Goal: Information Seeking & Learning: Learn about a topic

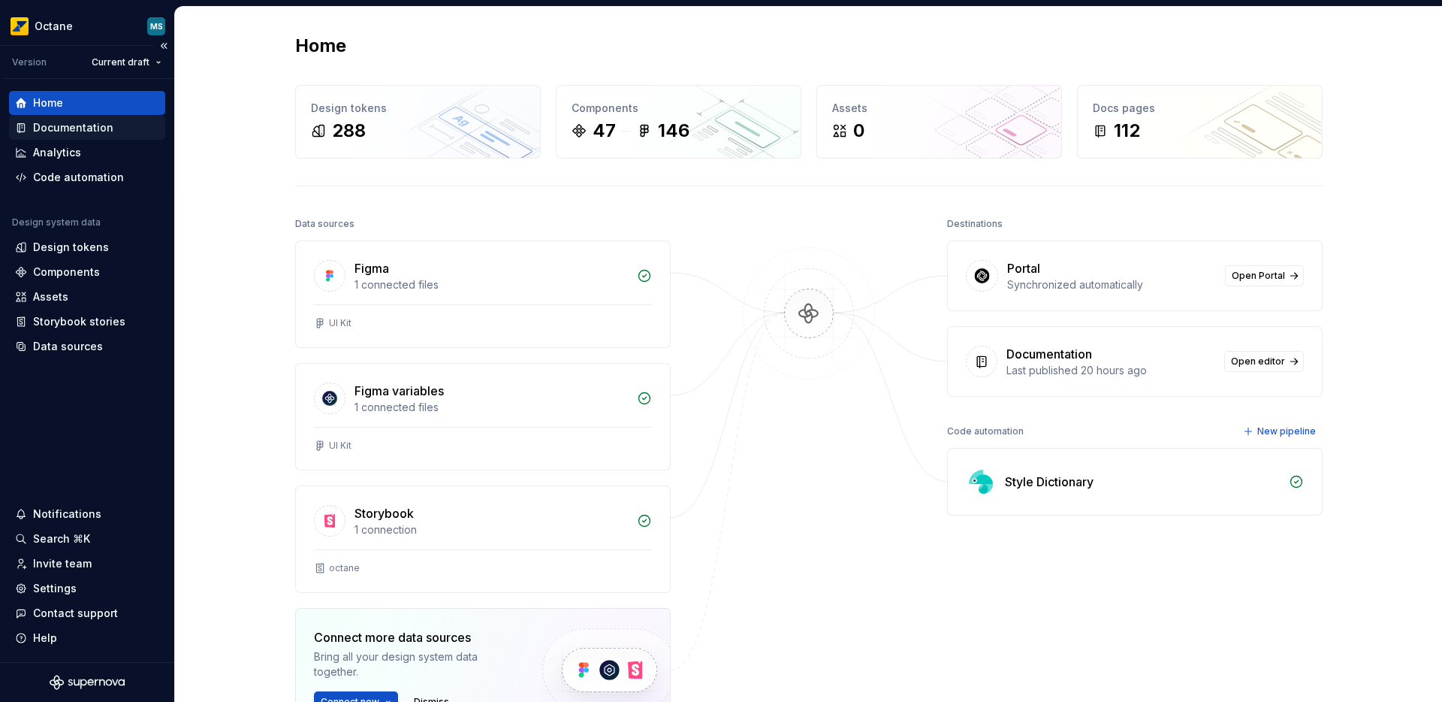
click at [76, 134] on div "Documentation" at bounding box center [73, 127] width 80 height 15
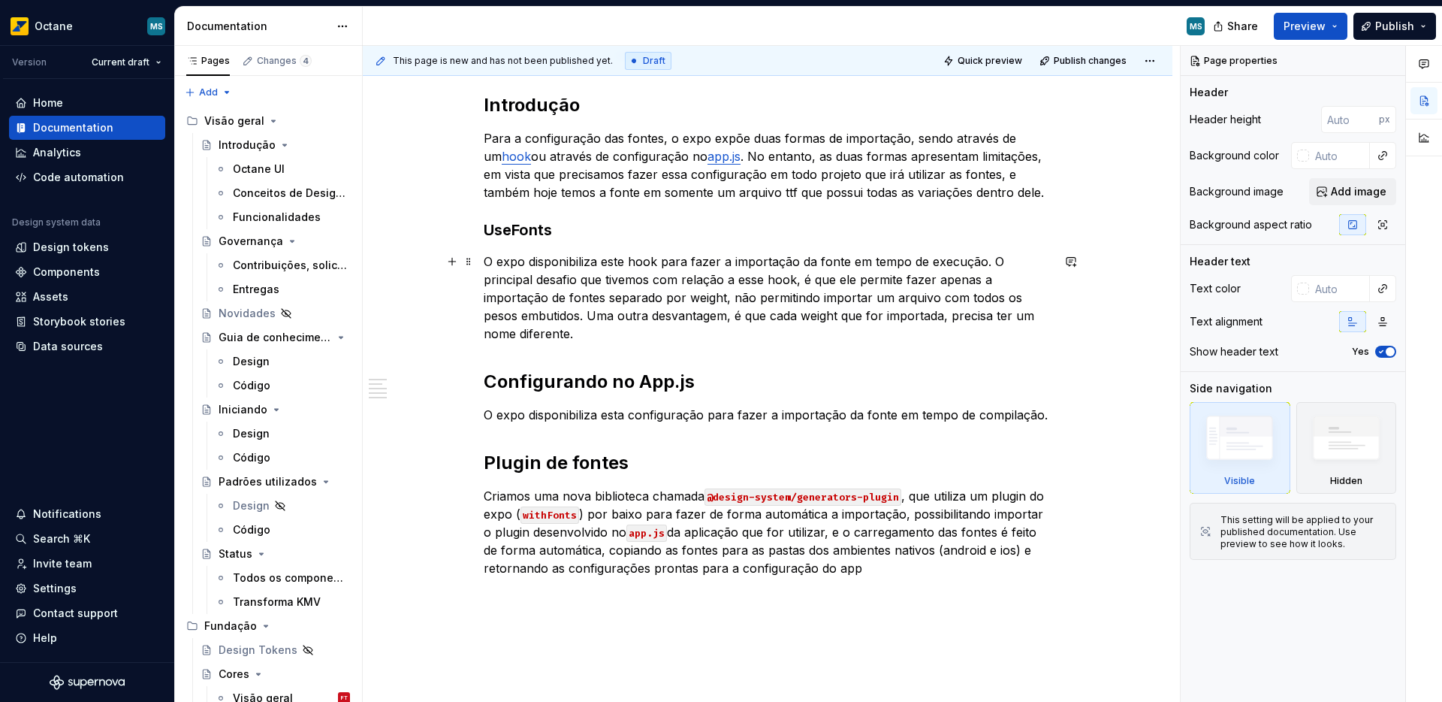
scroll to position [234, 0]
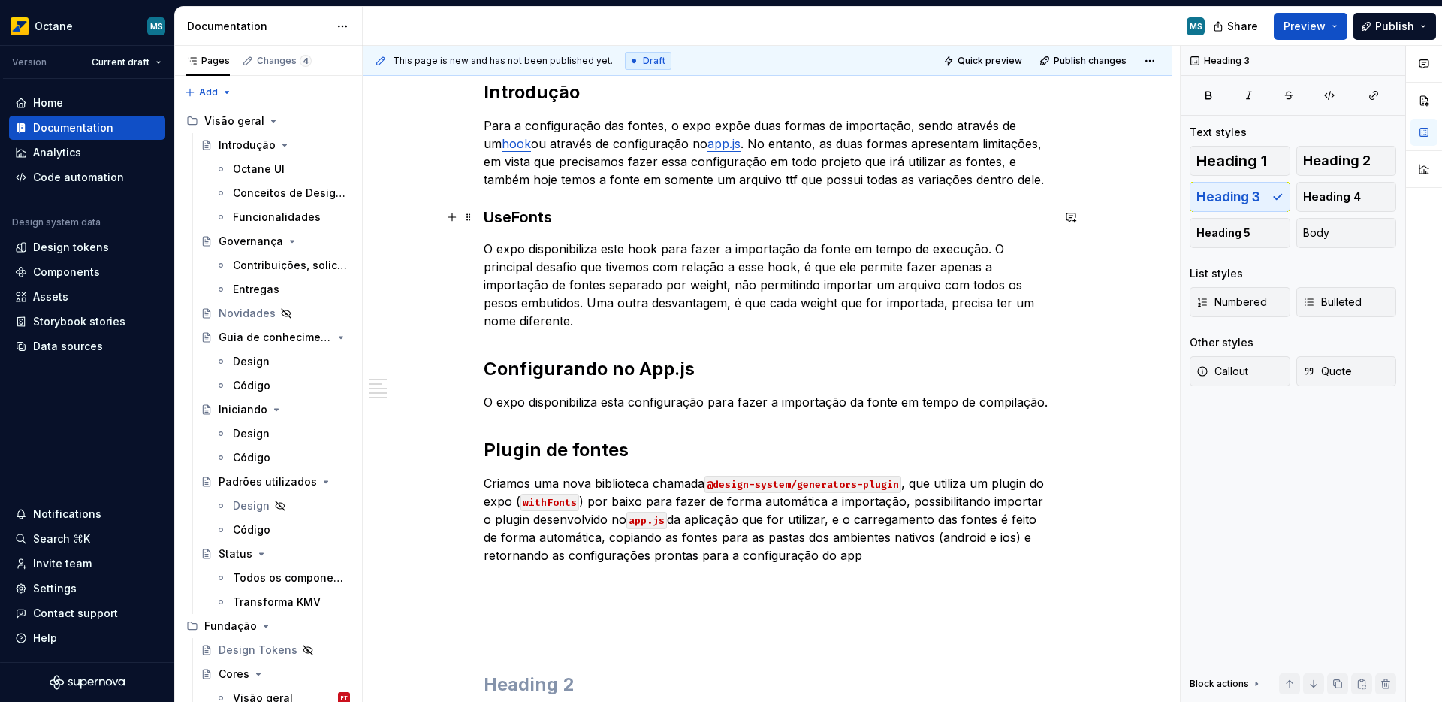
click at [528, 221] on h3 "UseFonts" at bounding box center [768, 217] width 568 height 21
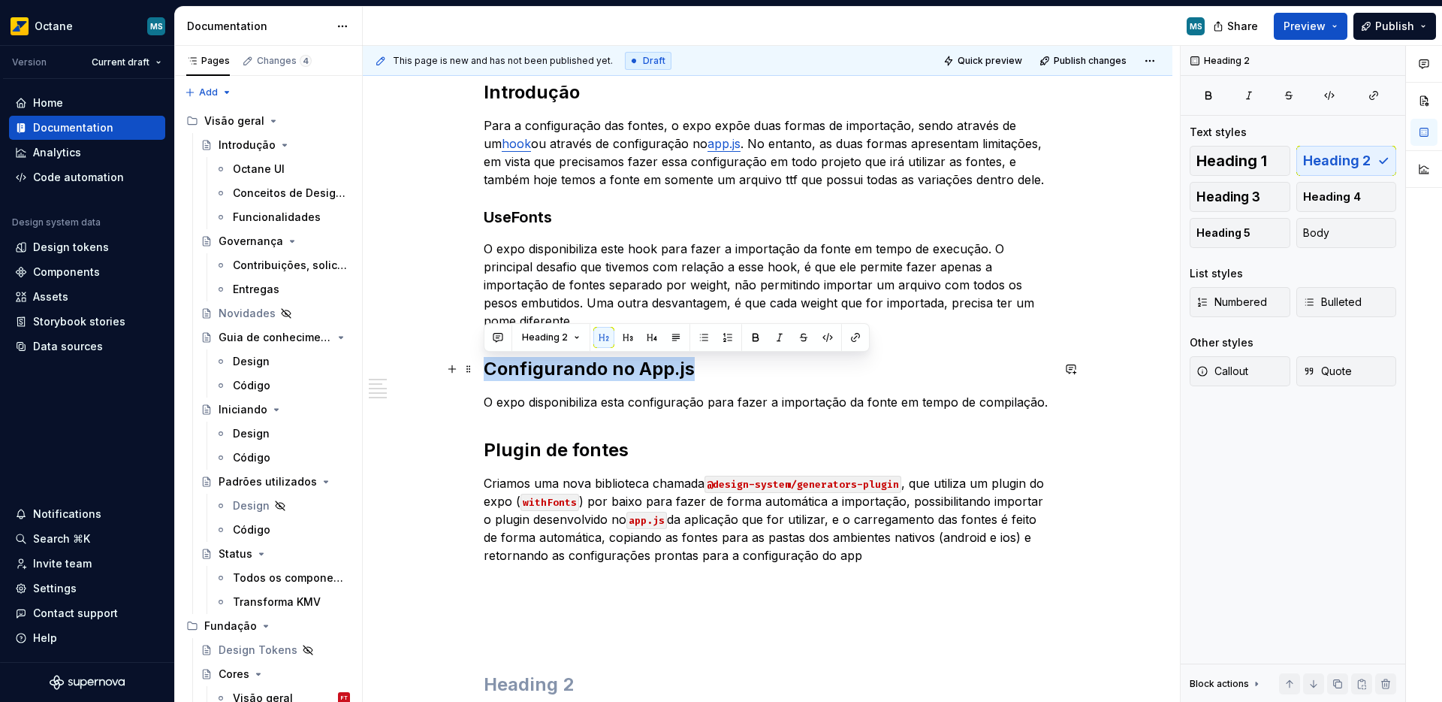
drag, startPoint x: 487, startPoint y: 372, endPoint x: 691, endPoint y: 369, distance: 204.3
click at [691, 369] on h2 "Configurando no App.js" at bounding box center [768, 369] width 568 height 24
click at [563, 342] on span "Heading 2" at bounding box center [545, 337] width 46 height 12
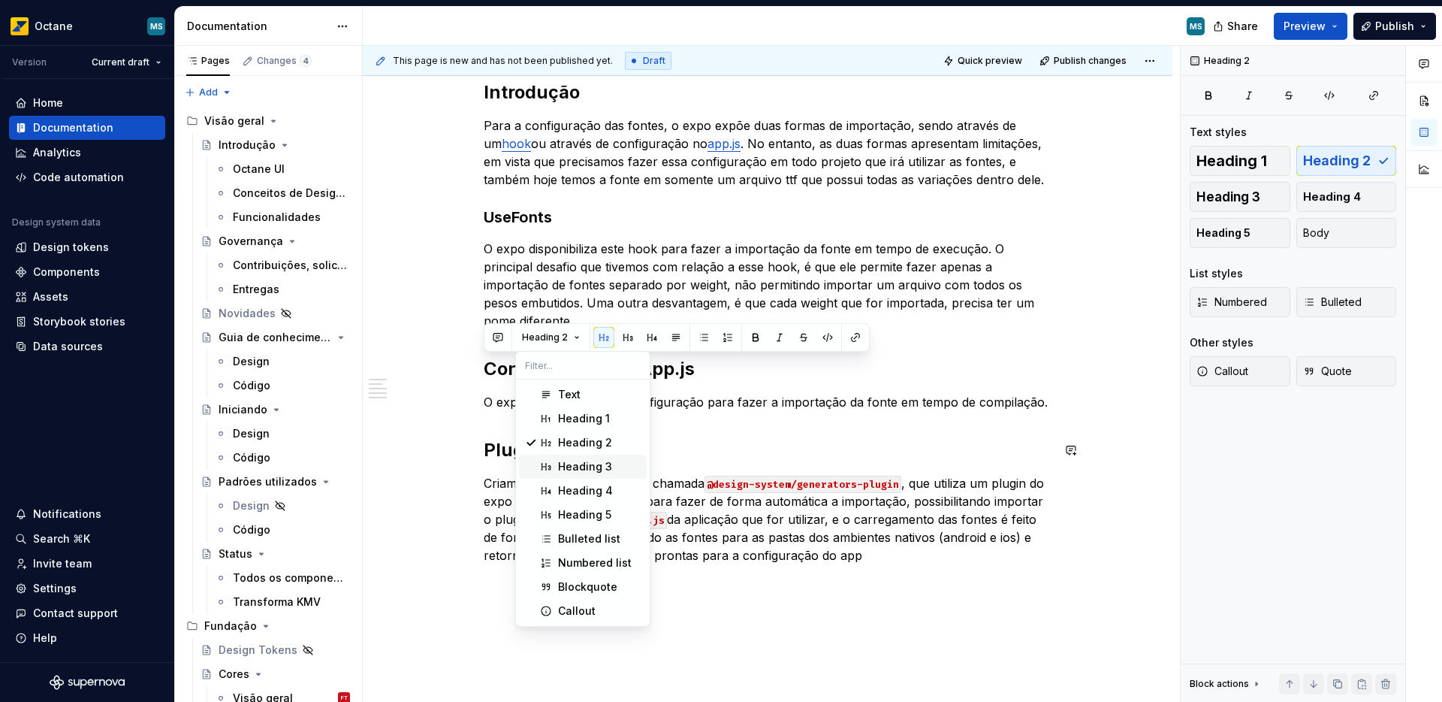
click at [558, 469] on div "Heading 3" at bounding box center [585, 466] width 54 height 15
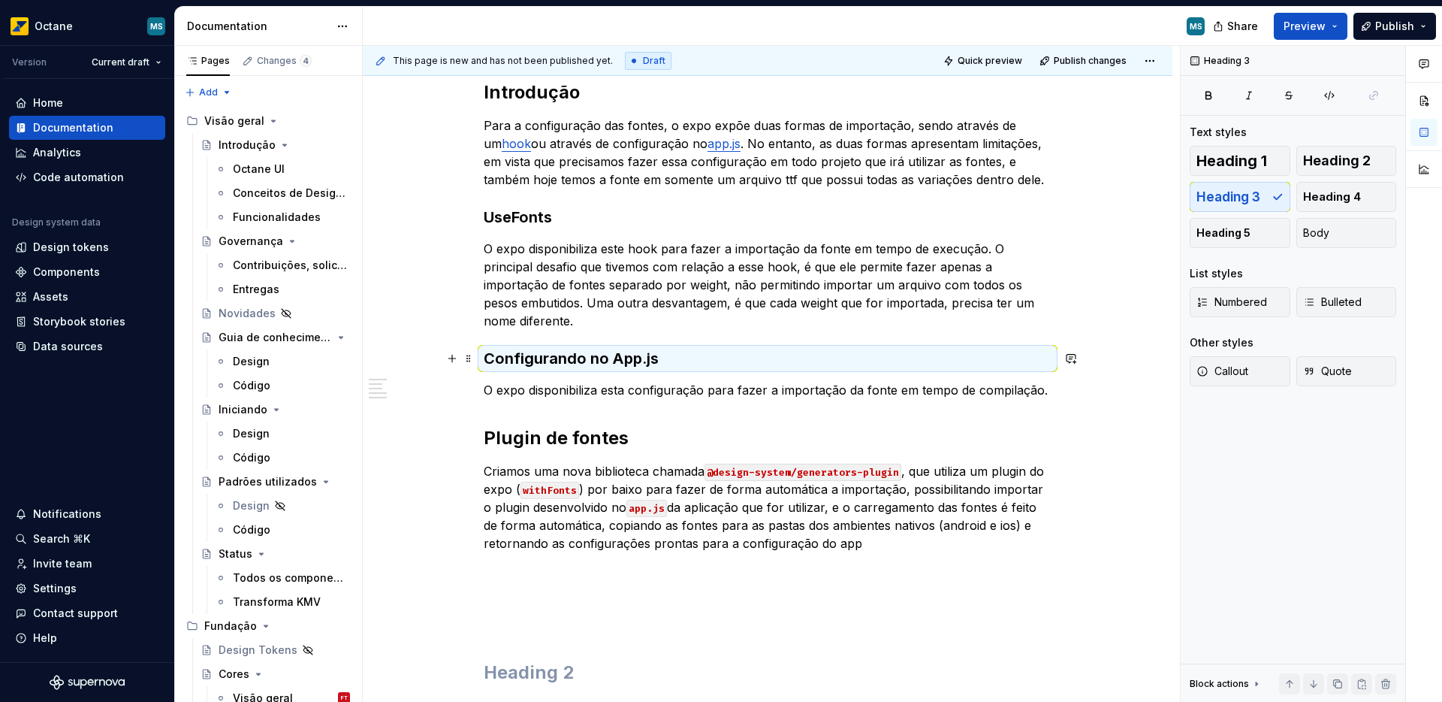
click at [651, 342] on div "Introdução Para a configuração das fontes, o expo expõe duas formas de importaç…" at bounding box center [768, 382] width 568 height 604
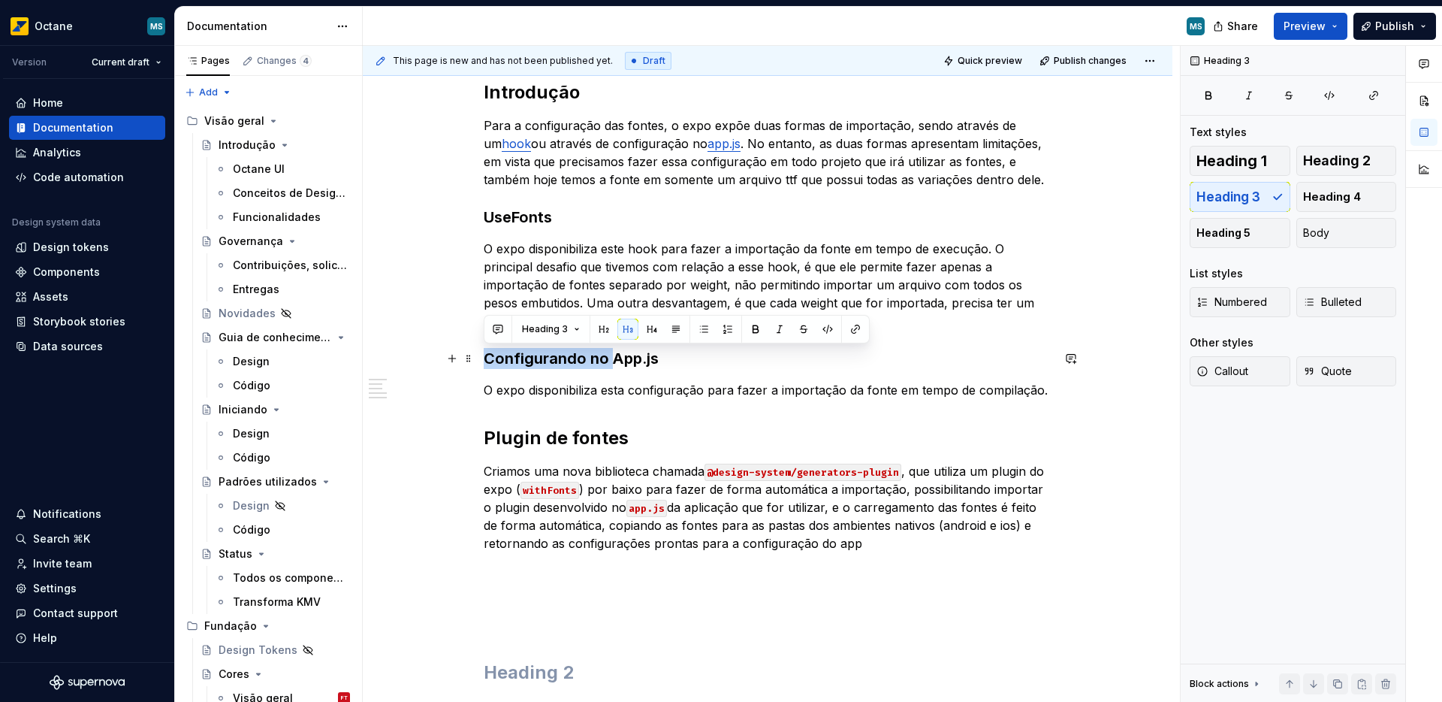
drag, startPoint x: 486, startPoint y: 363, endPoint x: 614, endPoint y: 352, distance: 128.2
click at [614, 352] on h3 "Configurando no App.js" at bounding box center [768, 358] width 568 height 21
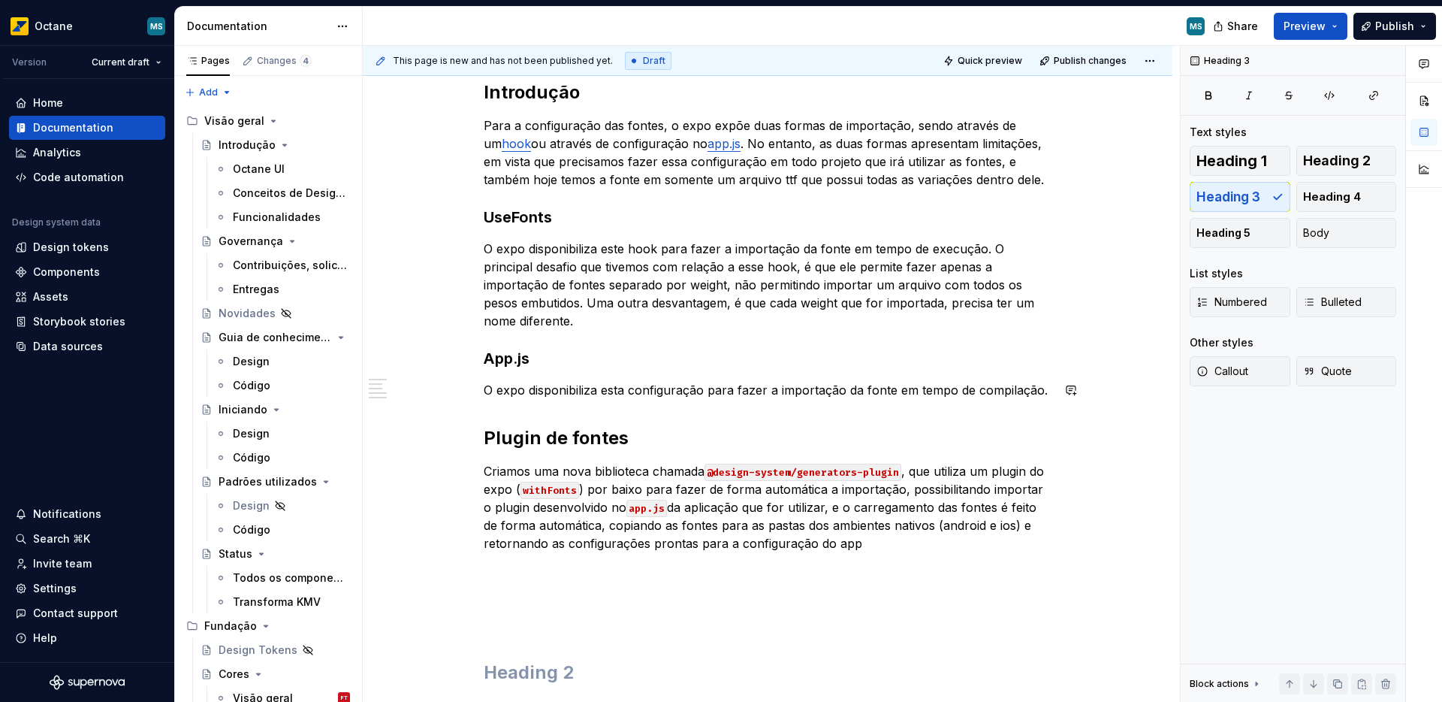
click at [550, 358] on h3 "App.js" at bounding box center [768, 358] width 568 height 21
click at [1055, 397] on div "Introdução Para a configuração das fontes, o expo expõe duas formas de importaç…" at bounding box center [768, 478] width 810 height 868
click at [1038, 393] on p "O expo disponibiliza esta configuração para fazer a importação da fonte em temp…" at bounding box center [768, 390] width 568 height 18
click at [1042, 394] on p "O expo disponibiliza esta configuração para fazer a importação da fonte em temp…" at bounding box center [768, 390] width 568 height 18
type textarea "*"
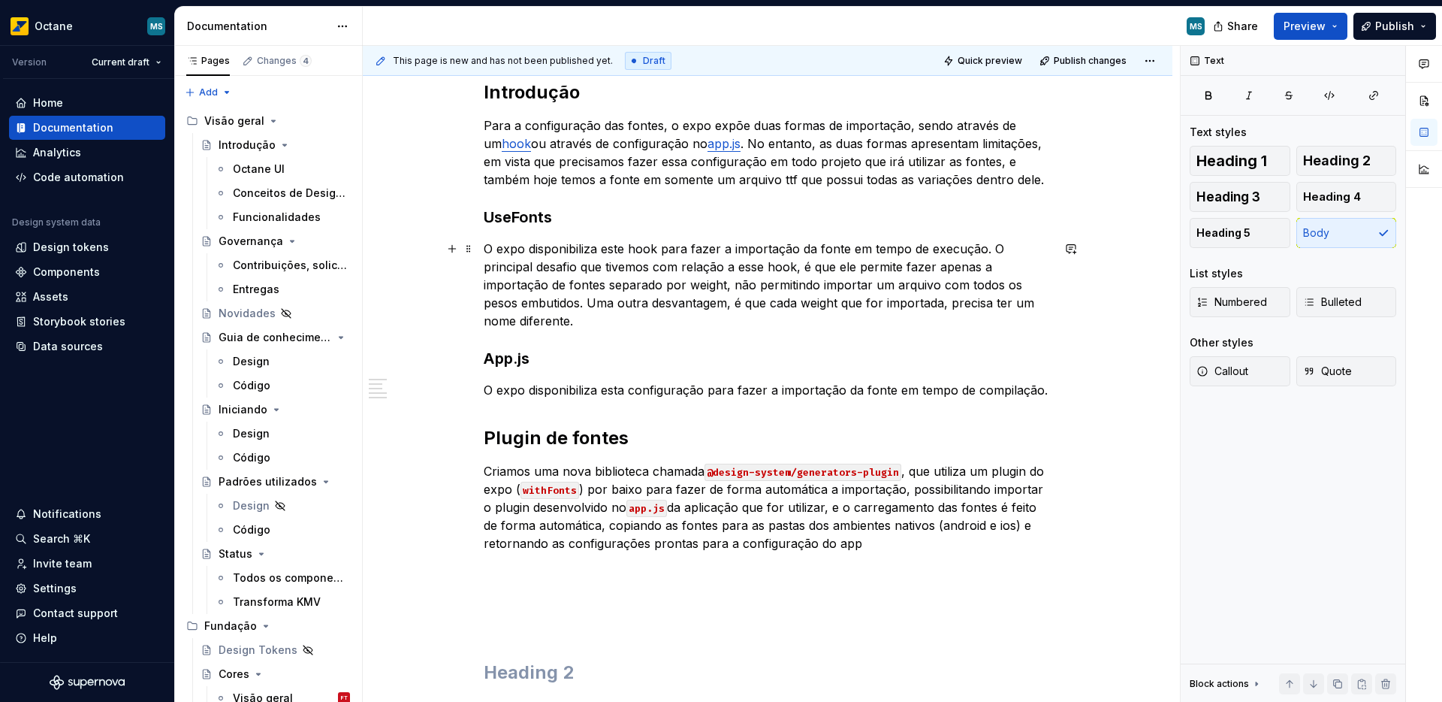
scroll to position [231, 0]
click at [977, 170] on p "Para a configuração das fontes, o expo expõe duas formas de importação, sendo a…" at bounding box center [768, 155] width 568 height 72
click at [986, 164] on p "Para a configuração das fontes, o expo expõe duas formas de importação, sendo a…" at bounding box center [768, 155] width 568 height 72
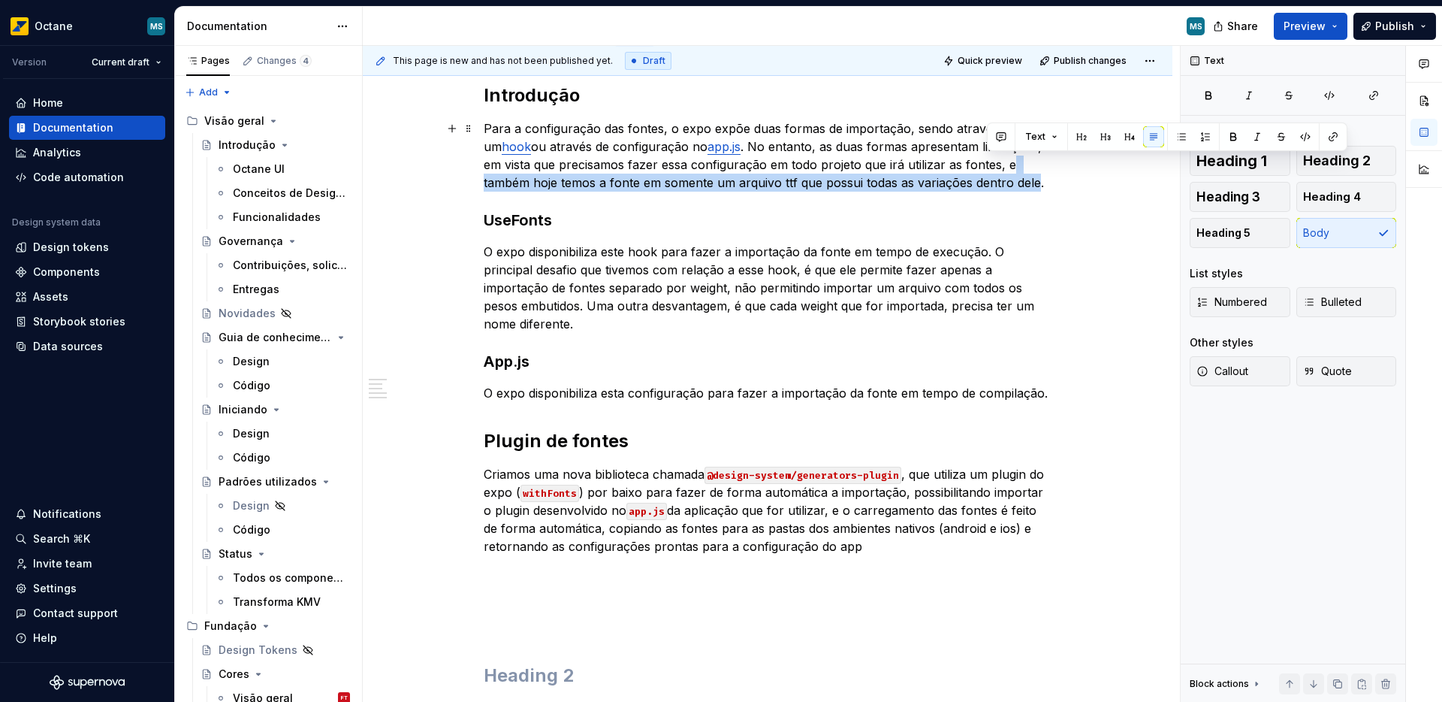
drag, startPoint x: 990, startPoint y: 165, endPoint x: 988, endPoint y: 187, distance: 21.9
click at [988, 187] on p "Para a configuração das fontes, o expo expõe duas formas de importação, sendo a…" at bounding box center [768, 155] width 568 height 72
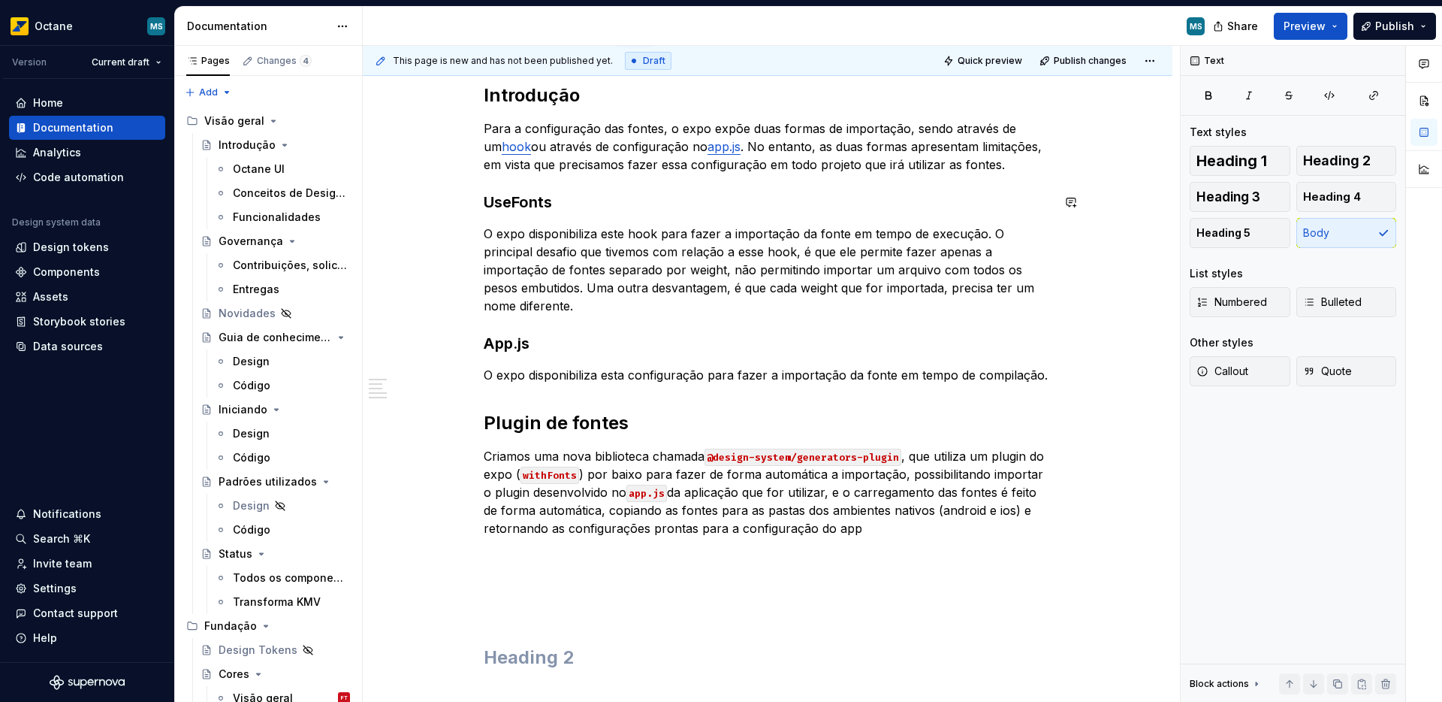
scroll to position [234, 0]
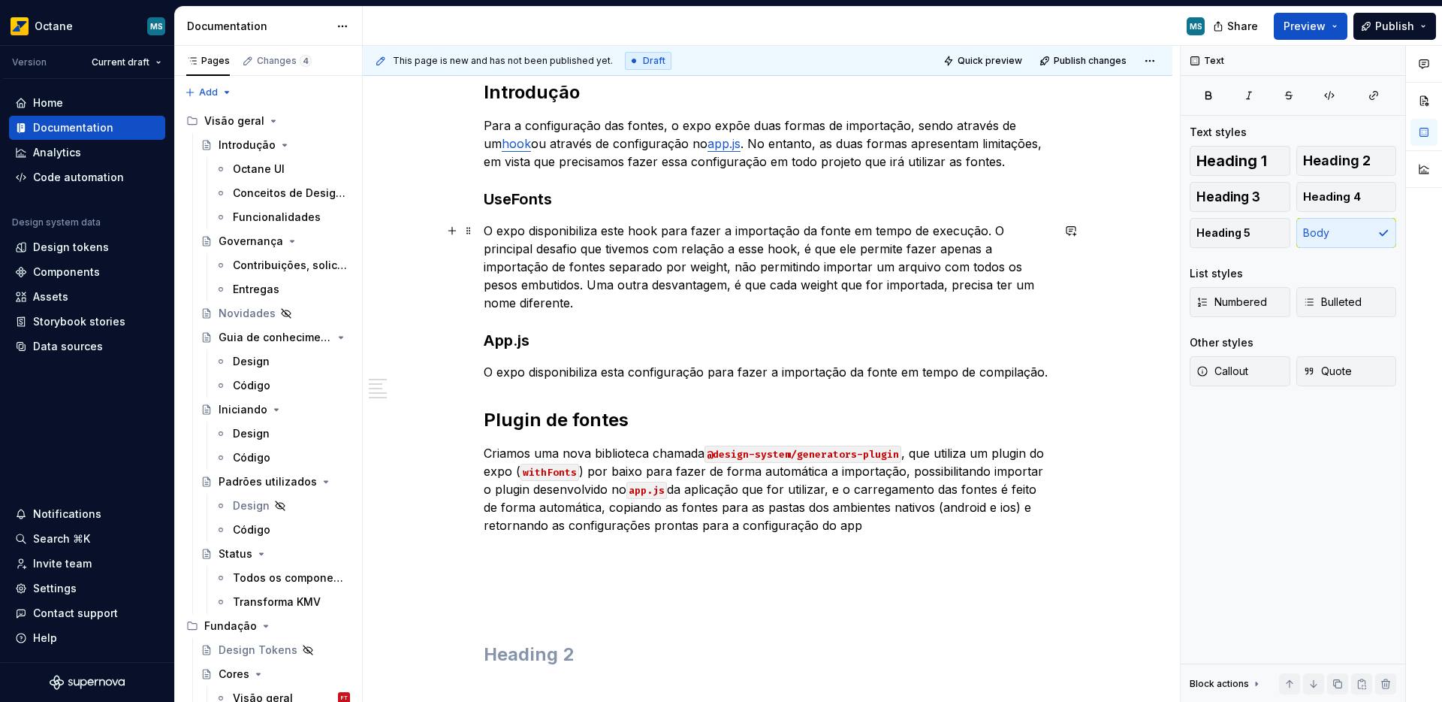
click at [637, 304] on p "O expo disponibiliza este hook para fazer a importação da fonte em tempo de exe…" at bounding box center [768, 267] width 568 height 90
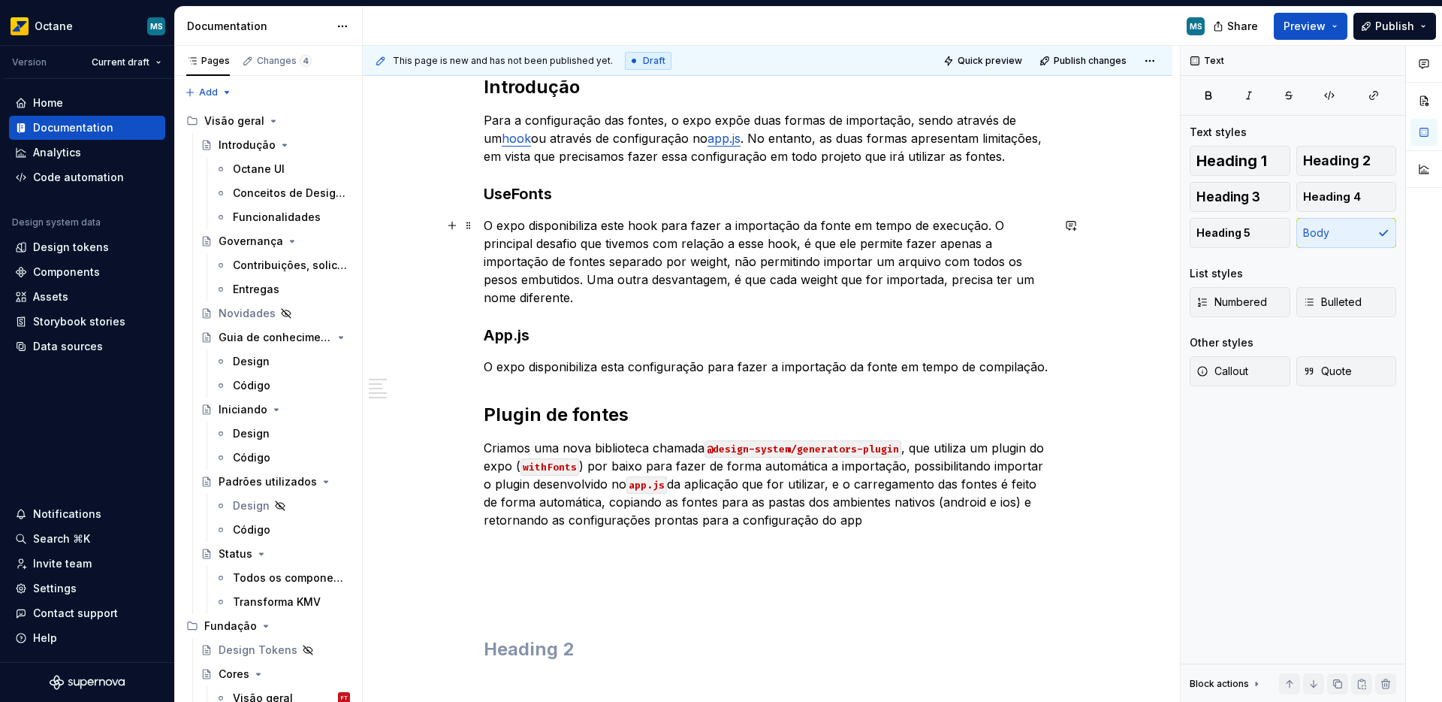
scroll to position [240, 0]
click at [747, 268] on p "O expo disponibiliza este hook para fazer a importação da fonte em tempo de exe…" at bounding box center [768, 261] width 568 height 90
click at [599, 283] on p "O expo disponibiliza este hook para fazer a importação da fonte em tempo de exe…" at bounding box center [768, 261] width 568 height 90
click at [589, 283] on p "O expo disponibiliza este hook para fazer a importação da fonte em tempo de exe…" at bounding box center [768, 261] width 568 height 90
click at [585, 281] on p "O expo disponibiliza este hook para fazer a importação da fonte em tempo de exe…" at bounding box center [768, 261] width 568 height 90
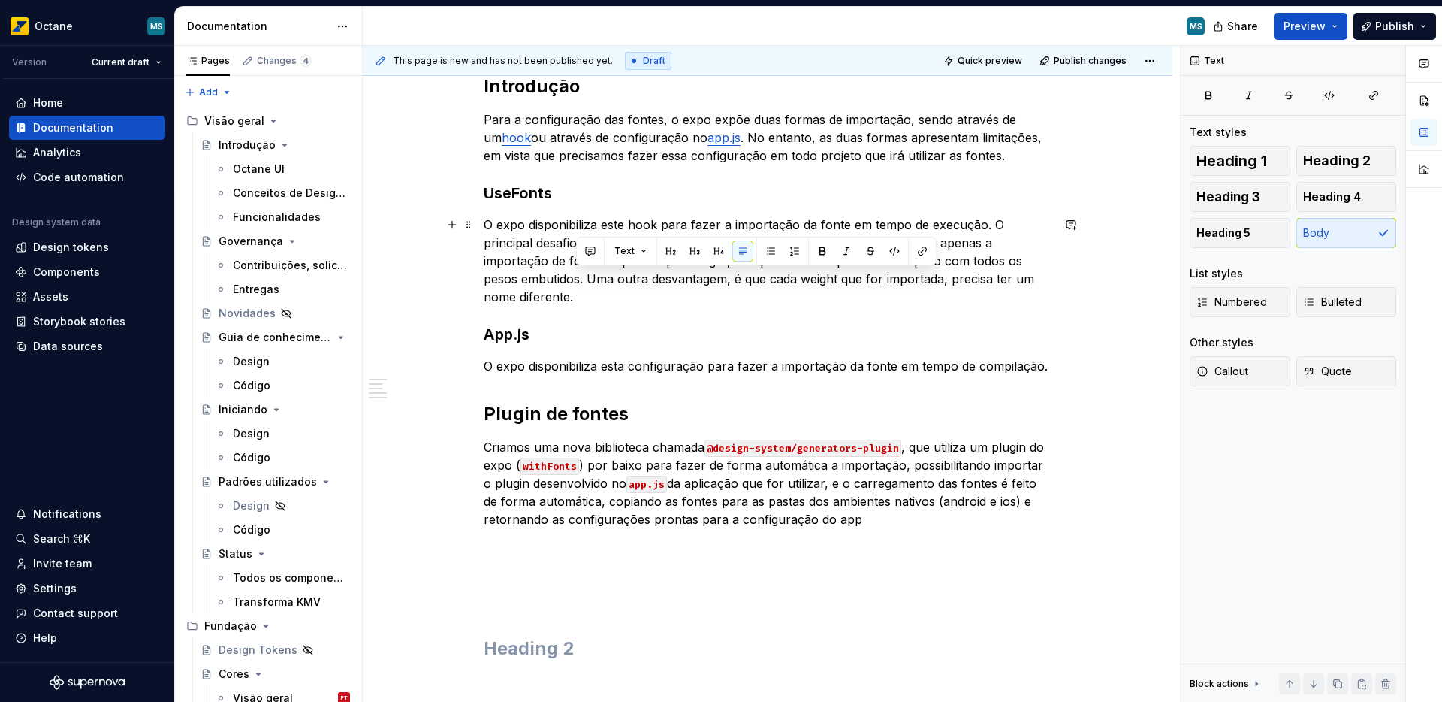
drag, startPoint x: 590, startPoint y: 279, endPoint x: 599, endPoint y: 300, distance: 22.9
click at [599, 300] on p "O expo disponibiliza este hook para fazer a importação da fonte em tempo de exe…" at bounding box center [768, 261] width 568 height 90
click at [677, 294] on p "O expo disponibiliza este hook para fazer a importação da fonte em tempo de exe…" at bounding box center [768, 261] width 568 height 90
click at [584, 300] on p "O expo disponibiliza este hook para fazer a importação da fonte em tempo de exe…" at bounding box center [768, 261] width 568 height 90
click at [569, 300] on p "O expo disponibiliza este hook para fazer a importação da fonte em tempo de exe…" at bounding box center [768, 261] width 568 height 90
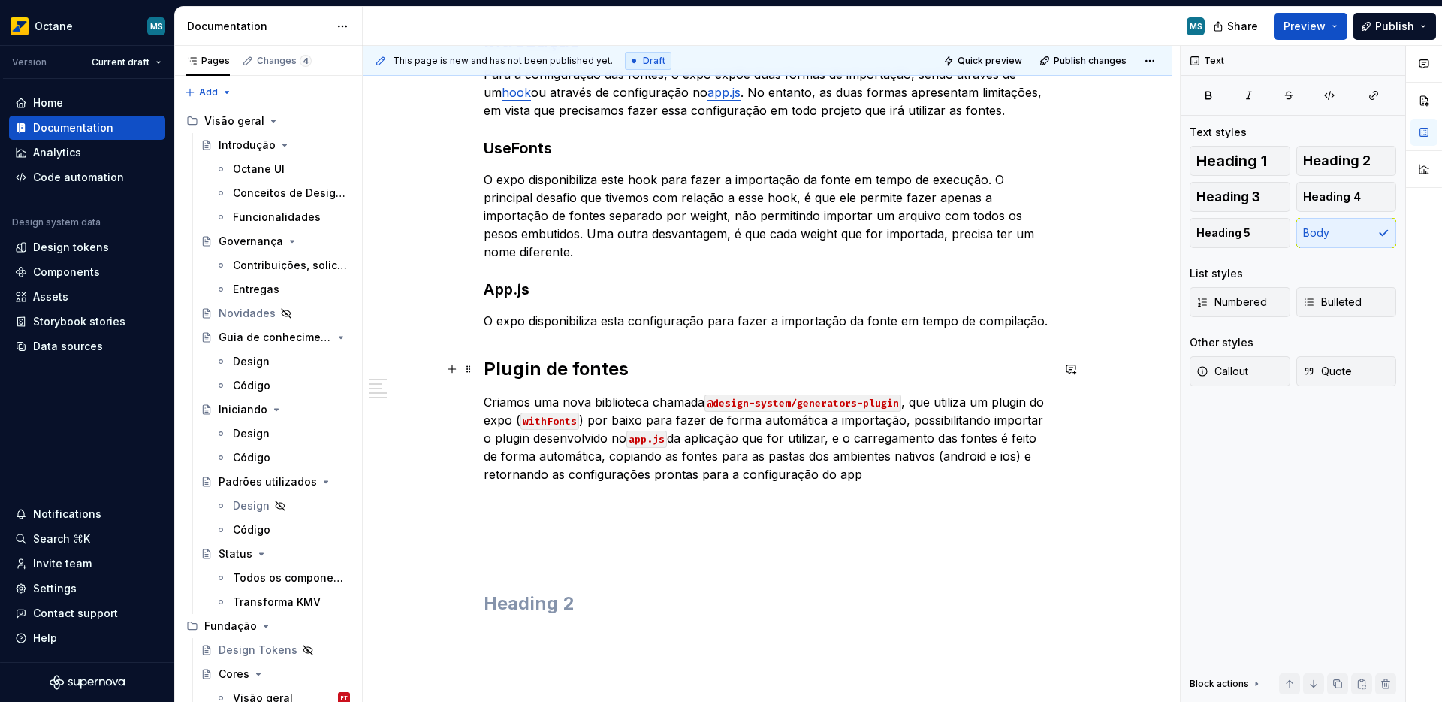
scroll to position [300, 0]
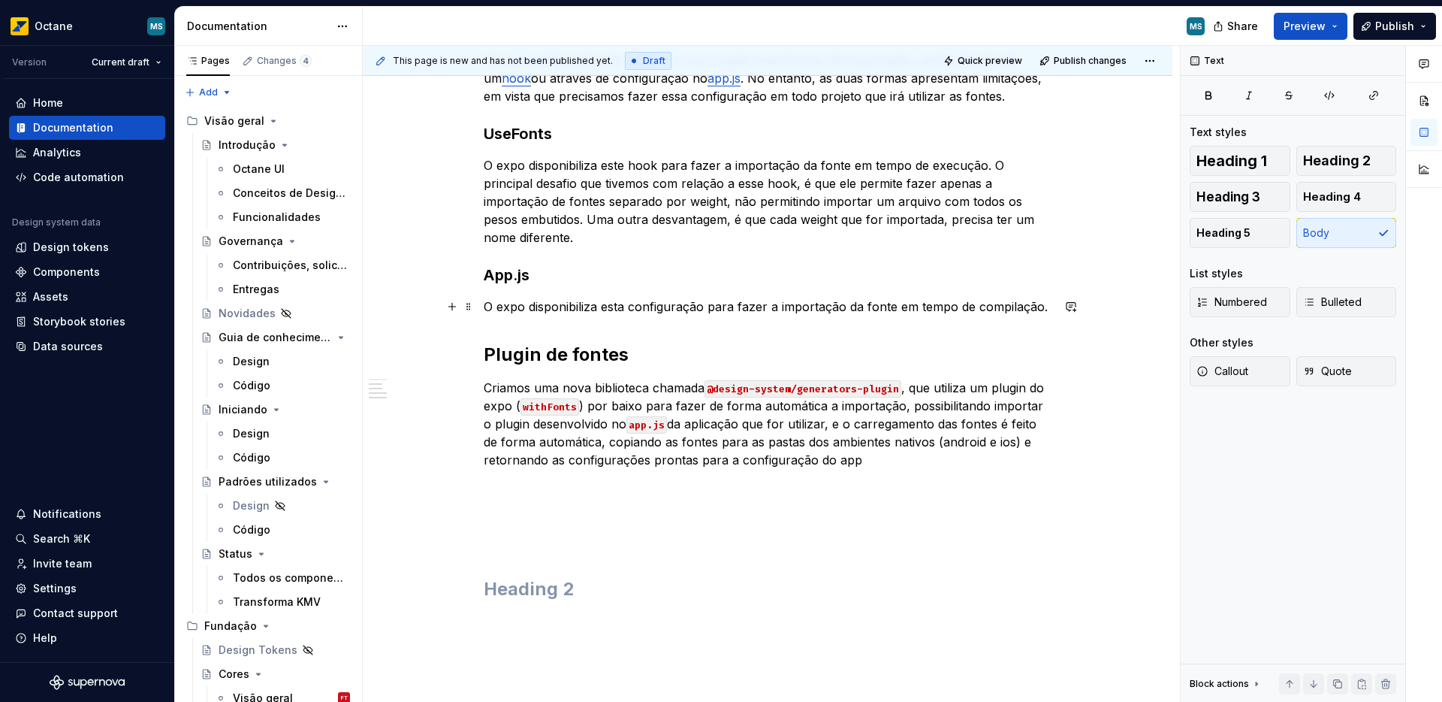
click at [1049, 298] on p "O expo disponibiliza esta configuração para fazer a importação da fonte em temp…" at bounding box center [768, 306] width 568 height 18
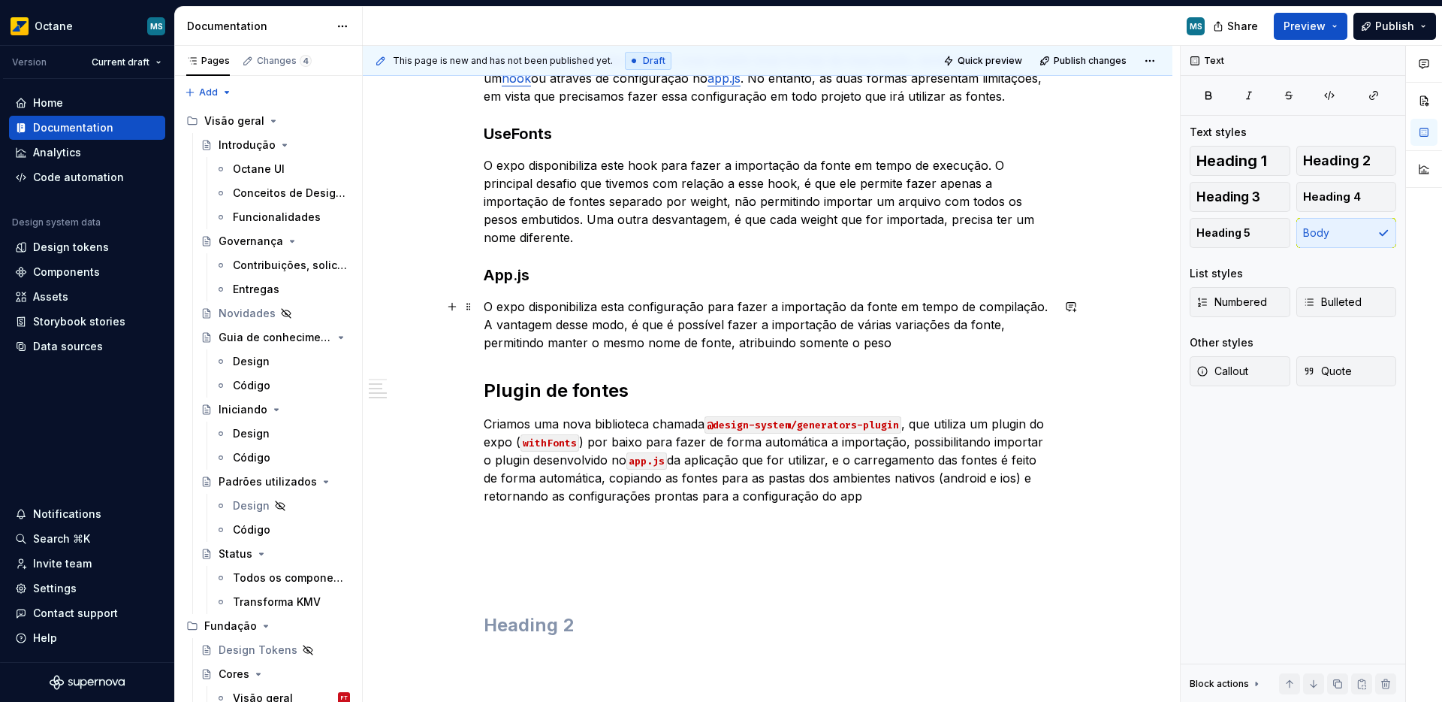
click at [762, 344] on p "O expo disponibiliza esta configuração para fazer a importação da fonte em temp…" at bounding box center [768, 324] width 568 height 54
click at [997, 341] on p "O expo disponibiliza esta configuração para fazer a importação da fonte em temp…" at bounding box center [768, 324] width 568 height 54
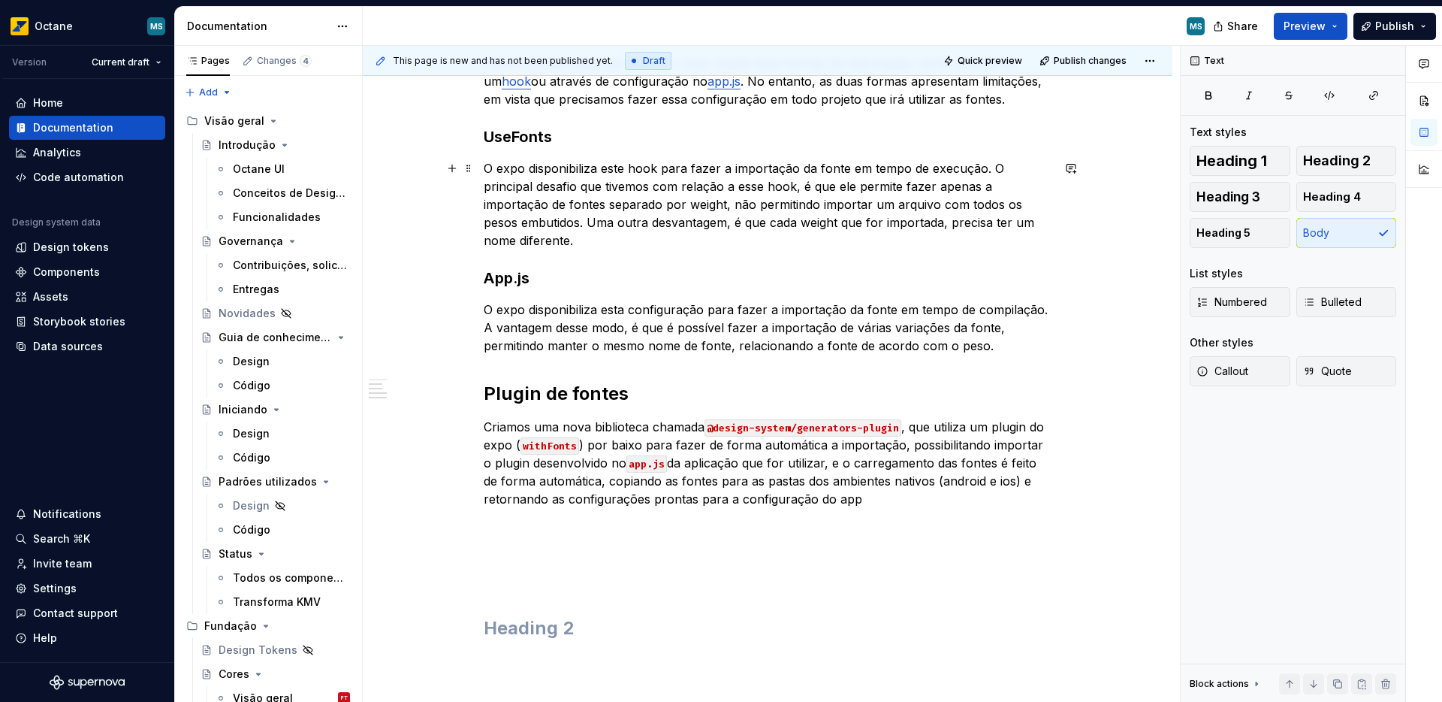
click at [590, 243] on p "O expo disponibiliza este hook para fazer a importação da fonte em tempo de exe…" at bounding box center [768, 204] width 568 height 90
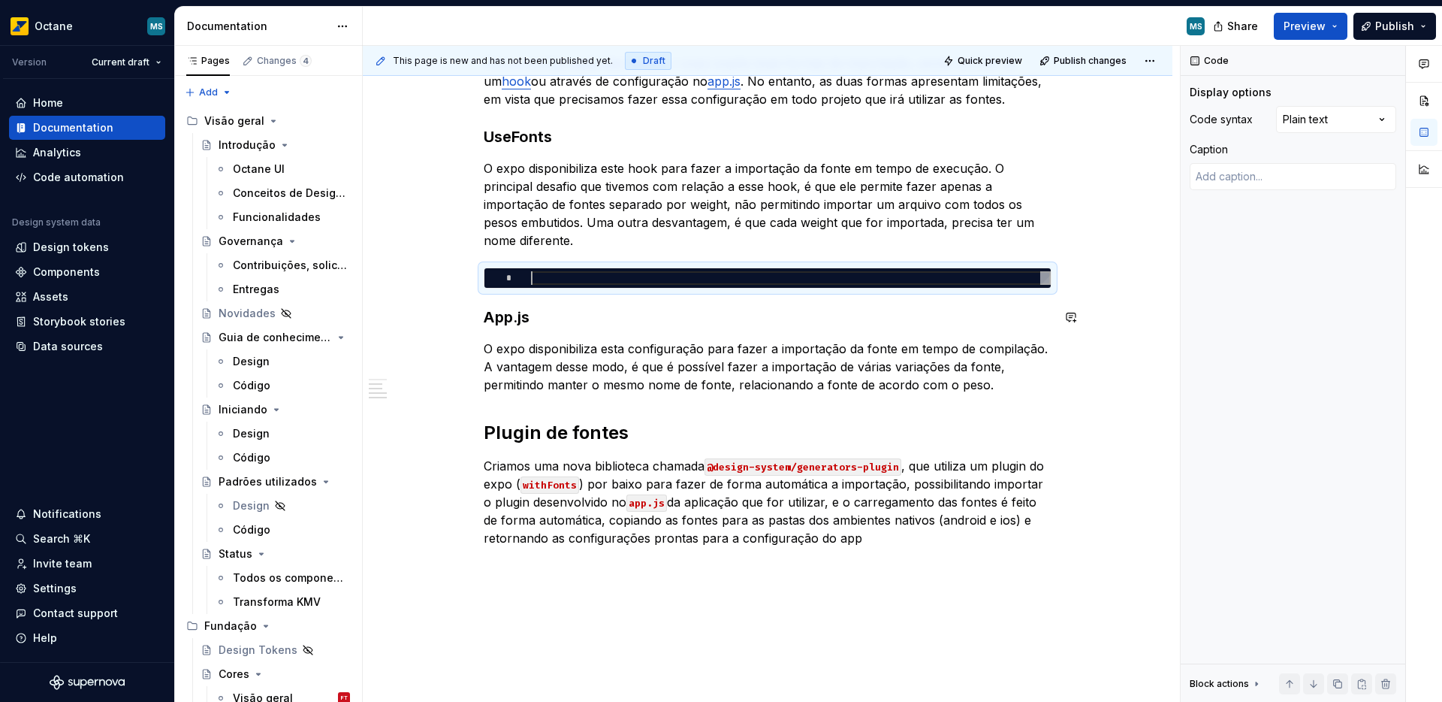
type textarea "*"
type textarea "**********"
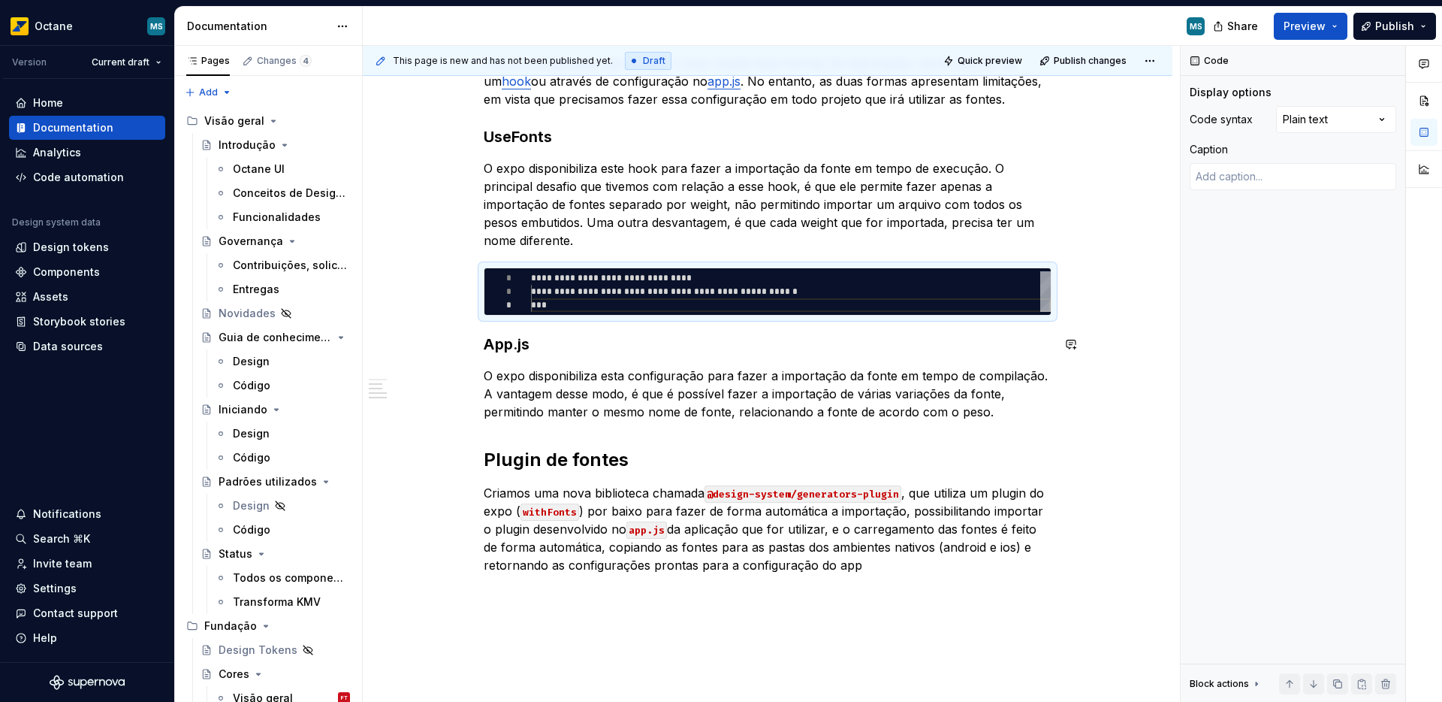
type textarea "*"
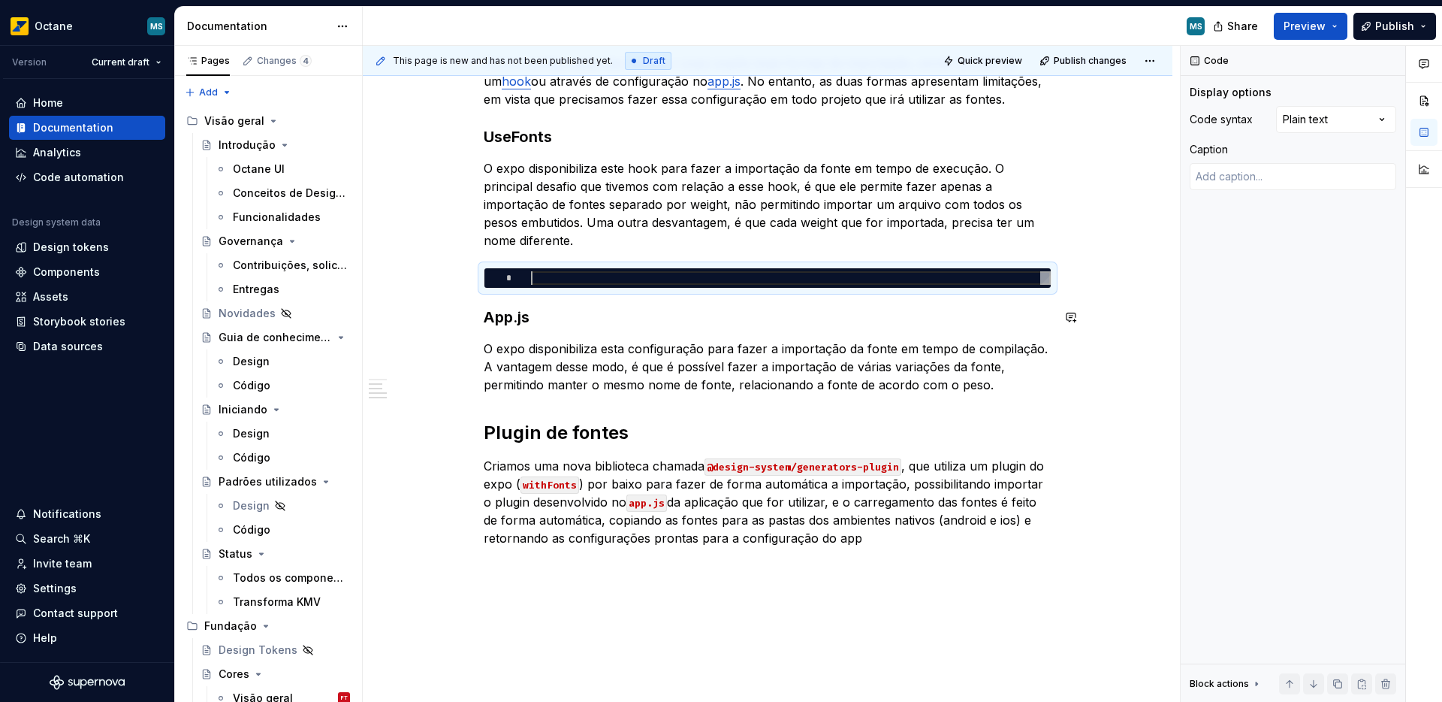
scroll to position [0, 0]
click at [580, 278] on div at bounding box center [791, 278] width 520 height 14
click at [531, 278] on div at bounding box center [791, 278] width 520 height 14
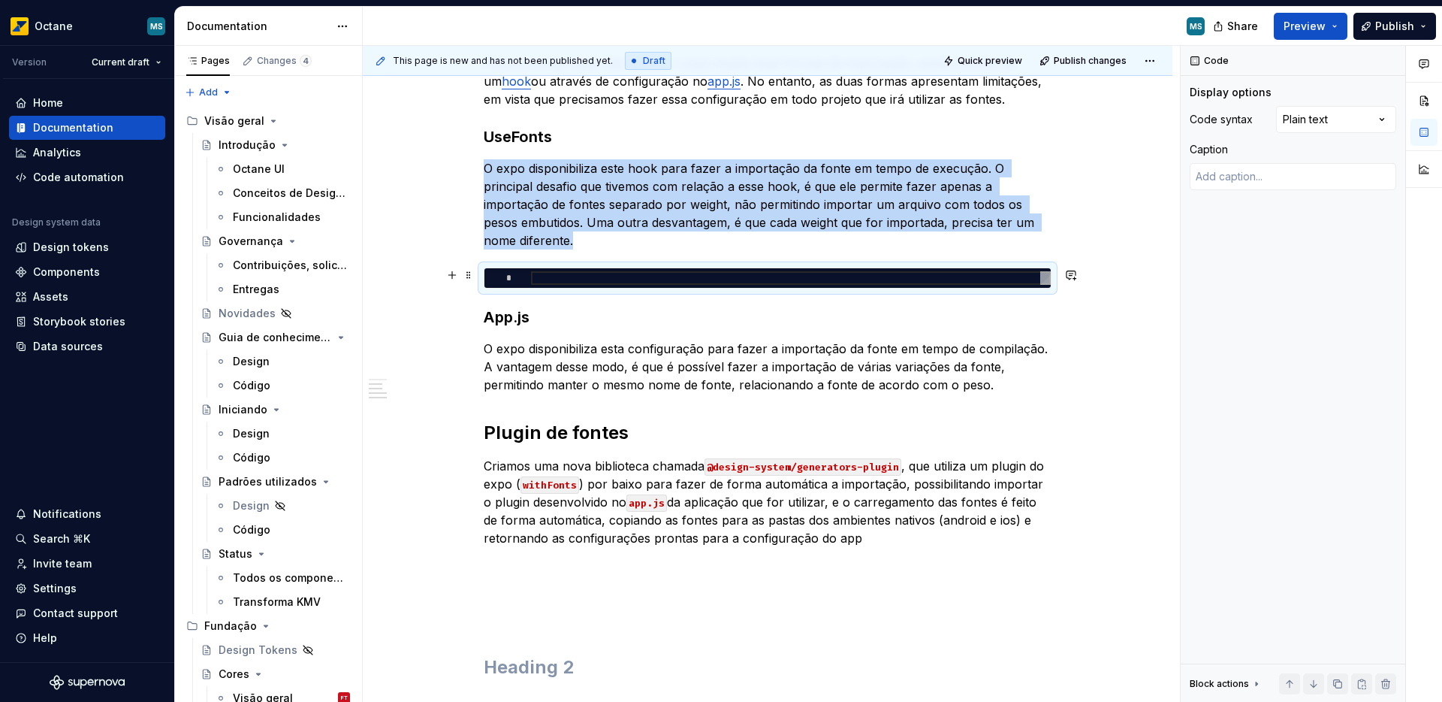
click at [484, 277] on div "*" at bounding box center [768, 277] width 568 height 21
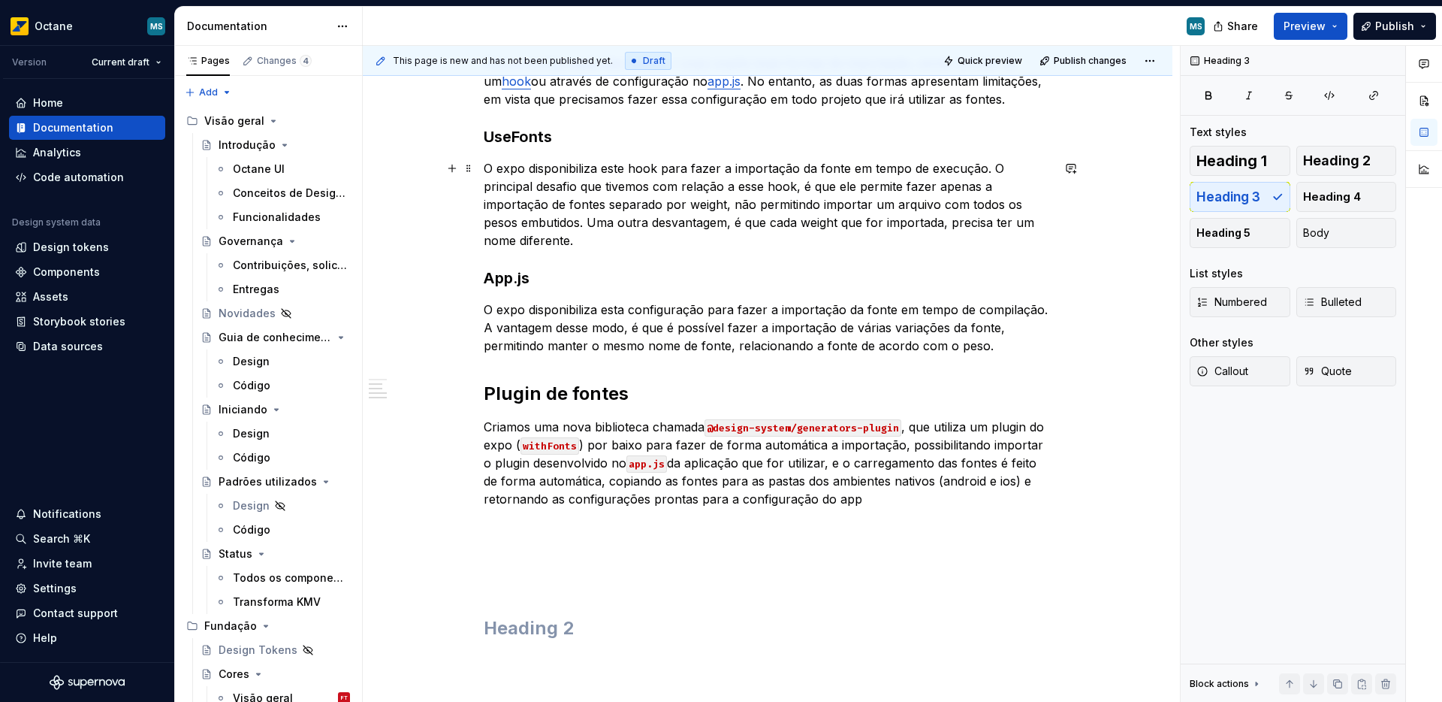
click at [584, 234] on p "O expo disponibiliza este hook para fazer a importação da fonte em tempo de exe…" at bounding box center [768, 204] width 568 height 90
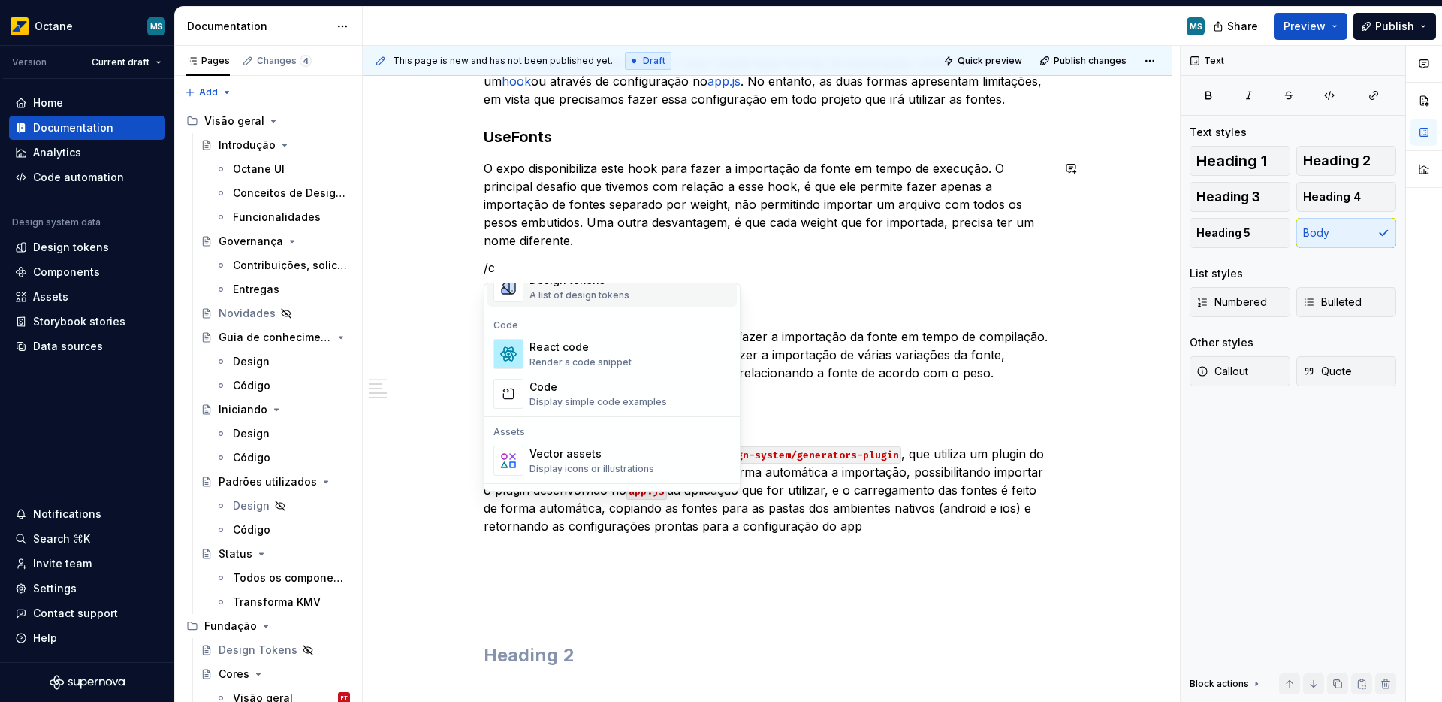
scroll to position [123, 0]
click at [575, 400] on div "Display simple code examples" at bounding box center [598, 398] width 137 height 12
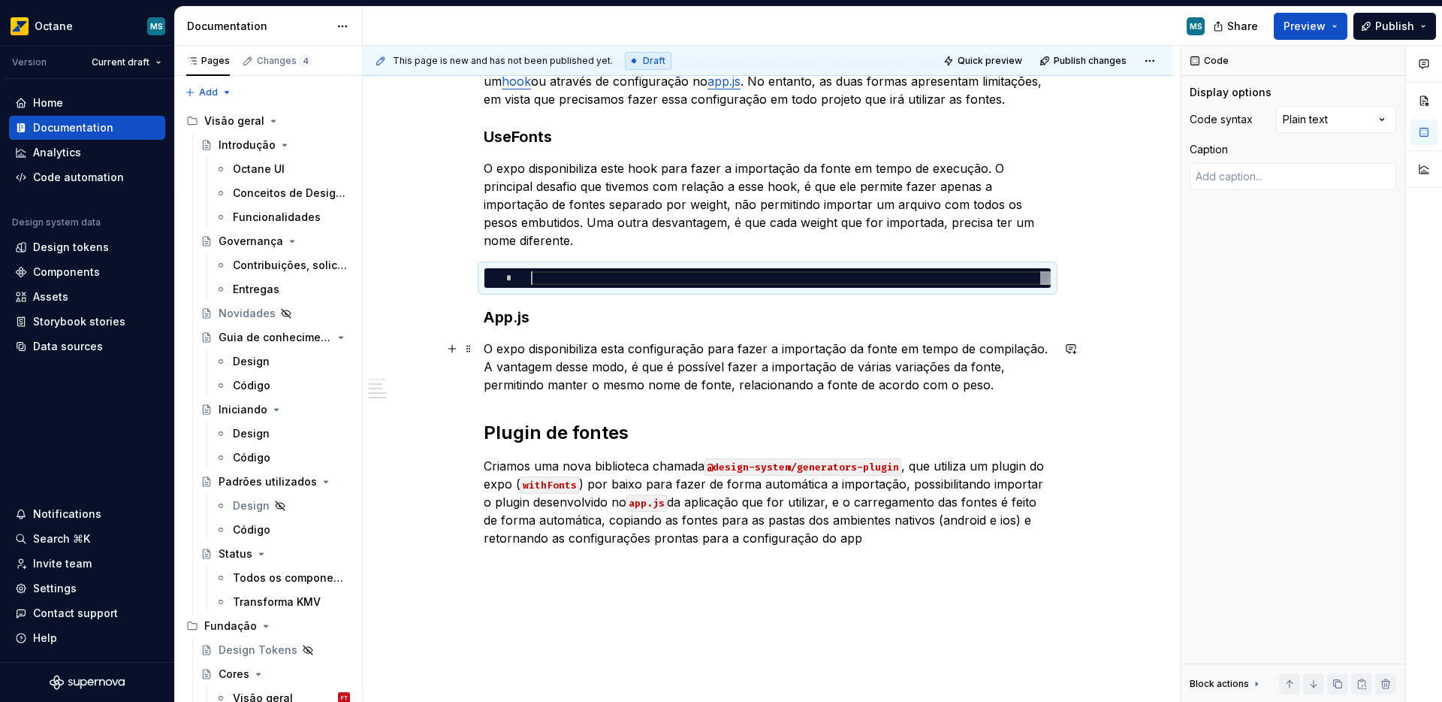
type textarea "*"
type textarea "**********"
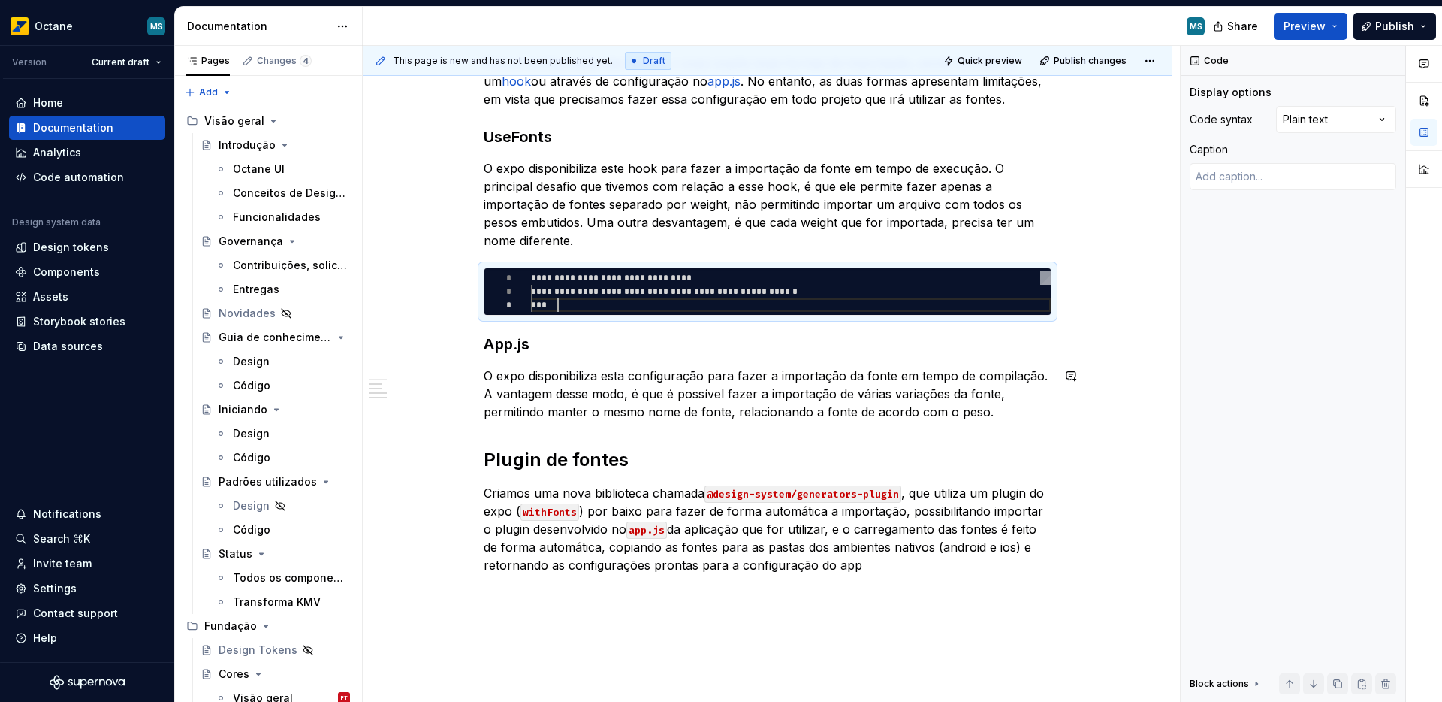
scroll to position [27, 27]
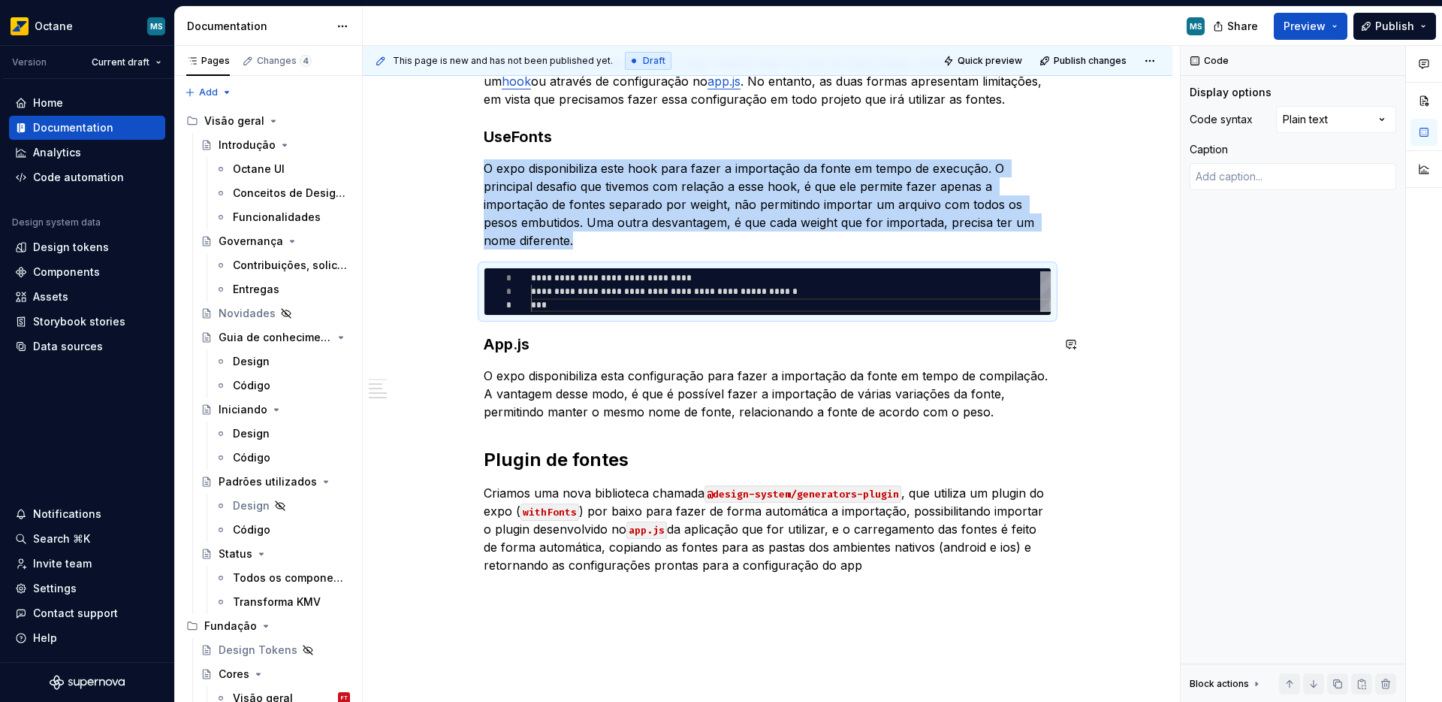
click at [627, 326] on div "**********" at bounding box center [768, 362] width 568 height 688
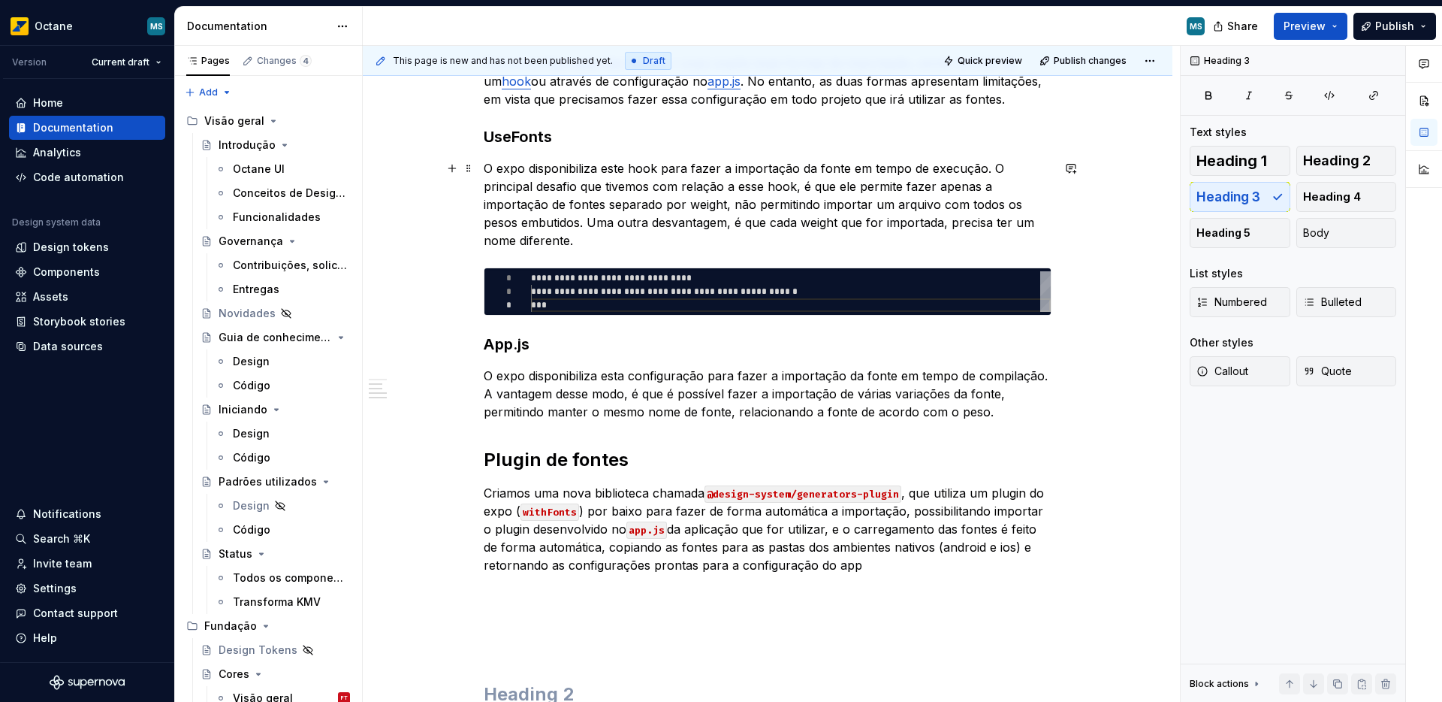
click at [596, 239] on p "O expo disponibiliza este hook para fazer a importação da fonte em tempo de exe…" at bounding box center [768, 204] width 568 height 90
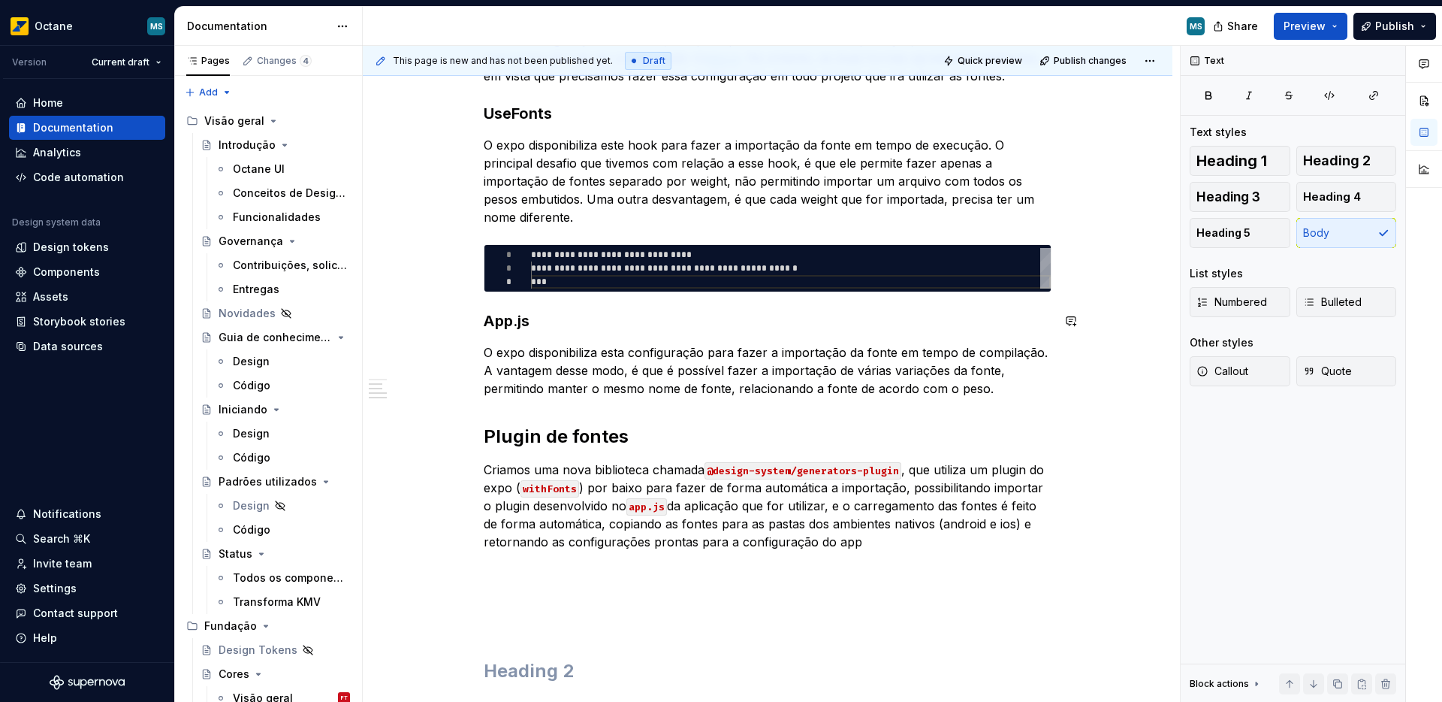
scroll to position [324, 0]
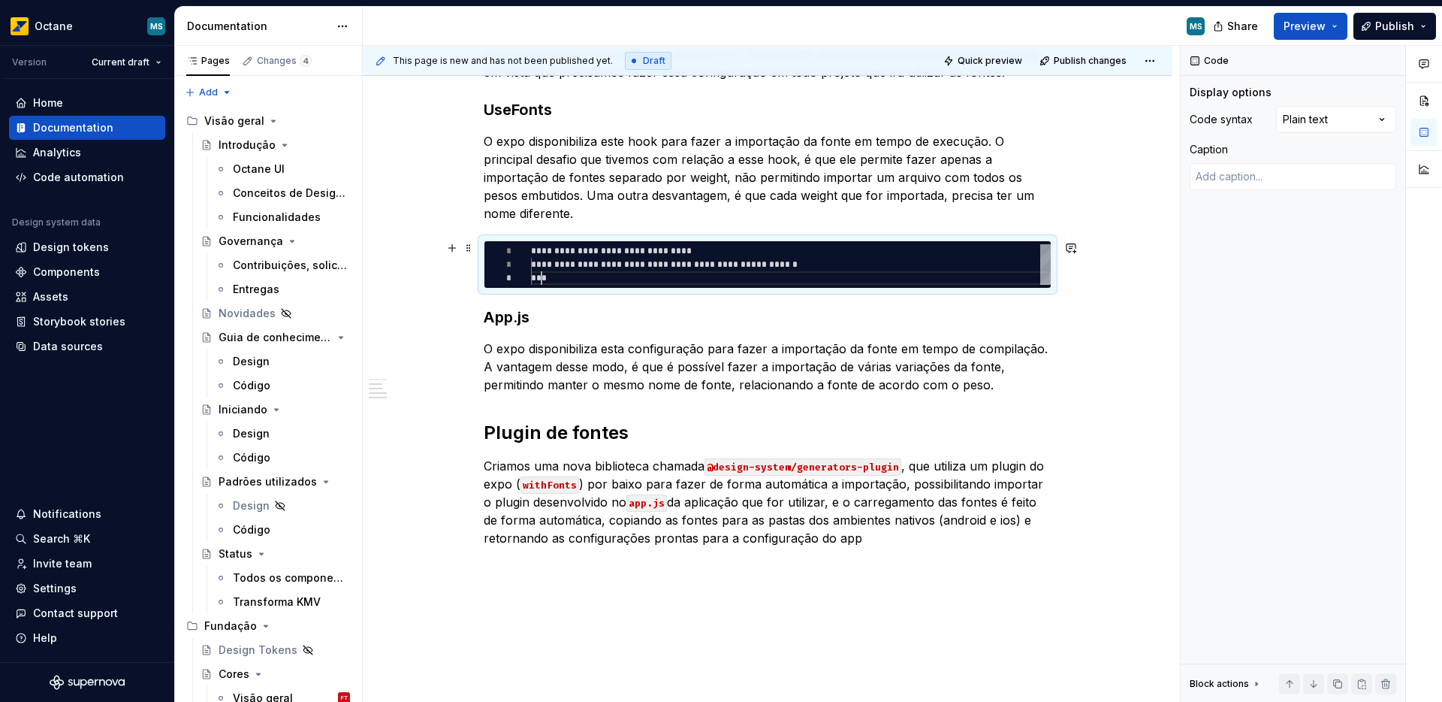
click at [541, 276] on div "**********" at bounding box center [791, 264] width 520 height 41
type textarea "*"
type textarea "**********"
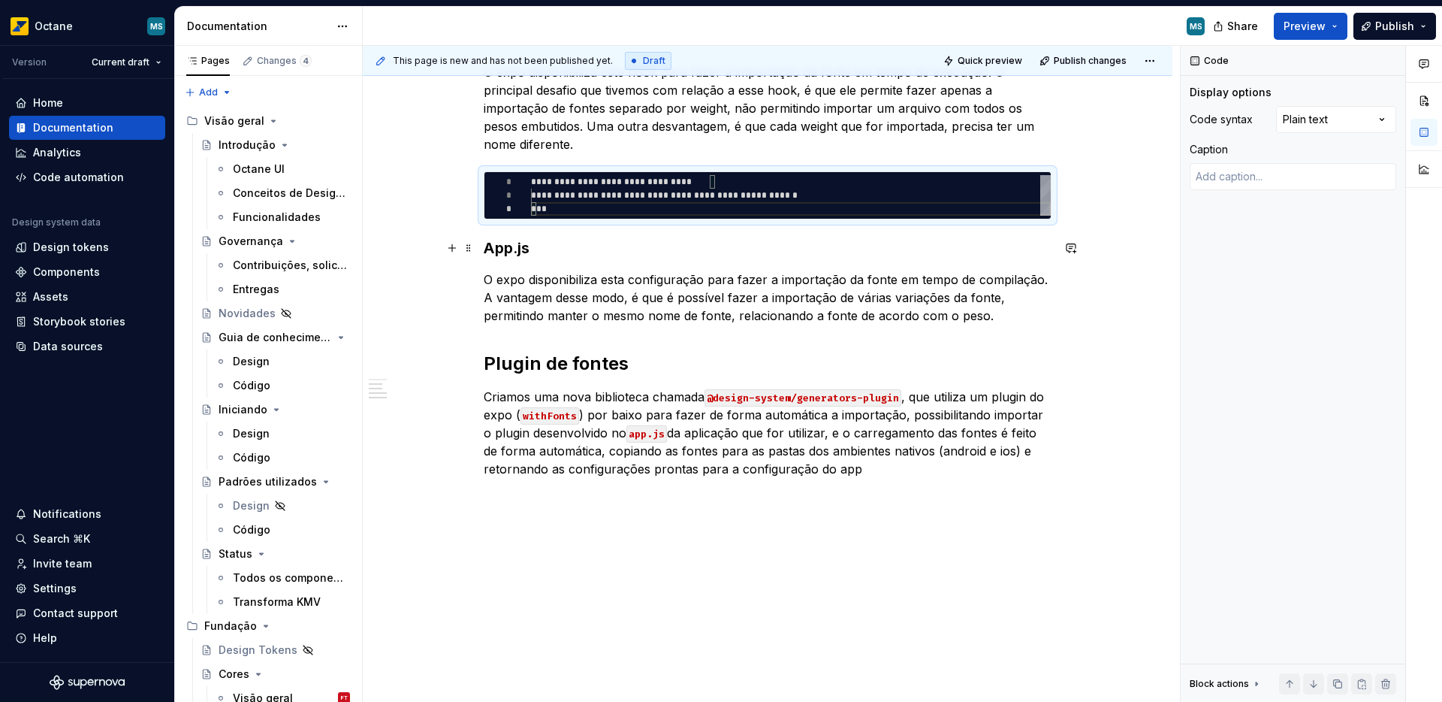
scroll to position [395, 0]
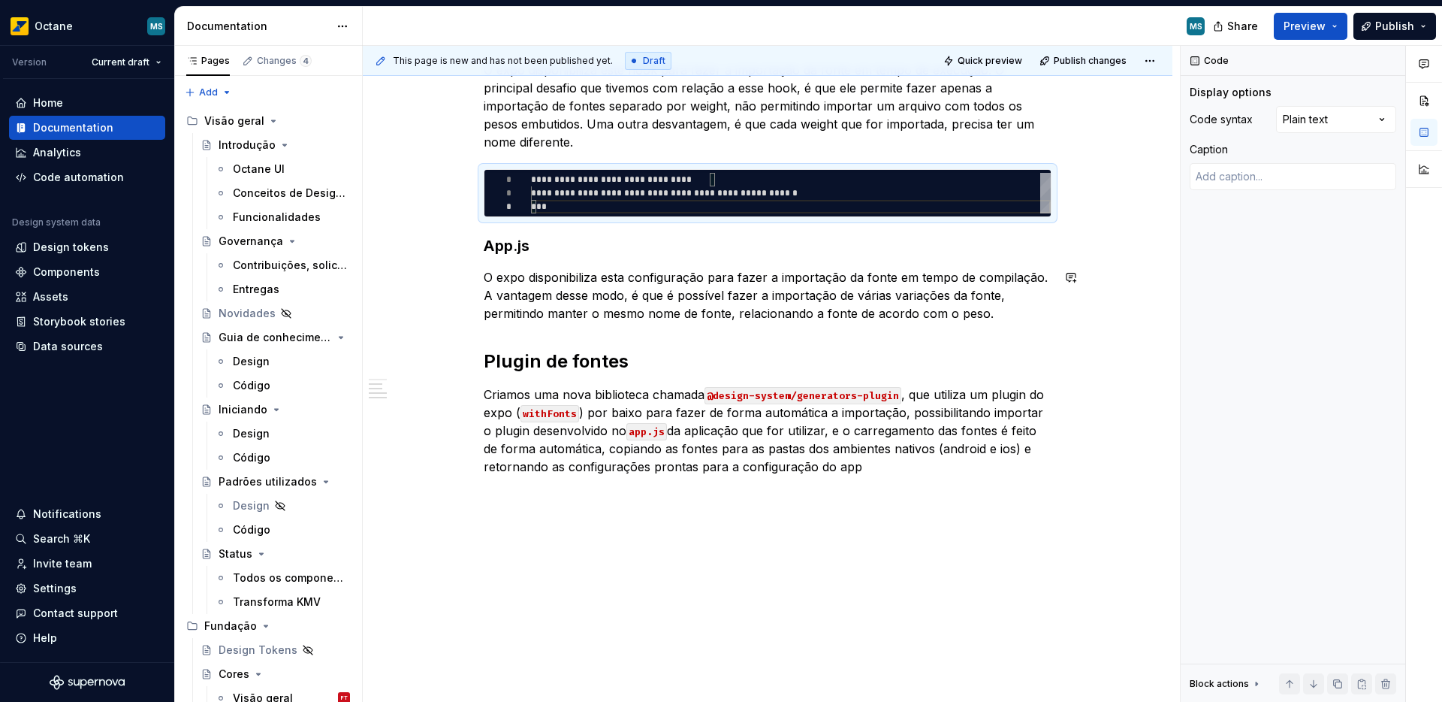
click at [1013, 315] on p "O expo disponibiliza esta configuração para fazer a importação da fonte em temp…" at bounding box center [768, 295] width 568 height 54
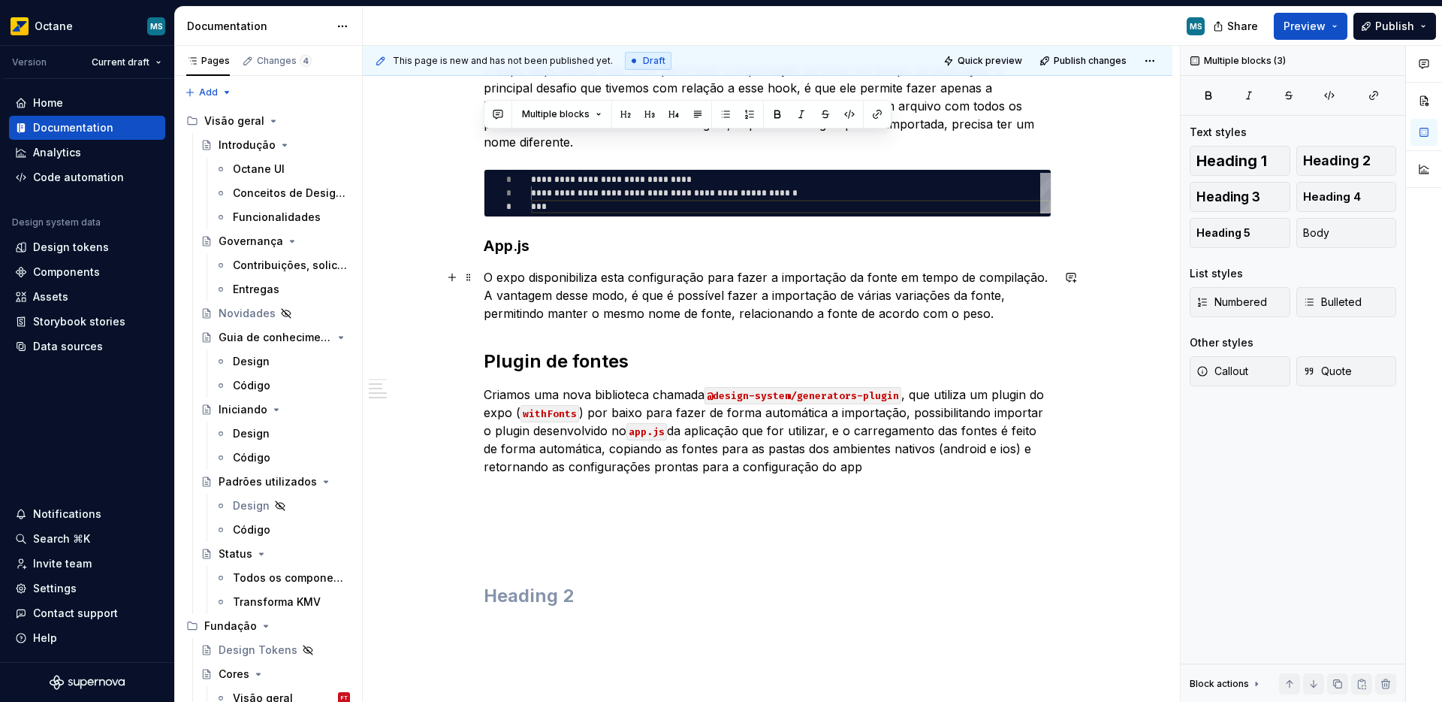
click at [998, 317] on p "O expo disponibiliza esta configuração para fazer a importação da fonte em temp…" at bounding box center [768, 295] width 568 height 54
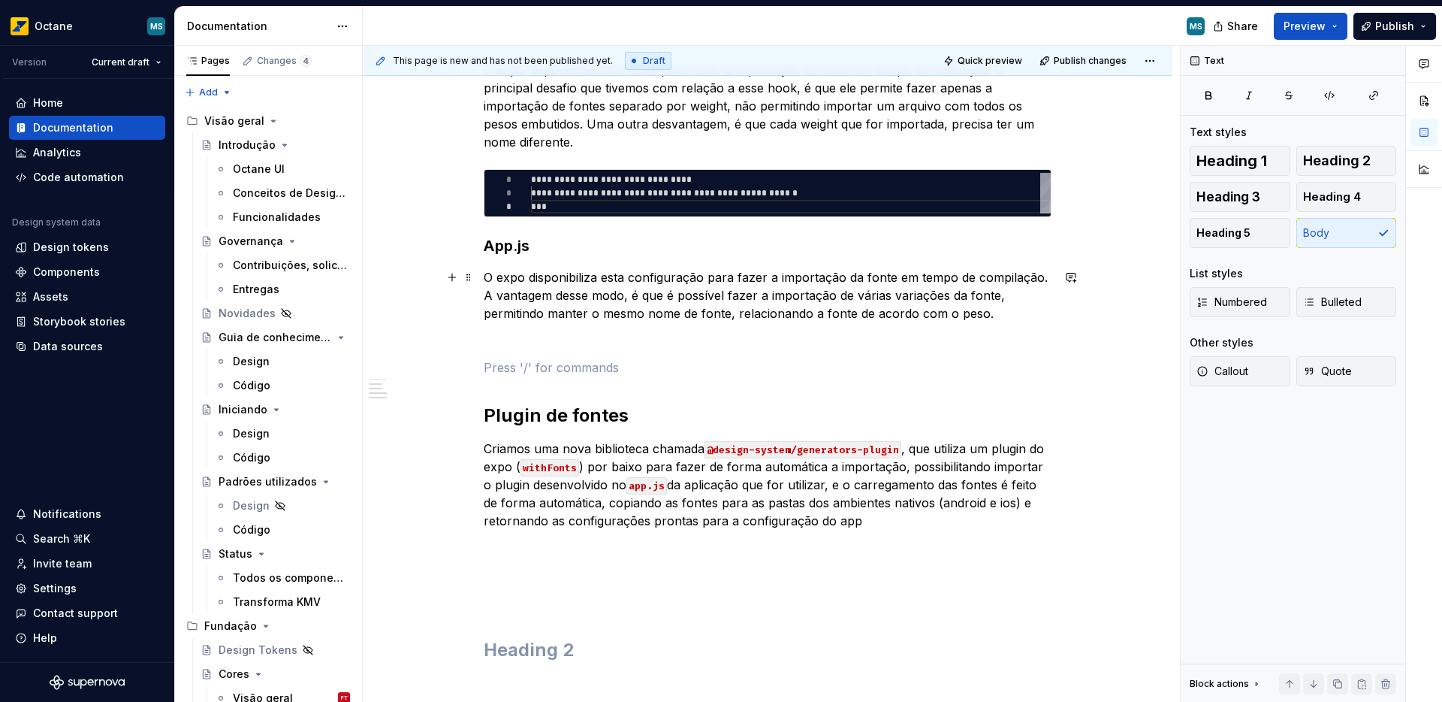
click at [1003, 315] on p "O expo disponibiliza esta configuração para fazer a importação da fonte em temp…" at bounding box center [768, 295] width 568 height 54
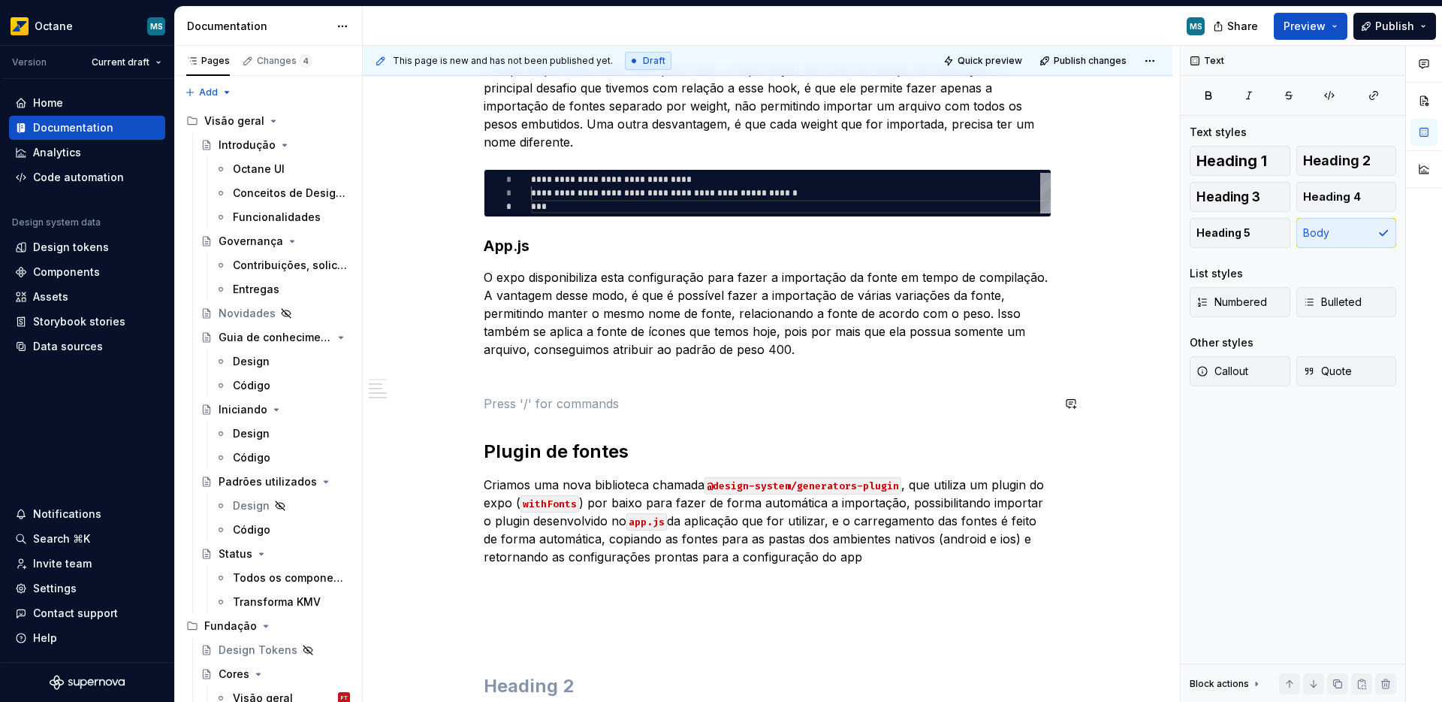
click at [535, 389] on div "**********" at bounding box center [768, 309] width 568 height 778
click at [536, 373] on p at bounding box center [768, 376] width 568 height 18
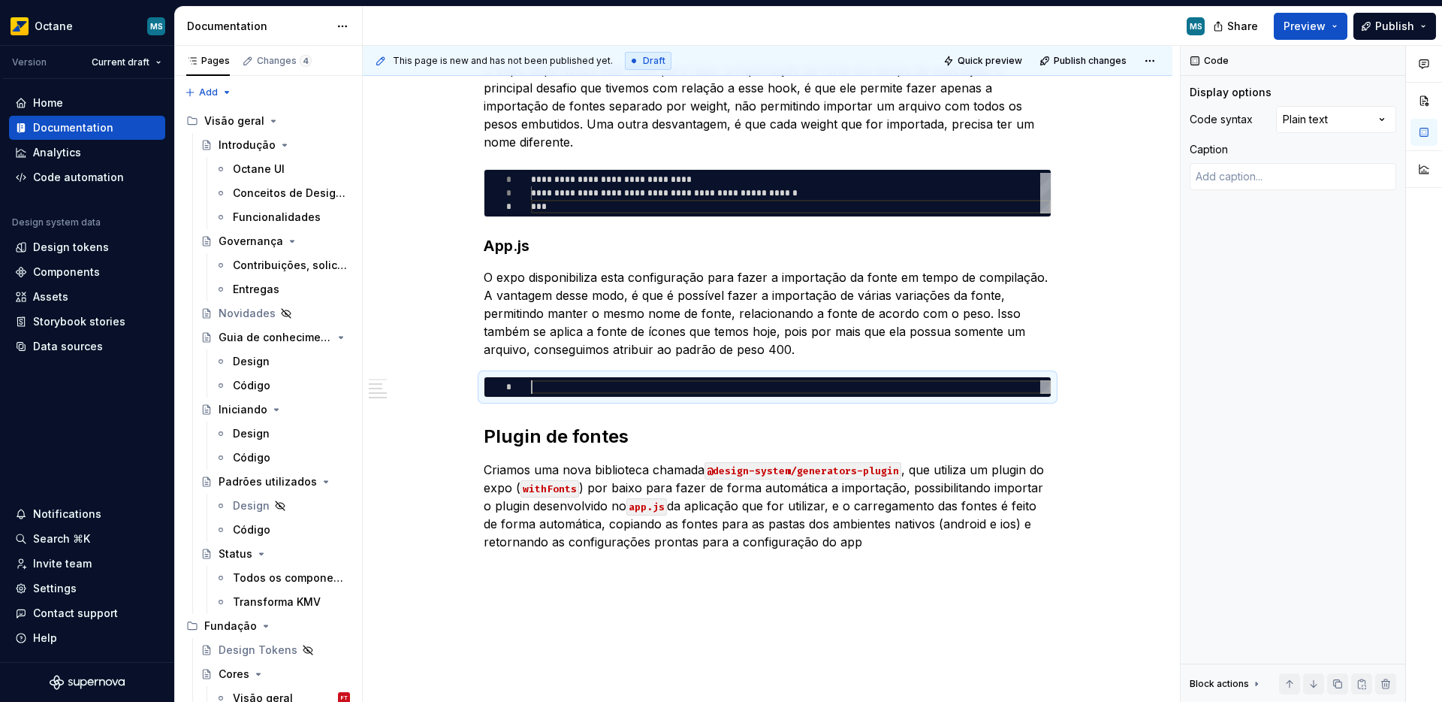
type textarea "*"
type textarea "**********"
type textarea "*"
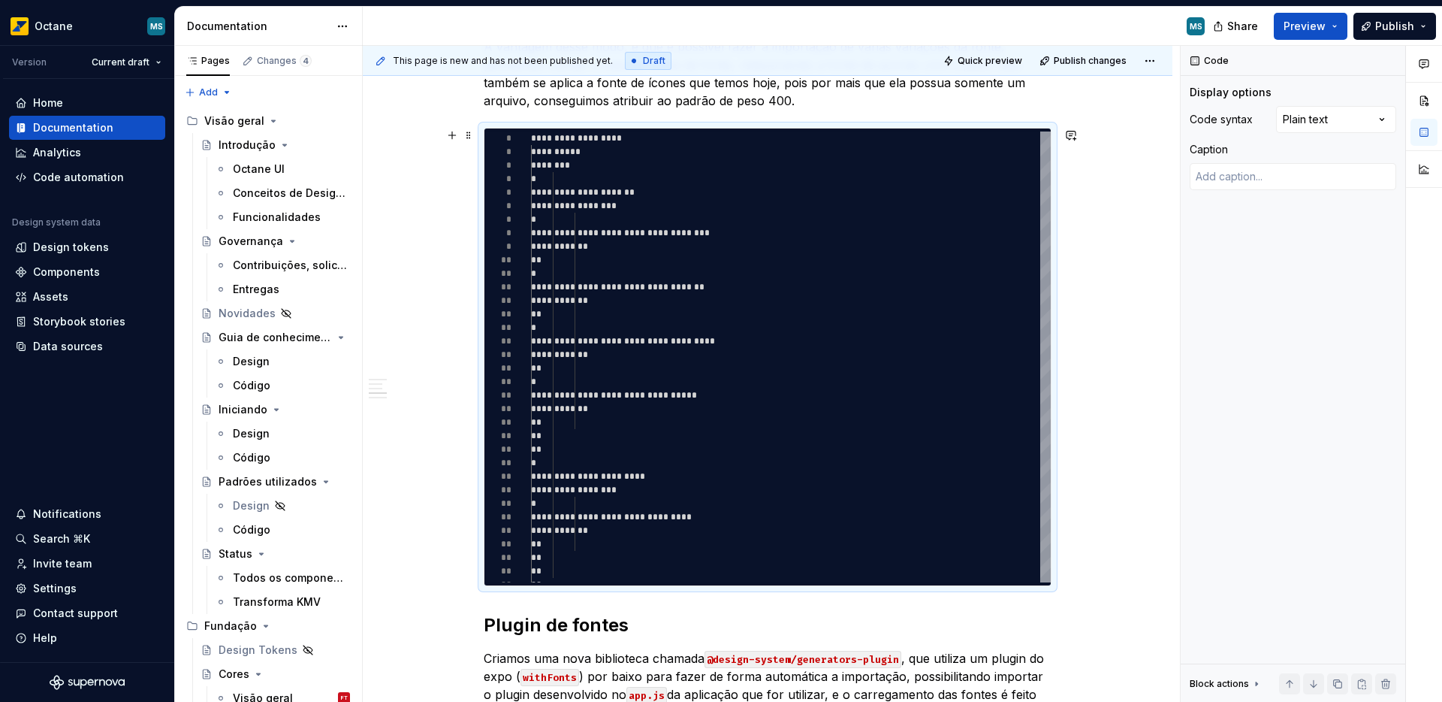
scroll to position [643, 0]
click at [561, 258] on div "**********" at bounding box center [791, 395] width 520 height 527
click at [575, 215] on div "**********" at bounding box center [791, 395] width 520 height 527
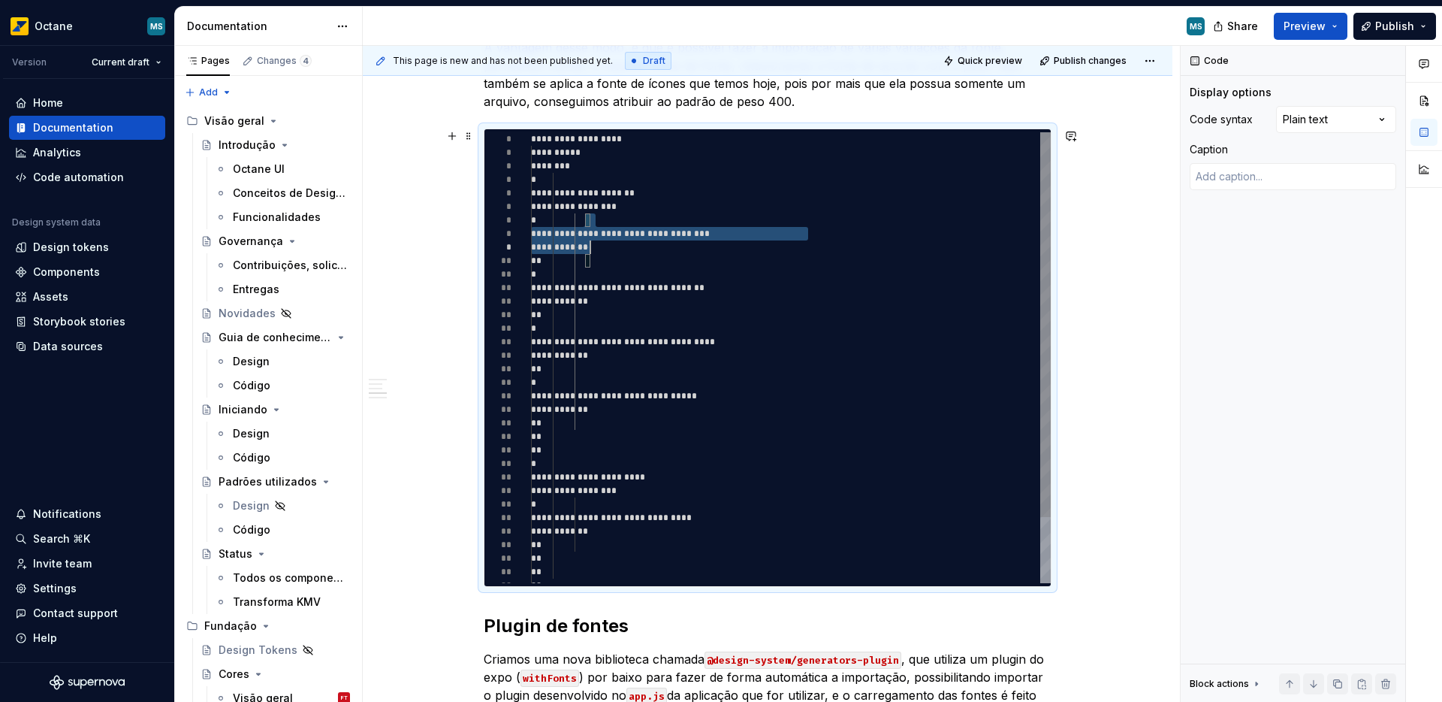
drag, startPoint x: 585, startPoint y: 224, endPoint x: 590, endPoint y: 246, distance: 22.2
click at [590, 246] on div "**********" at bounding box center [791, 395] width 520 height 527
click at [590, 280] on div "**********" at bounding box center [791, 395] width 520 height 527
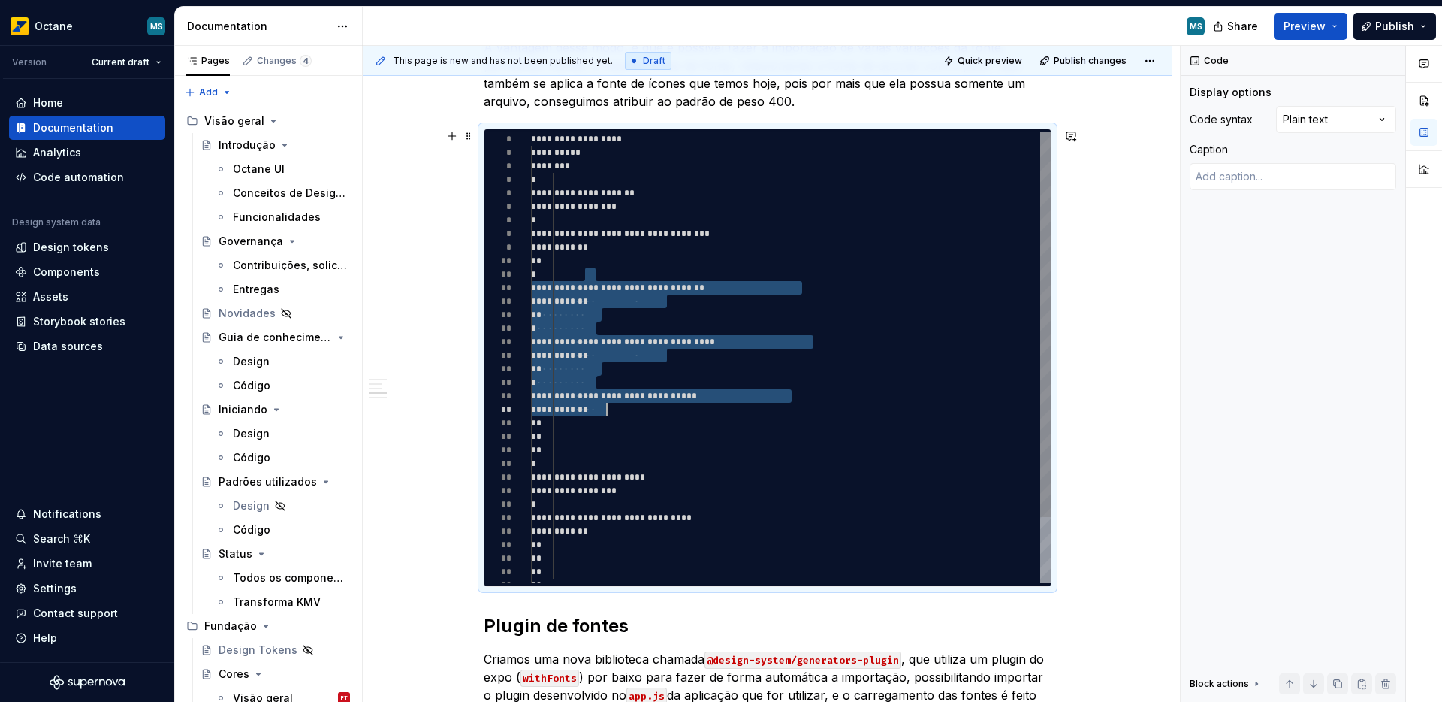
scroll to position [0, 65]
drag, startPoint x: 585, startPoint y: 276, endPoint x: 608, endPoint y: 422, distance: 147.4
click at [608, 422] on div "**********" at bounding box center [791, 395] width 520 height 527
type textarea "**********"
type textarea "*"
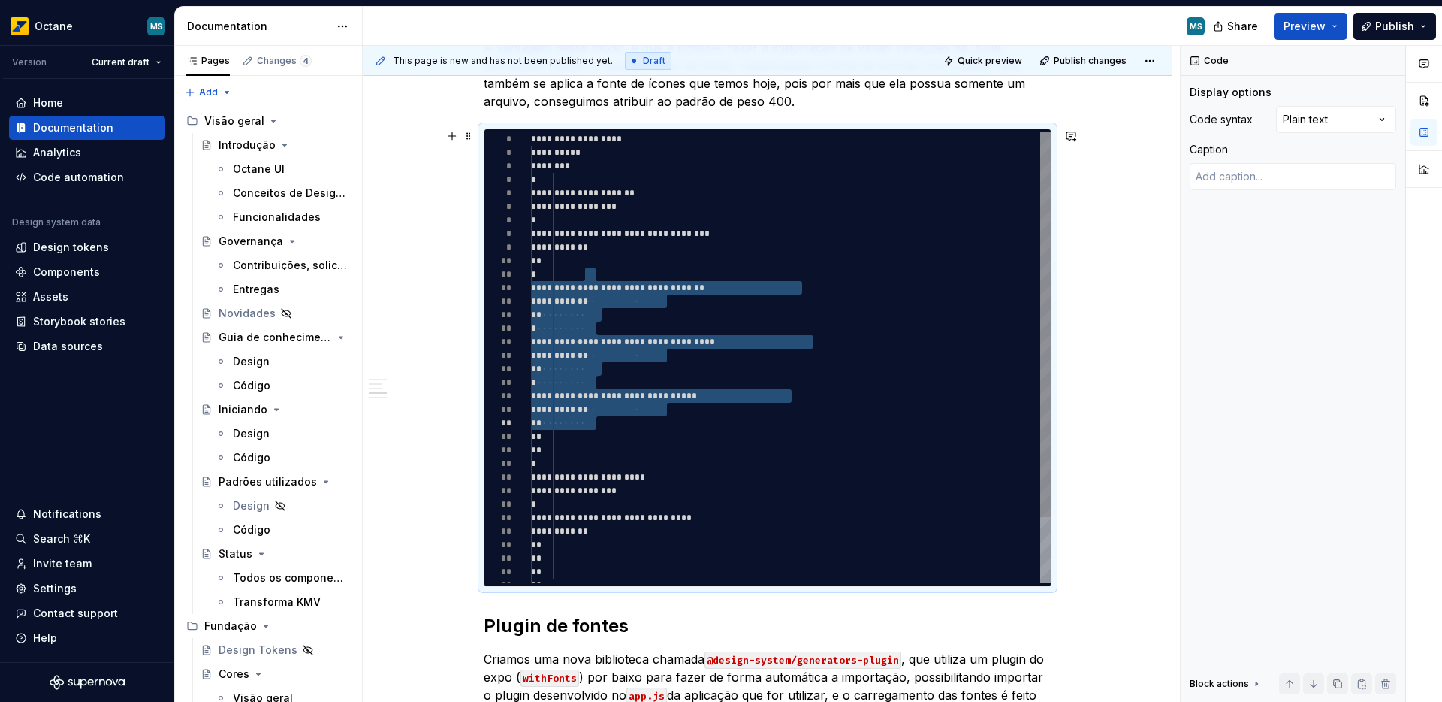
scroll to position [0, 44]
type textarea "**********"
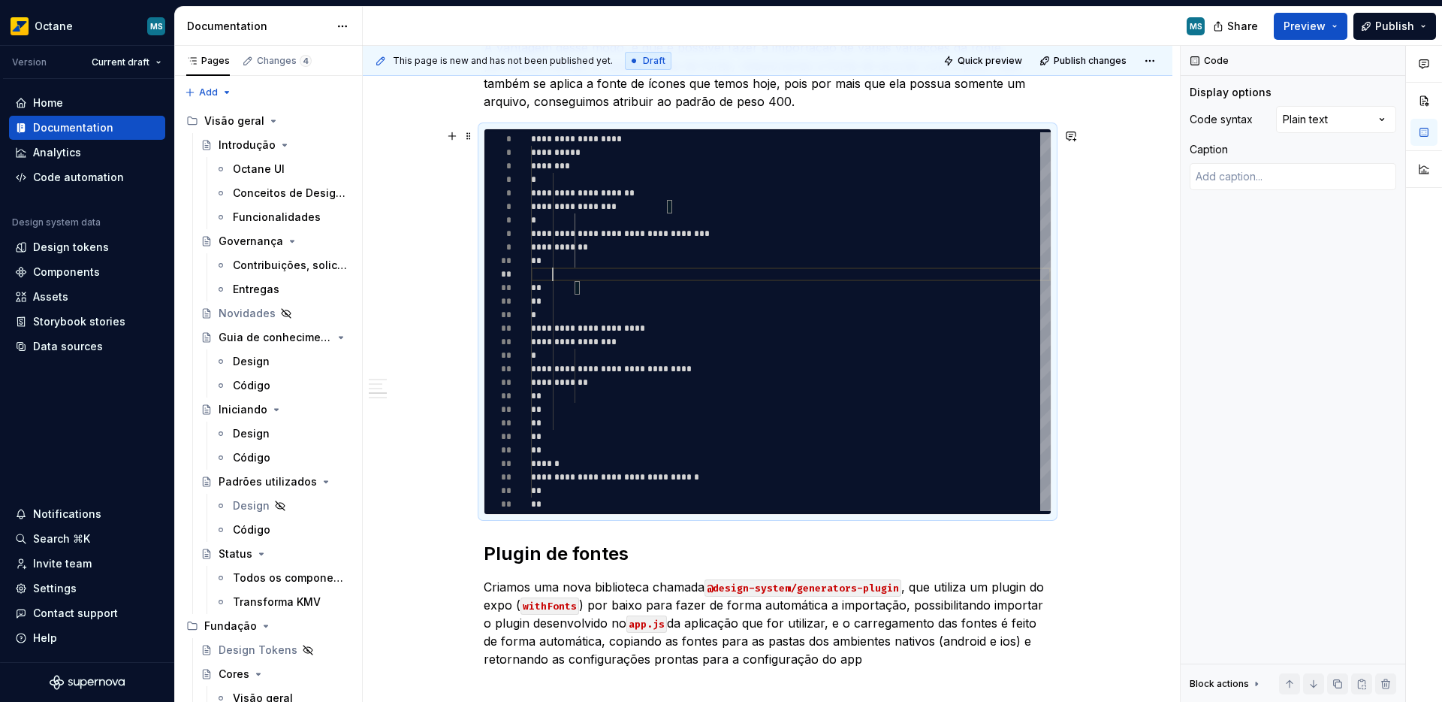
type textarea "*"
type textarea "**********"
type textarea "*"
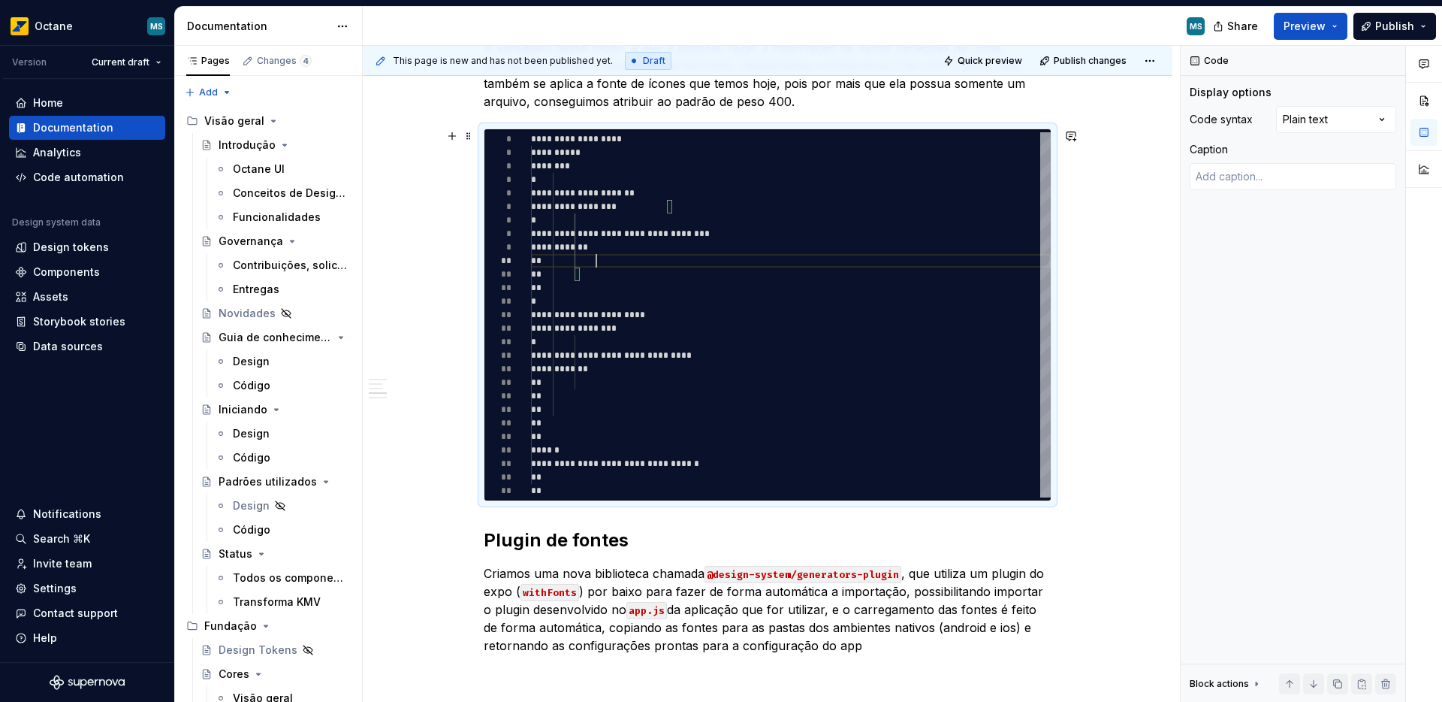
scroll to position [122, 65]
type textarea "**********"
click at [577, 350] on div "**********" at bounding box center [791, 314] width 520 height 365
click at [1120, 377] on div "**********" at bounding box center [768, 325] width 810 height 1379
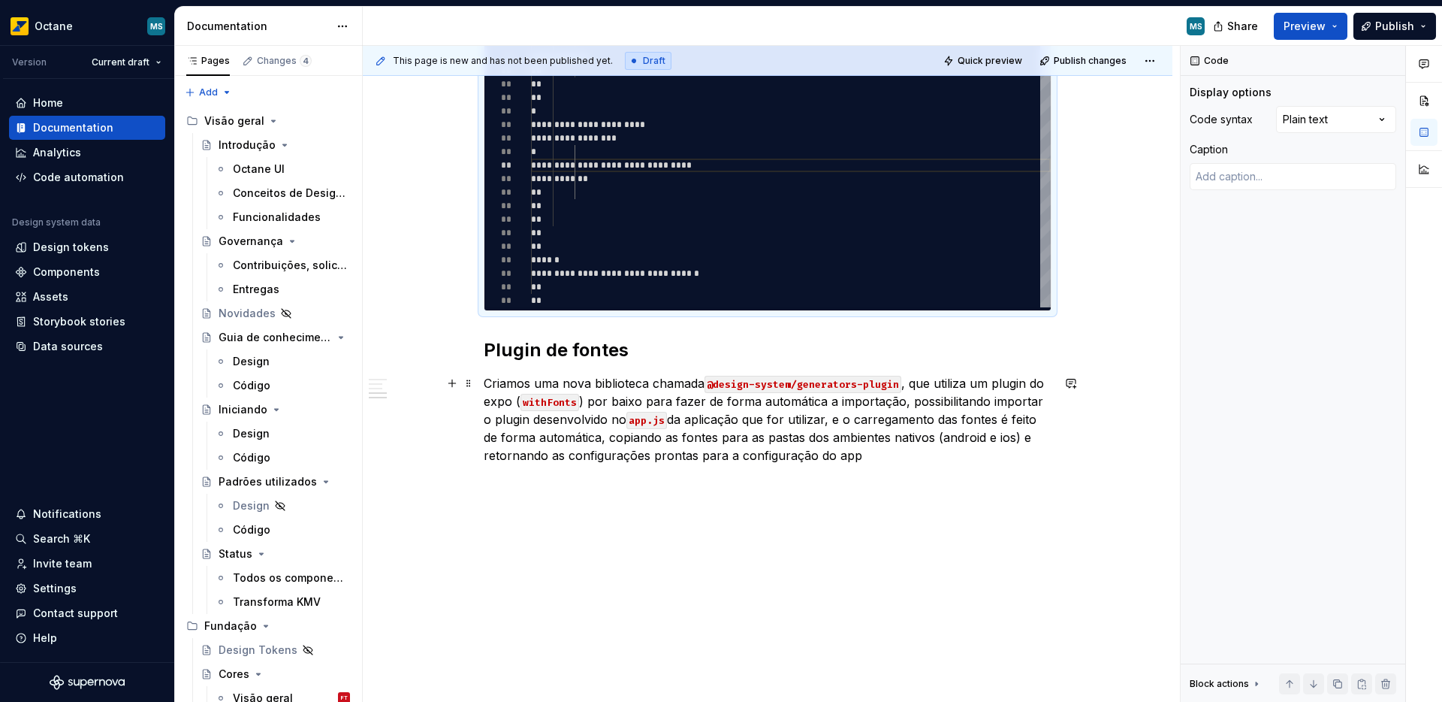
scroll to position [835, 0]
click at [486, 377] on p "Criamos uma nova biblioteca chamada @design-system/generators-plugin , que util…" at bounding box center [768, 417] width 568 height 90
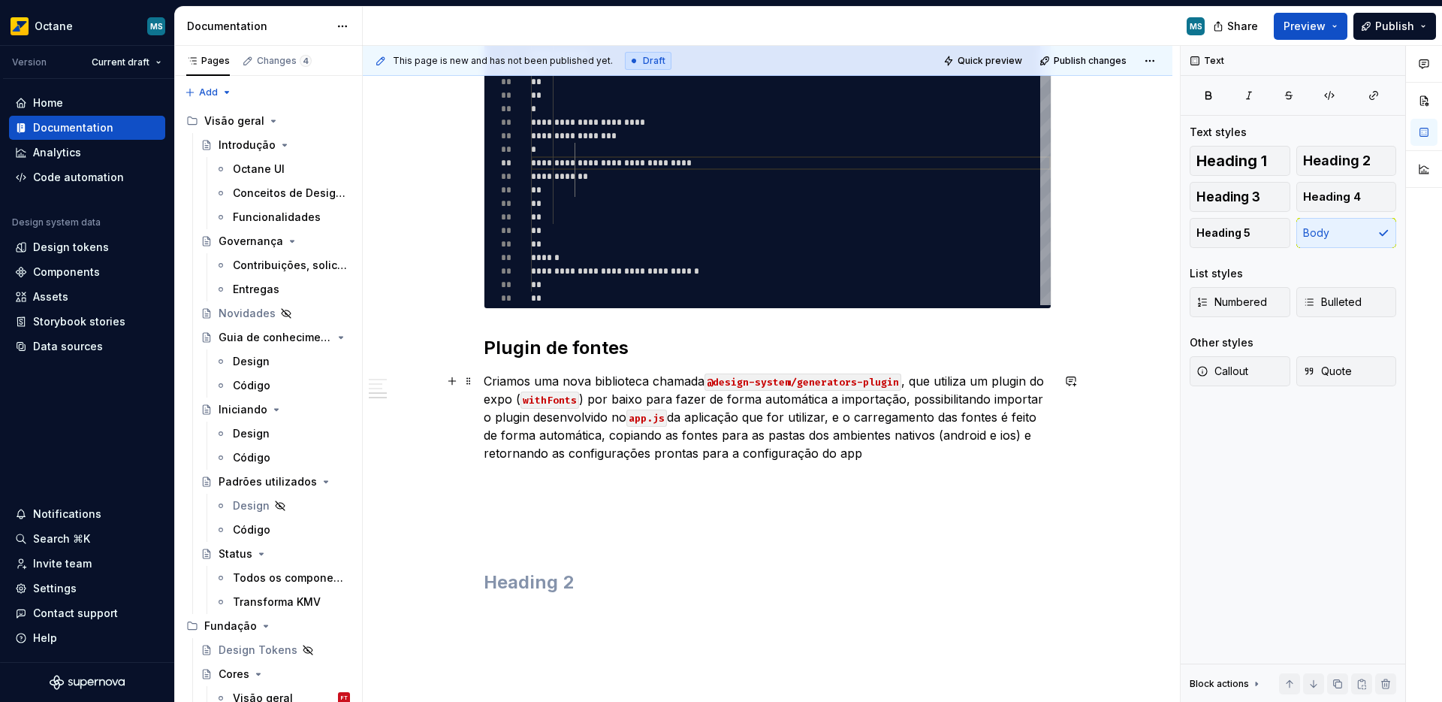
click at [488, 424] on p "Criamos uma nova biblioteca chamada @design-system/generators-plugin , que util…" at bounding box center [768, 417] width 568 height 90
click at [486, 379] on p "Criamos uma nova biblioteca chamada @design-system/generators-plugin , que util…" at bounding box center [768, 417] width 568 height 90
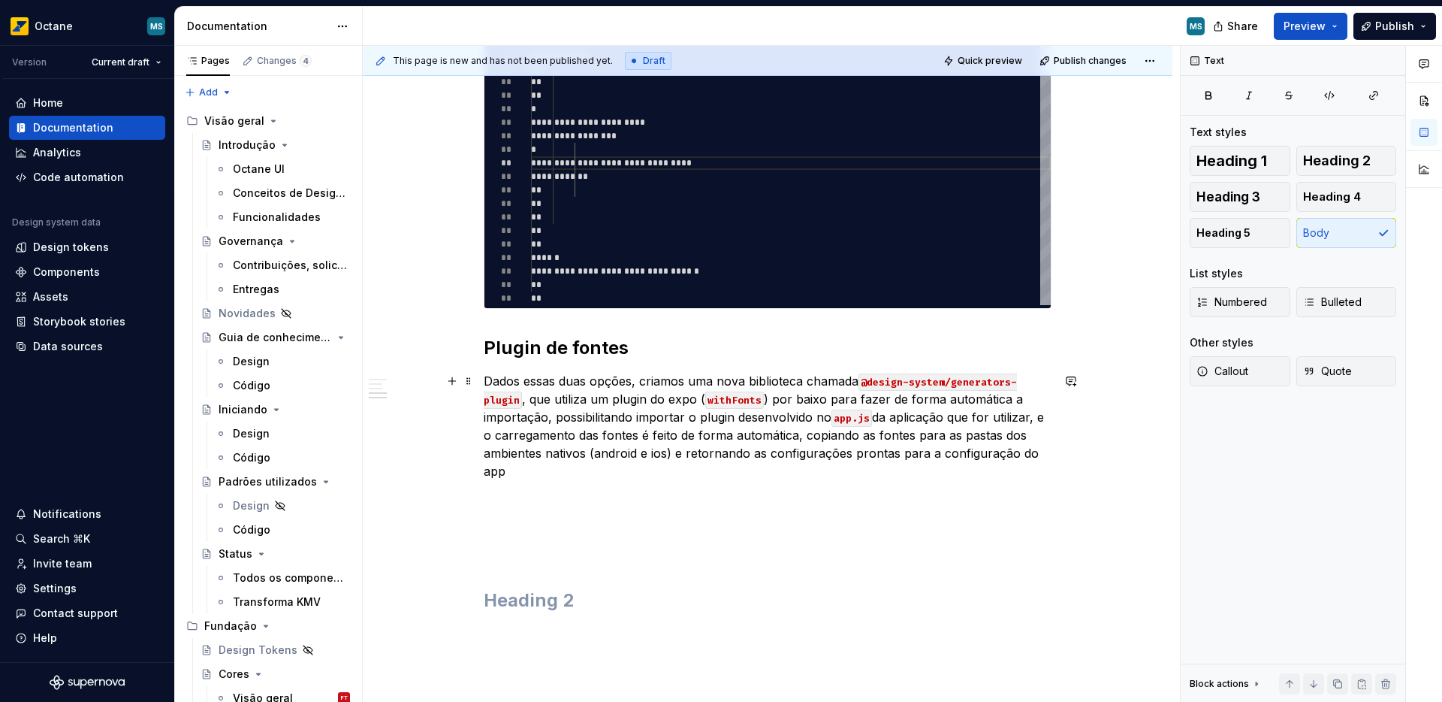
click at [565, 406] on p "Dados essas duas opções, criamos uma nova biblioteca chamada @design-system/gen…" at bounding box center [768, 426] width 568 height 108
click at [787, 402] on p "Dados essas duas opções, criamos uma nova biblioteca chamada @design-system/gen…" at bounding box center [768, 426] width 568 height 108
click at [599, 400] on p "Dados essas duas opções, criamos uma nova biblioteca chamada @design-system/gen…" at bounding box center [768, 426] width 568 height 108
click at [608, 401] on p "Dados essas duas opções, criamos uma nova biblioteca chamada @design-system/gen…" at bounding box center [768, 426] width 568 height 108
click at [594, 403] on p "Dados essas duas opções, criamos uma nova biblioteca chamada @design-system/gen…" at bounding box center [768, 426] width 568 height 108
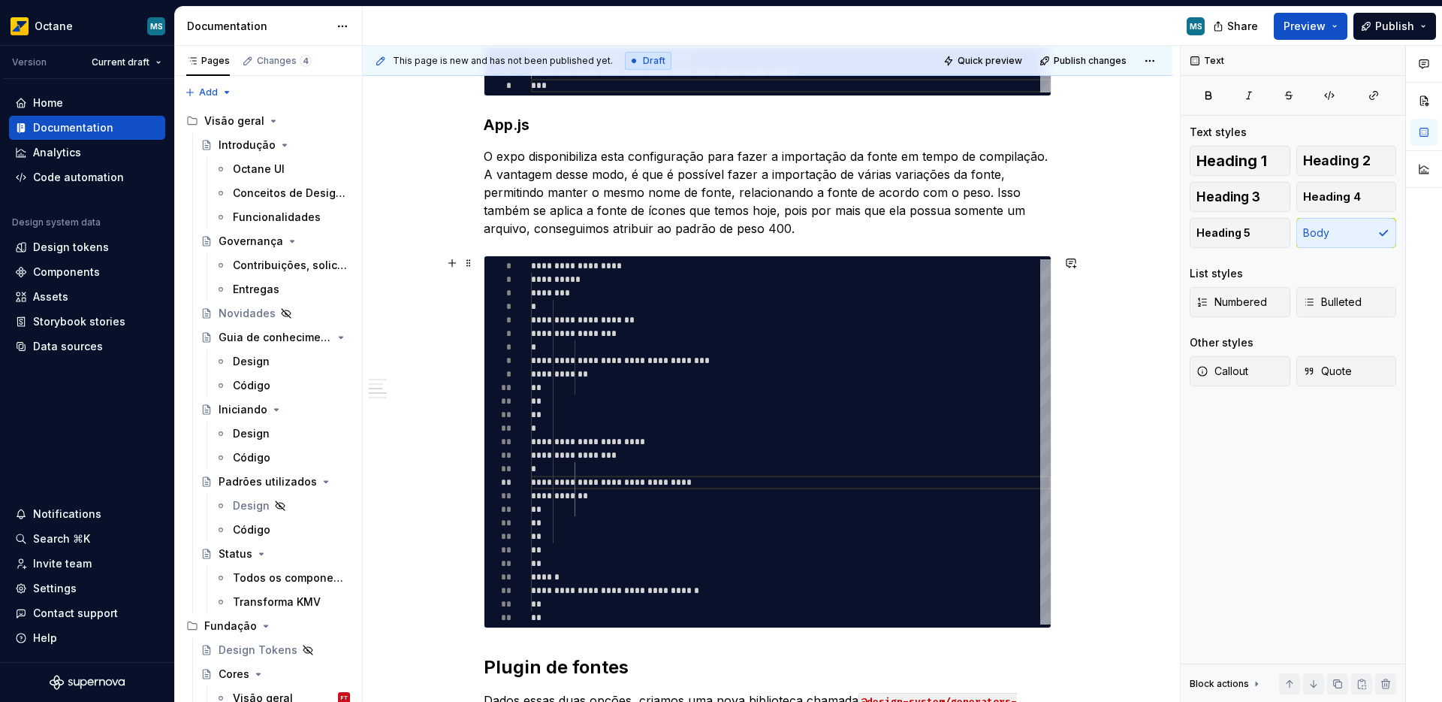
scroll to position [973, 0]
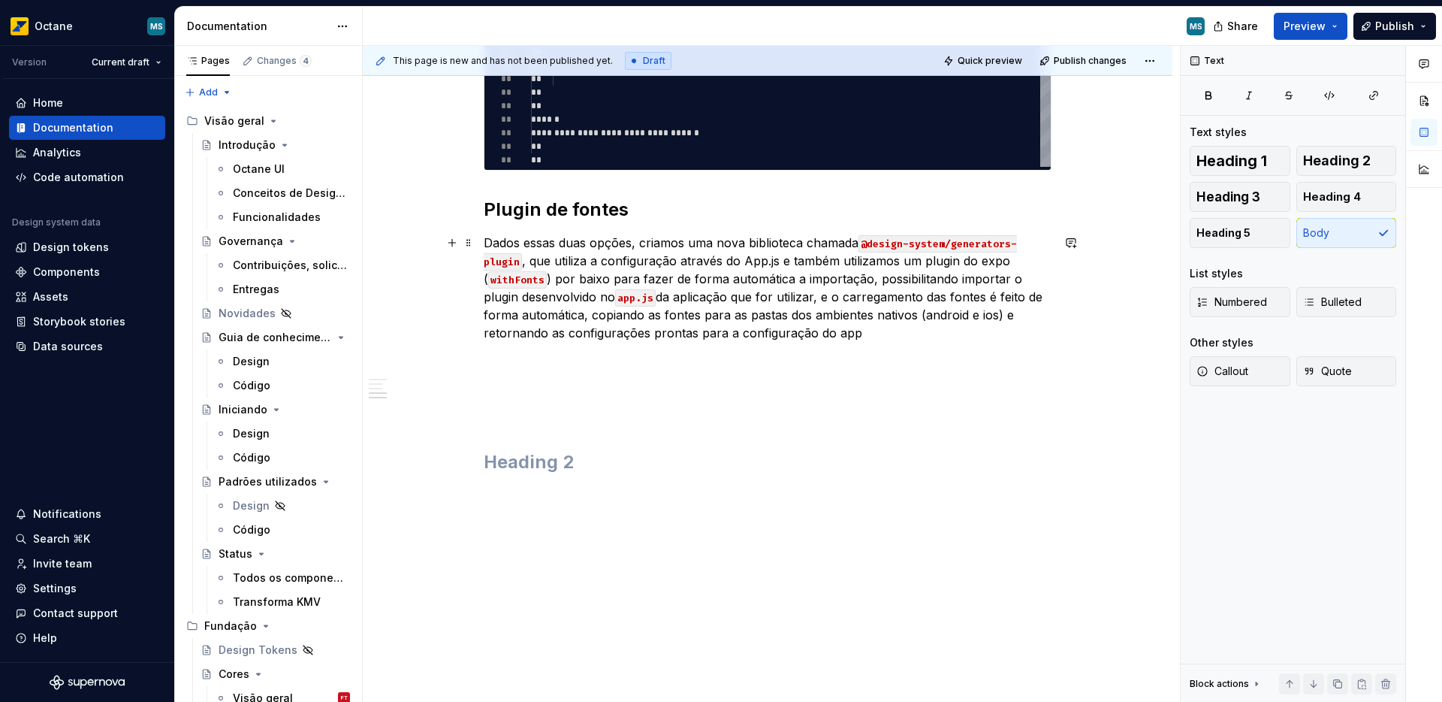
click at [913, 262] on p "Dados essas duas opções, criamos uma nova biblioteca chamada @design-system/gen…" at bounding box center [768, 288] width 568 height 108
click at [943, 264] on p "Dados essas duas opções, criamos uma nova biblioteca chamada @design-system/gen…" at bounding box center [768, 288] width 568 height 108
click at [838, 286] on p "Dados essas duas opções, criamos uma nova biblioteca chamada @design-system/gen…" at bounding box center [768, 288] width 568 height 108
click at [890, 282] on p "Dados essas duas opções, criamos uma nova biblioteca chamada @design-system/gen…" at bounding box center [768, 288] width 568 height 108
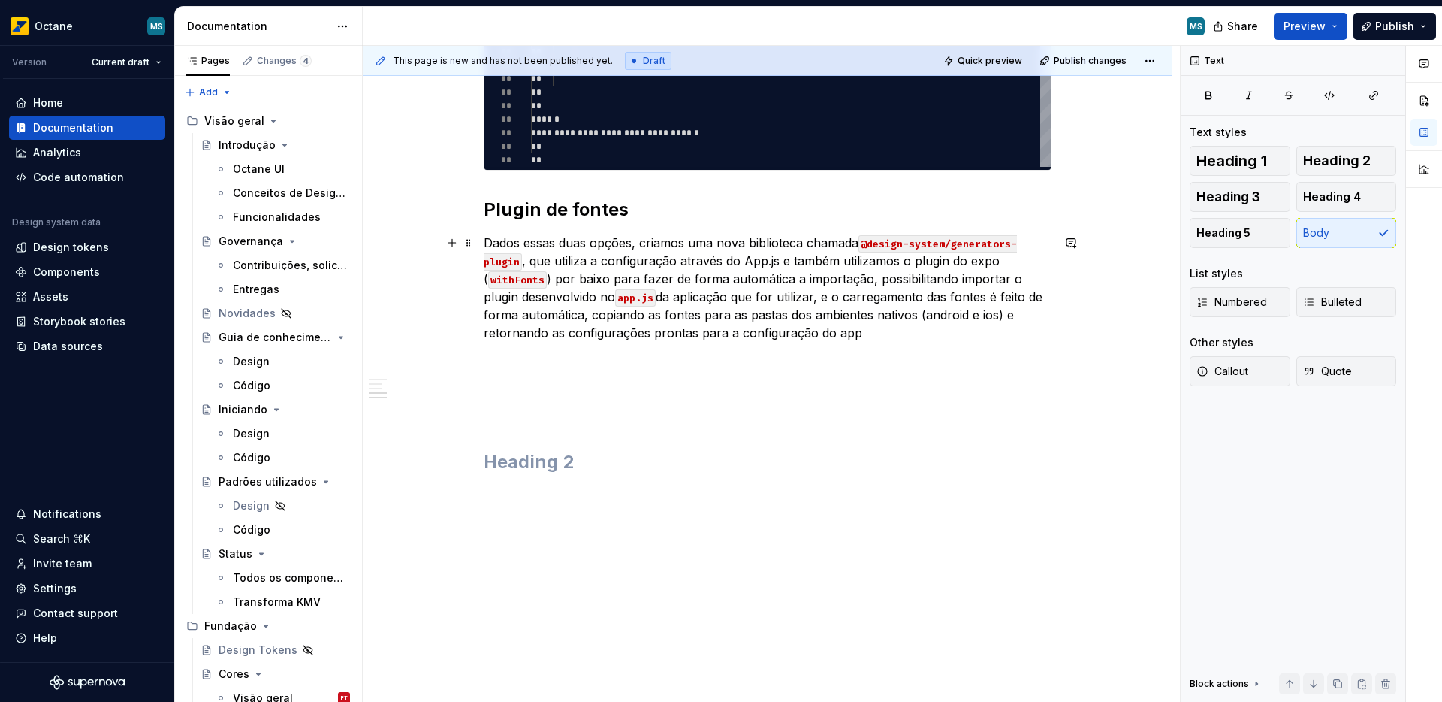
click at [587, 321] on p "Dados essas duas opções, criamos uma nova biblioteca chamada @design-system/gen…" at bounding box center [768, 288] width 568 height 108
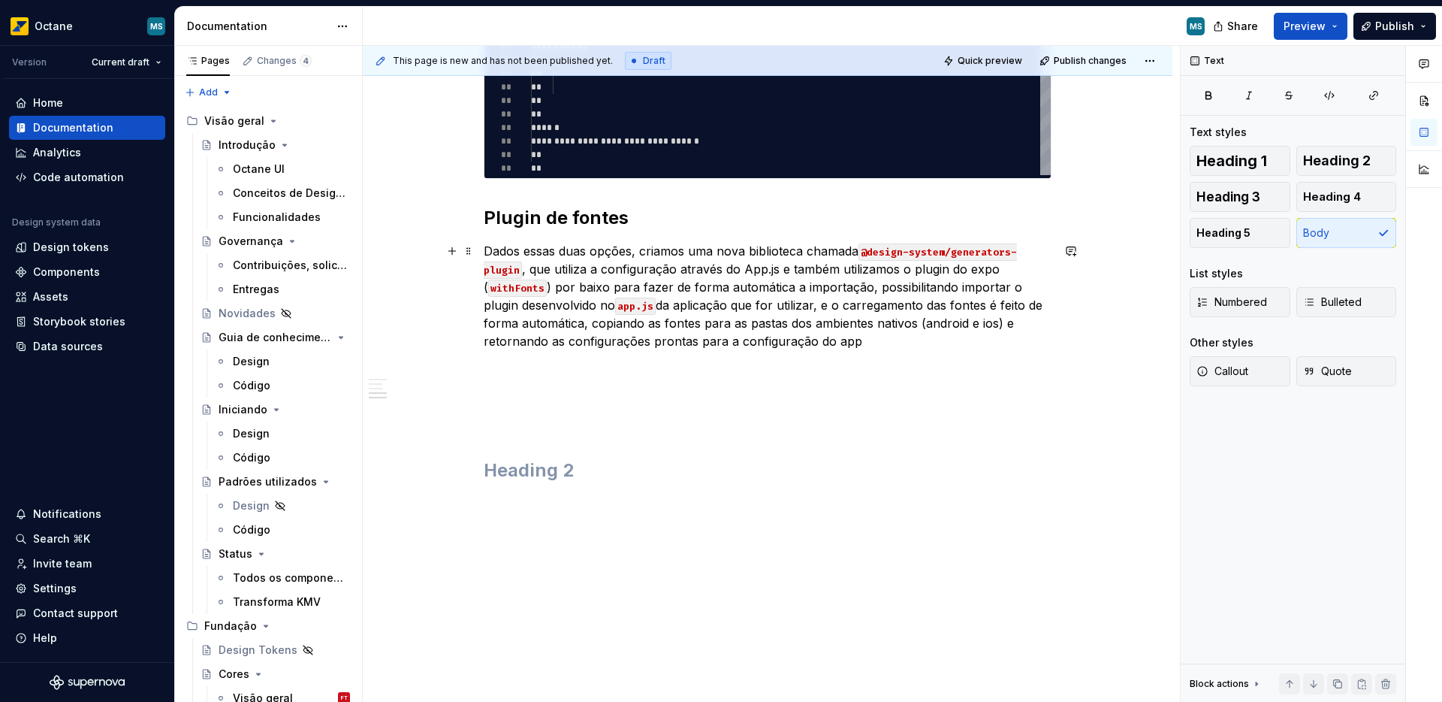
scroll to position [964, 0]
click at [874, 294] on p "Dados essas duas opções, criamos uma nova biblioteca chamada @design-system/gen…" at bounding box center [768, 297] width 568 height 108
click at [584, 316] on p "Dados essas duas opções, criamos uma nova biblioteca chamada @design-system/gen…" at bounding box center [768, 297] width 568 height 108
click at [1007, 291] on p "Dados essas duas opções, criamos uma nova biblioteca chamada @design-system/gen…" at bounding box center [768, 297] width 568 height 108
click at [734, 303] on p "Dados essas duas opções, criamos uma nova biblioteca chamada @design-system/gen…" at bounding box center [768, 297] width 568 height 108
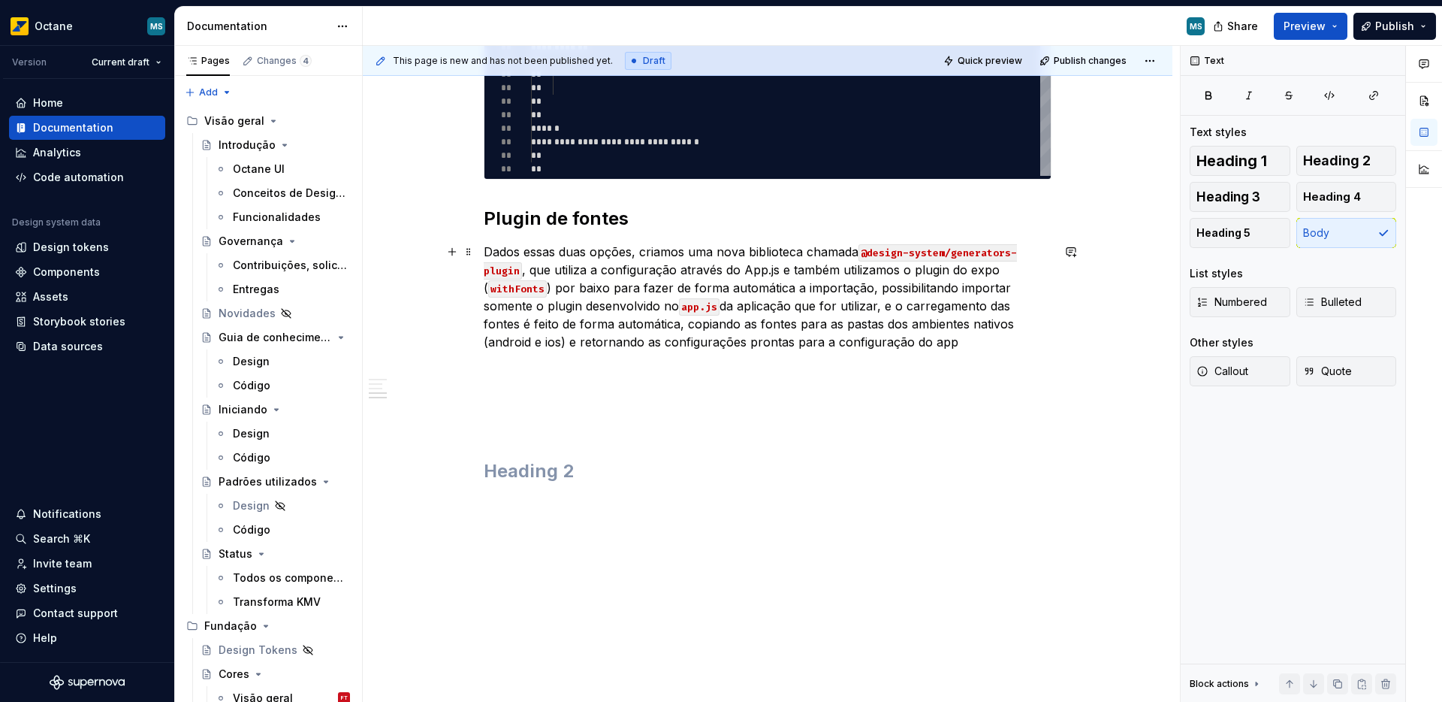
click at [879, 306] on p "Dados essas duas opções, criamos uma nova biblioteca chamada @design-system/gen…" at bounding box center [768, 297] width 568 height 108
click at [684, 328] on p "Dados essas duas opções, criamos uma nova biblioteca chamada @design-system/gen…" at bounding box center [768, 297] width 568 height 108
click at [965, 346] on p "Dados essas duas opções, criamos uma nova biblioteca chamada @design-system/gen…" at bounding box center [768, 297] width 568 height 108
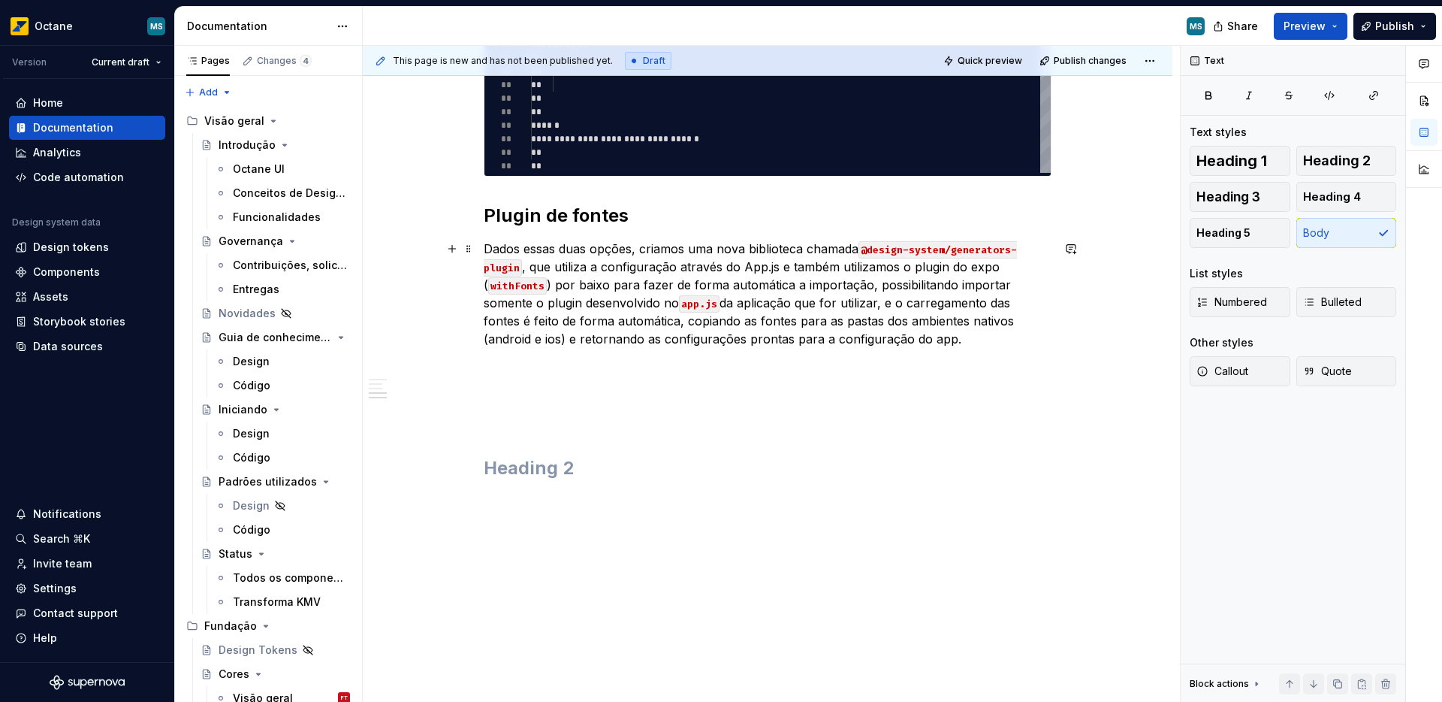
click at [869, 288] on p "Dados essas duas opções, criamos uma nova biblioteca chamada @design-system/gen…" at bounding box center [768, 294] width 568 height 108
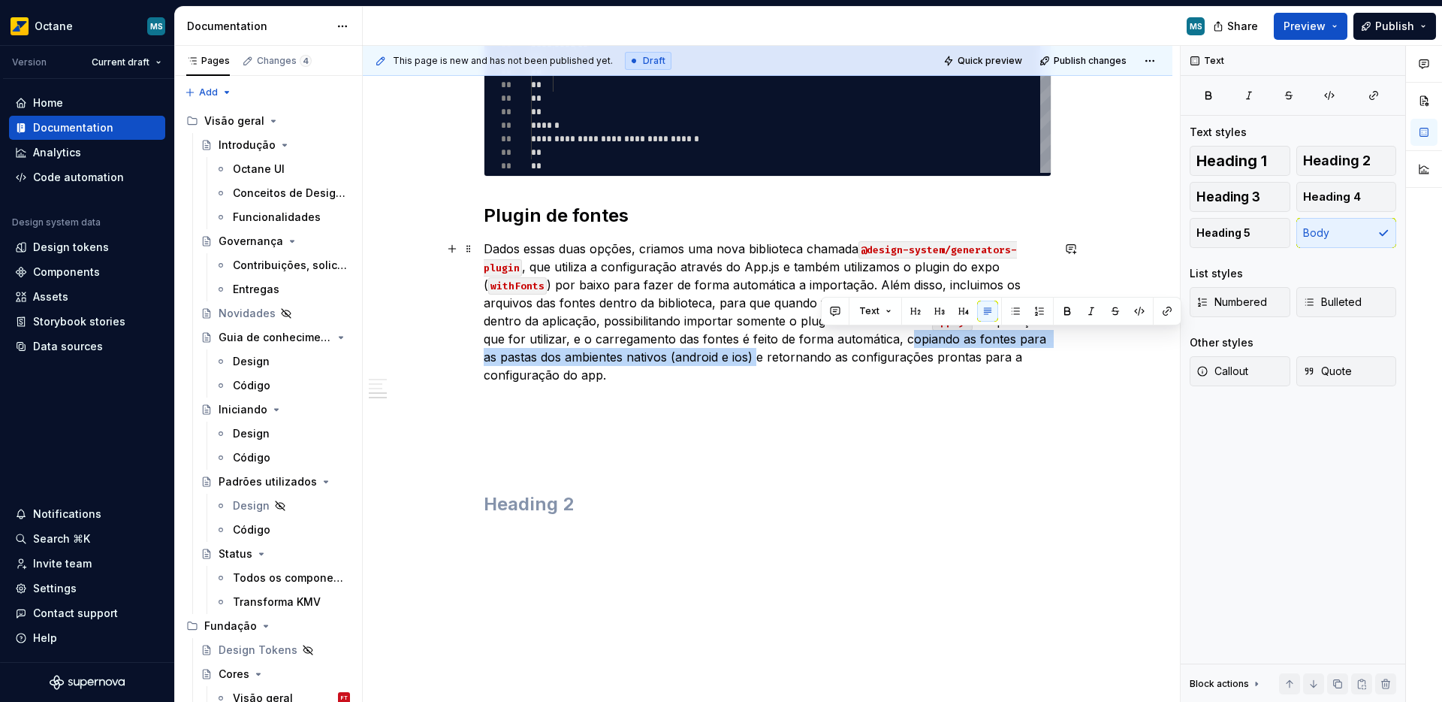
drag, startPoint x: 959, startPoint y: 342, endPoint x: 820, endPoint y: 358, distance: 139.8
click at [820, 358] on p "Dados essas duas opções, criamos uma nova biblioteca chamada @design-system/gen…" at bounding box center [768, 312] width 568 height 144
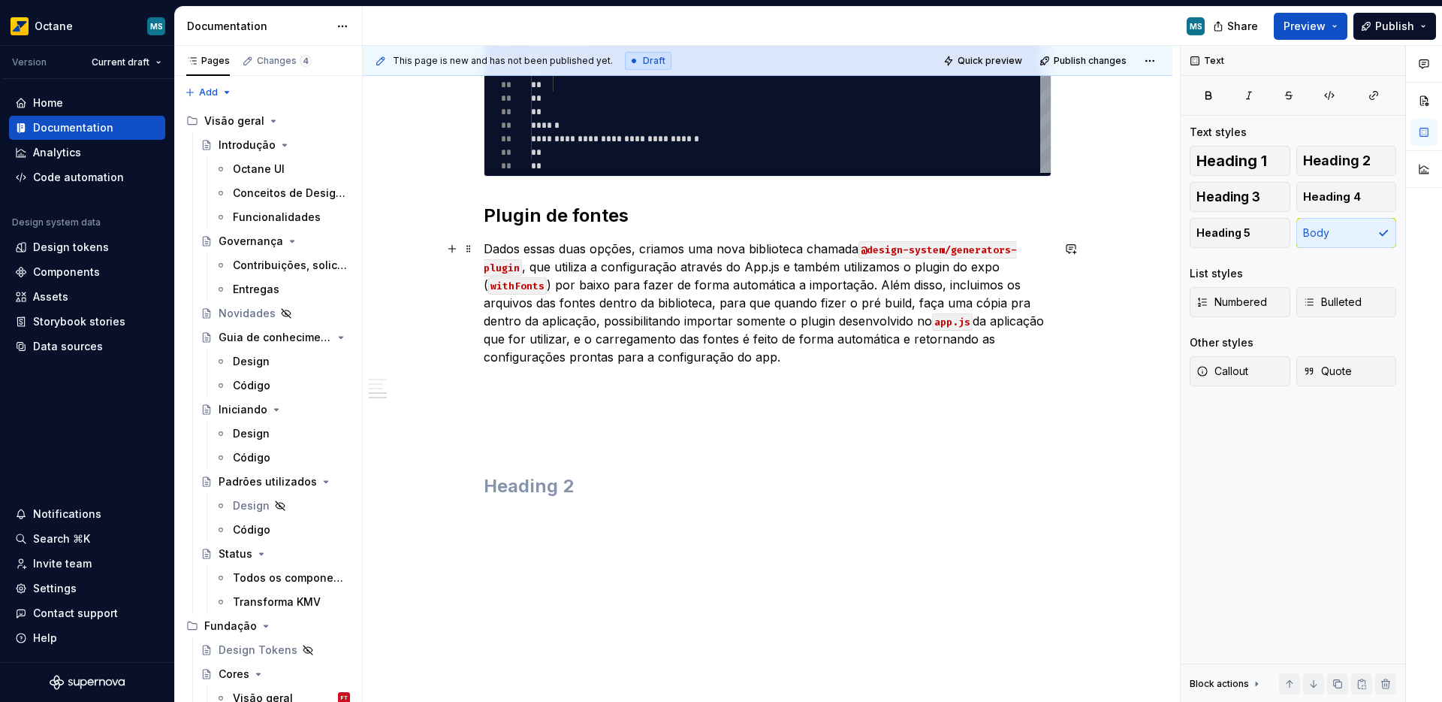
click at [710, 303] on p "Dados essas duas opções, criamos uma nova biblioteca chamada @design-system/gen…" at bounding box center [768, 303] width 568 height 126
click at [501, 326] on p "Dados essas duas opções, criamos uma nova biblioteca chamada @design-system/gen…" at bounding box center [768, 303] width 568 height 126
click at [893, 320] on p "Dados essas duas opções, criamos uma nova biblioteca chamada @design-system/gen…" at bounding box center [768, 303] width 568 height 126
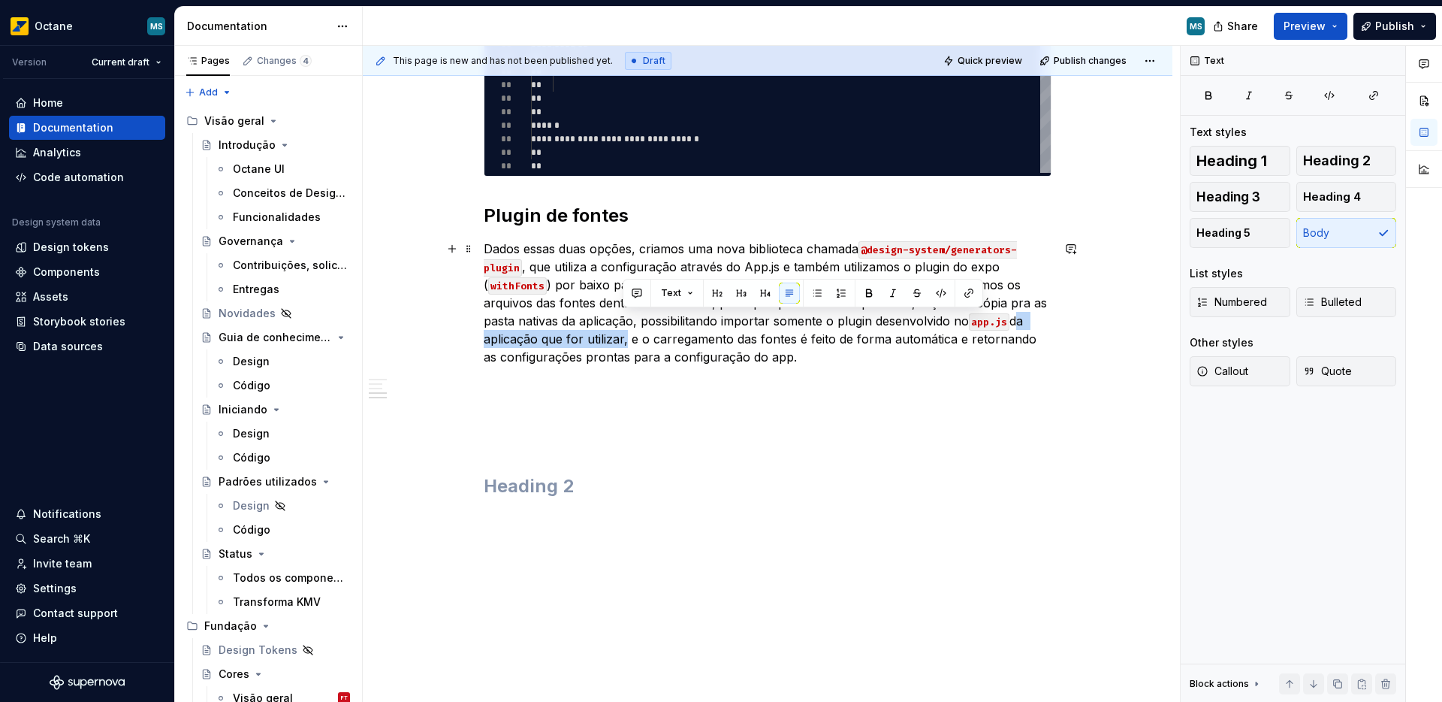
drag, startPoint x: 1016, startPoint y: 321, endPoint x: 623, endPoint y: 340, distance: 394.0
click at [623, 340] on p "Dados essas duas opções, criamos uma nova biblioteca chamada @design-system/gen…" at bounding box center [768, 303] width 568 height 126
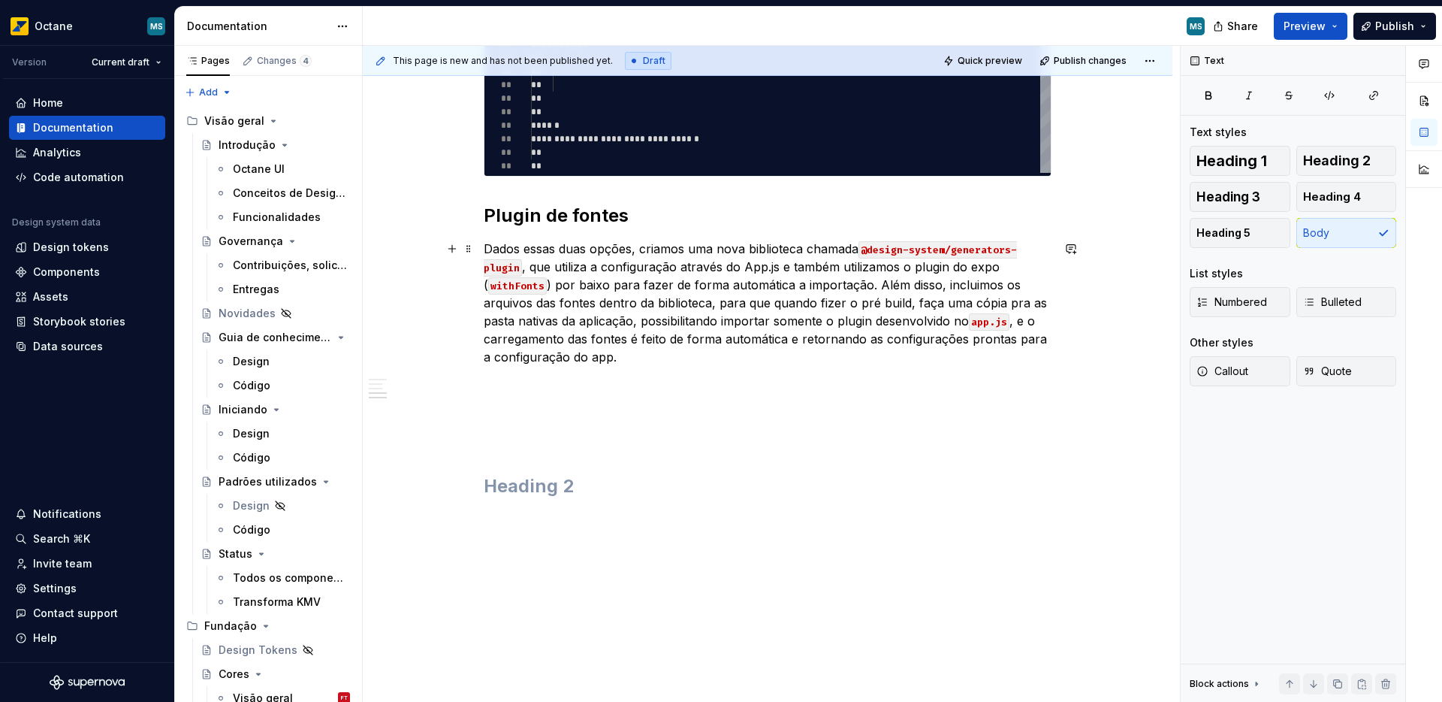
click at [635, 345] on p "Dados essas duas opções, criamos uma nova biblioteca chamada @design-system/gen…" at bounding box center [768, 303] width 568 height 126
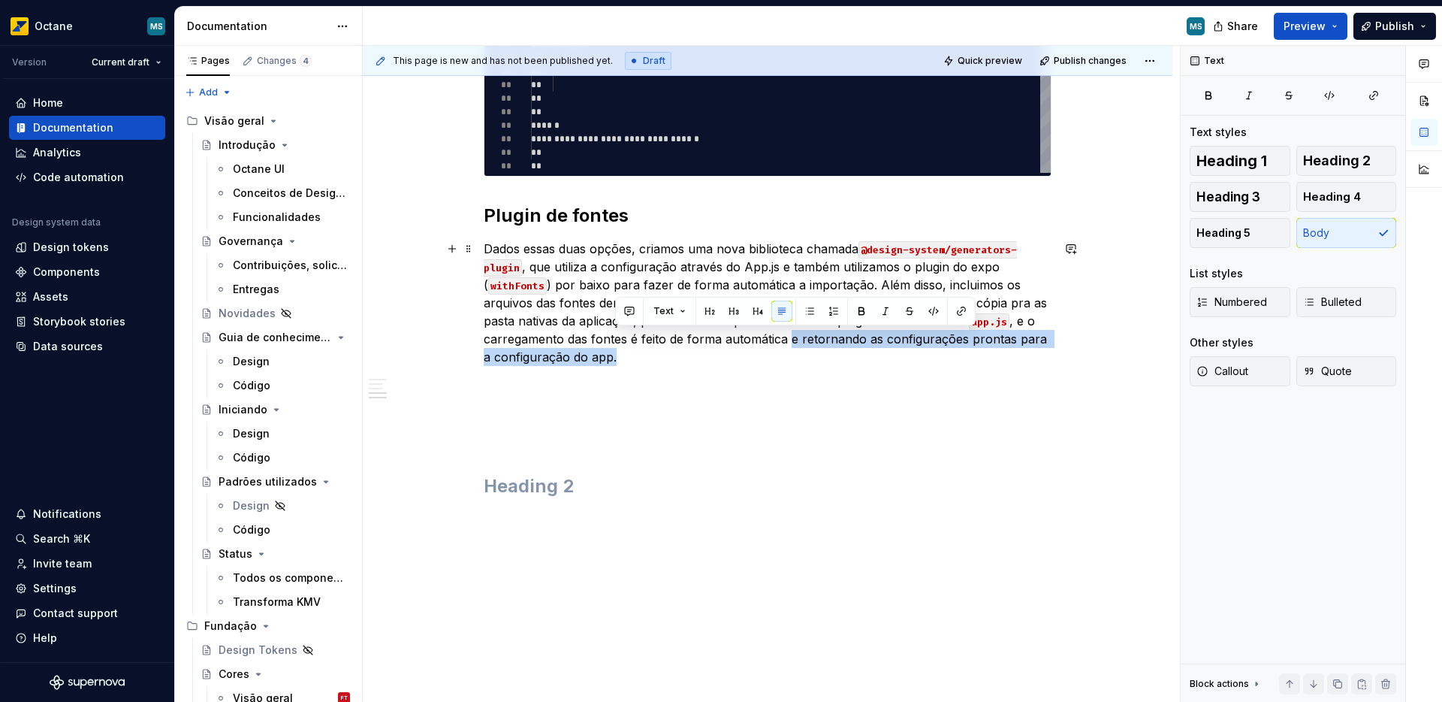
drag, startPoint x: 789, startPoint y: 342, endPoint x: 928, endPoint y: 362, distance: 141.2
click at [928, 362] on p "Dados essas duas opções, criamos uma nova biblioteca chamada @design-system/gen…" at bounding box center [768, 303] width 568 height 126
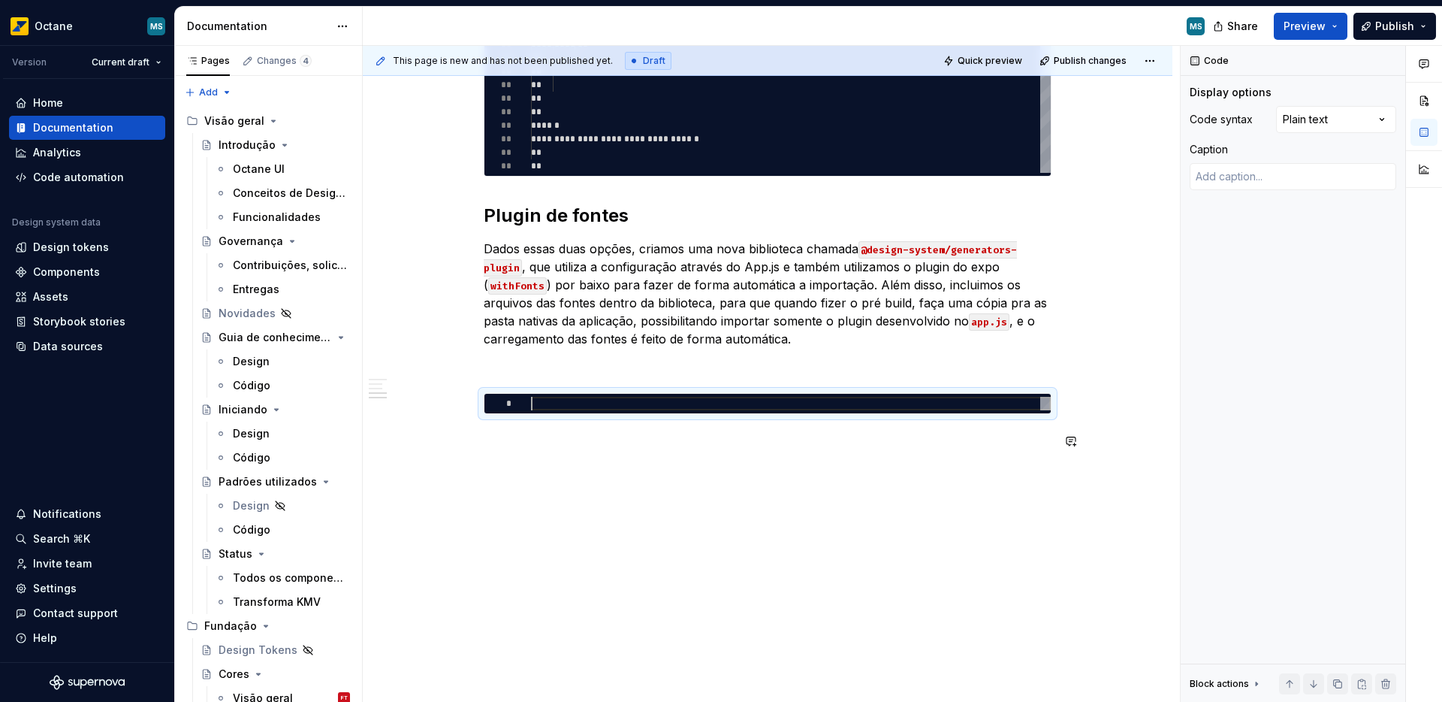
type textarea "*"
type textarea "* *"
type textarea "*"
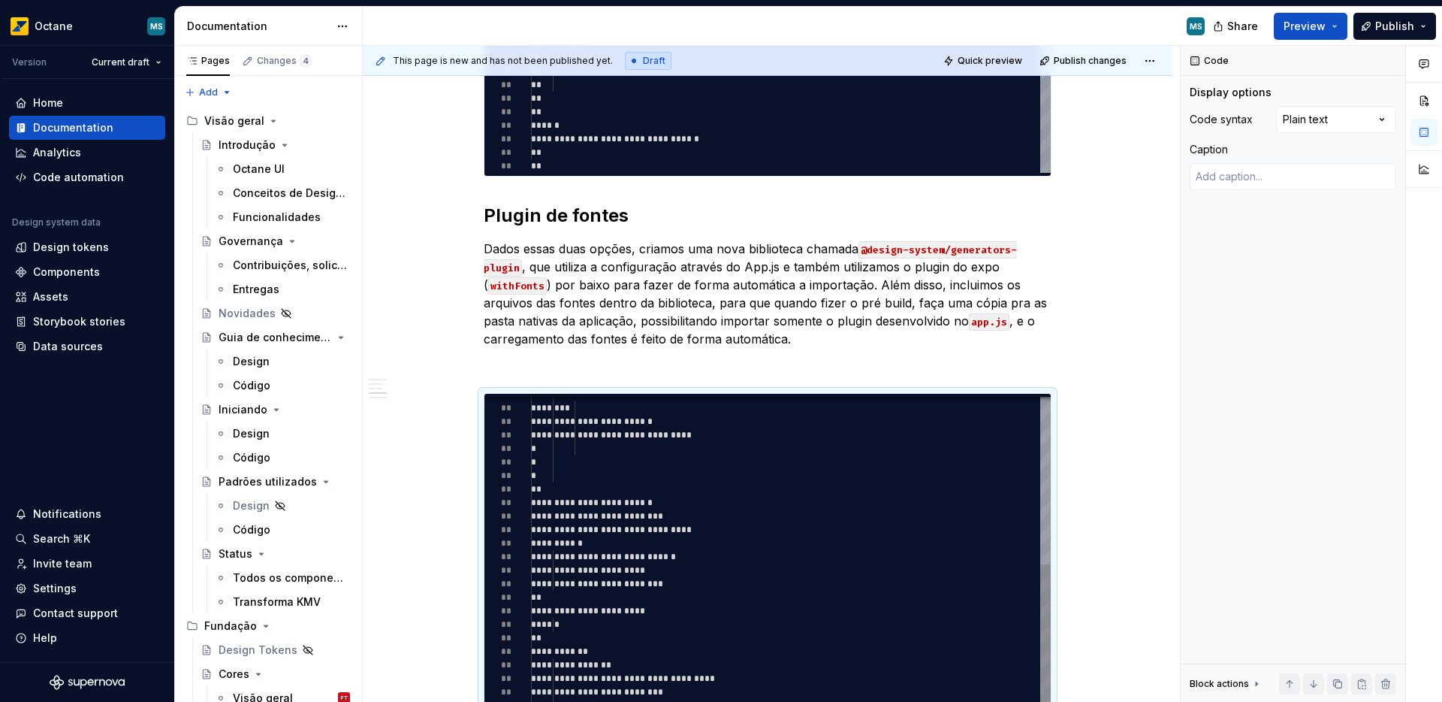
scroll to position [27, 0]
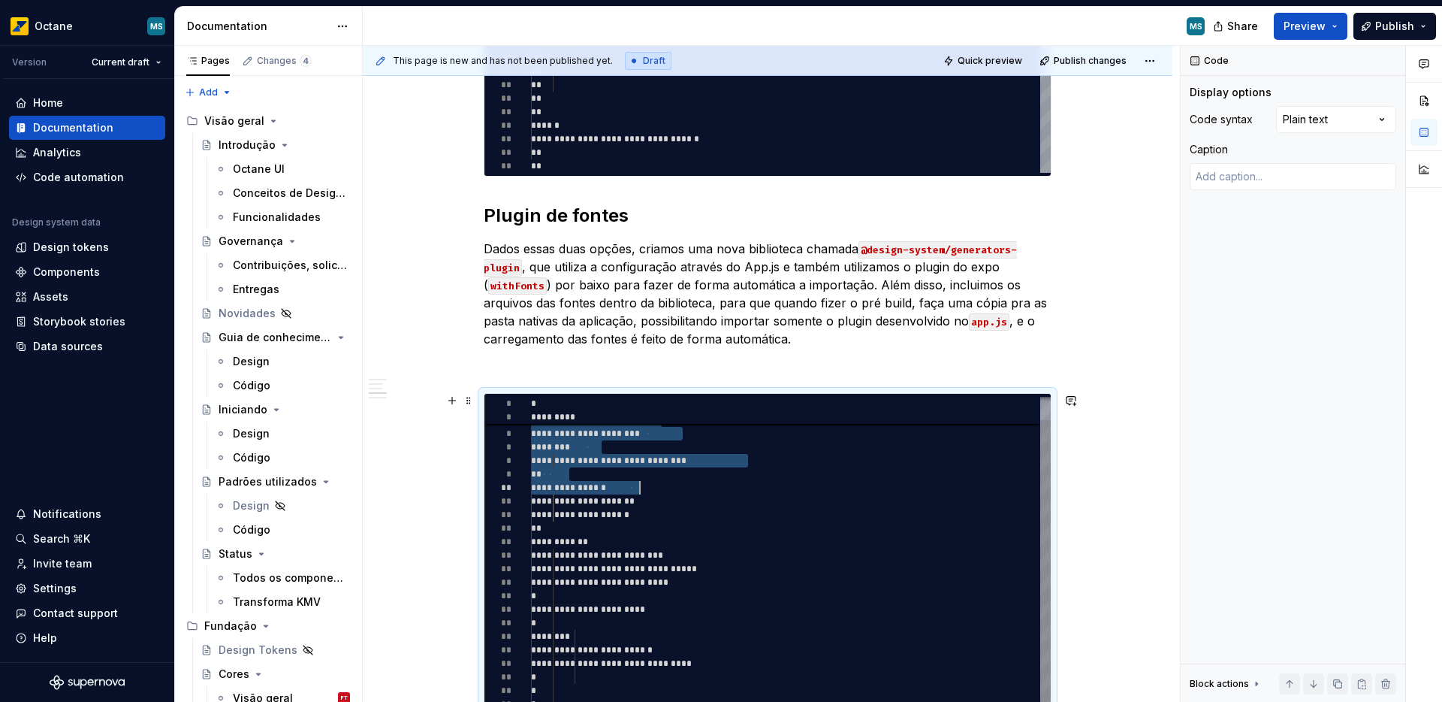
type textarea "**********"
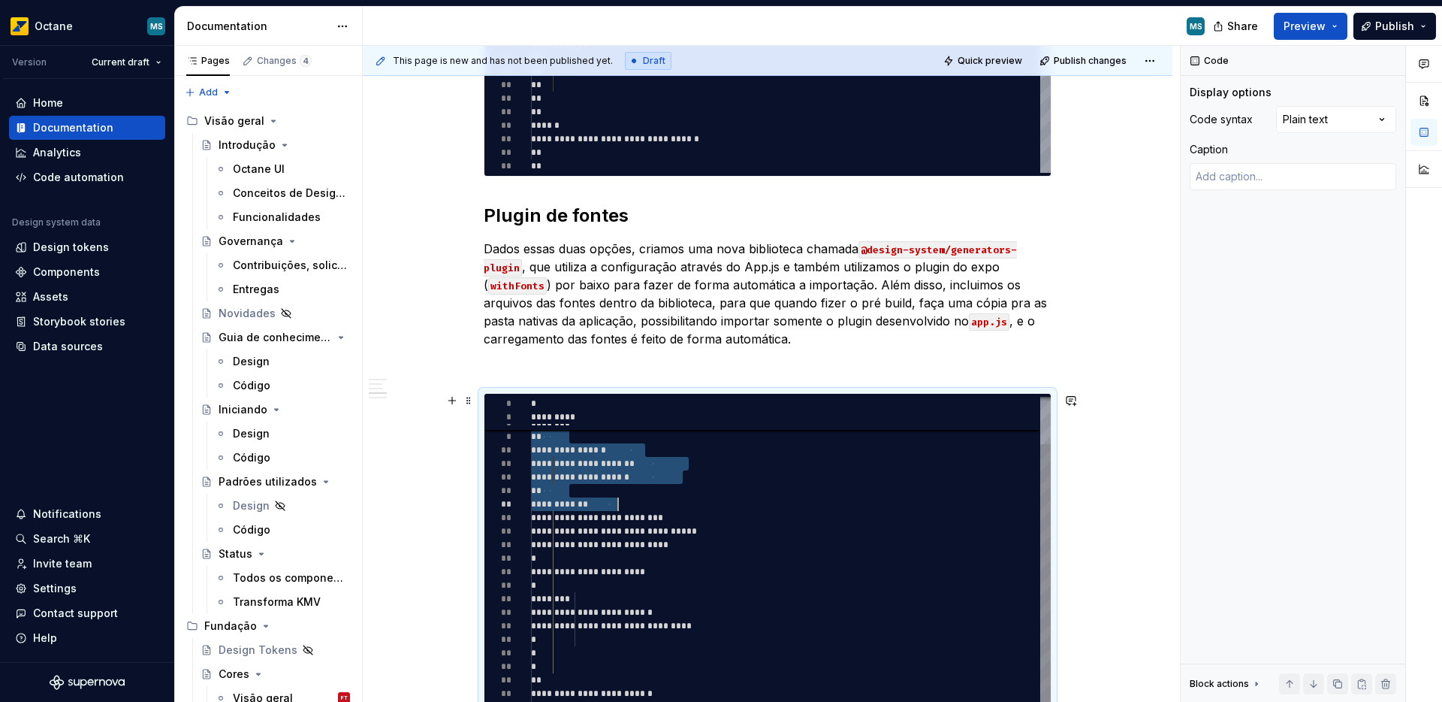
scroll to position [27, 32]
drag, startPoint x: 551, startPoint y: 426, endPoint x: 659, endPoint y: 493, distance: 127.1
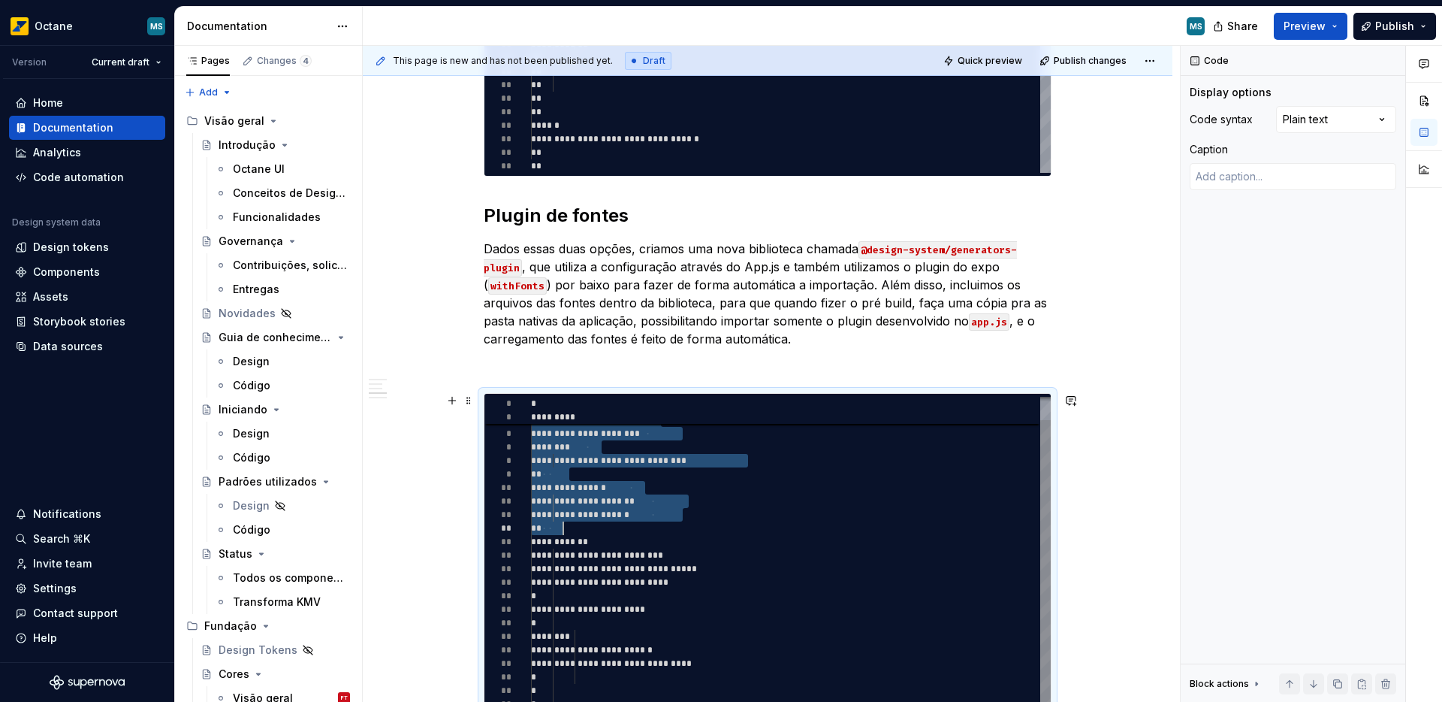
type textarea "*"
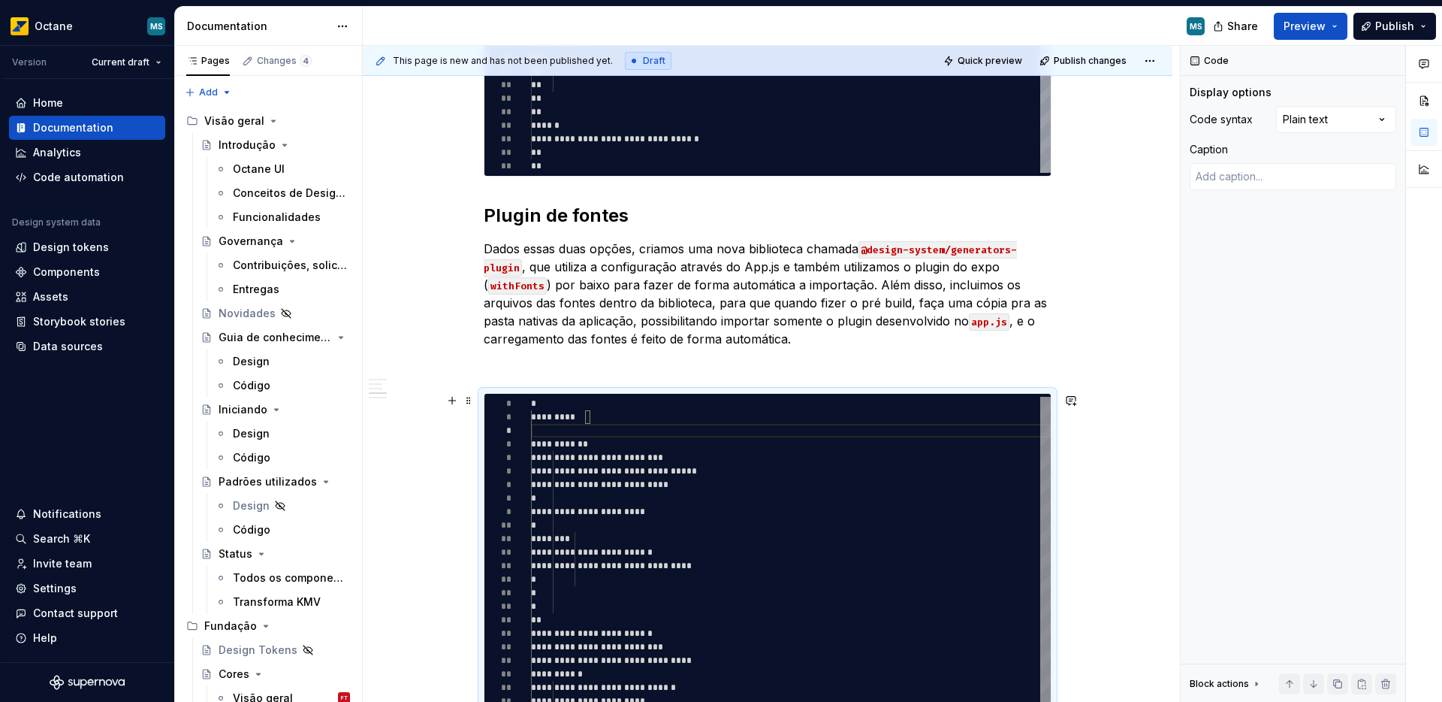
type textarea "**********"
type textarea "*"
type textarea "**********"
type textarea "*"
type textarea "**********"
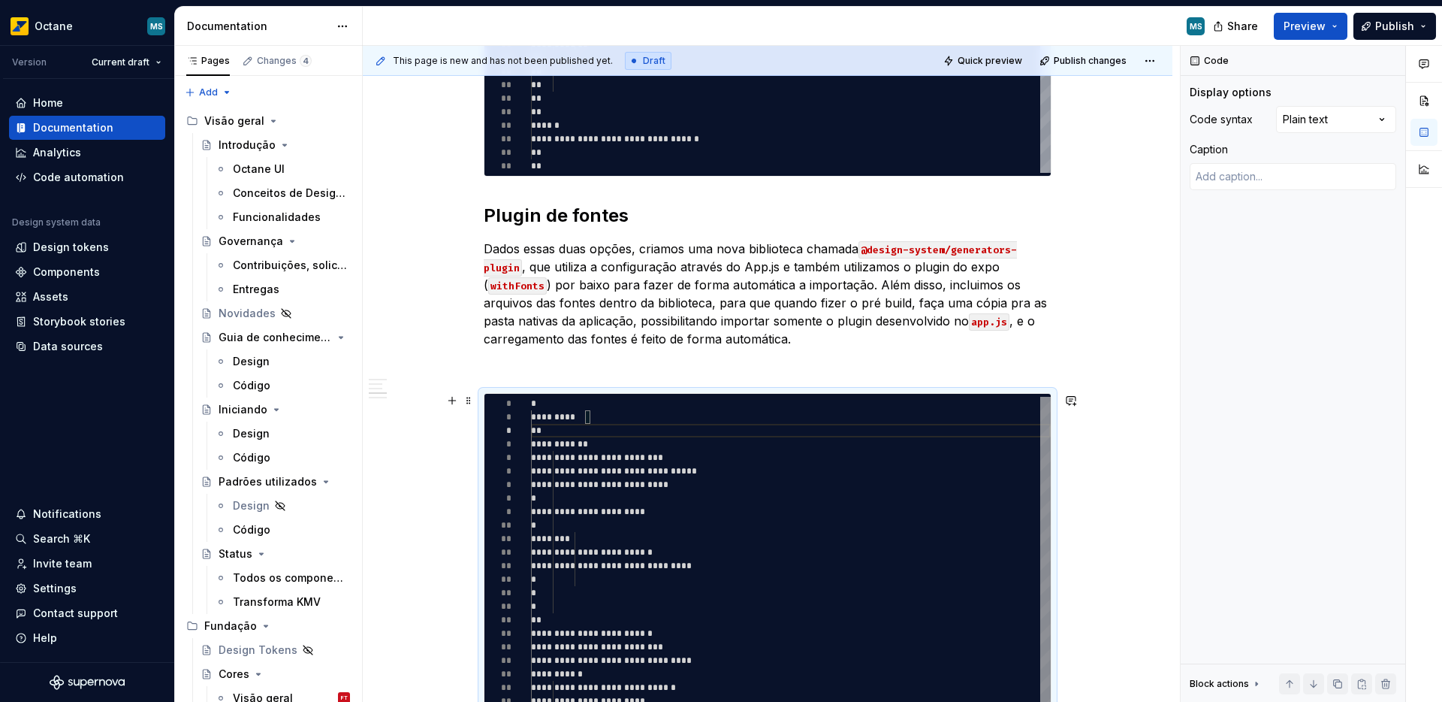
scroll to position [27, 38]
type textarea "*"
type textarea "**********"
type textarea "*"
type textarea "**********"
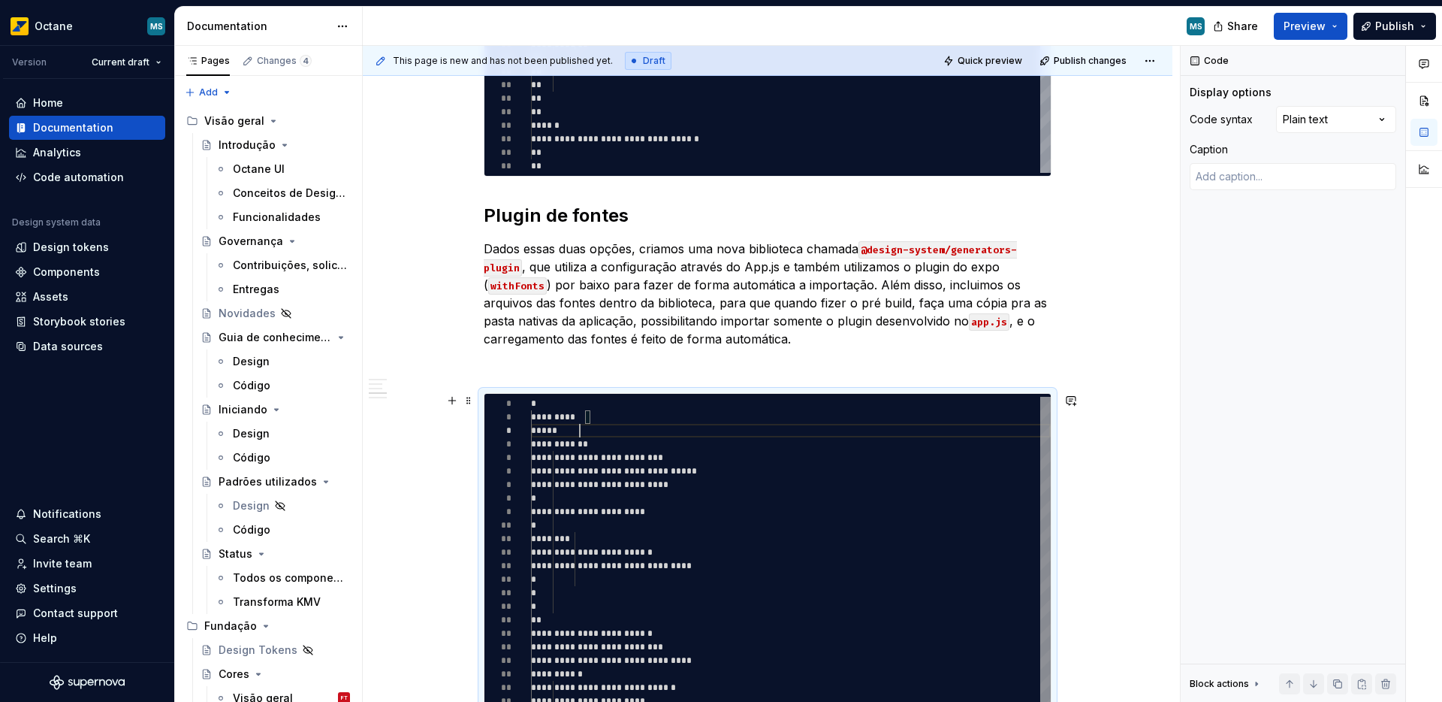
type textarea "*"
type textarea "**********"
type textarea "*"
type textarea "**********"
type textarea "*"
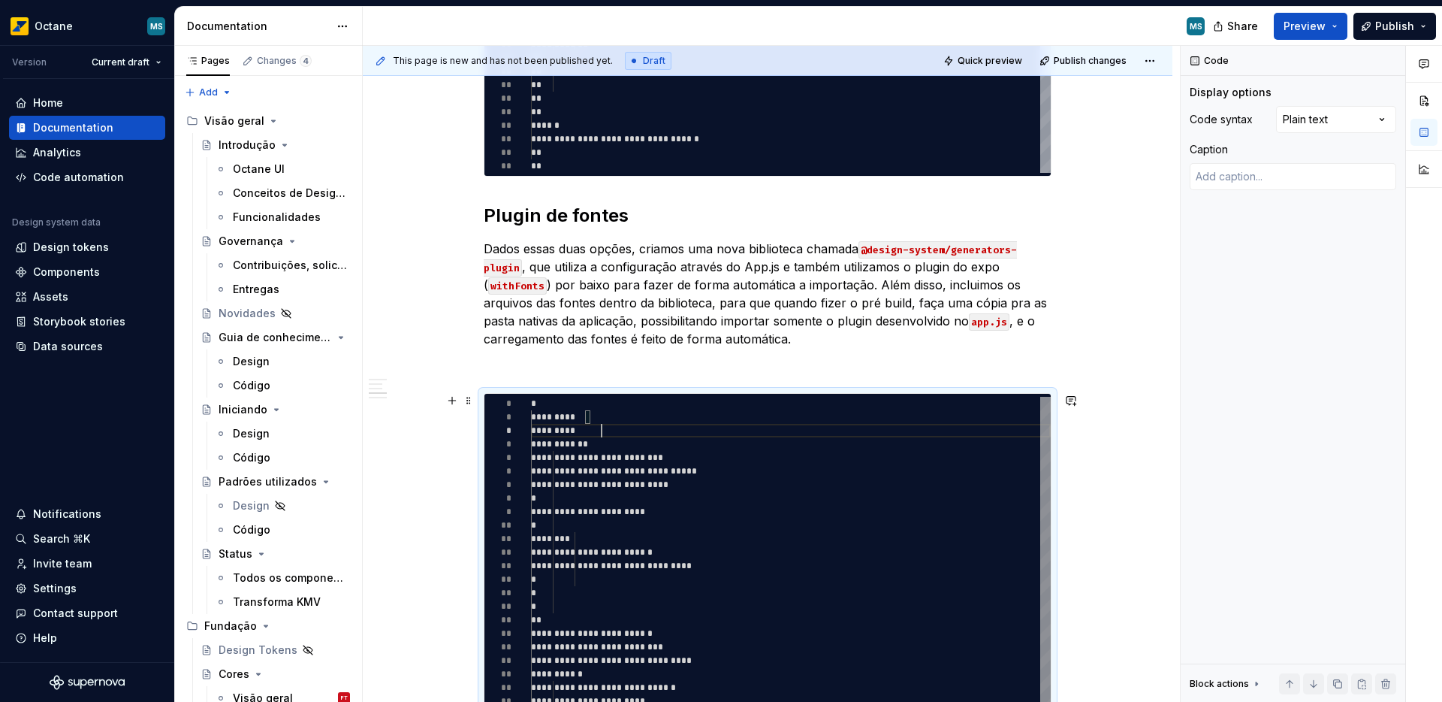
type textarea "**********"
type textarea "*"
type textarea "**********"
type textarea "*"
type textarea "**********"
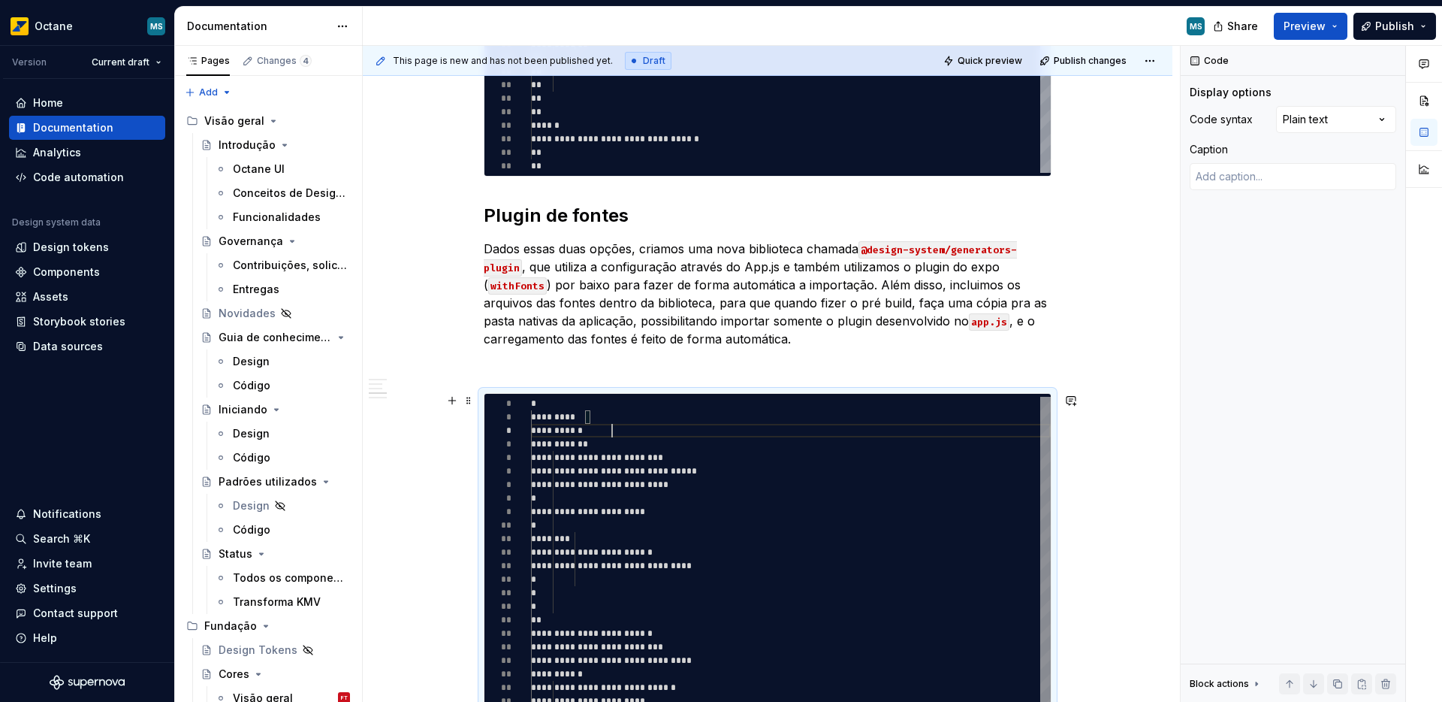
type textarea "*"
type textarea "**********"
type textarea "*"
type textarea "**********"
type textarea "*"
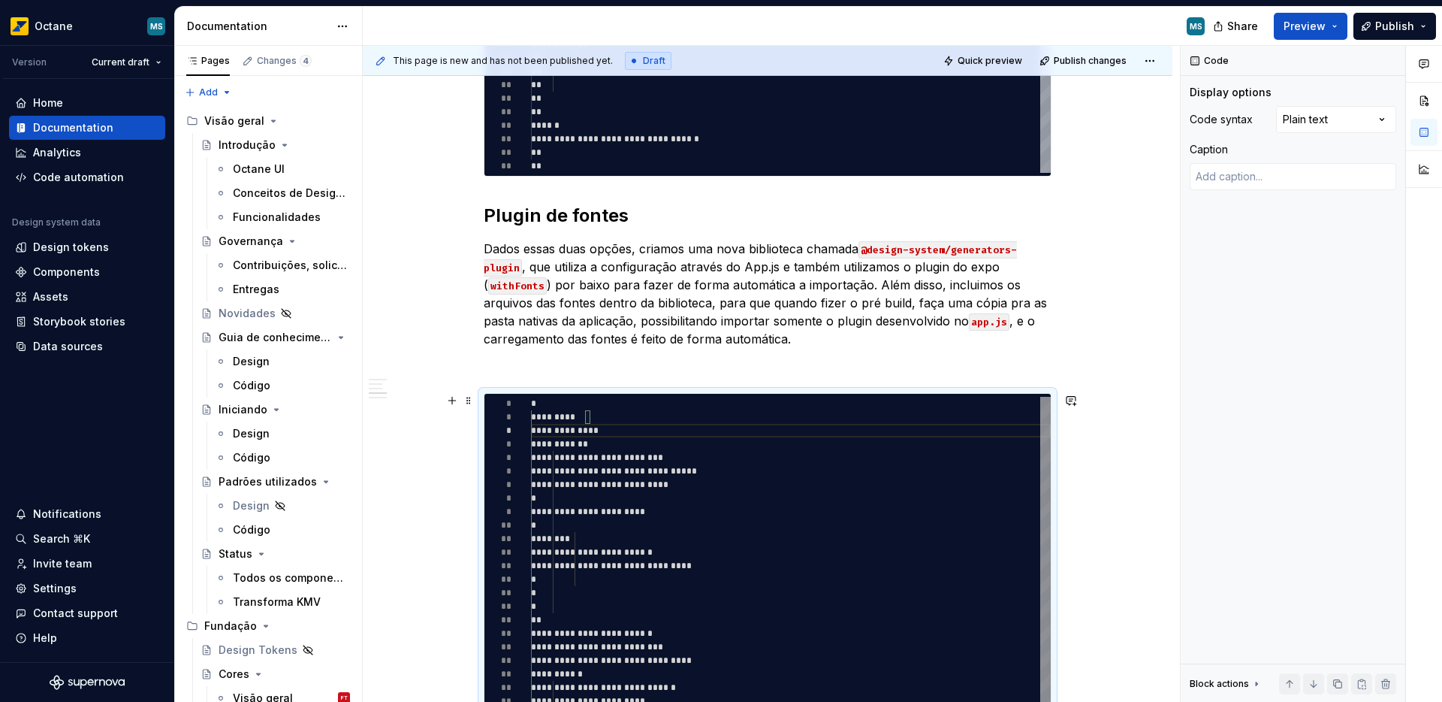
type textarea "**********"
type textarea "*"
type textarea "**********"
type textarea "*"
type textarea "**********"
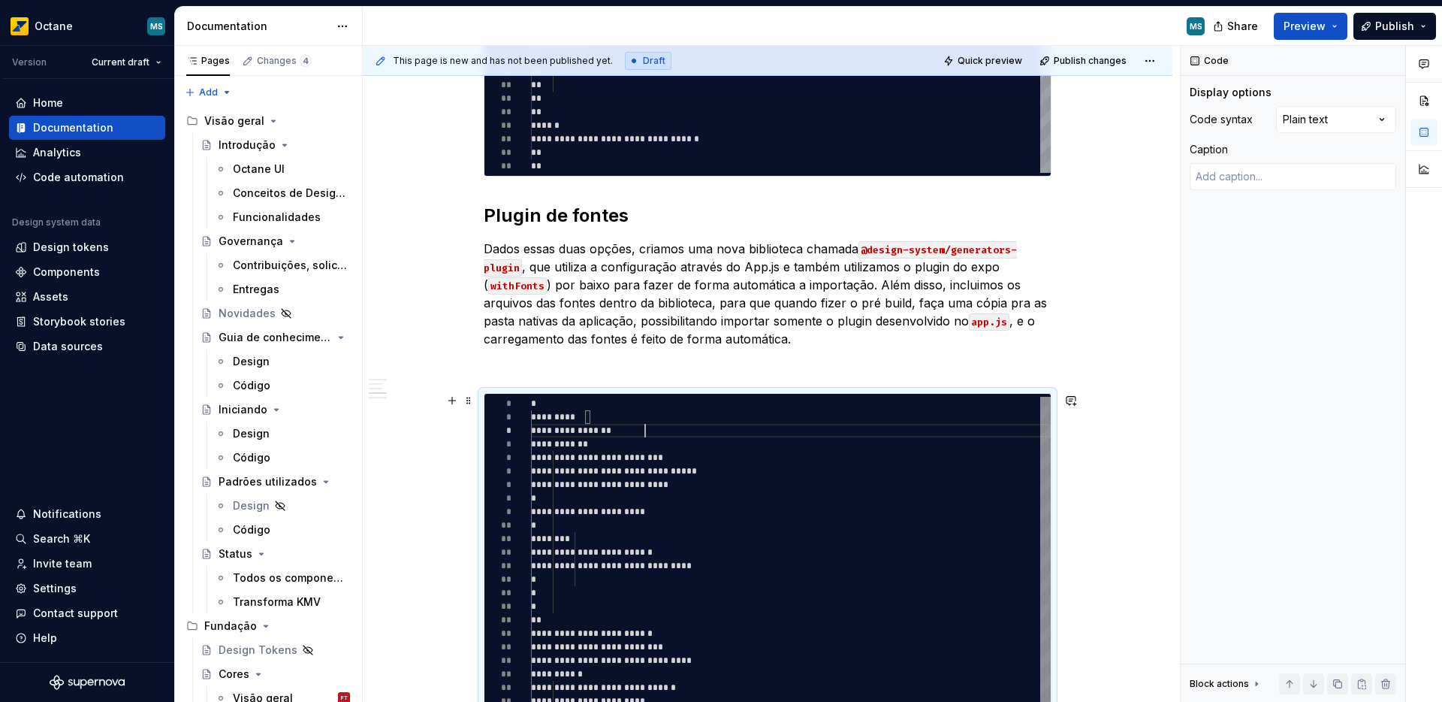
scroll to position [27, 114]
drag, startPoint x: 565, startPoint y: 457, endPoint x: 768, endPoint y: 456, distance: 203.5
click at [768, 456] on div "**********" at bounding box center [791, 687] width 520 height 581
type textarea "*"
type textarea "**********"
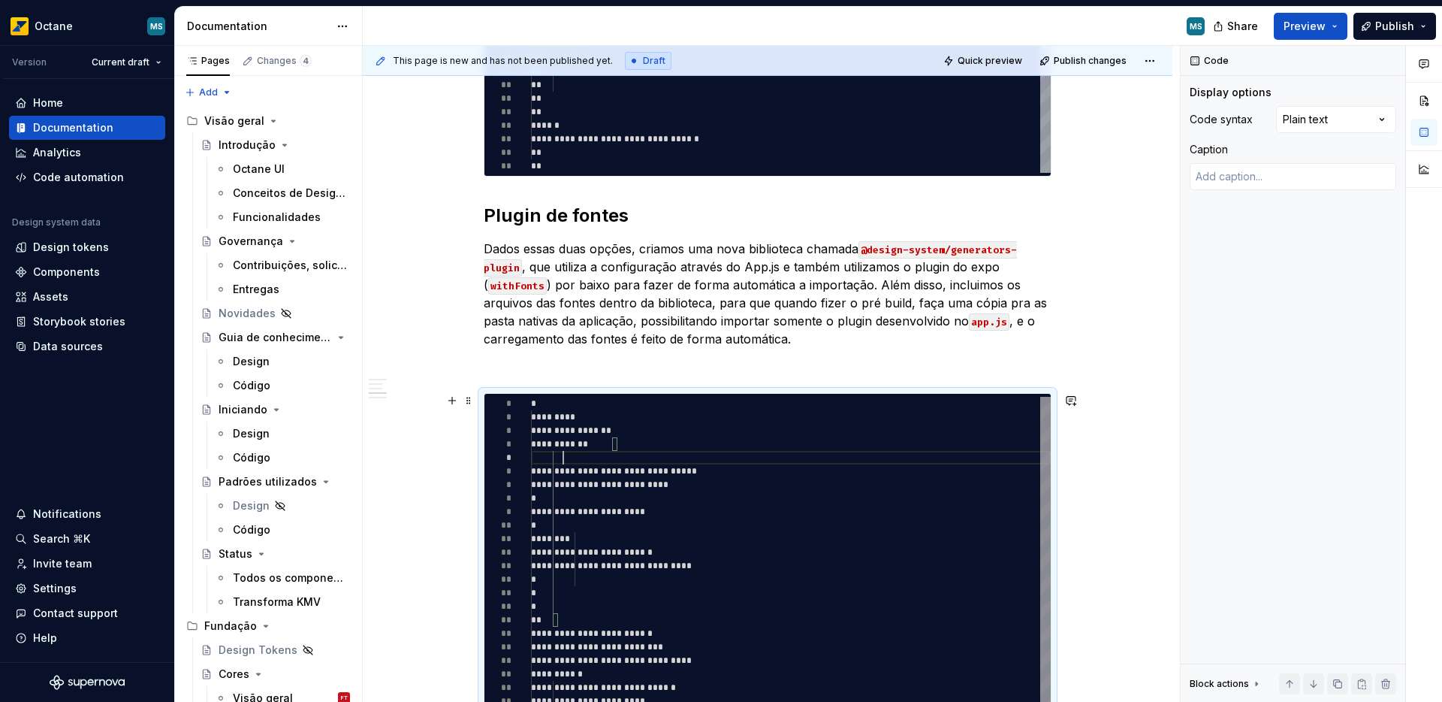
type textarea "*"
type textarea "**********"
type textarea "*"
type textarea "**********"
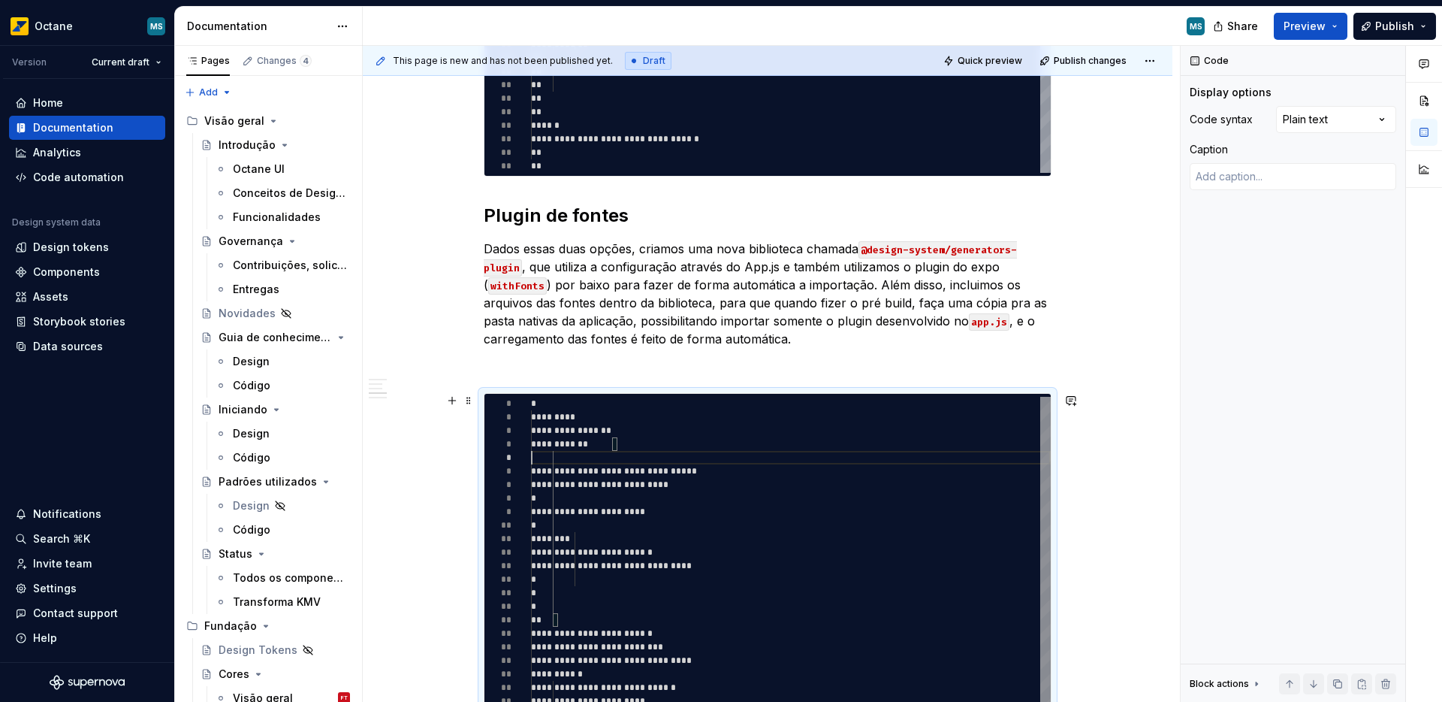
scroll to position [54, 0]
type textarea "*"
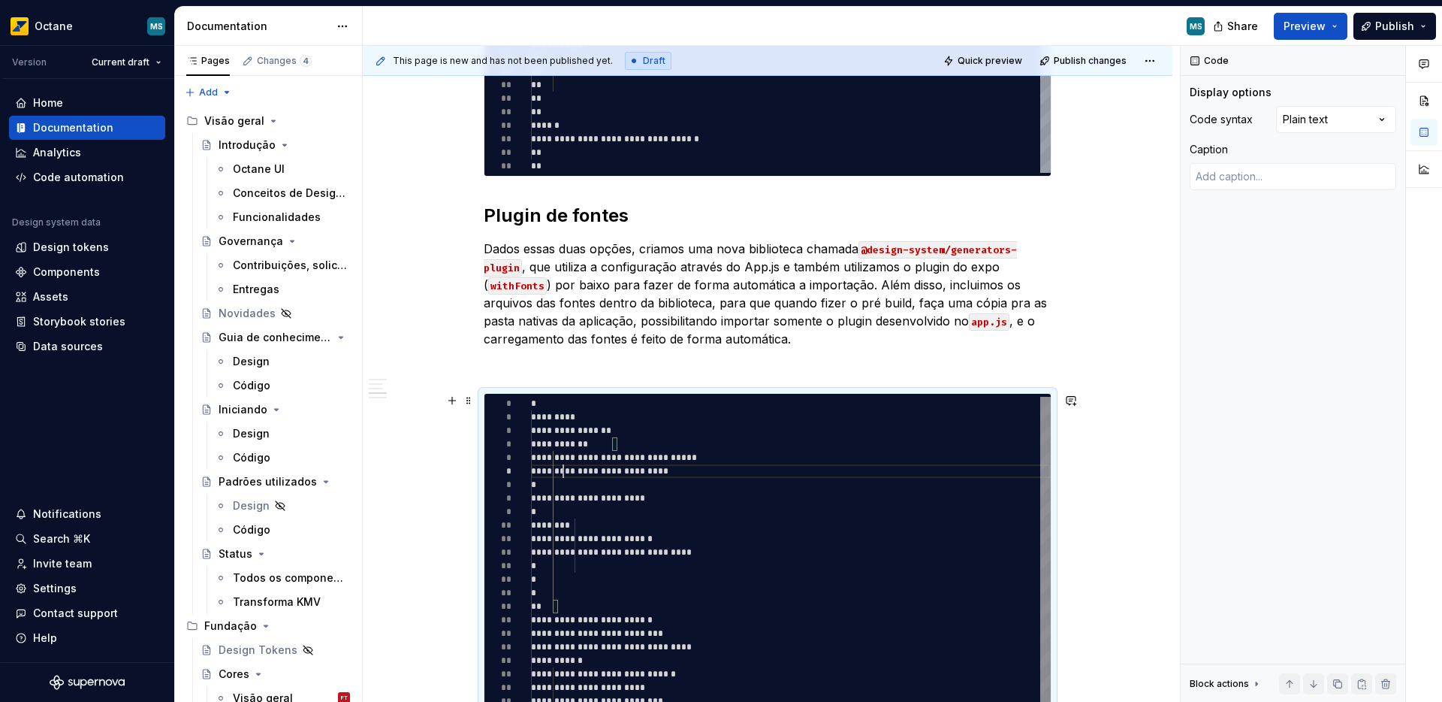
type textarea "**********"
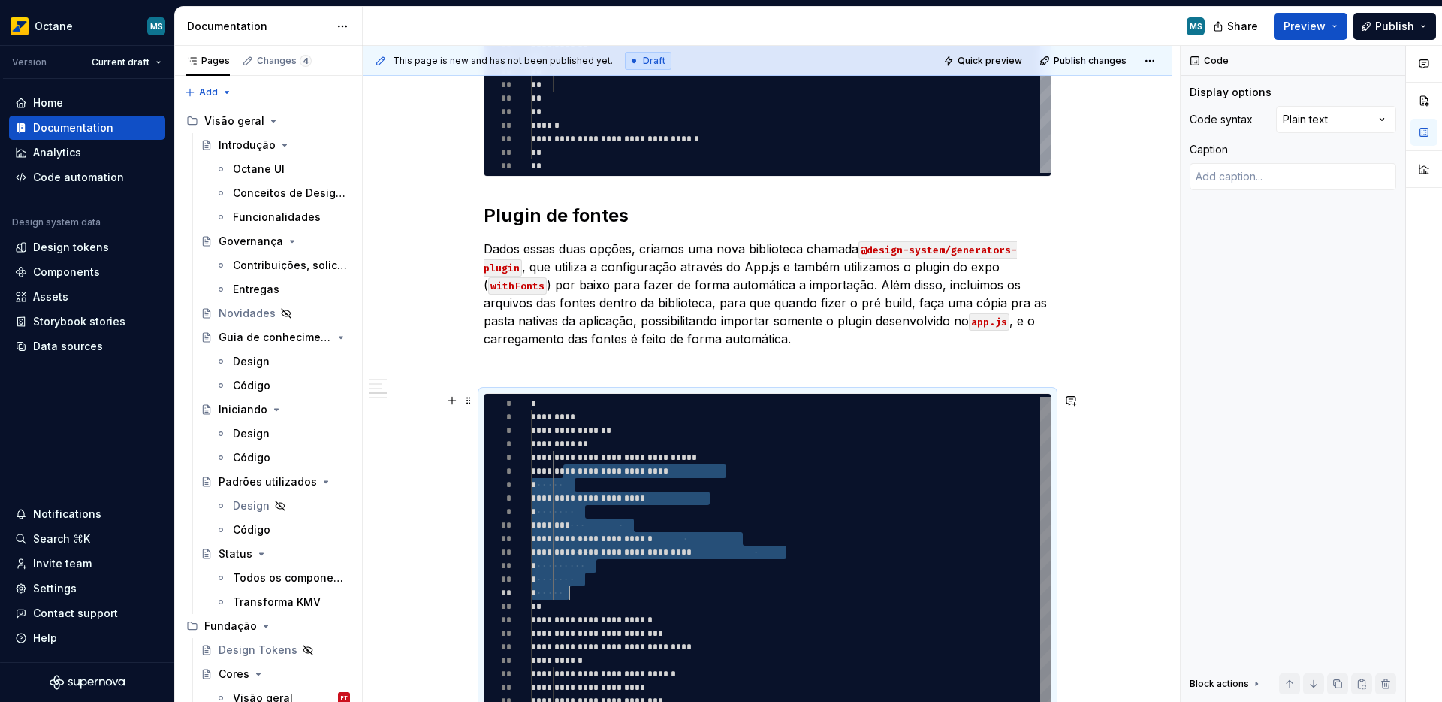
drag, startPoint x: 563, startPoint y: 472, endPoint x: 632, endPoint y: 589, distance: 135.8
click at [632, 589] on div "**********" at bounding box center [791, 681] width 520 height 568
type textarea "*"
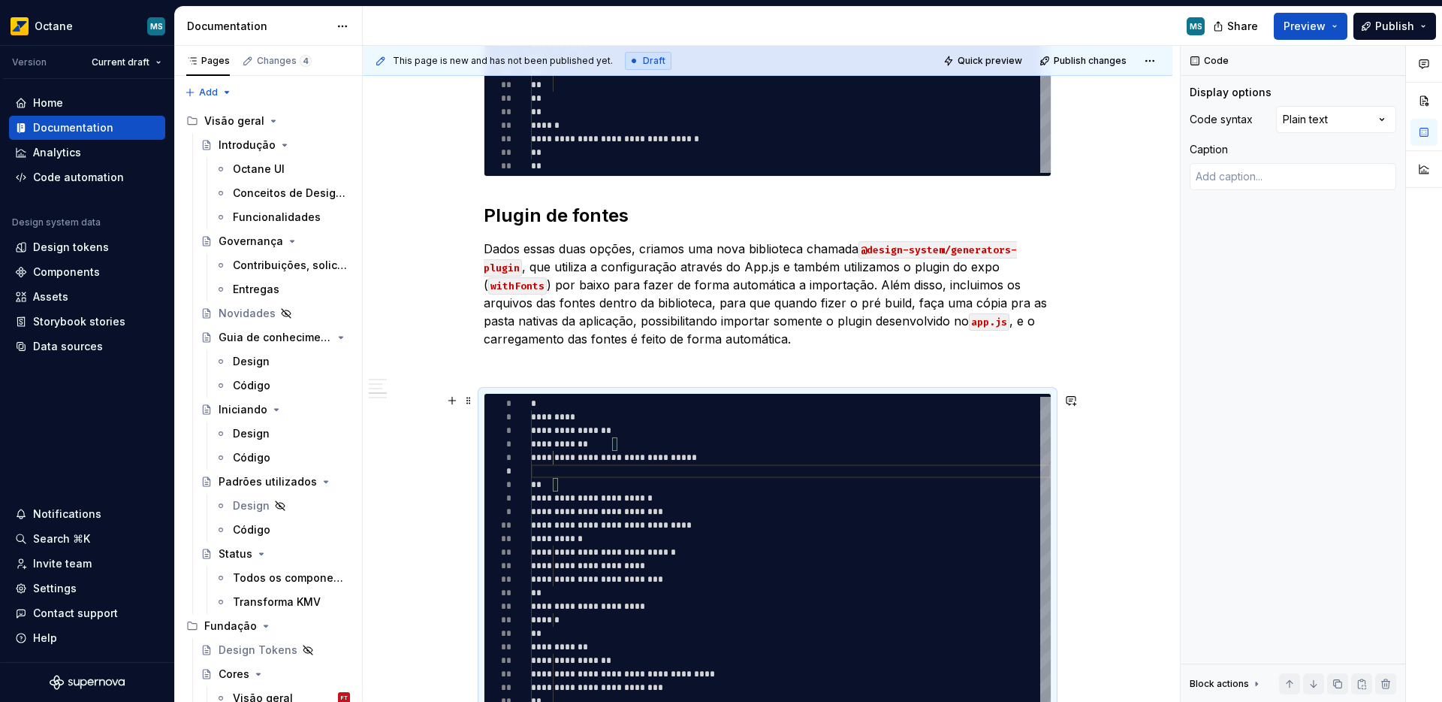
type textarea "**********"
type textarea "*"
type textarea "**********"
type textarea "*"
type textarea "**********"
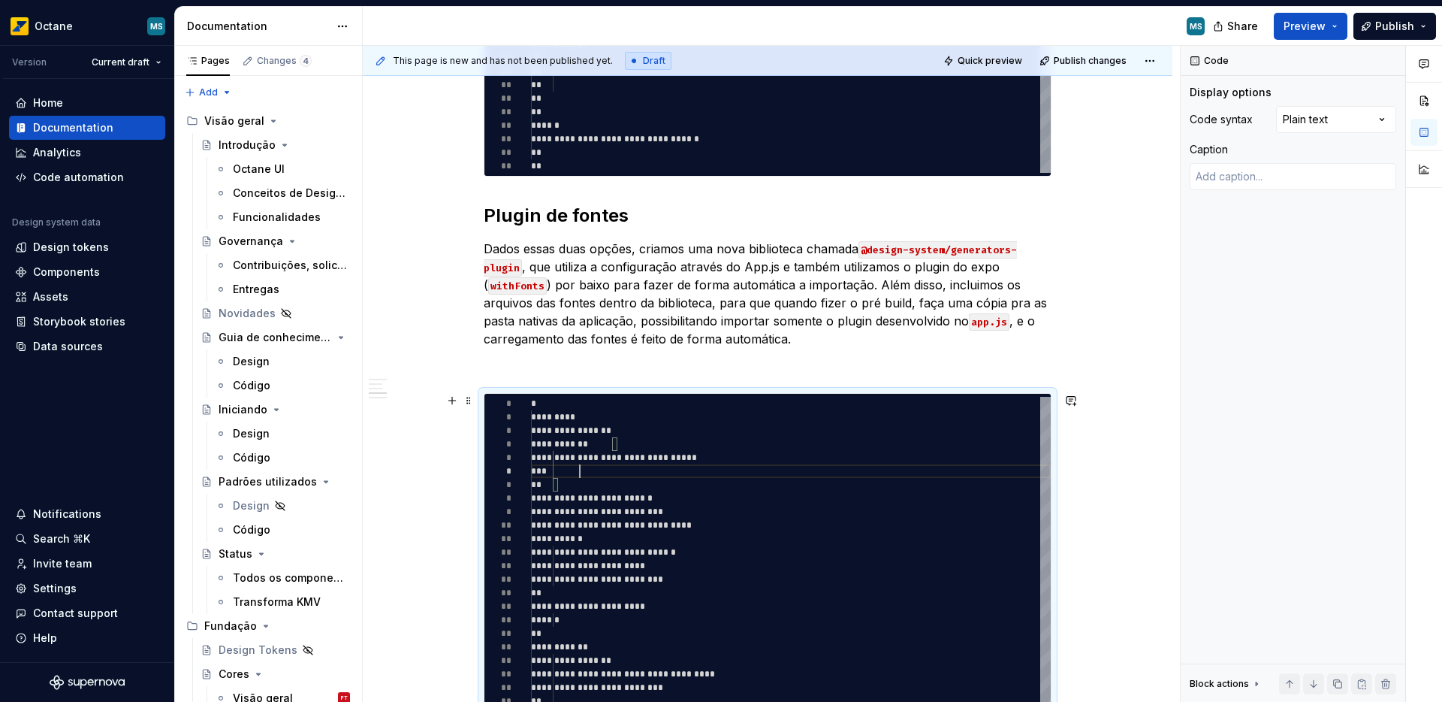
type textarea "*"
type textarea "**********"
type textarea "*"
type textarea "**********"
type textarea "*"
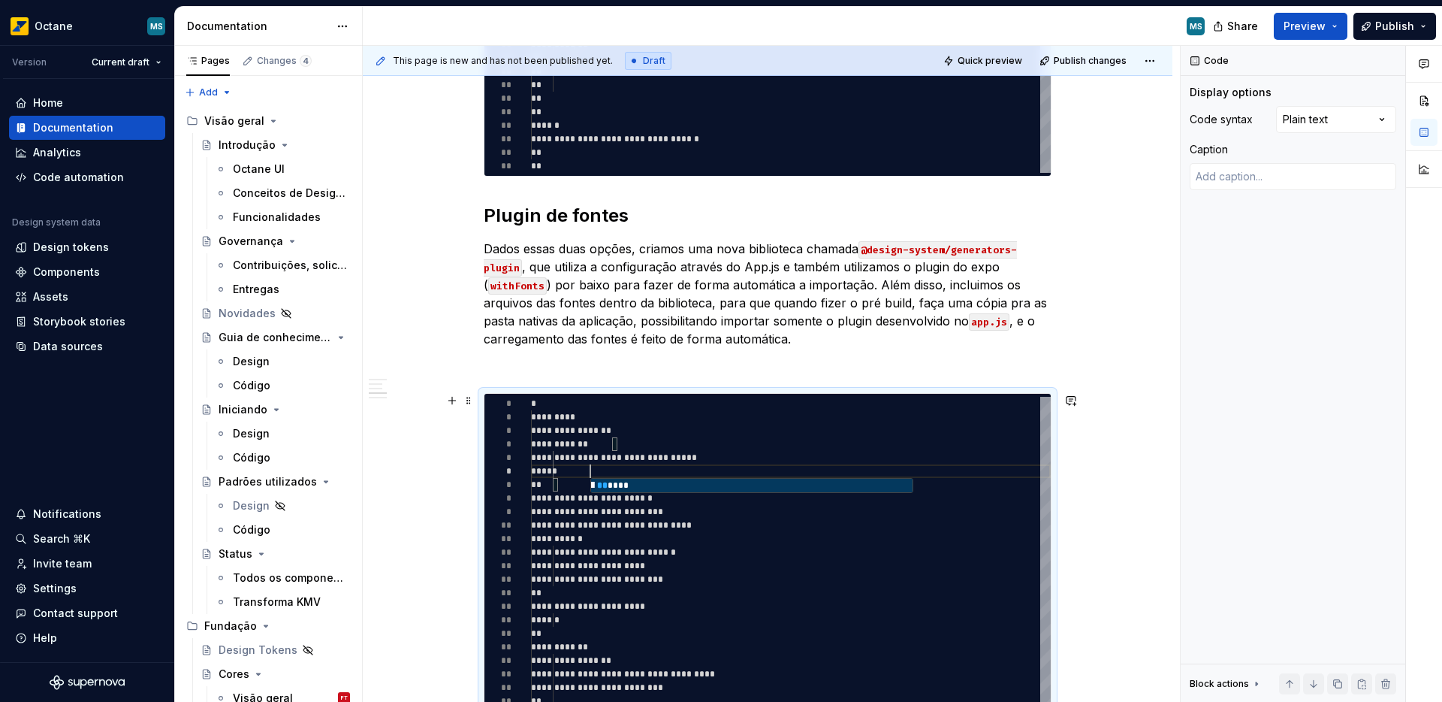
type textarea "**********"
type textarea "*"
type textarea "**********"
type textarea "*"
type textarea "**********"
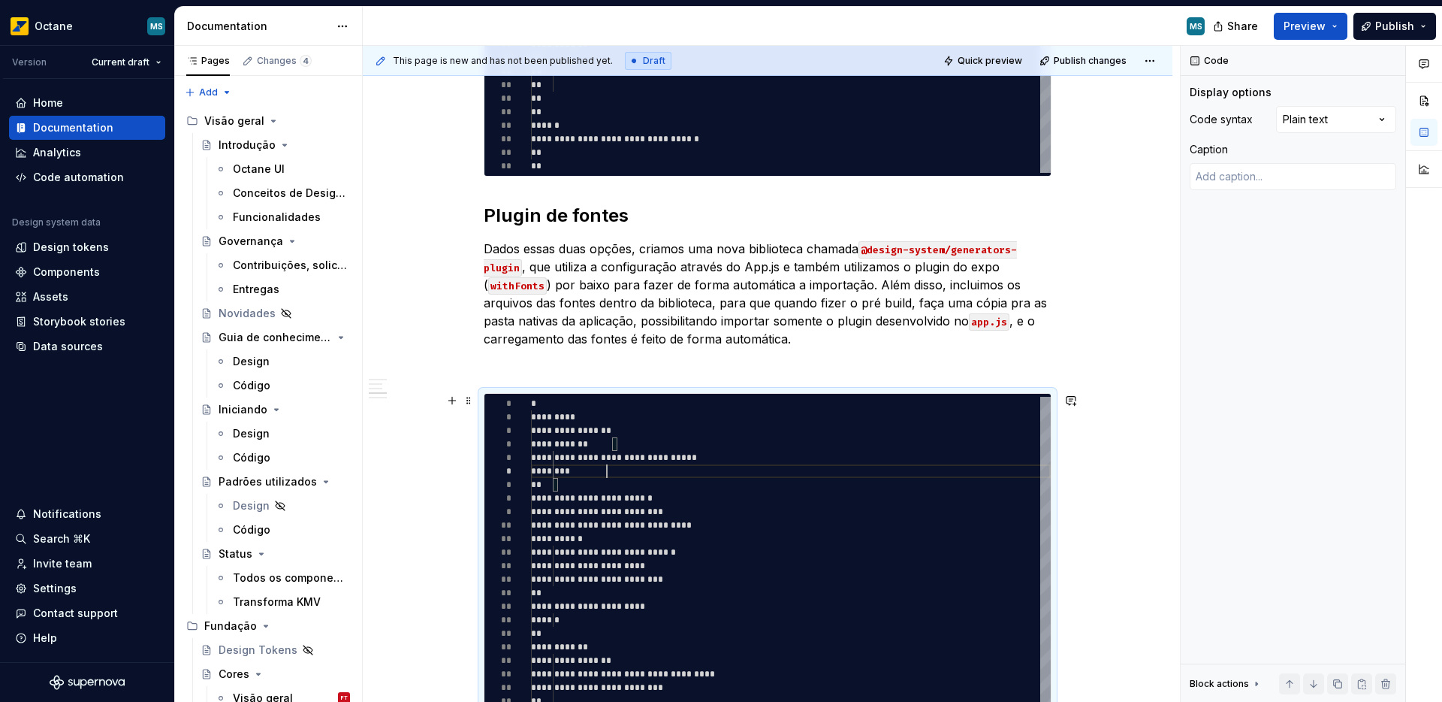
type textarea "*"
type textarea "**********"
type textarea "*"
type textarea "**********"
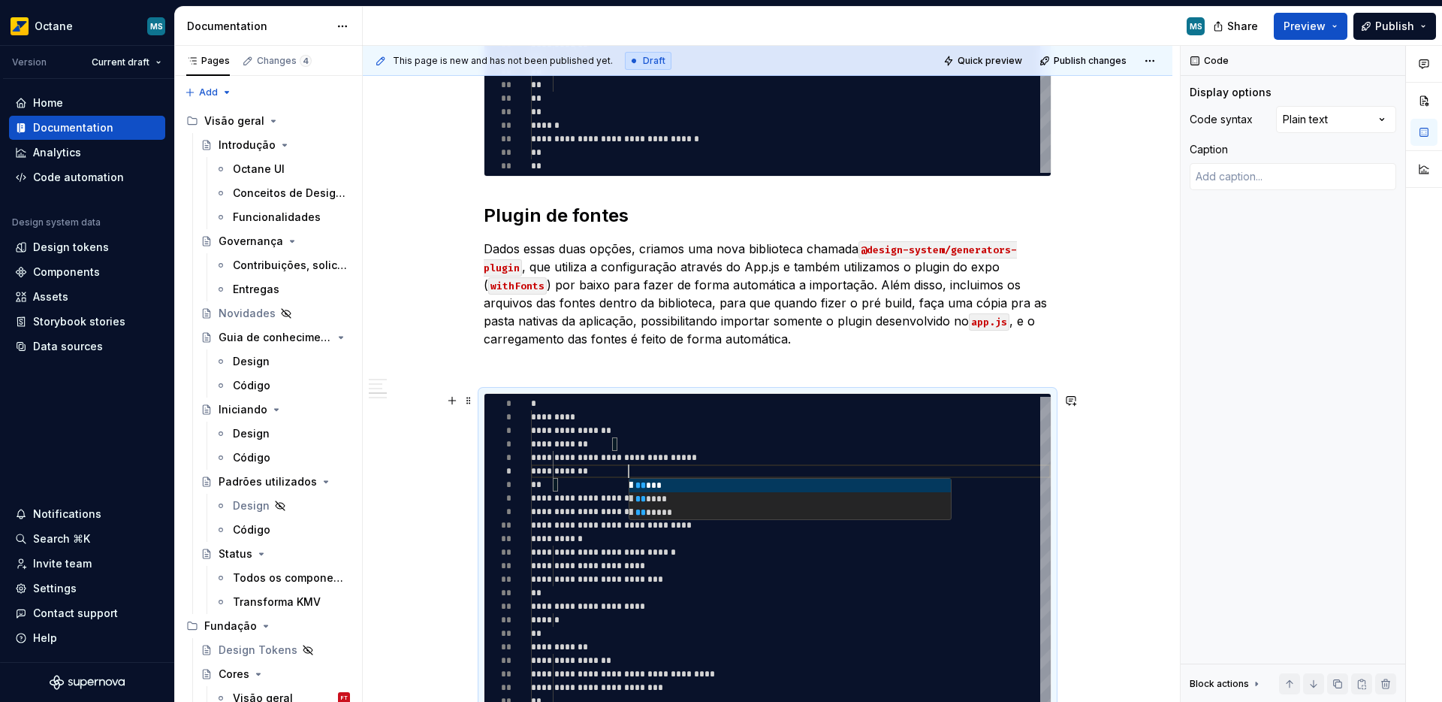
type textarea "*"
type textarea "**********"
type textarea "*"
type textarea "**********"
type textarea "*"
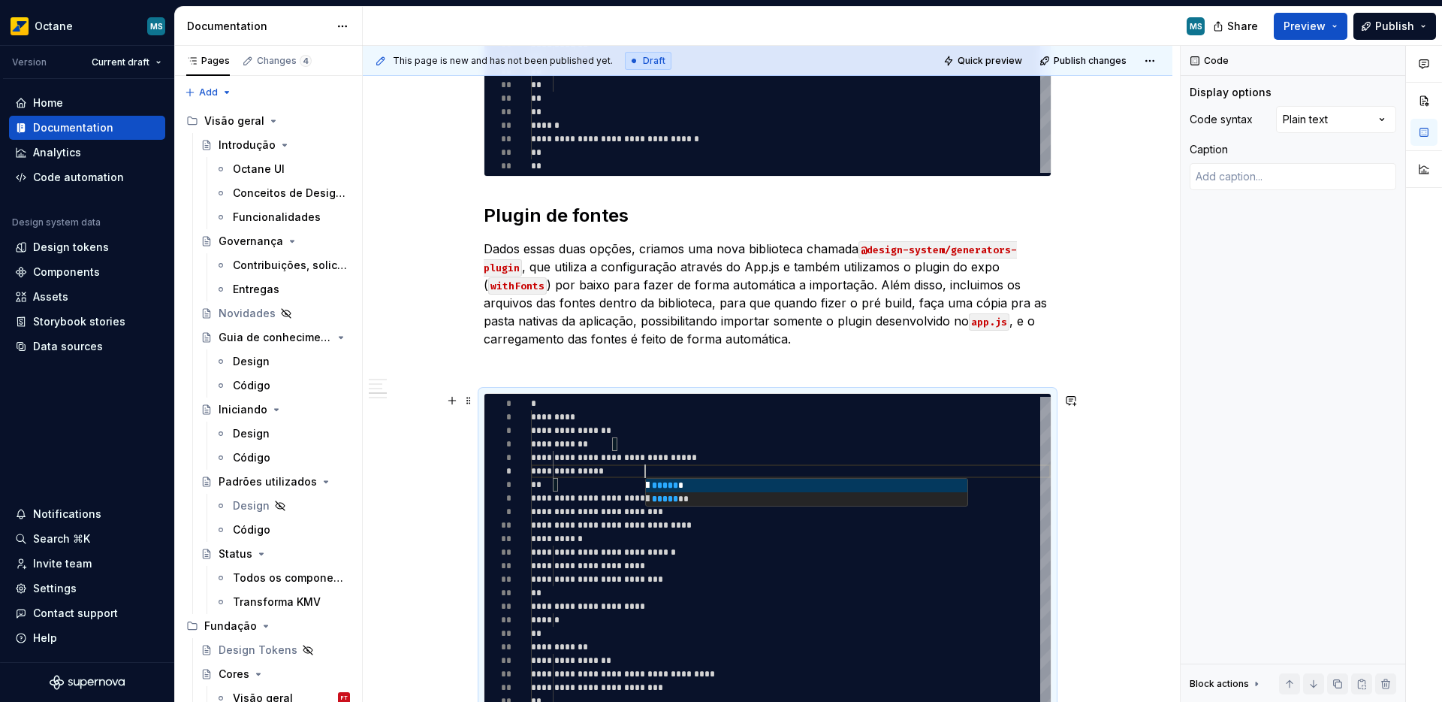
type textarea "**********"
type textarea "*"
click at [556, 536] on div "**********" at bounding box center [791, 620] width 520 height 446
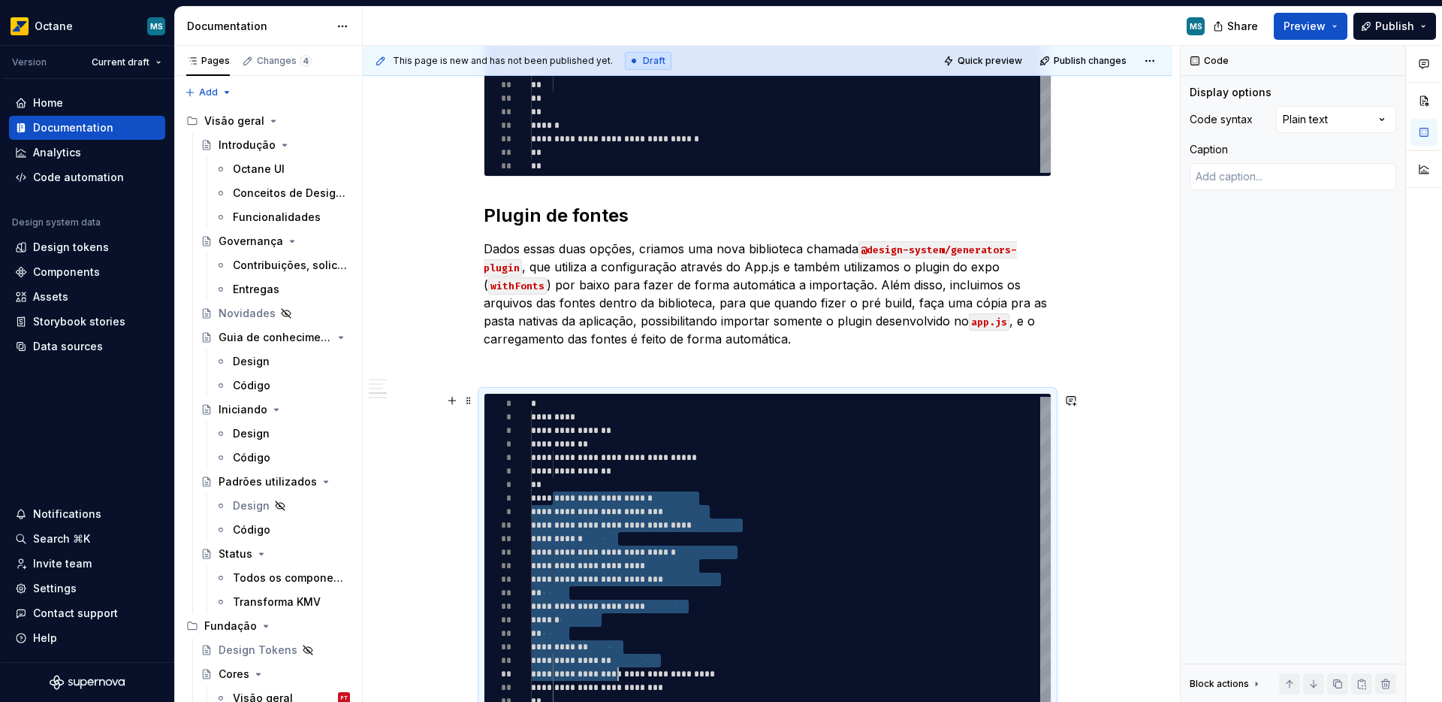
scroll to position [95, 44]
drag, startPoint x: 552, startPoint y: 499, endPoint x: 558, endPoint y: 674, distance: 175.9
click at [612, 699] on div "**********" at bounding box center [791, 620] width 520 height 446
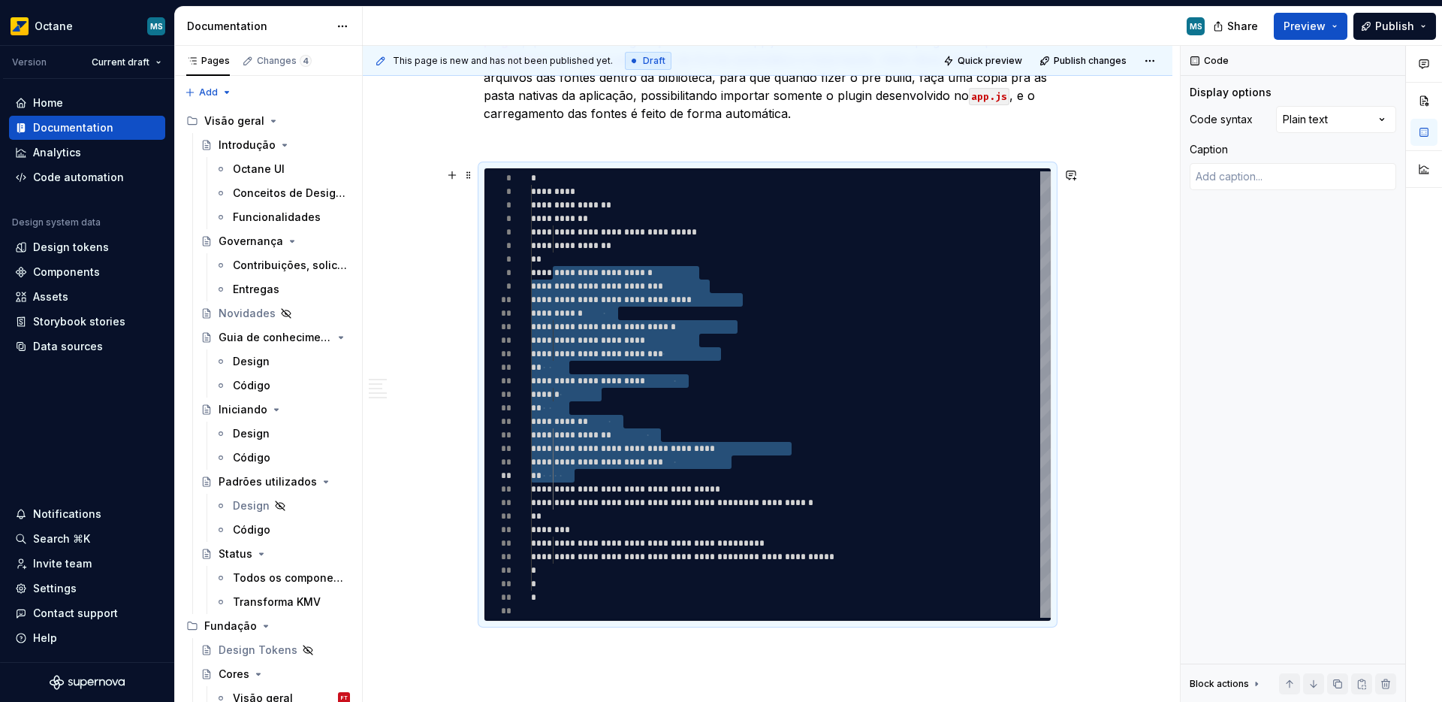
scroll to position [1201, 0]
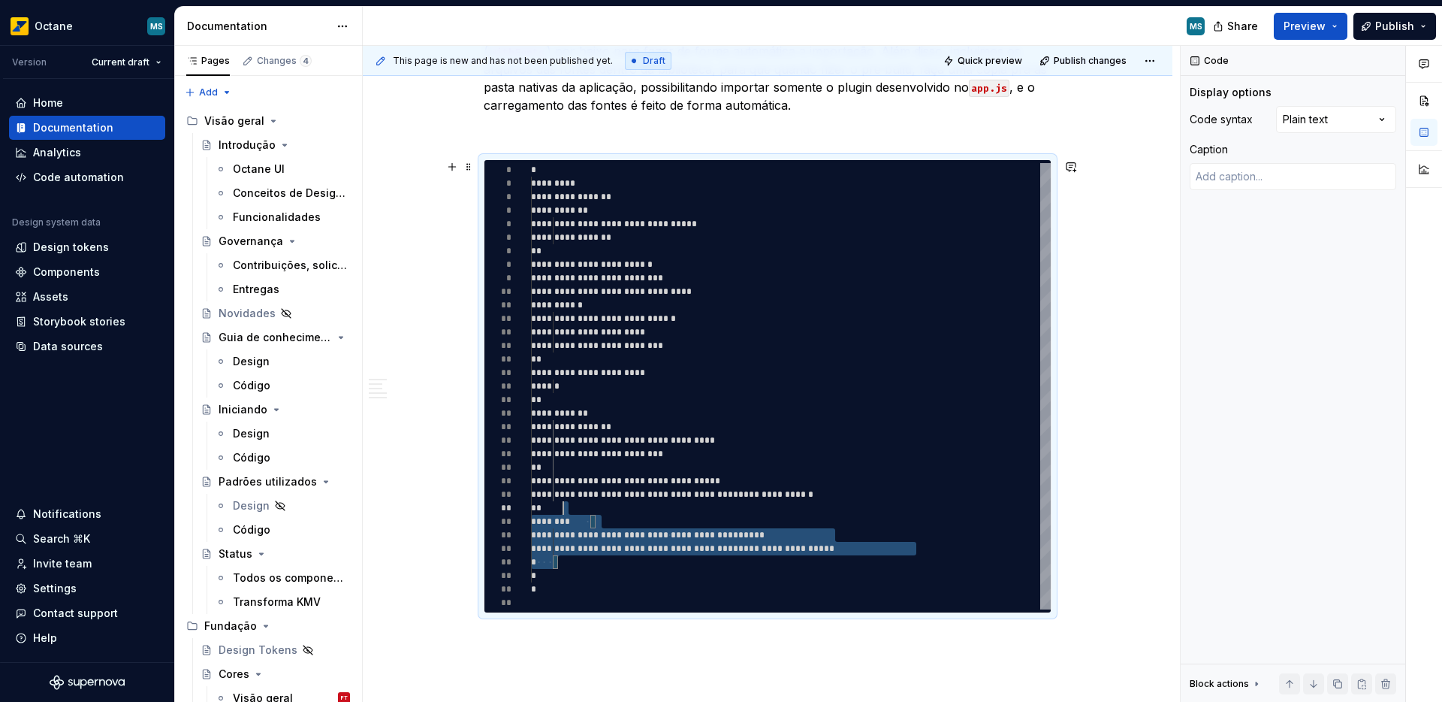
drag, startPoint x: 577, startPoint y: 566, endPoint x: 550, endPoint y: 379, distance: 189.0
click at [557, 469] on div "**********" at bounding box center [791, 386] width 520 height 446
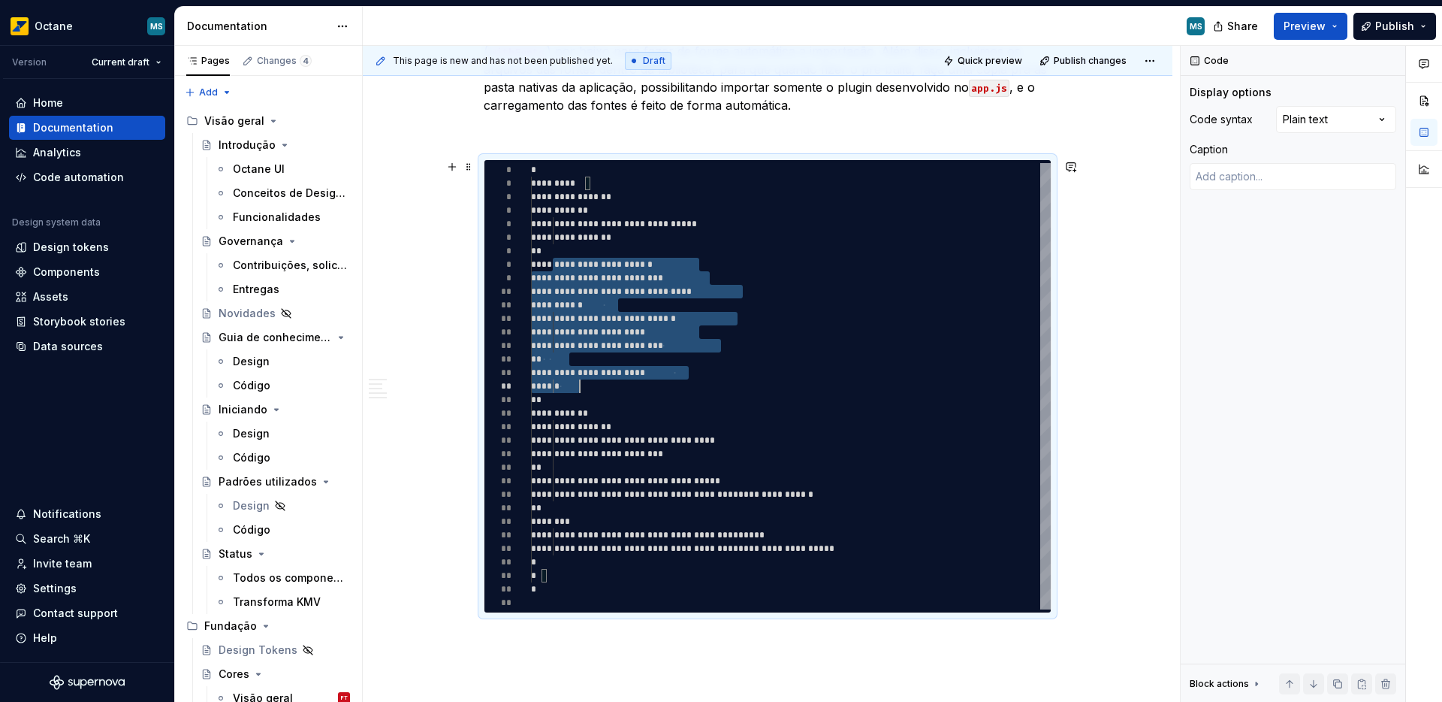
type textarea "**********"
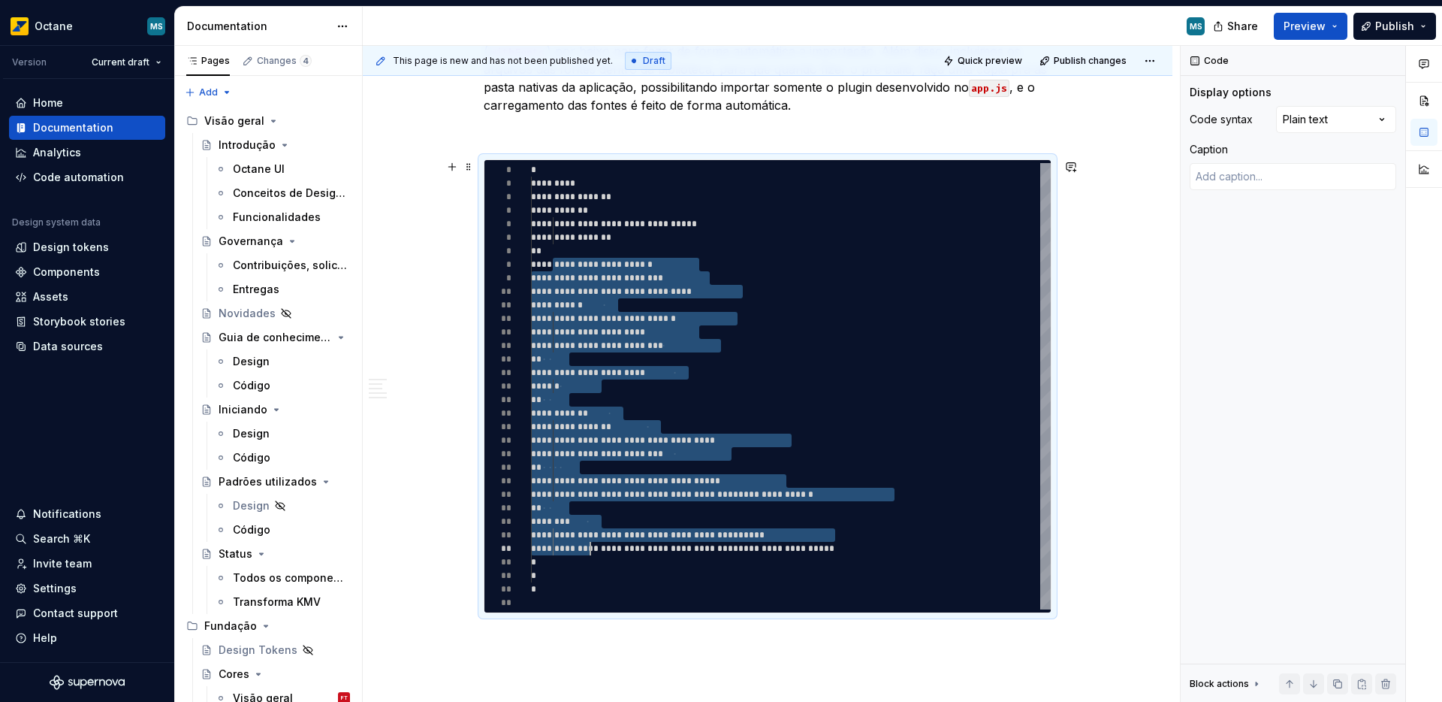
scroll to position [95, 27]
drag, startPoint x: 554, startPoint y: 266, endPoint x: 589, endPoint y: 563, distance: 298.8
click at [589, 563] on div "**********" at bounding box center [791, 386] width 520 height 446
type textarea "*"
type textarea "**********"
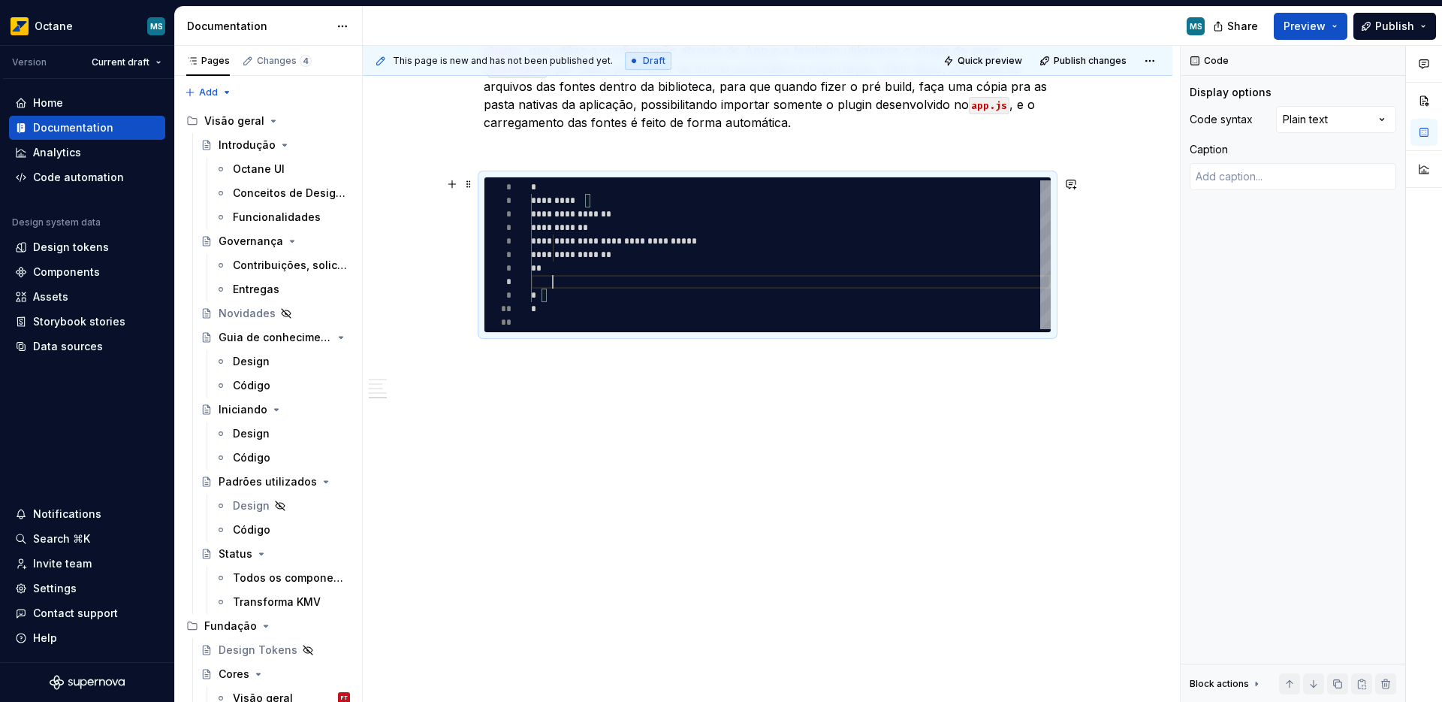
scroll to position [95, 22]
type textarea "*"
type textarea "**********"
type textarea "*"
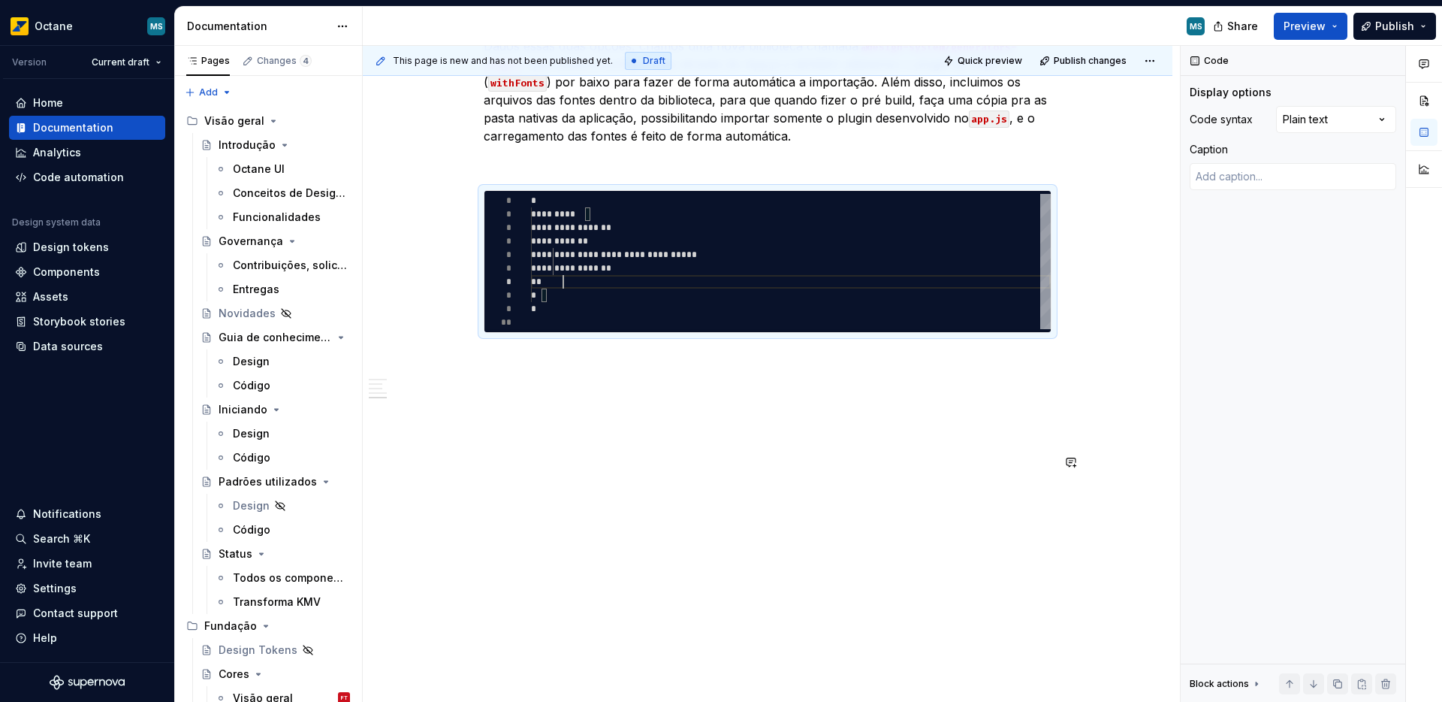
scroll to position [81, 32]
type textarea "**********"
click at [635, 387] on p at bounding box center [768, 387] width 568 height 18
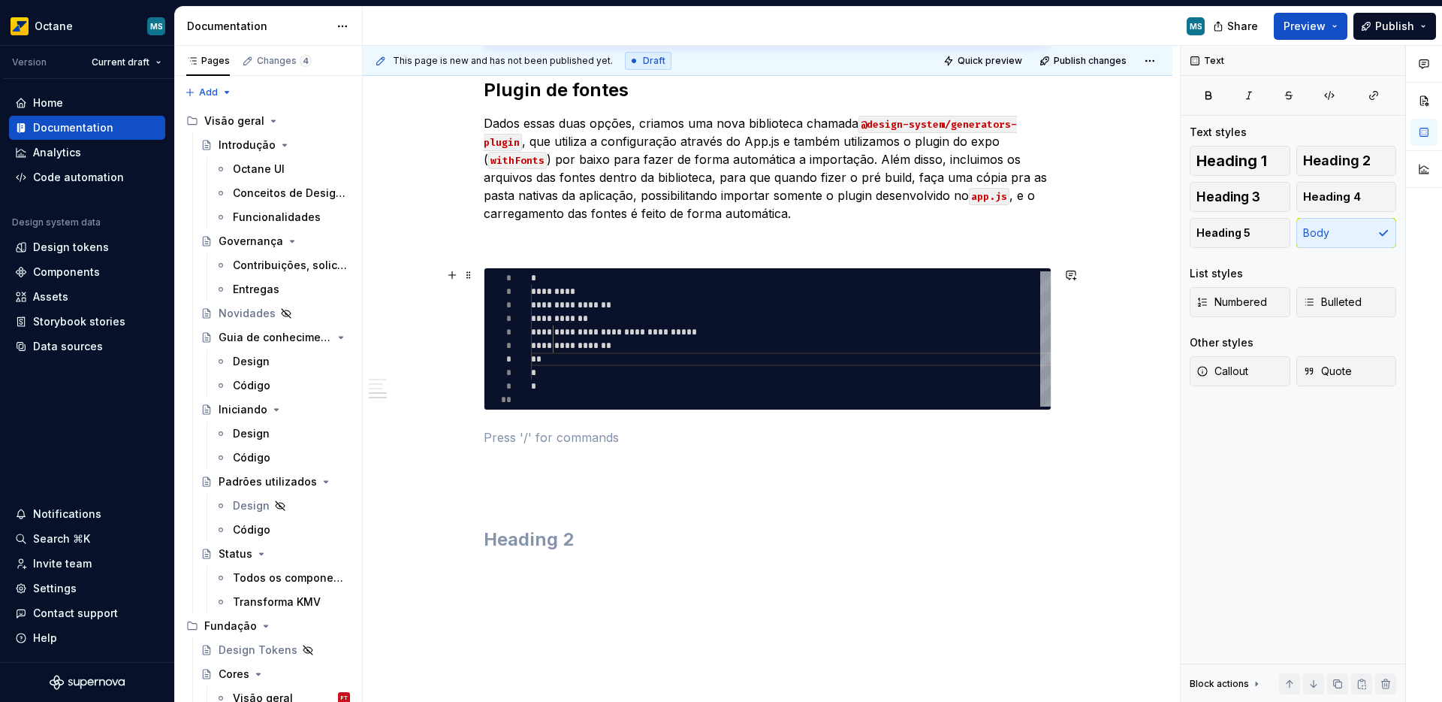
scroll to position [1081, 0]
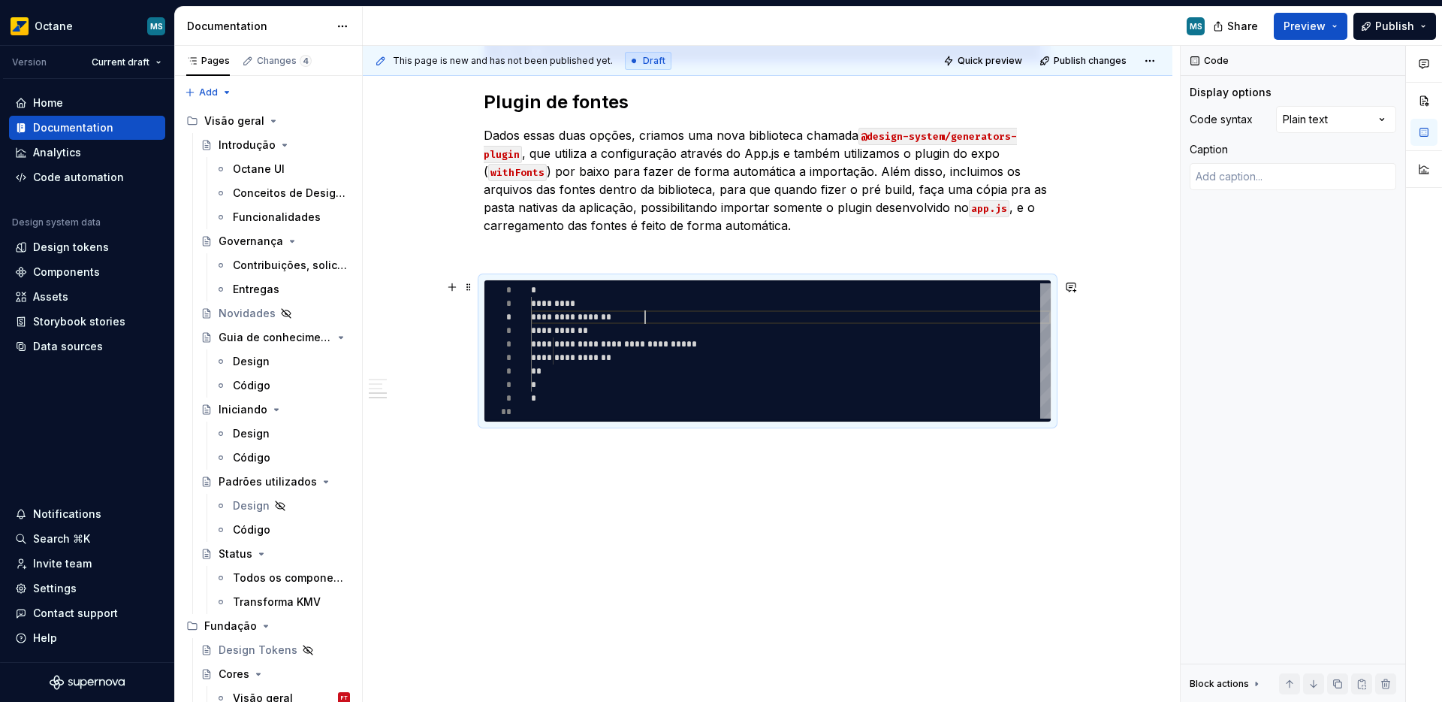
click at [642, 318] on div "**********" at bounding box center [791, 350] width 520 height 135
type textarea "*"
type textarea "**********"
type textarea "*"
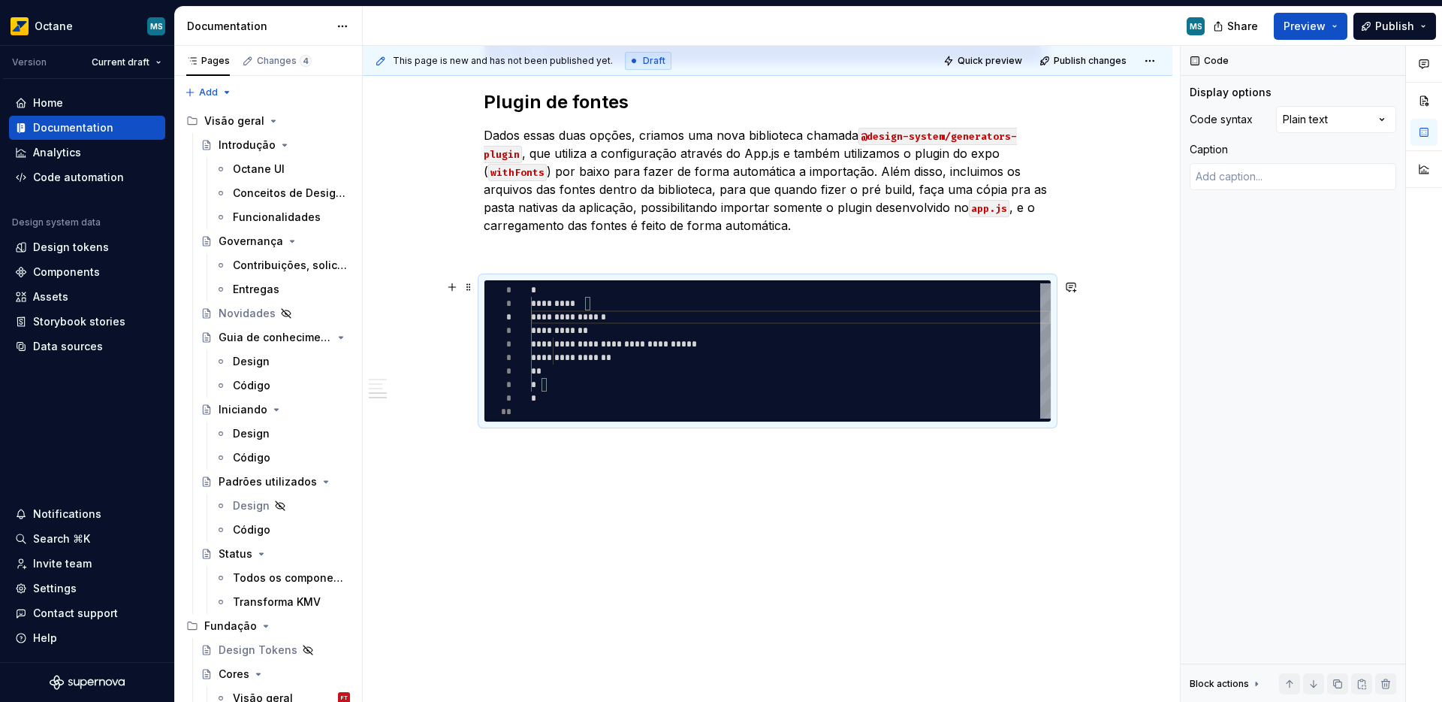
type textarea "**********"
type textarea "*"
type textarea "**********"
type textarea "*"
type textarea "**********"
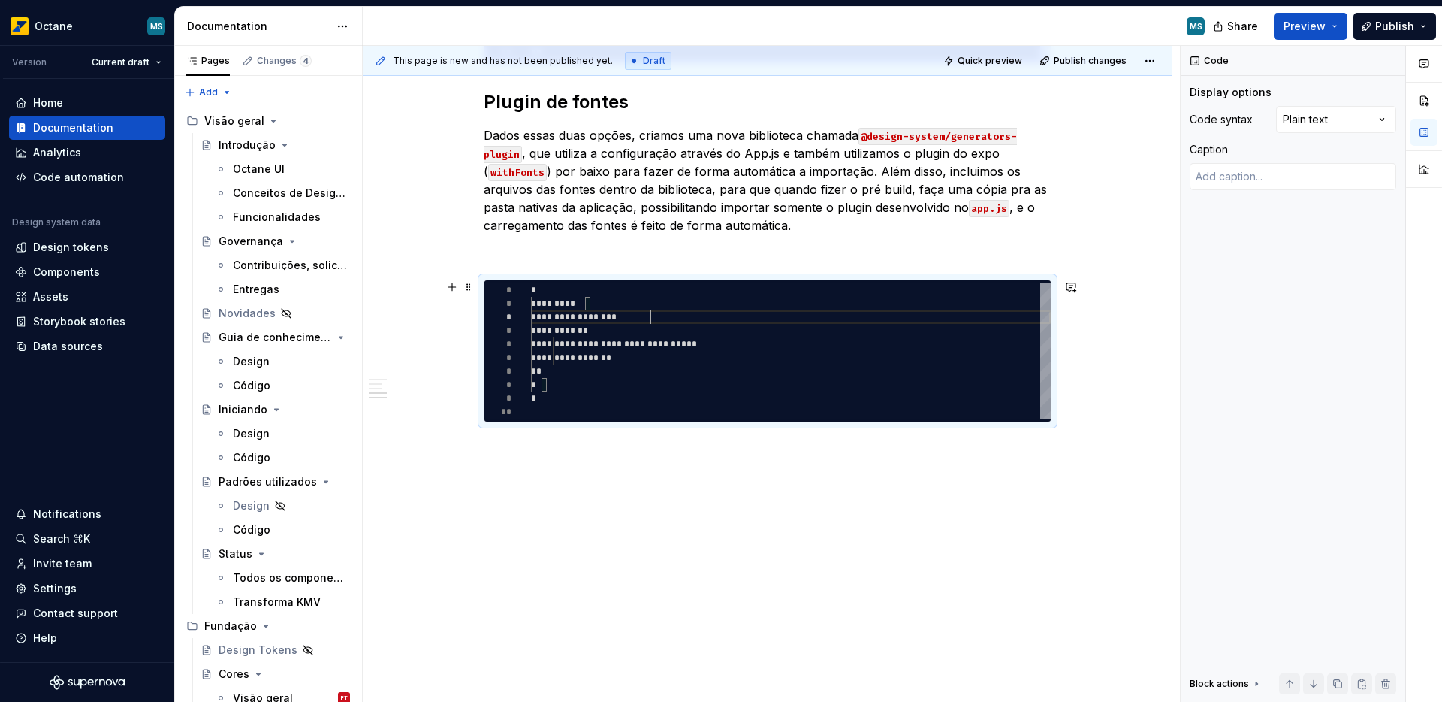
scroll to position [27, 130]
type textarea "*"
type textarea "**********"
type textarea "*"
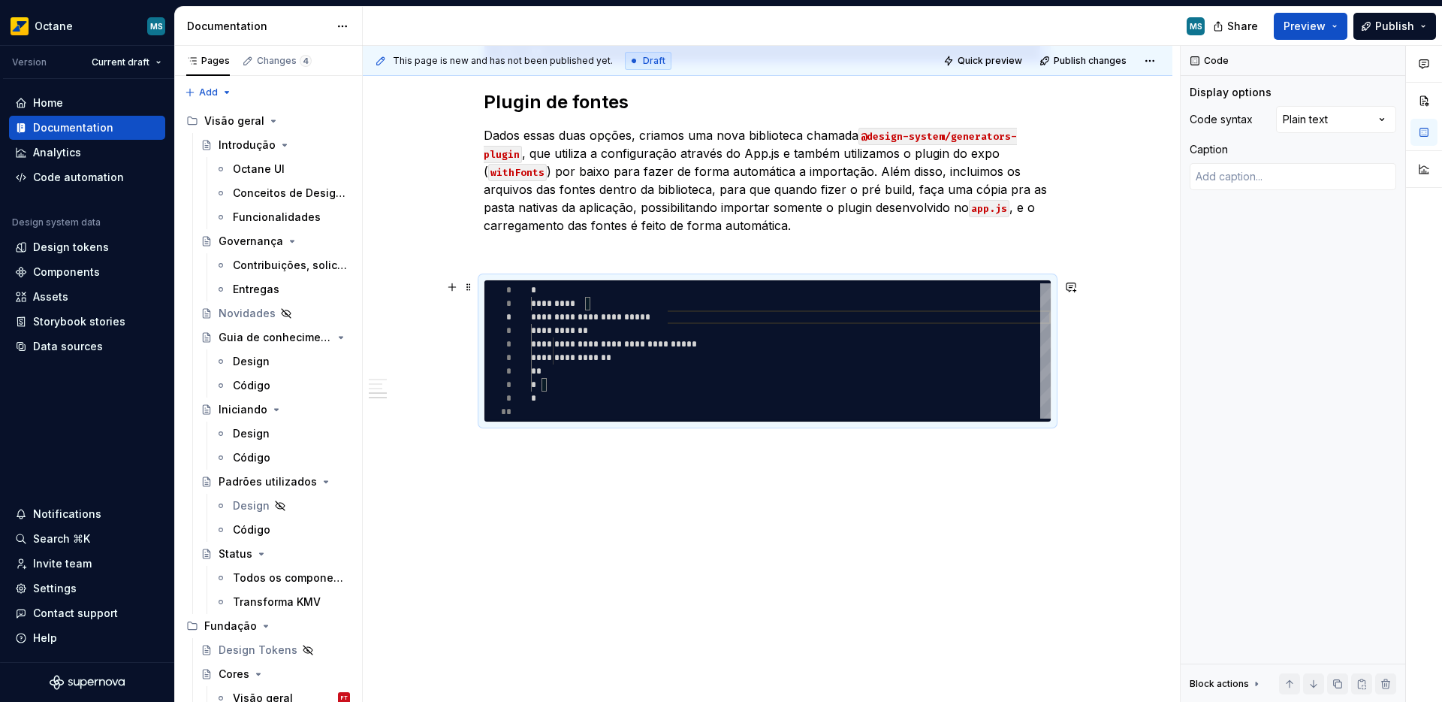
type textarea "**********"
type textarea "*"
type textarea "**********"
type textarea "*"
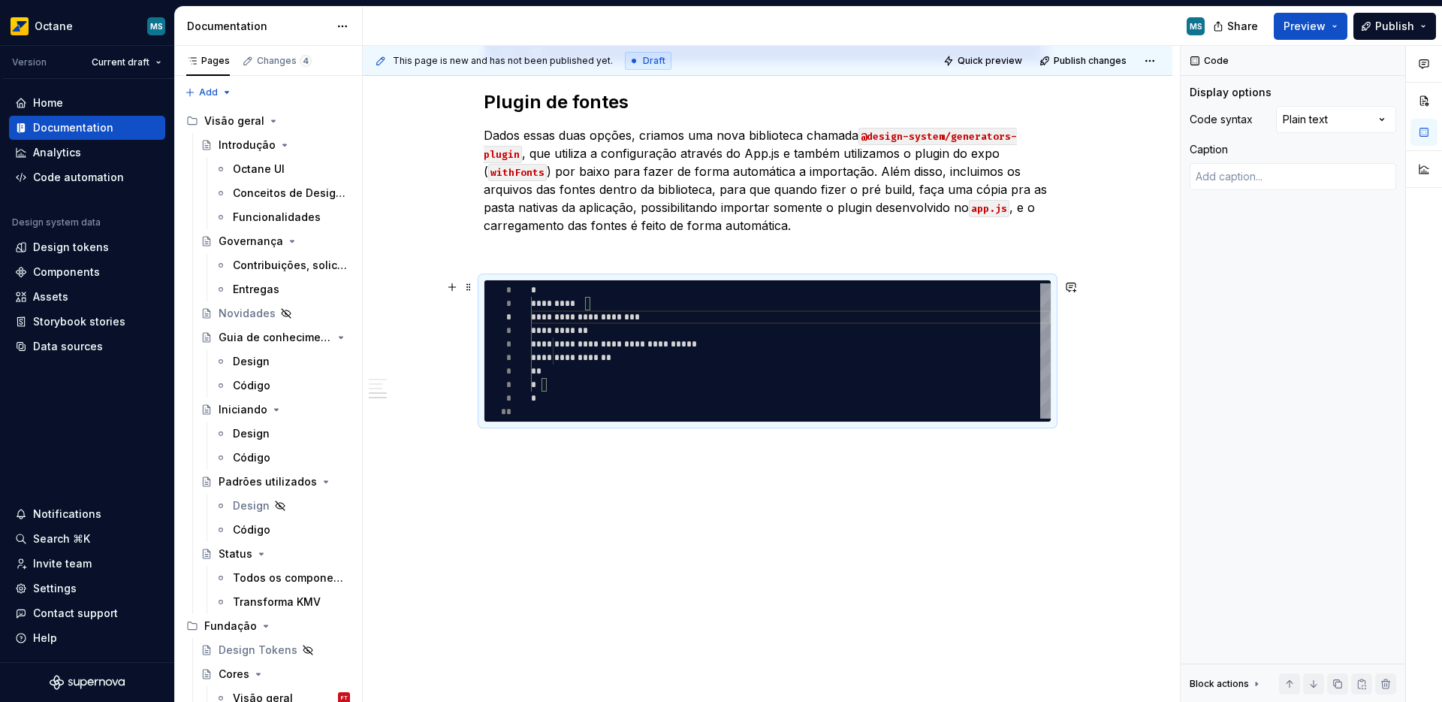
click at [691, 370] on div "**********" at bounding box center [791, 350] width 520 height 135
click at [764, 319] on div "**********" at bounding box center [791, 350] width 520 height 135
type textarea "**********"
click at [801, 230] on p "Dados essas duas opções, criamos uma nova biblioteca chamada @design-system/gen…" at bounding box center [768, 180] width 568 height 108
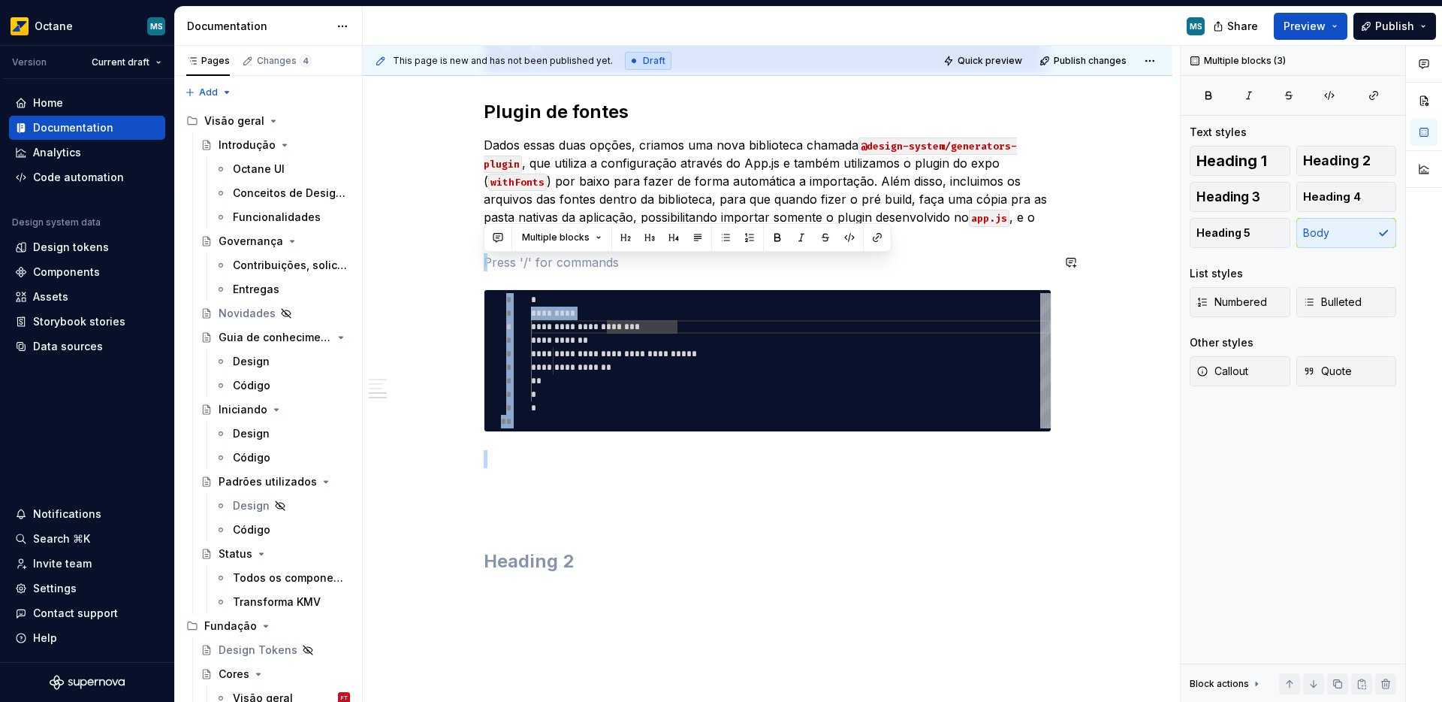
scroll to position [1068, 0]
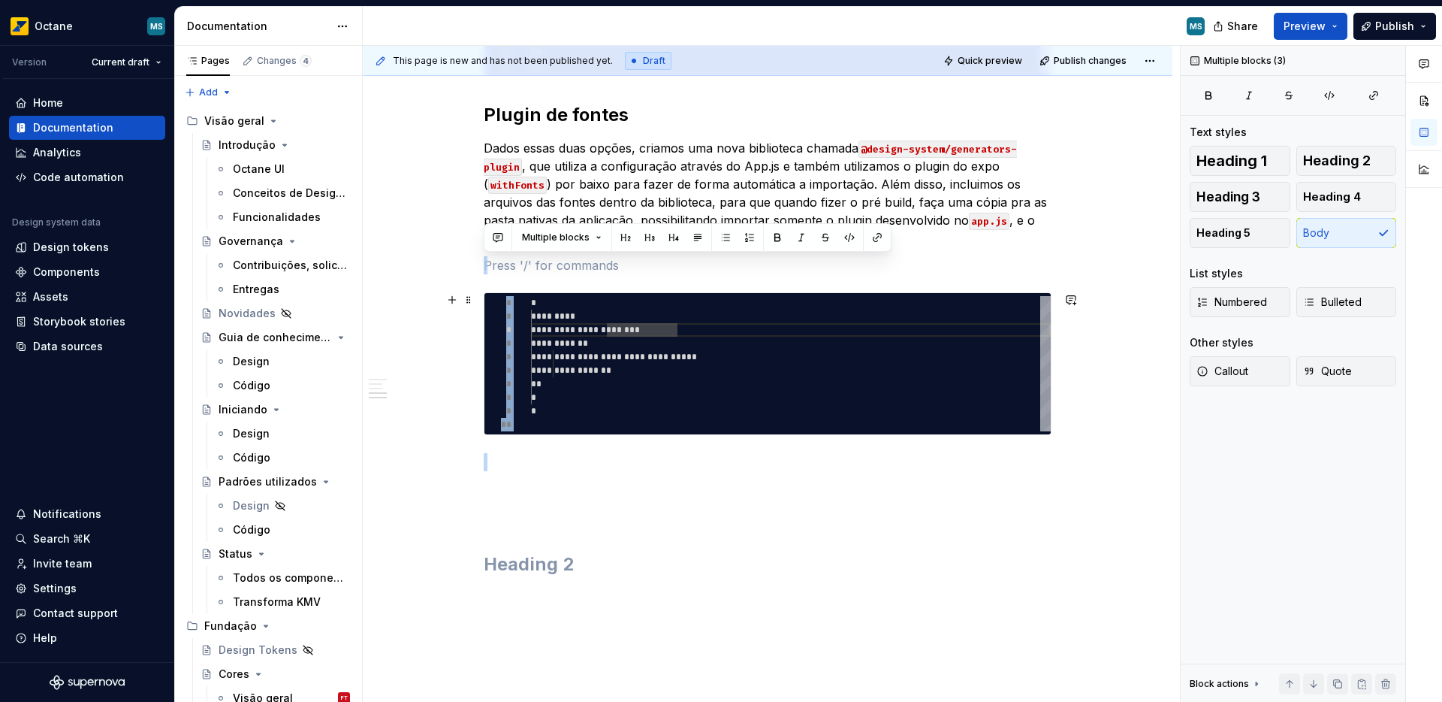
click at [1124, 382] on div "**********" at bounding box center [768, 8] width 810 height 1594
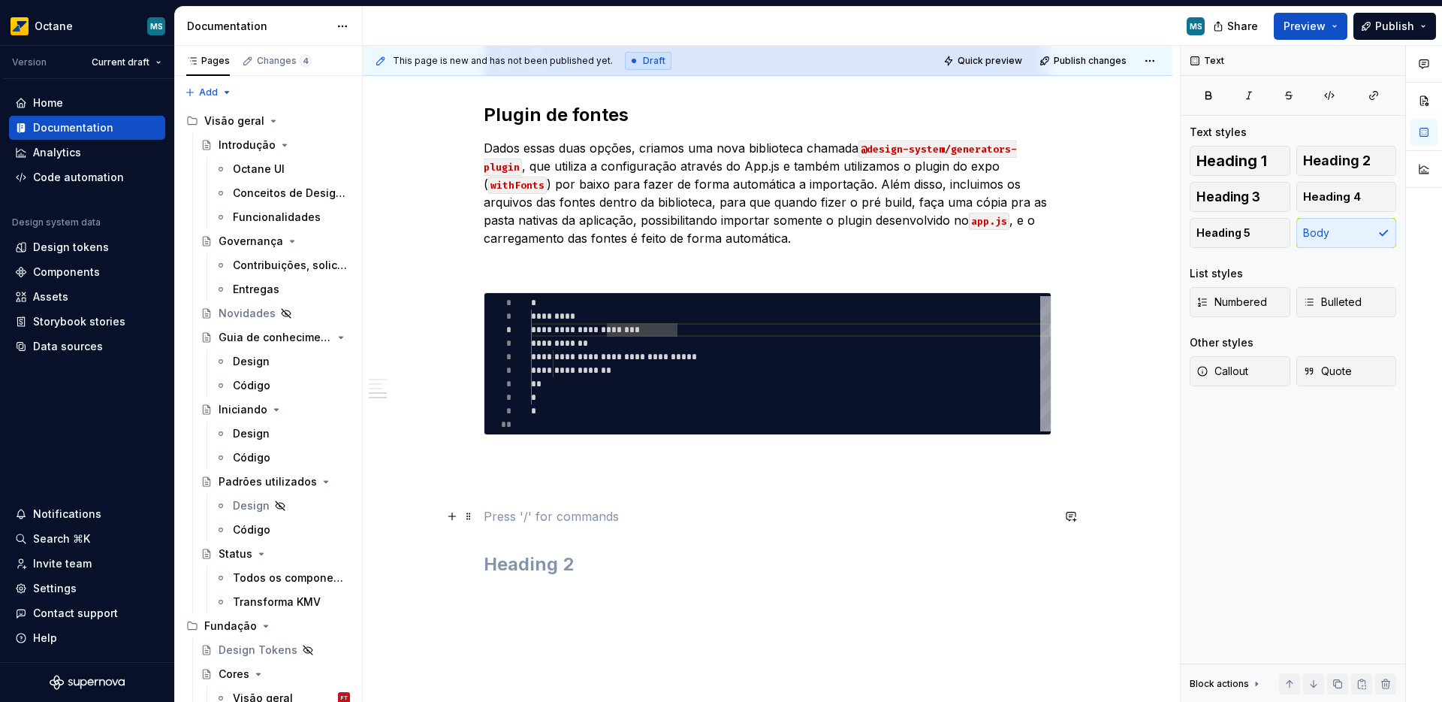
click at [661, 510] on p at bounding box center [768, 516] width 568 height 18
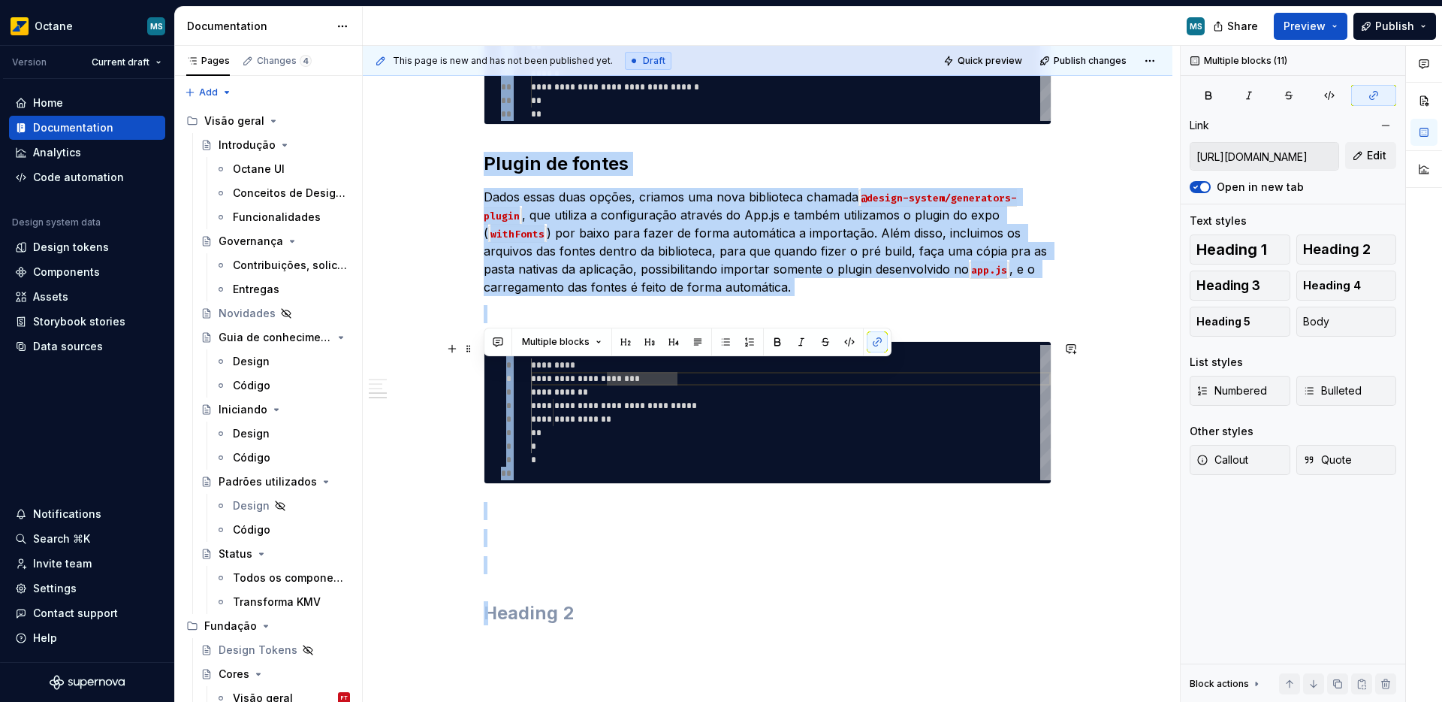
scroll to position [1170, 0]
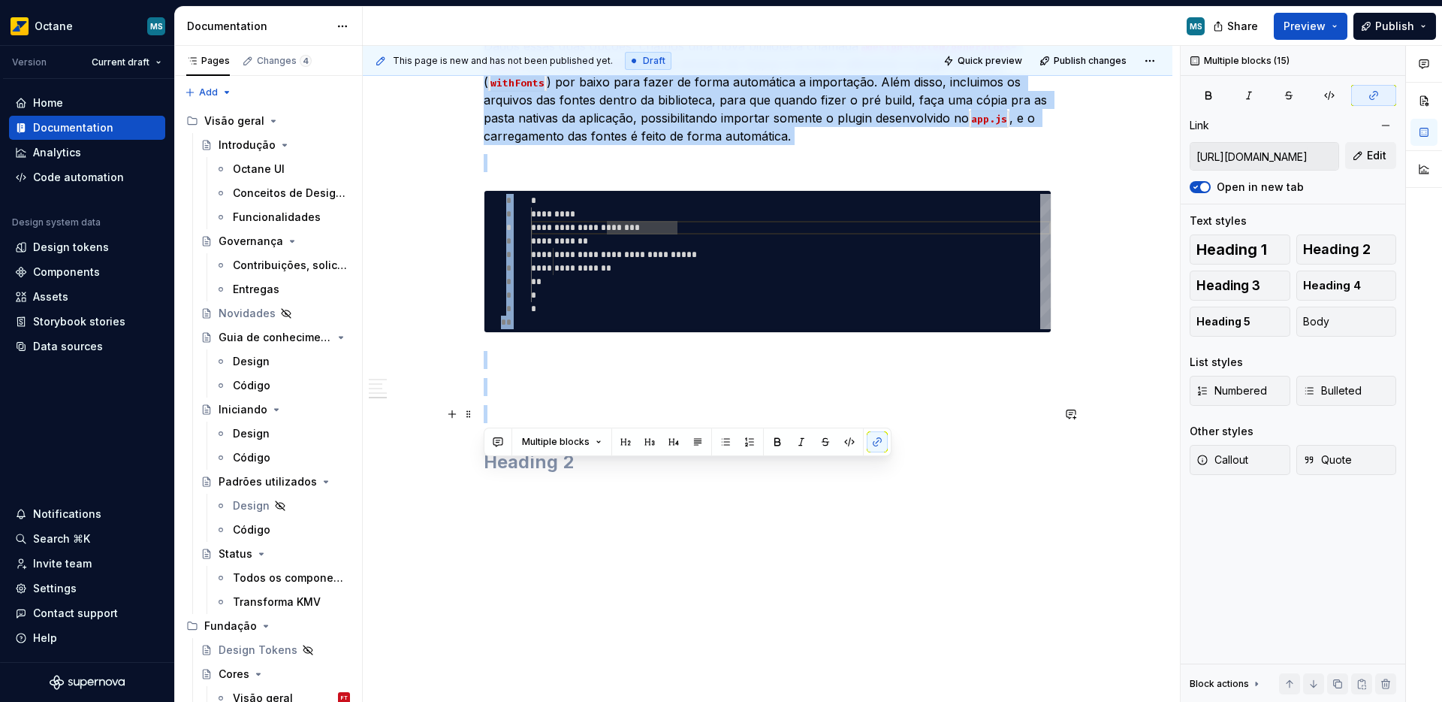
drag, startPoint x: 485, startPoint y: 331, endPoint x: 690, endPoint y: 411, distance: 219.3
copy div "**********"
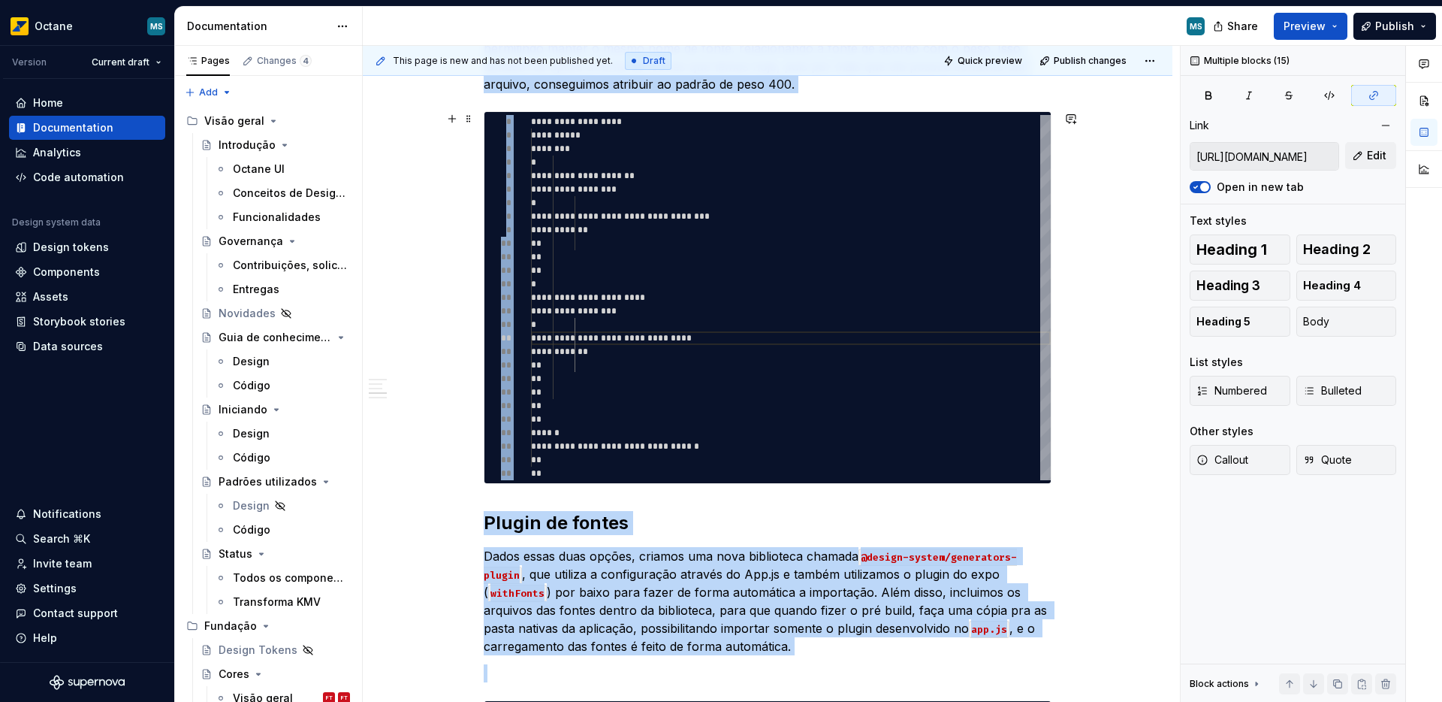
scroll to position [0, 0]
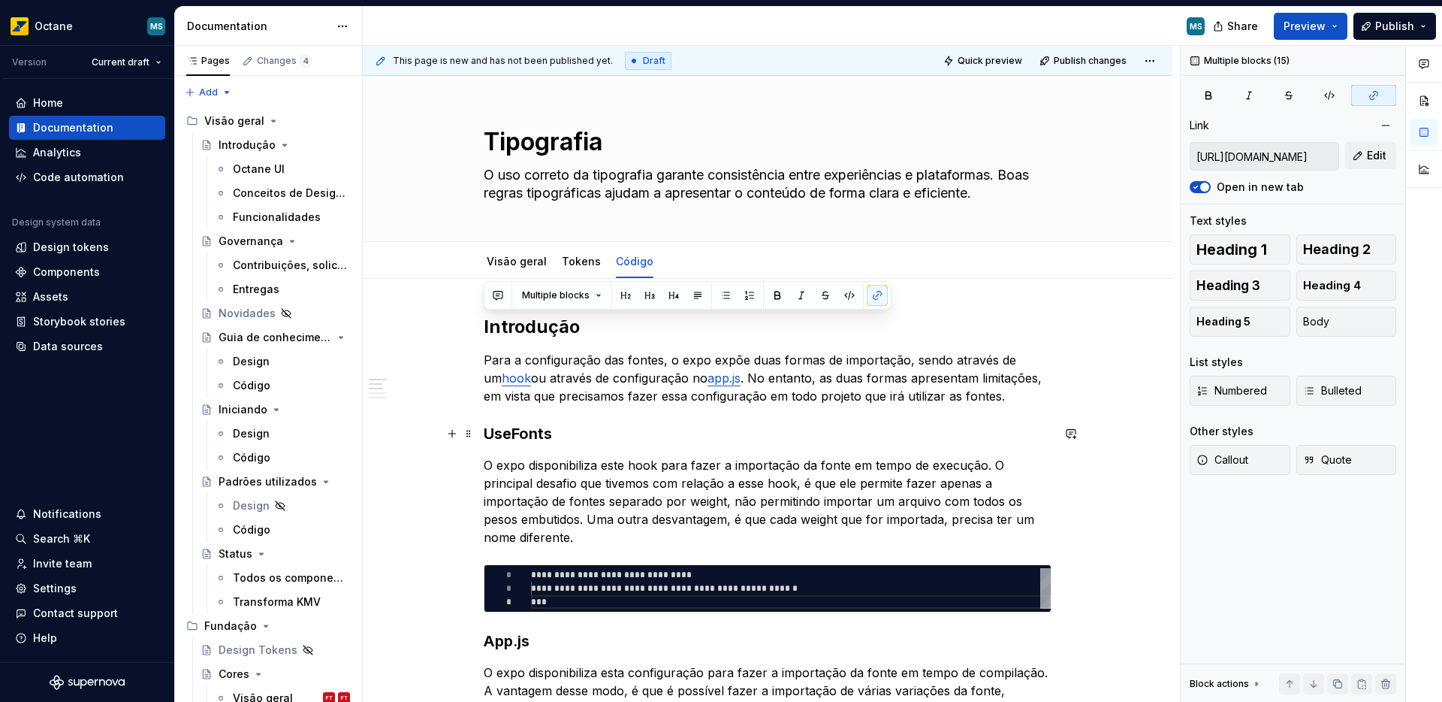
click at [664, 426] on h3 "UseFonts" at bounding box center [768, 433] width 568 height 21
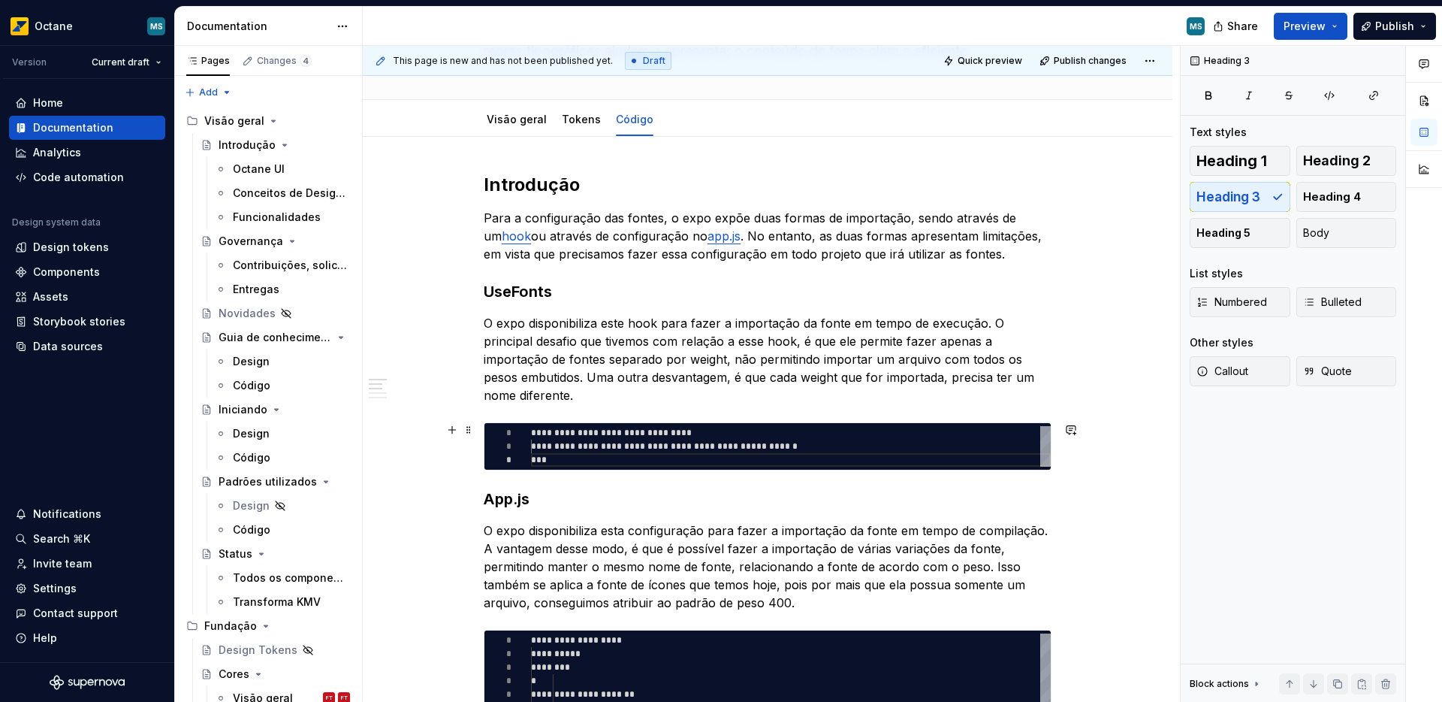
scroll to position [158, 0]
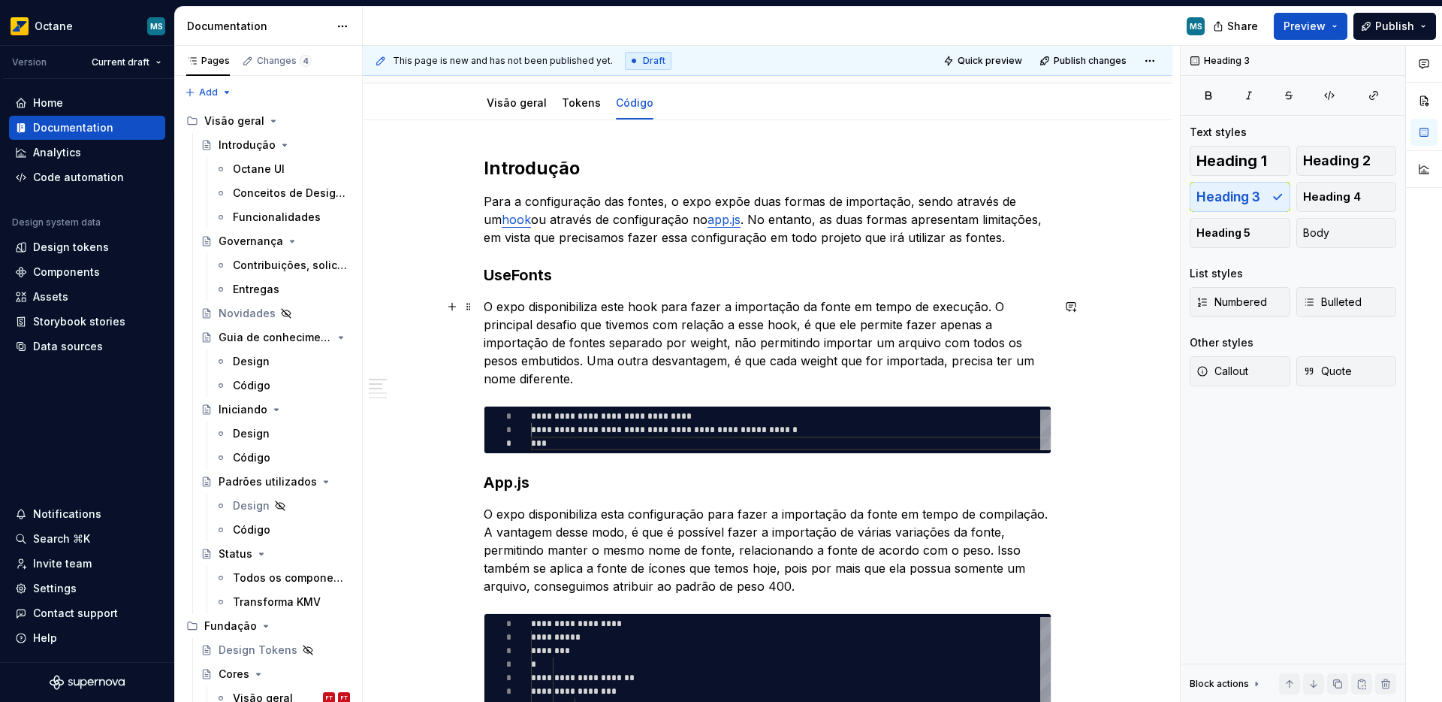
click at [991, 308] on p "O expo disponibiliza este hook para fazer a importação da fonte em tempo de exe…" at bounding box center [768, 342] width 568 height 90
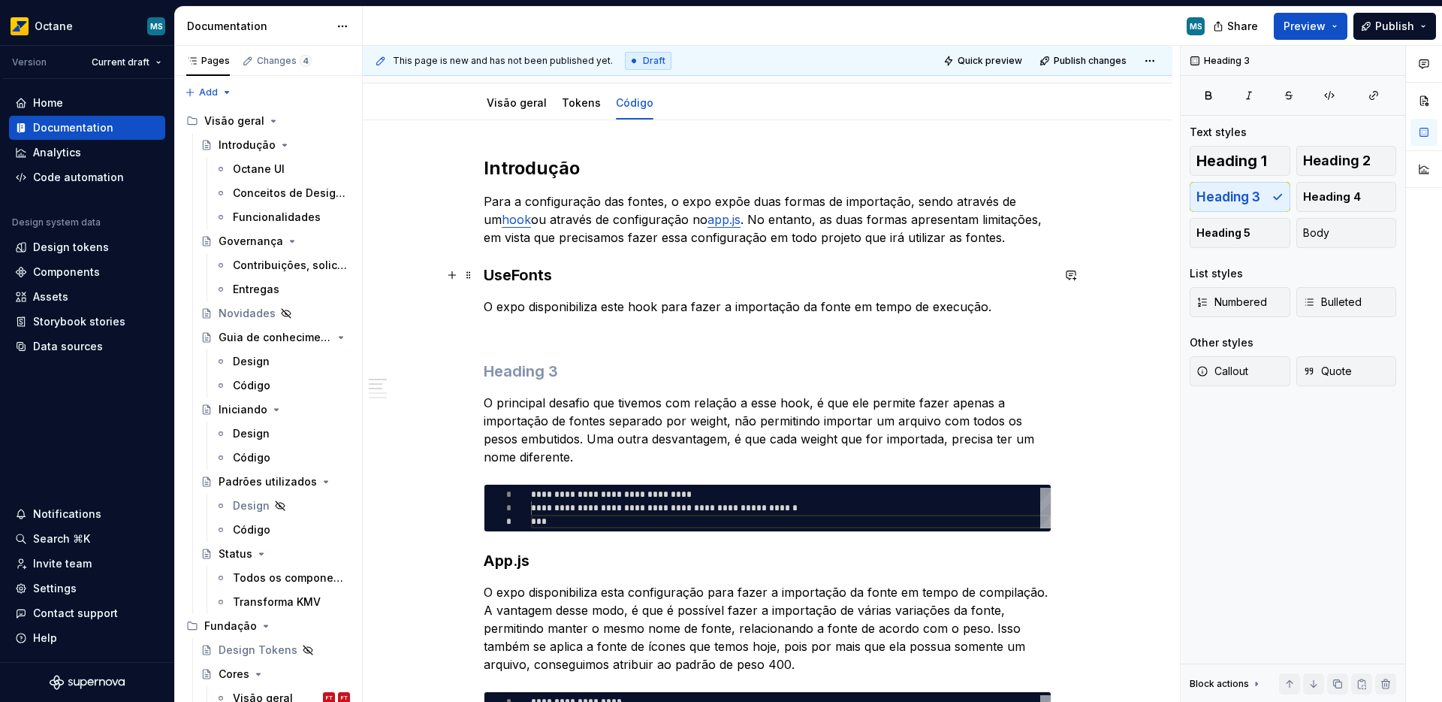
click at [525, 280] on h3 "UseFonts" at bounding box center [768, 274] width 568 height 21
click at [541, 374] on h3 at bounding box center [768, 371] width 568 height 21
click at [1330, 202] on span "Heading 4" at bounding box center [1332, 196] width 58 height 15
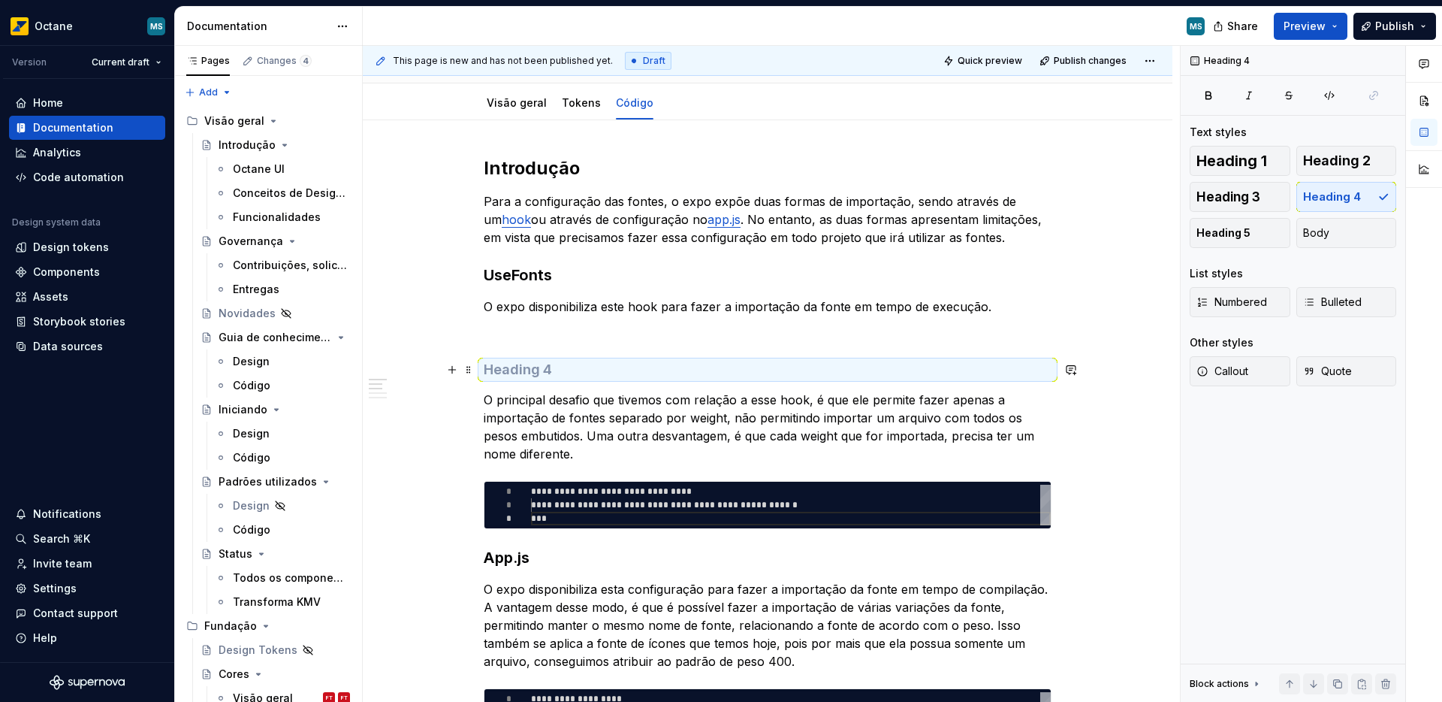
click at [590, 375] on h4 at bounding box center [768, 370] width 568 height 18
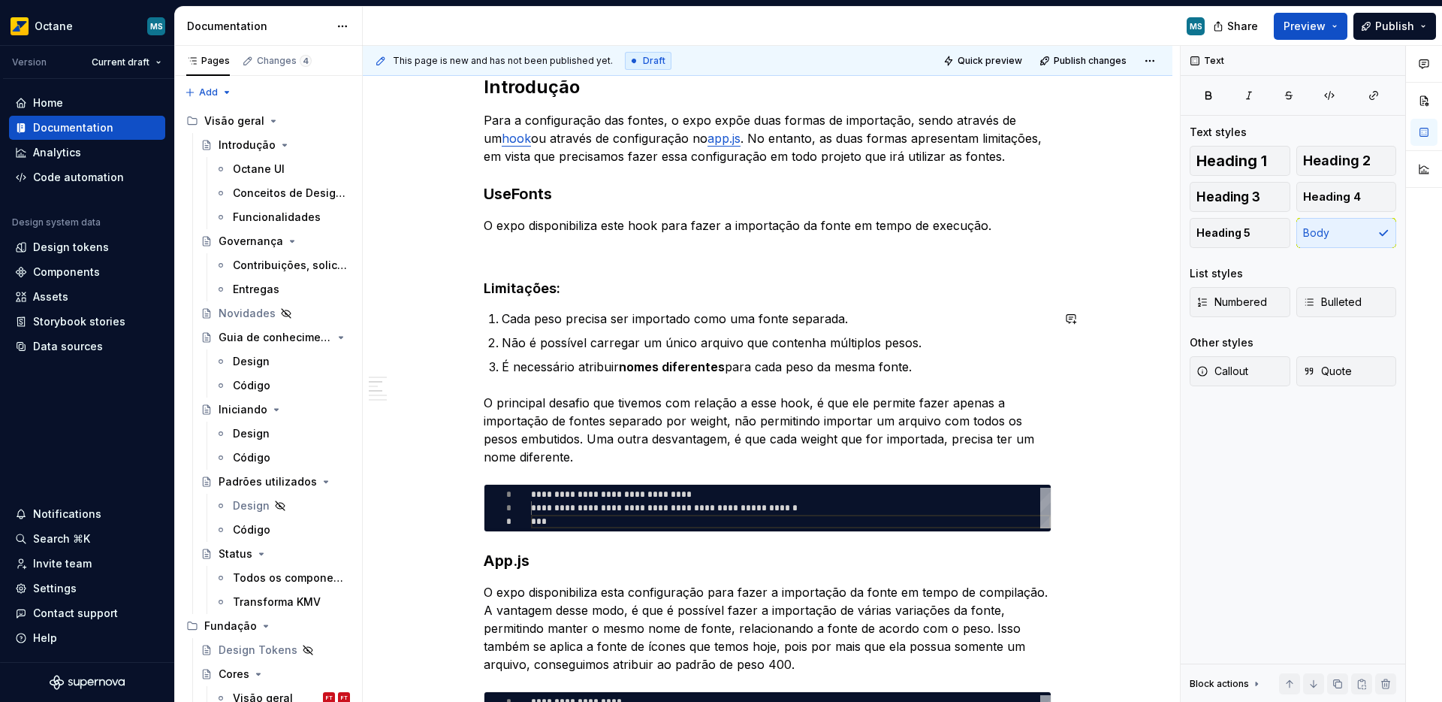
scroll to position [306, 0]
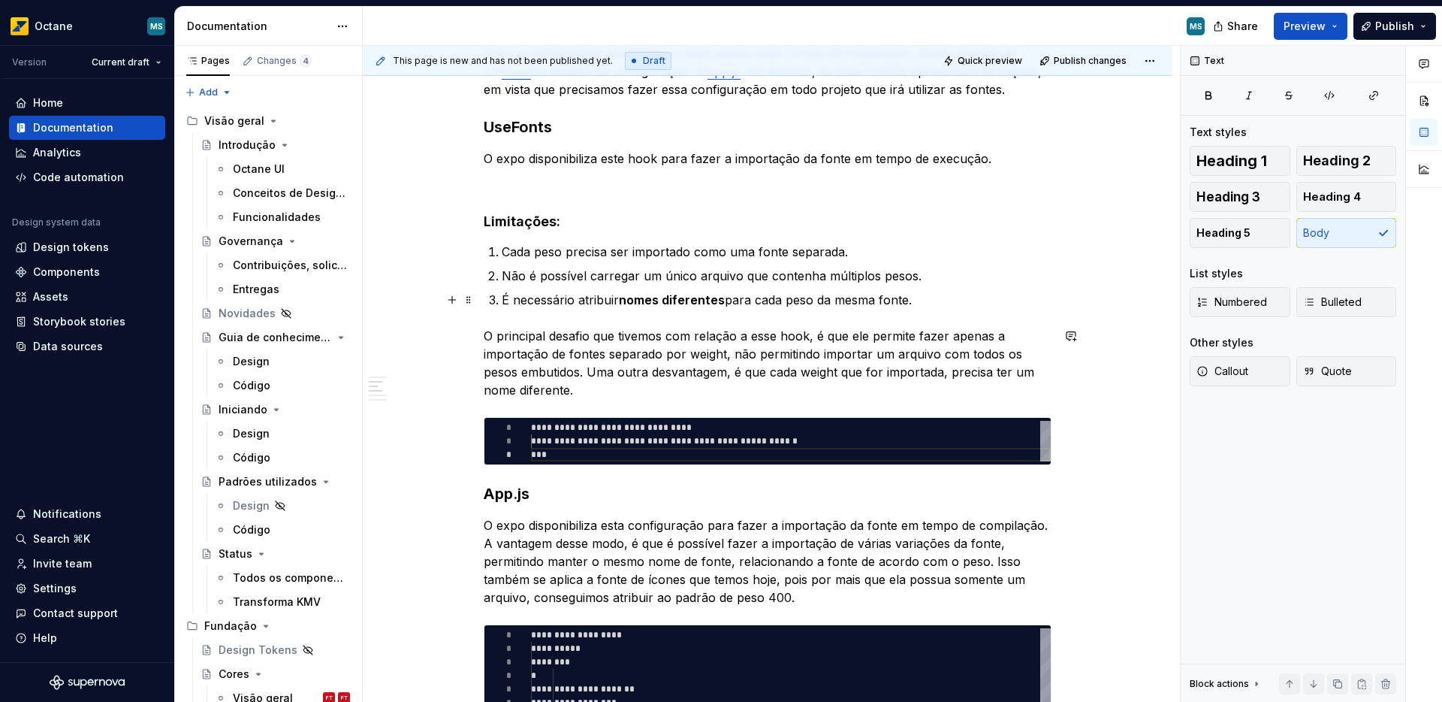
click at [958, 291] on p "É necessário atribuir nomes diferentes para cada peso da mesma fonte." at bounding box center [777, 300] width 550 height 18
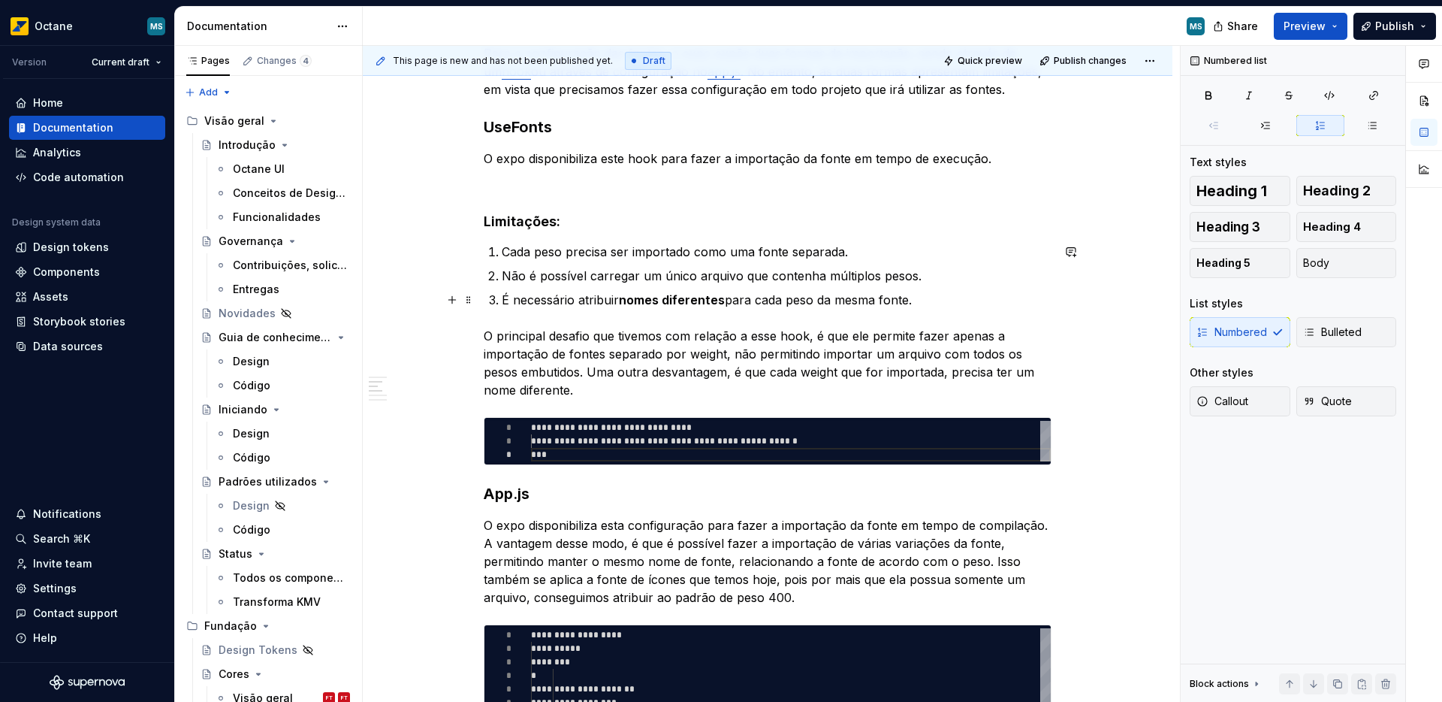
click at [929, 304] on p "É necessário atribuir nomes diferentes para cada peso da mesma fonte." at bounding box center [777, 300] width 550 height 18
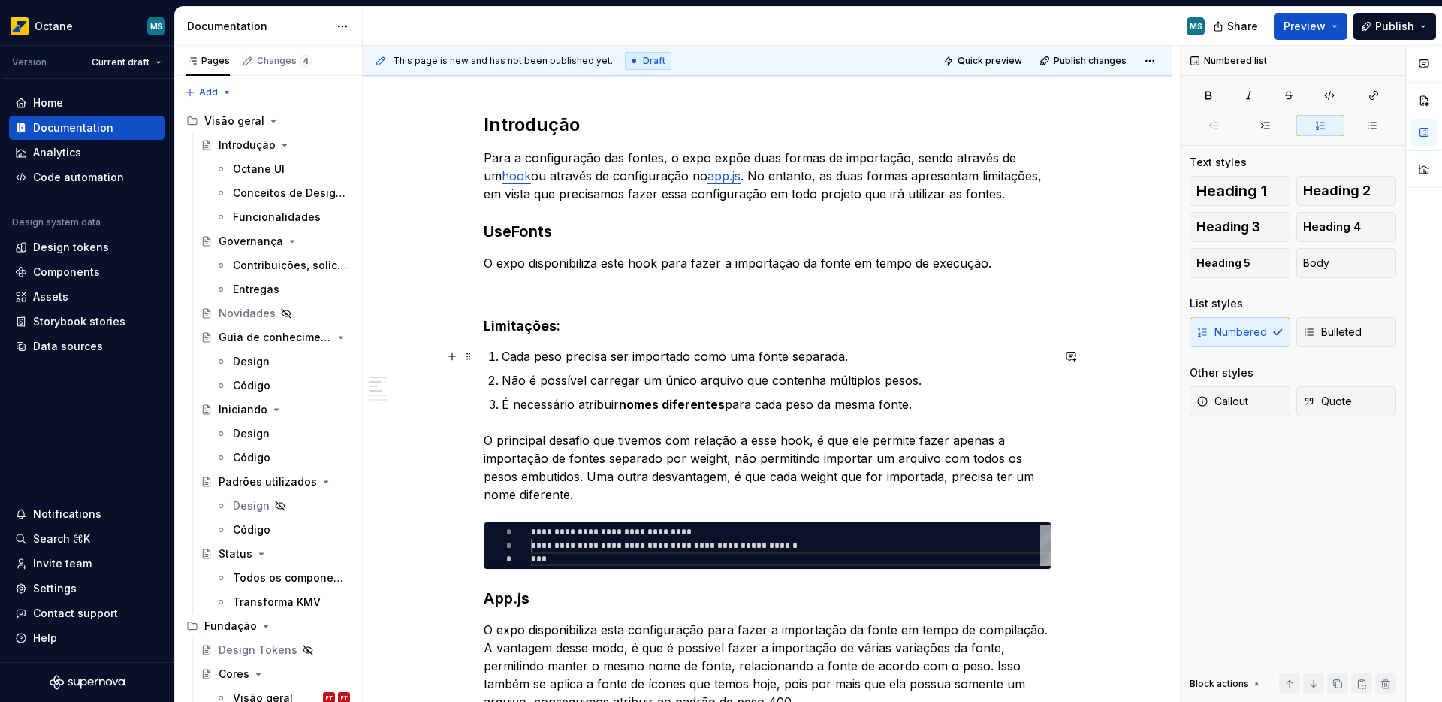
scroll to position [195, 0]
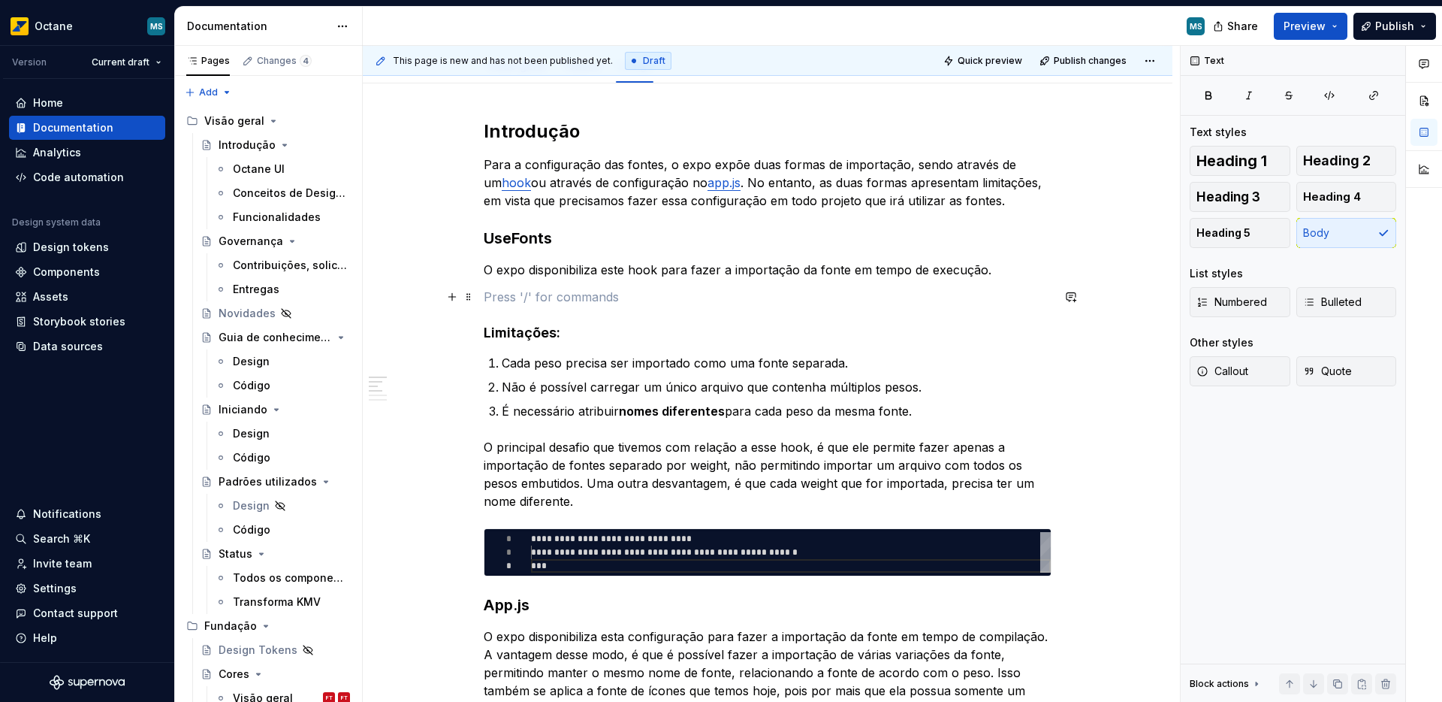
click at [525, 300] on p at bounding box center [768, 297] width 568 height 18
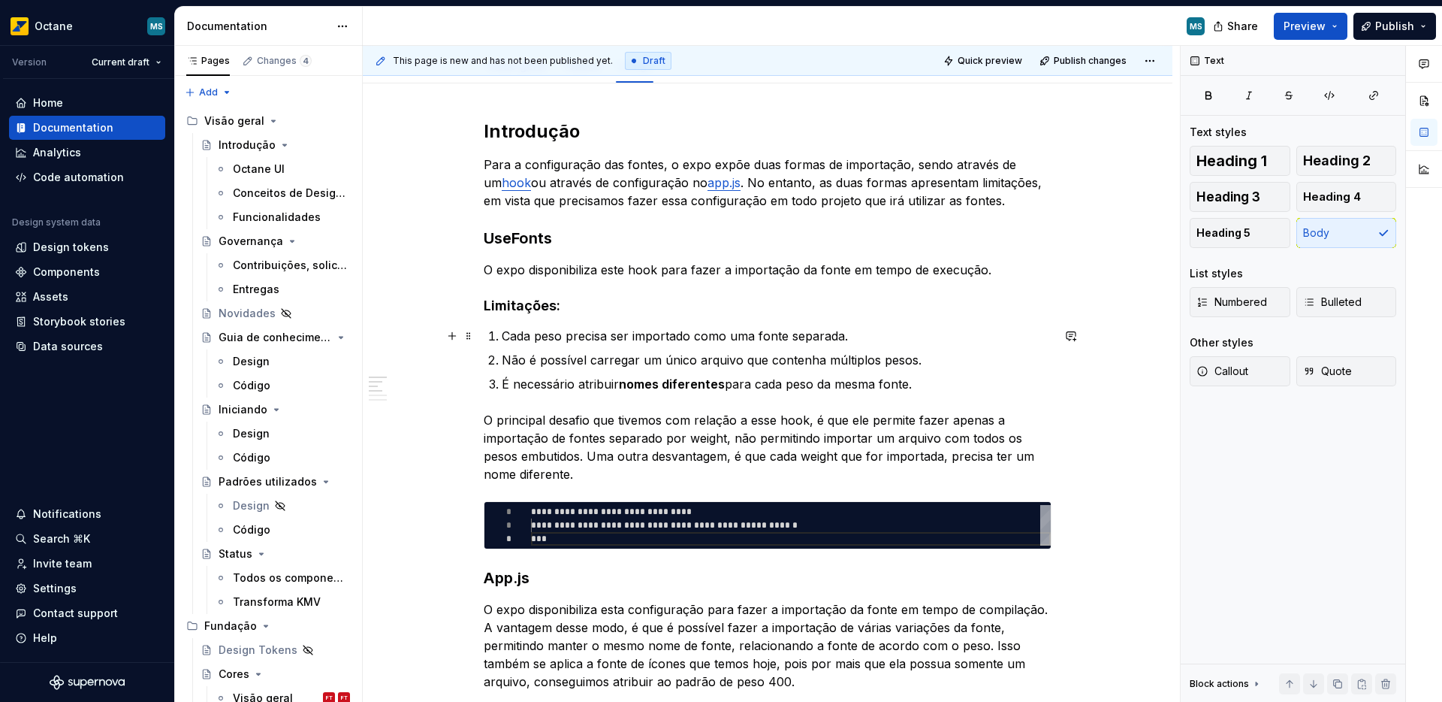
click at [881, 342] on p "Cada peso precisa ser importado como uma fonte separada." at bounding box center [777, 336] width 550 height 18
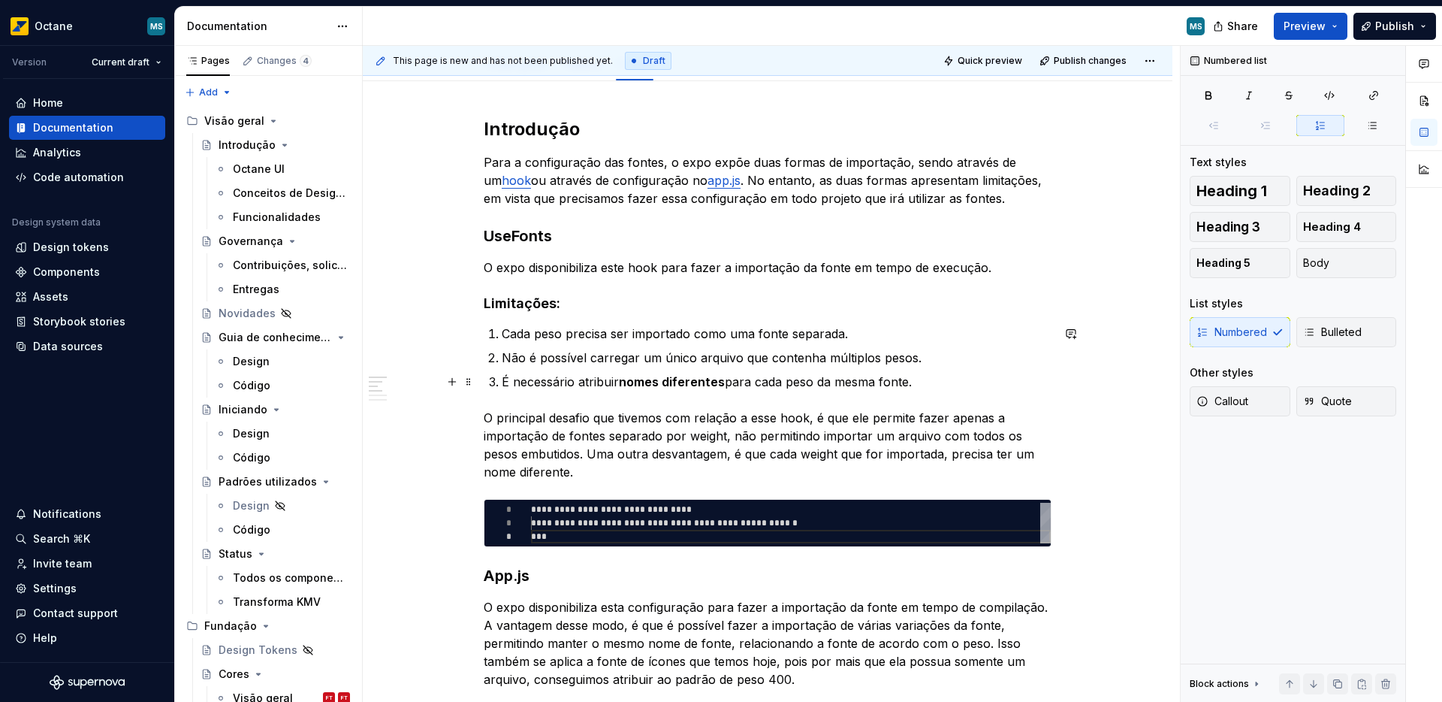
scroll to position [198, 0]
click at [596, 370] on ol "Cada peso precisa ser importado como uma fonte separada. Não é possível carrega…" at bounding box center [777, 357] width 550 height 66
click at [742, 357] on p "Não é possível carregar um único arquivo que contenha múltiplos pesos." at bounding box center [777, 357] width 550 height 18
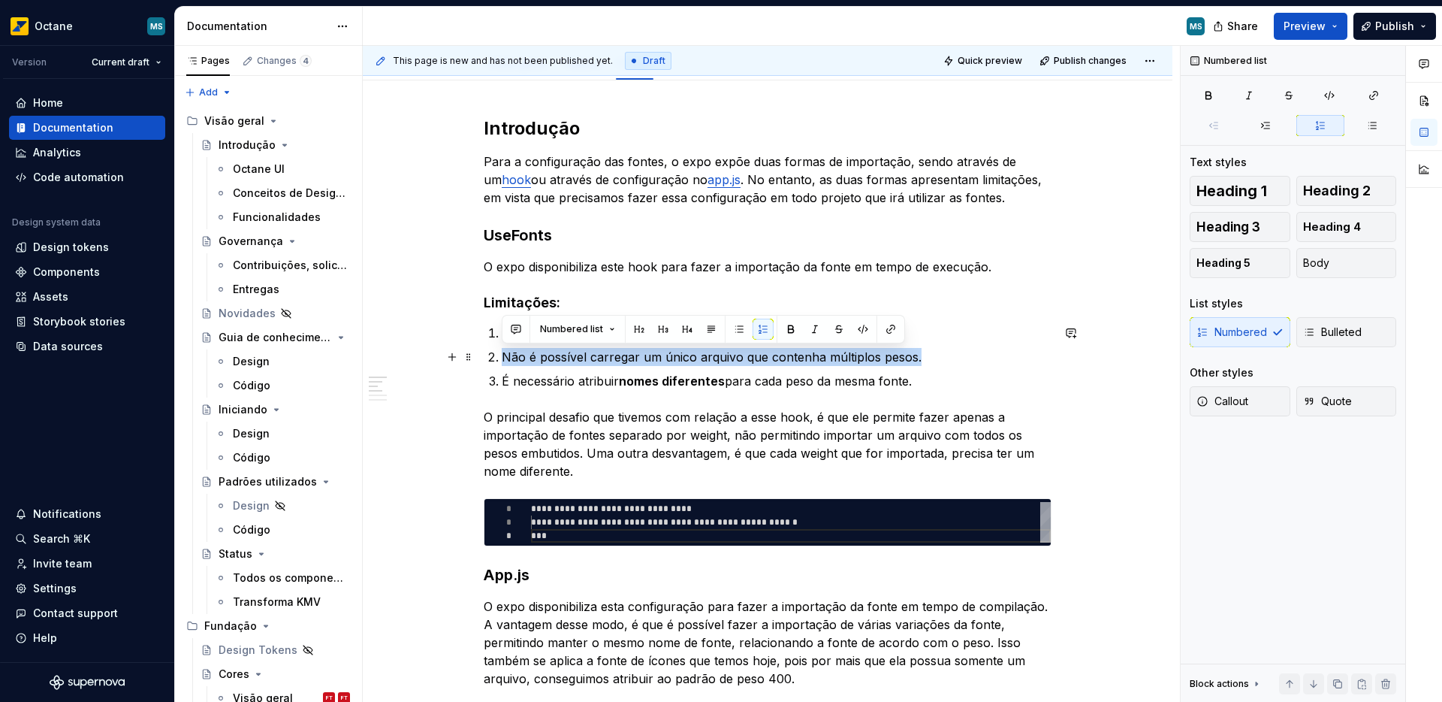
drag, startPoint x: 918, startPoint y: 358, endPoint x: 503, endPoint y: 362, distance: 414.6
click at [503, 362] on p "Não é possível carregar um único arquivo que contenha múltiplos pesos." at bounding box center [777, 357] width 550 height 18
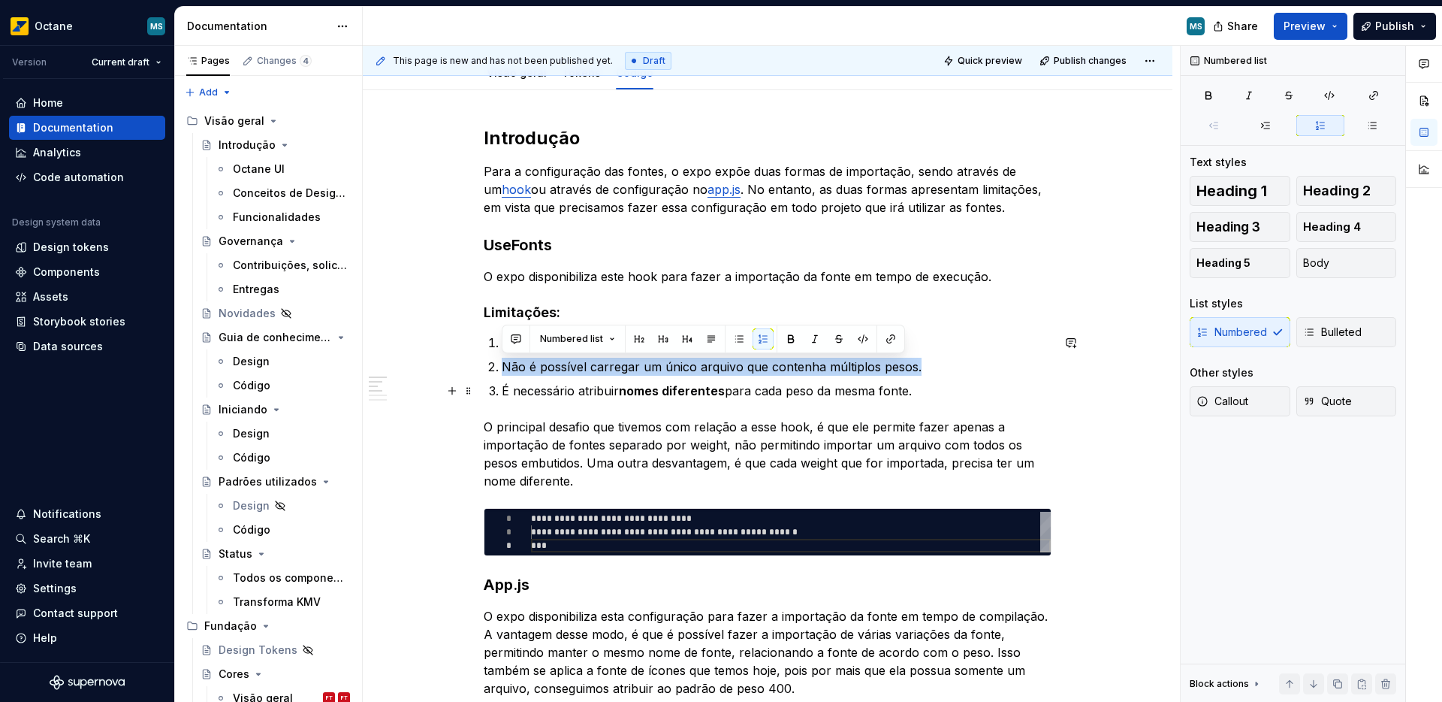
scroll to position [189, 0]
click at [940, 373] on p "Não é possível carregar um único arquivo que contenha múltiplos pesos." at bounding box center [777, 366] width 550 height 18
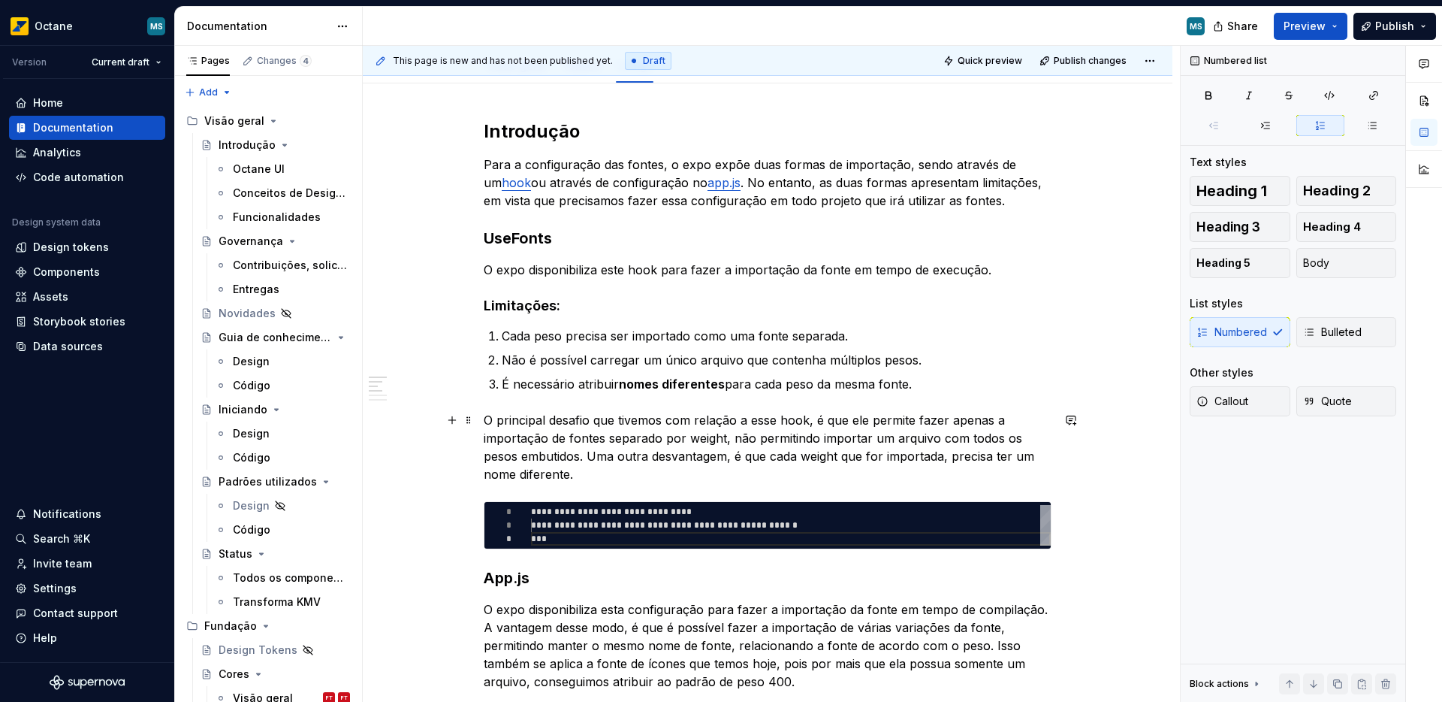
scroll to position [198, 0]
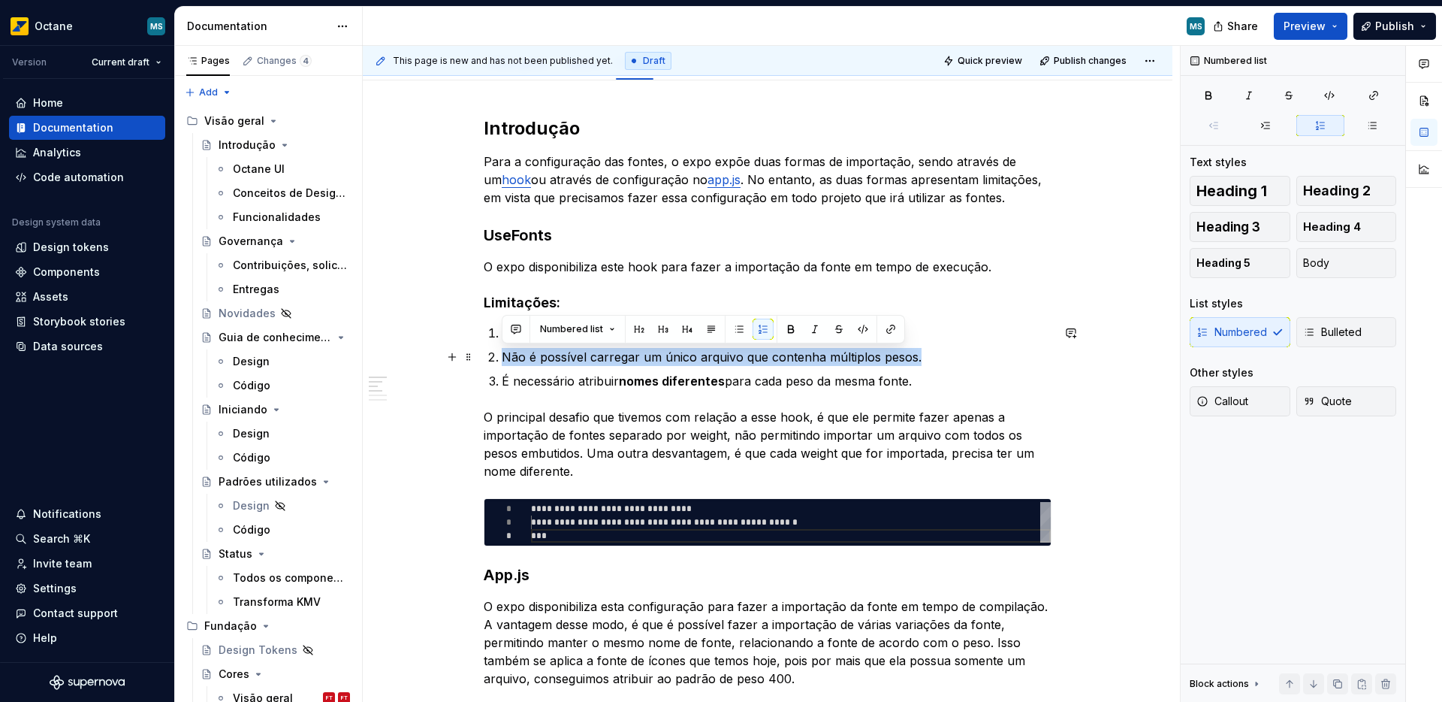
drag, startPoint x: 932, startPoint y: 351, endPoint x: 499, endPoint y: 364, distance: 432.8
click at [502, 364] on li "Não é possível carregar um único arquivo que contenha múltiplos pesos." at bounding box center [777, 357] width 550 height 18
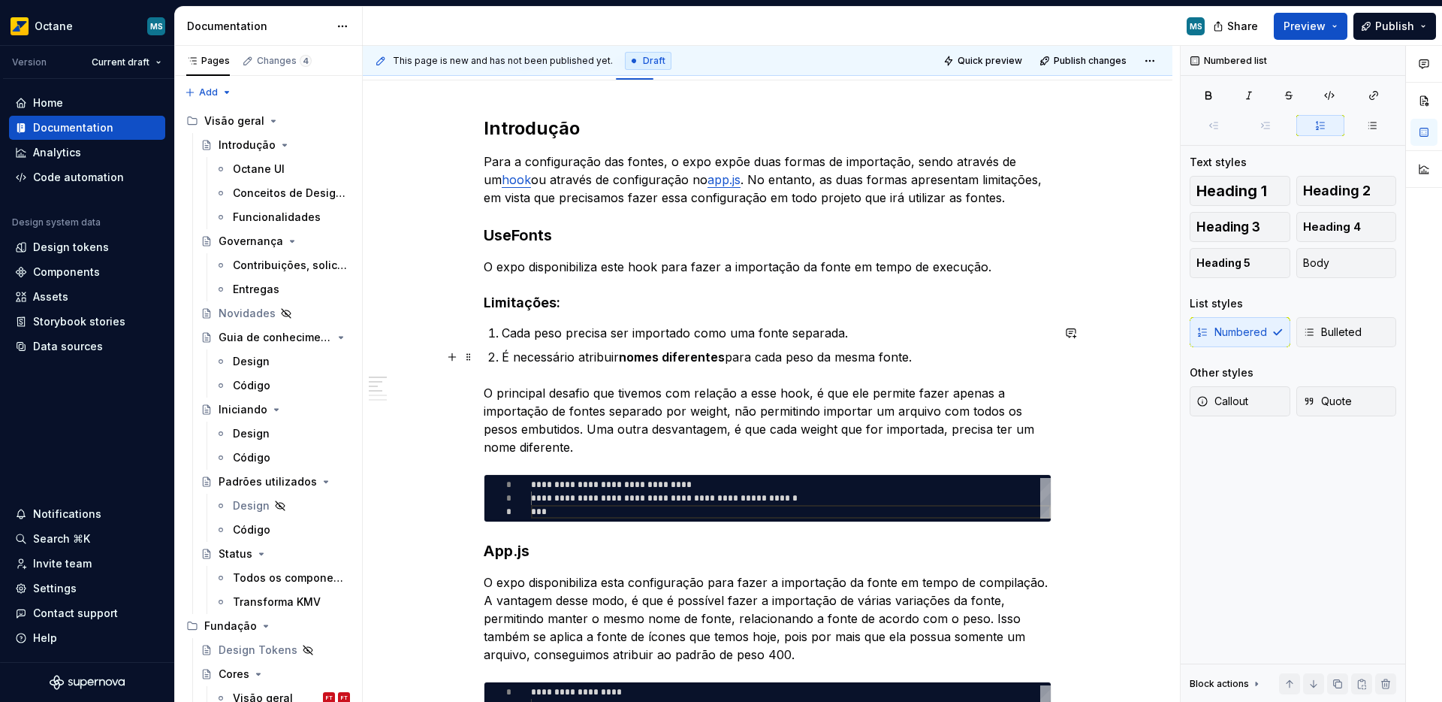
click at [931, 352] on p "É necessário atribuir nomes diferentes para cada peso da mesma fonte." at bounding box center [777, 357] width 550 height 18
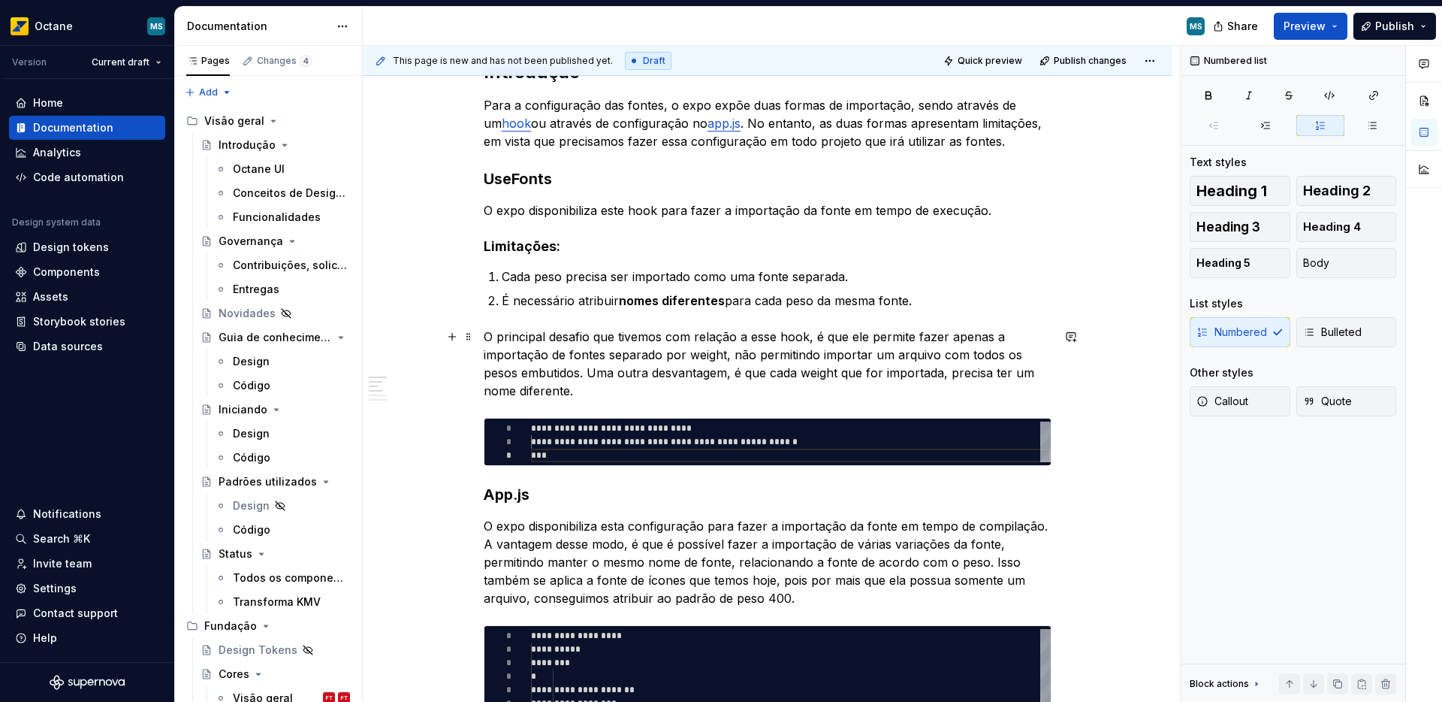
scroll to position [255, 0]
click at [587, 327] on p "O principal desafio que tivemos com relação a esse hook, é que ele permite faze…" at bounding box center [768, 363] width 568 height 72
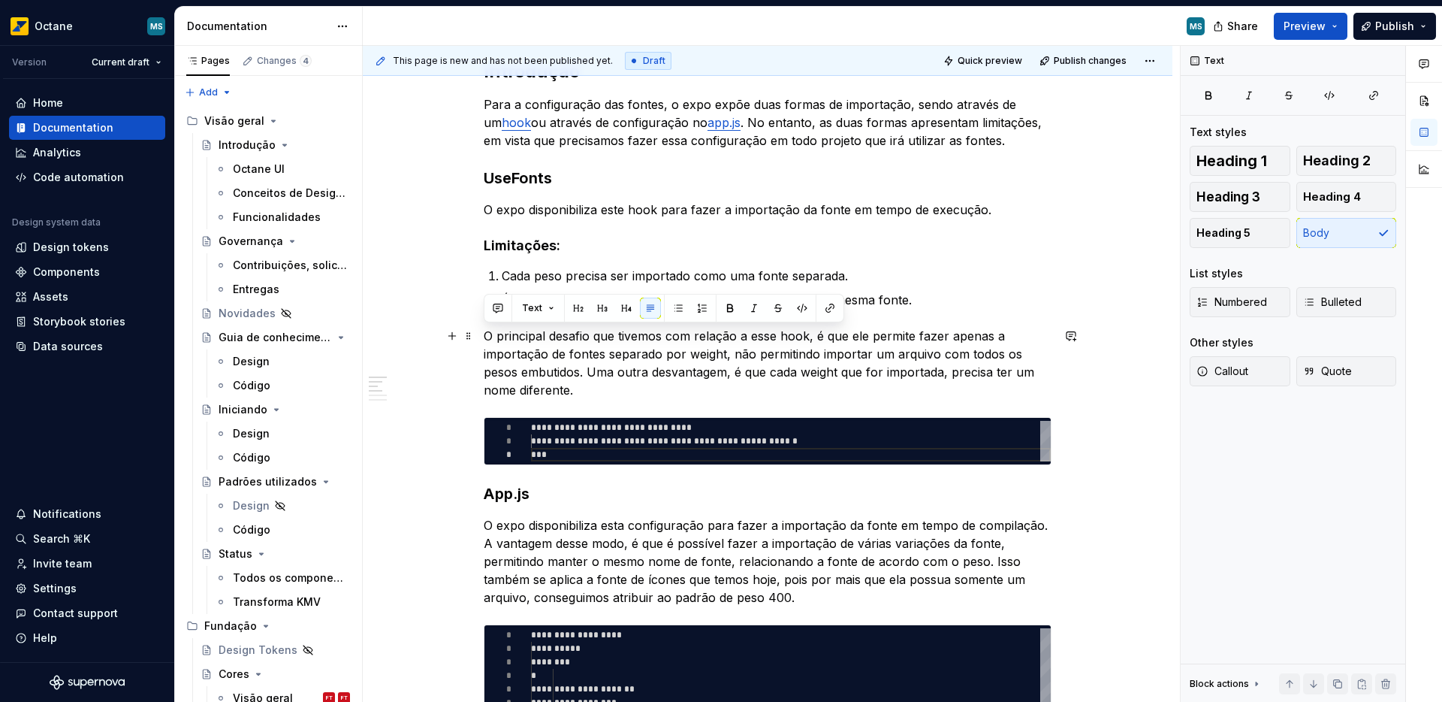
drag, startPoint x: 486, startPoint y: 338, endPoint x: 597, endPoint y: 385, distance: 120.5
click at [597, 385] on p "O principal desafio que tivemos com relação a esse hook, é que ele permite faze…" at bounding box center [768, 363] width 568 height 72
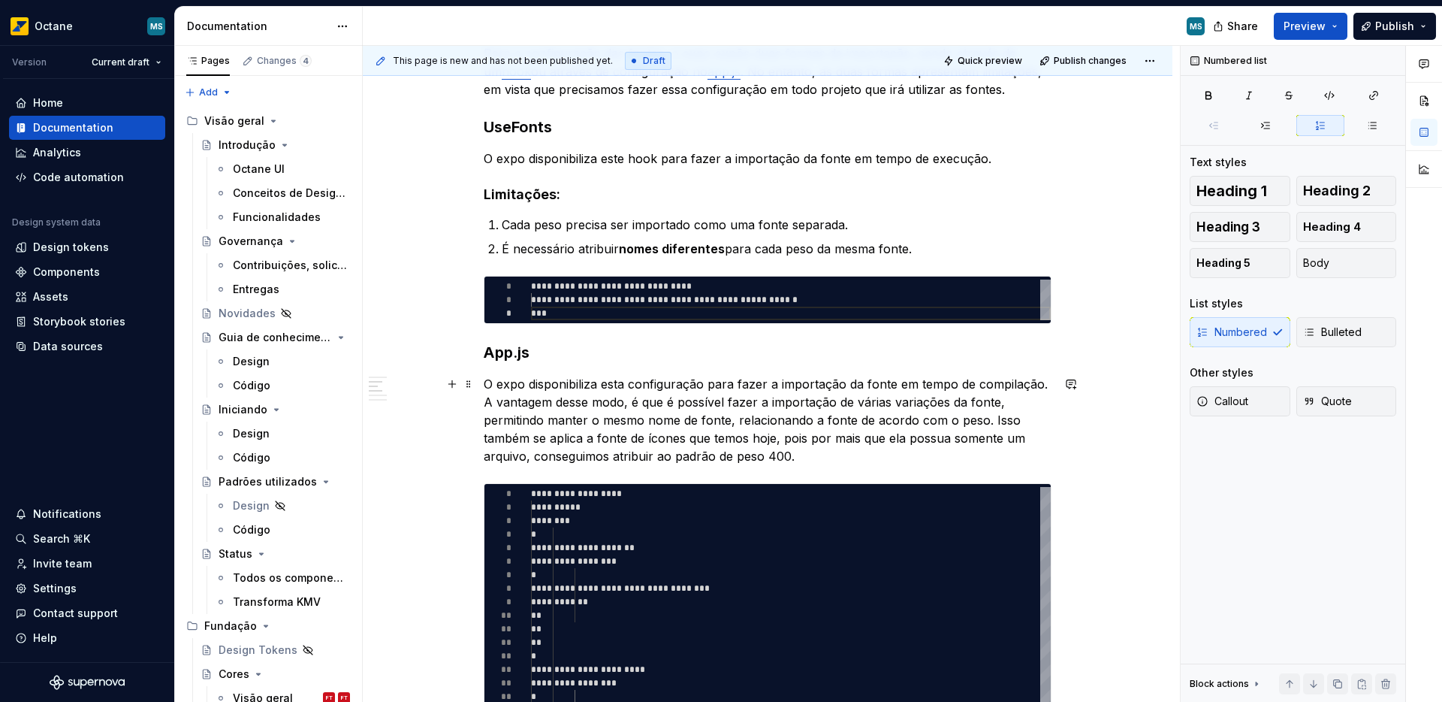
scroll to position [315, 0]
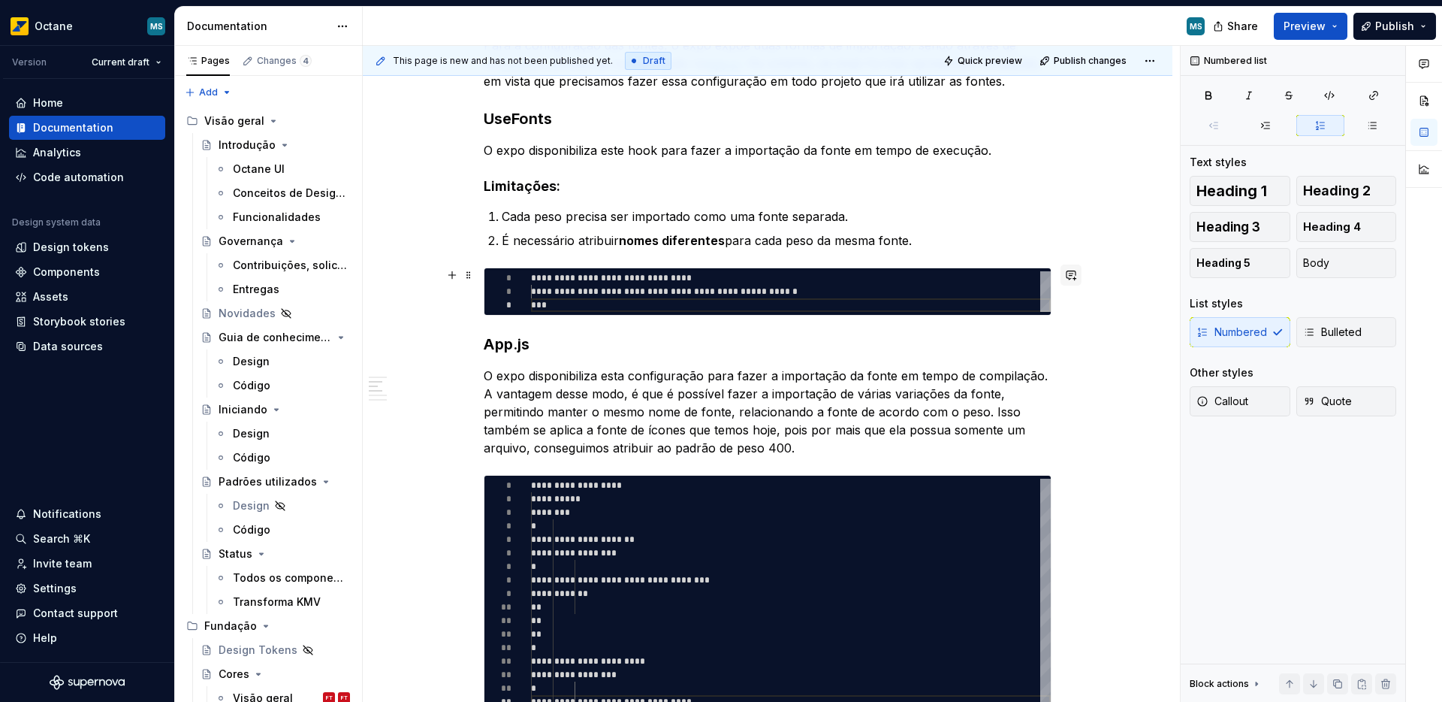
click at [1070, 277] on button "button" at bounding box center [1071, 274] width 21 height 21
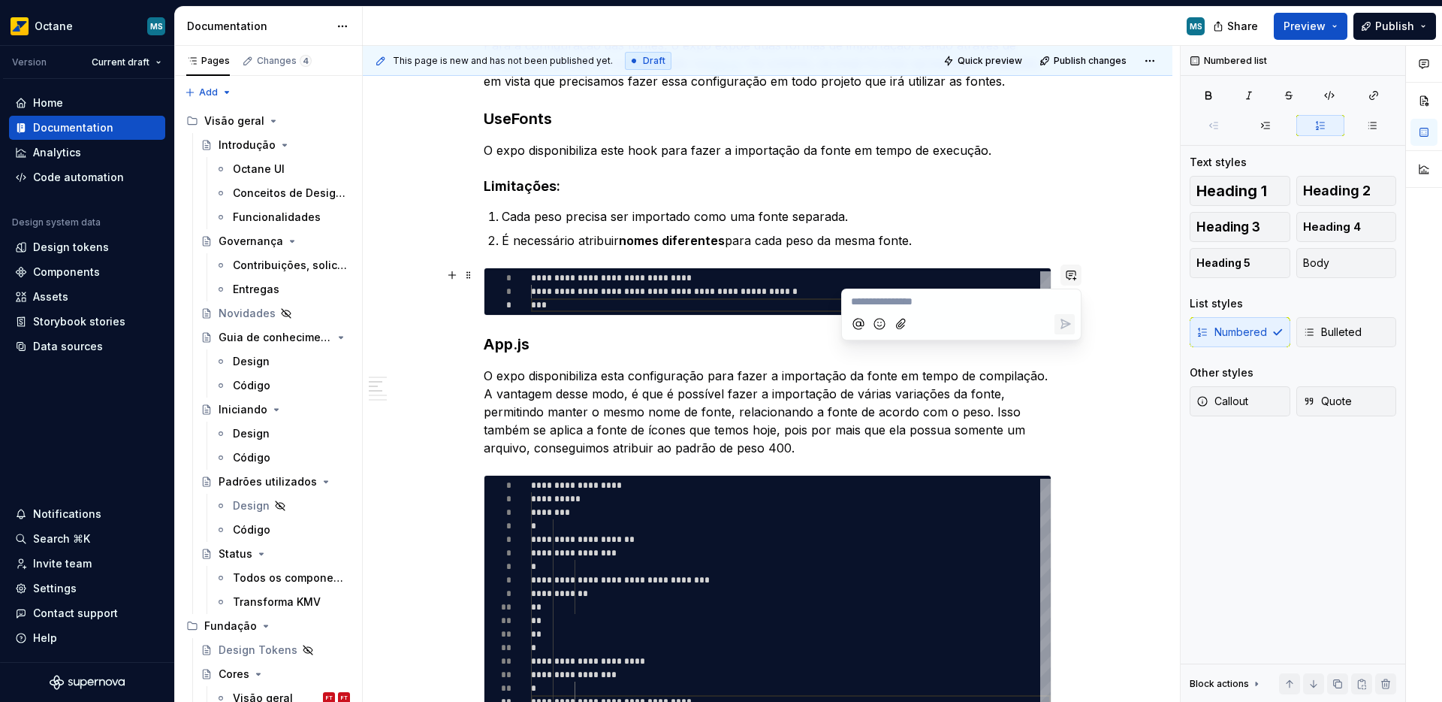
click at [1070, 277] on button "button" at bounding box center [1071, 274] width 21 height 21
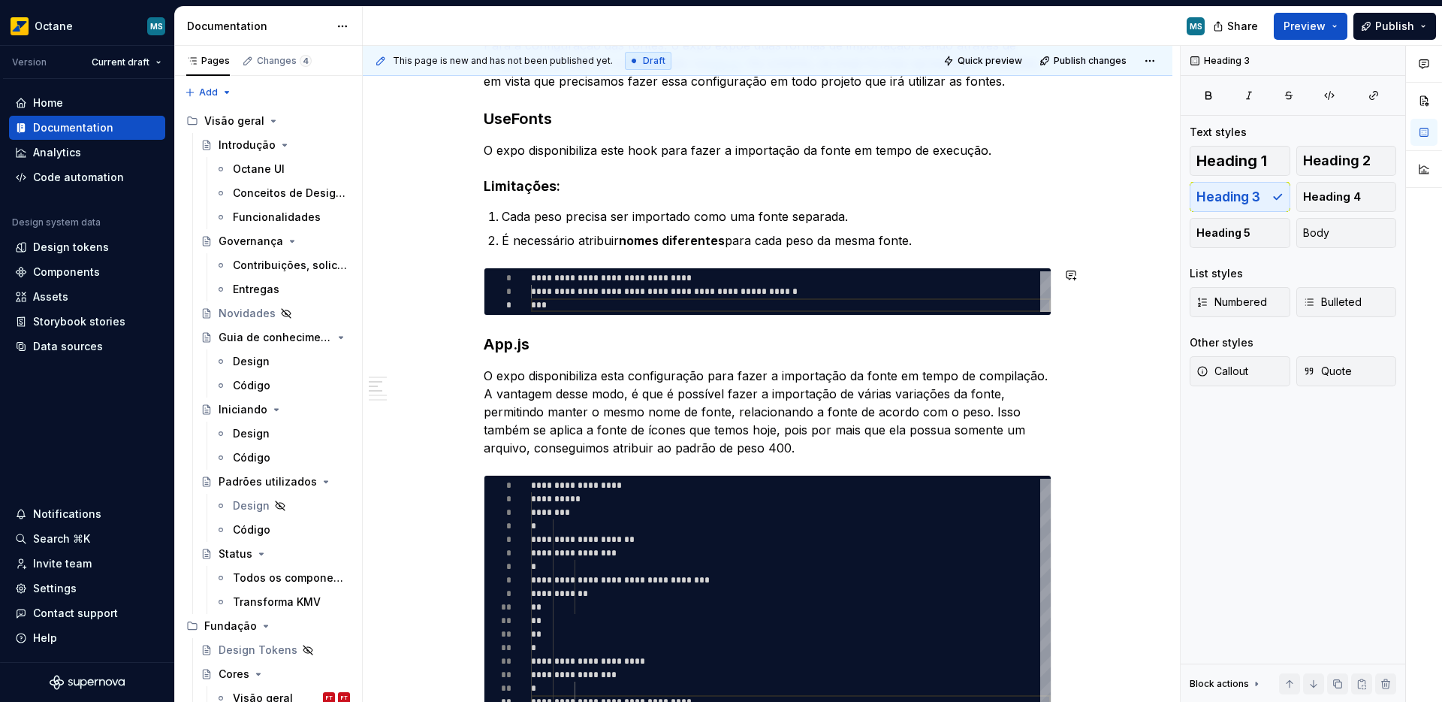
click at [931, 257] on div "**********" at bounding box center [768, 673] width 568 height 1347
click at [649, 312] on div "**********" at bounding box center [767, 291] width 566 height 47
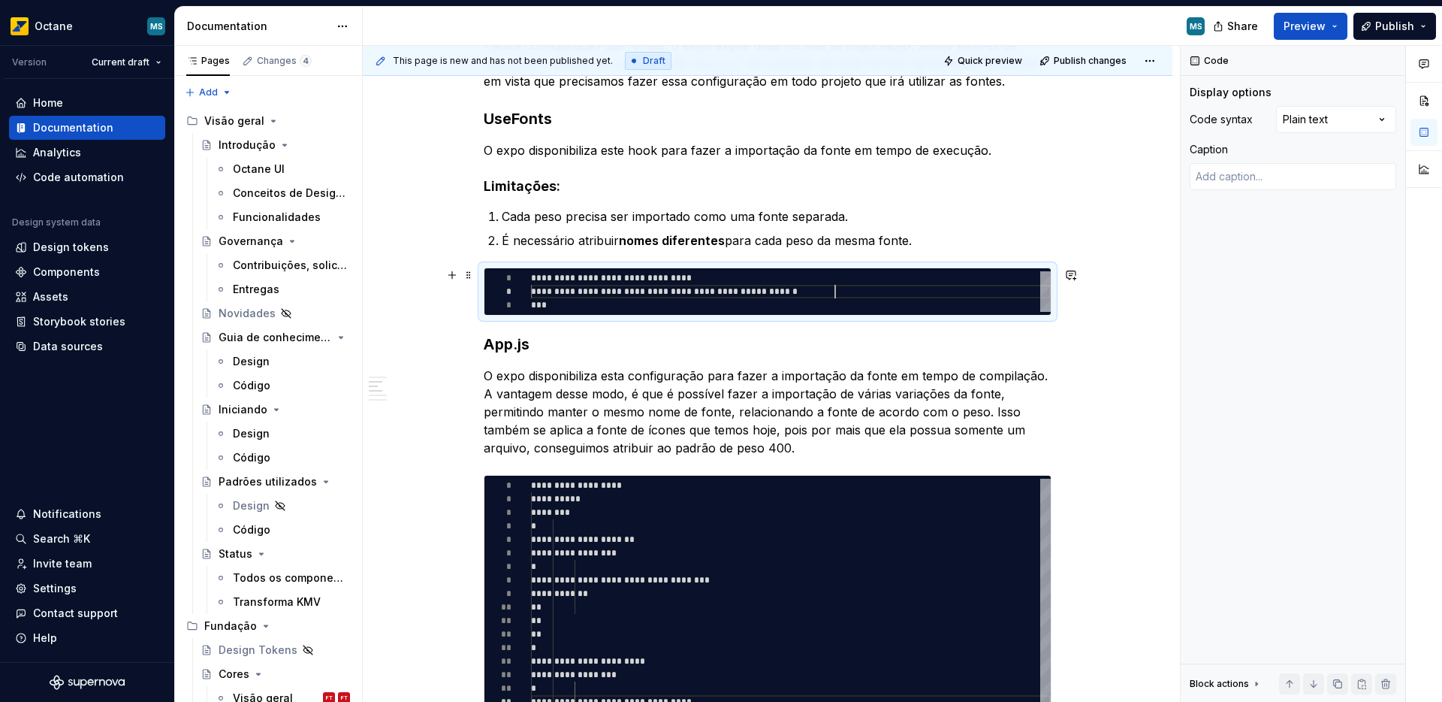
click at [837, 287] on div "**********" at bounding box center [791, 291] width 520 height 41
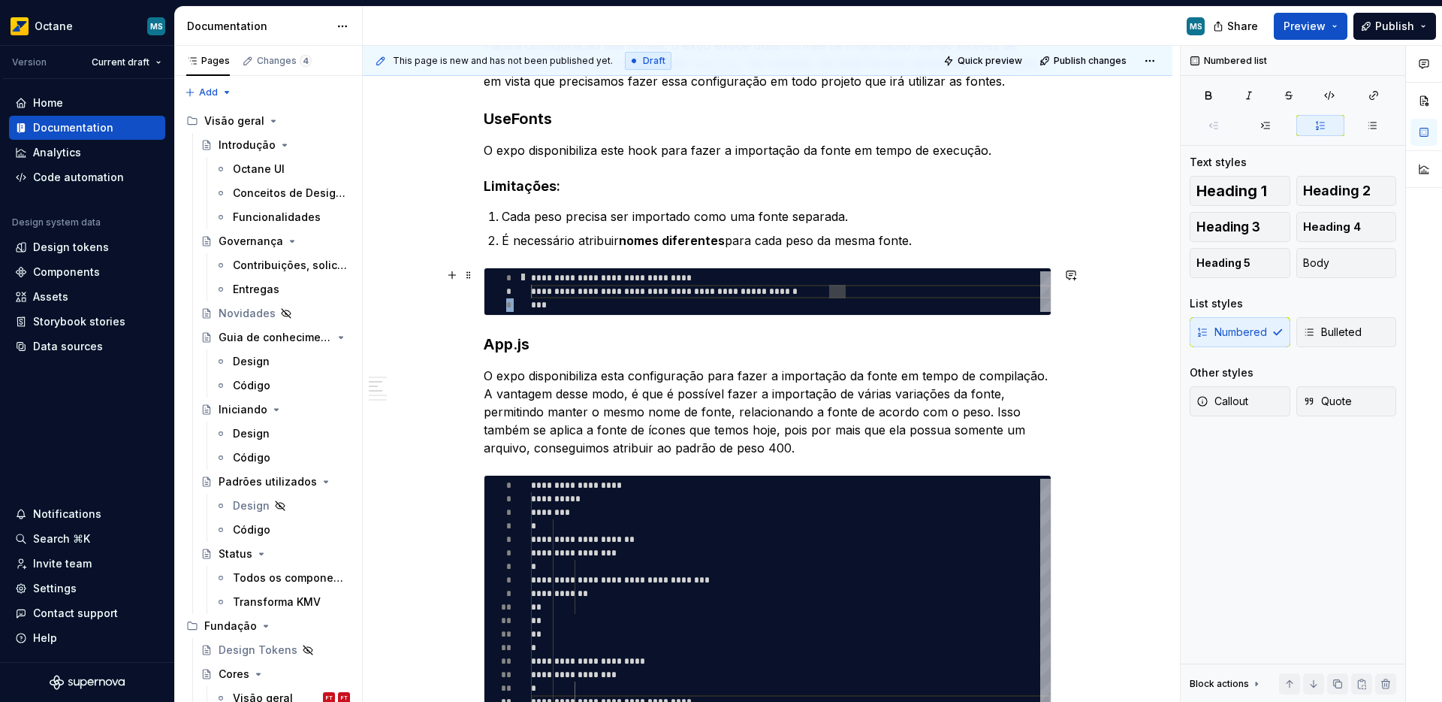
drag, startPoint x: 514, startPoint y: 327, endPoint x: 498, endPoint y: 278, distance: 51.3
click at [498, 278] on div "**********" at bounding box center [768, 673] width 568 height 1347
click at [537, 294] on div "**********" at bounding box center [791, 291] width 520 height 41
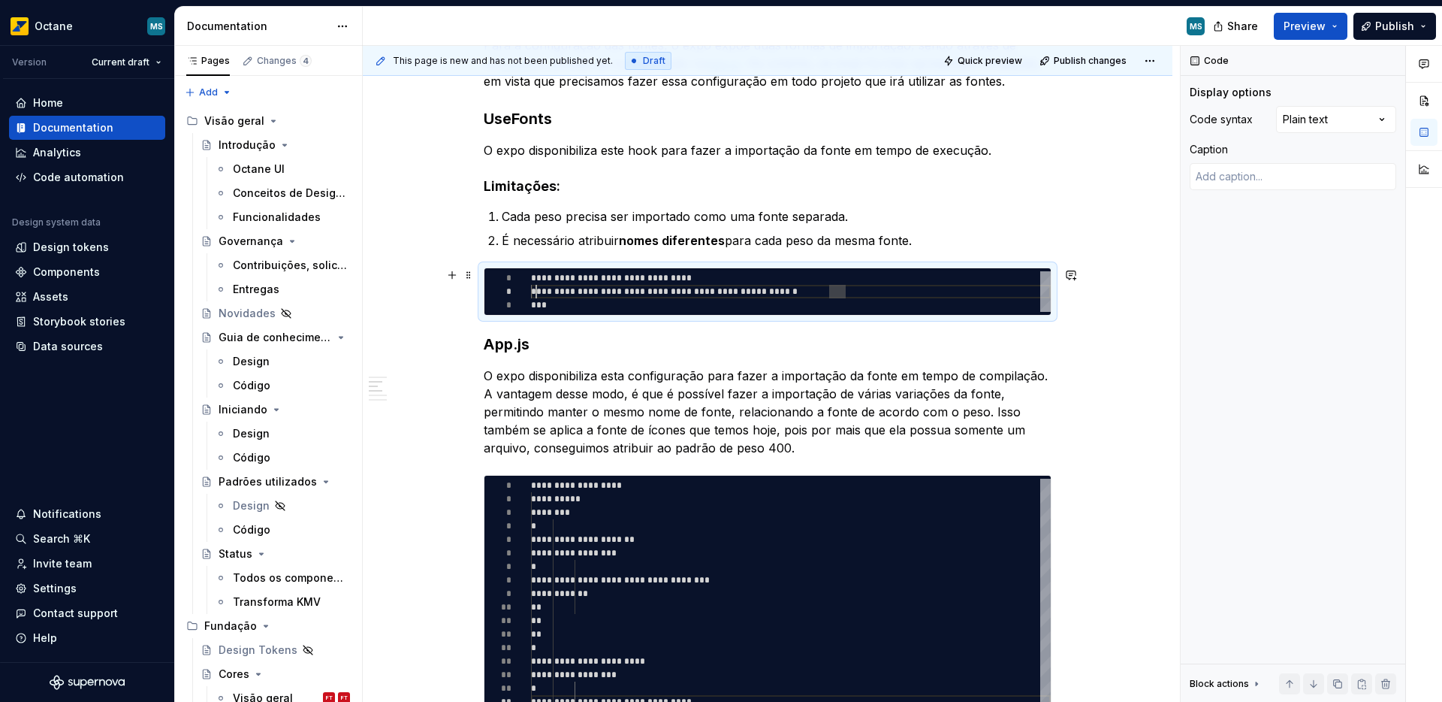
scroll to position [14, 5]
click at [537, 294] on div "**********" at bounding box center [791, 291] width 520 height 41
type textarea "*"
type textarea "**********"
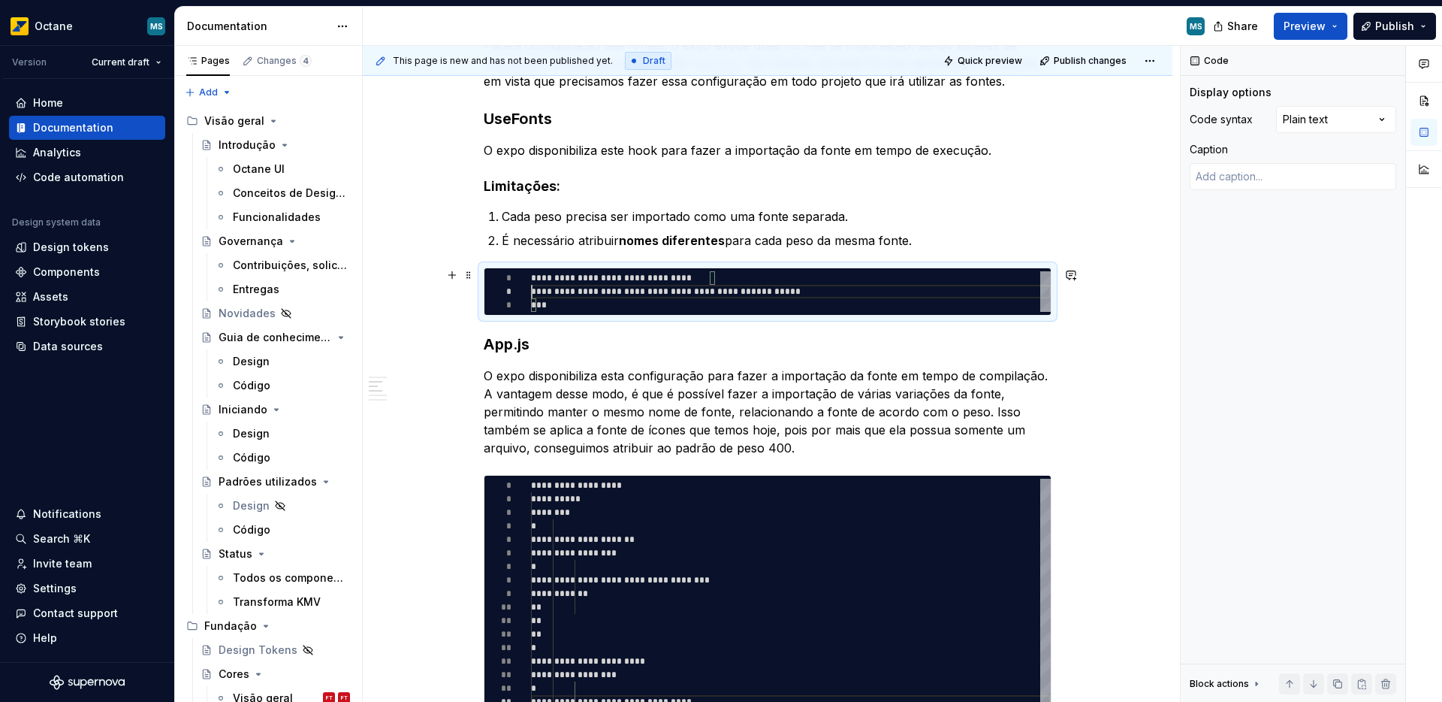
type textarea "*"
type textarea "**********"
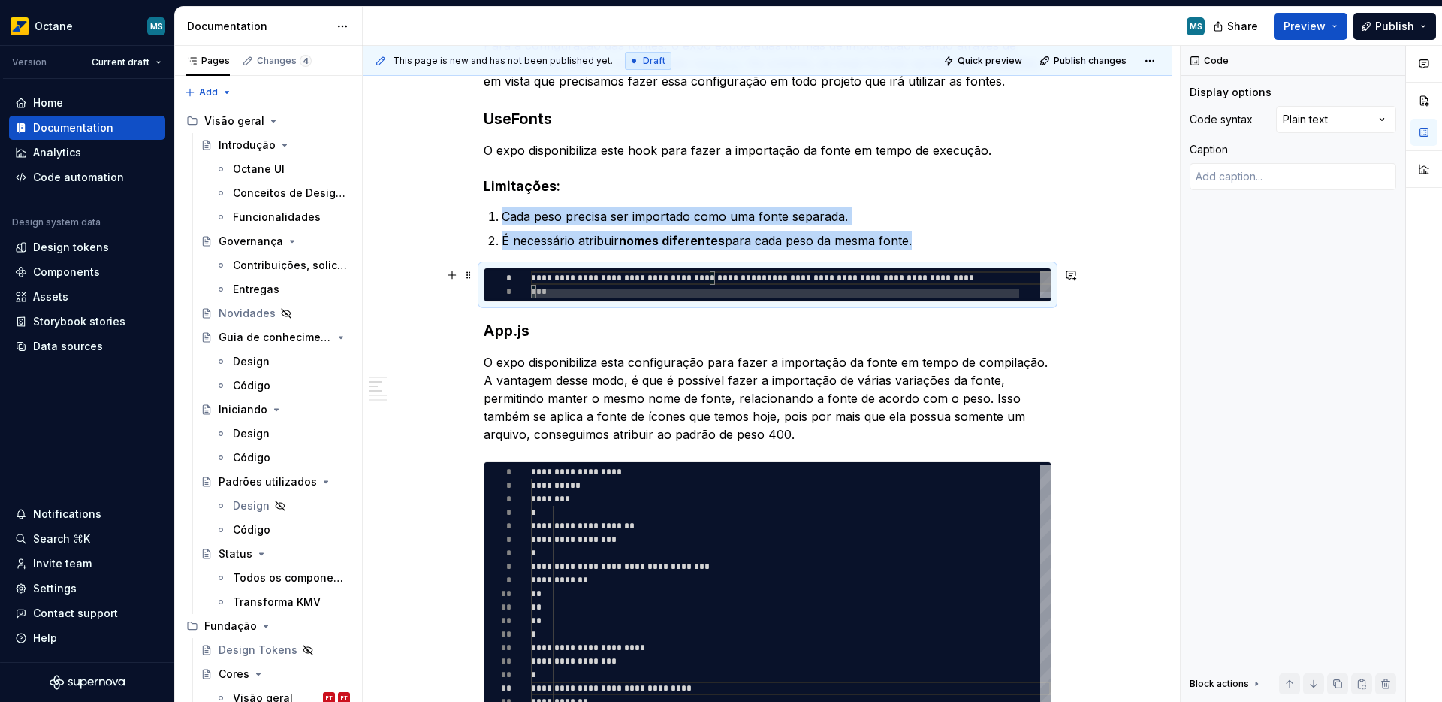
click at [484, 271] on div "**********" at bounding box center [768, 284] width 568 height 35
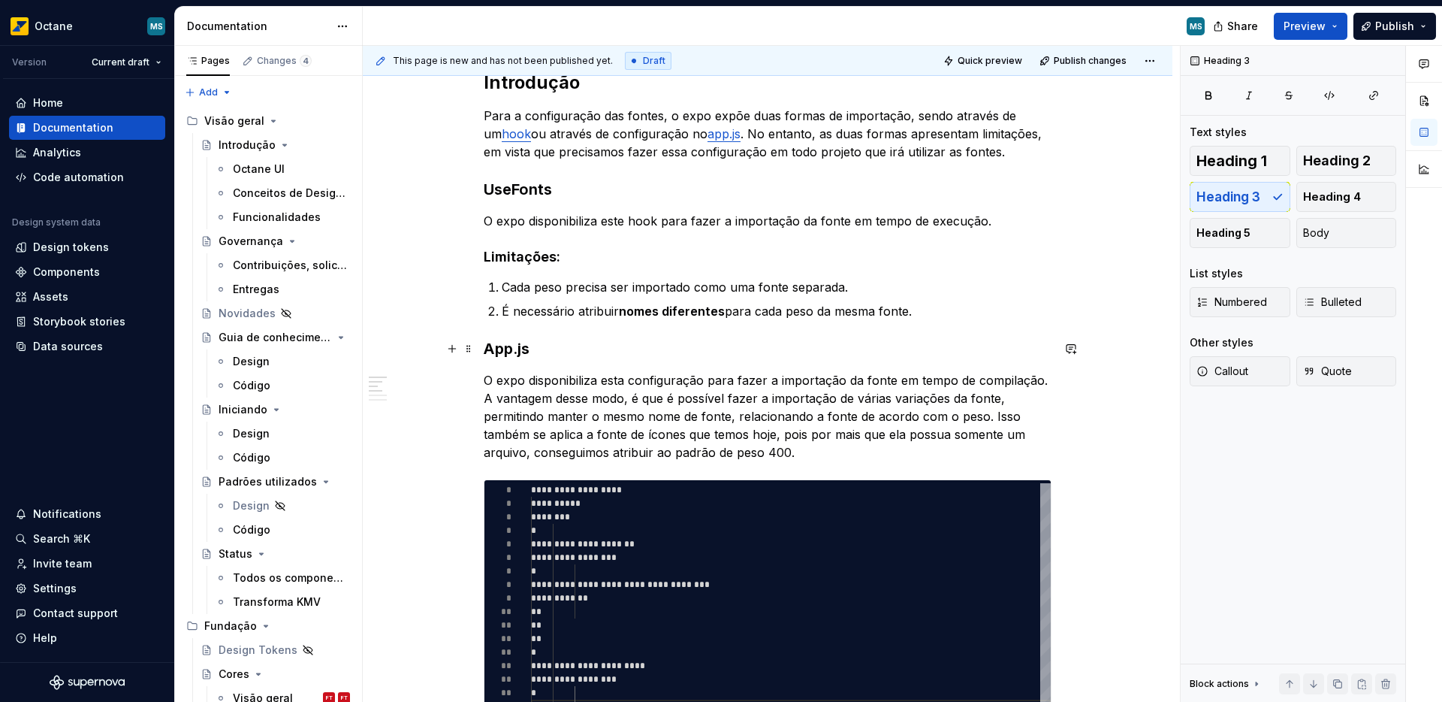
scroll to position [247, 0]
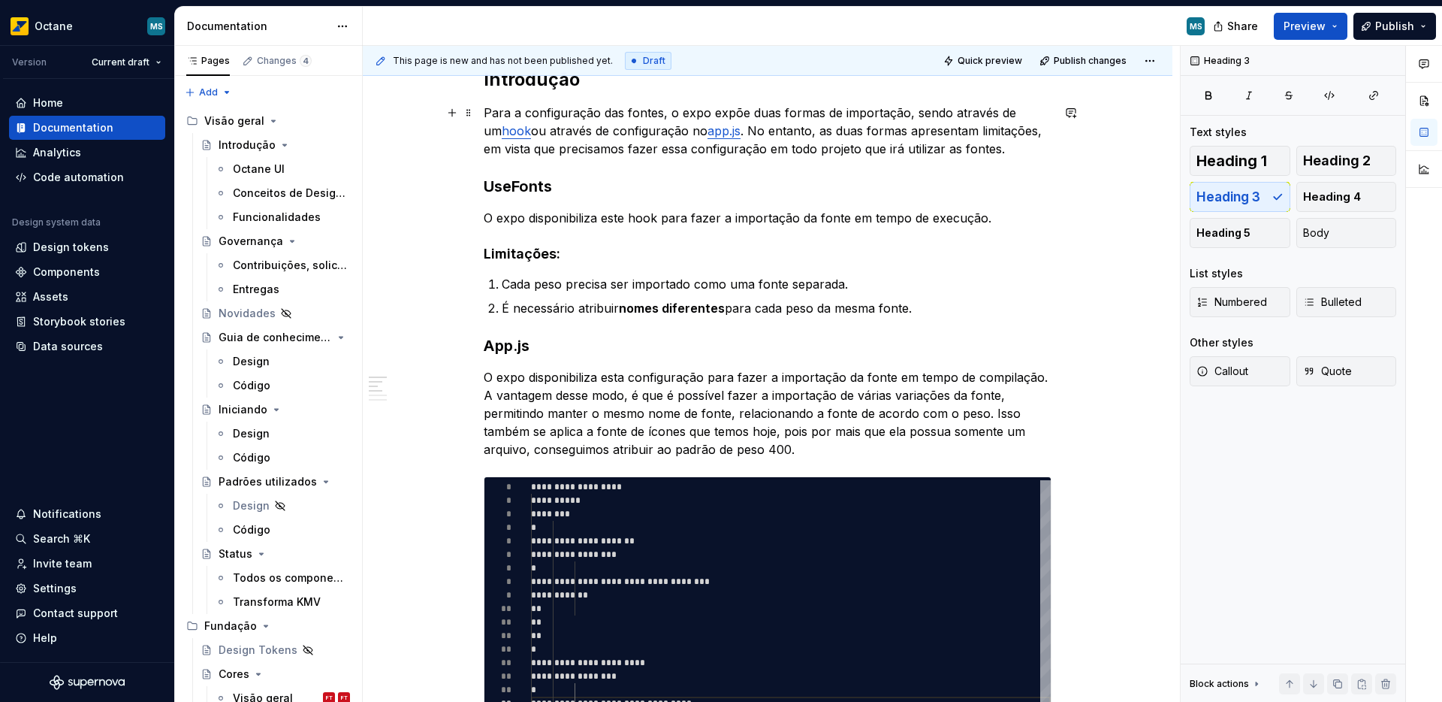
click at [502, 131] on link "hook" at bounding box center [516, 130] width 29 height 15
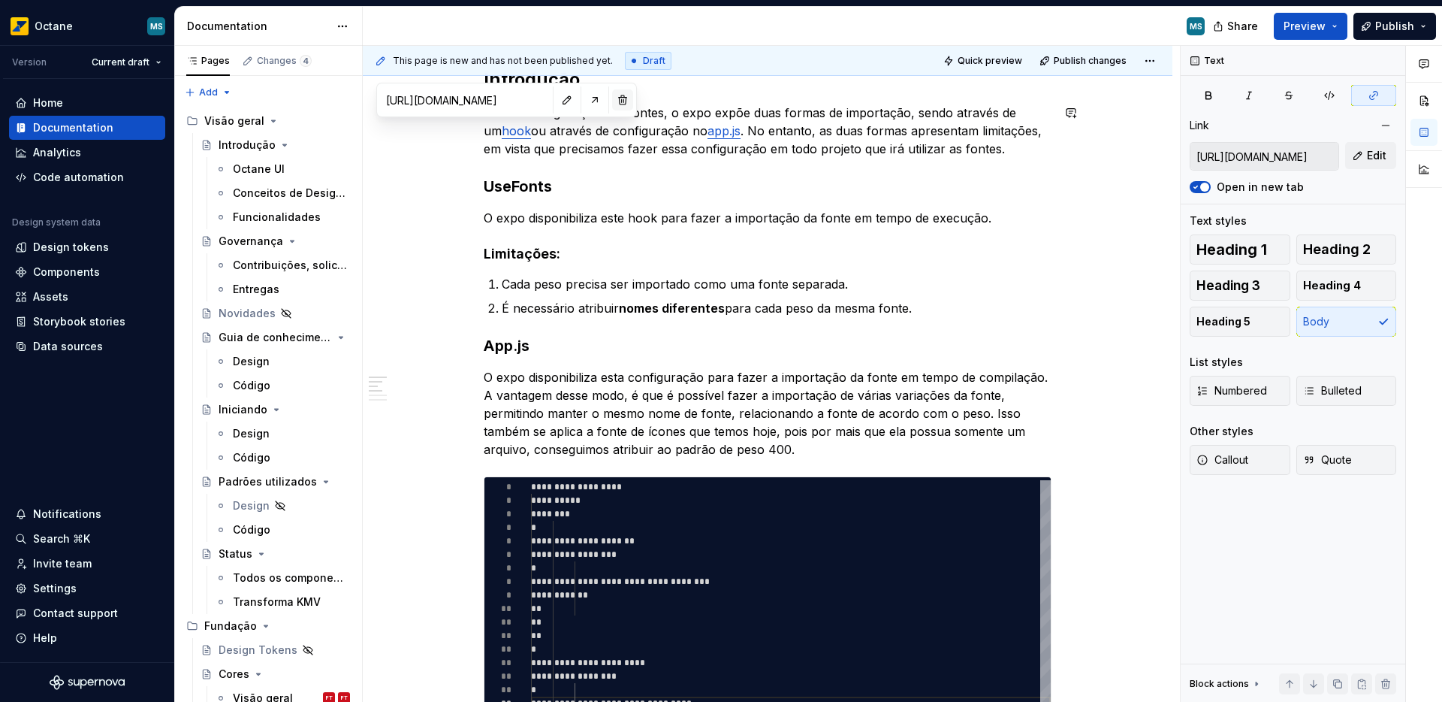
click at [612, 100] on button "button" at bounding box center [622, 99] width 21 height 21
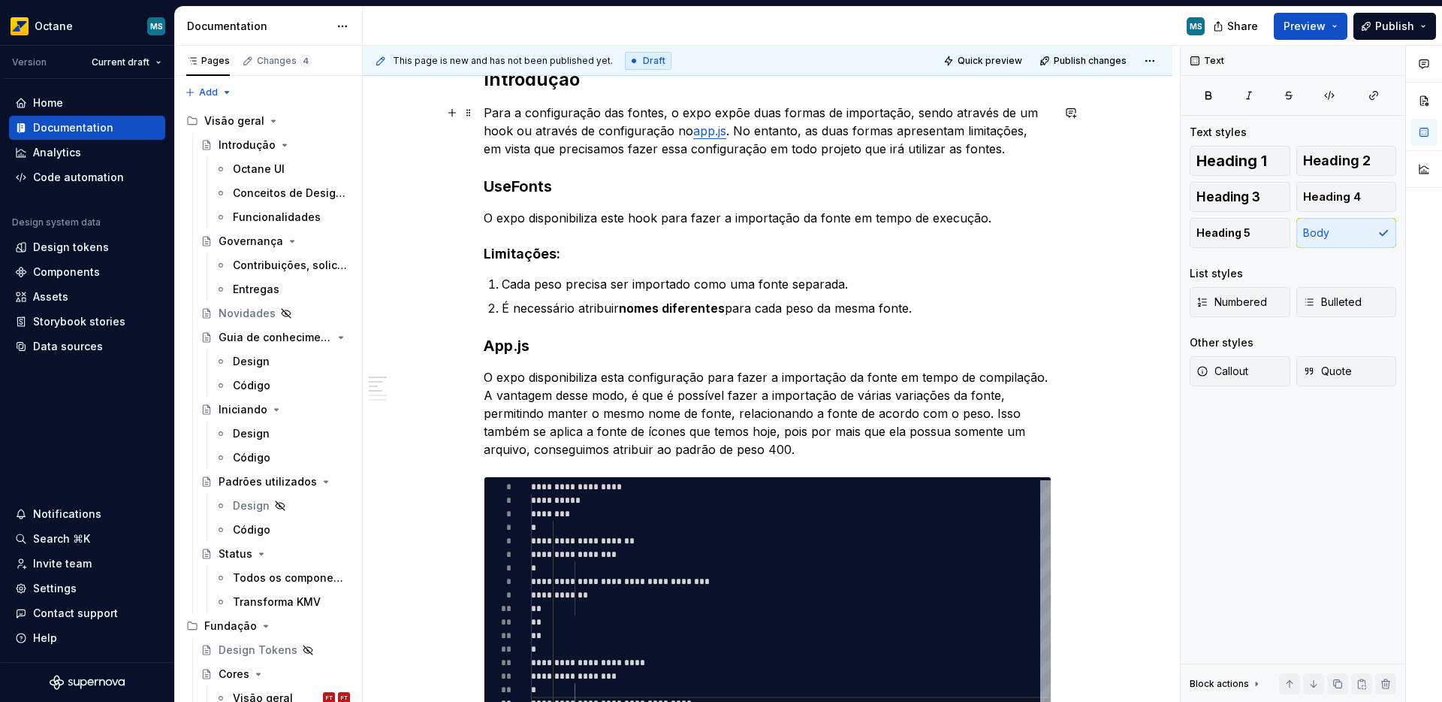
click at [709, 127] on link "app.js" at bounding box center [709, 130] width 33 height 15
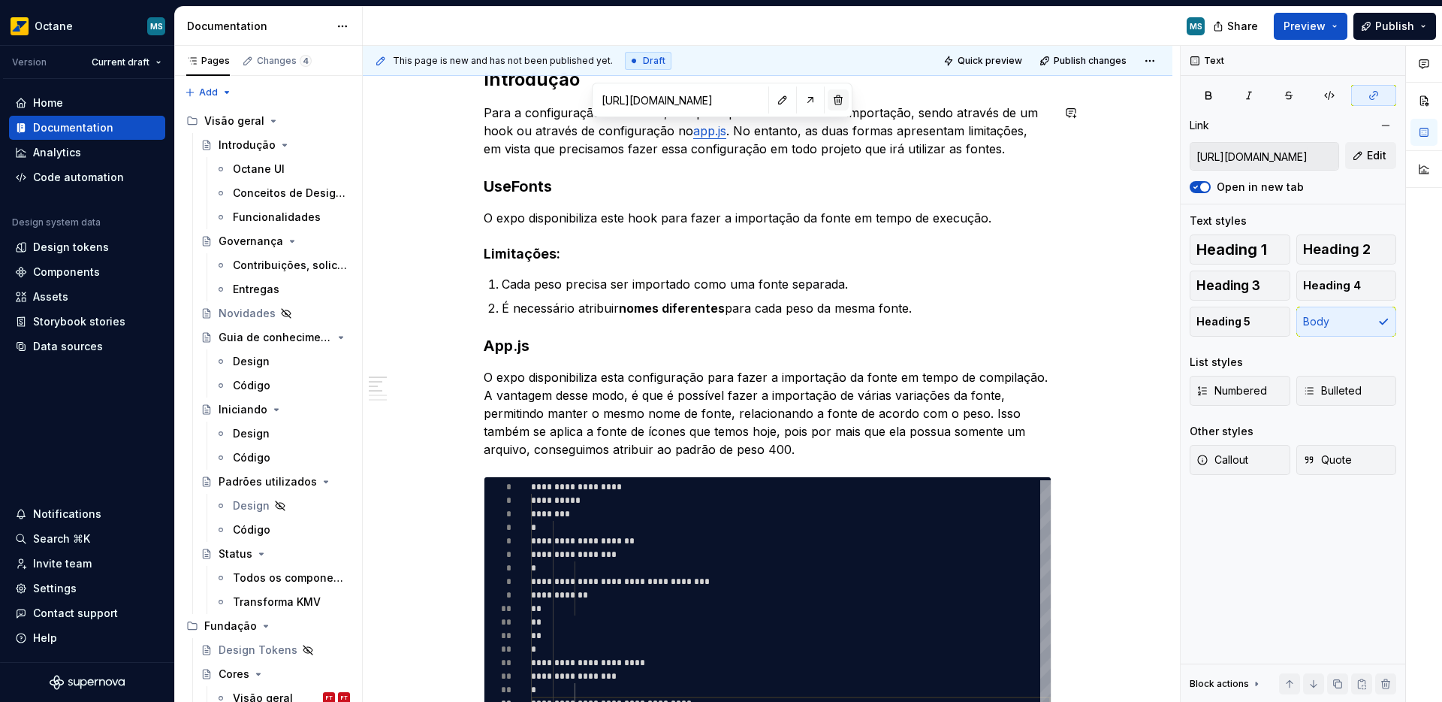
click at [828, 104] on button "button" at bounding box center [838, 99] width 21 height 21
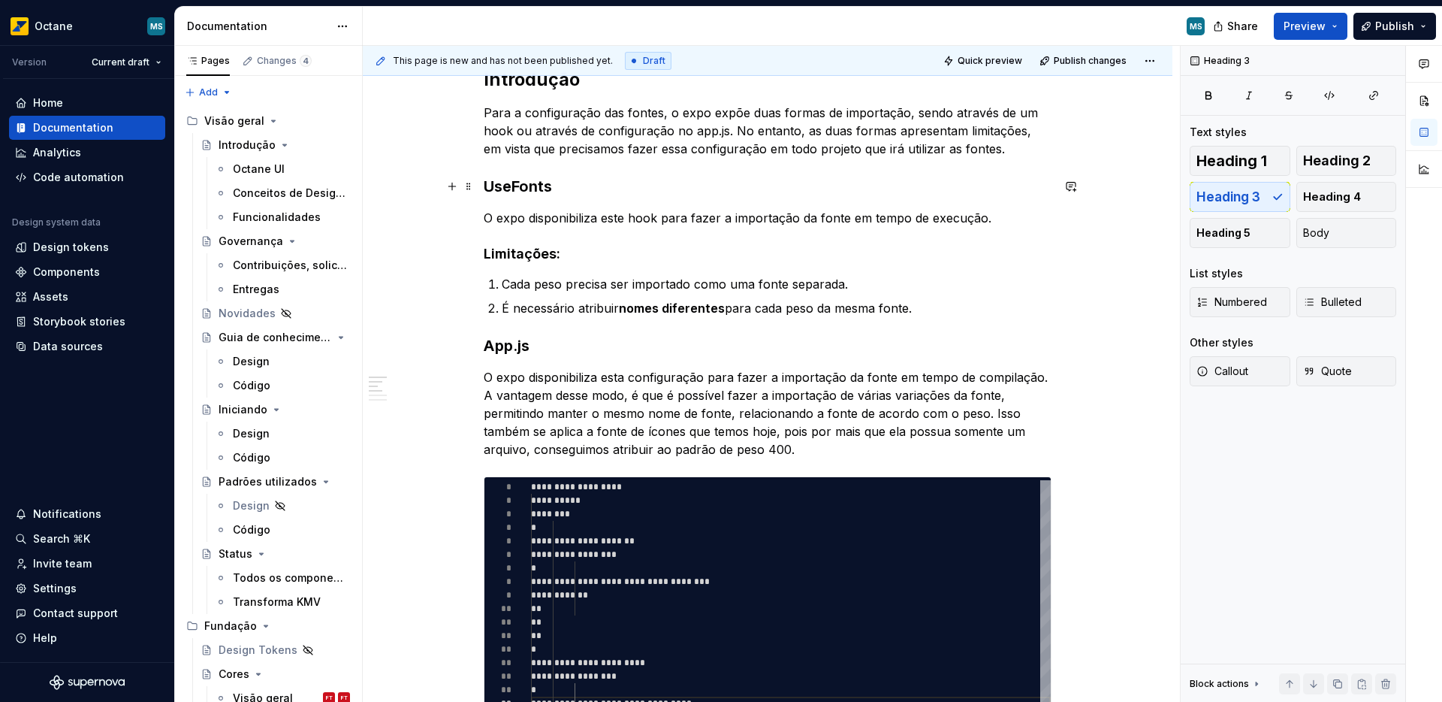
click at [706, 178] on h3 "UseFonts" at bounding box center [768, 186] width 568 height 21
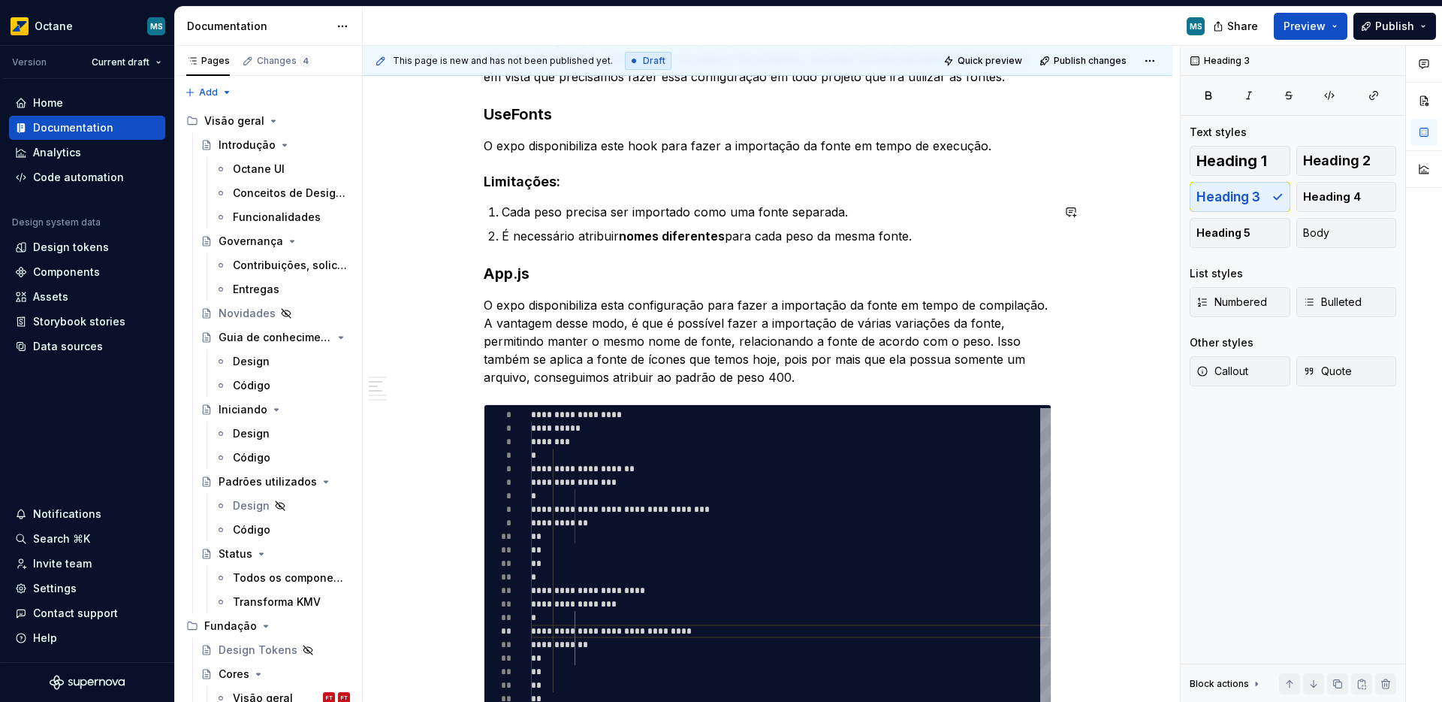
scroll to position [335, 0]
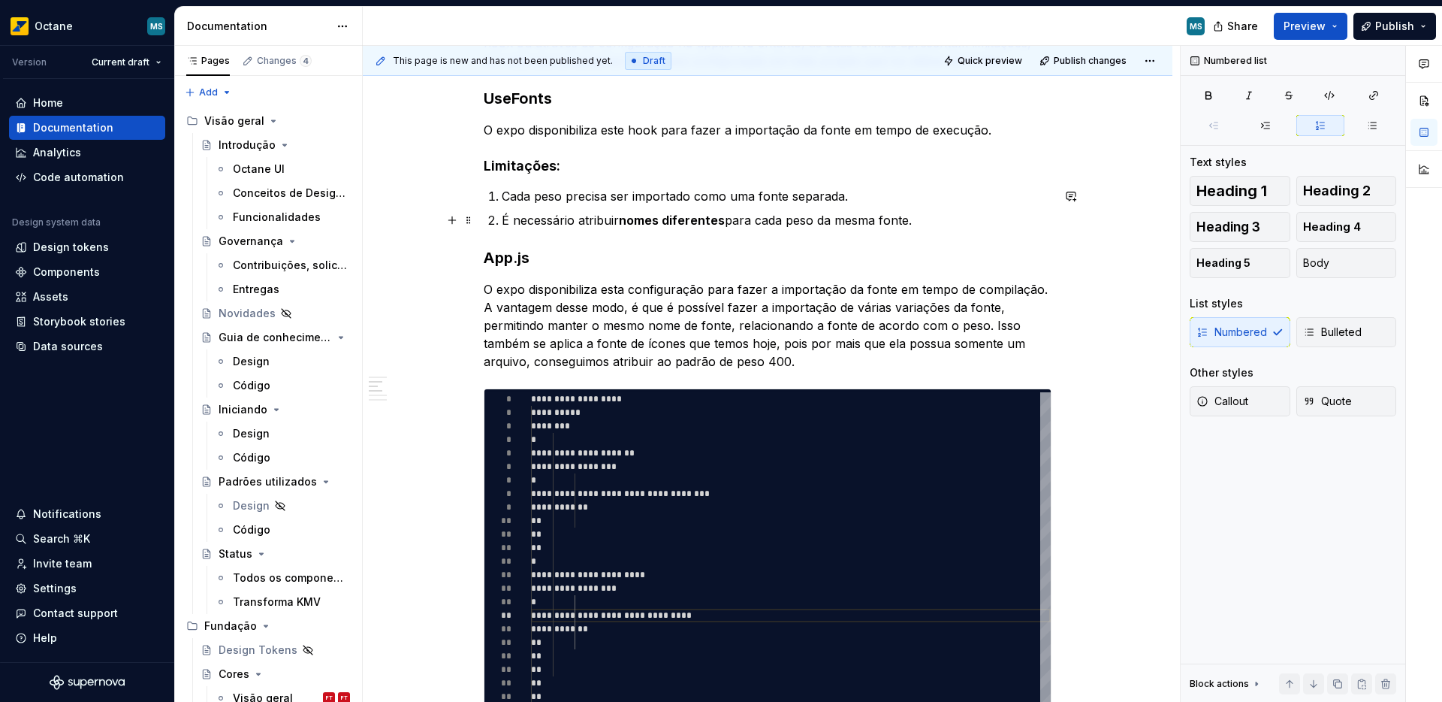
click at [928, 225] on p "É necessário atribuir nomes diferentes para cada peso da mesma fonte." at bounding box center [777, 220] width 550 height 18
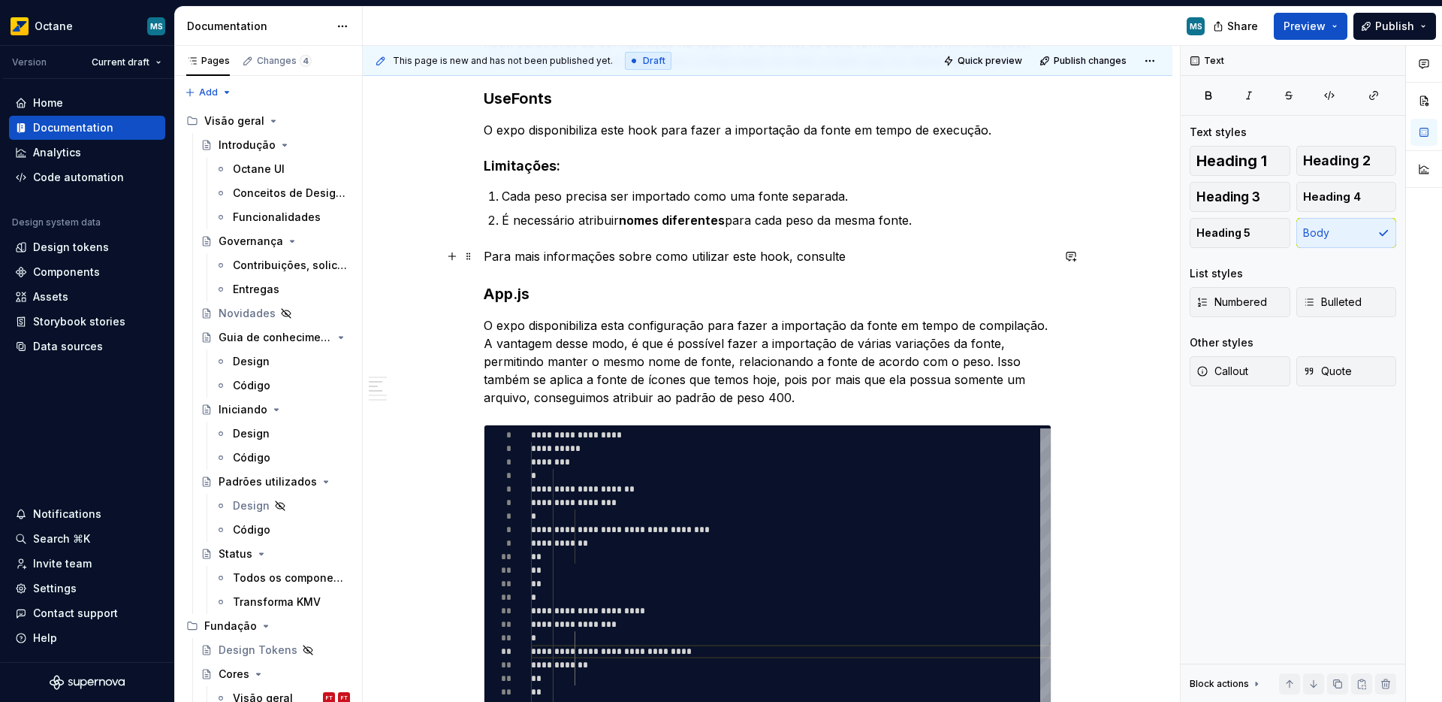
click at [815, 257] on p "Para mais informações sobre como utilizar este hook, consulte" at bounding box center [768, 256] width 568 height 18
click at [911, 259] on p "Para mais informações sobre como utilizar este hook, consulte" at bounding box center [768, 256] width 568 height 18
click at [849, 260] on p "Para mais informações sobre como utilizar este hook, consulte" at bounding box center [768, 256] width 568 height 18
click at [799, 255] on p "Para mais informações sobre como utilizar este hook, consulte" at bounding box center [768, 256] width 568 height 18
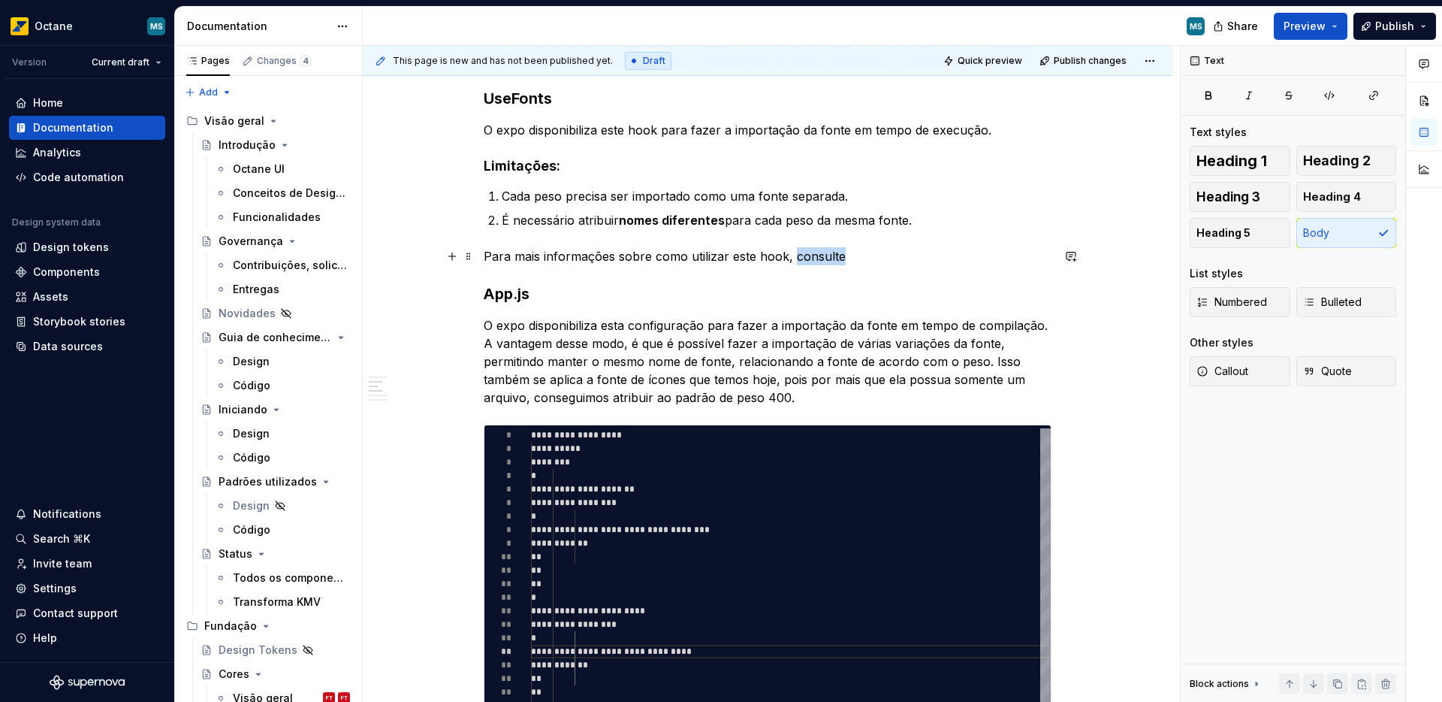
click at [799, 255] on p "Para mais informações sobre como utilizar este hook, consulte" at bounding box center [768, 256] width 568 height 18
click at [1136, 226] on button "button" at bounding box center [1137, 228] width 21 height 21
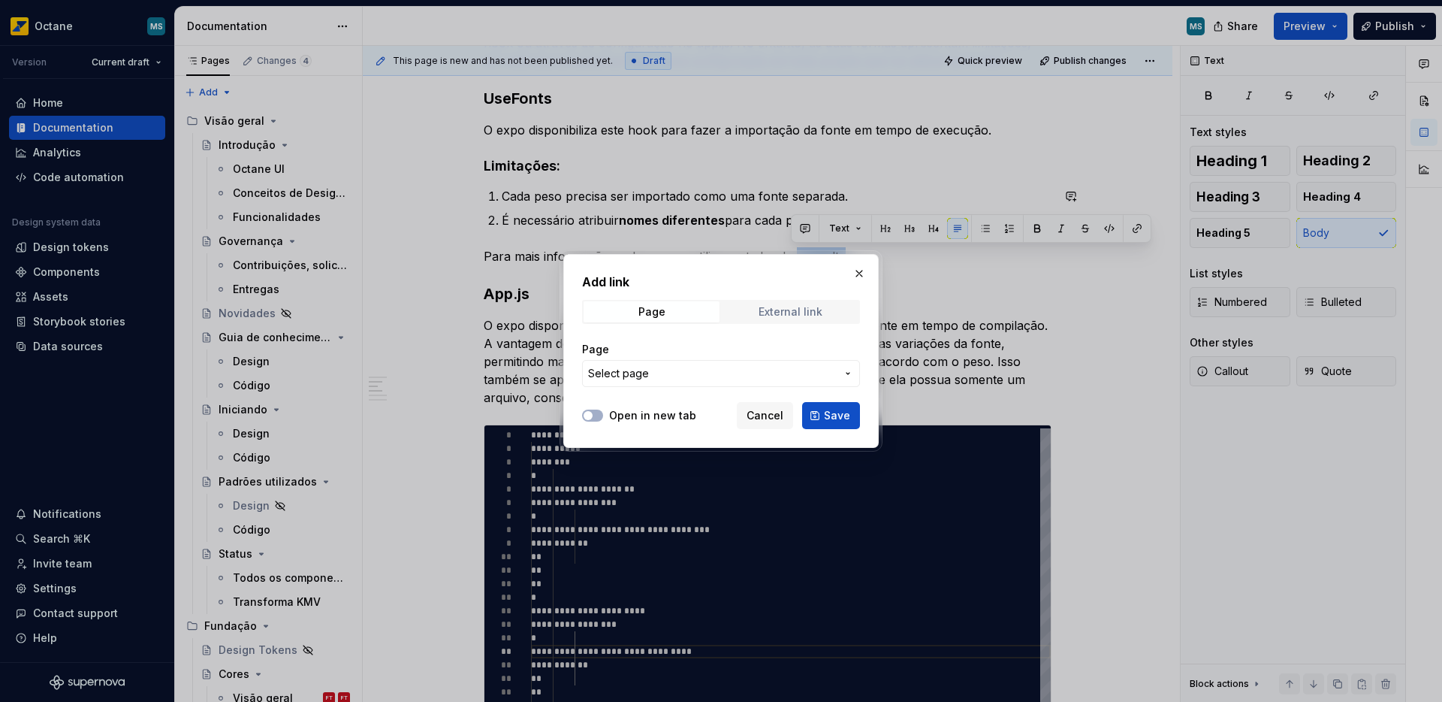
click at [755, 308] on span "External link" at bounding box center [791, 311] width 136 height 21
type textarea "*"
click at [704, 372] on input "URL" at bounding box center [721, 373] width 278 height 27
paste input "[URL][DOMAIN_NAME]"
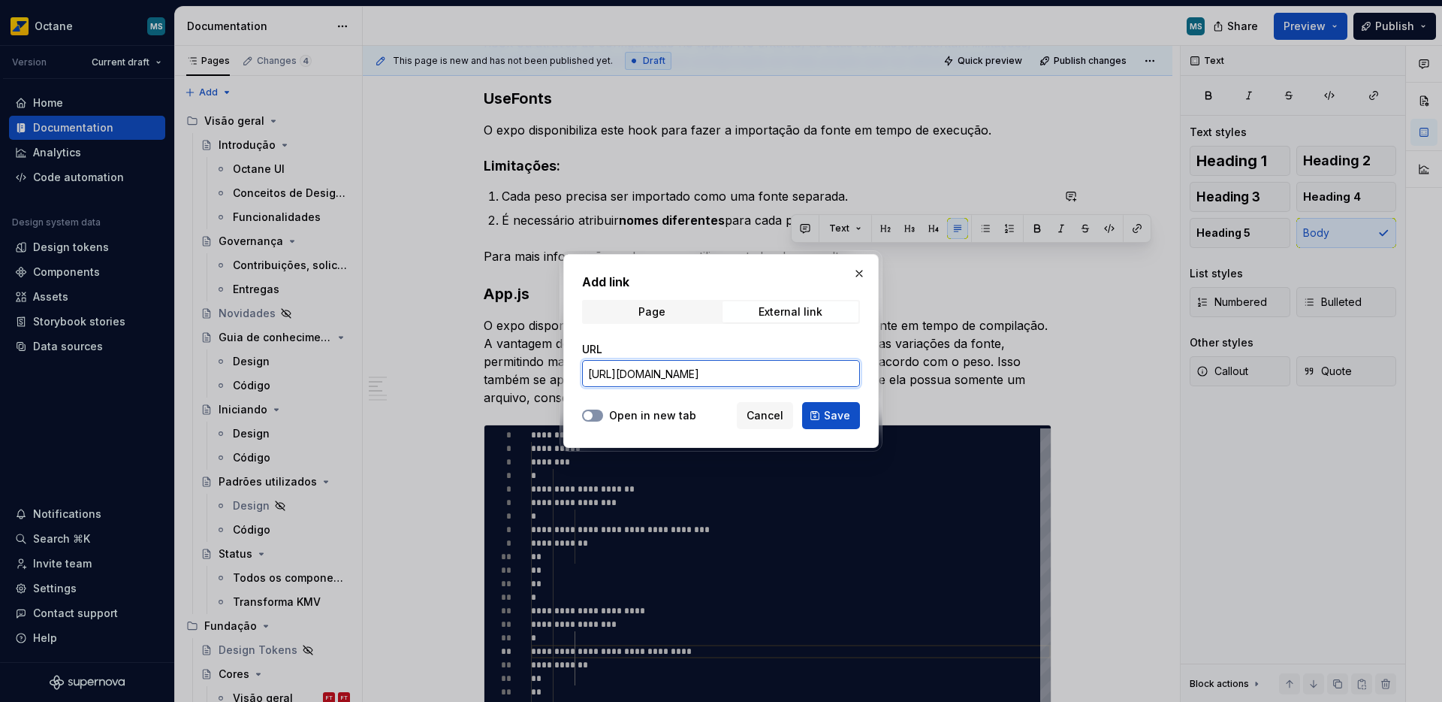
type input "[URL][DOMAIN_NAME]"
click at [593, 412] on icon "button" at bounding box center [588, 415] width 12 height 9
click at [828, 417] on span "Save" at bounding box center [837, 415] width 26 height 15
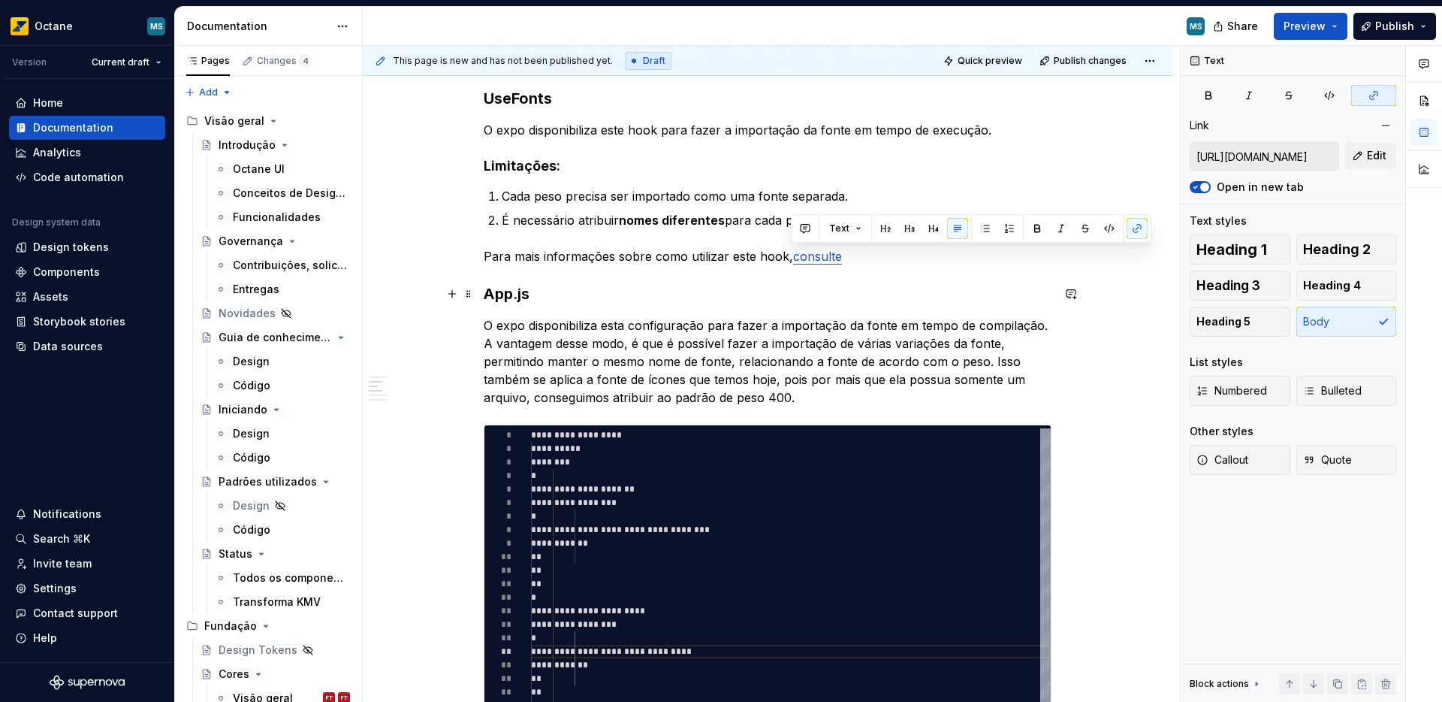
click at [874, 297] on h3 "App.js" at bounding box center [768, 293] width 568 height 21
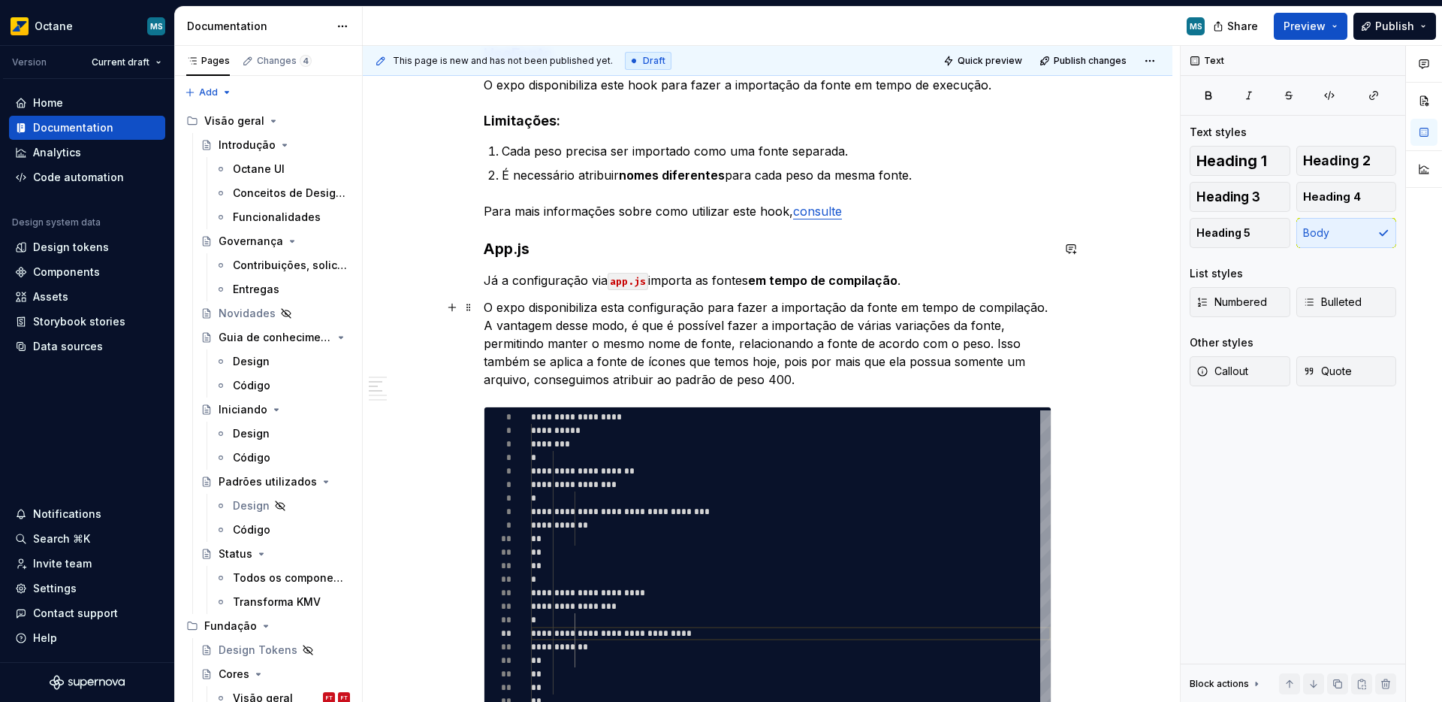
scroll to position [389, 0]
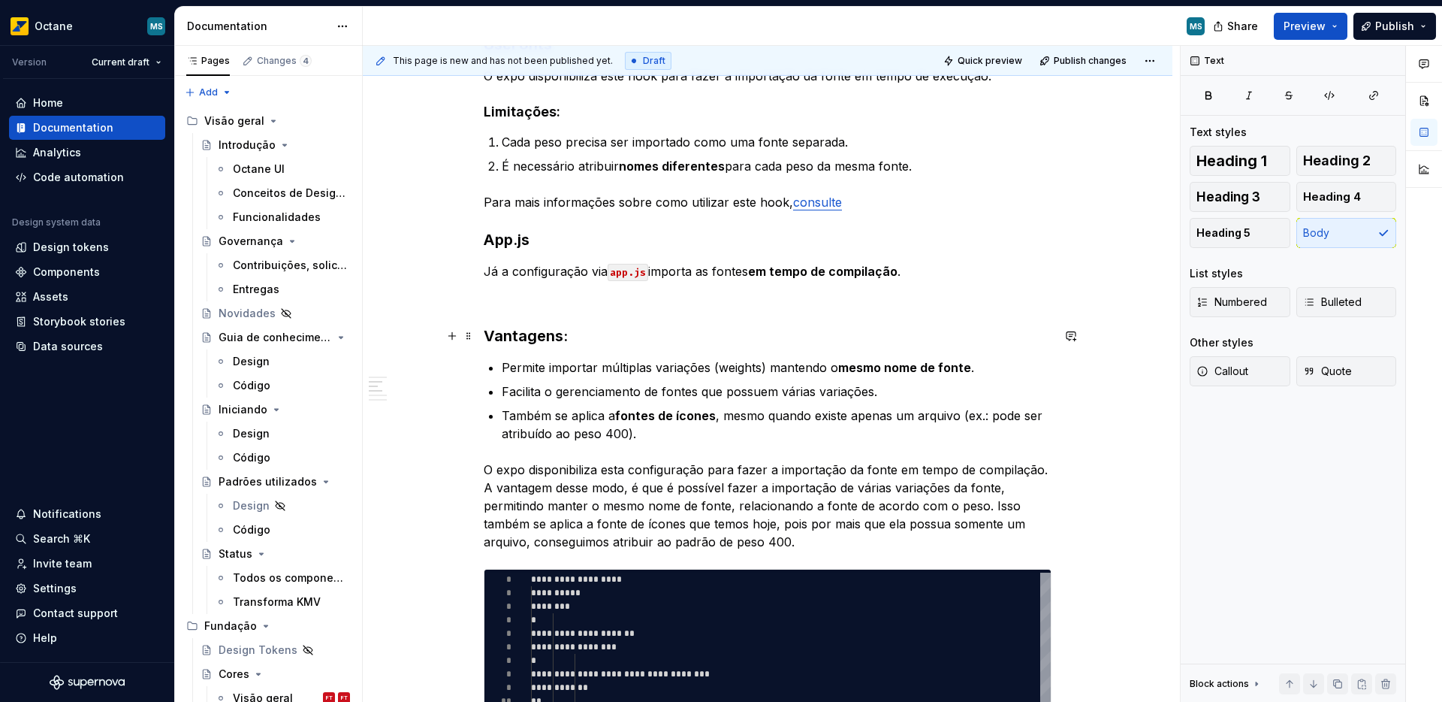
click at [530, 336] on h3 "Vantagens:" at bounding box center [768, 335] width 568 height 21
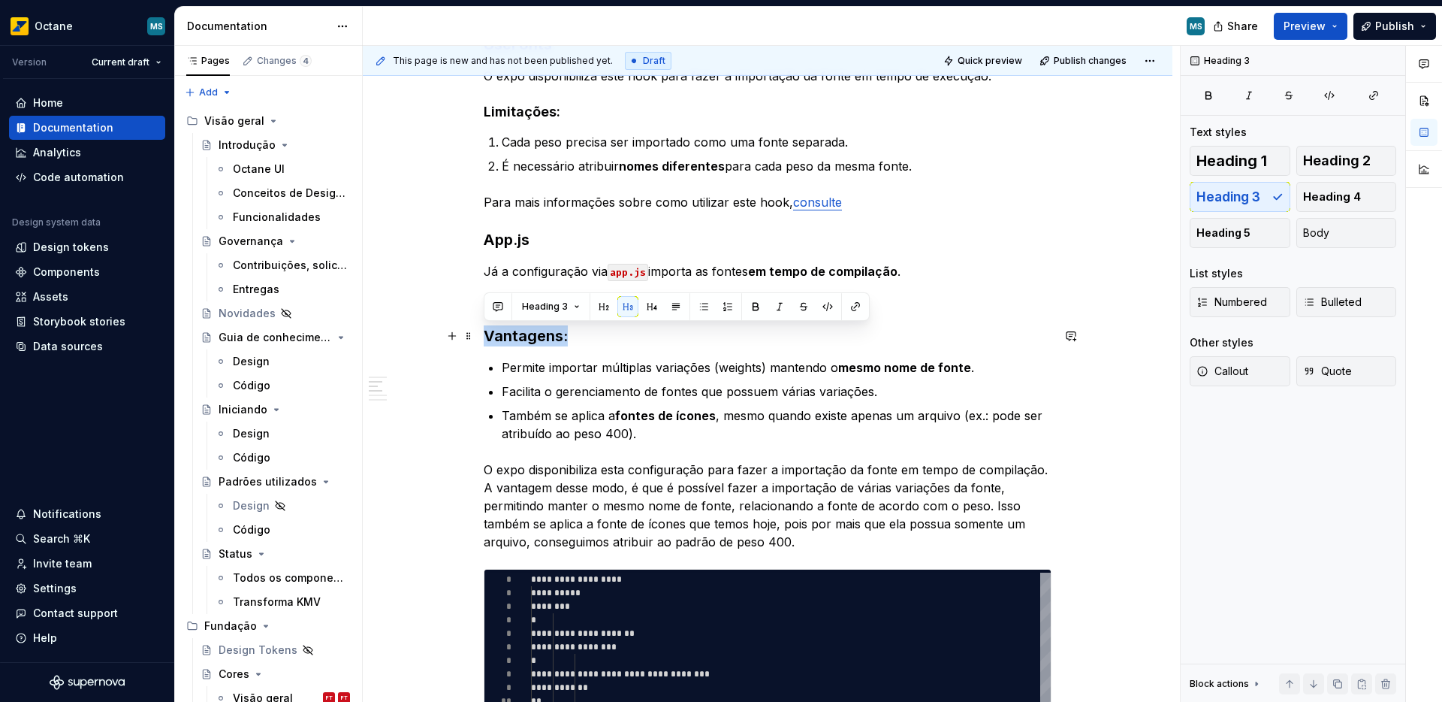
drag, startPoint x: 566, startPoint y: 338, endPoint x: 487, endPoint y: 346, distance: 79.2
click at [487, 346] on h3 "Vantagens:" at bounding box center [768, 335] width 568 height 21
click at [532, 318] on div "Heading 3" at bounding box center [677, 306] width 386 height 29
click at [534, 314] on button "Heading 3" at bounding box center [550, 306] width 71 height 21
click at [498, 344] on h3 "Vantagens:" at bounding box center [768, 335] width 568 height 21
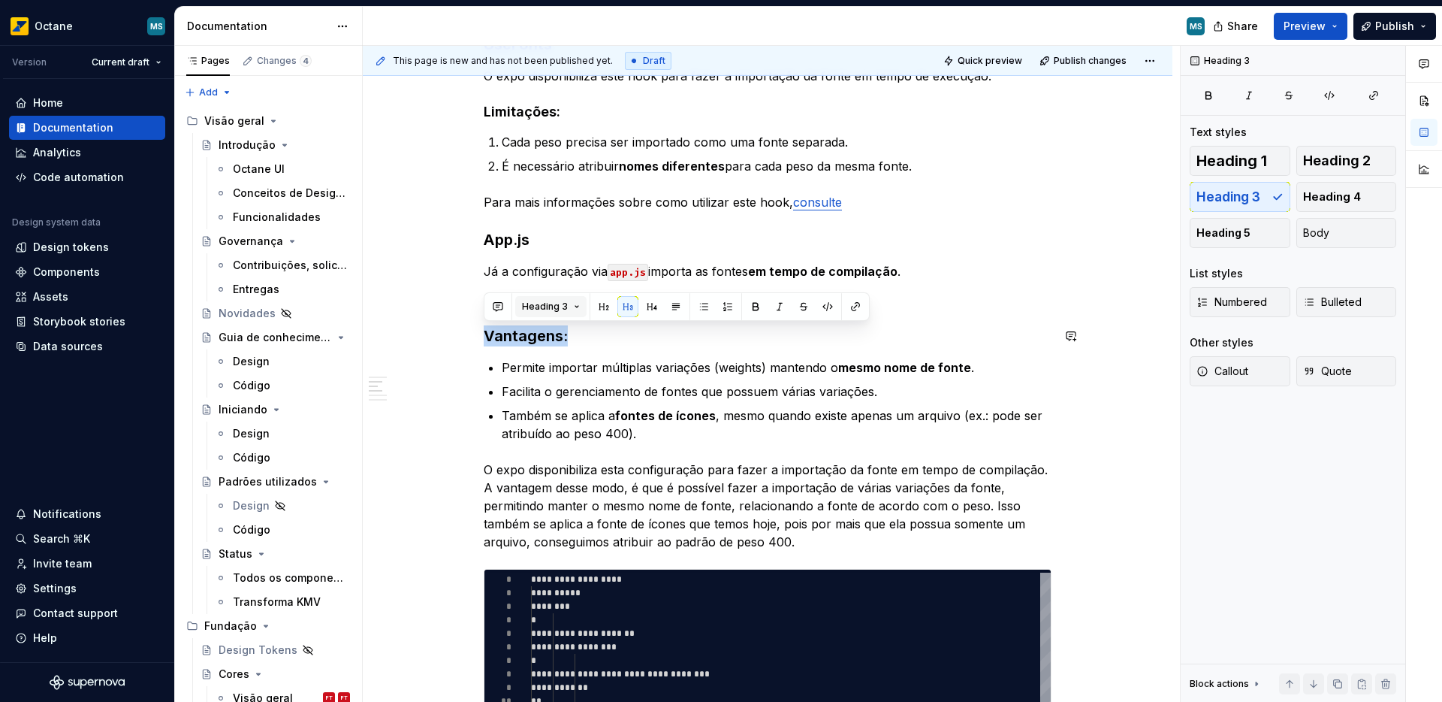
click at [557, 304] on span "Heading 3" at bounding box center [545, 306] width 46 height 12
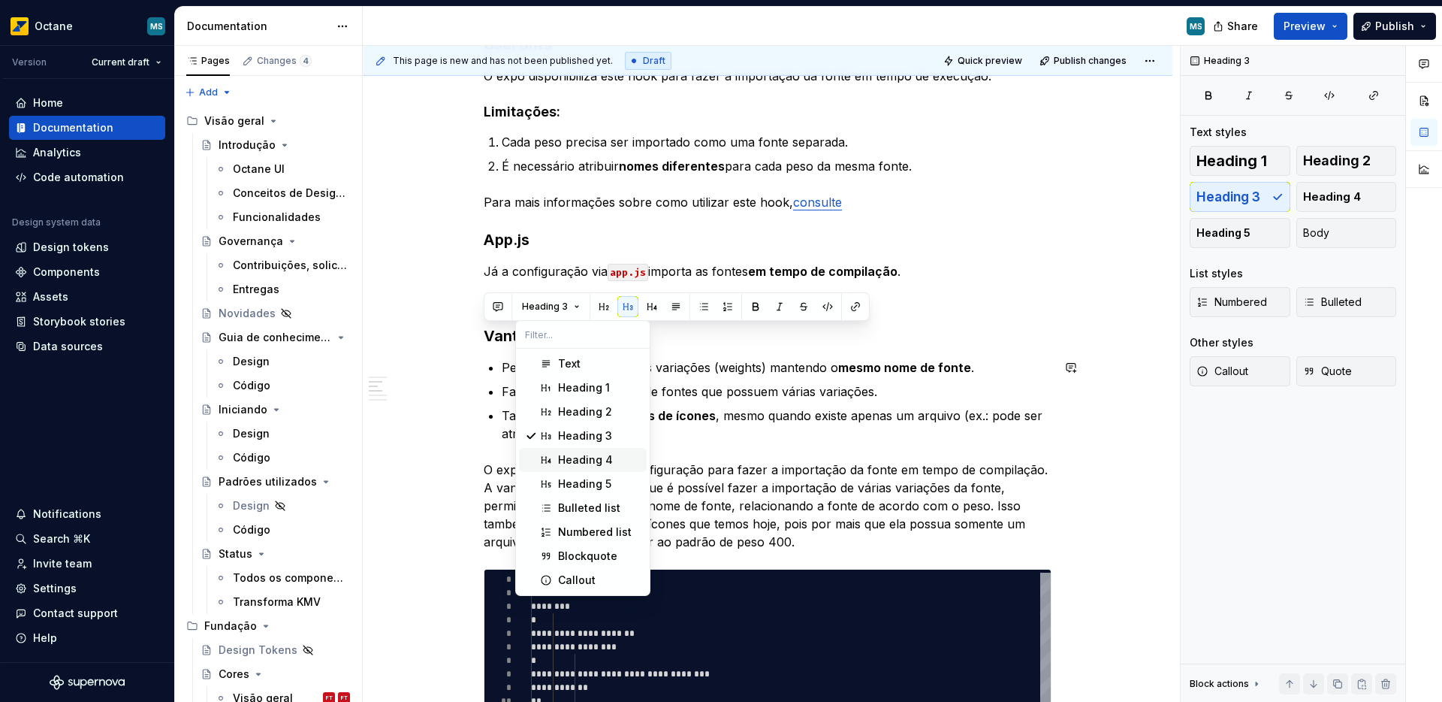
click at [575, 456] on div "Heading 4" at bounding box center [585, 459] width 55 height 15
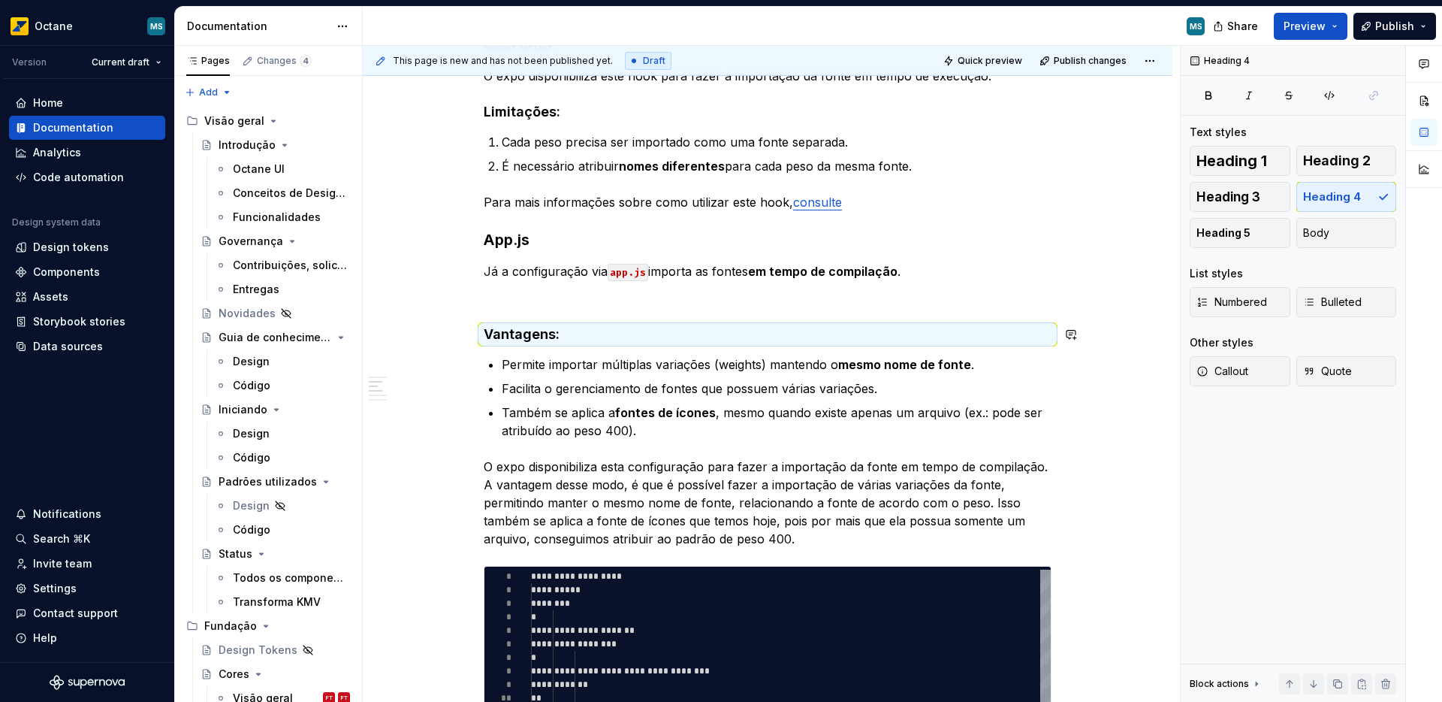
click at [521, 309] on div "Introdução Para a configuração das fontes, o expo expõe duas formas de importaç…" at bounding box center [768, 682] width 568 height 1513
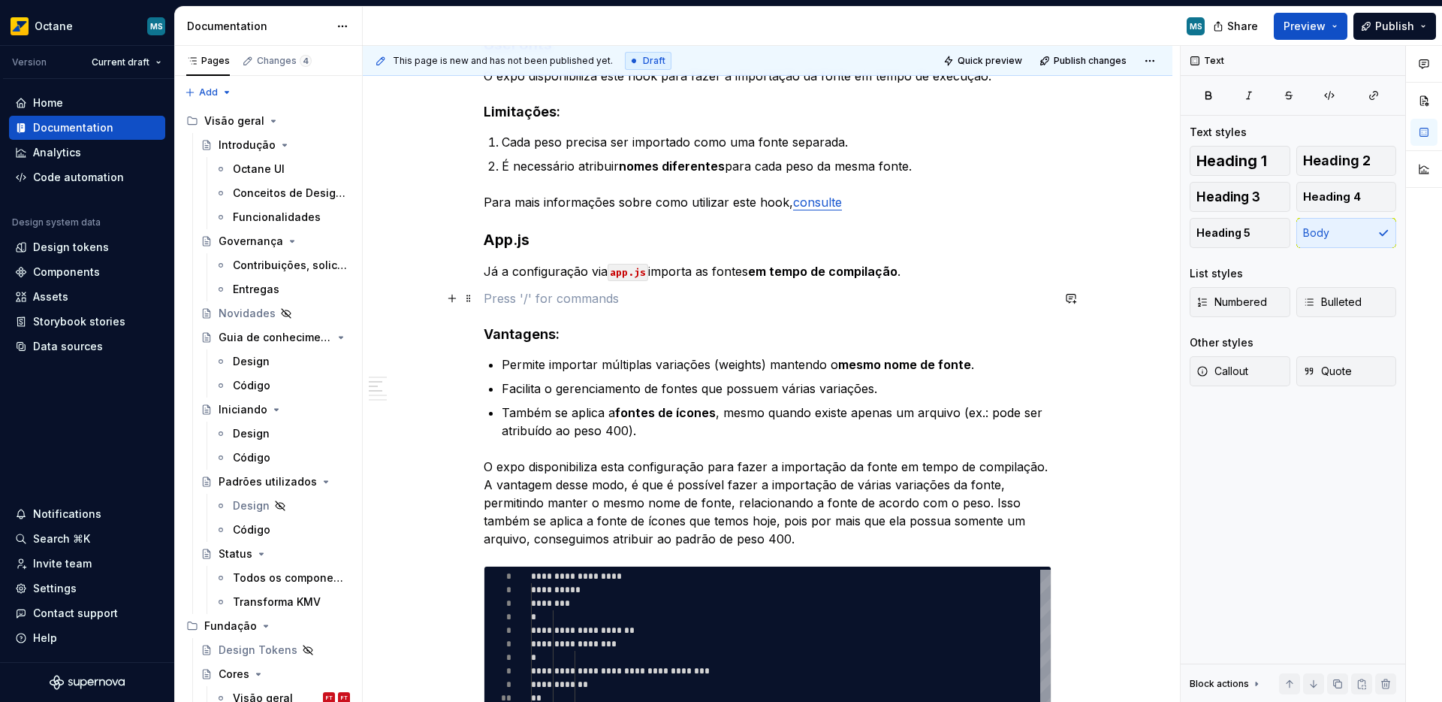
click at [519, 303] on p at bounding box center [768, 298] width 568 height 18
click at [518, 313] on div "Introdução Para a configuração das fontes, o expo expõe duas formas de importaç…" at bounding box center [768, 682] width 568 height 1513
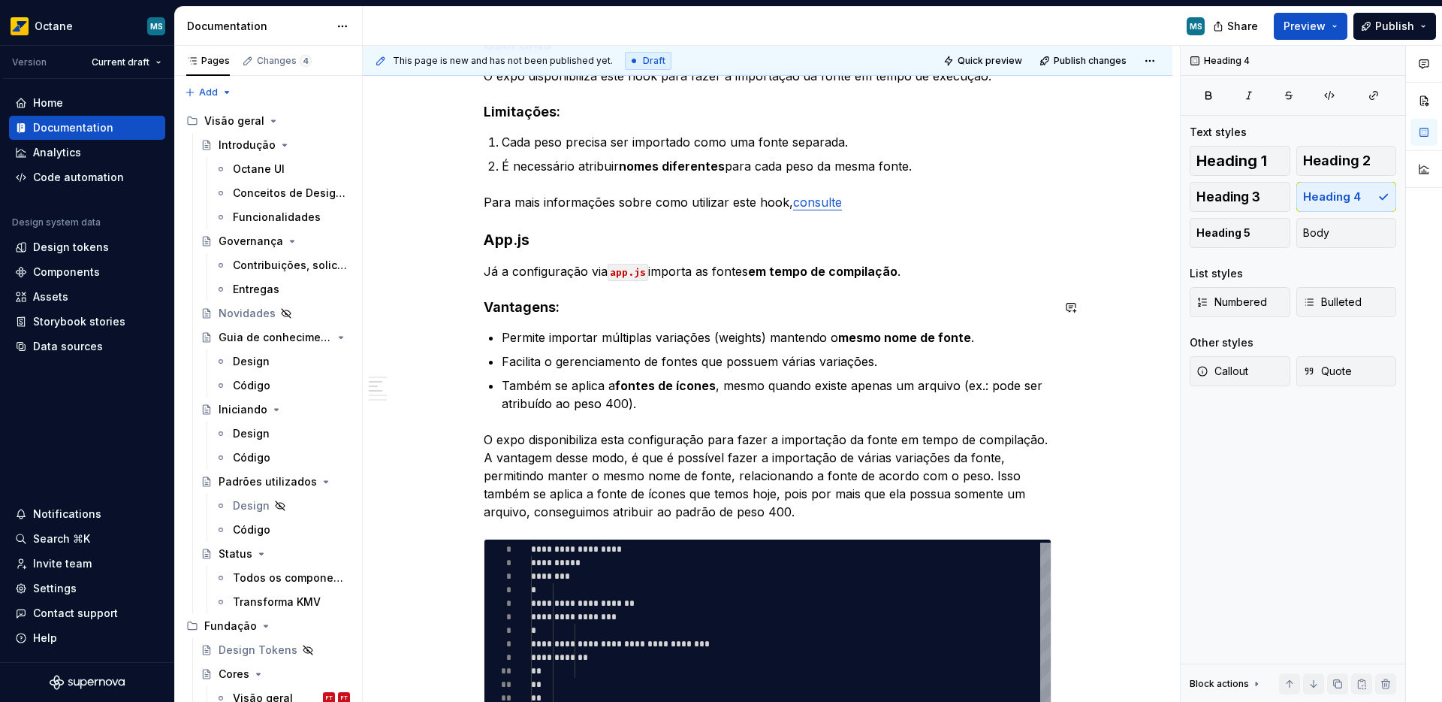
click at [597, 312] on h4 "Vantagens:" at bounding box center [768, 307] width 568 height 18
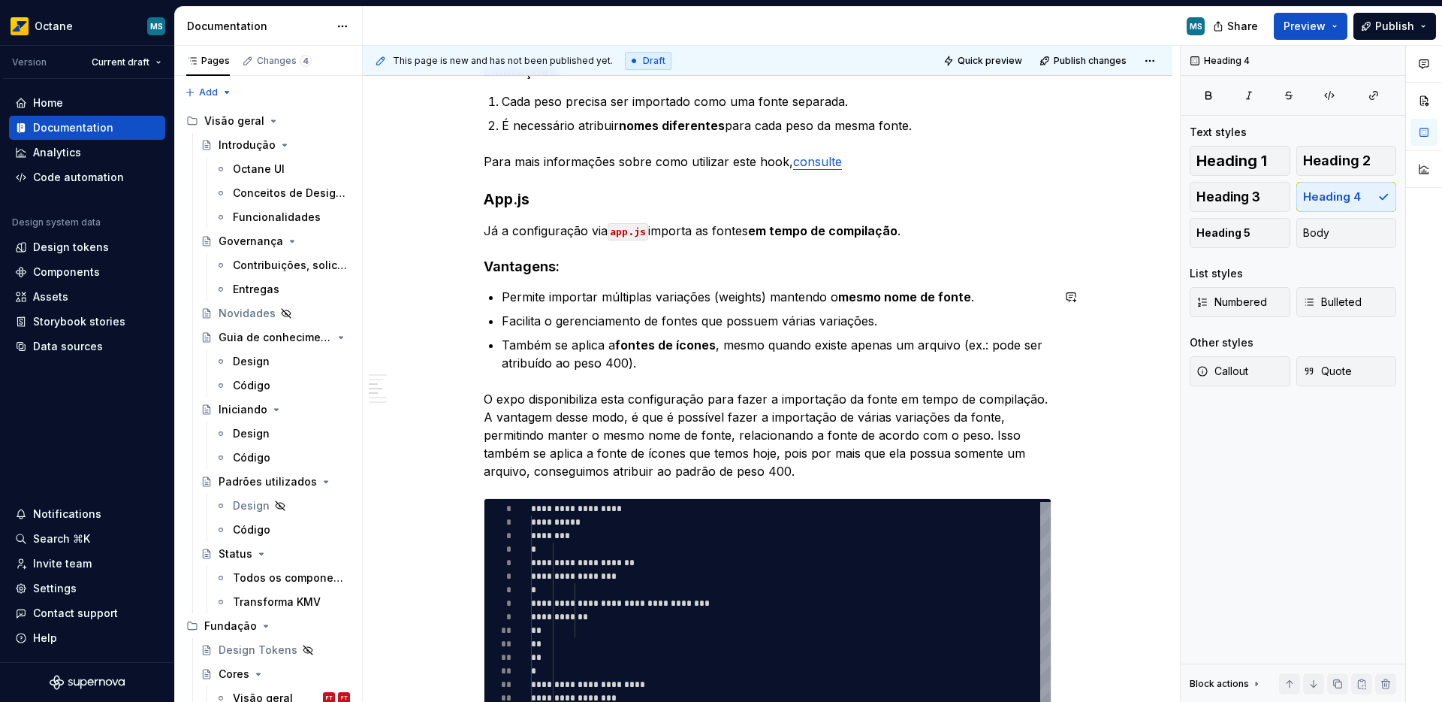
scroll to position [433, 0]
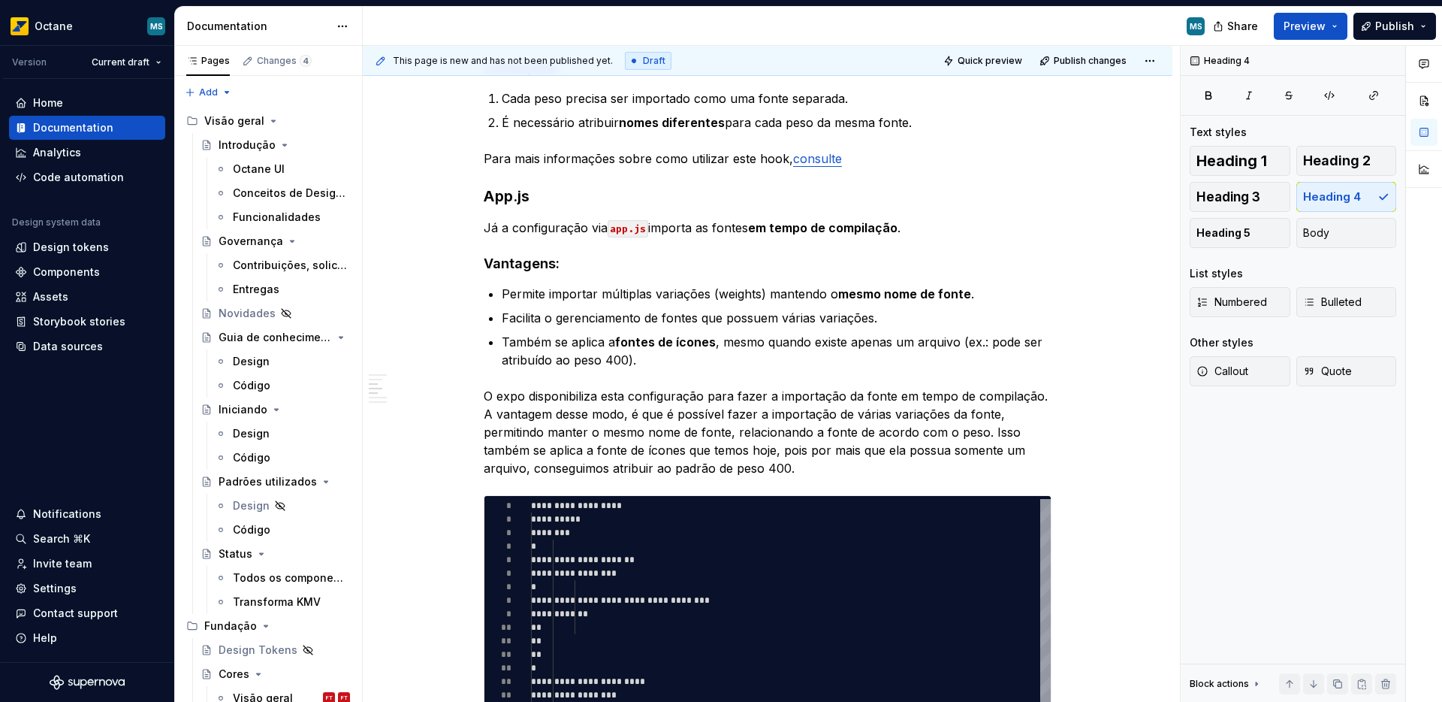
click at [936, 225] on p "Já a configuração via app.js importa as fontes em tempo de compilação ." at bounding box center [768, 228] width 568 height 18
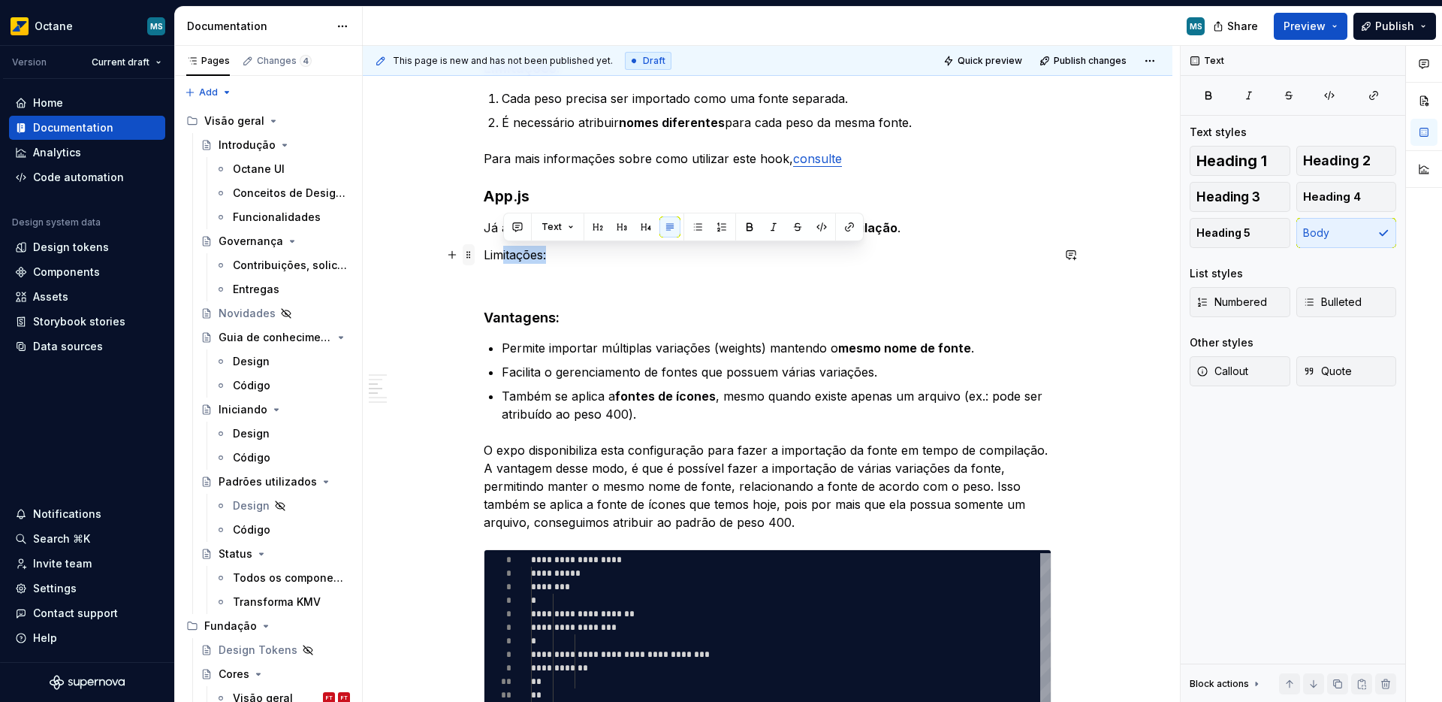
drag, startPoint x: 526, startPoint y: 255, endPoint x: 469, endPoint y: 255, distance: 57.1
click at [484, 255] on div "Introdução Para a configuração das fontes, o expo expõe duas formas de importaç…" at bounding box center [768, 661] width 568 height 1558
click at [487, 255] on p "Limitações:" at bounding box center [768, 255] width 568 height 18
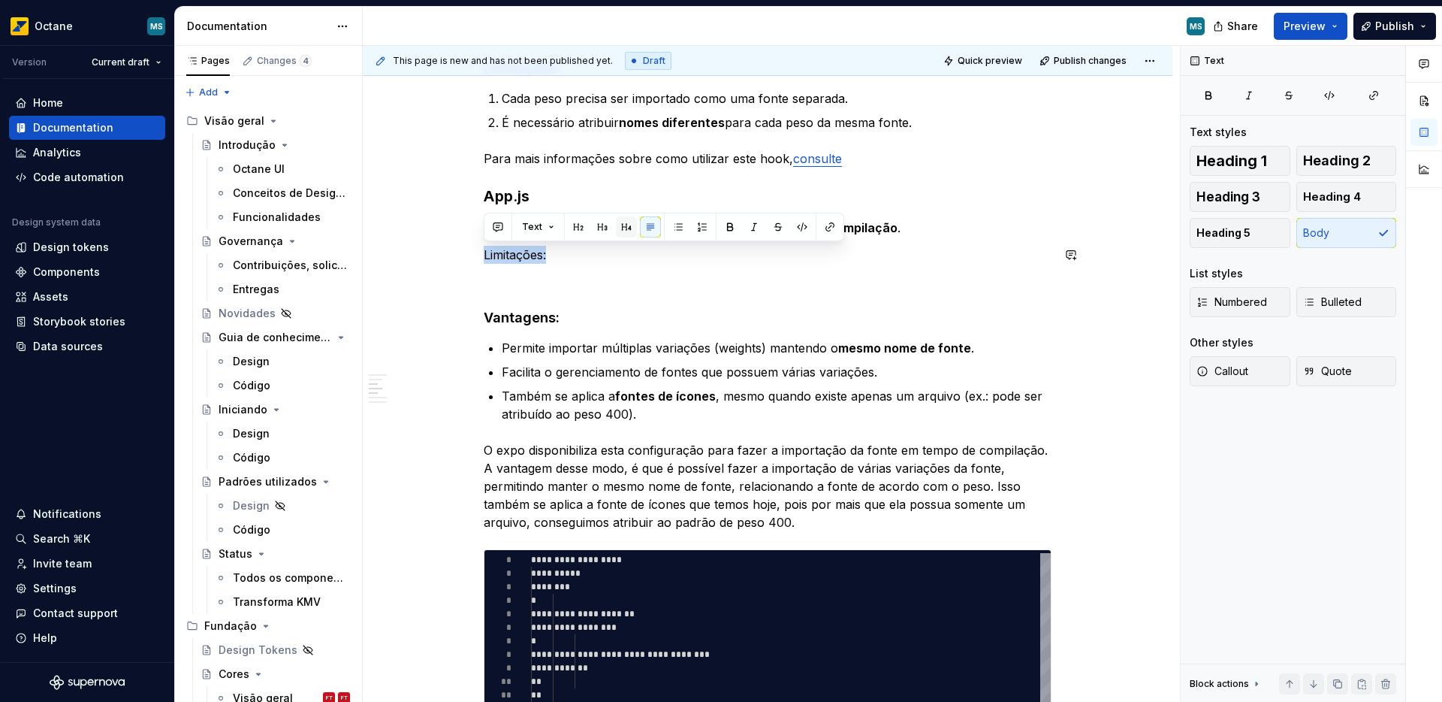
click at [620, 231] on button "button" at bounding box center [626, 226] width 21 height 21
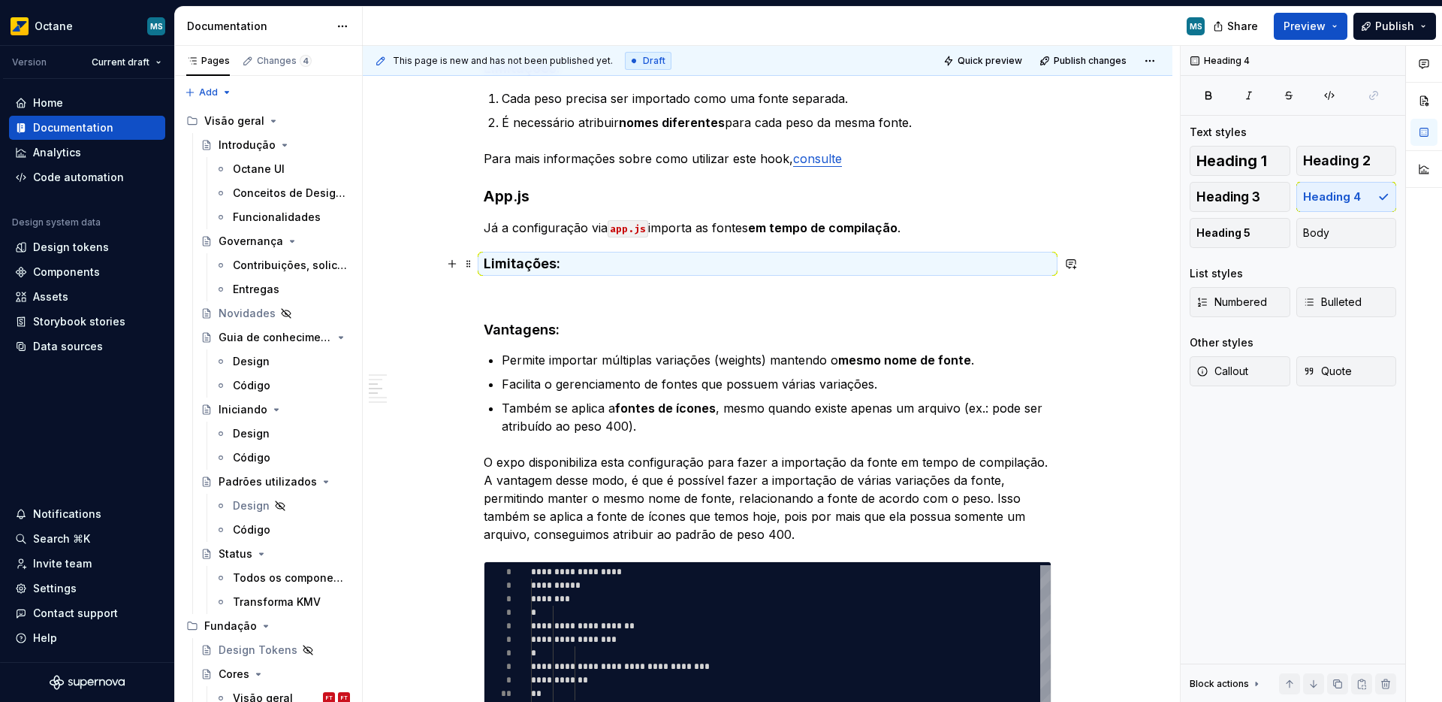
click at [583, 271] on h4 "Limitações:" at bounding box center [768, 264] width 568 height 18
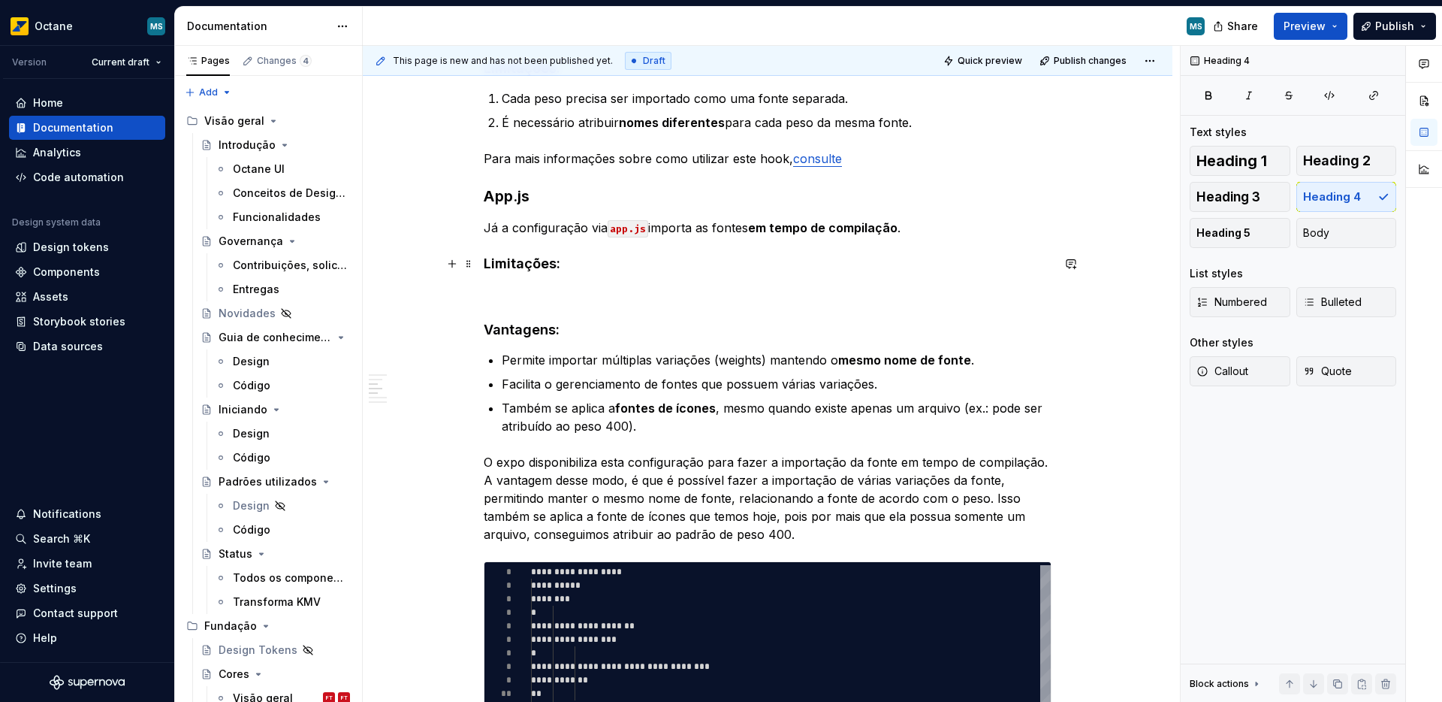
click at [578, 264] on h4 "Limitações:" at bounding box center [768, 264] width 568 height 18
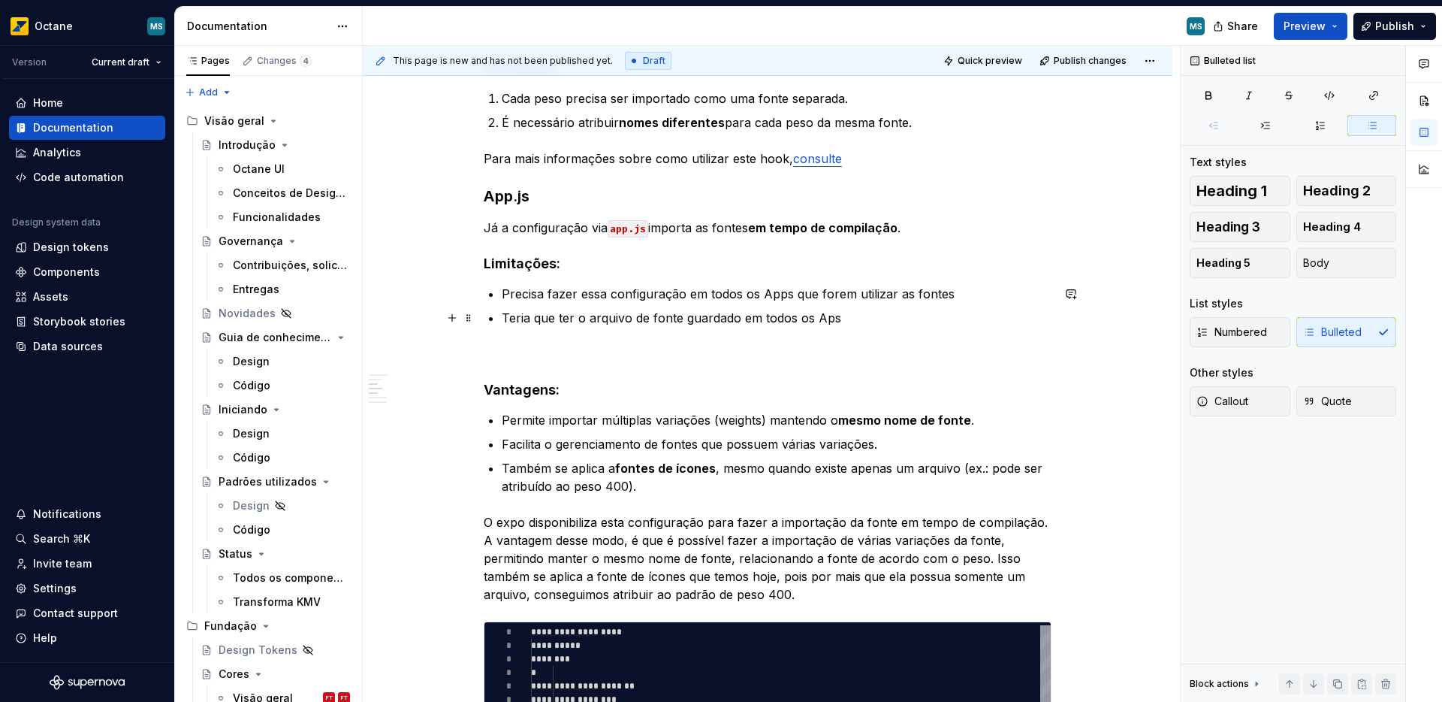
click at [585, 318] on p "Teria que ter o arquivo de fonte guardado em todos os Aps" at bounding box center [777, 318] width 550 height 18
click at [635, 319] on p "Teria que ter os arquivo de fonte guardado em todos os Aps" at bounding box center [777, 318] width 550 height 18
click at [690, 322] on p "Teria que ter os arquivos de fonte guardado em todos os Aps" at bounding box center [777, 318] width 550 height 18
click at [854, 323] on p "Teria que ter os arquivos de fontes guardado em todos os Aps" at bounding box center [777, 318] width 550 height 18
click at [850, 321] on p "Teria que ter os arquivos de fontes guardado em todos os Aps" at bounding box center [777, 318] width 550 height 18
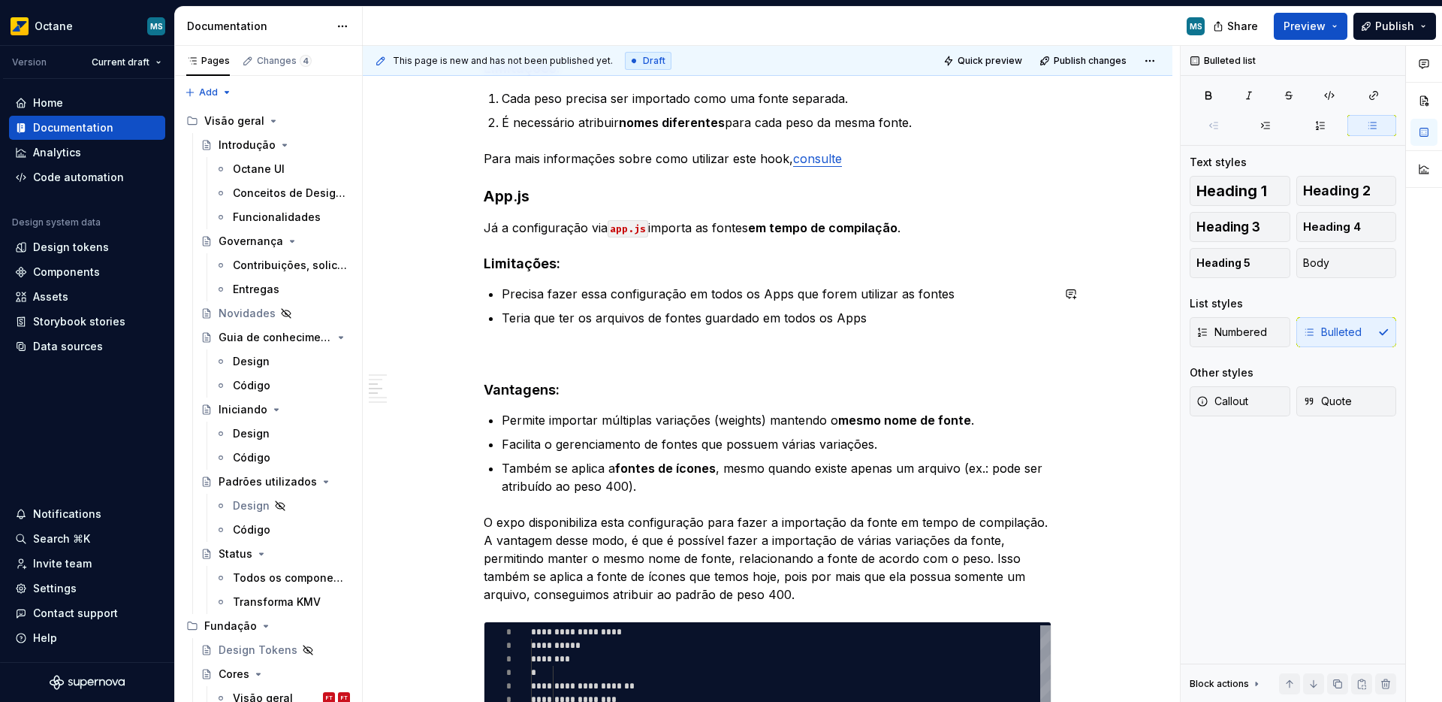
click at [873, 327] on div "Introdução Para a configuração das fontes, o expo expõe duas formas de importaç…" at bounding box center [768, 688] width 568 height 1612
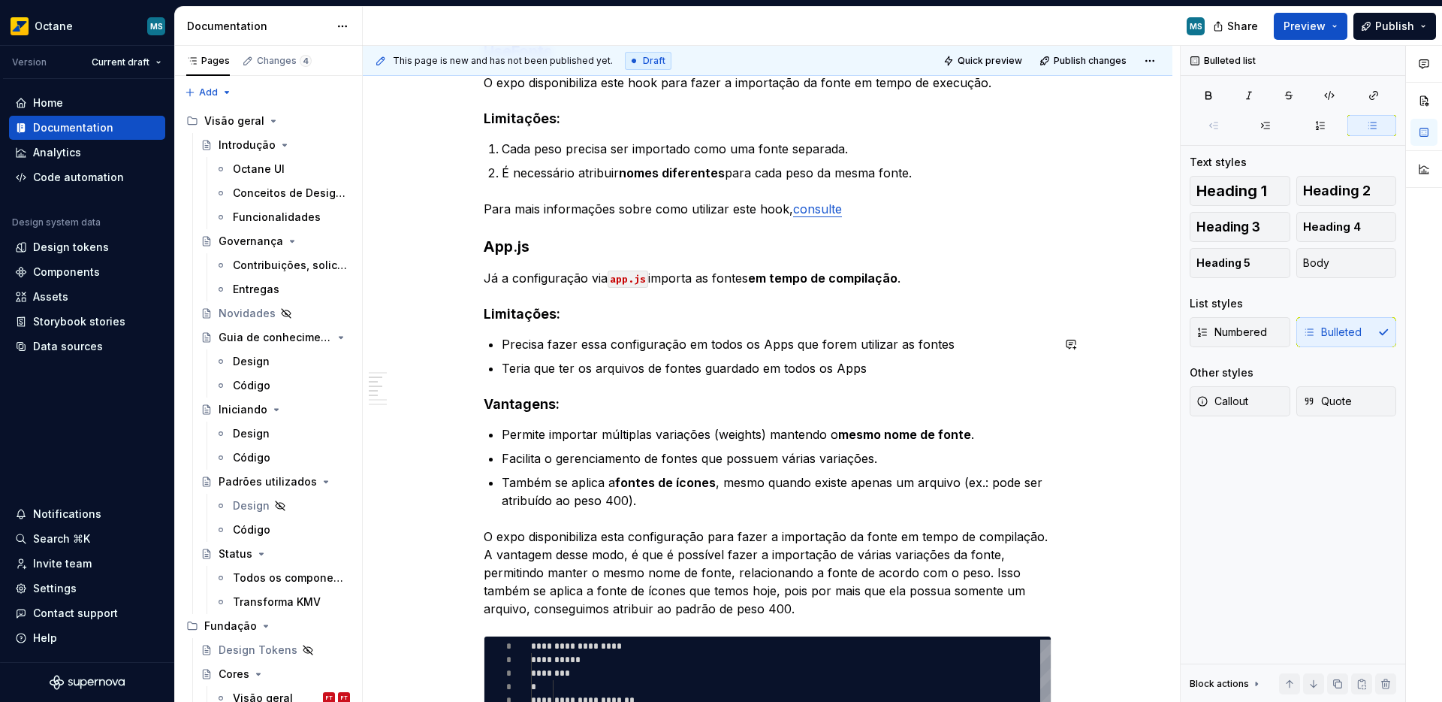
scroll to position [379, 0]
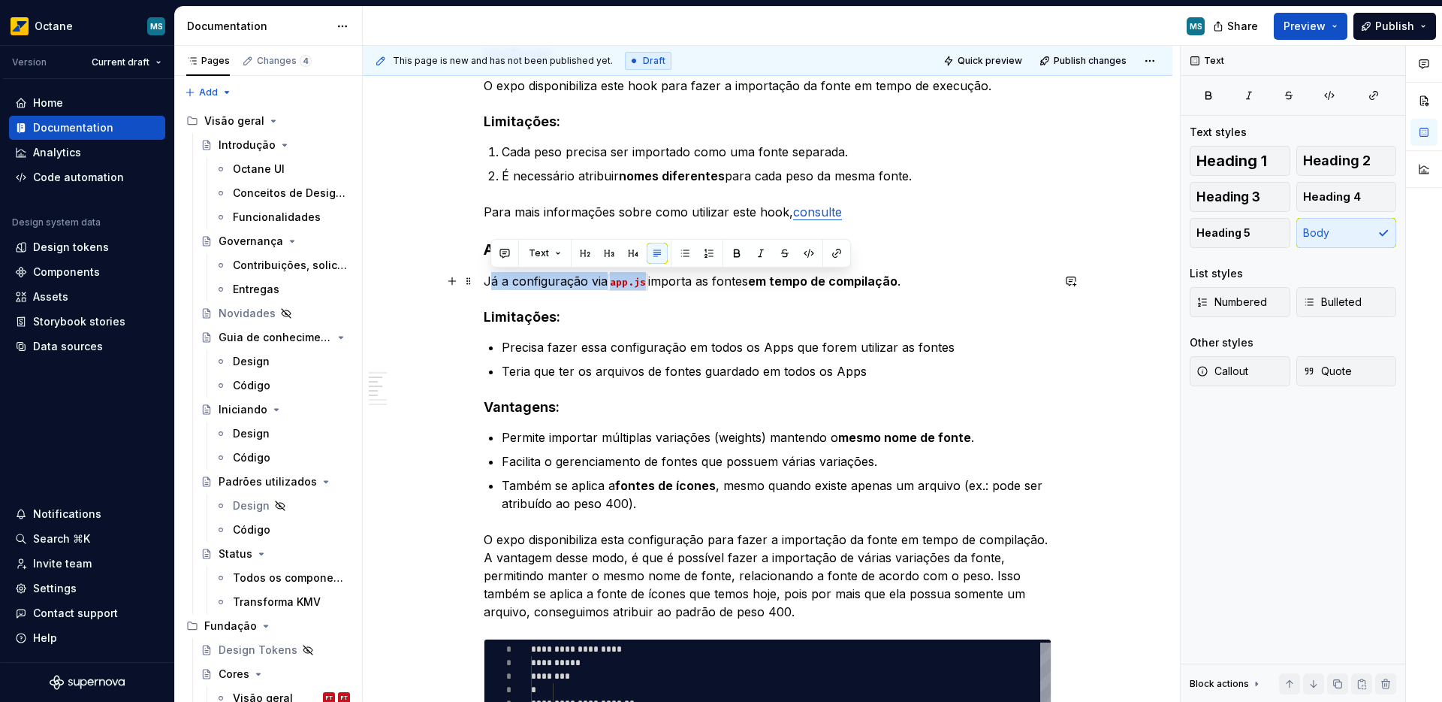
drag, startPoint x: 487, startPoint y: 281, endPoint x: 650, endPoint y: 289, distance: 163.2
click at [650, 289] on p "Já a configuração via app.js importa as fontes em tempo de compilação ." at bounding box center [768, 281] width 568 height 18
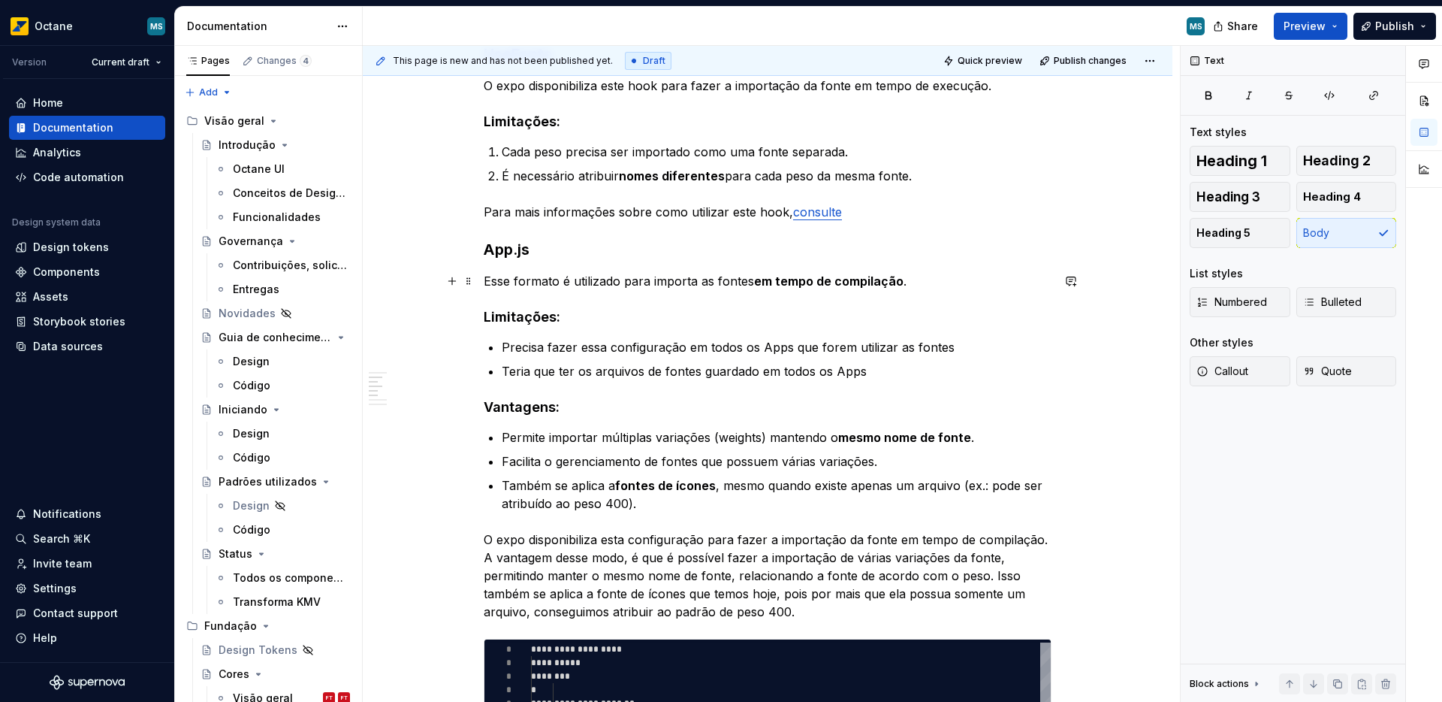
click at [698, 283] on p "Esse formato é utilizado para importa as fontes em tempo de compilação ." at bounding box center [768, 281] width 568 height 18
click at [693, 282] on p "Esse formato é utilizado para importa as fontes em tempo de compilação ." at bounding box center [768, 281] width 568 height 18
click at [901, 285] on strong "em tempo de compilação" at bounding box center [833, 280] width 149 height 15
click at [915, 284] on p "Esse formato é utilizado para importar as fontes em tempo de compilação ." at bounding box center [768, 281] width 568 height 18
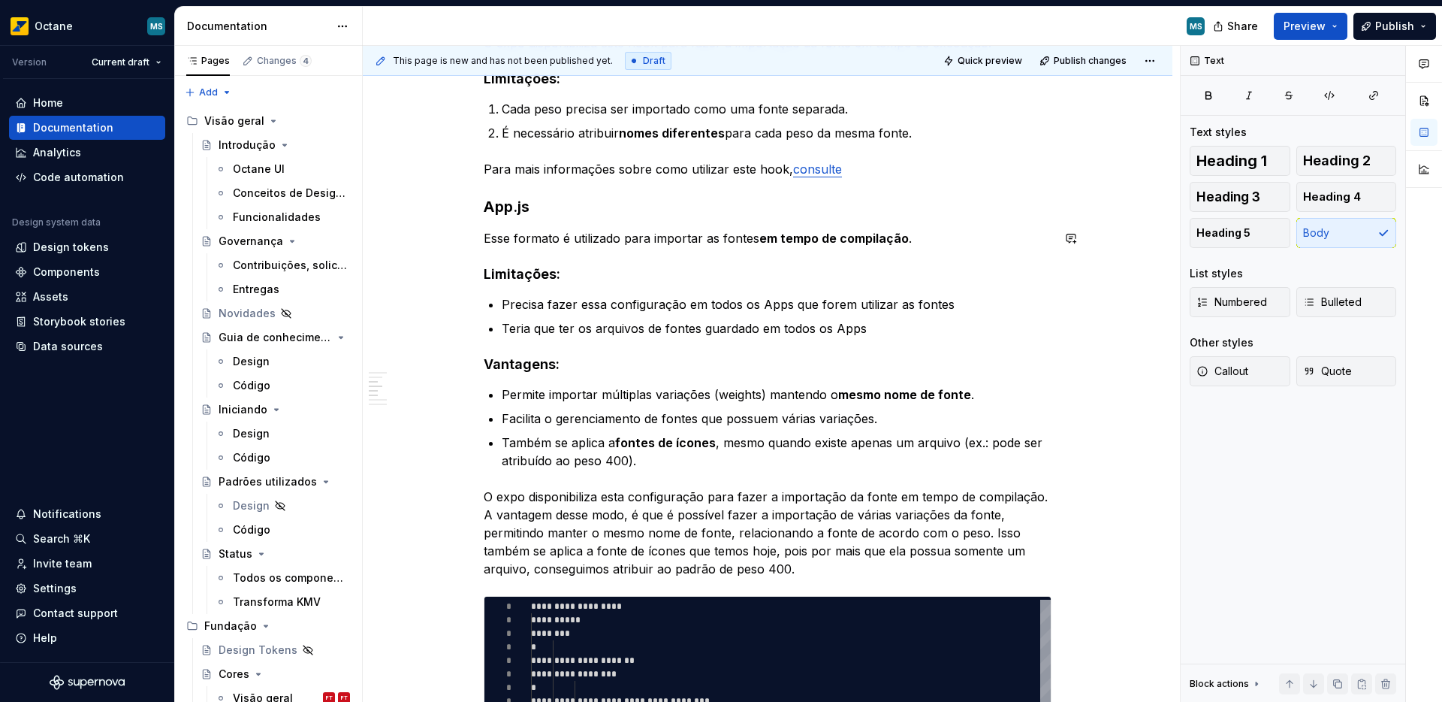
scroll to position [432, 0]
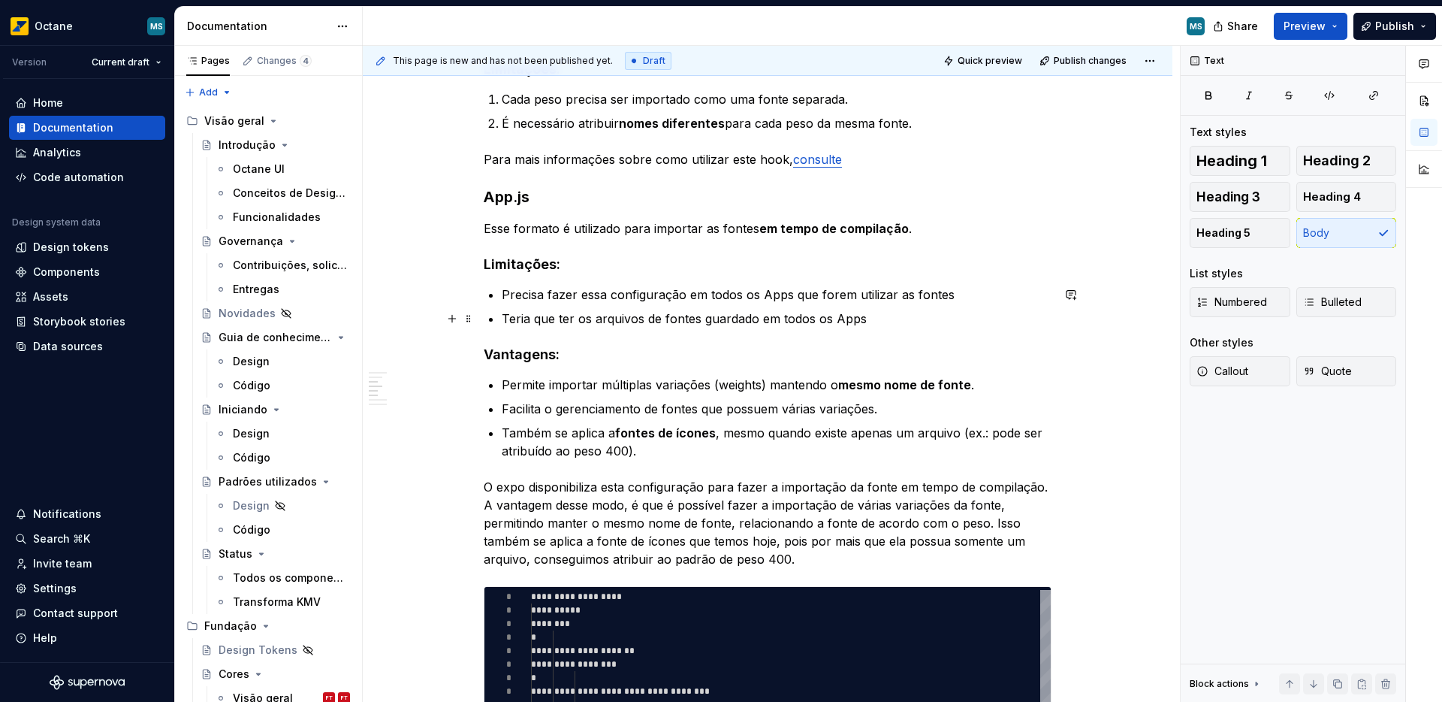
click at [885, 319] on p "Teria que ter os arquivos de fontes guardado em todos os Apps" at bounding box center [777, 318] width 550 height 18
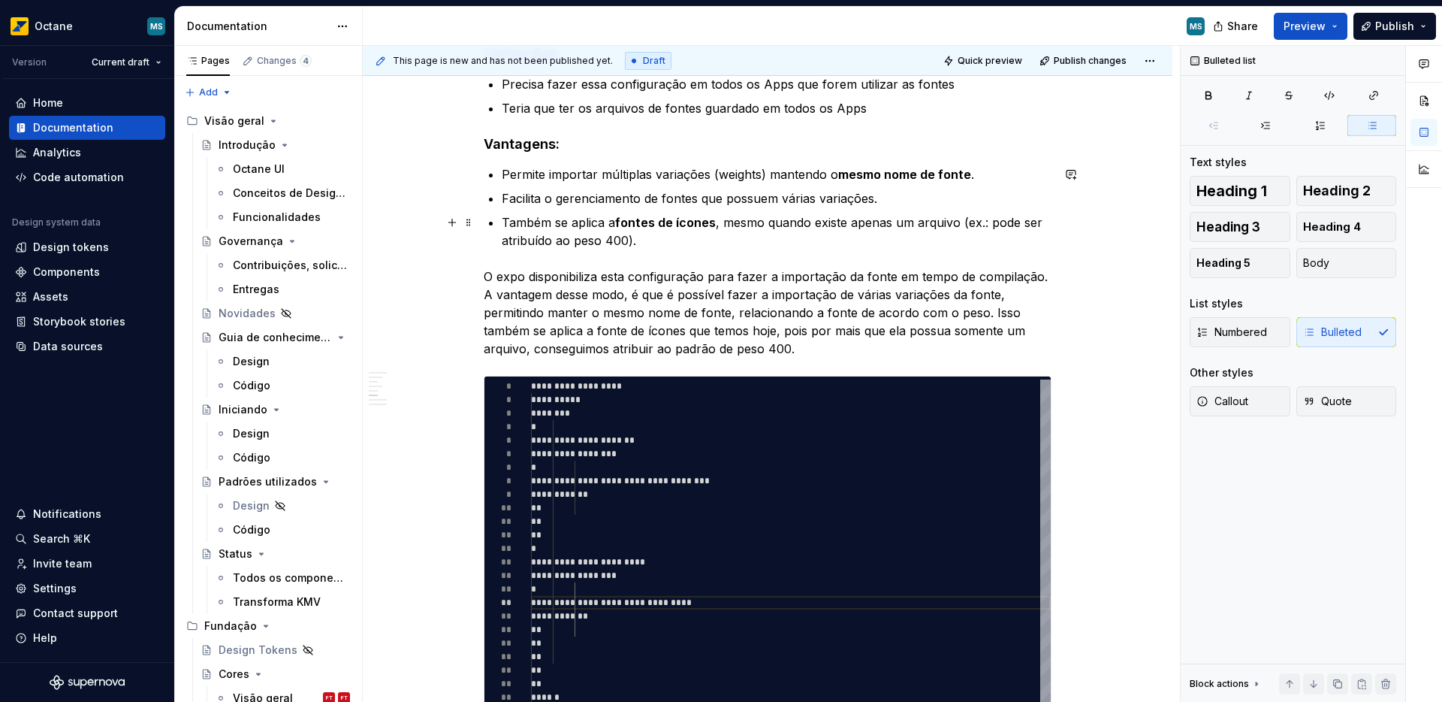
scroll to position [700, 0]
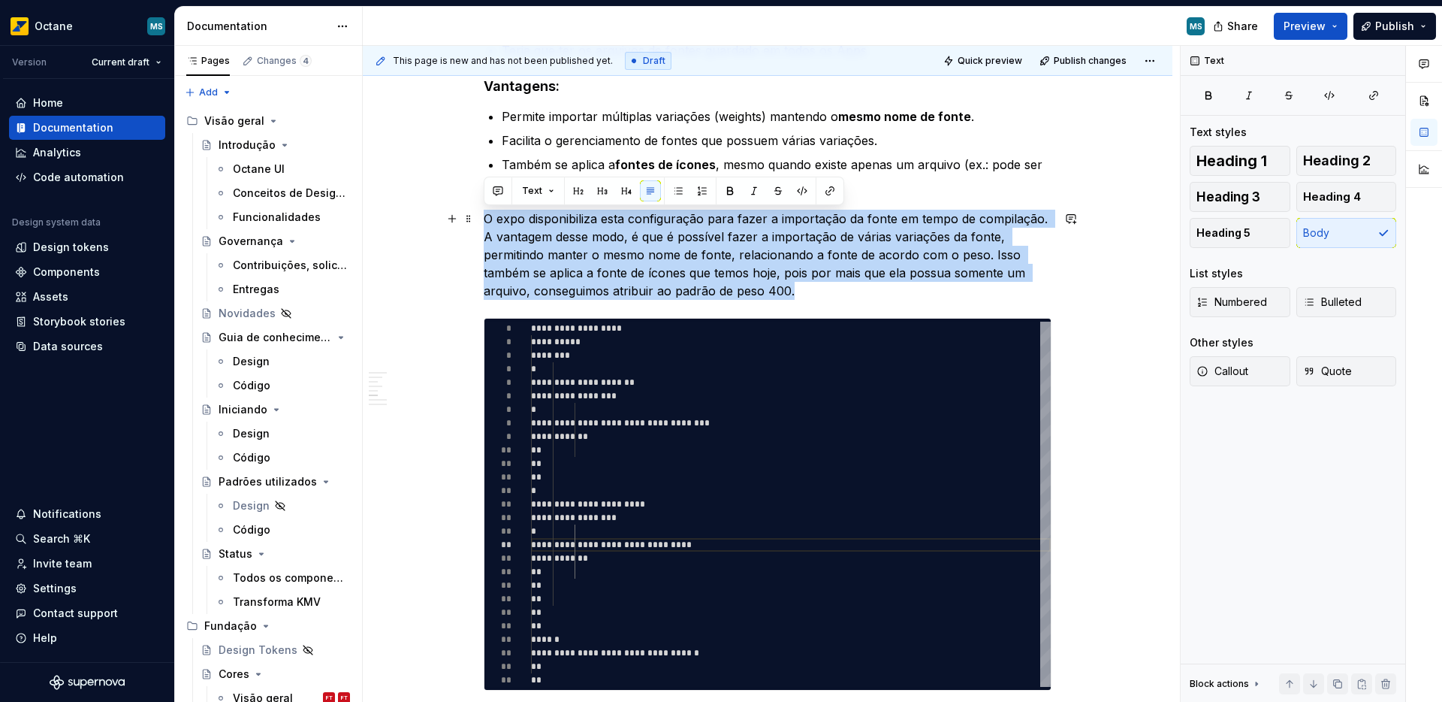
drag, startPoint x: 484, startPoint y: 220, endPoint x: 825, endPoint y: 291, distance: 348.4
click at [825, 291] on p "O expo disponibiliza esta configuração para fazer a importação da fonte em temp…" at bounding box center [768, 255] width 568 height 90
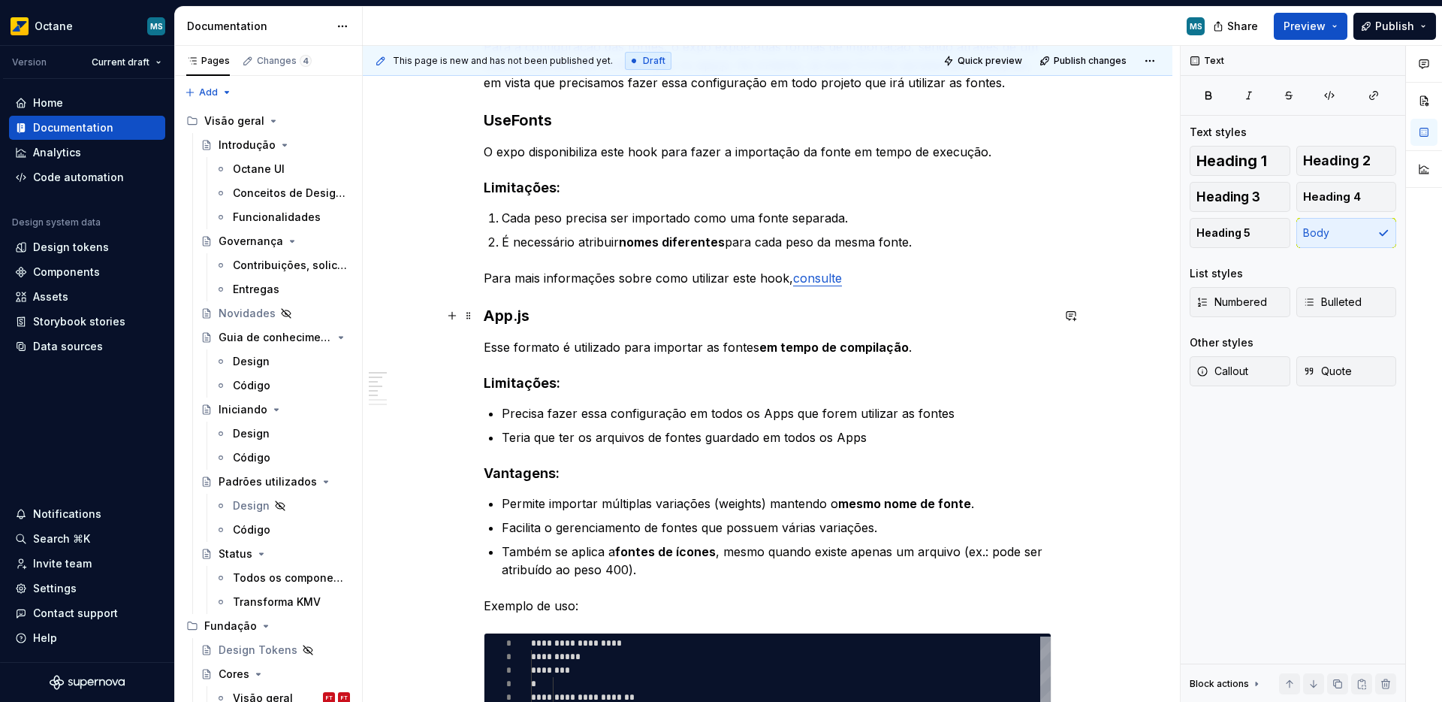
scroll to position [234, 0]
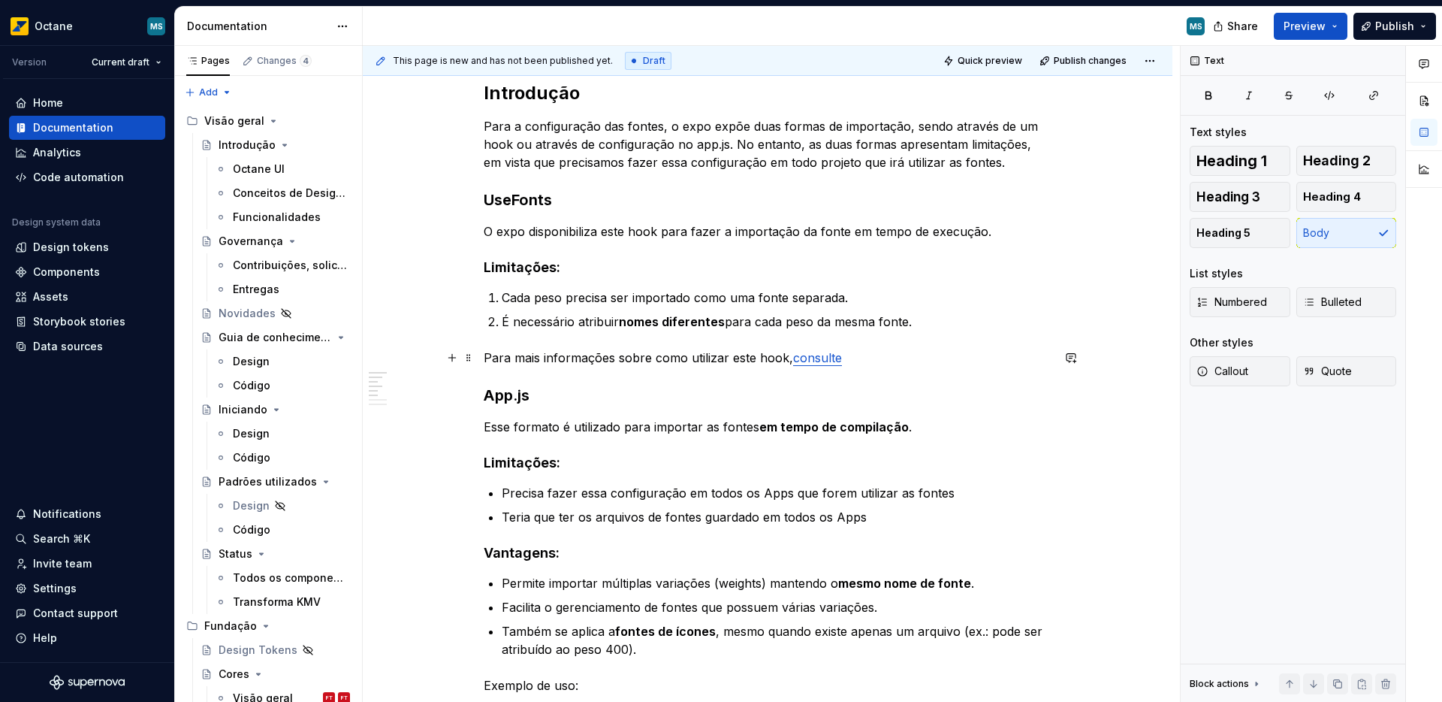
click at [877, 358] on p "Para mais informações sobre como utilizar este hook, consulte" at bounding box center [768, 358] width 568 height 18
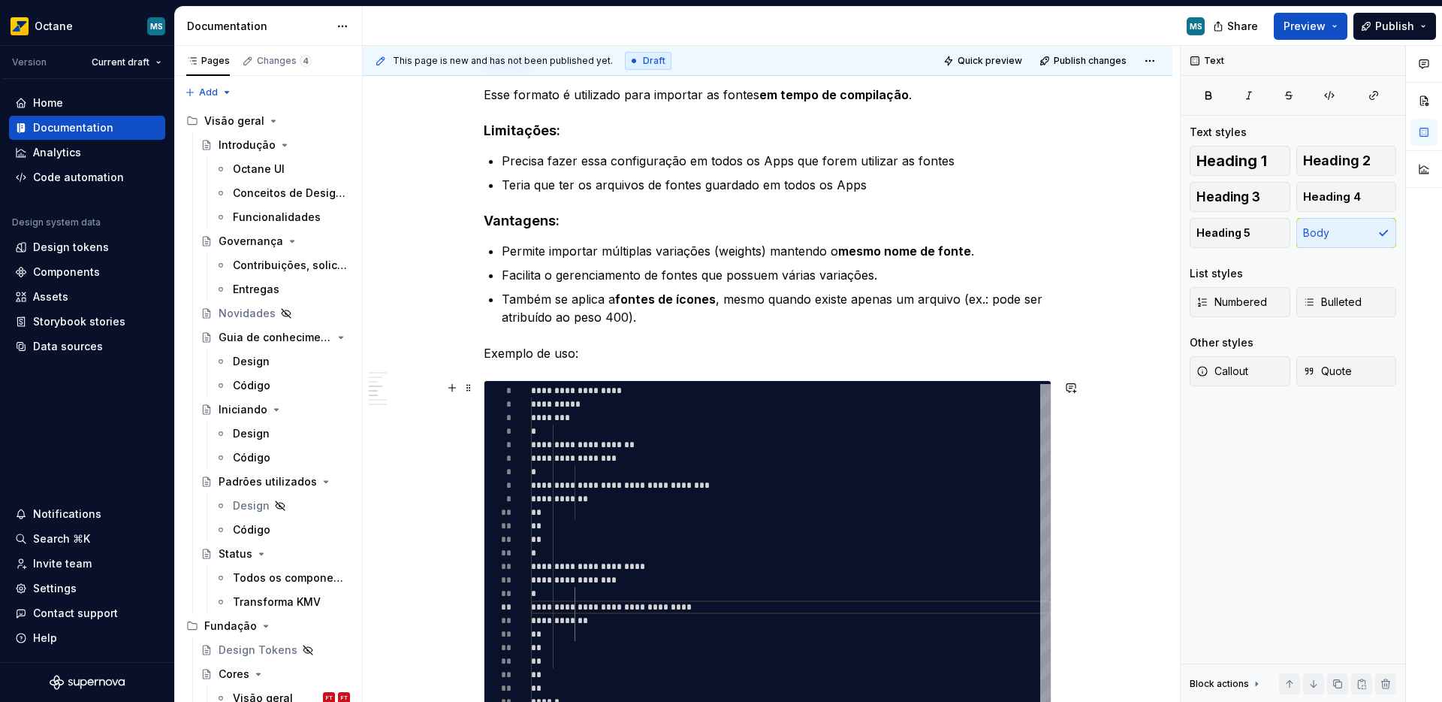
scroll to position [587, 0]
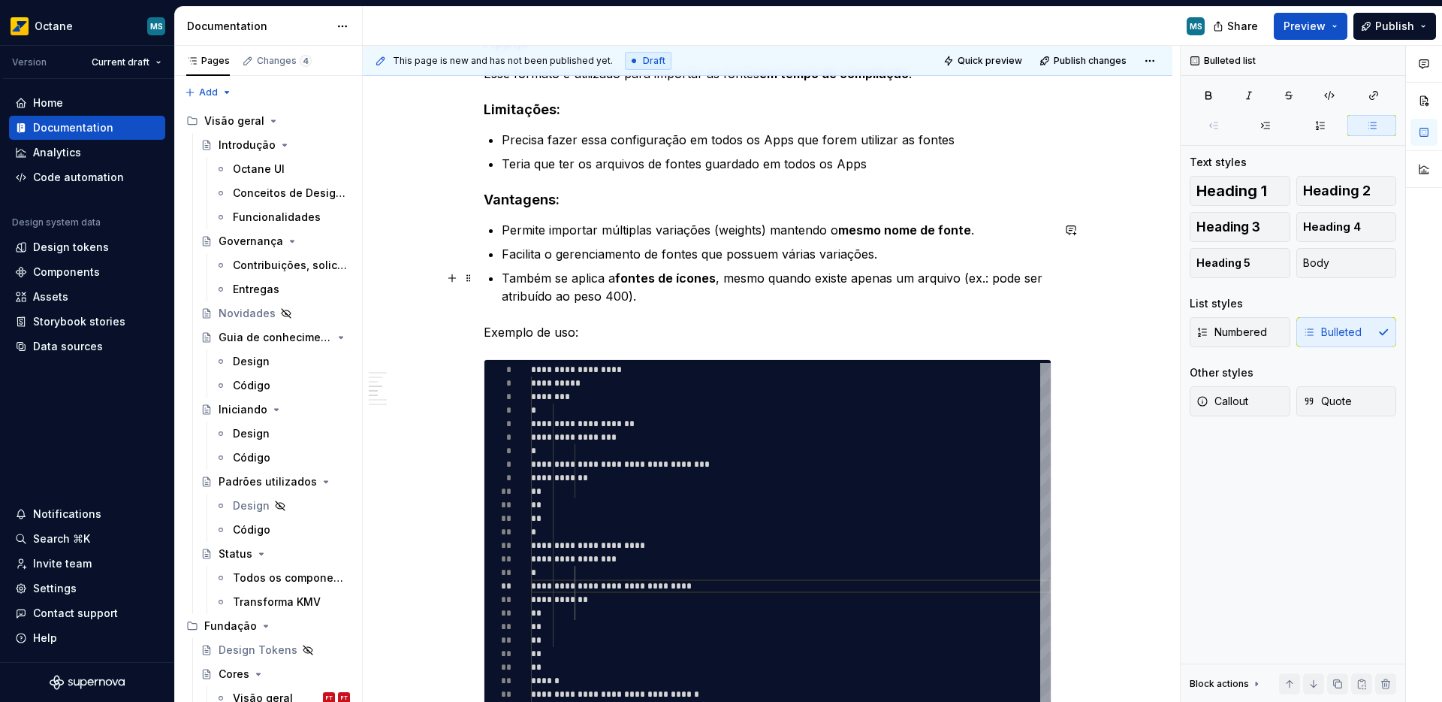
click at [673, 299] on p "Também se aplica a fontes de ícones , mesmo quando existe apenas um arquivo (ex…" at bounding box center [777, 287] width 550 height 36
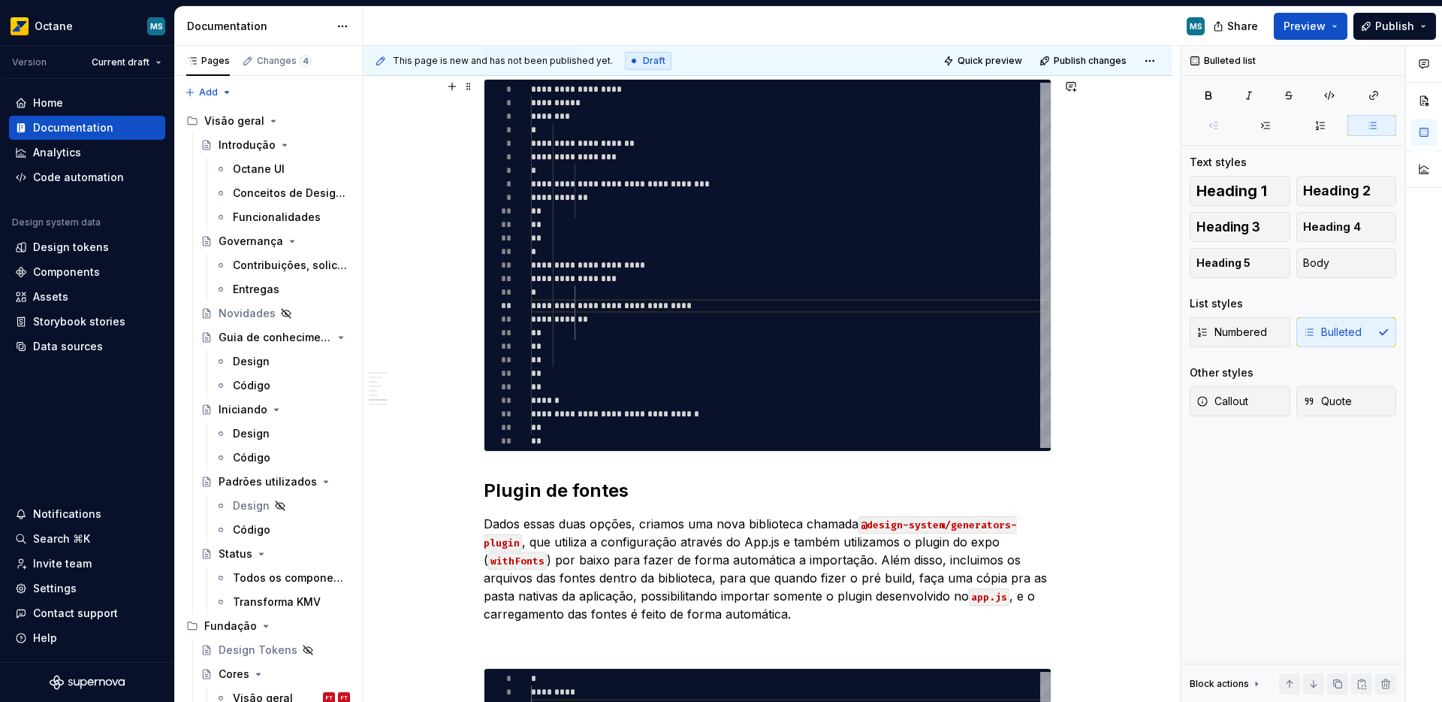
scroll to position [881, 0]
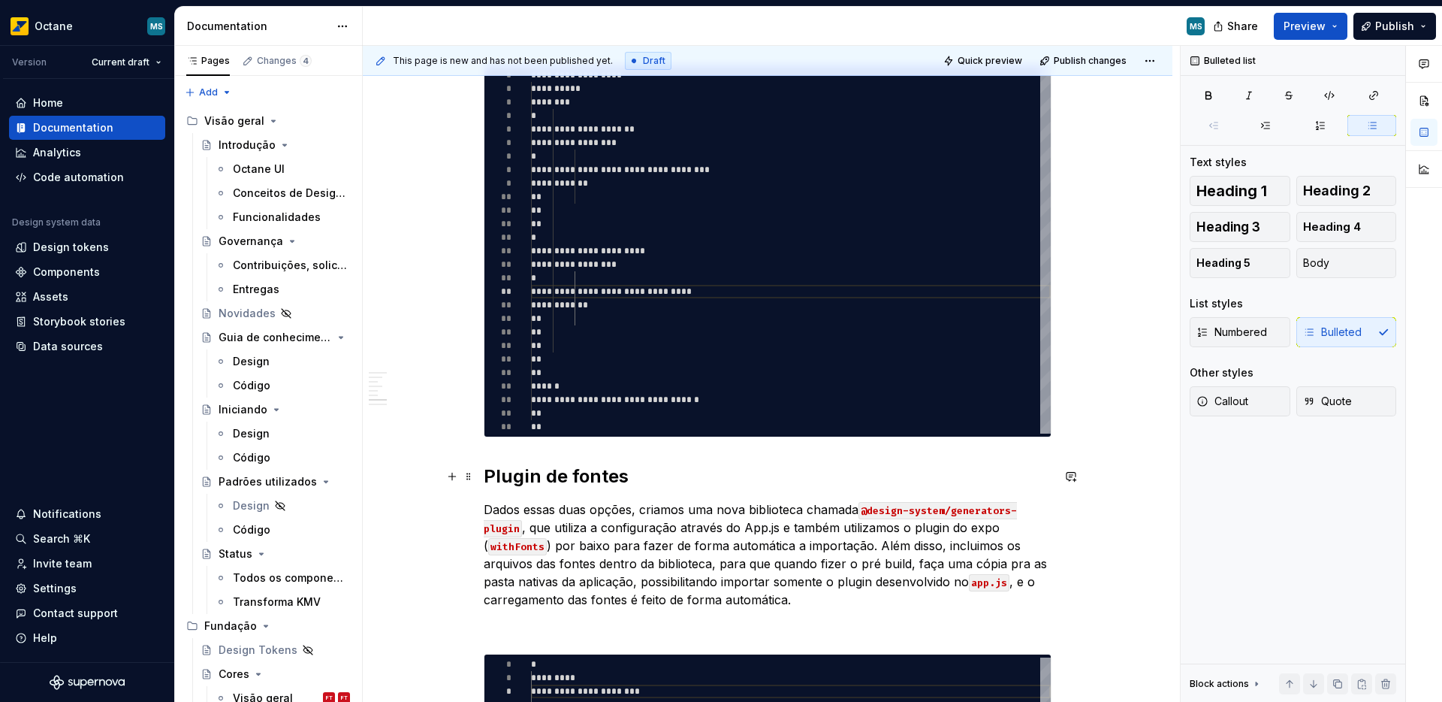
click at [482, 473] on div "Introdução Para a configuração das fontes, o expo expõe duas formas de importaç…" at bounding box center [768, 282] width 810 height 1768
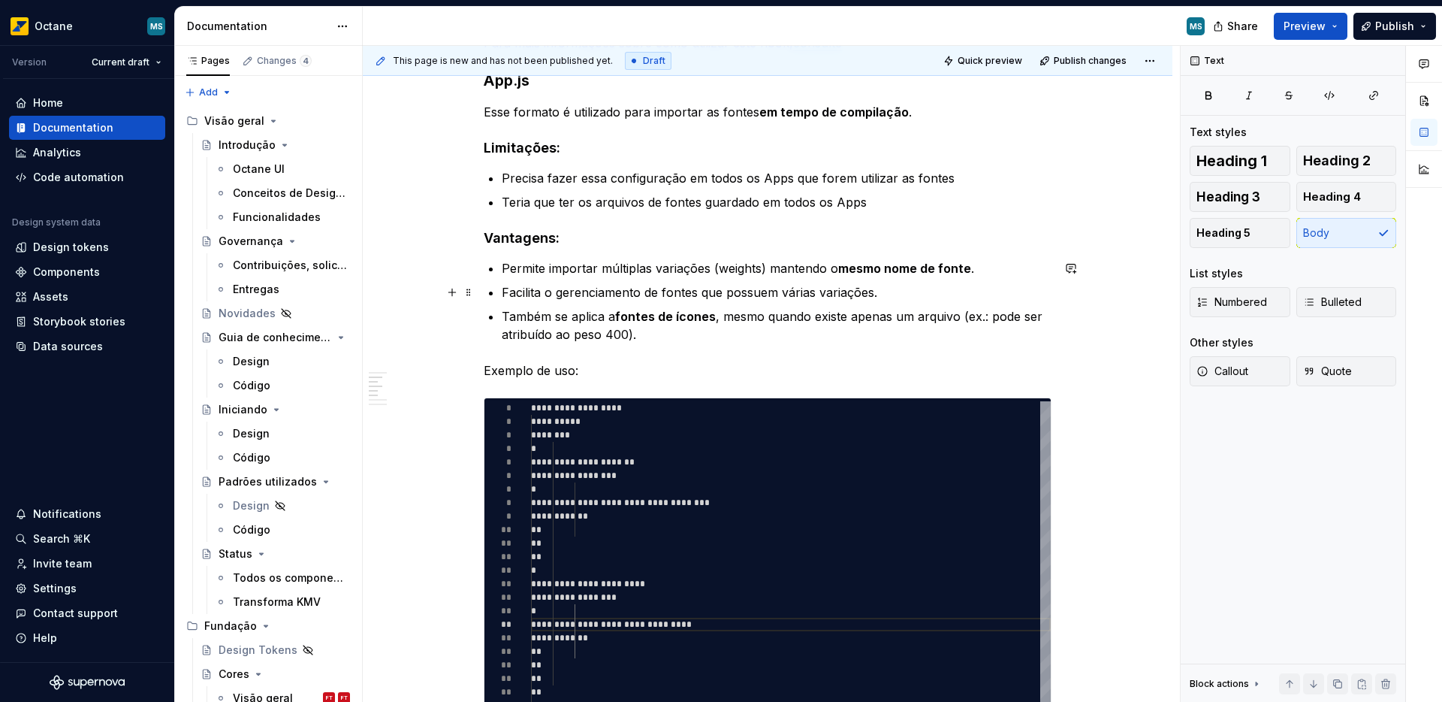
scroll to position [254, 0]
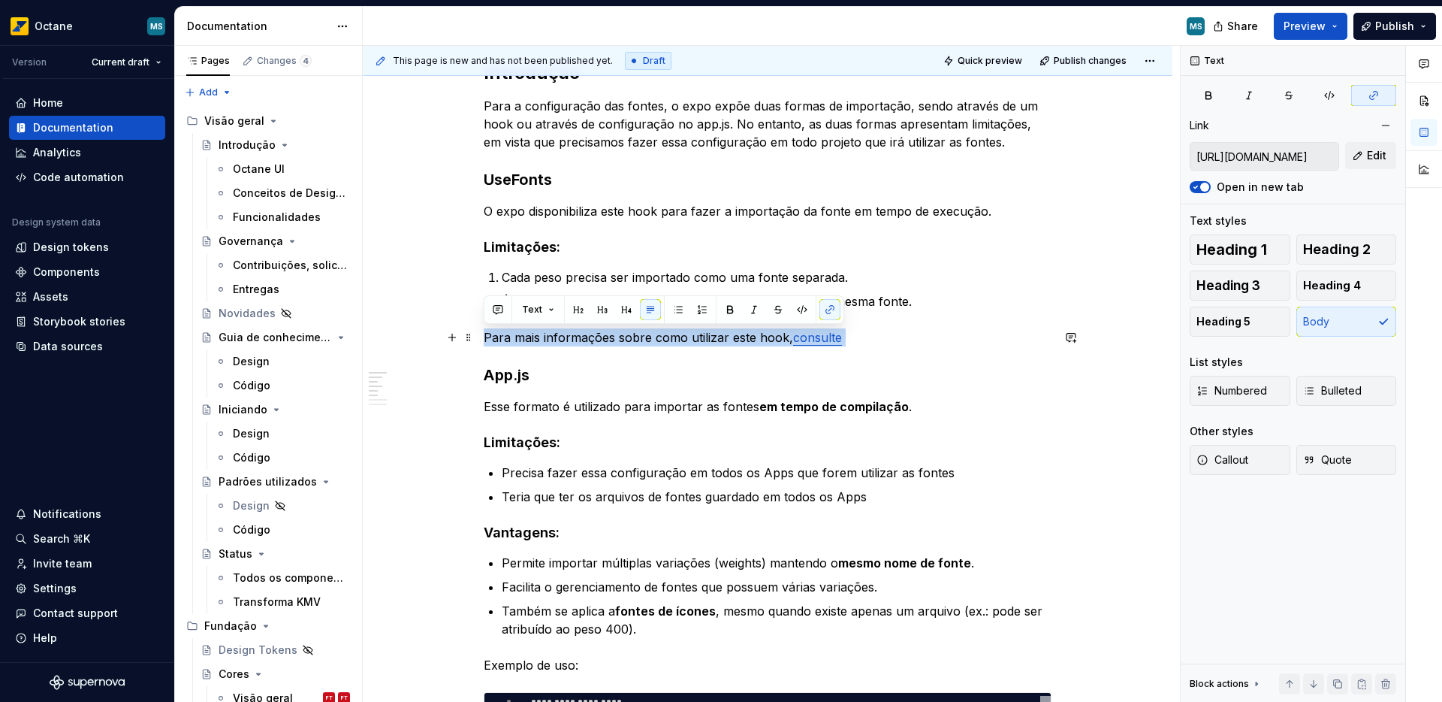
drag, startPoint x: 485, startPoint y: 336, endPoint x: 861, endPoint y: 342, distance: 375.6
click at [861, 342] on p "Para mais informações sobre como utilizar este hook, consulte" at bounding box center [768, 337] width 568 height 18
copy p "Para mais informações sobre como utilizar este hook, consulte"
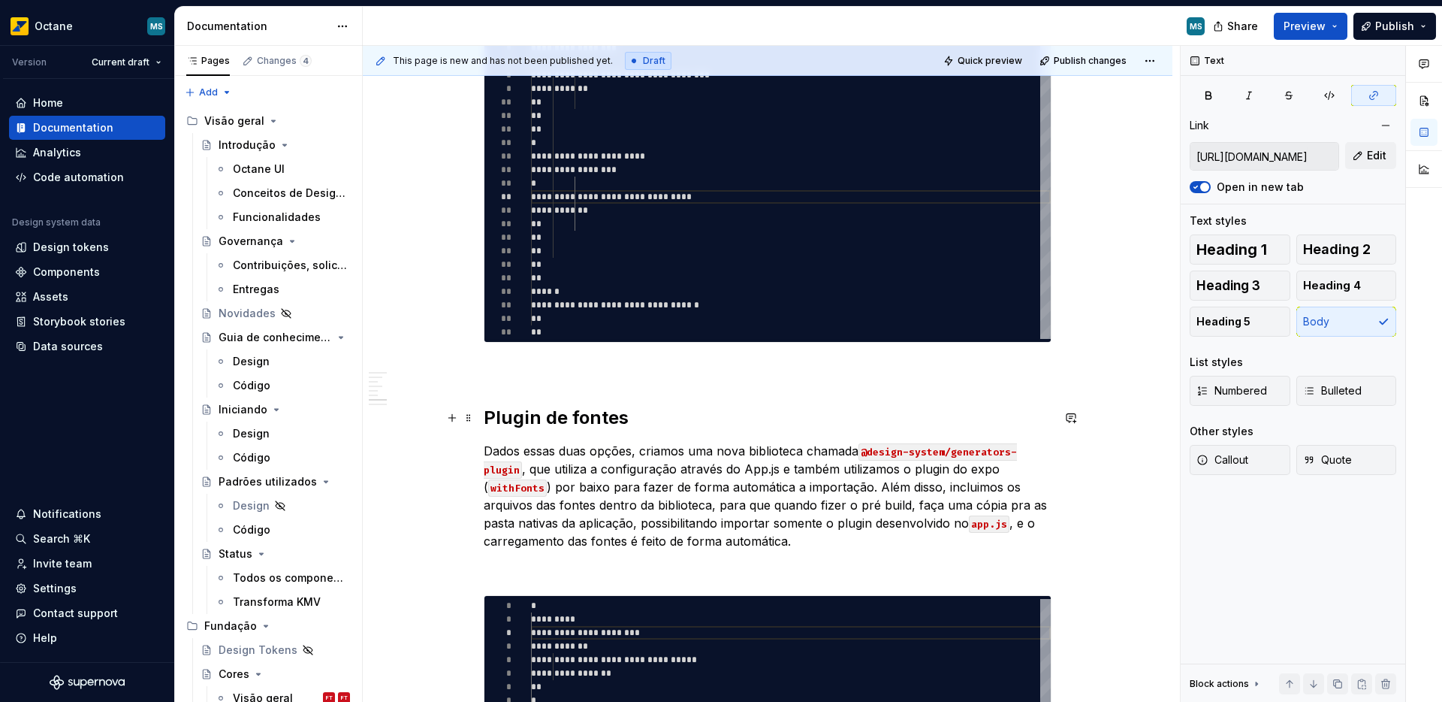
scroll to position [994, 0]
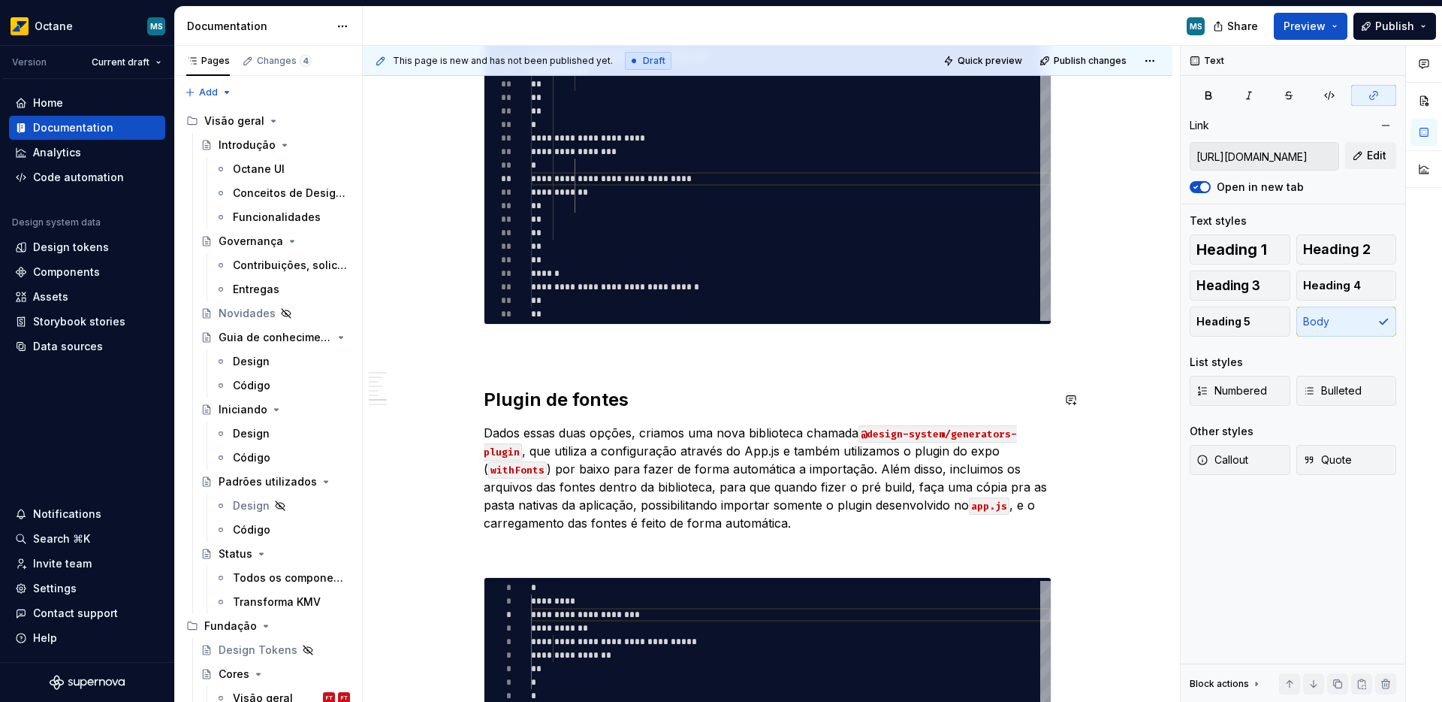
click at [511, 358] on p at bounding box center [768, 351] width 568 height 18
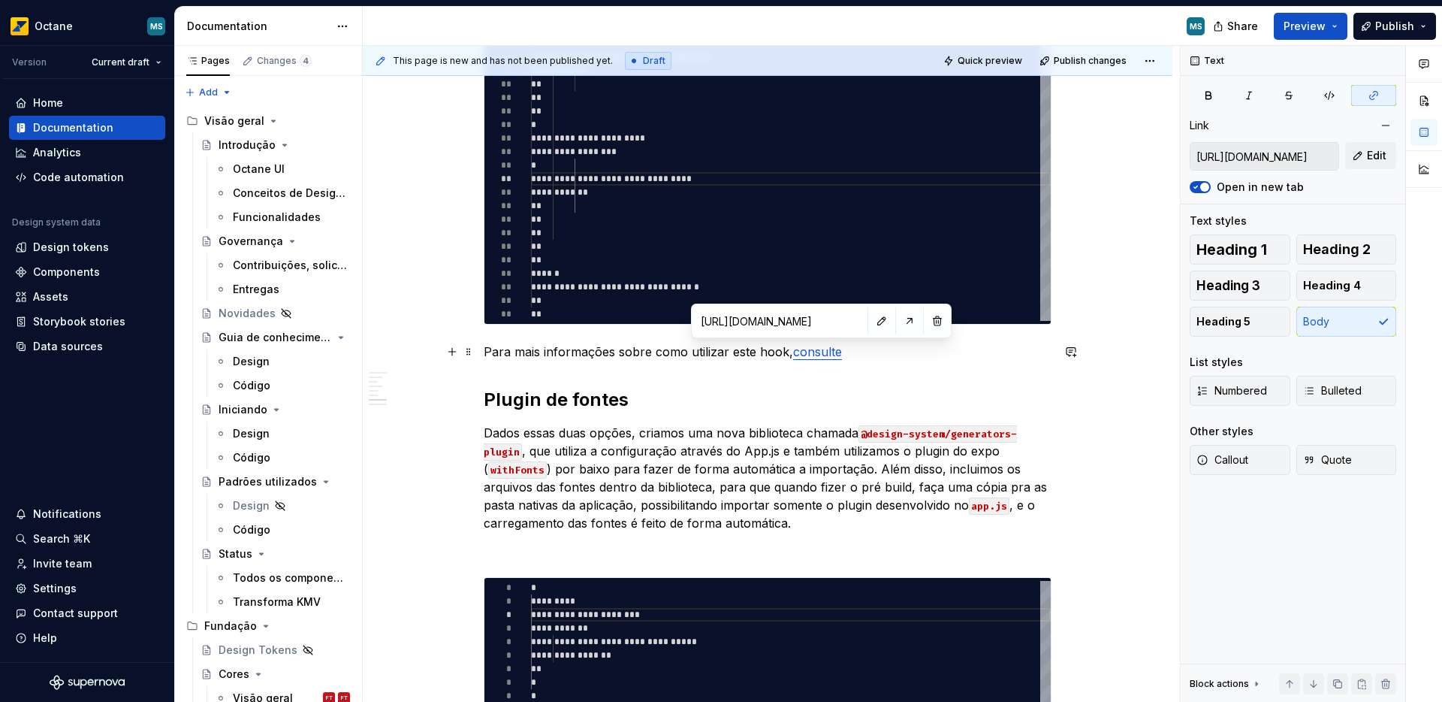
click at [807, 354] on link "consulte" at bounding box center [817, 351] width 49 height 15
click at [871, 319] on button "button" at bounding box center [881, 320] width 21 height 21
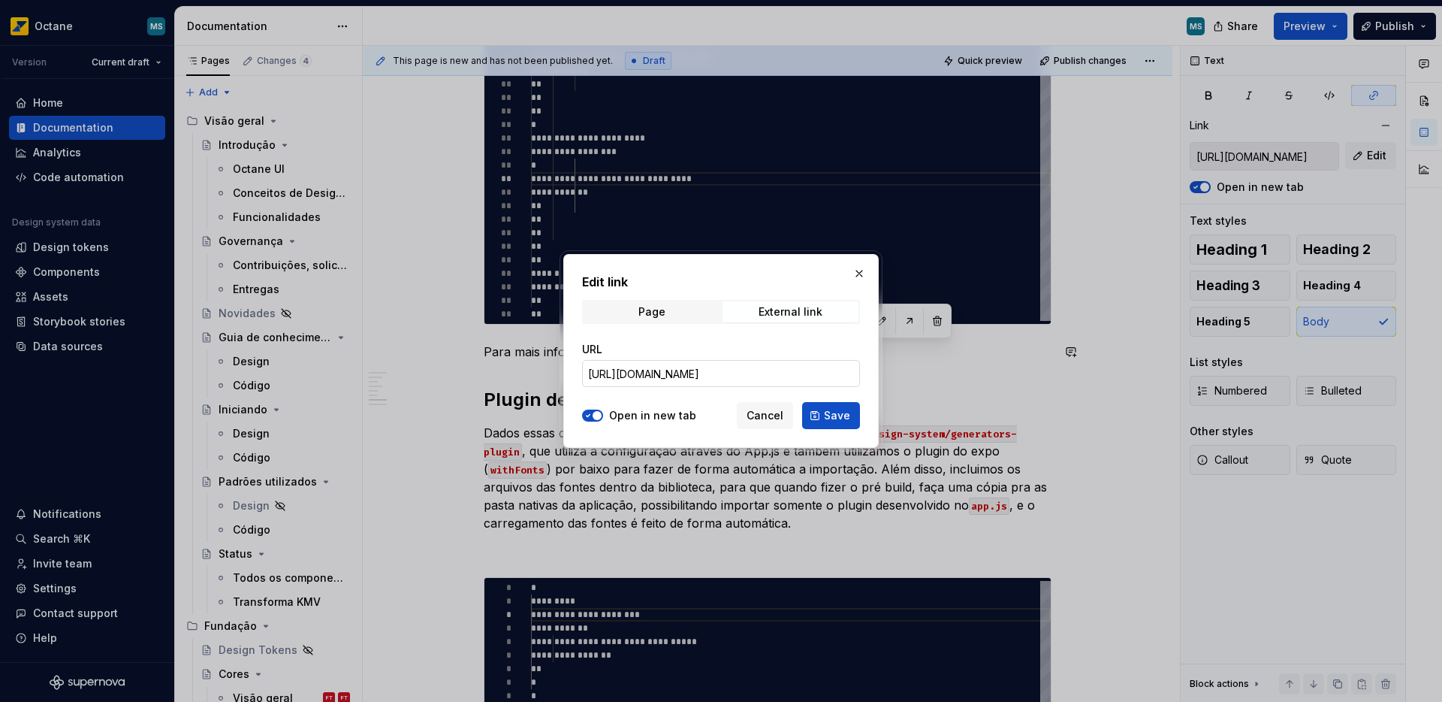
type textarea "*"
click at [698, 369] on input "[URL][DOMAIN_NAME]" at bounding box center [721, 373] width 278 height 27
paste input "configuration-in-app-config"
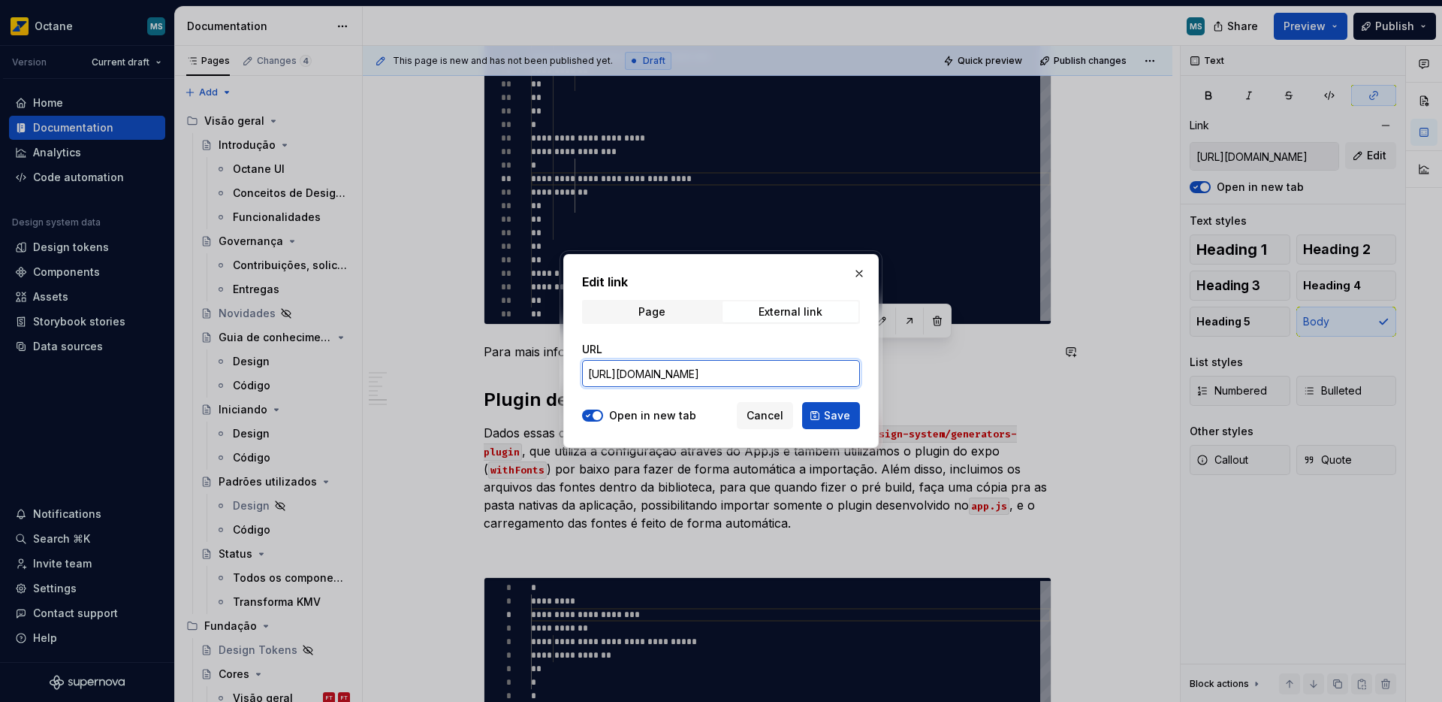
scroll to position [0, 113]
type input "[URL][DOMAIN_NAME]"
click at [795, 314] on div "External link" at bounding box center [791, 312] width 64 height 12
click at [832, 422] on span "Save" at bounding box center [837, 415] width 26 height 15
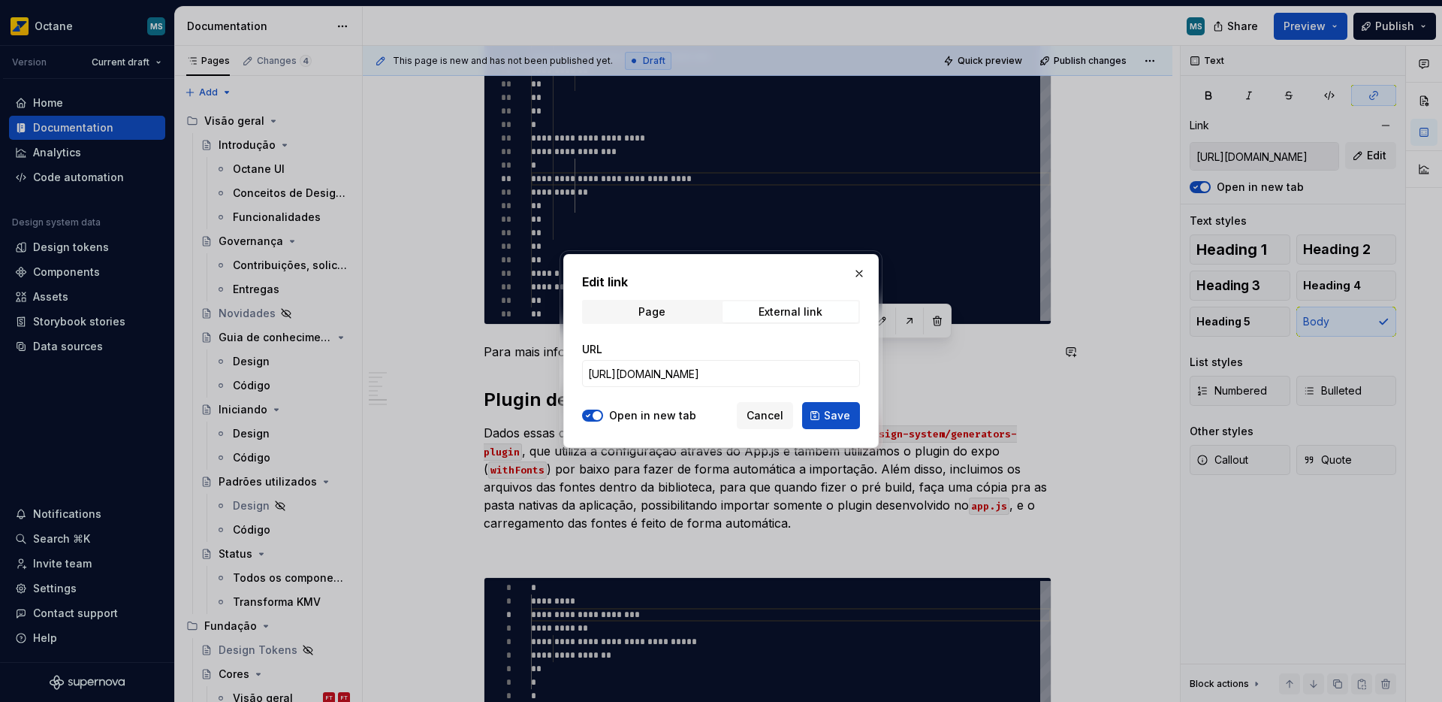
type input "[URL][DOMAIN_NAME]"
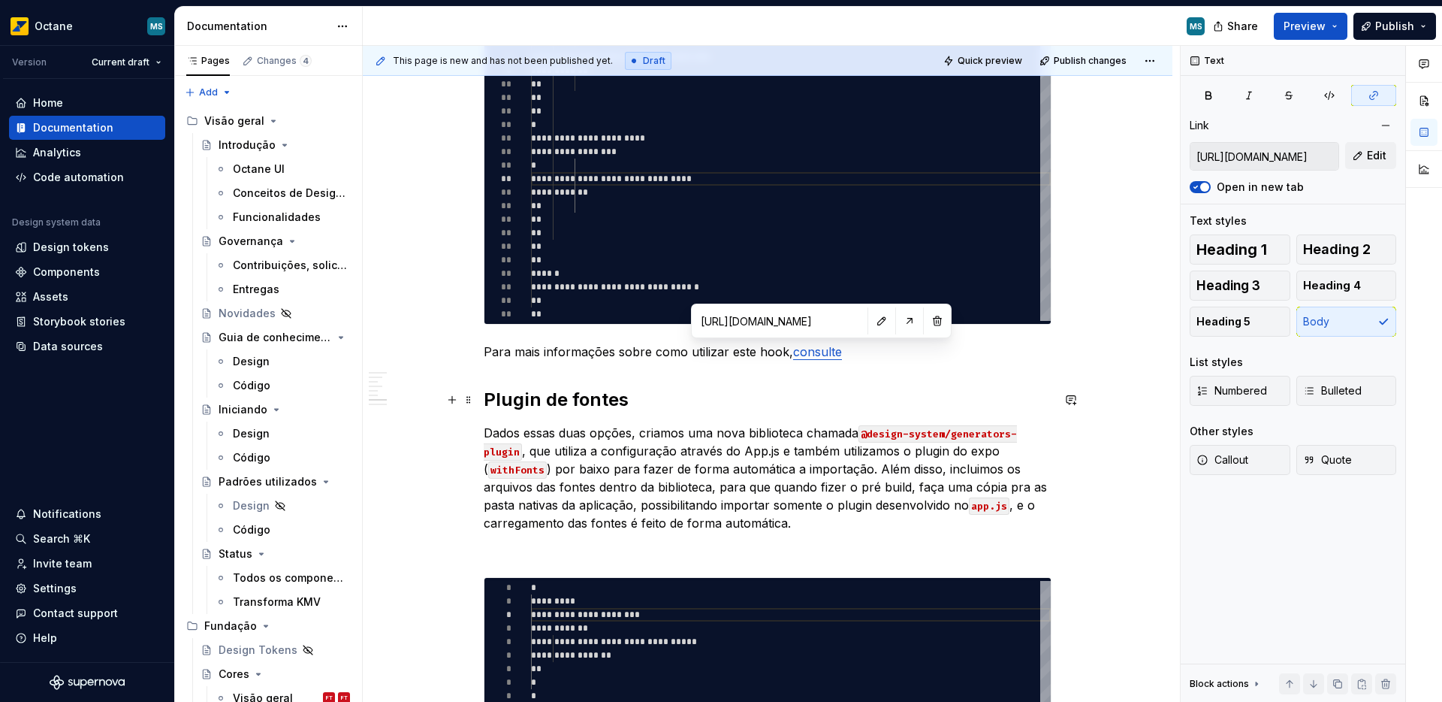
click at [781, 388] on h2 "Plugin de fontes" at bounding box center [768, 400] width 568 height 24
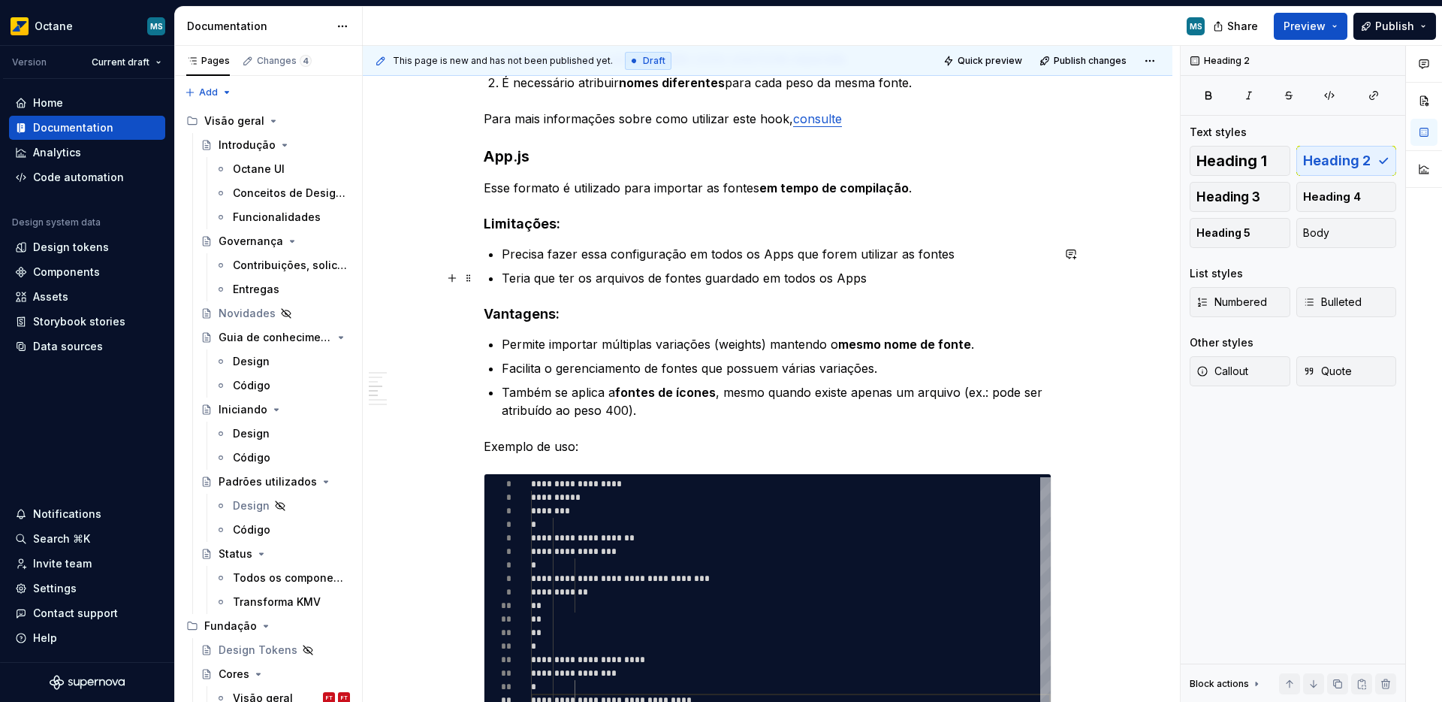
scroll to position [970, 0]
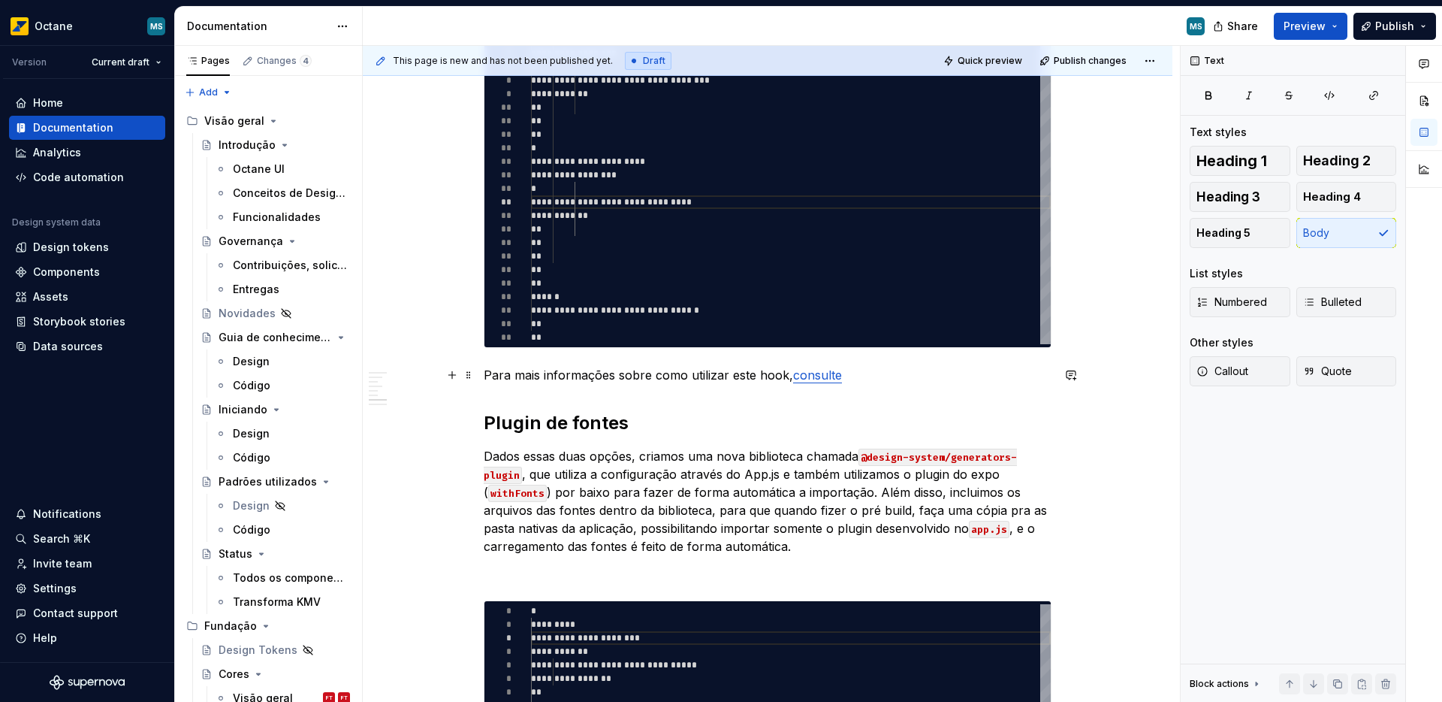
click at [769, 376] on p "Para mais informações sobre como utilizar este hook, consulte" at bounding box center [768, 375] width 568 height 18
click at [732, 417] on h2 "Plugin de fontes" at bounding box center [768, 423] width 568 height 24
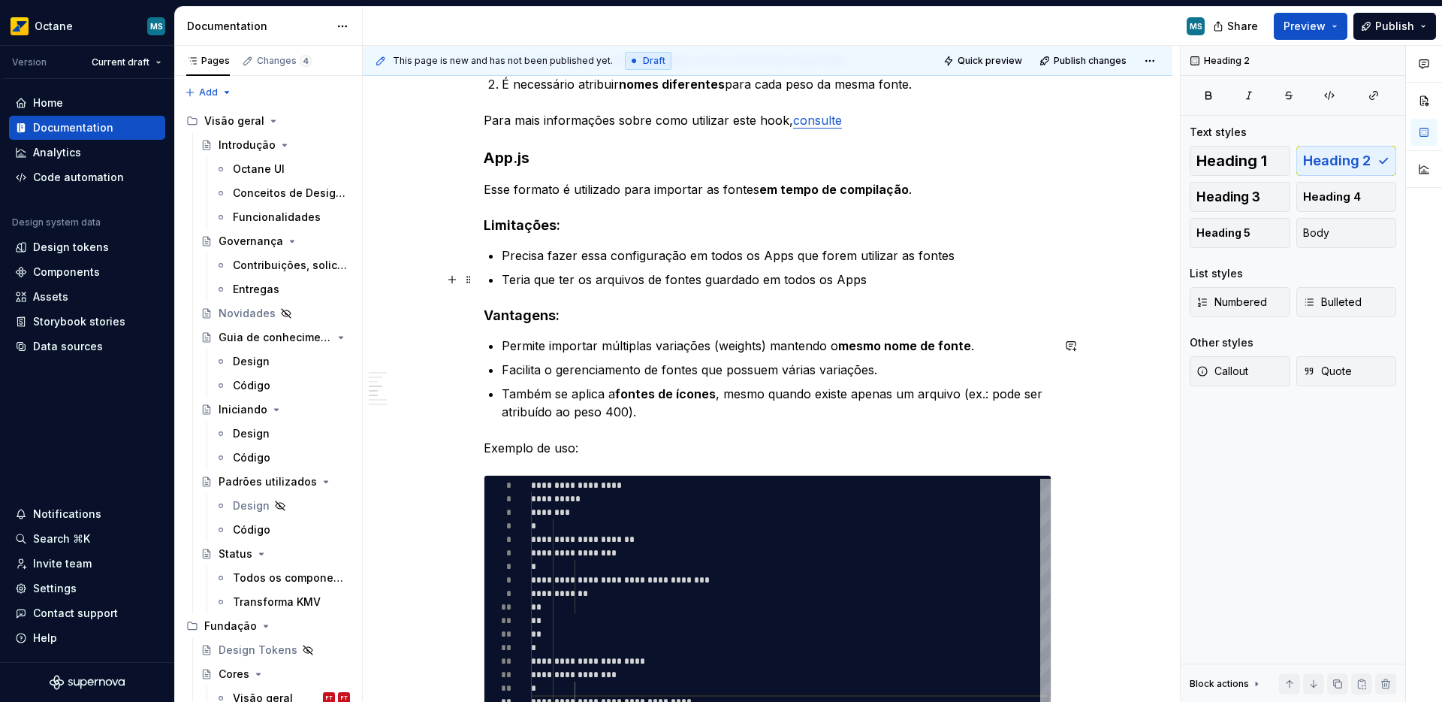
scroll to position [290, 0]
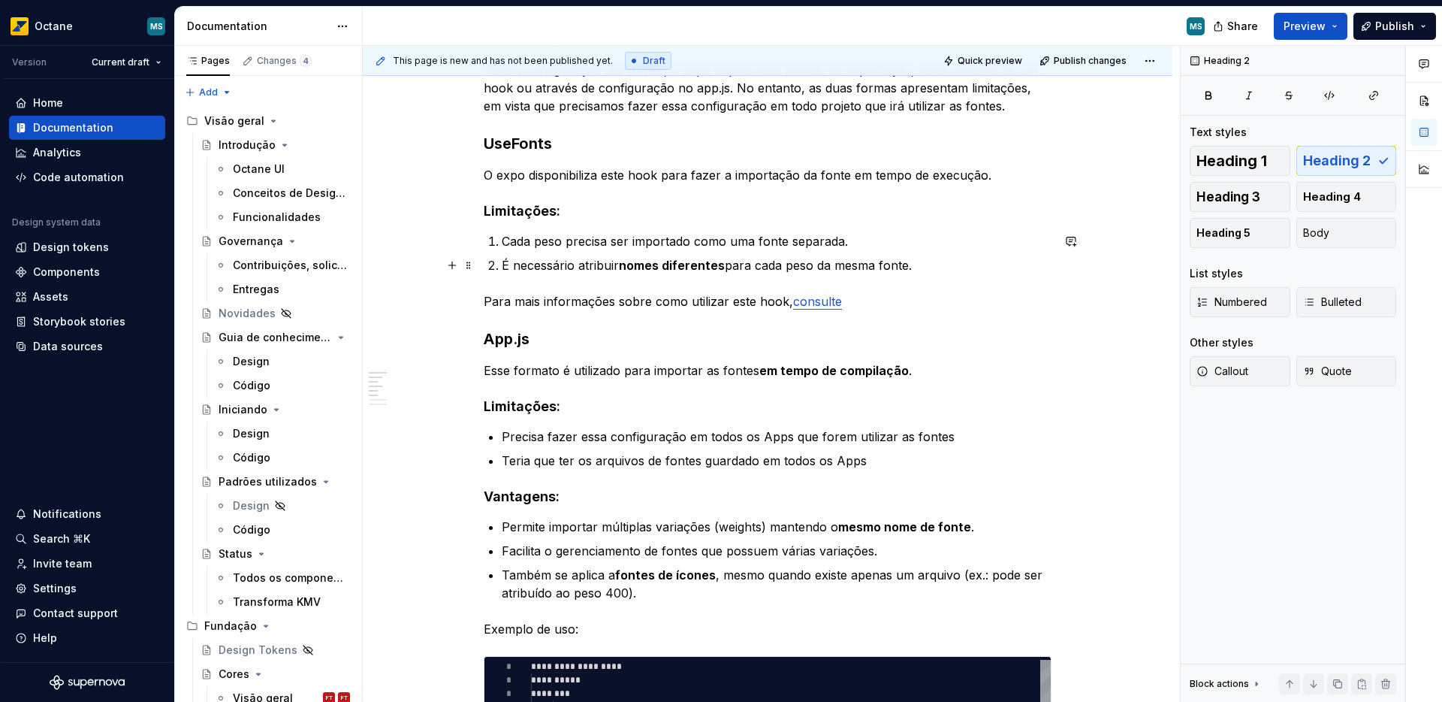
click at [944, 271] on p "É necessário atribuir nomes diferentes para cada peso da mesma fonte." at bounding box center [777, 265] width 550 height 18
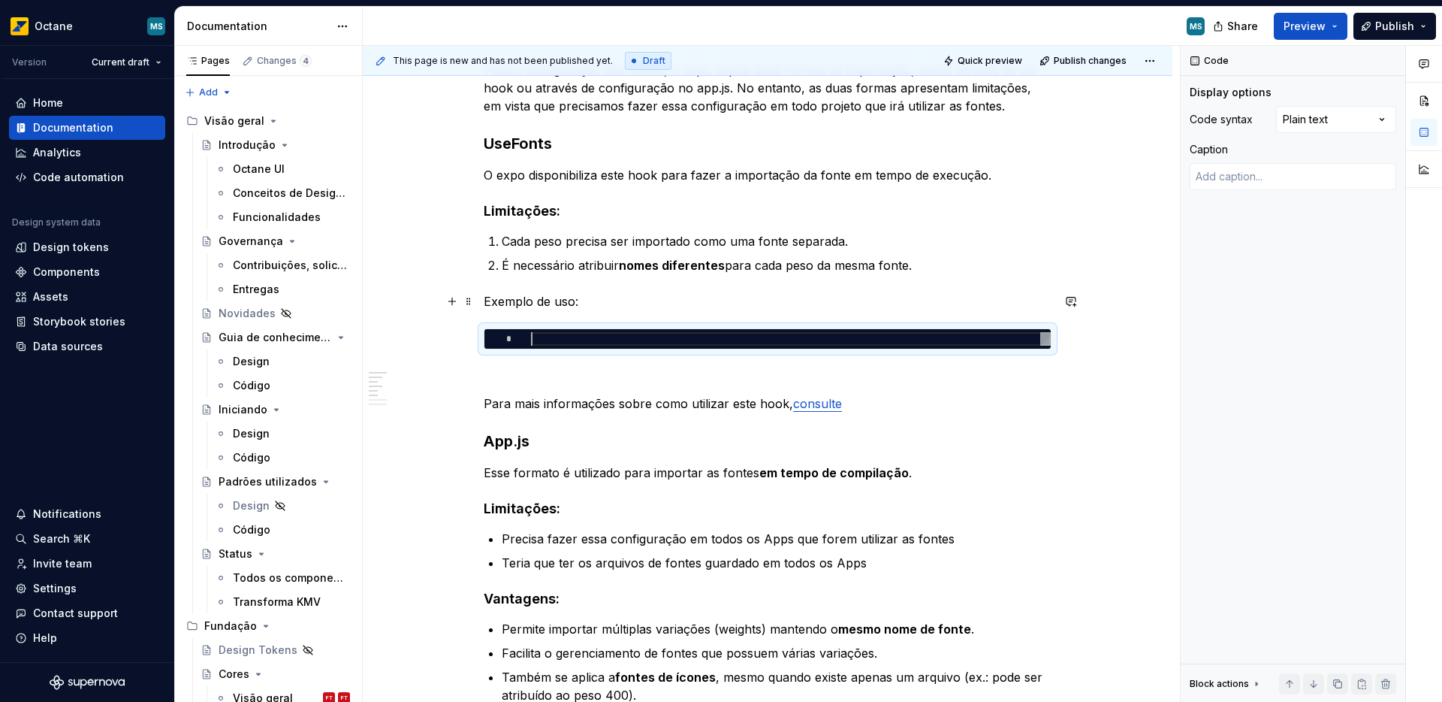
type textarea "*"
type textarea "**********"
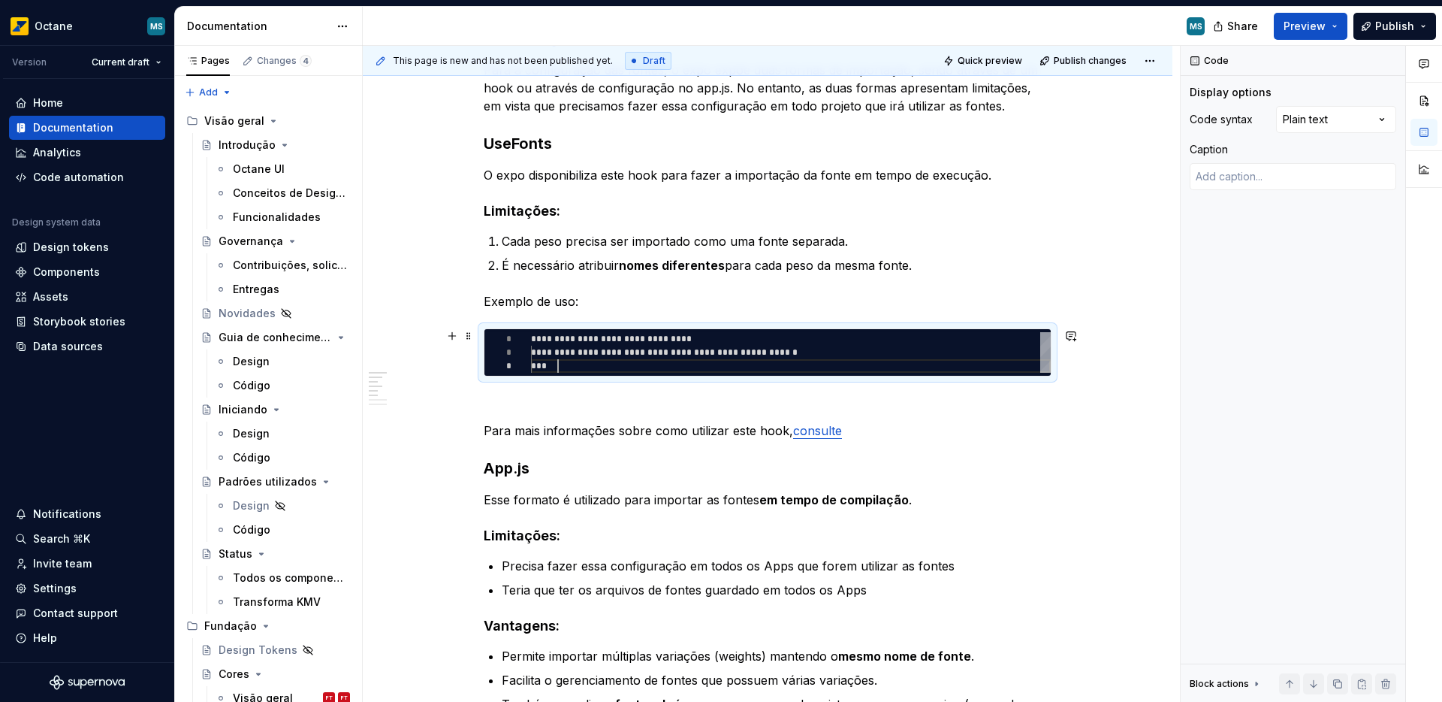
scroll to position [27, 27]
click at [542, 367] on div "**********" at bounding box center [791, 352] width 520 height 41
type textarea "*"
type textarea "**********"
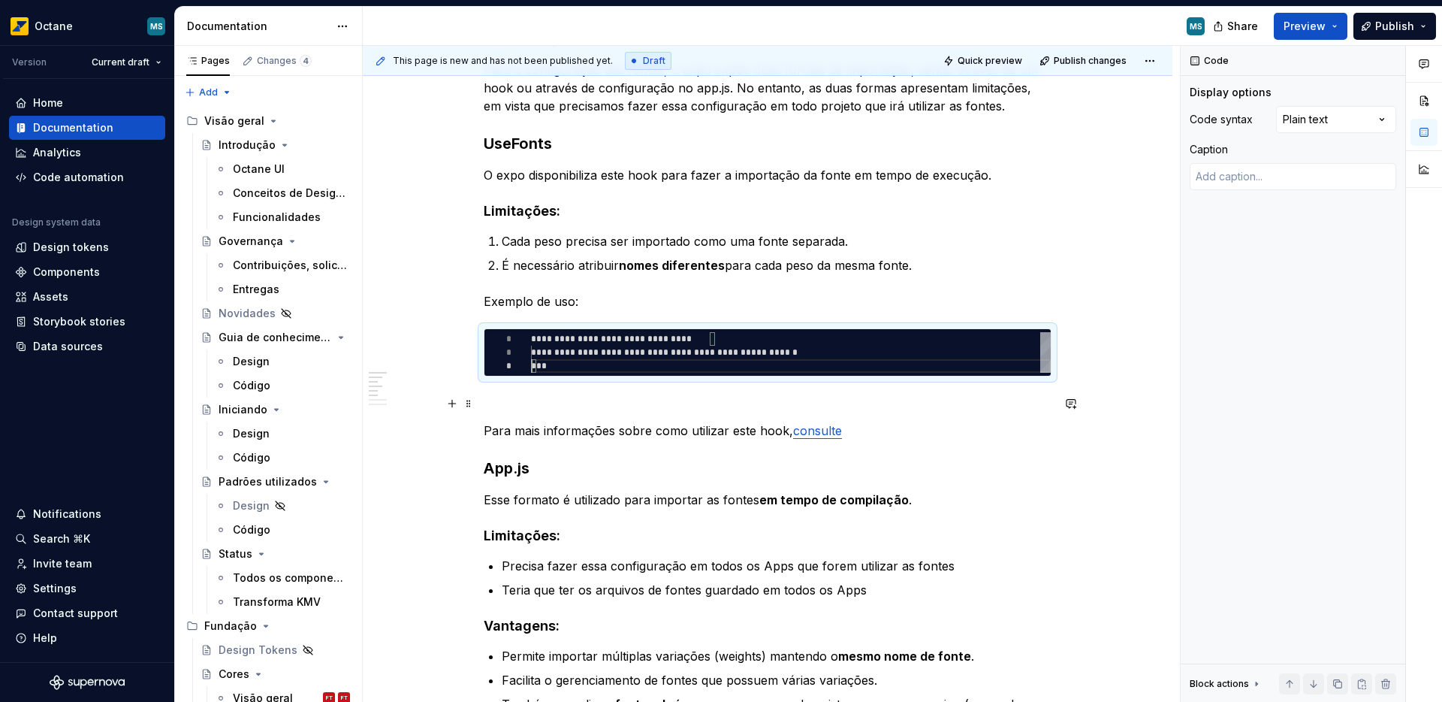
scroll to position [27, 0]
click at [545, 408] on p at bounding box center [768, 403] width 568 height 18
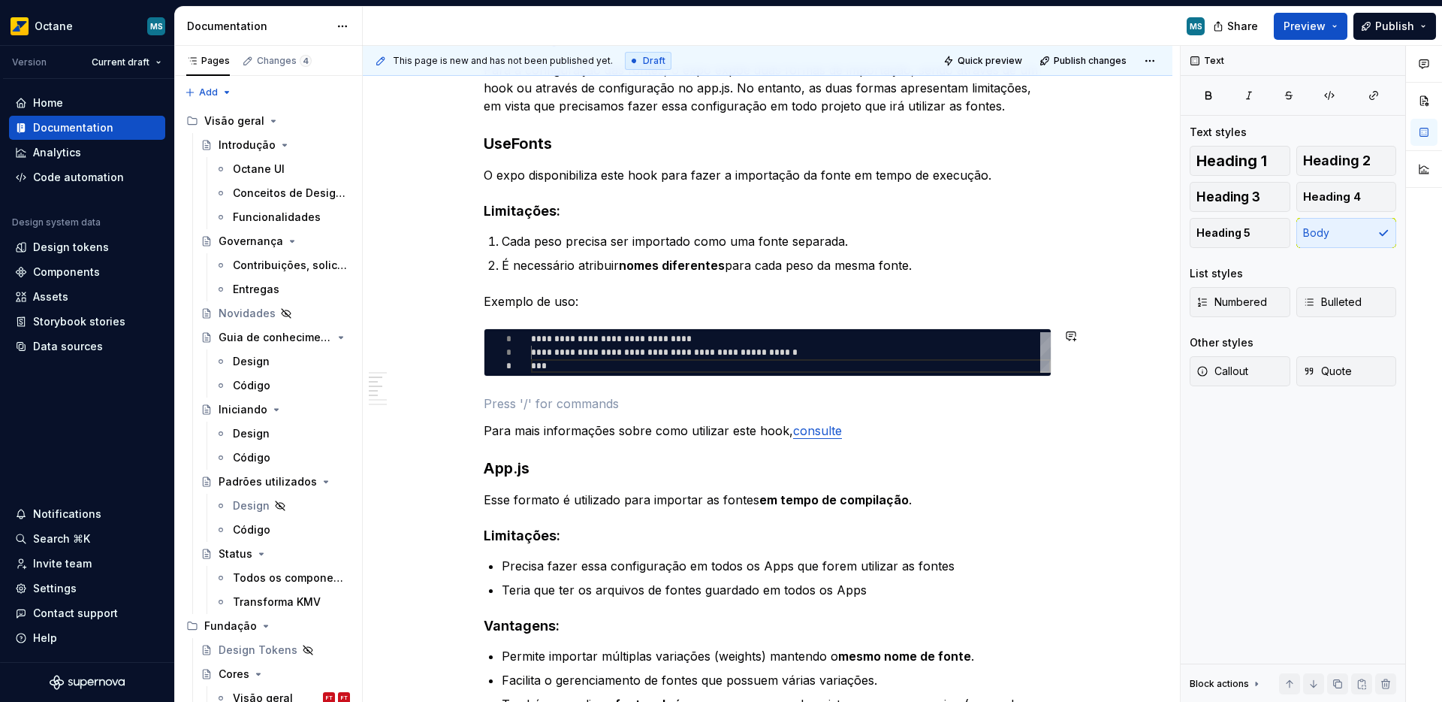
scroll to position [303, 0]
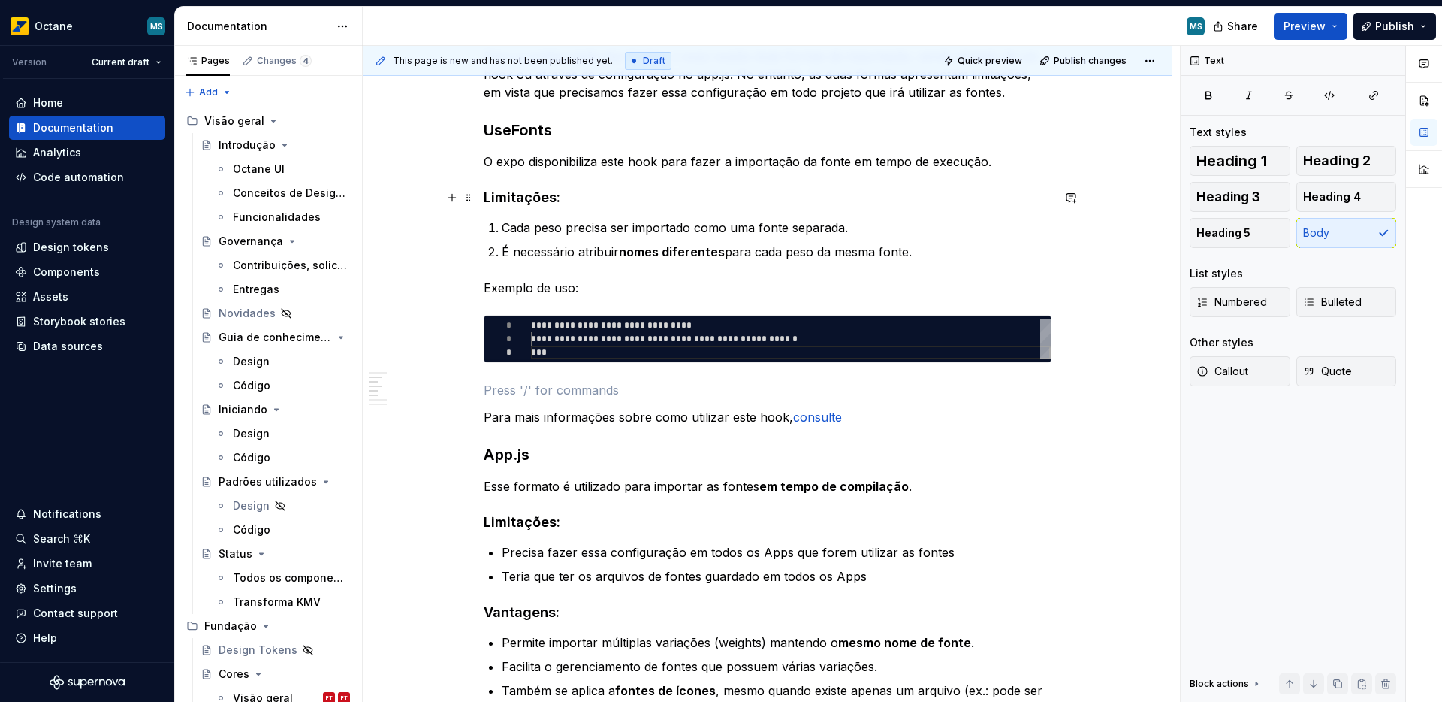
click at [514, 195] on h4 "Limitações:" at bounding box center [768, 198] width 568 height 18
click at [484, 292] on p "Exemplo de uso:" at bounding box center [768, 288] width 568 height 18
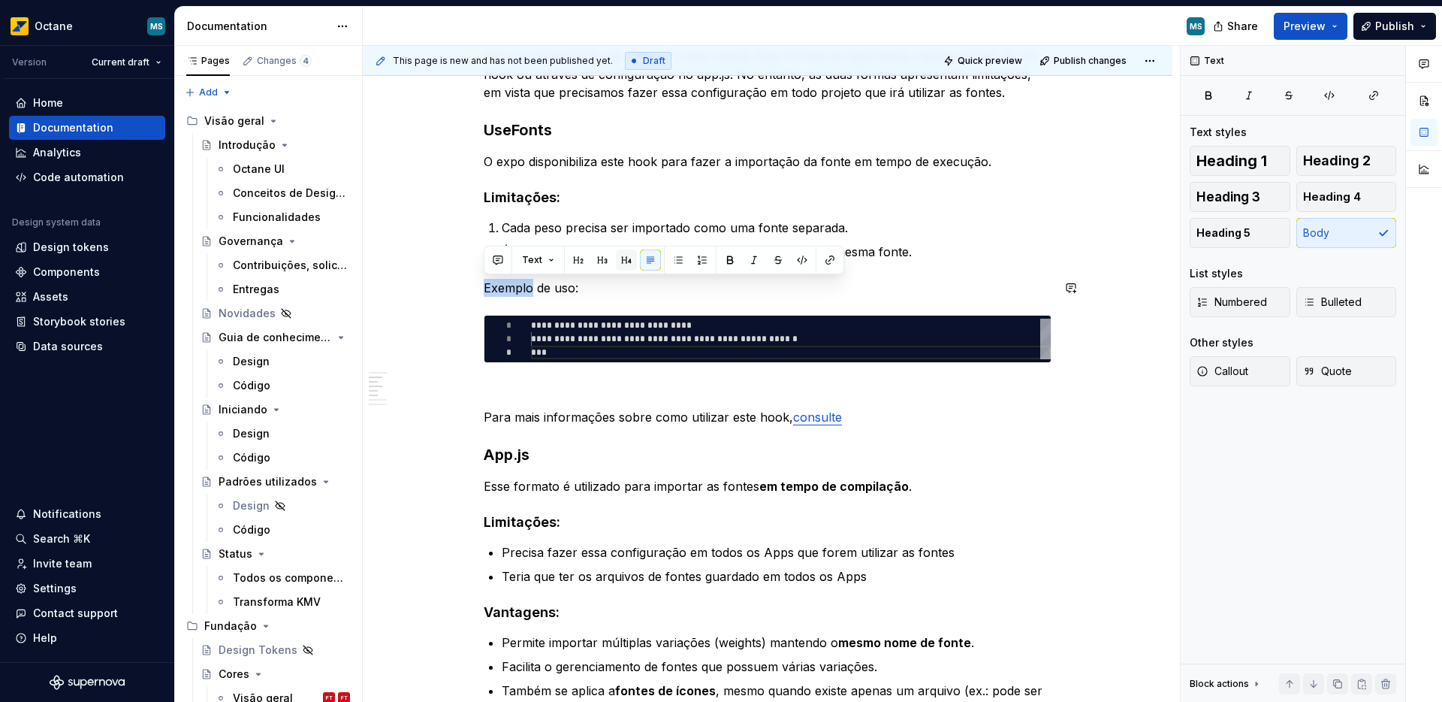
click at [623, 266] on button "button" at bounding box center [626, 259] width 21 height 21
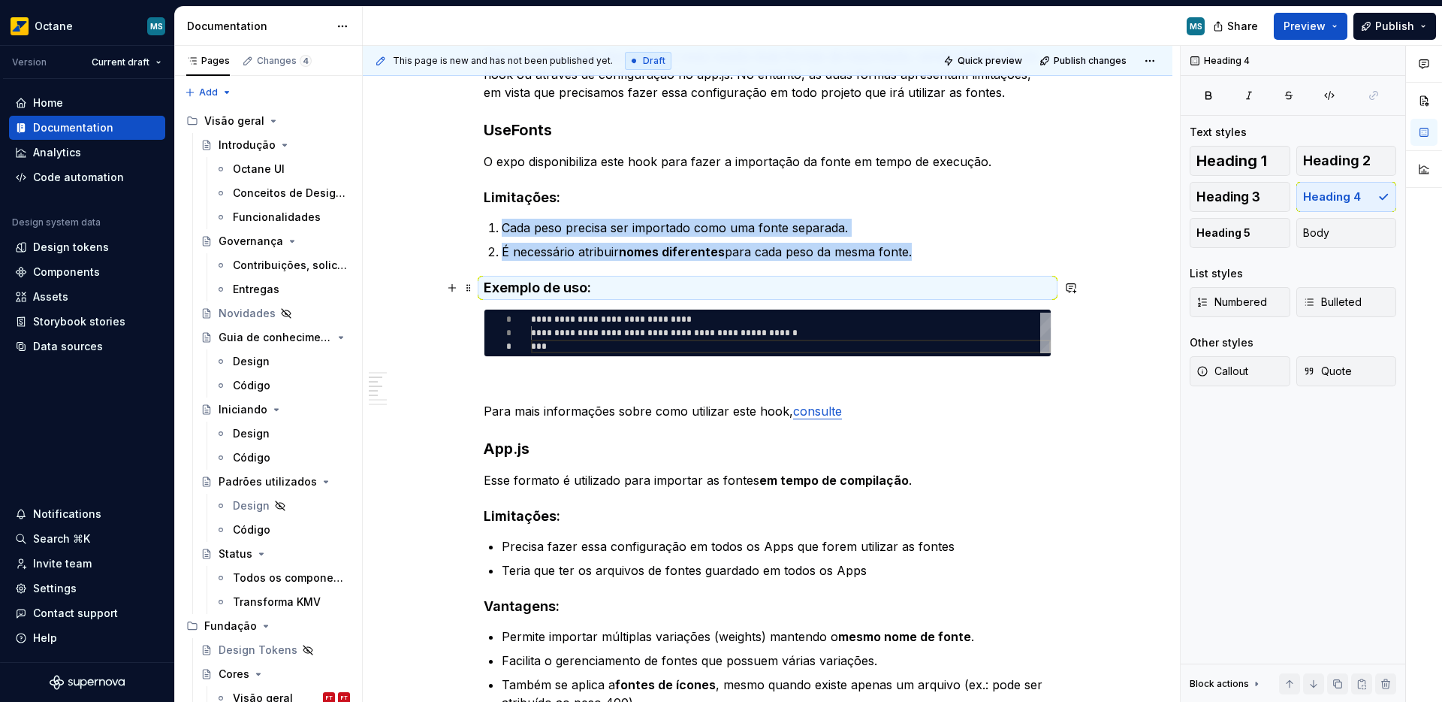
click at [550, 291] on h4 "Exemplo de uso:" at bounding box center [768, 288] width 568 height 18
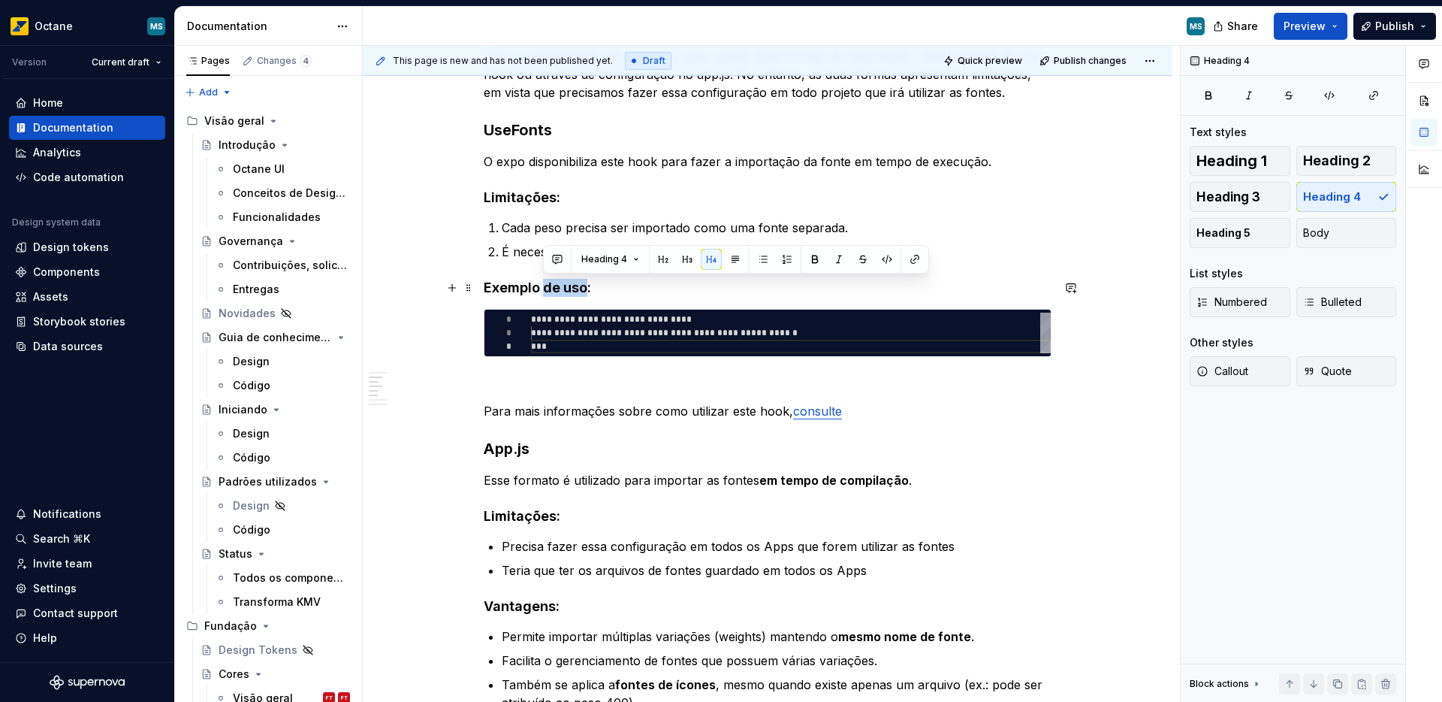
drag, startPoint x: 543, startPoint y: 291, endPoint x: 584, endPoint y: 290, distance: 40.6
click at [584, 290] on h4 "Exemplo de uso:" at bounding box center [768, 288] width 568 height 18
click at [586, 293] on h4 "Exemplo:" at bounding box center [768, 288] width 568 height 18
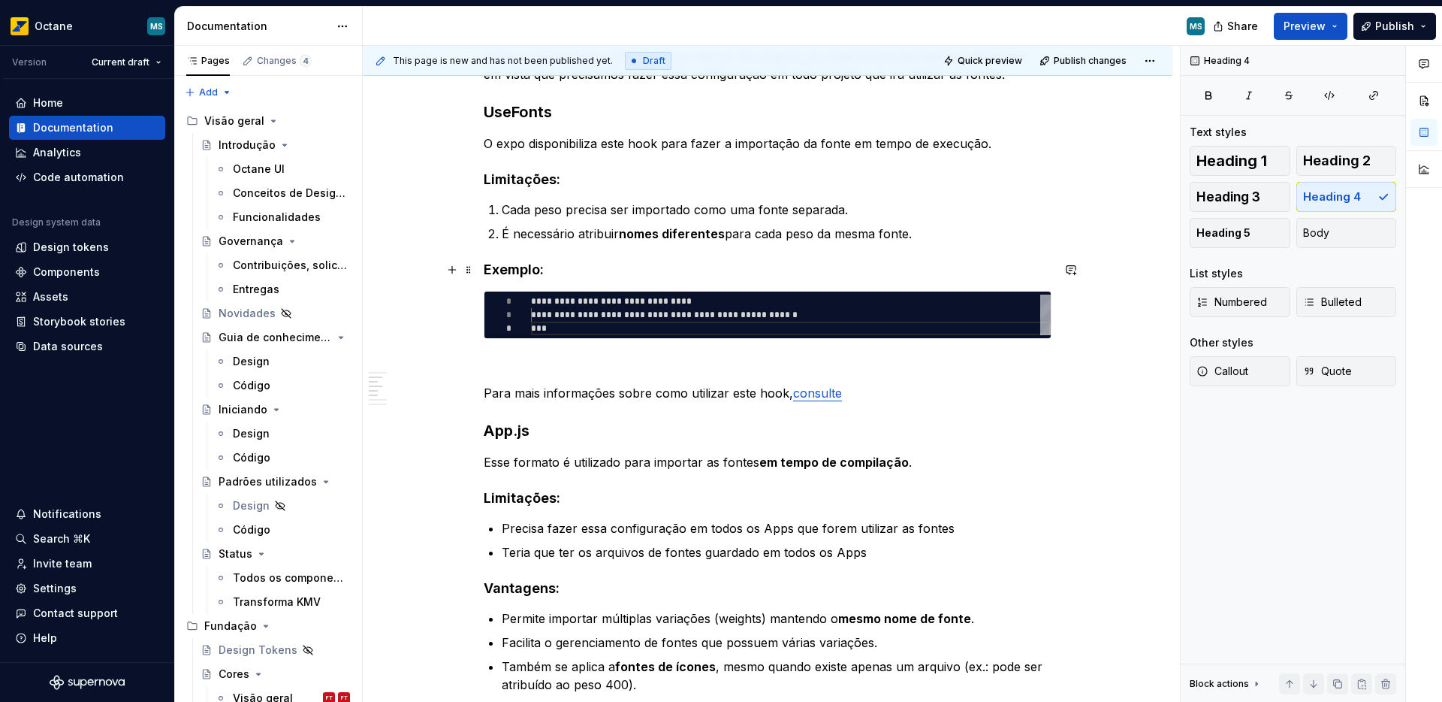
scroll to position [323, 0]
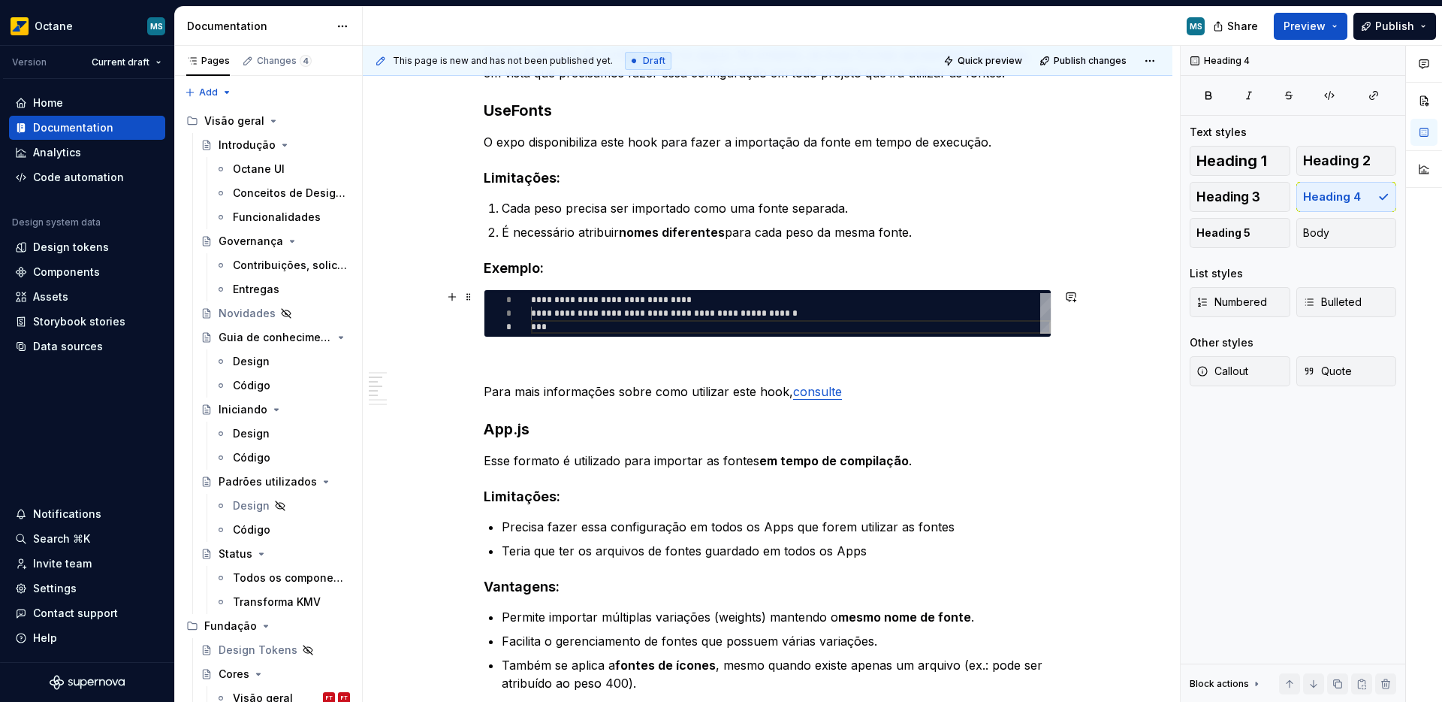
click at [557, 337] on div "**********" at bounding box center [768, 313] width 568 height 48
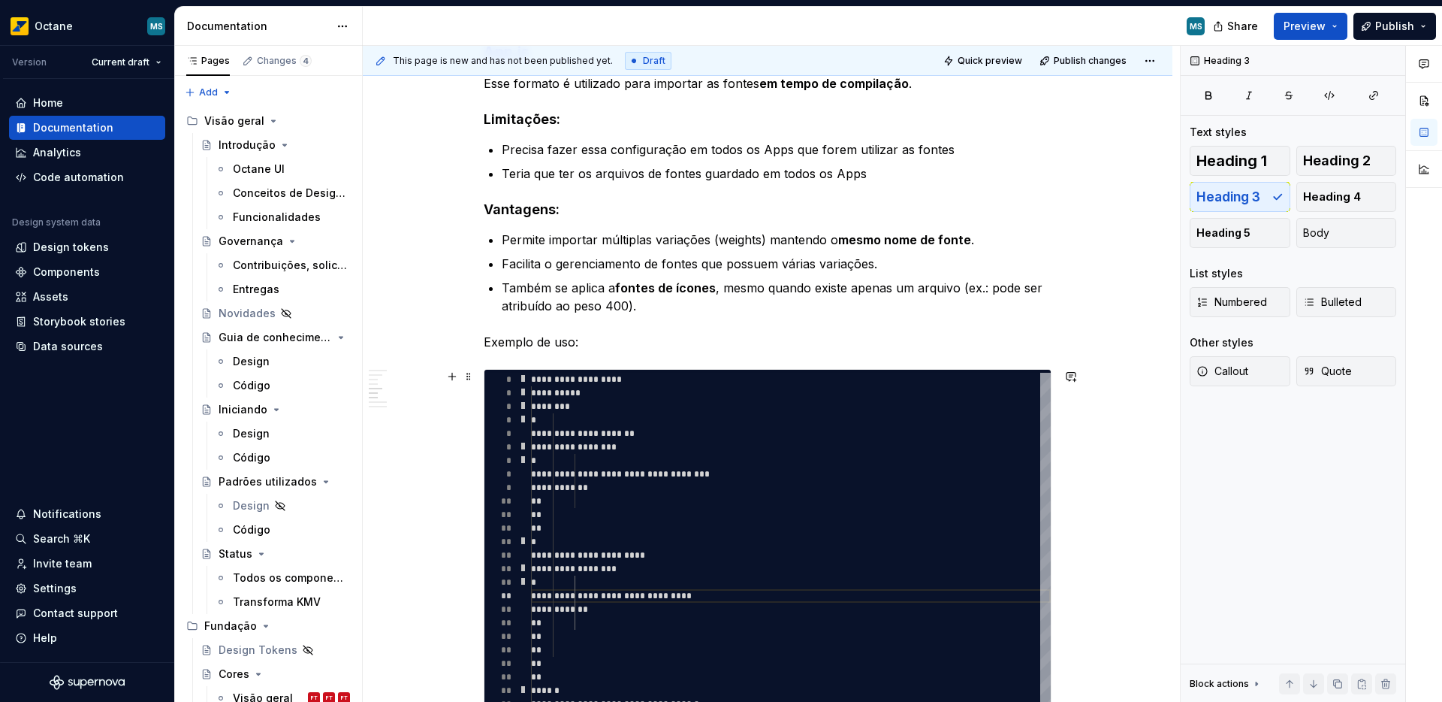
scroll to position [676, 0]
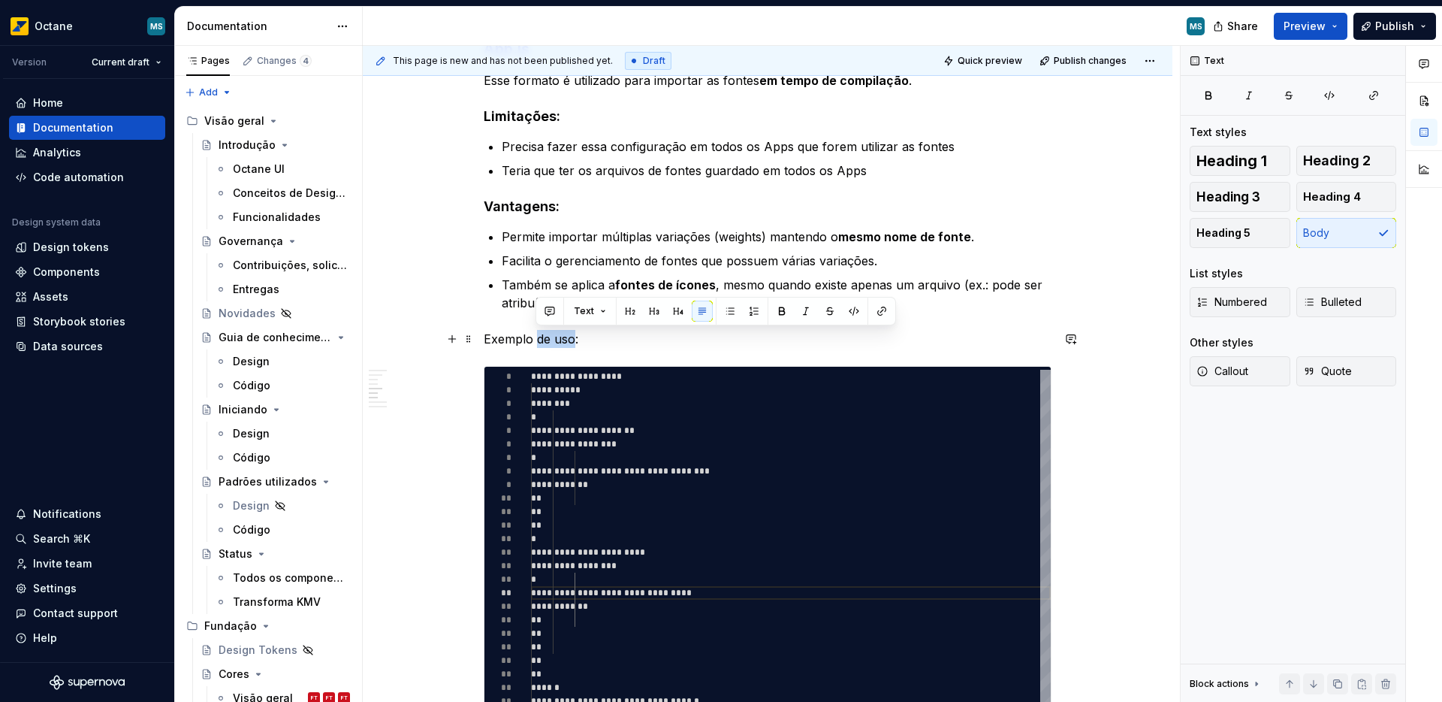
drag, startPoint x: 534, startPoint y: 340, endPoint x: 574, endPoint y: 337, distance: 39.9
click at [574, 337] on p "Exemplo de uso:" at bounding box center [768, 339] width 568 height 18
drag, startPoint x: 484, startPoint y: 337, endPoint x: 532, endPoint y: 337, distance: 47.3
click at [532, 337] on p "Exemplo:" at bounding box center [768, 339] width 568 height 18
drag, startPoint x: 539, startPoint y: 339, endPoint x: 482, endPoint y: 339, distance: 56.3
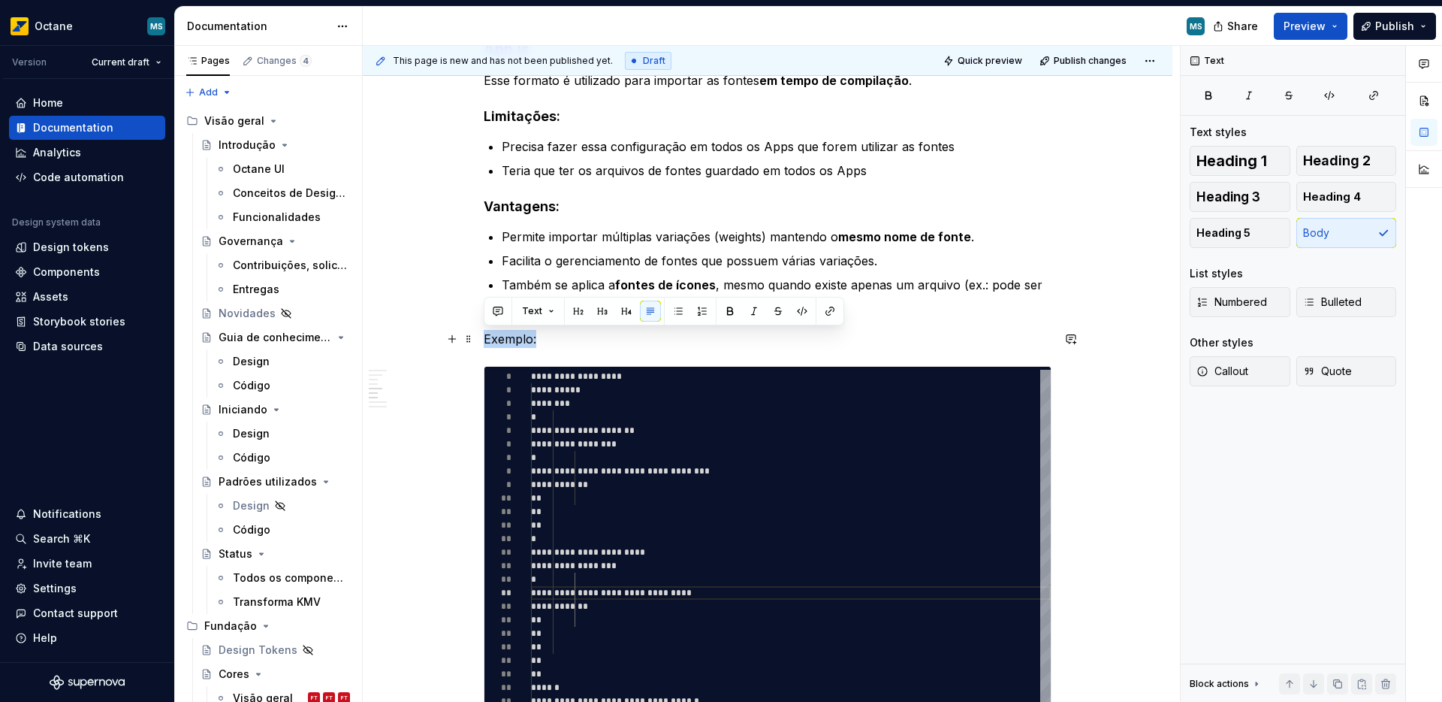
click at [484, 339] on p "Exemplo:" at bounding box center [768, 339] width 568 height 18
click at [537, 306] on span "Text" at bounding box center [532, 311] width 20 height 12
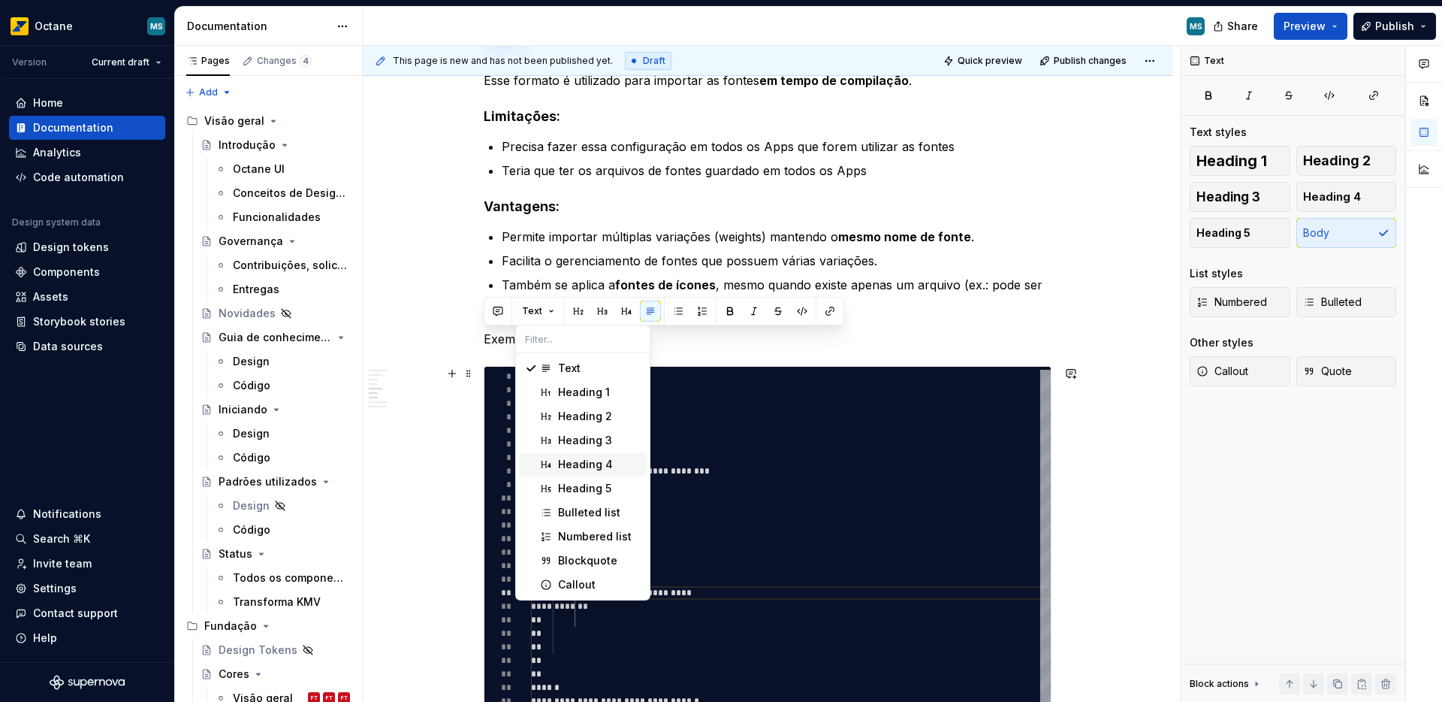
click at [588, 458] on div "Heading 4" at bounding box center [585, 464] width 55 height 15
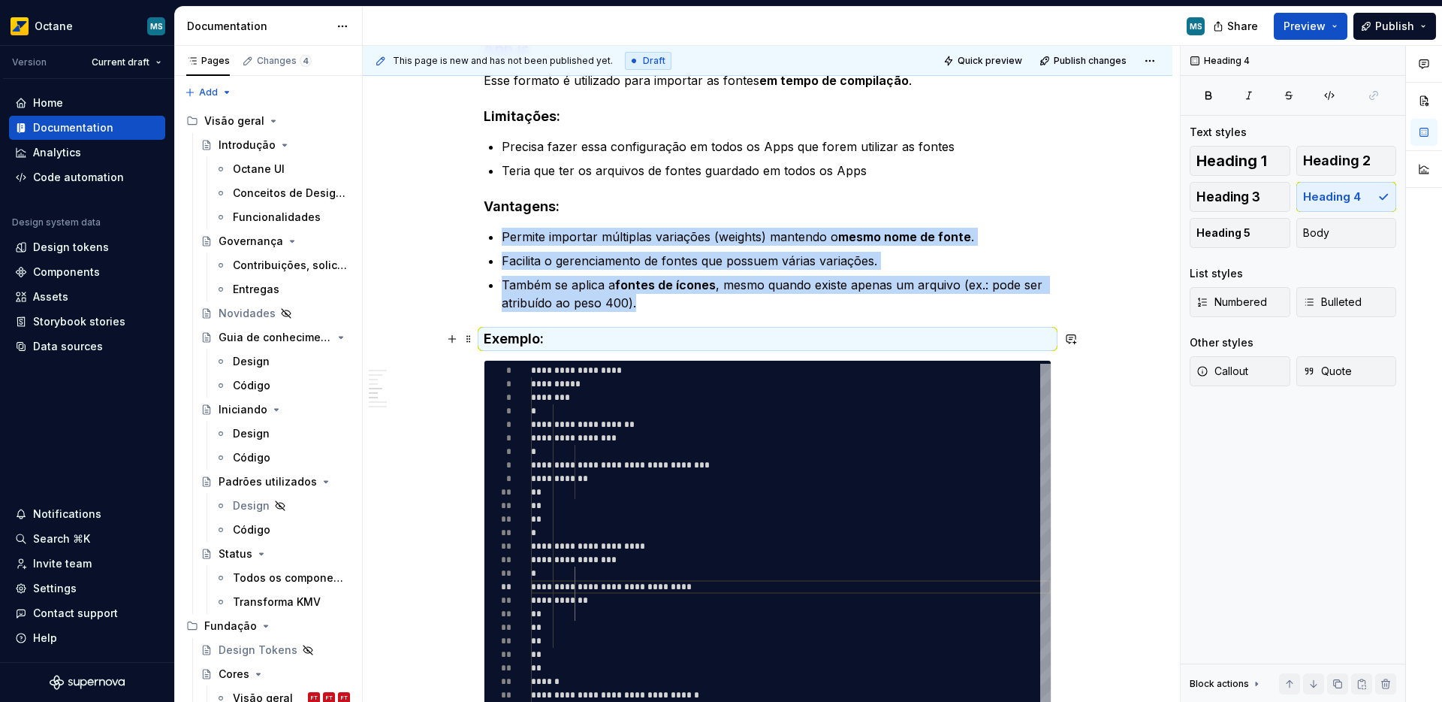
click at [616, 330] on h4 "Exemplo:" at bounding box center [768, 339] width 568 height 18
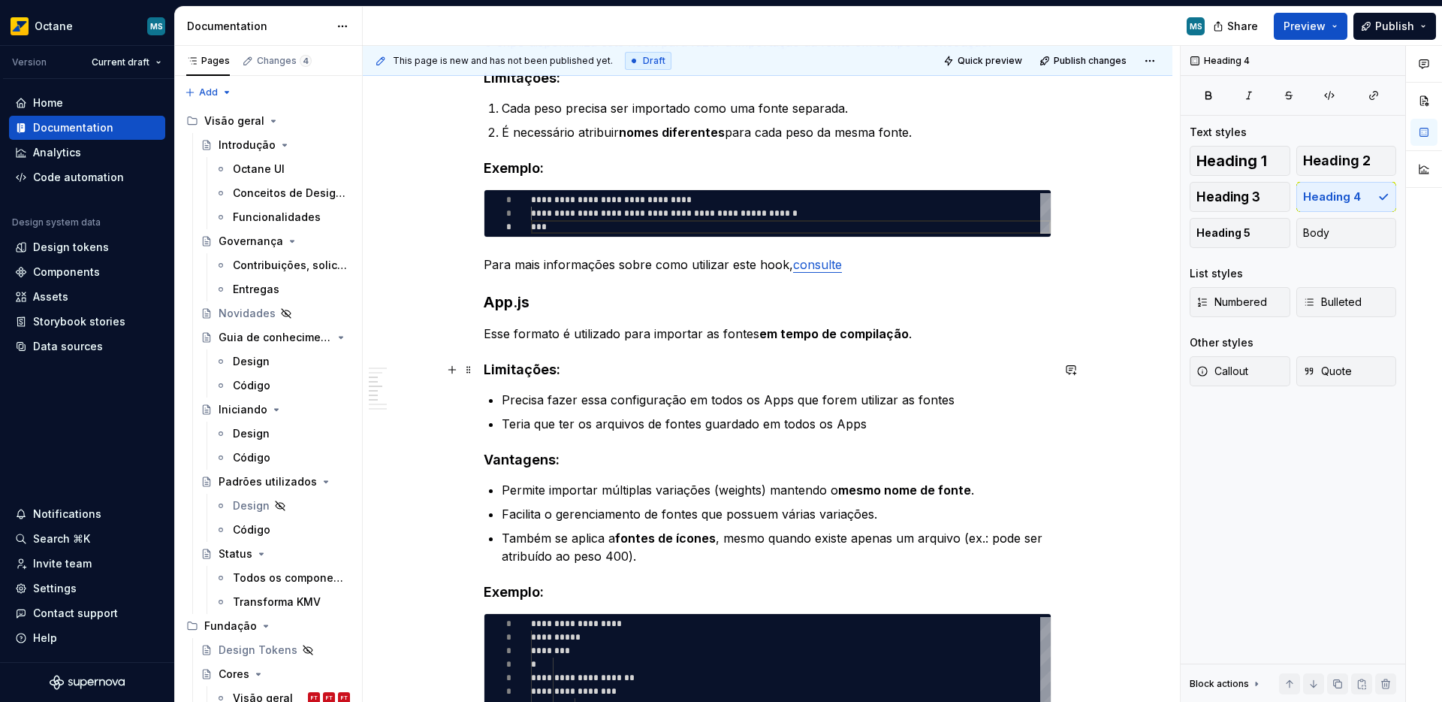
scroll to position [430, 0]
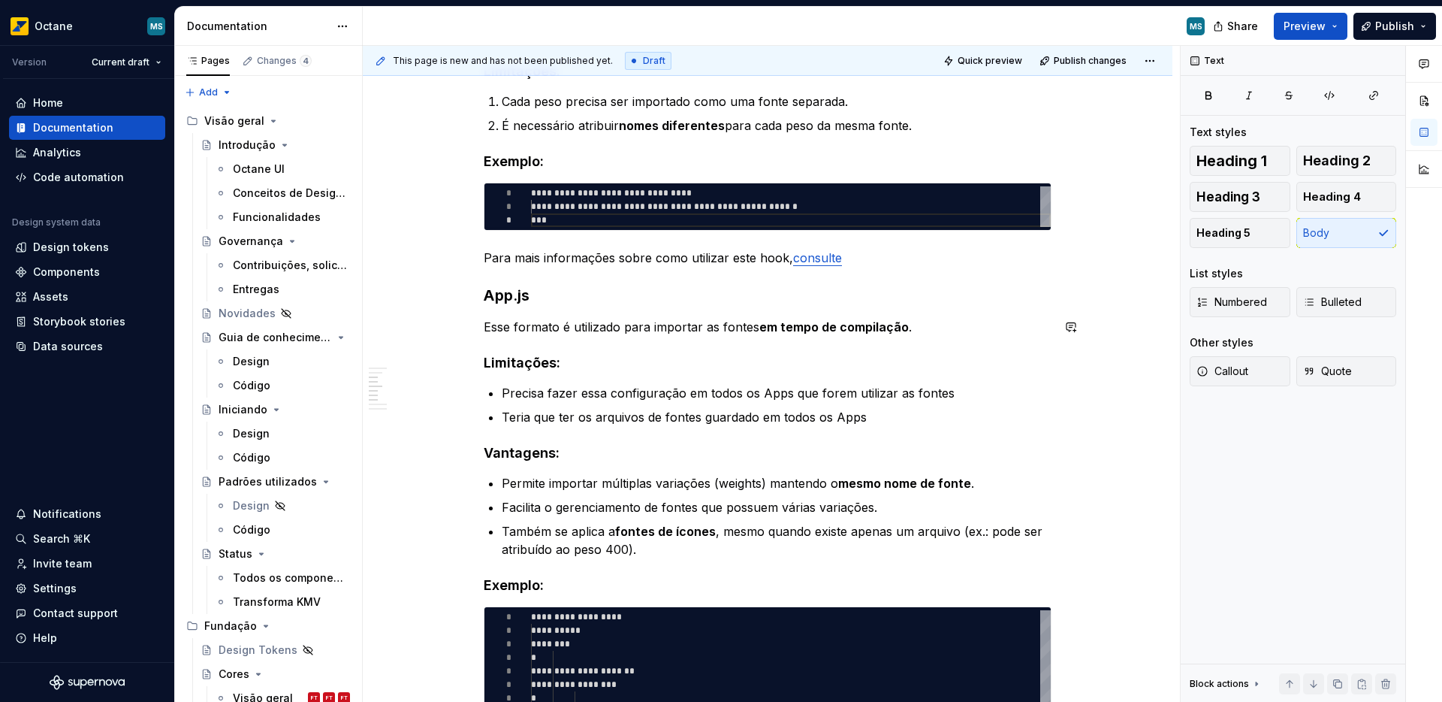
click at [499, 308] on div "**********" at bounding box center [768, 700] width 568 height 1630
click at [502, 301] on h3 "App.js" at bounding box center [768, 295] width 568 height 21
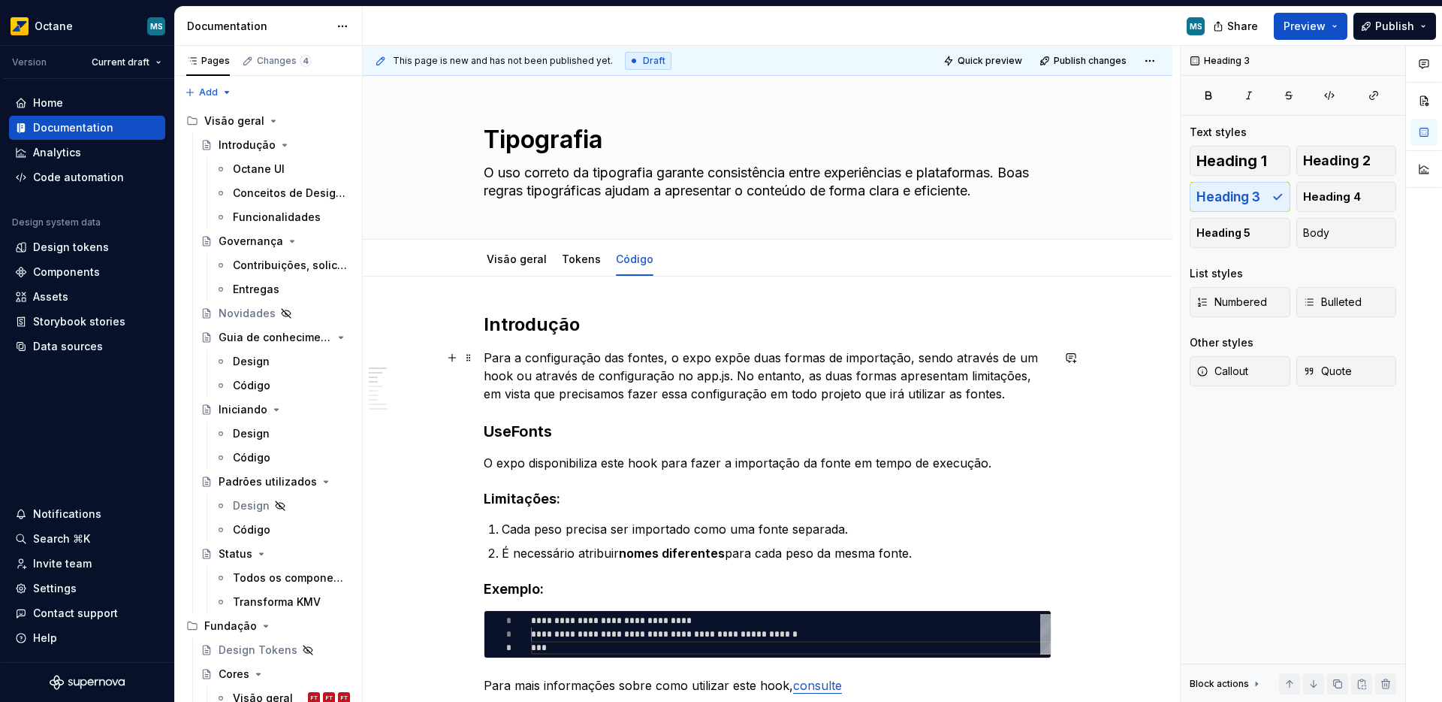
scroll to position [126, 0]
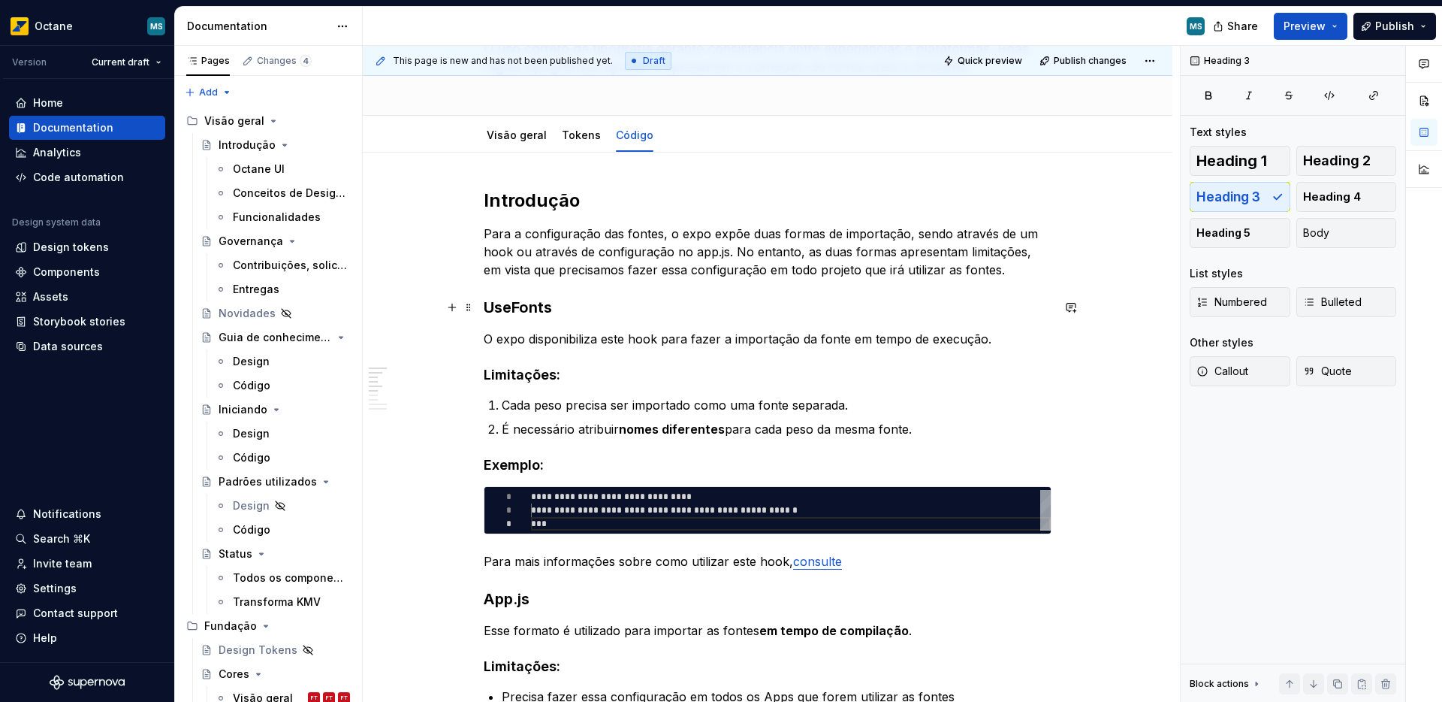
click at [539, 310] on h3 "UseFonts" at bounding box center [768, 307] width 568 height 21
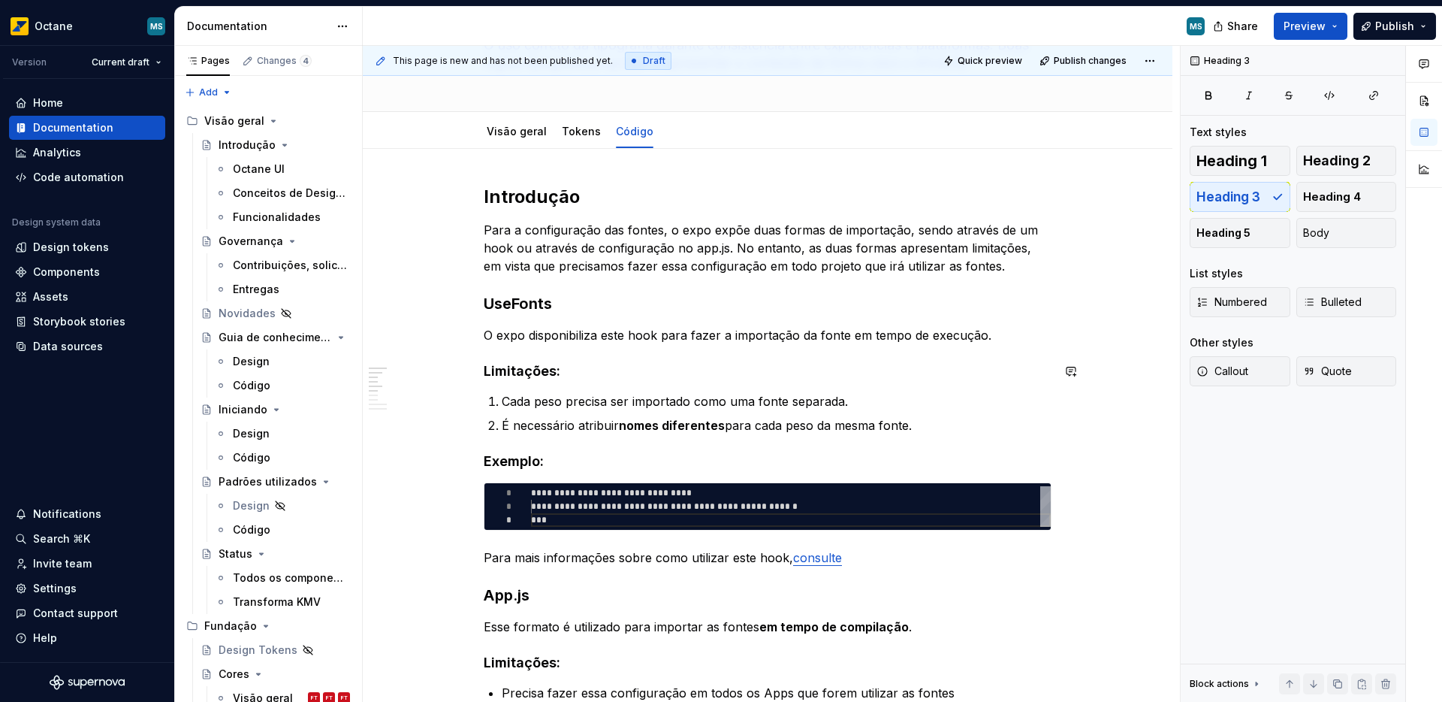
scroll to position [138, 0]
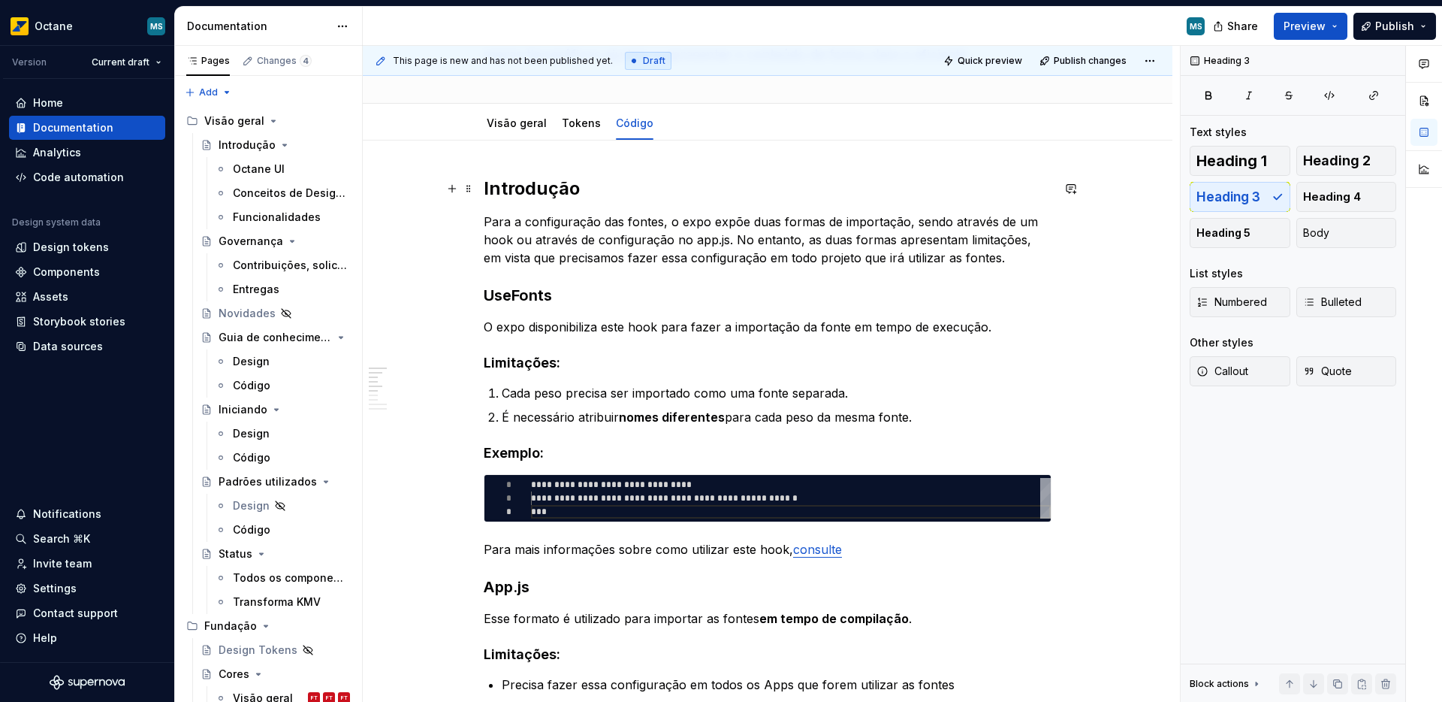
click at [518, 195] on h2 "Introdução" at bounding box center [768, 189] width 568 height 24
click at [513, 297] on h3 "UseFonts" at bounding box center [768, 295] width 568 height 21
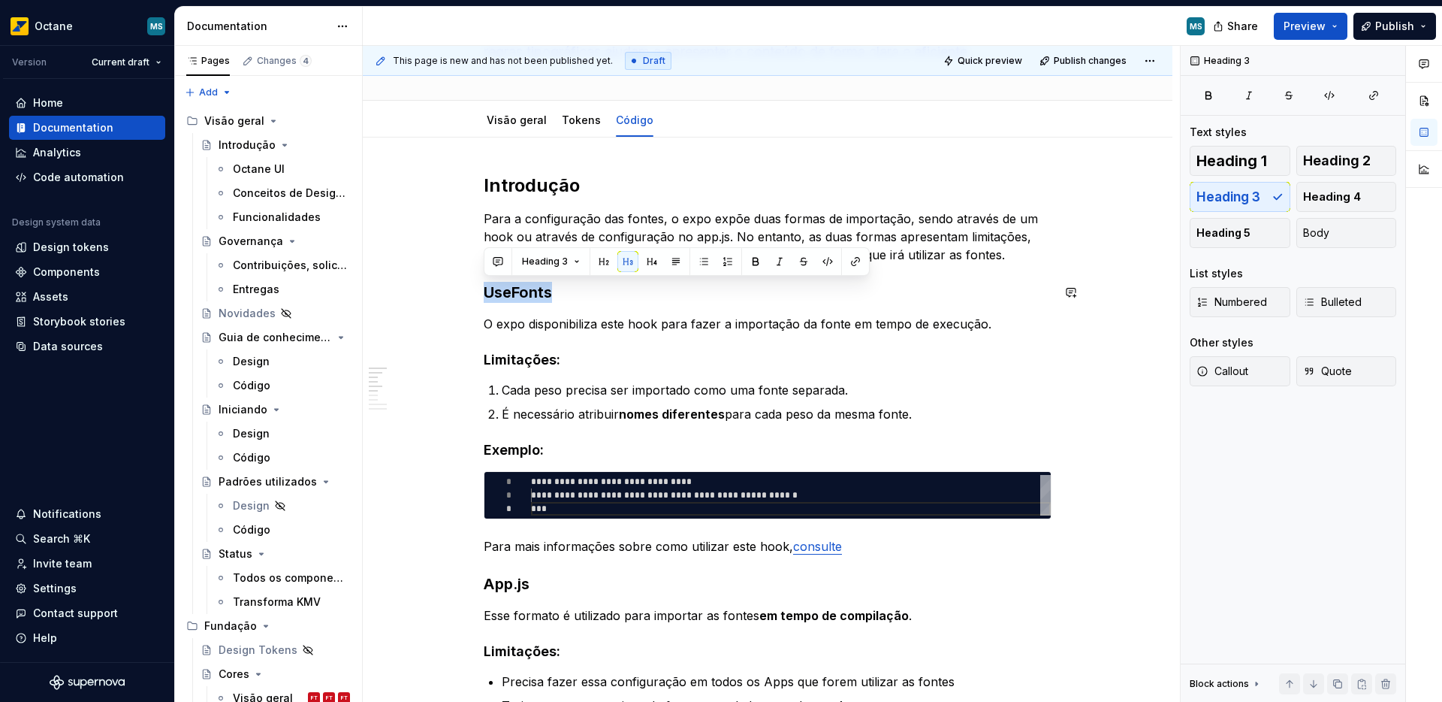
scroll to position [144, 0]
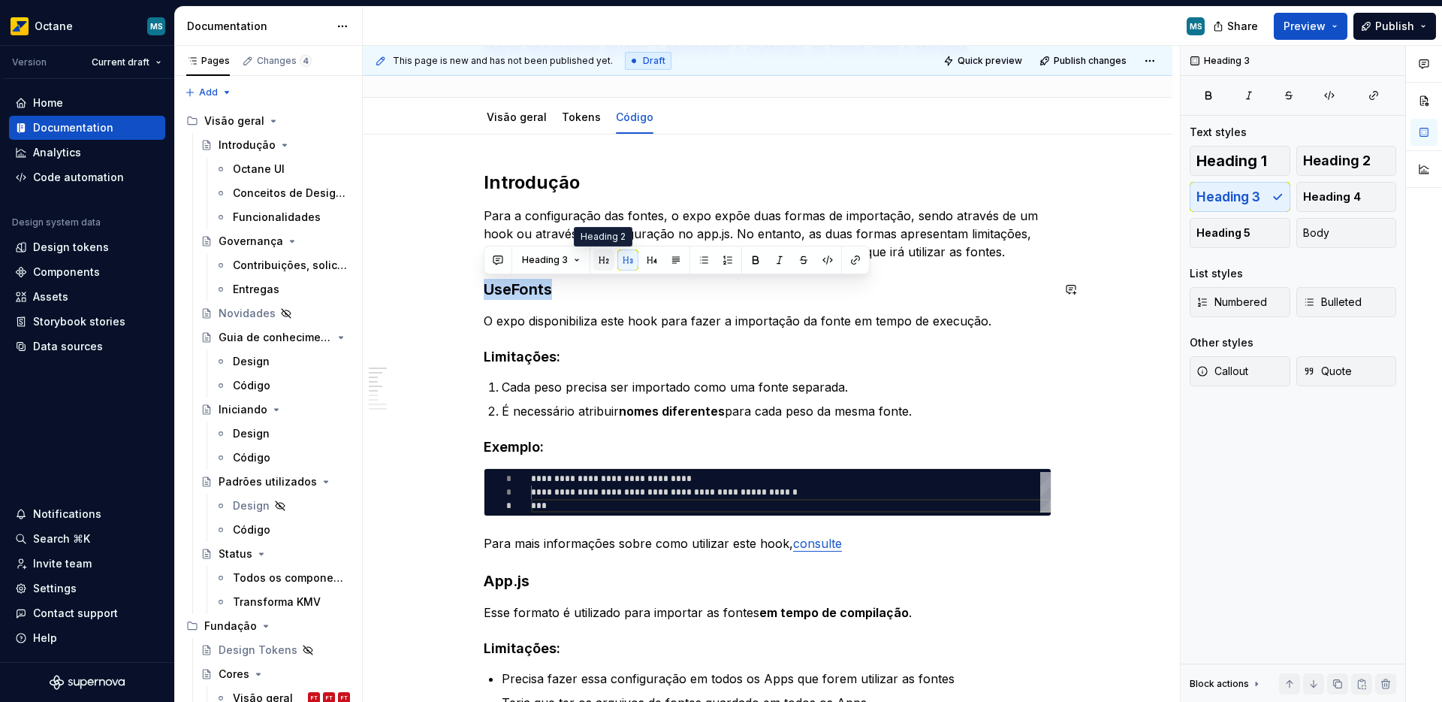
click at [605, 264] on button "button" at bounding box center [603, 259] width 21 height 21
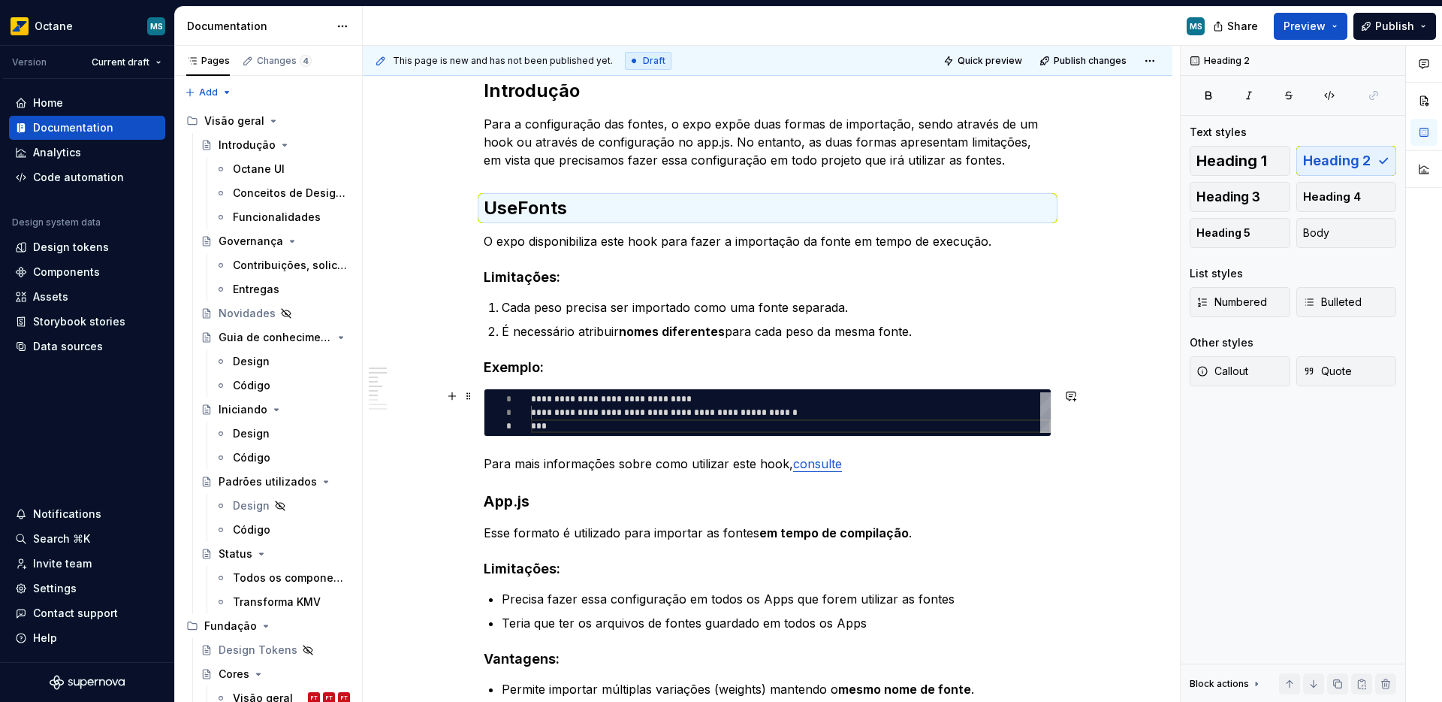
scroll to position [286, 0]
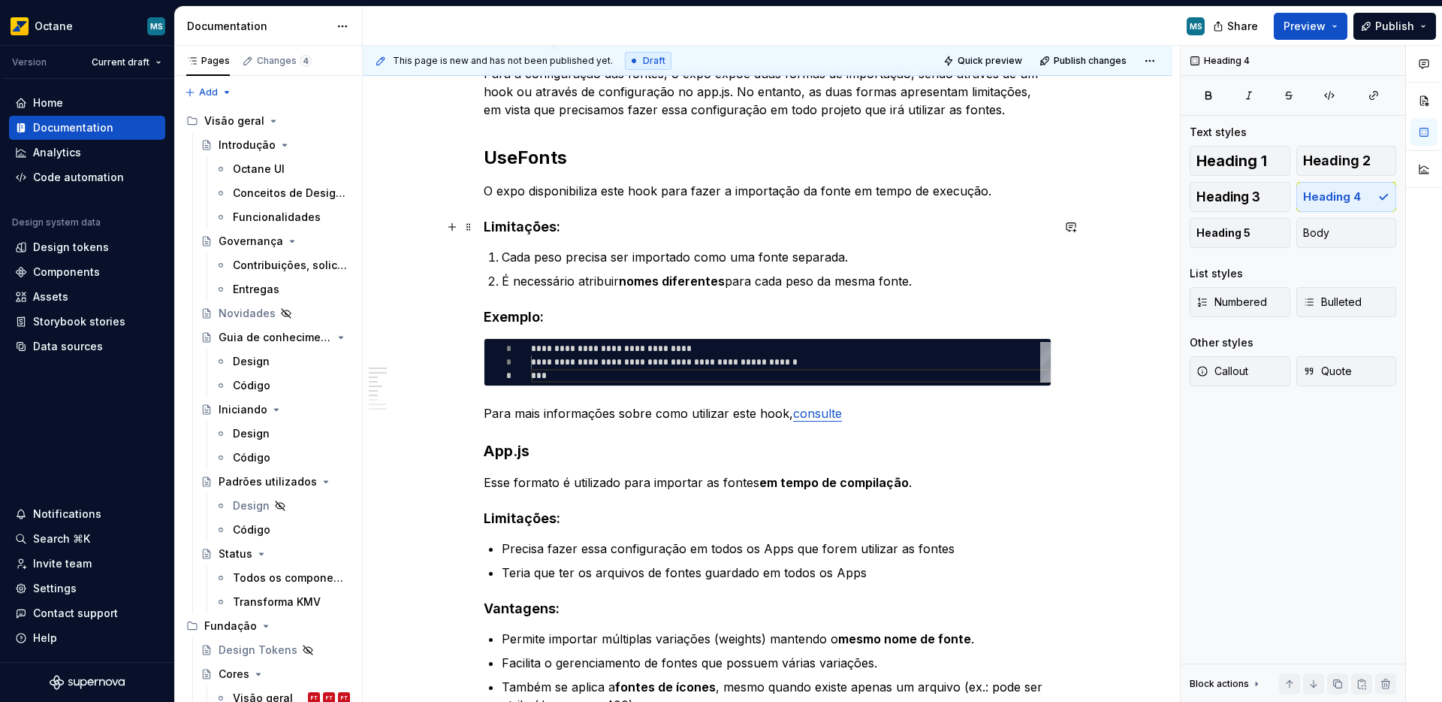
click at [506, 225] on h4 "Limitações:" at bounding box center [768, 227] width 568 height 18
drag, startPoint x: 584, startPoint y: 228, endPoint x: 479, endPoint y: 235, distance: 105.4
click at [620, 200] on button "button" at bounding box center [627, 198] width 21 height 21
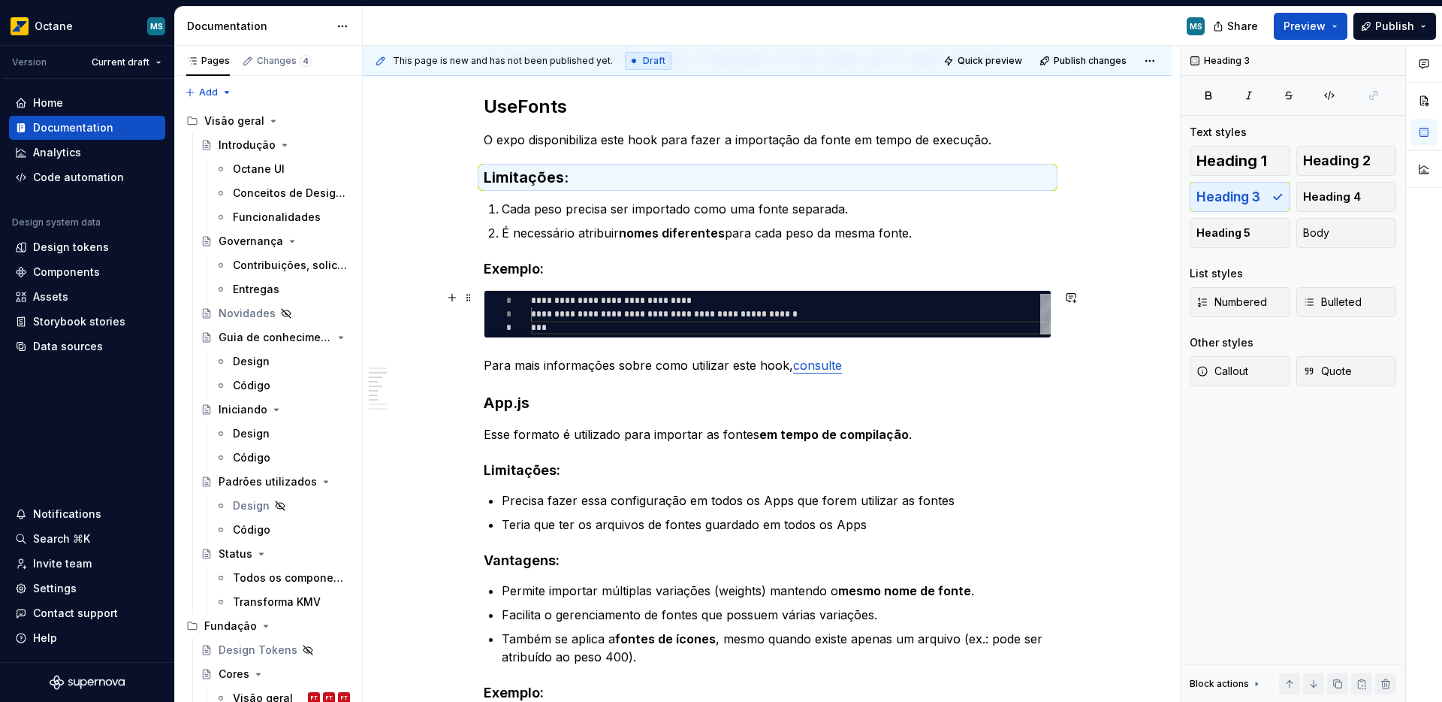
scroll to position [350, 0]
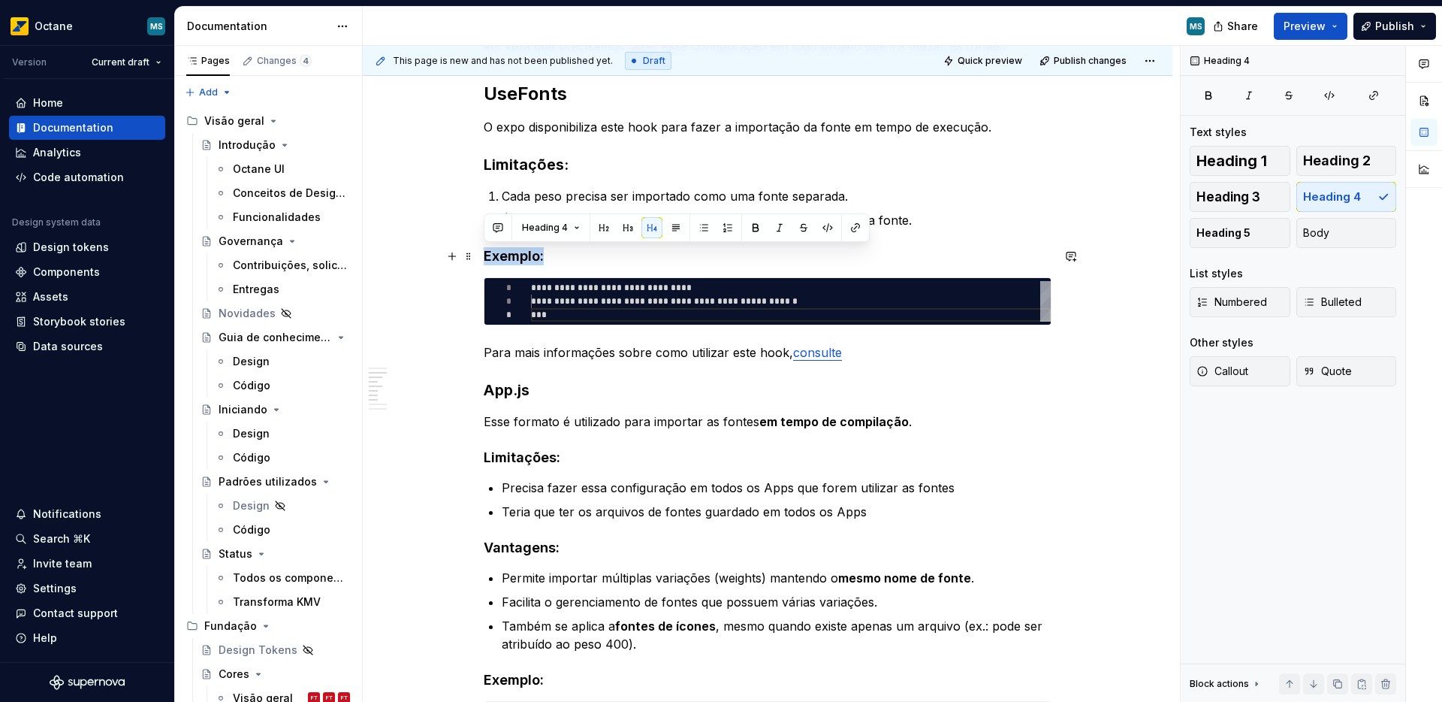
drag, startPoint x: 546, startPoint y: 255, endPoint x: 484, endPoint y: 256, distance: 61.6
click at [486, 257] on h4 "Exemplo:" at bounding box center [768, 256] width 568 height 18
click at [622, 233] on button "button" at bounding box center [627, 227] width 21 height 21
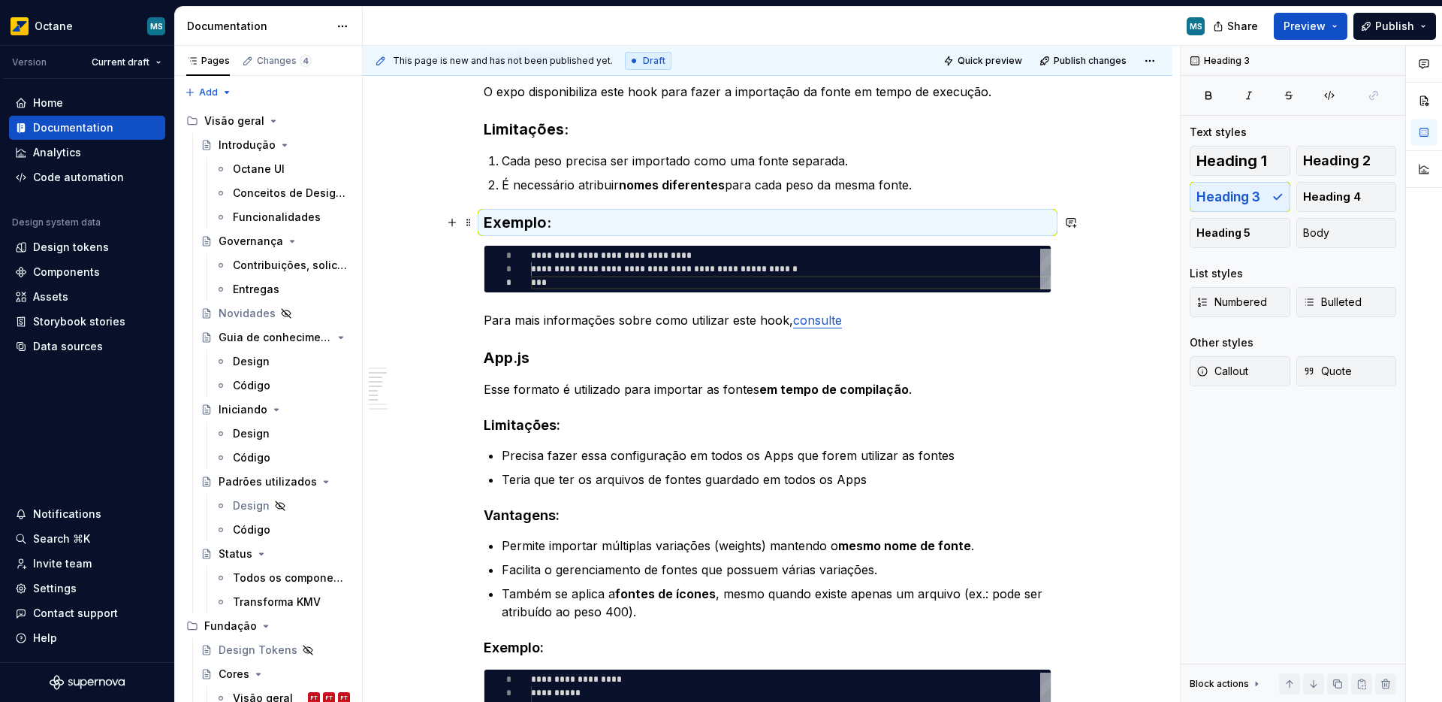
scroll to position [445, 0]
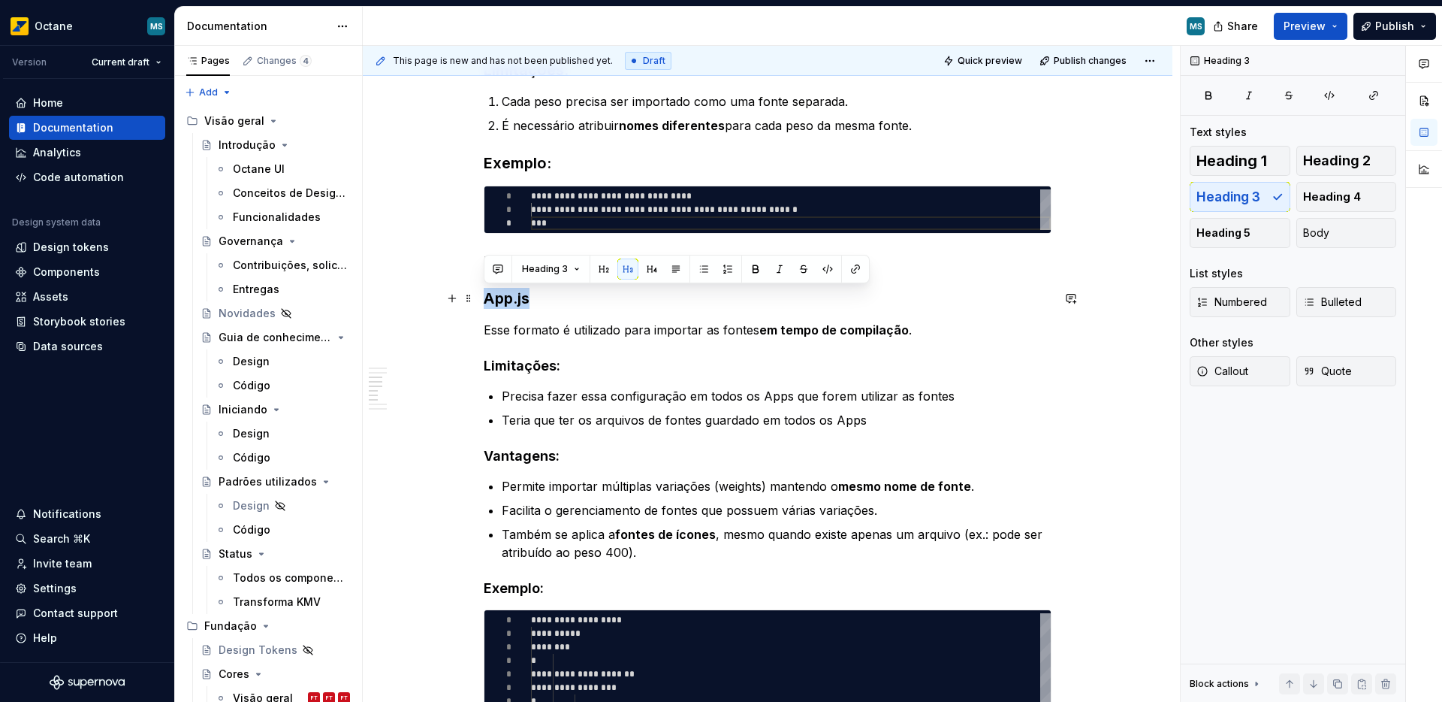
drag, startPoint x: 540, startPoint y: 298, endPoint x: 486, endPoint y: 299, distance: 54.1
click at [486, 299] on h3 "App.js" at bounding box center [768, 298] width 568 height 21
click at [597, 264] on button "button" at bounding box center [603, 268] width 21 height 21
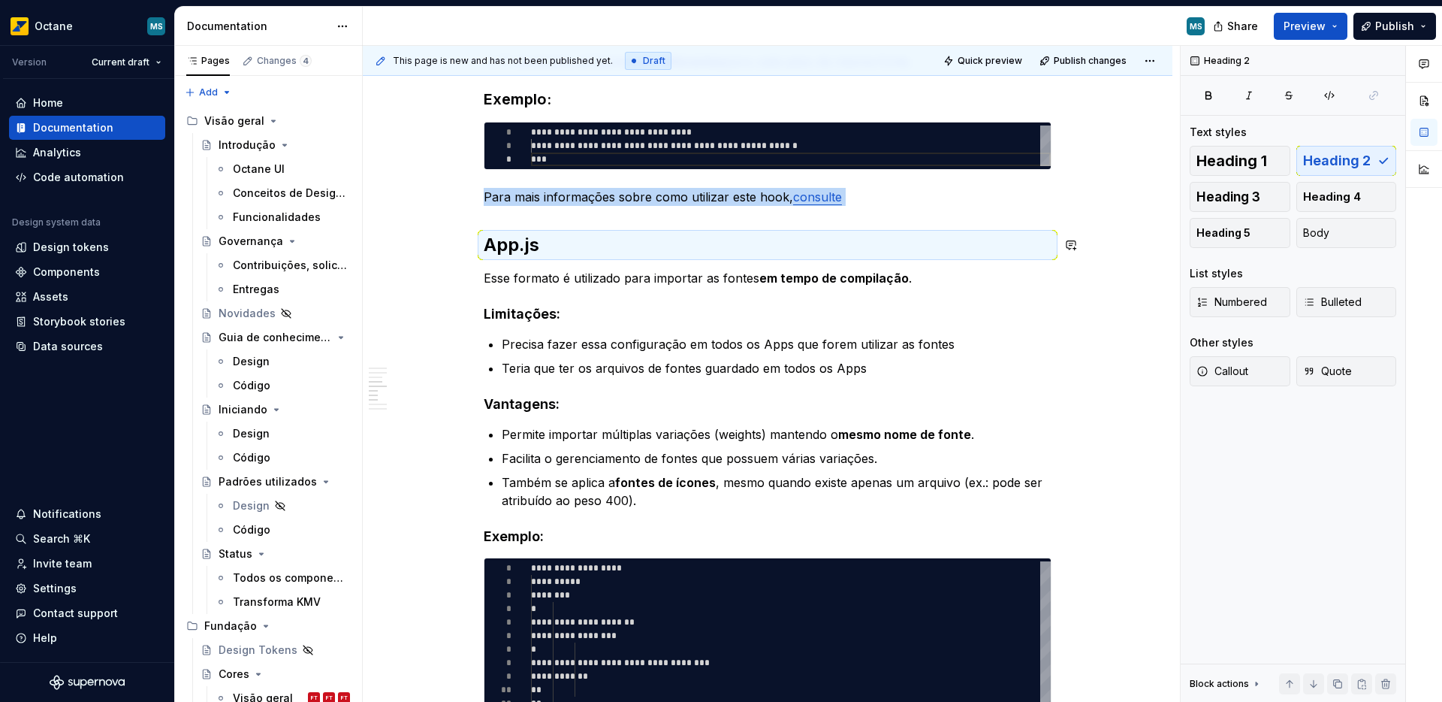
scroll to position [513, 0]
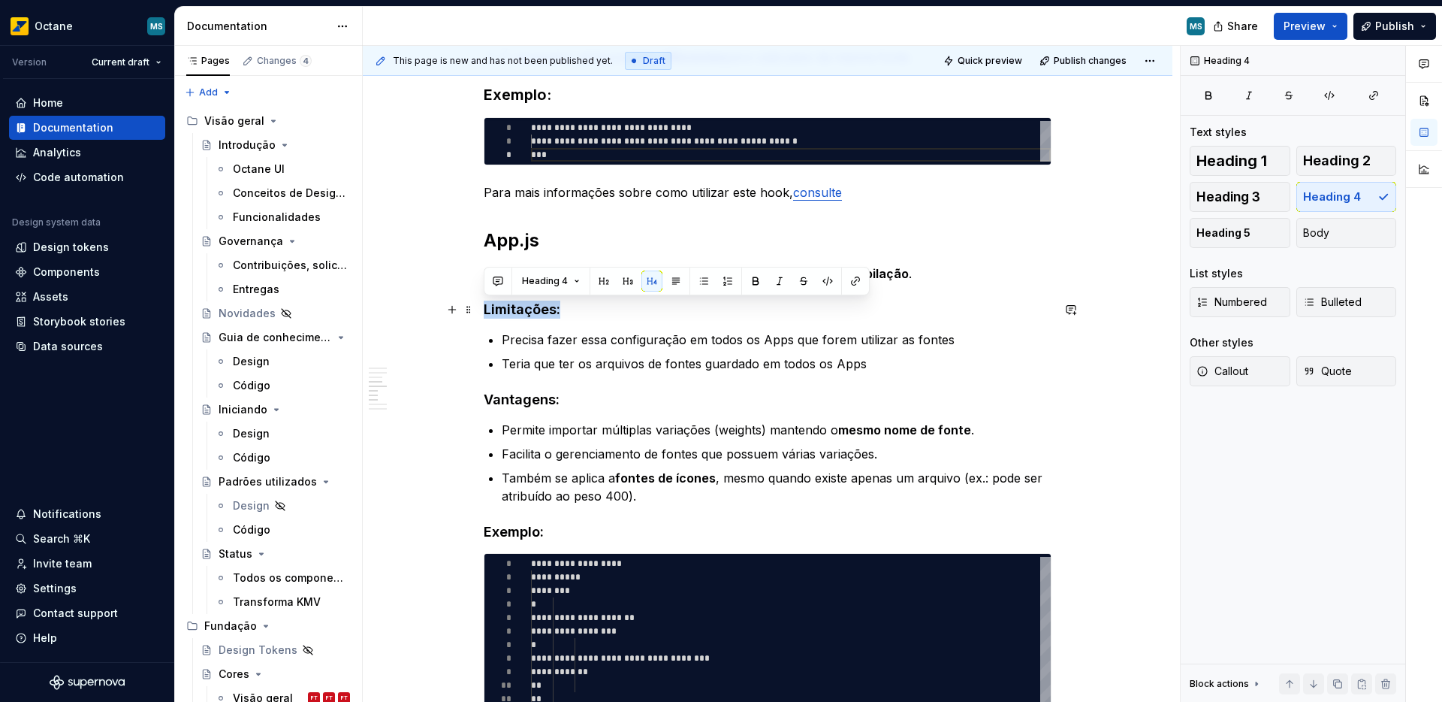
drag, startPoint x: 571, startPoint y: 308, endPoint x: 475, endPoint y: 312, distance: 95.5
click at [632, 276] on button "button" at bounding box center [627, 280] width 21 height 21
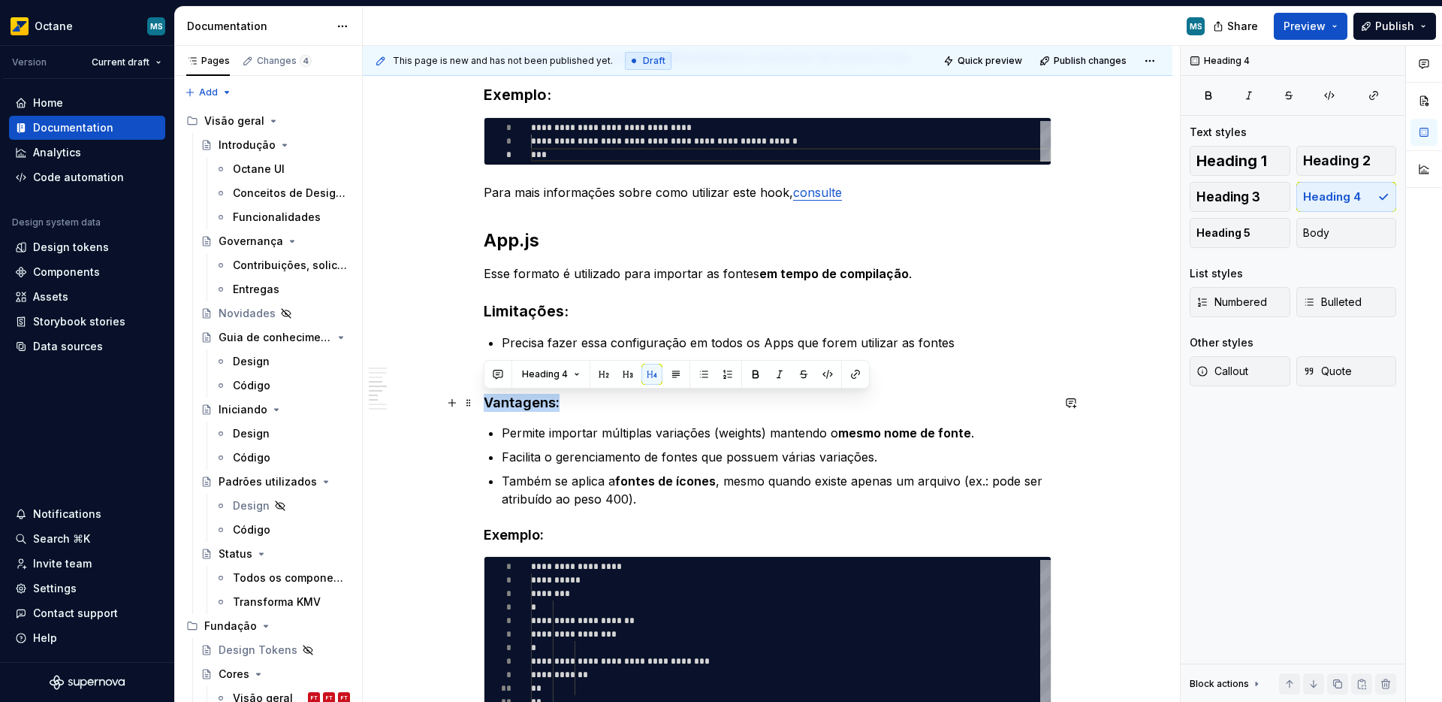
drag, startPoint x: 505, startPoint y: 404, endPoint x: 483, endPoint y: 406, distance: 22.6
click at [484, 406] on h4 "Vantagens:" at bounding box center [768, 403] width 568 height 18
click at [626, 369] on button "button" at bounding box center [627, 374] width 21 height 21
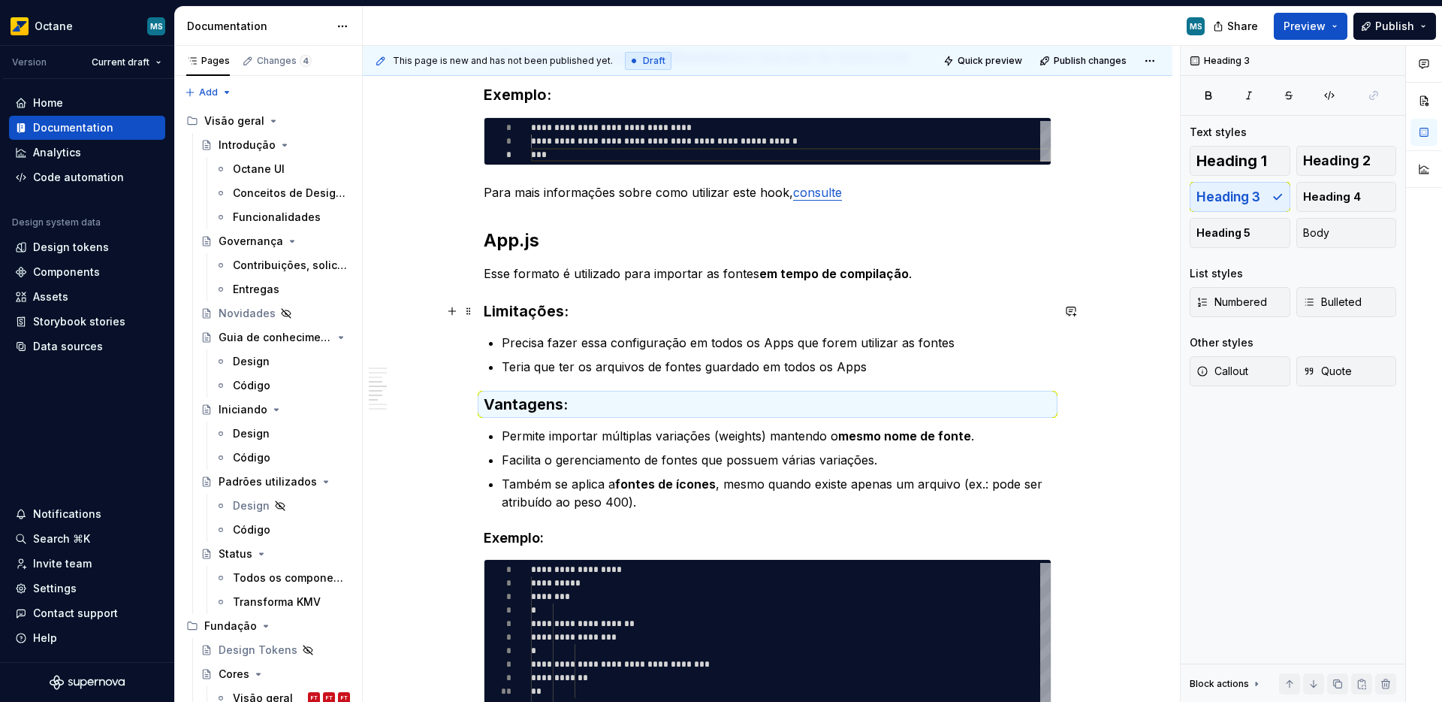
click at [622, 308] on h3 "Limitações:" at bounding box center [768, 310] width 568 height 21
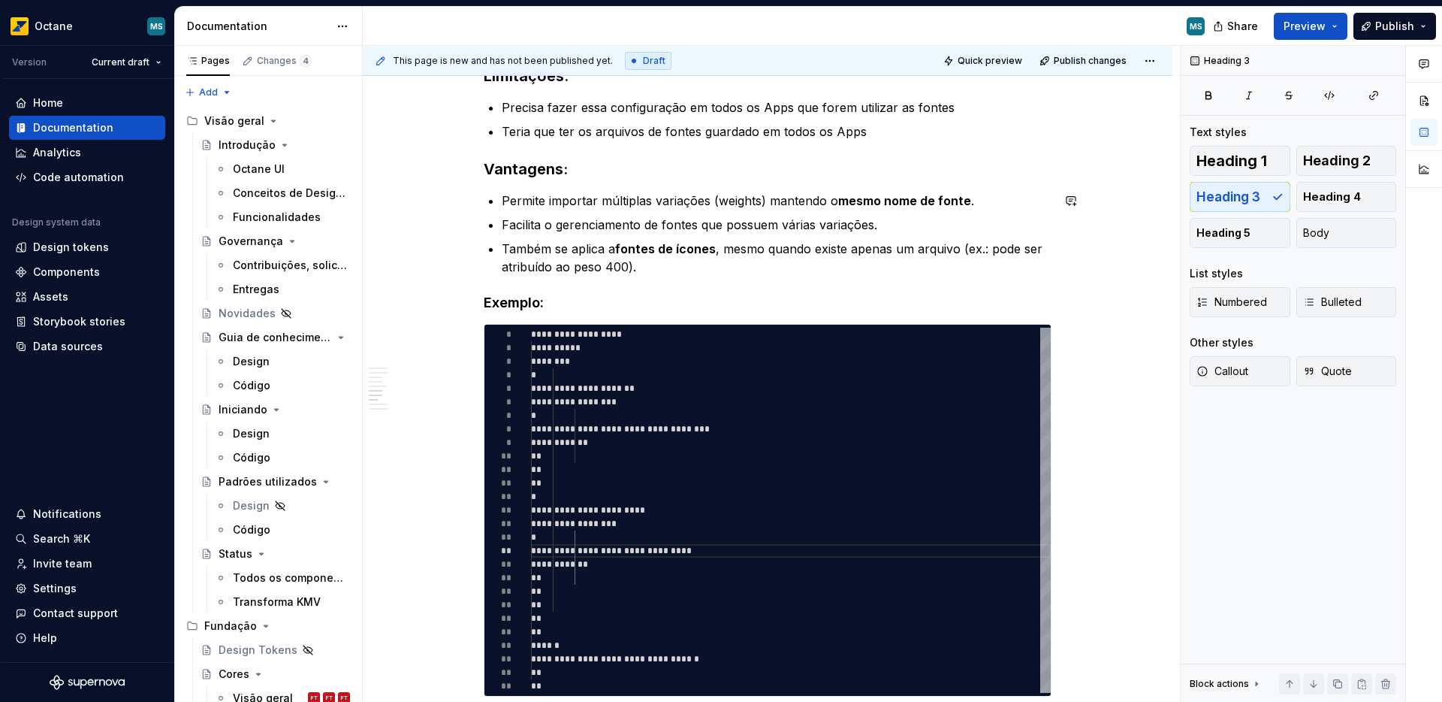
scroll to position [746, 0]
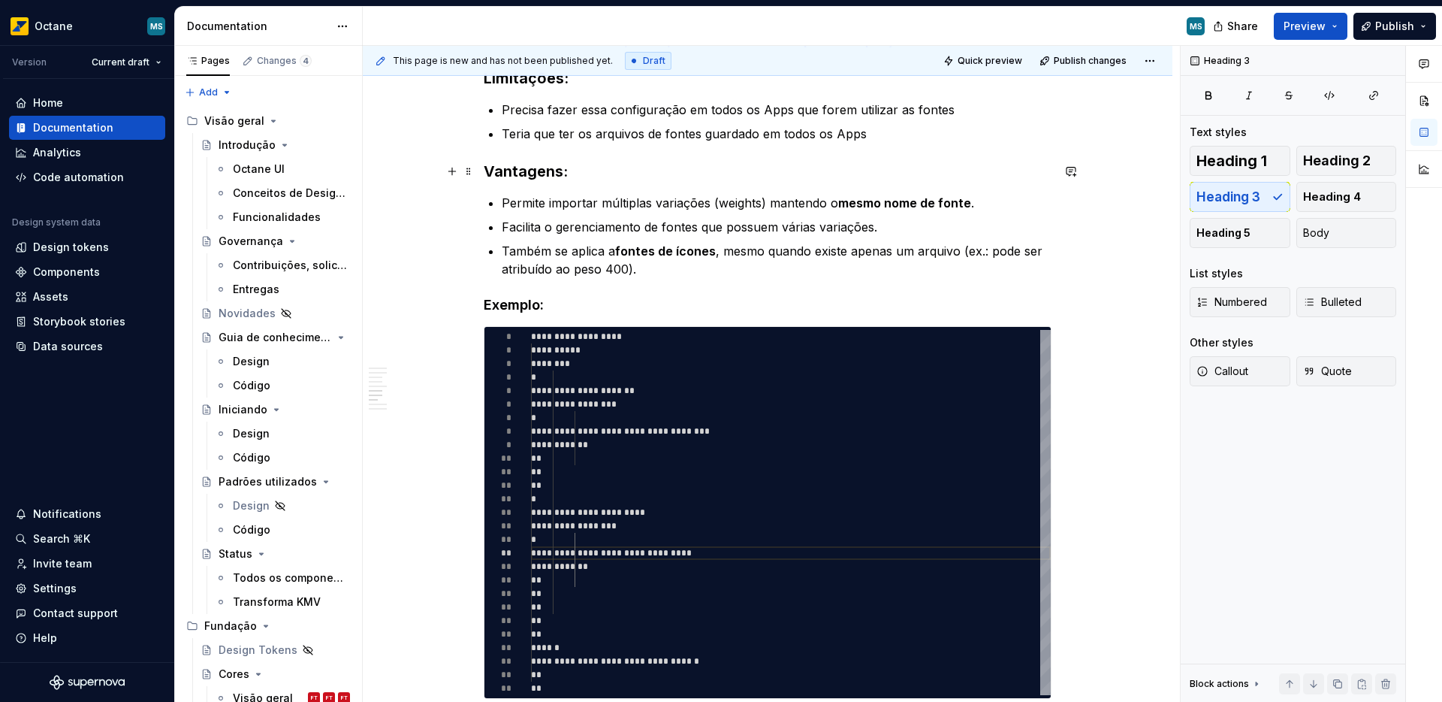
click at [520, 175] on h3 "Vantagens:" at bounding box center [768, 171] width 568 height 21
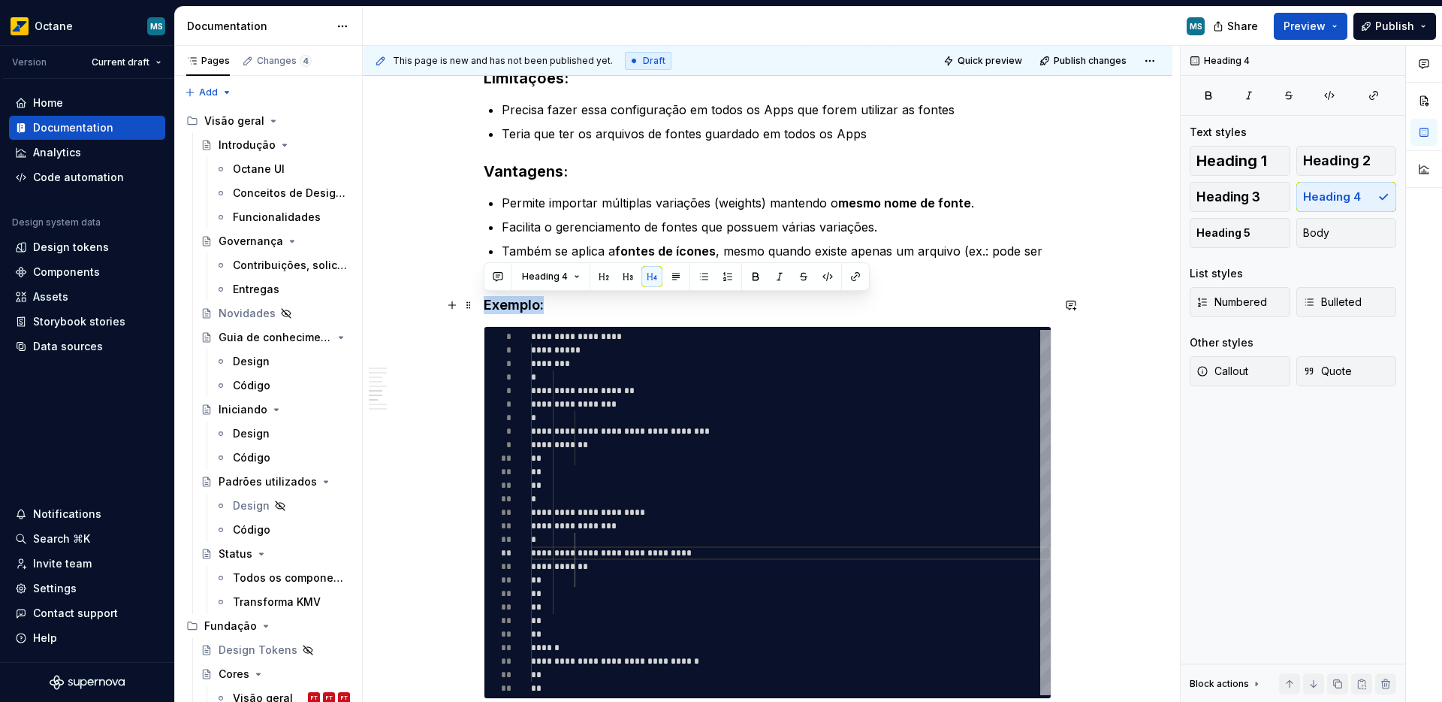
drag, startPoint x: 551, startPoint y: 305, endPoint x: 484, endPoint y: 311, distance: 67.1
click at [484, 311] on h4 "Exemplo:" at bounding box center [768, 305] width 568 height 18
click at [621, 279] on button "button" at bounding box center [627, 276] width 21 height 21
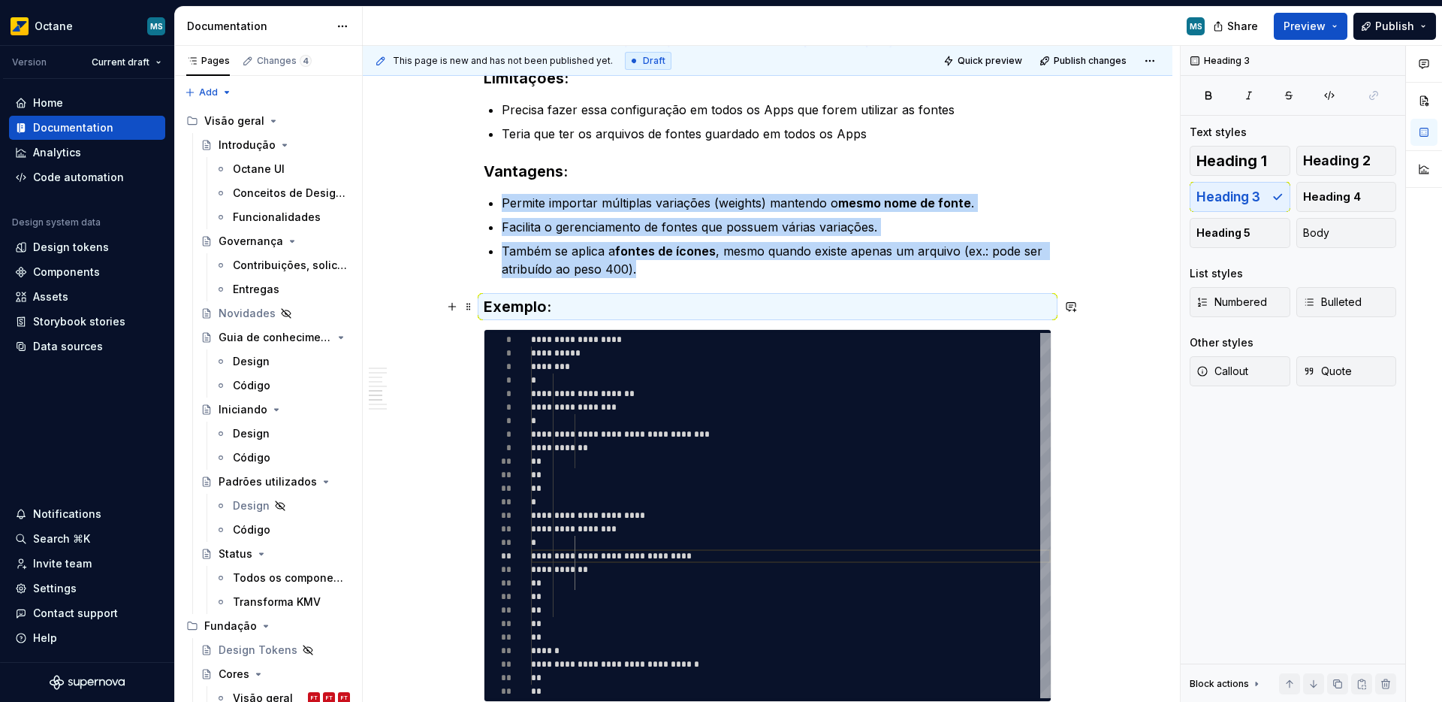
click at [580, 303] on h3 "Exemplo:" at bounding box center [768, 306] width 568 height 21
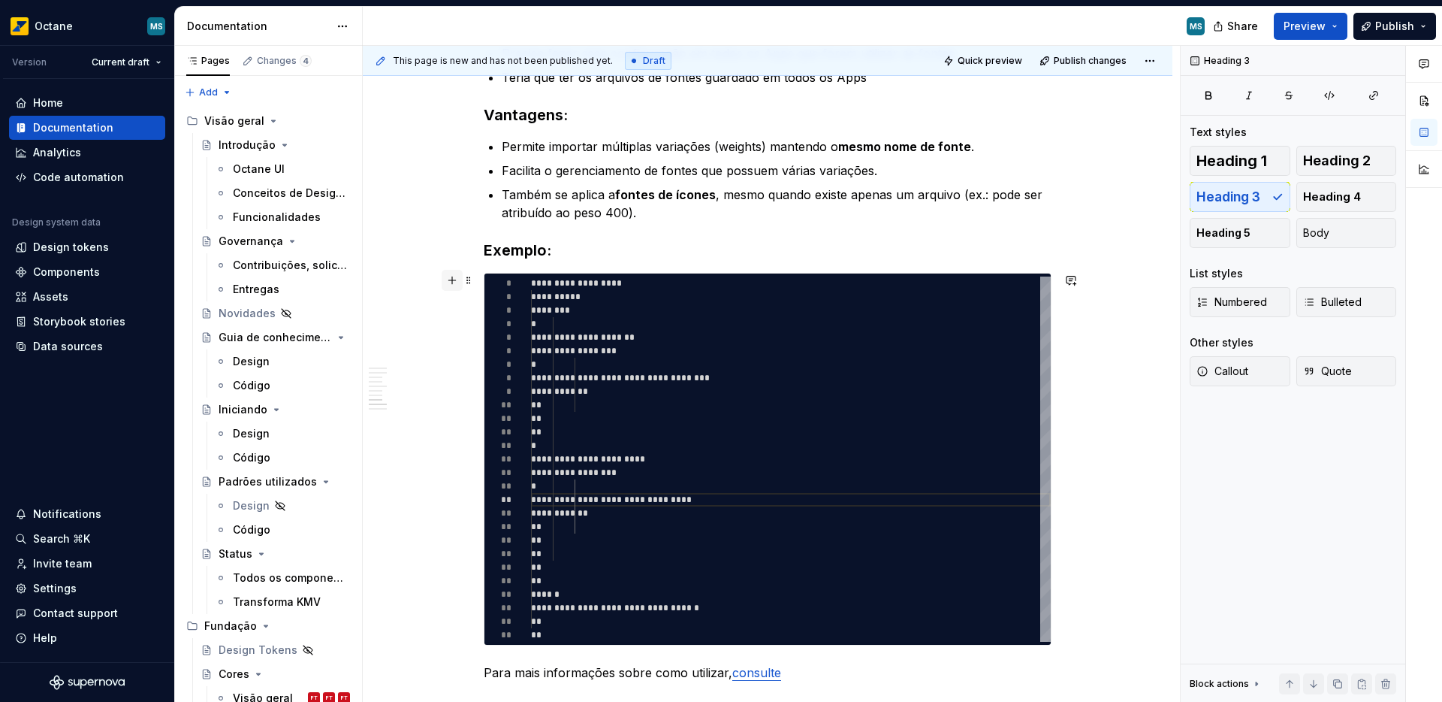
scroll to position [662, 0]
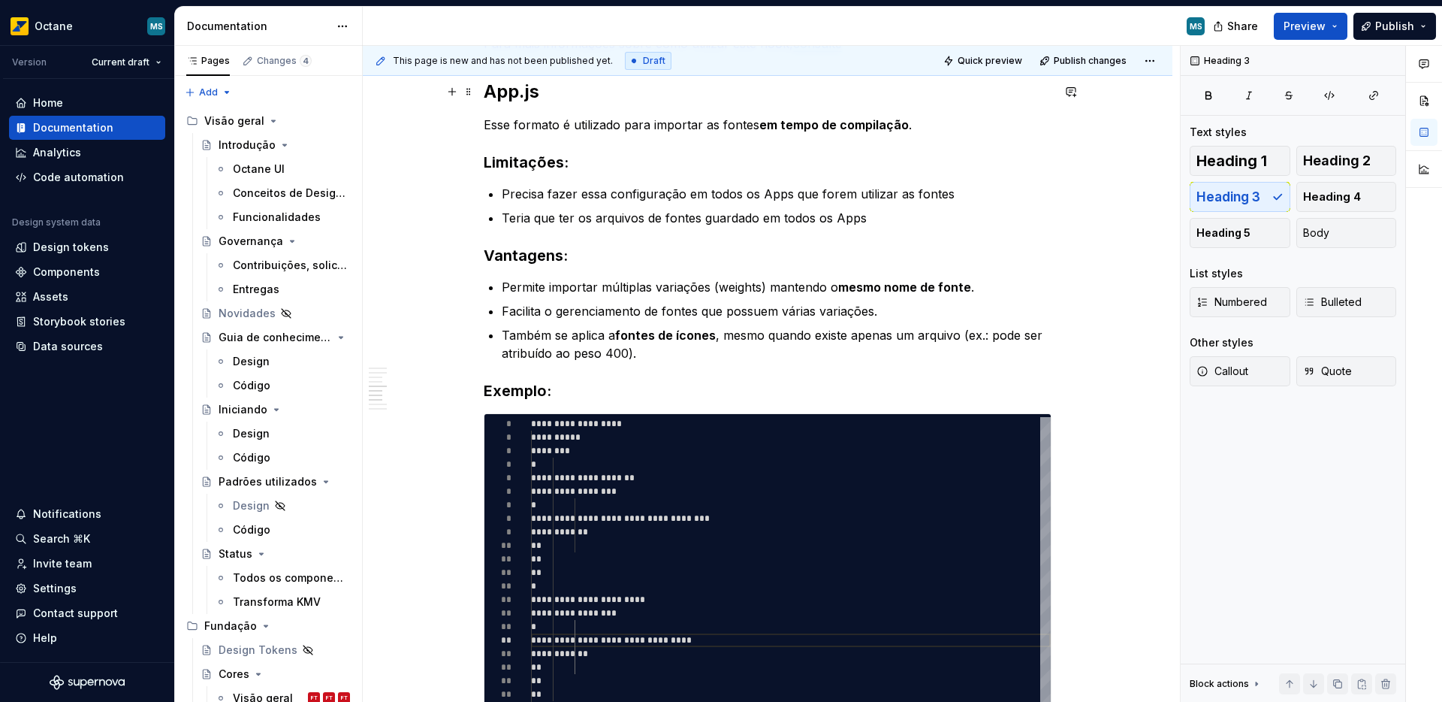
click at [508, 102] on h2 "App.js" at bounding box center [768, 92] width 568 height 24
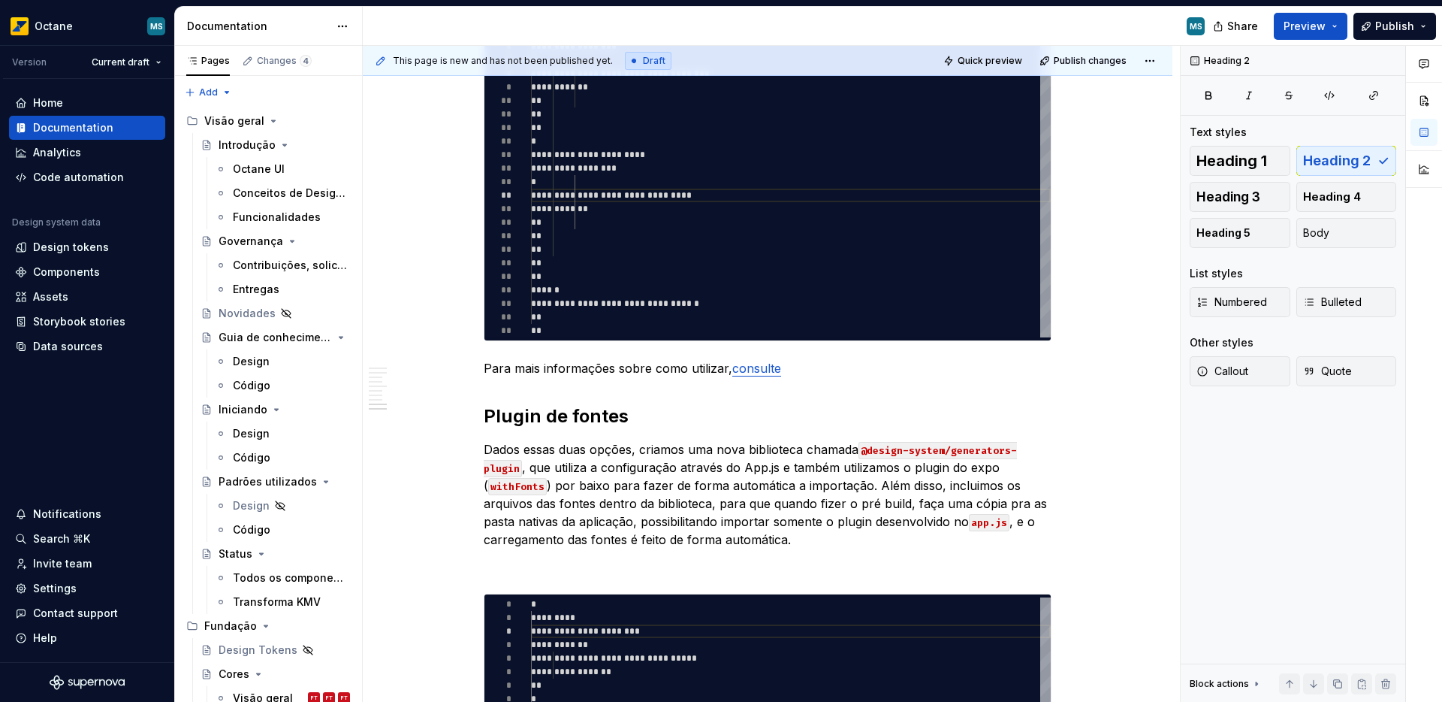
scroll to position [1303, 0]
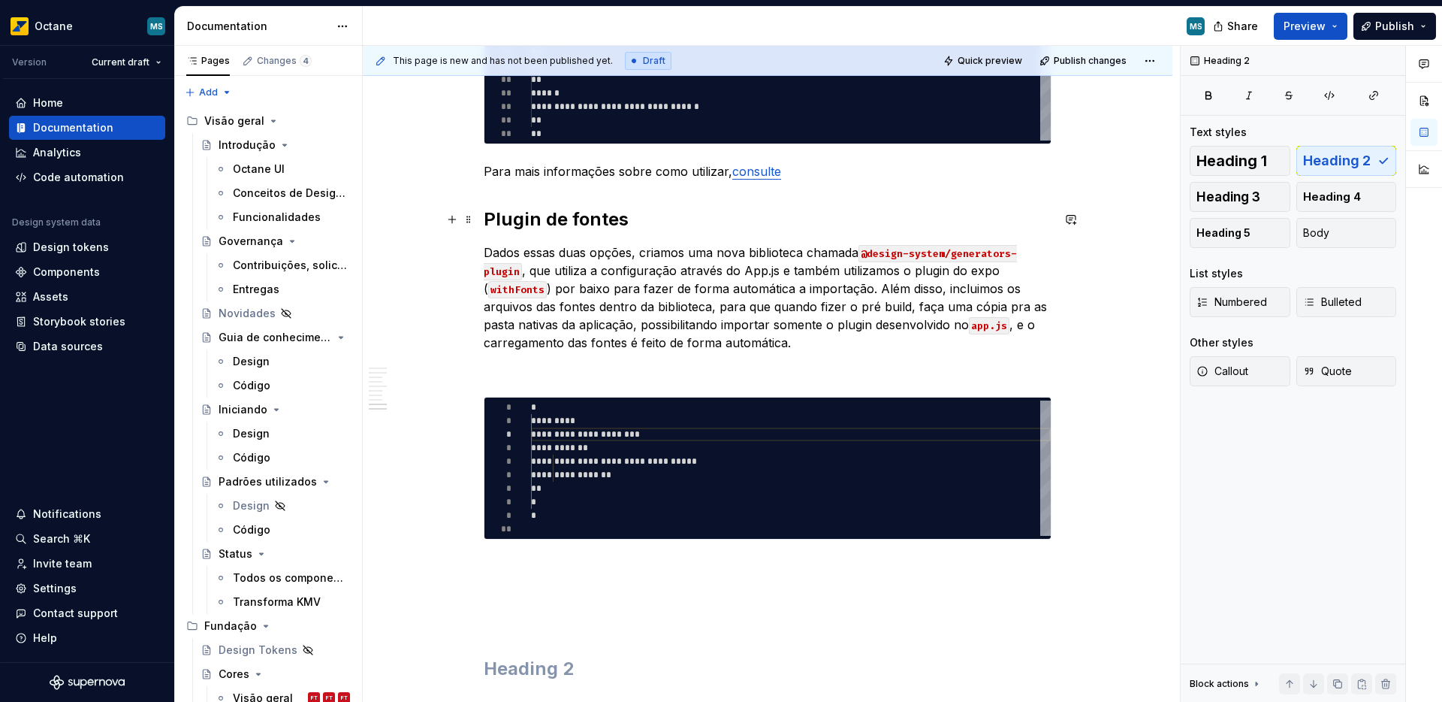
click at [567, 222] on h2 "Plugin de fontes" at bounding box center [768, 219] width 568 height 24
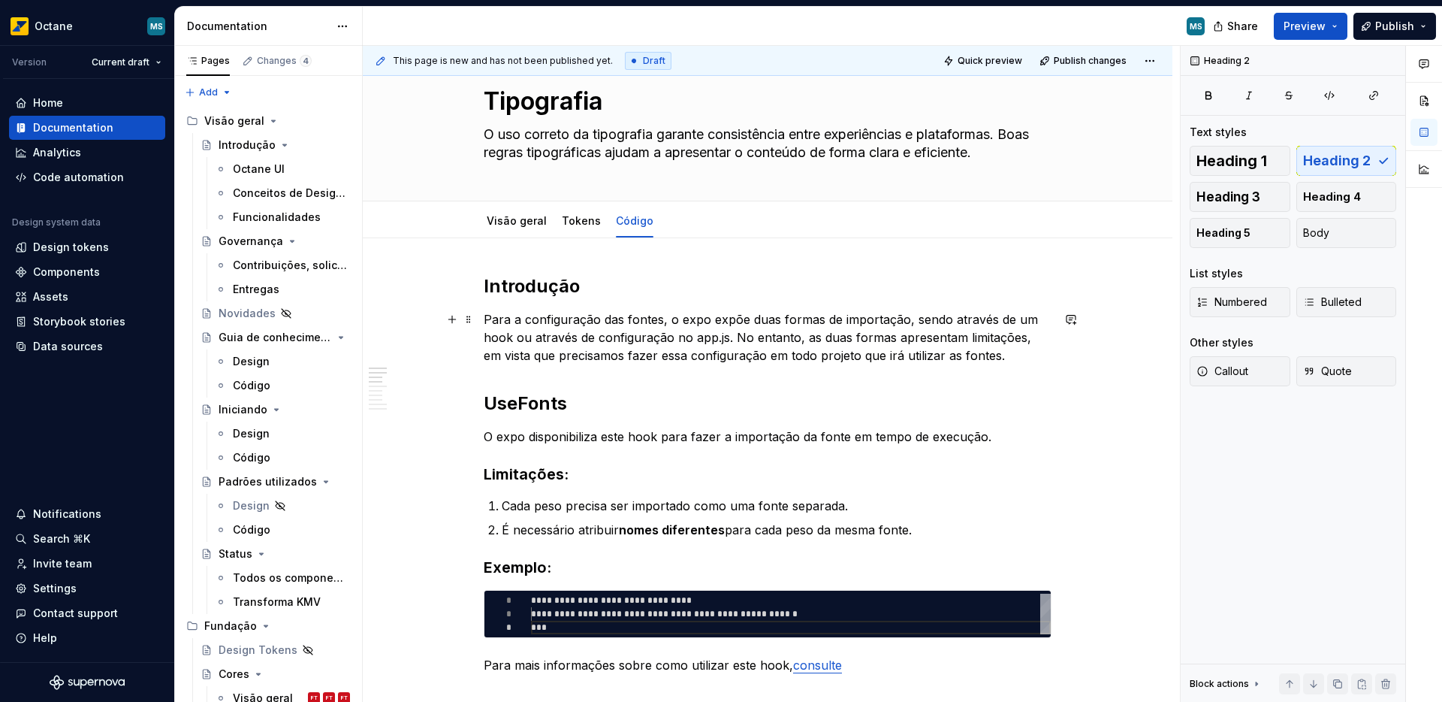
scroll to position [44, 0]
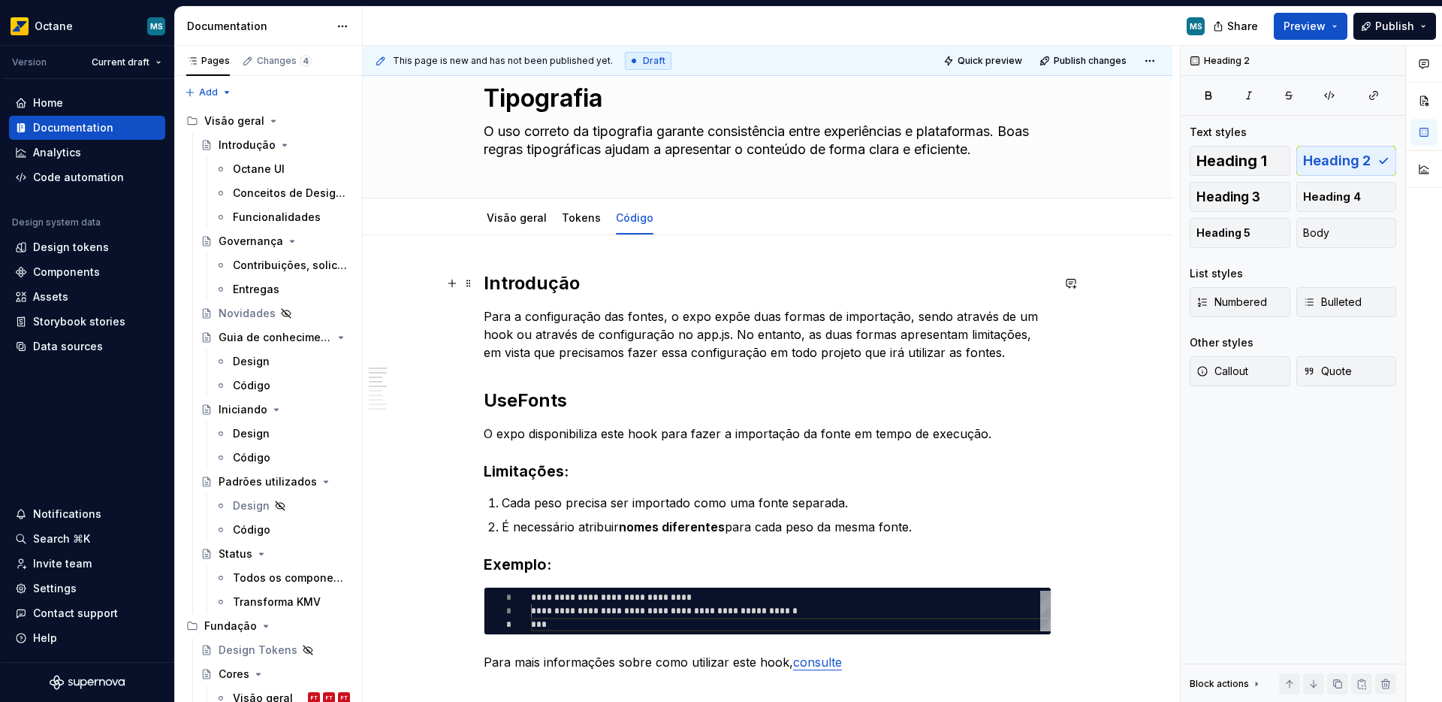
click at [549, 291] on h2 "Introdução" at bounding box center [768, 283] width 568 height 24
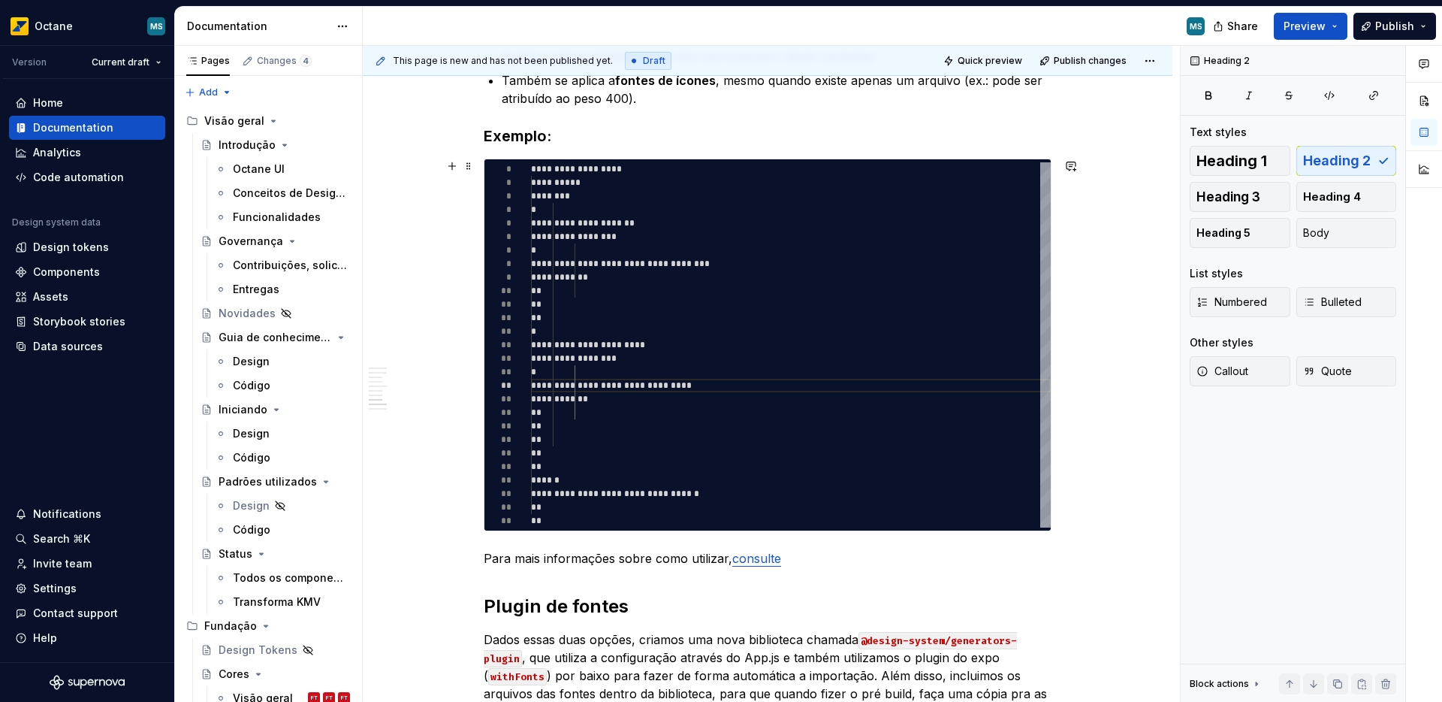
scroll to position [1334, 0]
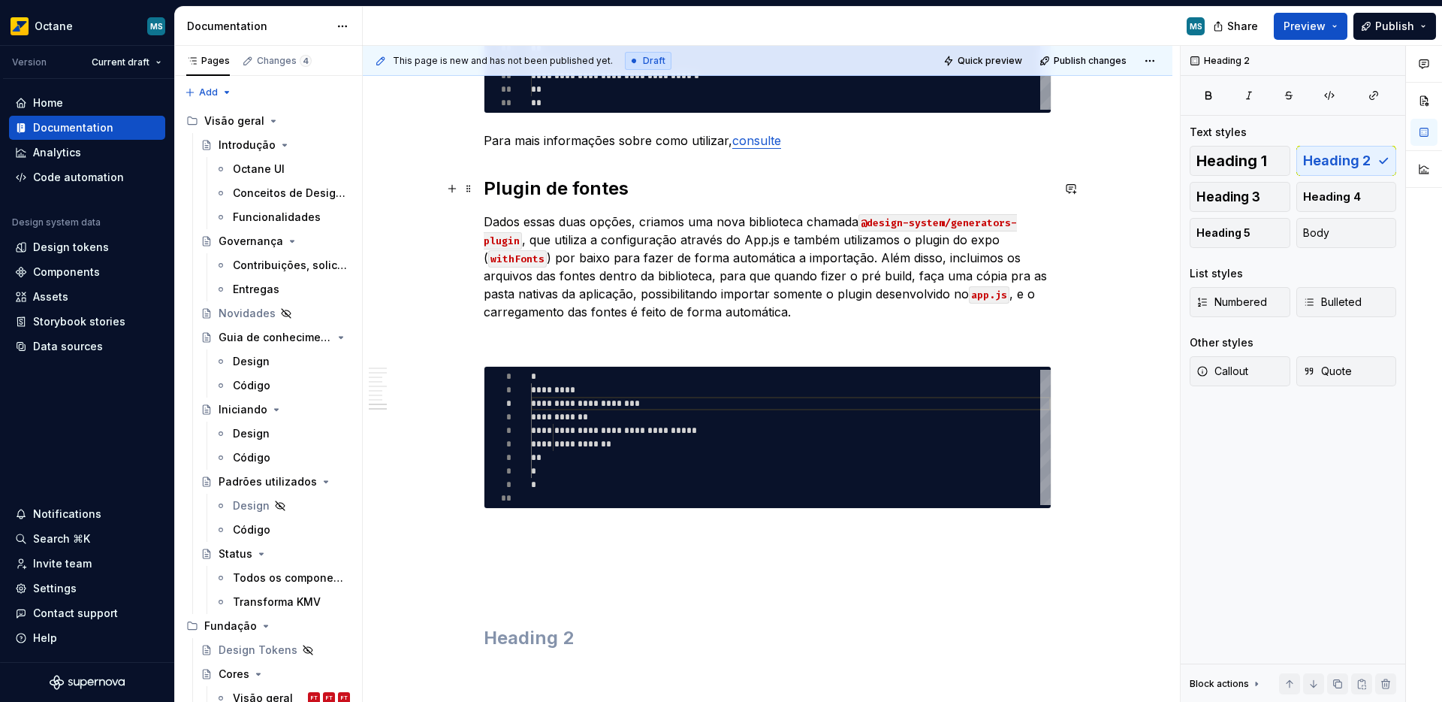
click at [565, 192] on h2 "Plugin de fontes" at bounding box center [768, 189] width 568 height 24
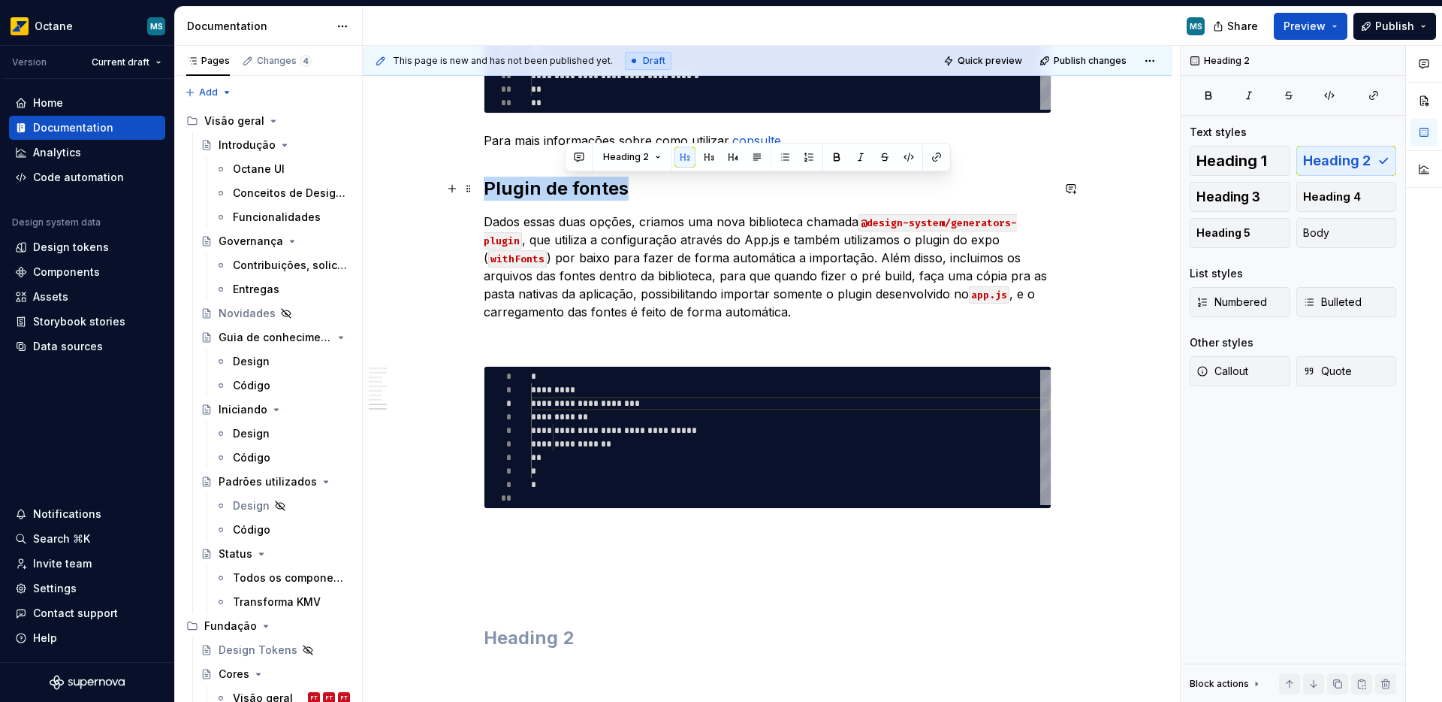
click at [565, 192] on h2 "Plugin de fontes" at bounding box center [768, 189] width 568 height 24
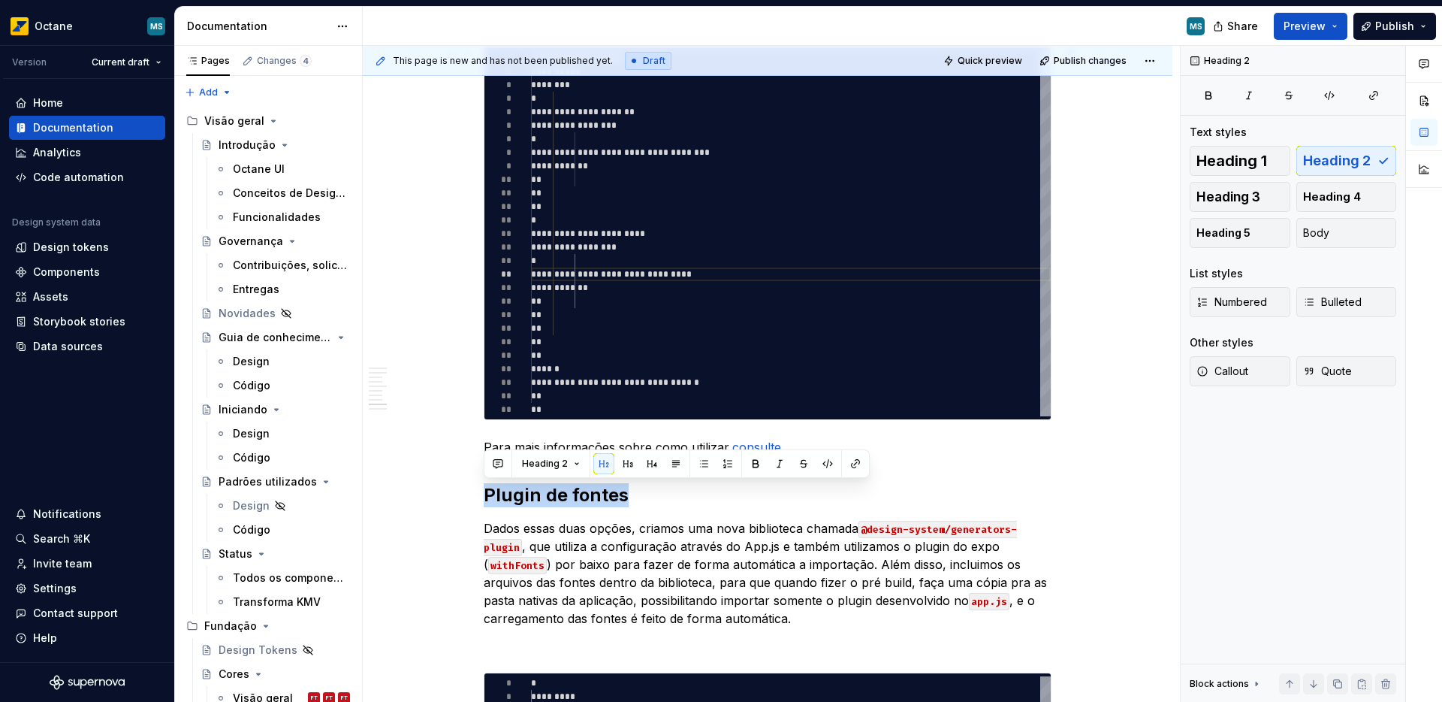
scroll to position [1299, 0]
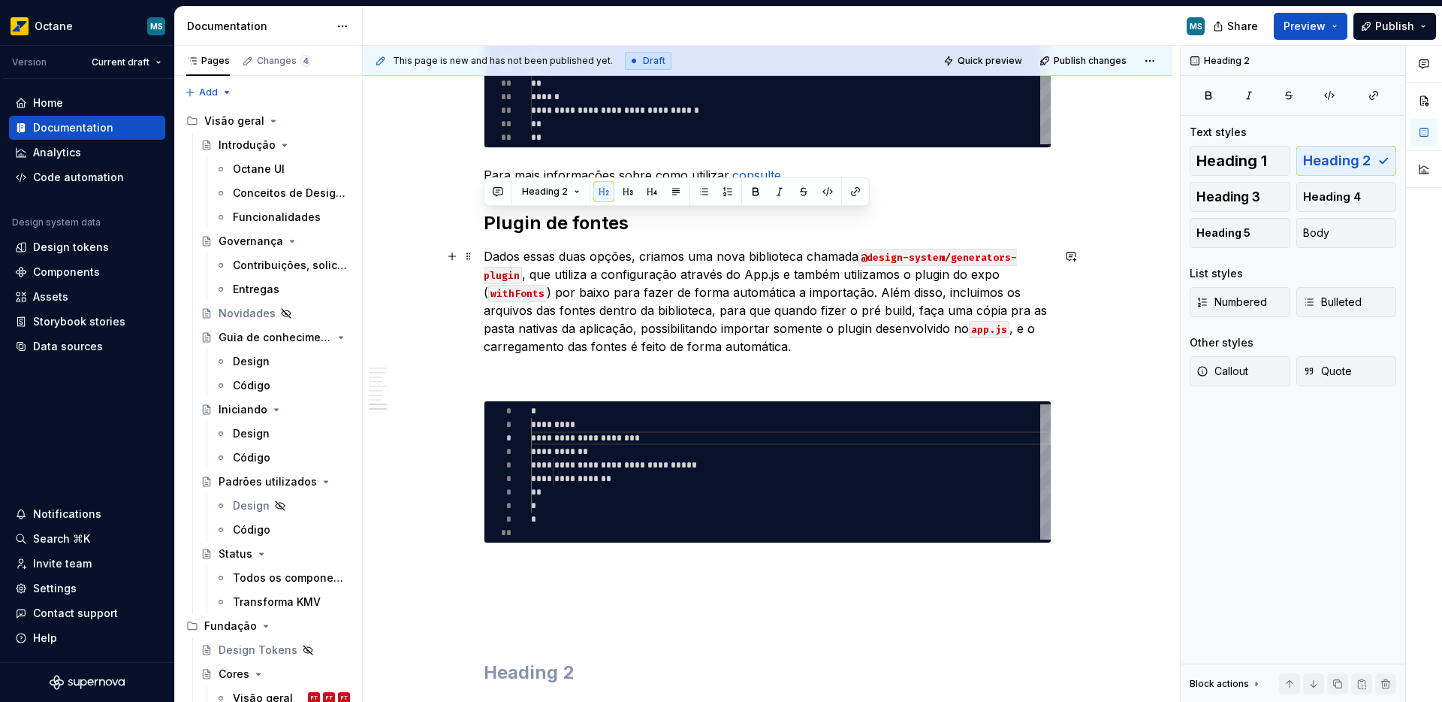
click at [654, 286] on p "Dados essas duas opções, criamos uma nova biblioteca chamada @design-system/gen…" at bounding box center [768, 301] width 568 height 108
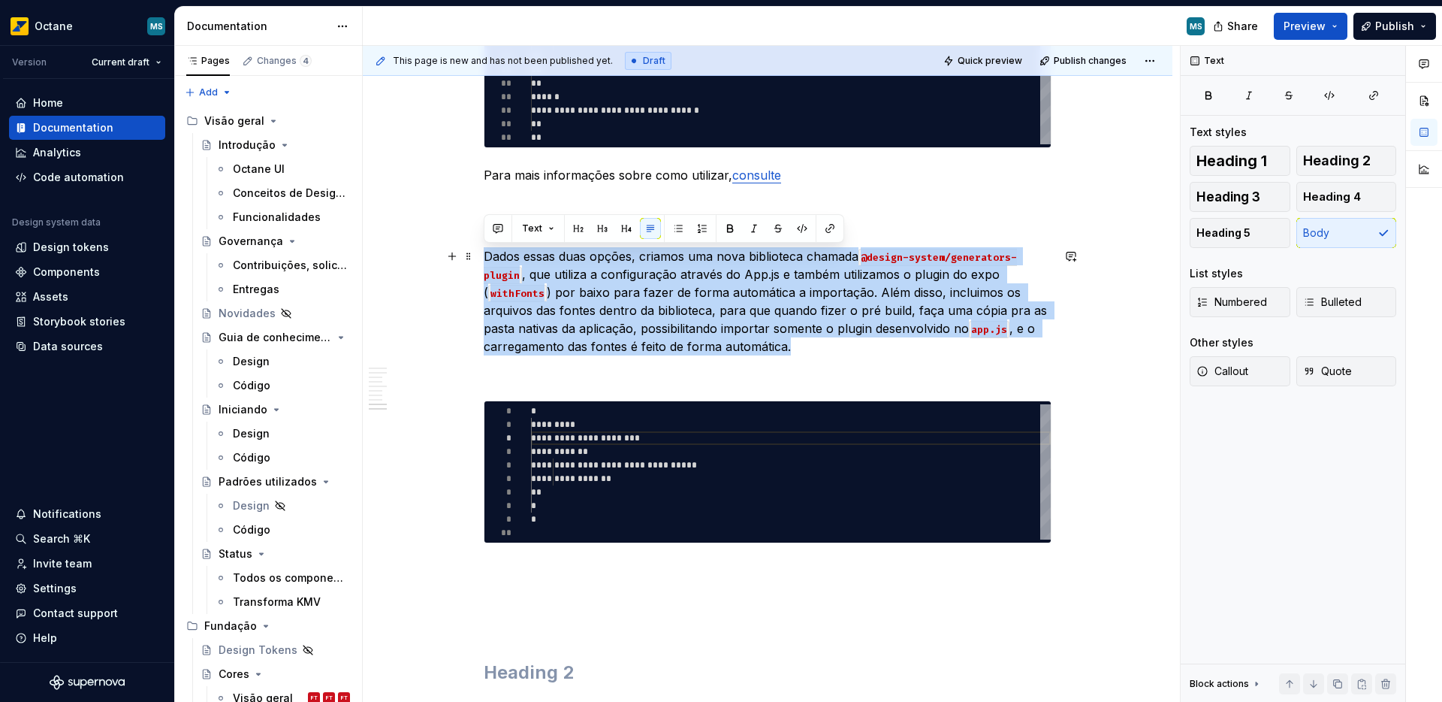
drag, startPoint x: 486, startPoint y: 258, endPoint x: 794, endPoint y: 338, distance: 318.1
click at [794, 338] on p "Dados essas duas opções, criamos uma nova biblioteca chamada @design-system/gen…" at bounding box center [768, 301] width 568 height 108
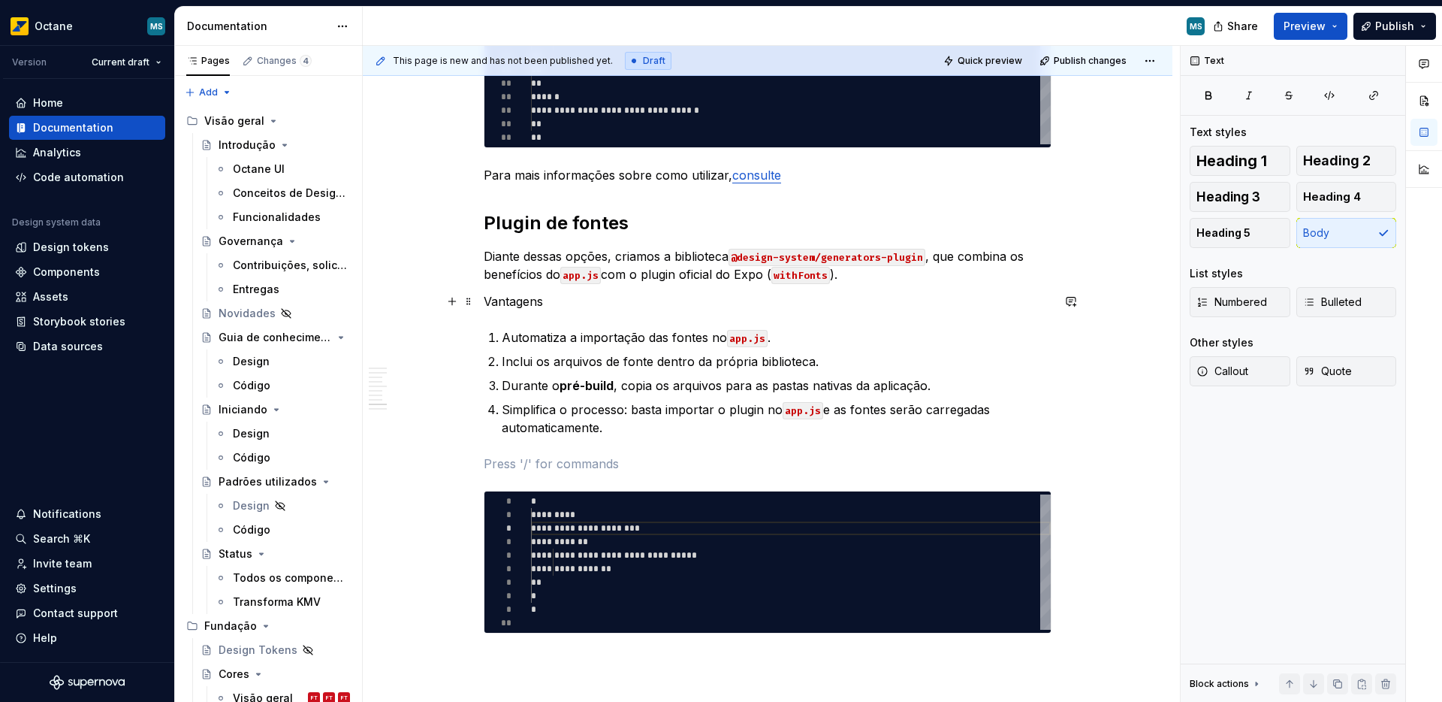
click at [522, 305] on p "Vantagens" at bounding box center [768, 301] width 568 height 18
click at [605, 271] on button "button" at bounding box center [602, 273] width 21 height 21
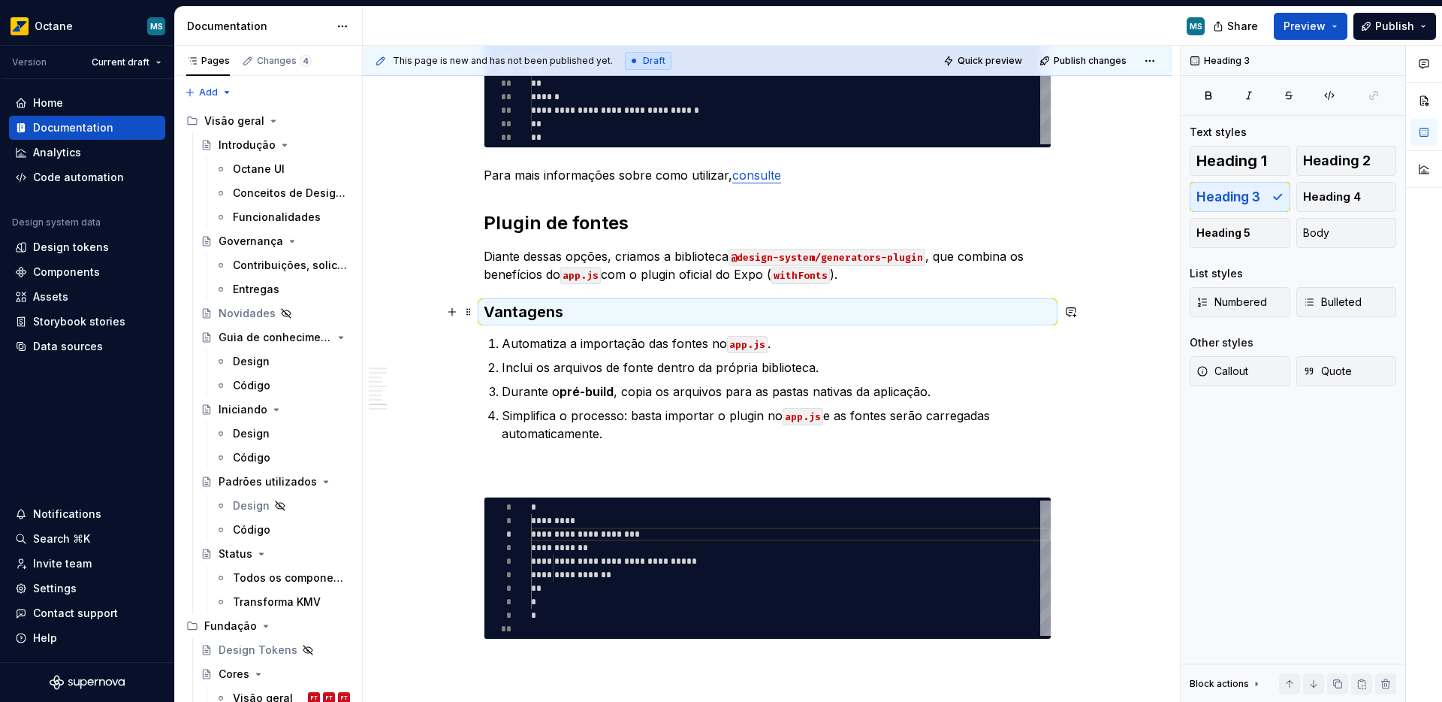
click at [574, 311] on h3 "Vantagens" at bounding box center [768, 311] width 568 height 21
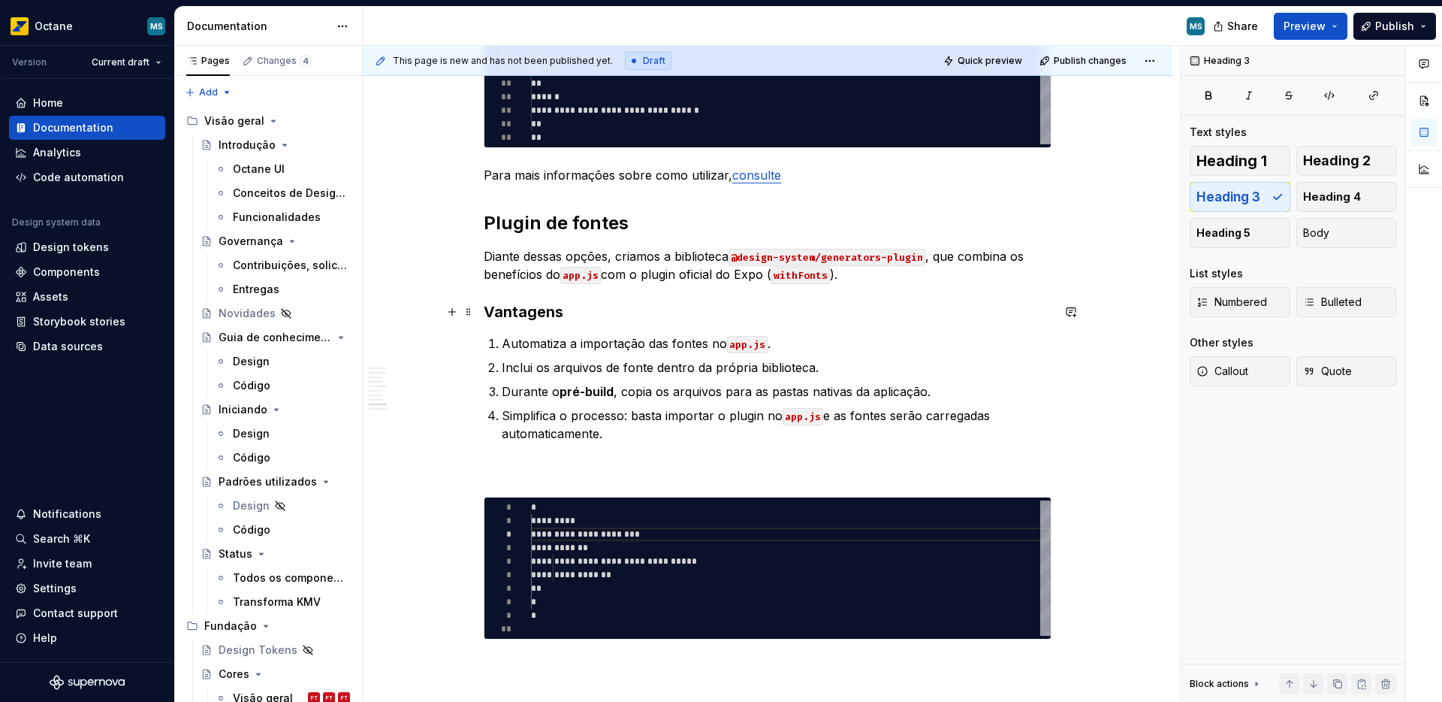
click at [561, 308] on h3 "Vantagens" at bounding box center [768, 311] width 568 height 21
click at [637, 279] on p "Diante dessas opções, criamos a biblioteca @design-system/generators-plugin , q…" at bounding box center [768, 265] width 568 height 36
click at [855, 280] on p "Diante dessas opções, criamos a biblioteca @design-system/generators-plugin , q…" at bounding box center [768, 265] width 568 height 36
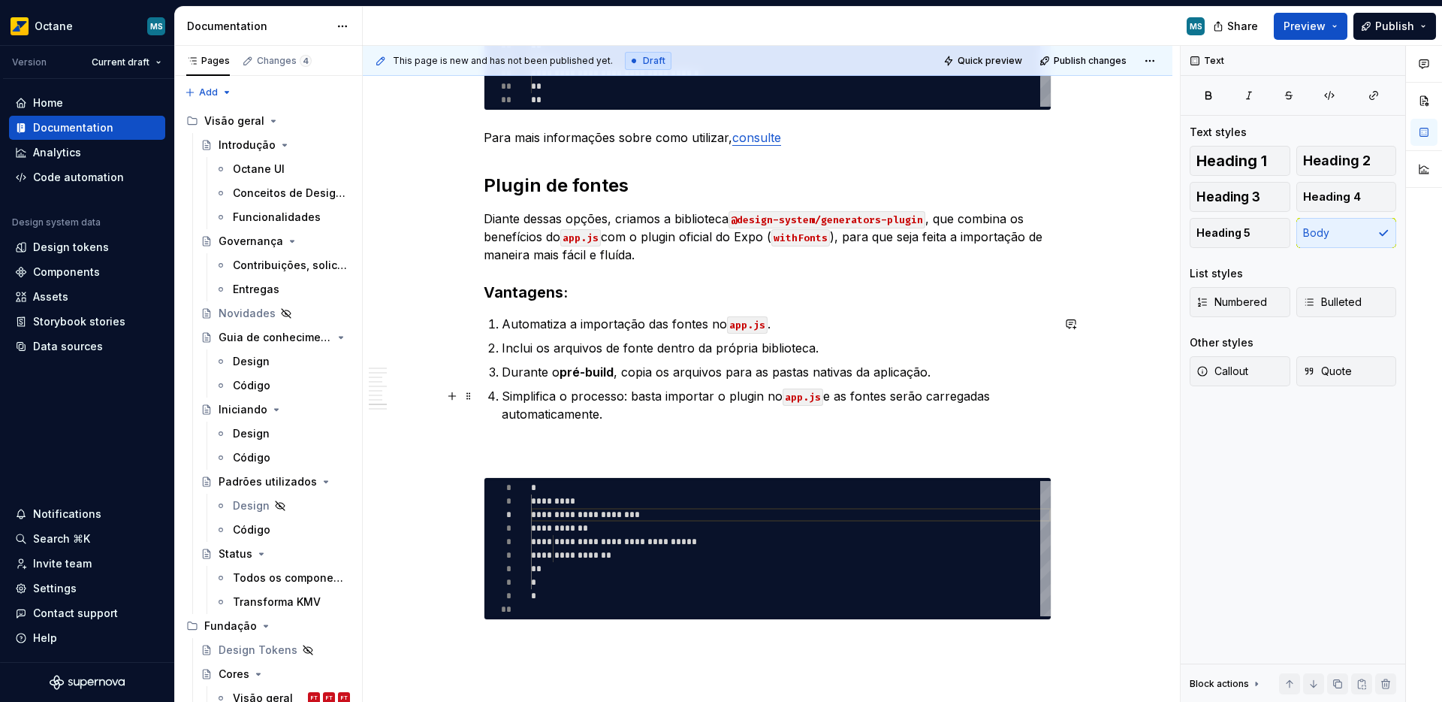
scroll to position [1340, 0]
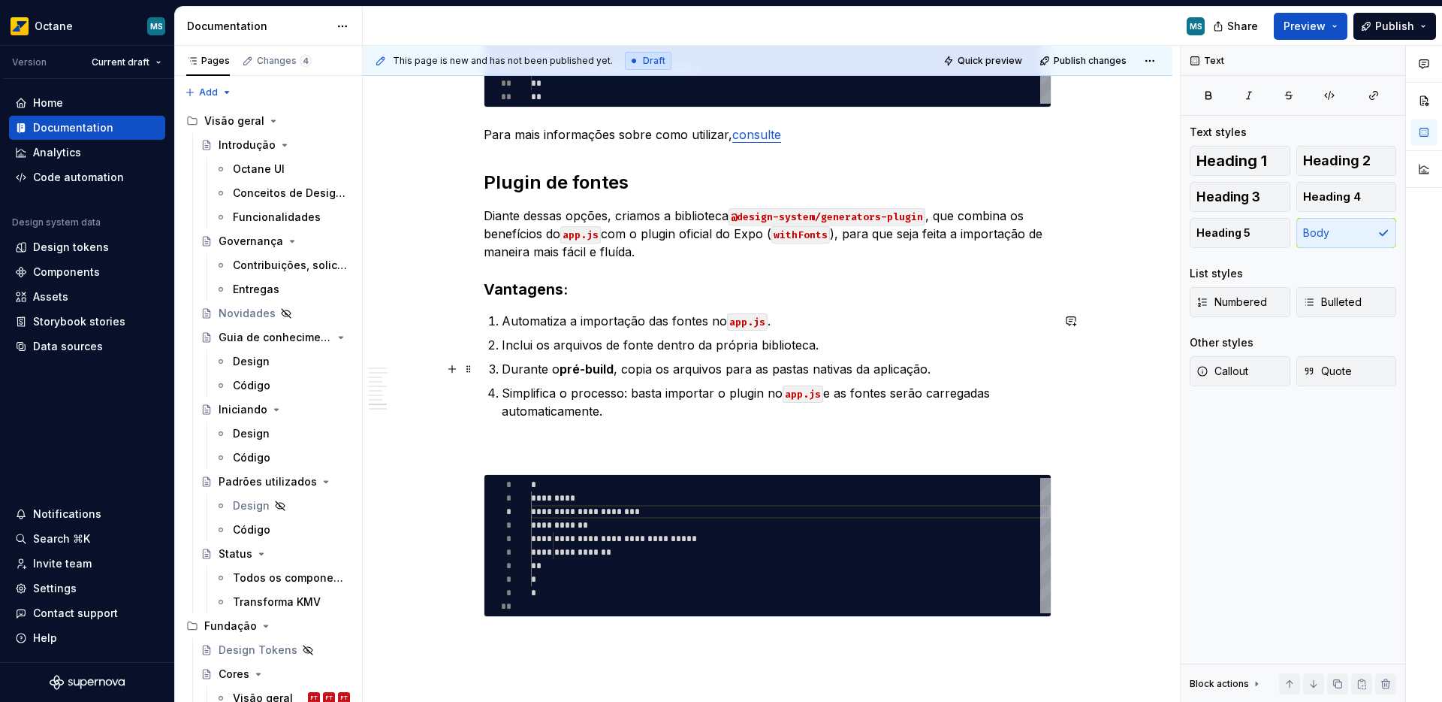
click at [756, 372] on p "Durante o pré-build , copia os arquivos para as pastas nativas da aplicação." at bounding box center [777, 369] width 550 height 18
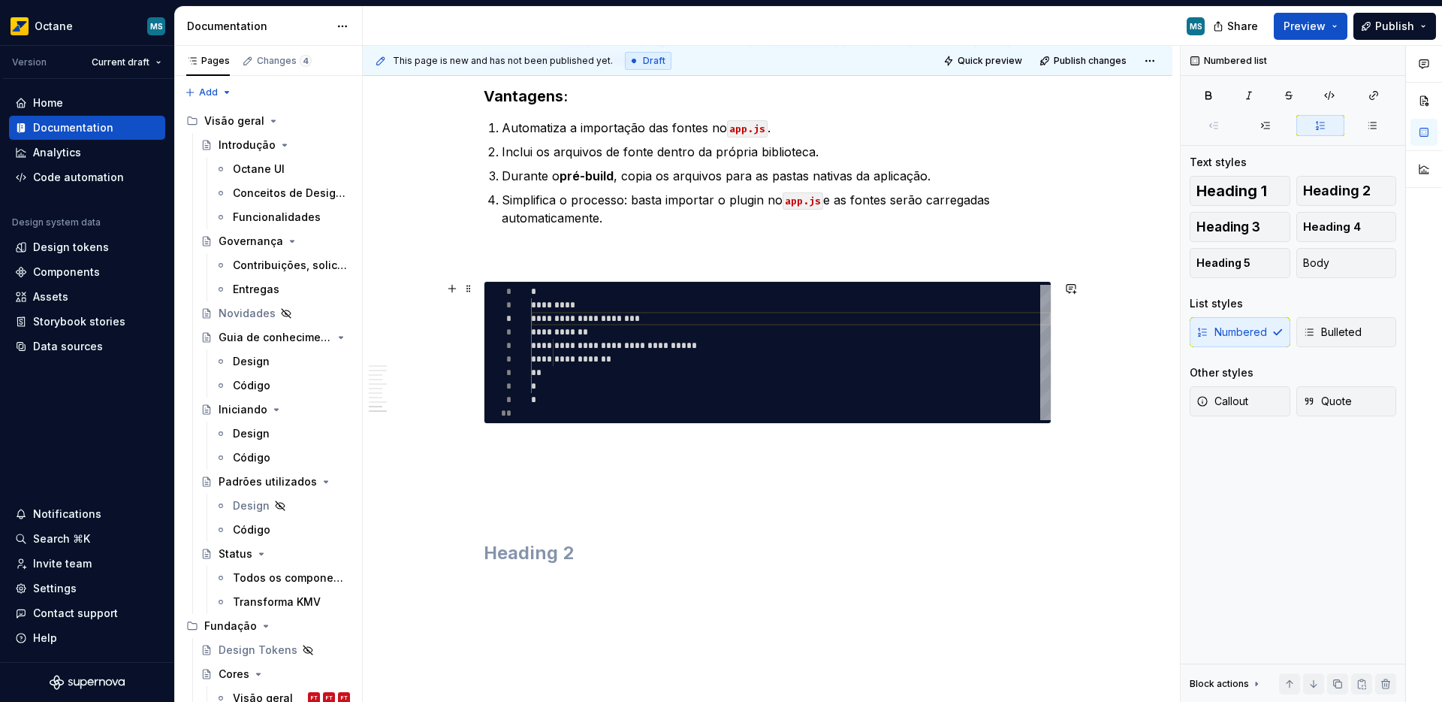
scroll to position [1549, 0]
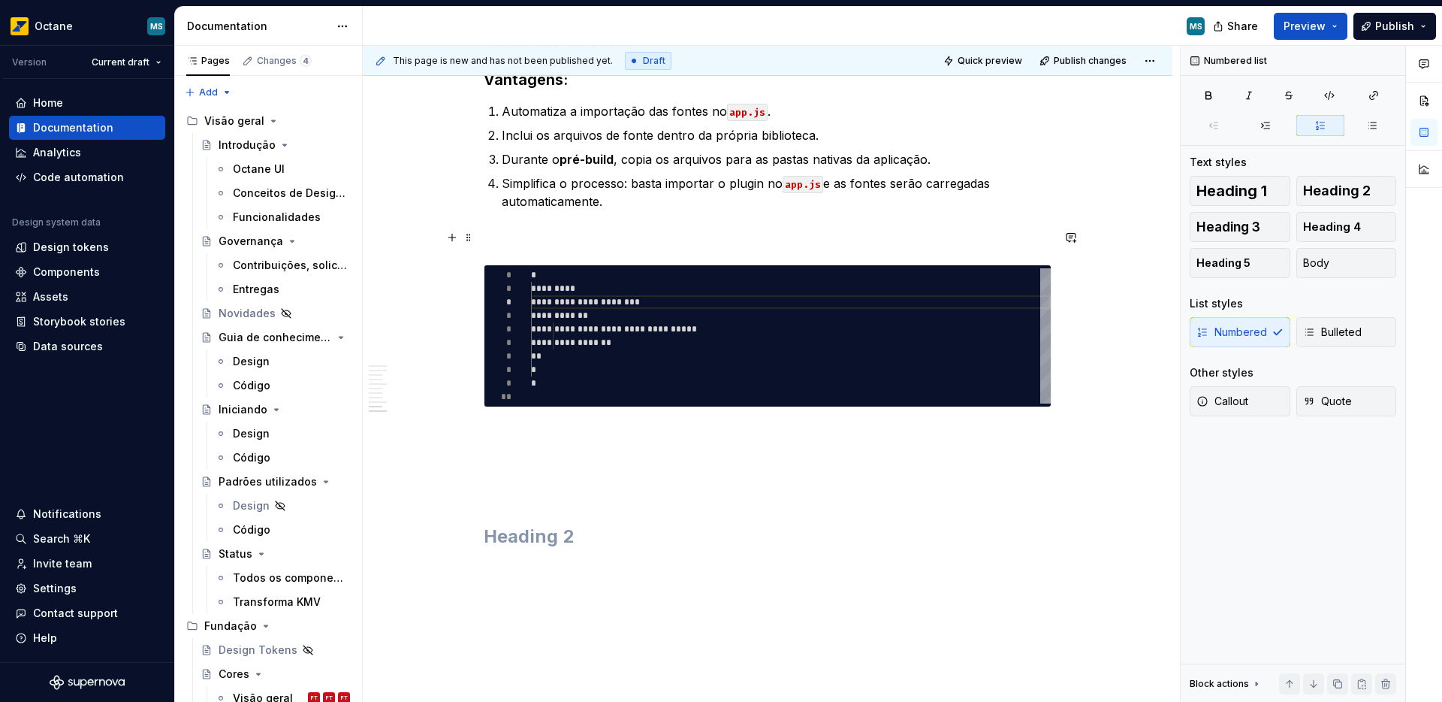
click at [539, 239] on p at bounding box center [768, 237] width 568 height 18
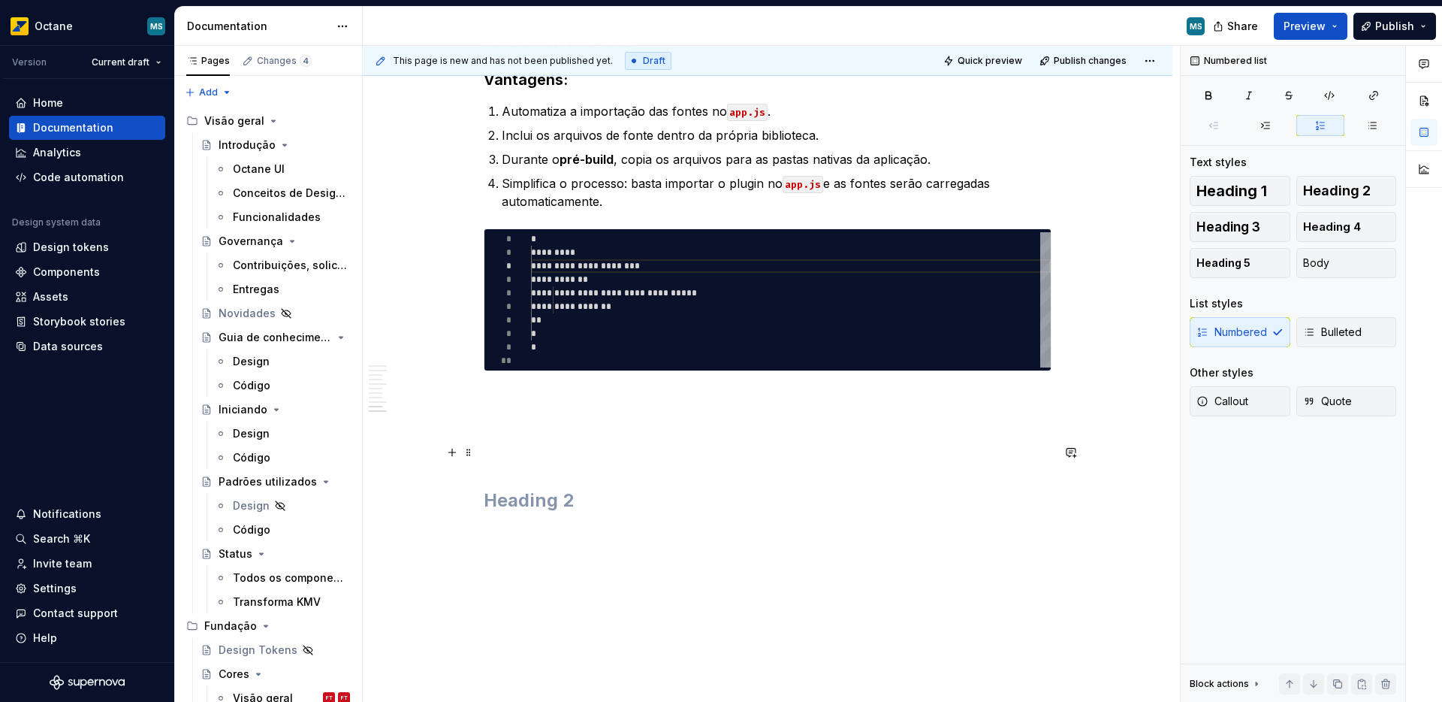
click at [573, 397] on p at bounding box center [768, 398] width 568 height 18
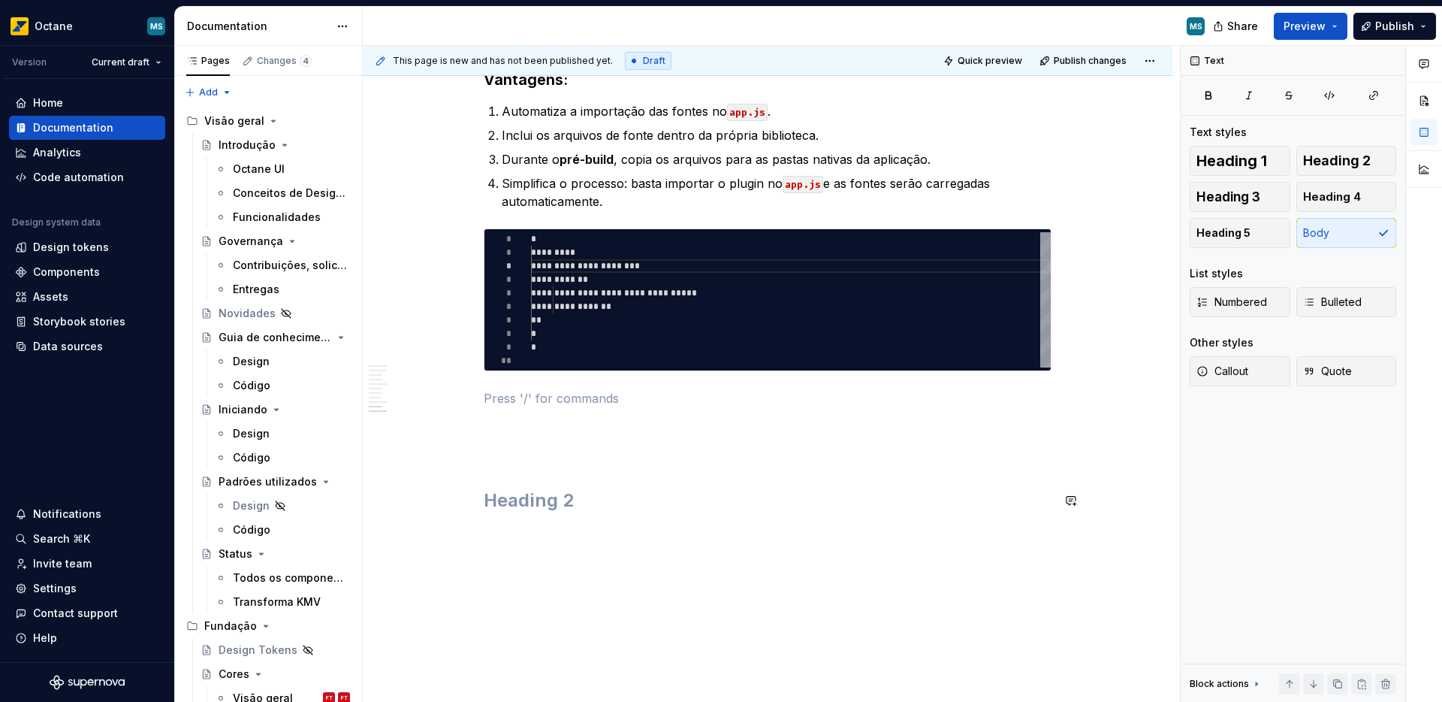
click at [562, 501] on h2 at bounding box center [768, 500] width 568 height 24
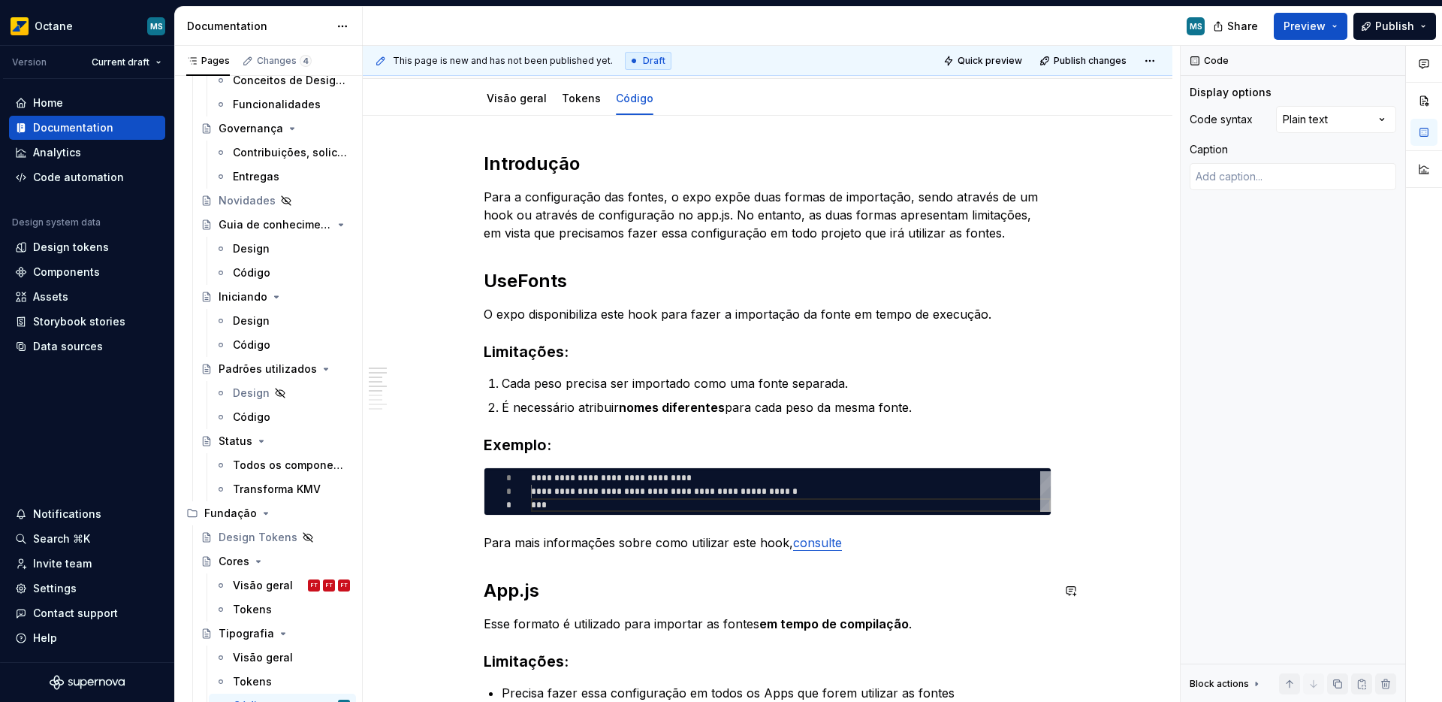
scroll to position [160, 0]
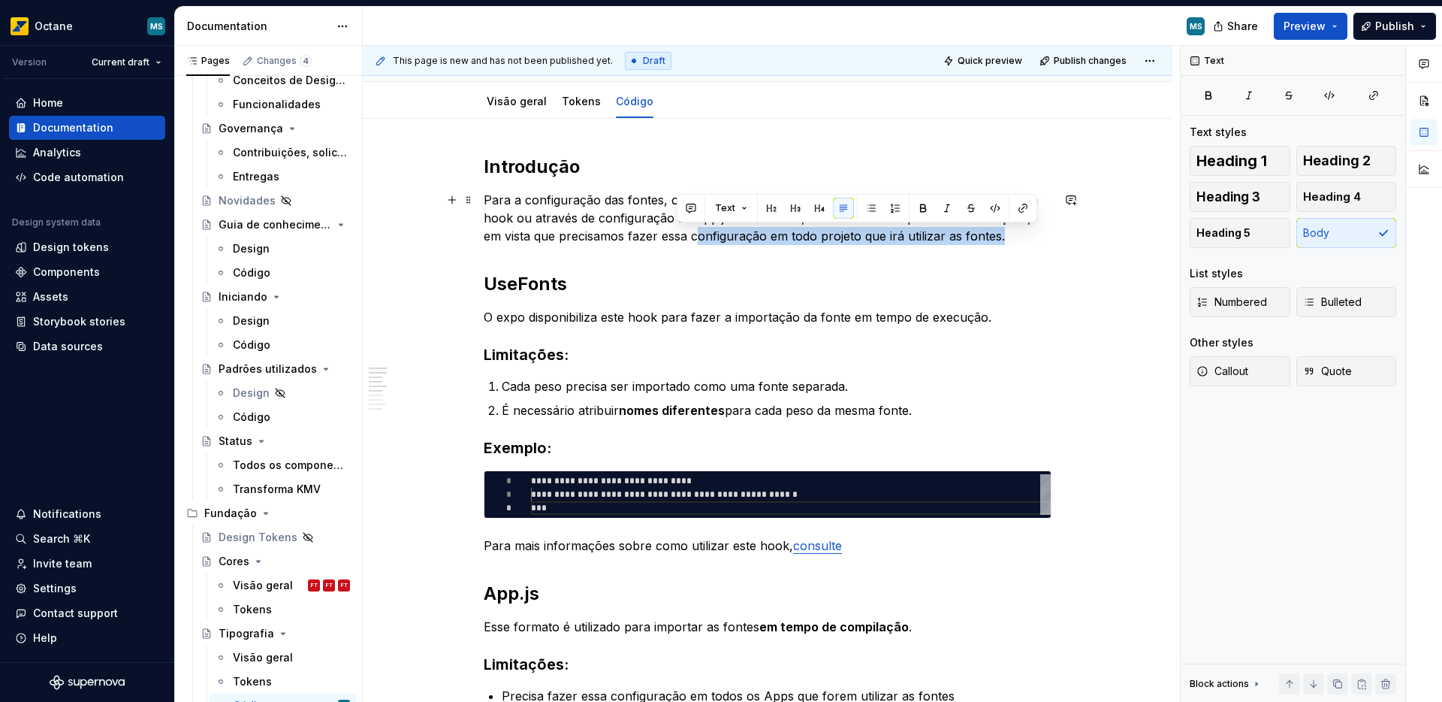
drag, startPoint x: 673, startPoint y: 240, endPoint x: 988, endPoint y: 243, distance: 314.7
click at [988, 243] on p "Para a configuração das fontes, o expo expõe duas formas de importação, sendo a…" at bounding box center [768, 218] width 568 height 54
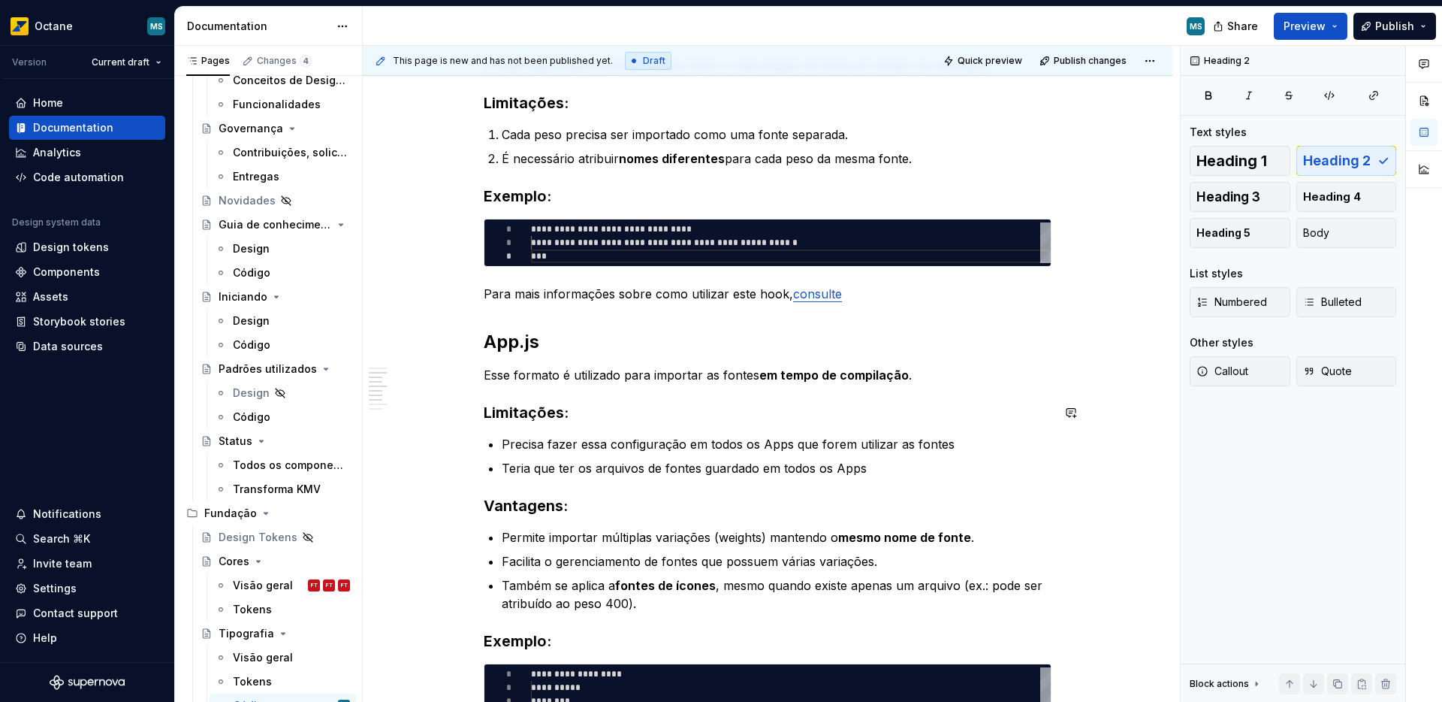
scroll to position [344, 0]
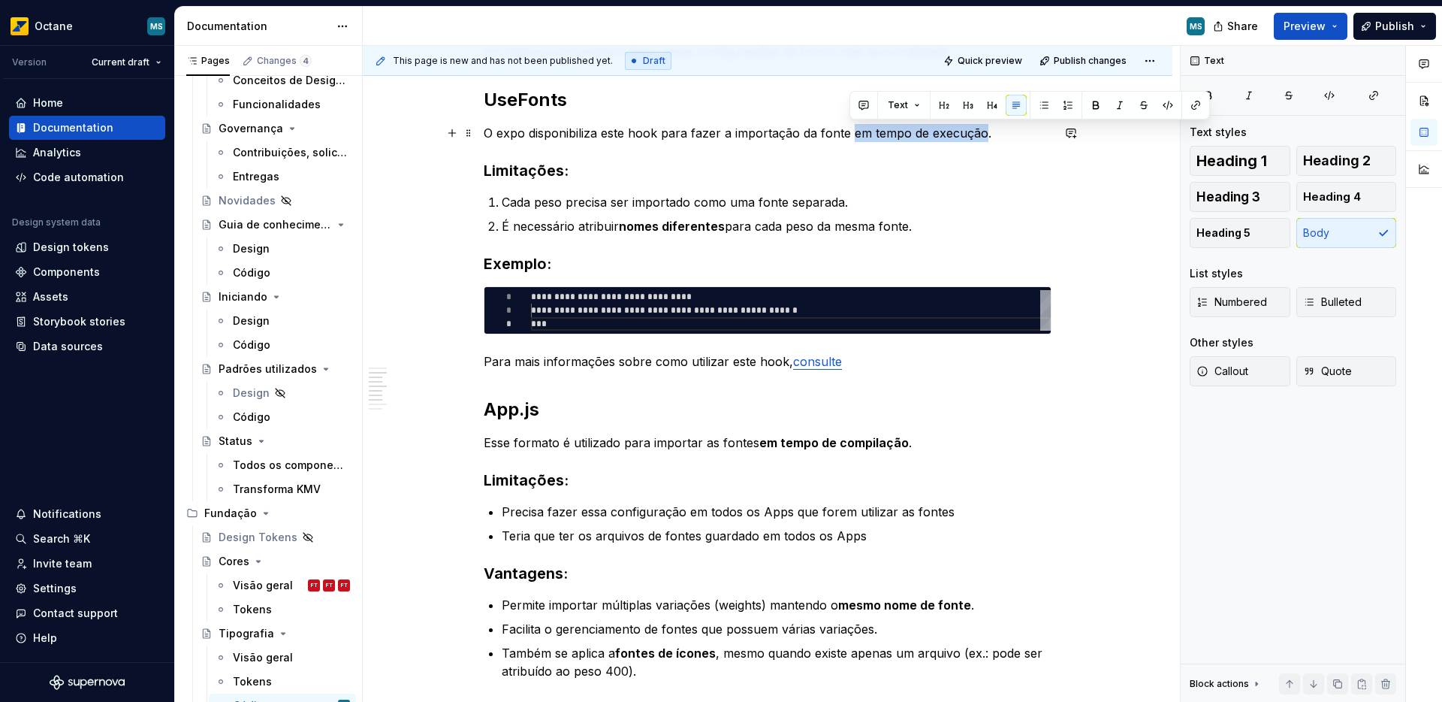
drag, startPoint x: 852, startPoint y: 132, endPoint x: 982, endPoint y: 134, distance: 130.0
click at [982, 134] on p "O expo disponibiliza este hook para fazer a importação da fonte em tempo de exe…" at bounding box center [768, 133] width 568 height 18
click at [1097, 104] on button "button" at bounding box center [1095, 105] width 21 height 21
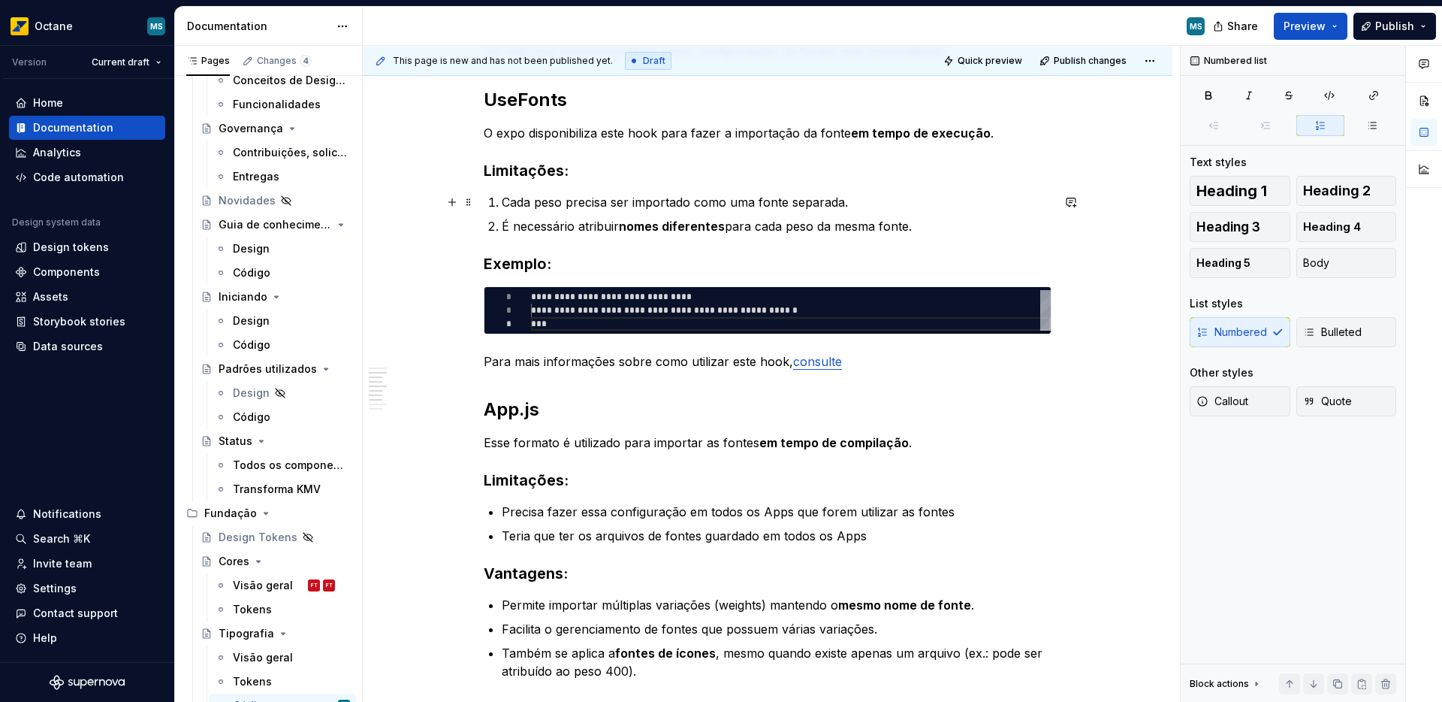
click at [970, 195] on p "Cada peso precisa ser importado como uma fonte separada." at bounding box center [777, 202] width 550 height 18
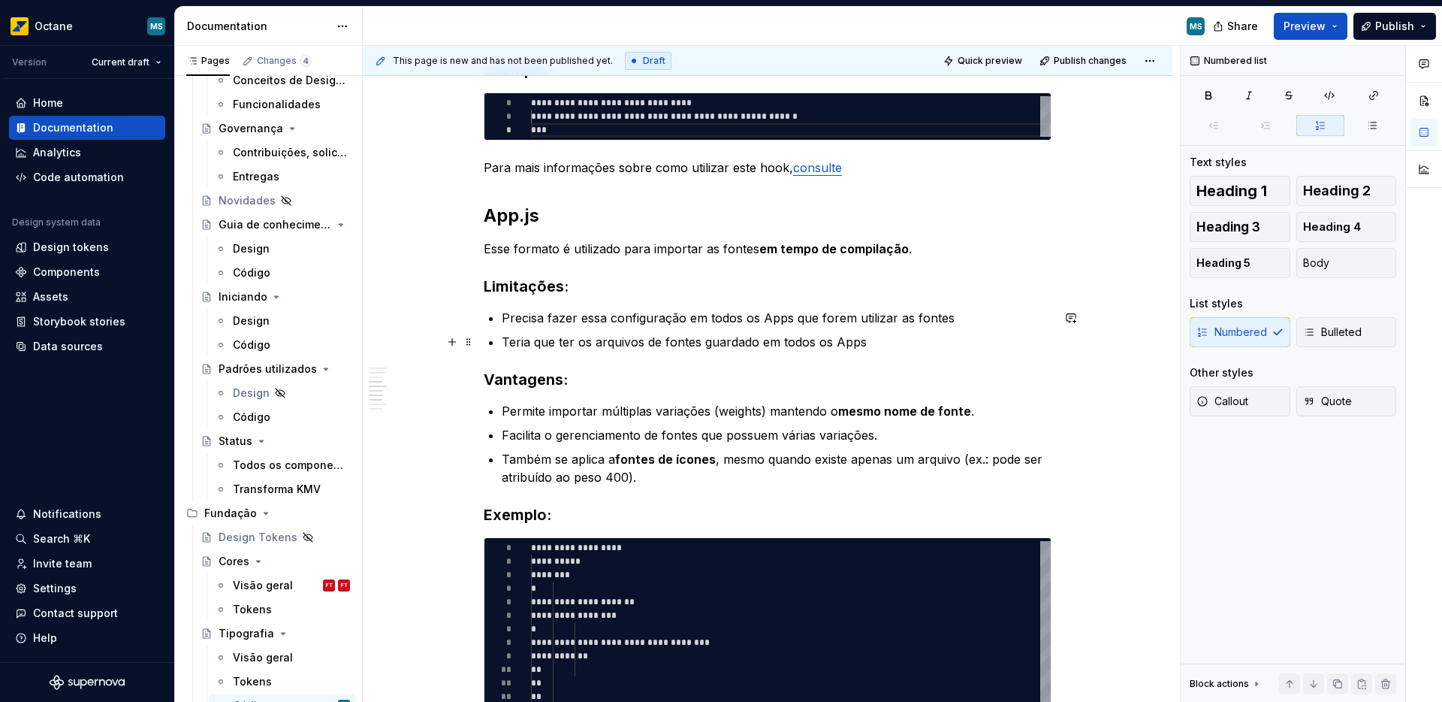
scroll to position [541, 0]
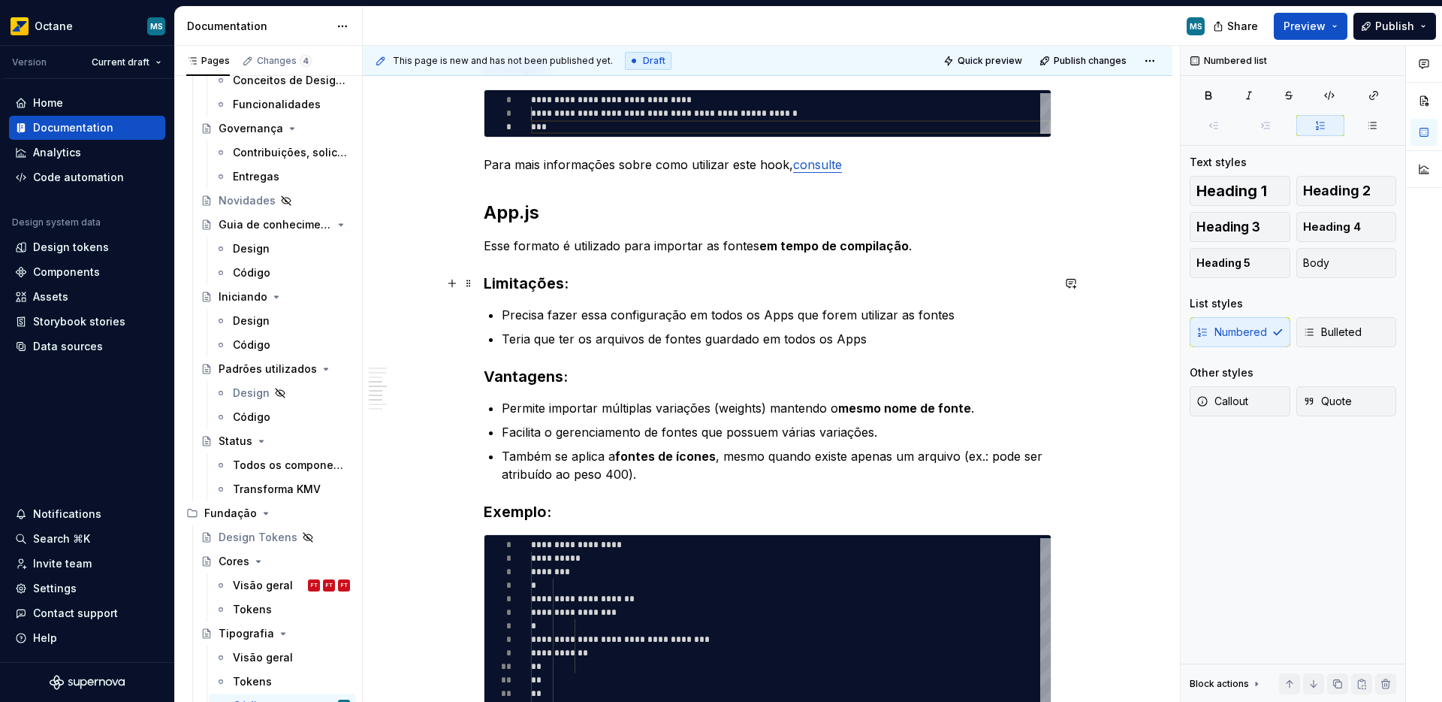
click at [633, 291] on h3 "Limitações:" at bounding box center [768, 283] width 568 height 21
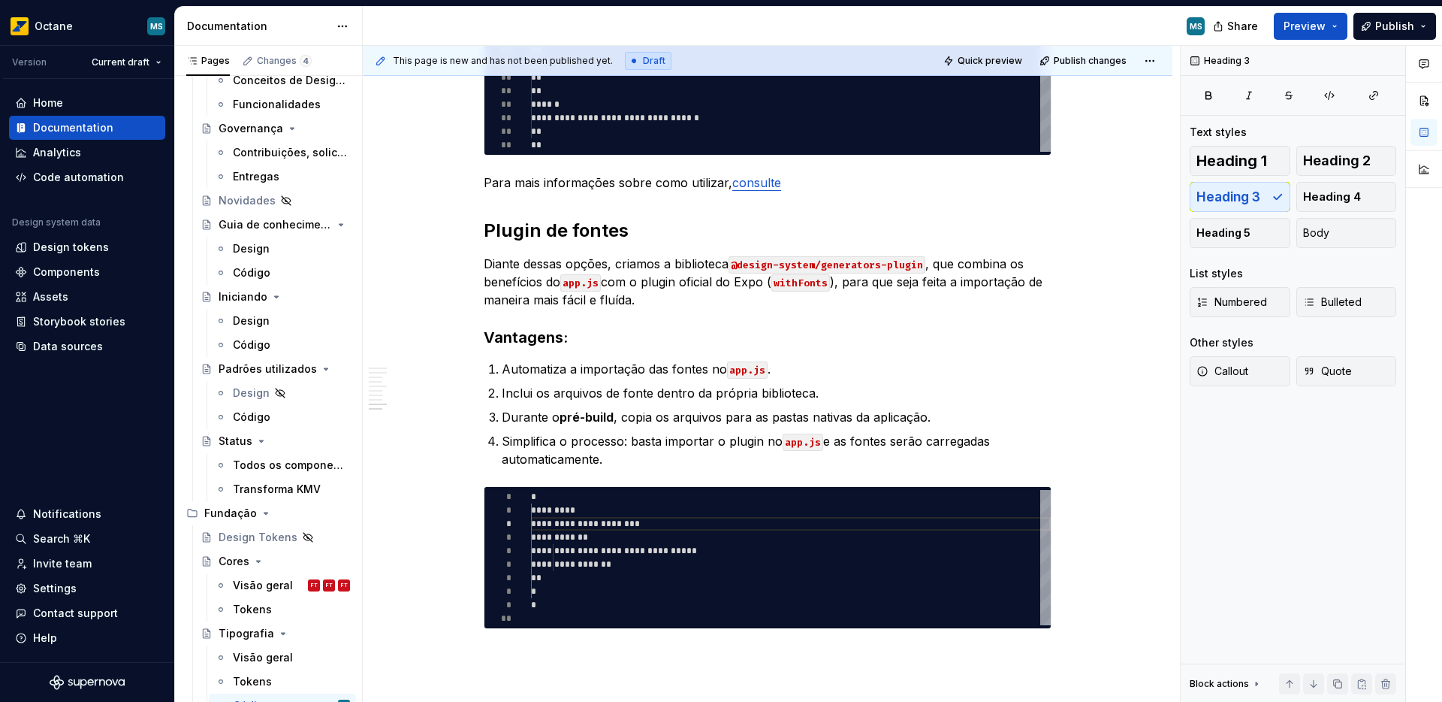
scroll to position [1302, 0]
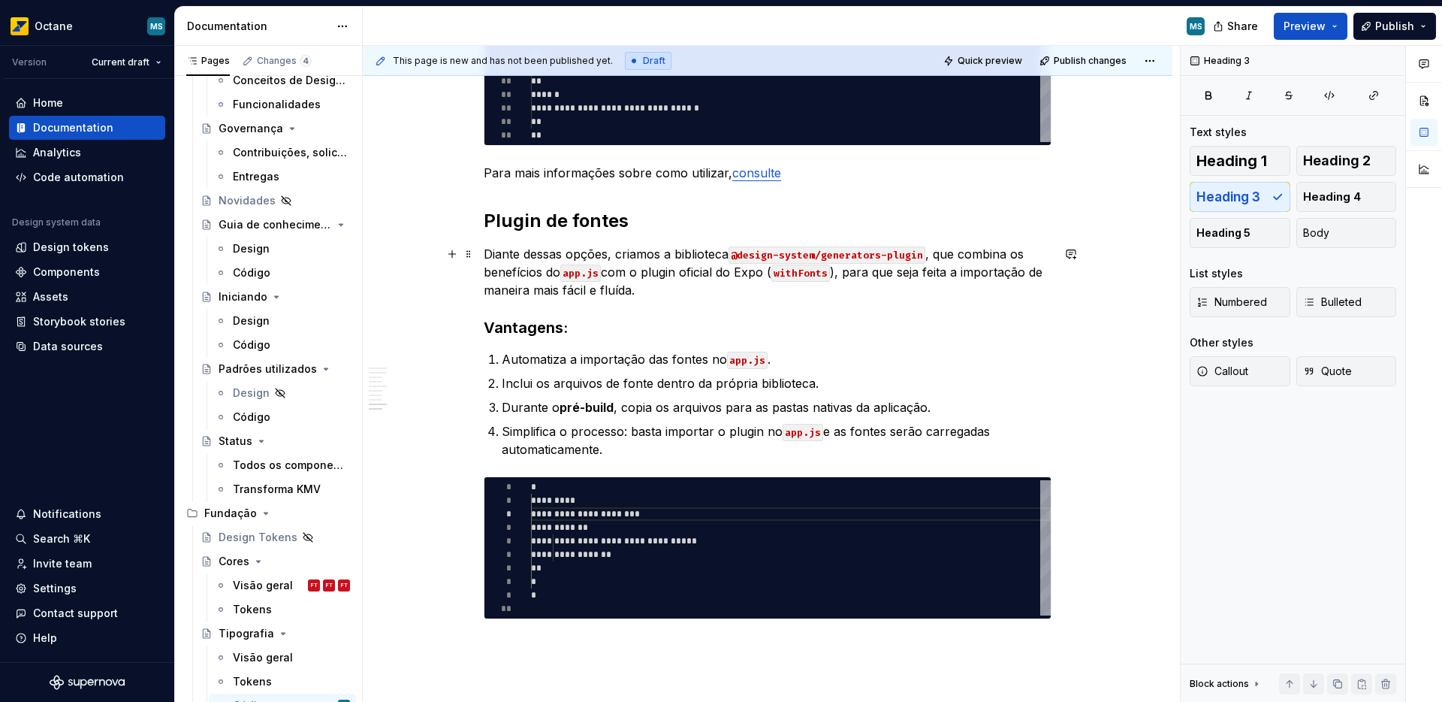
click at [608, 273] on p "Diante dessas opções, criamos a biblioteca @design-system/generators-plugin , q…" at bounding box center [768, 272] width 568 height 54
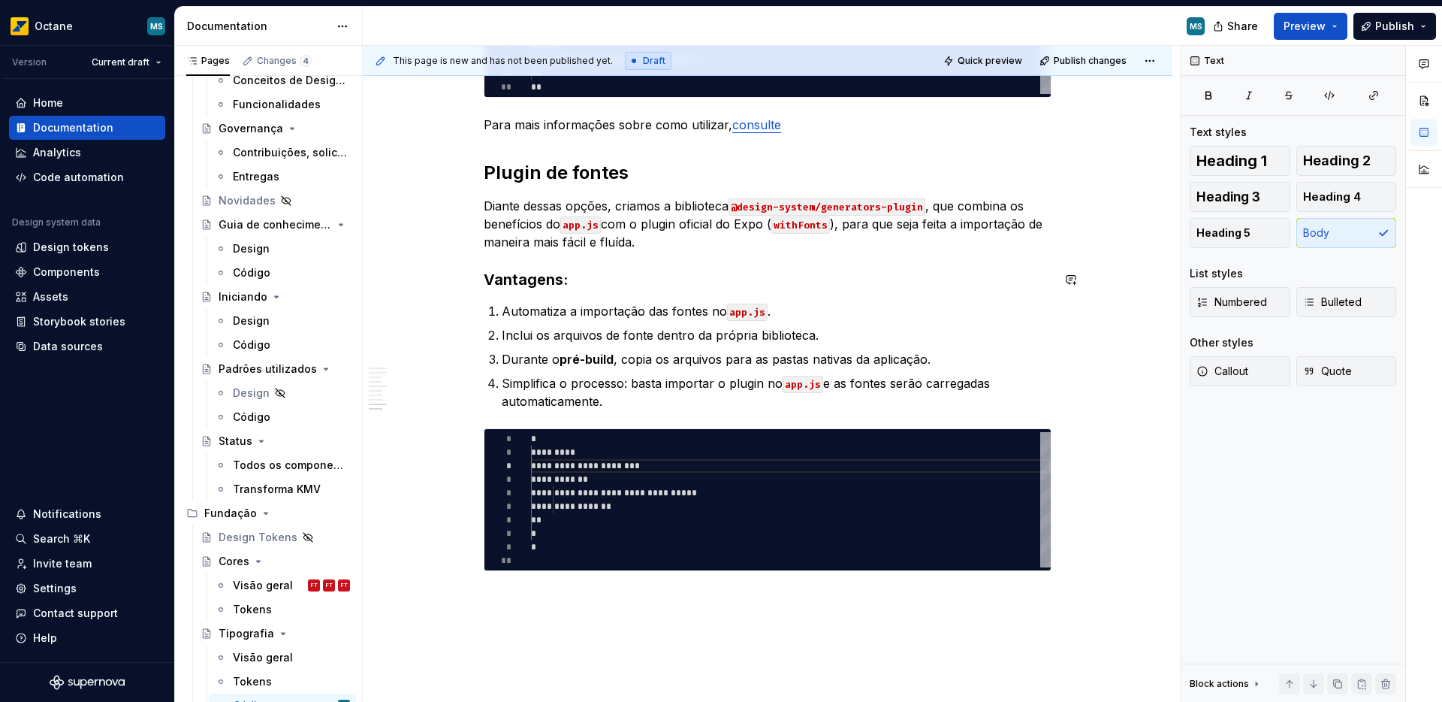
scroll to position [1350, 0]
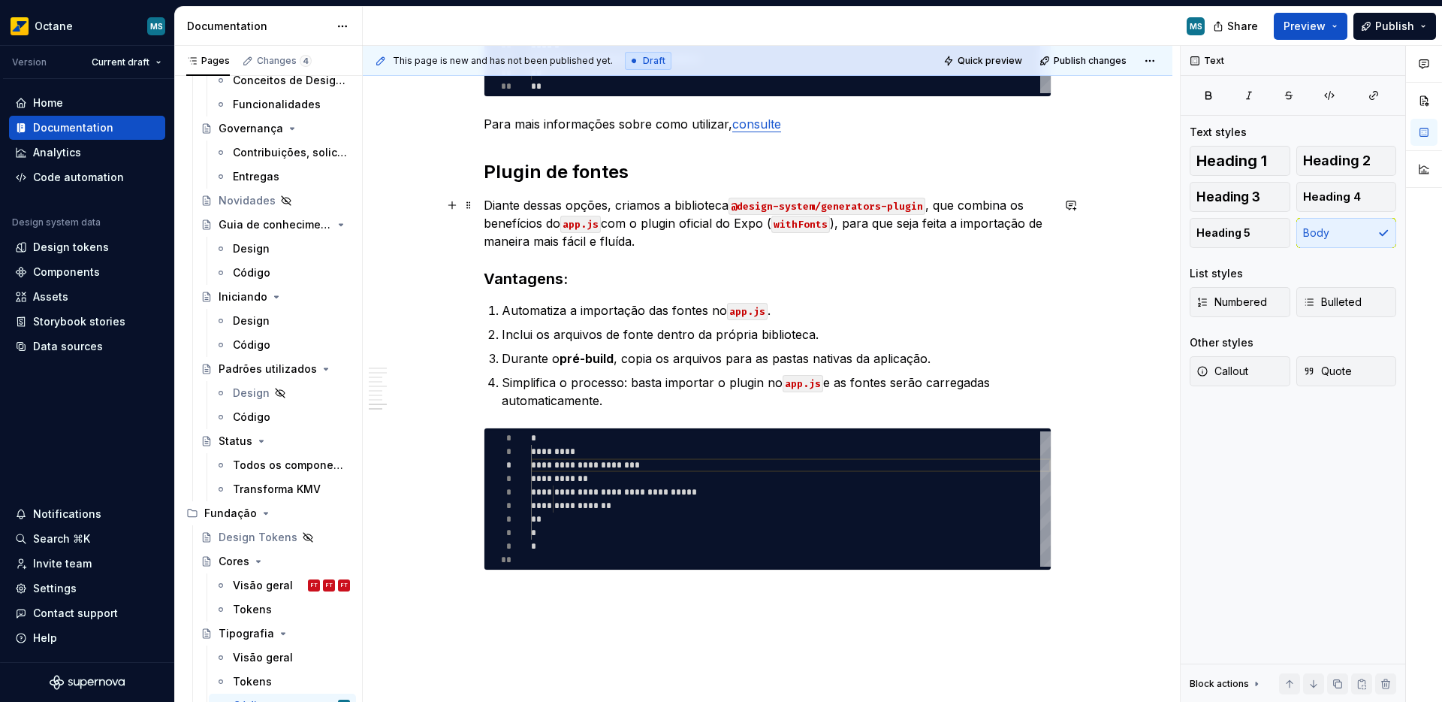
click at [837, 225] on p "Diante dessas opções, criamos a biblioteca @design-system/generators-plugin , q…" at bounding box center [768, 223] width 568 height 54
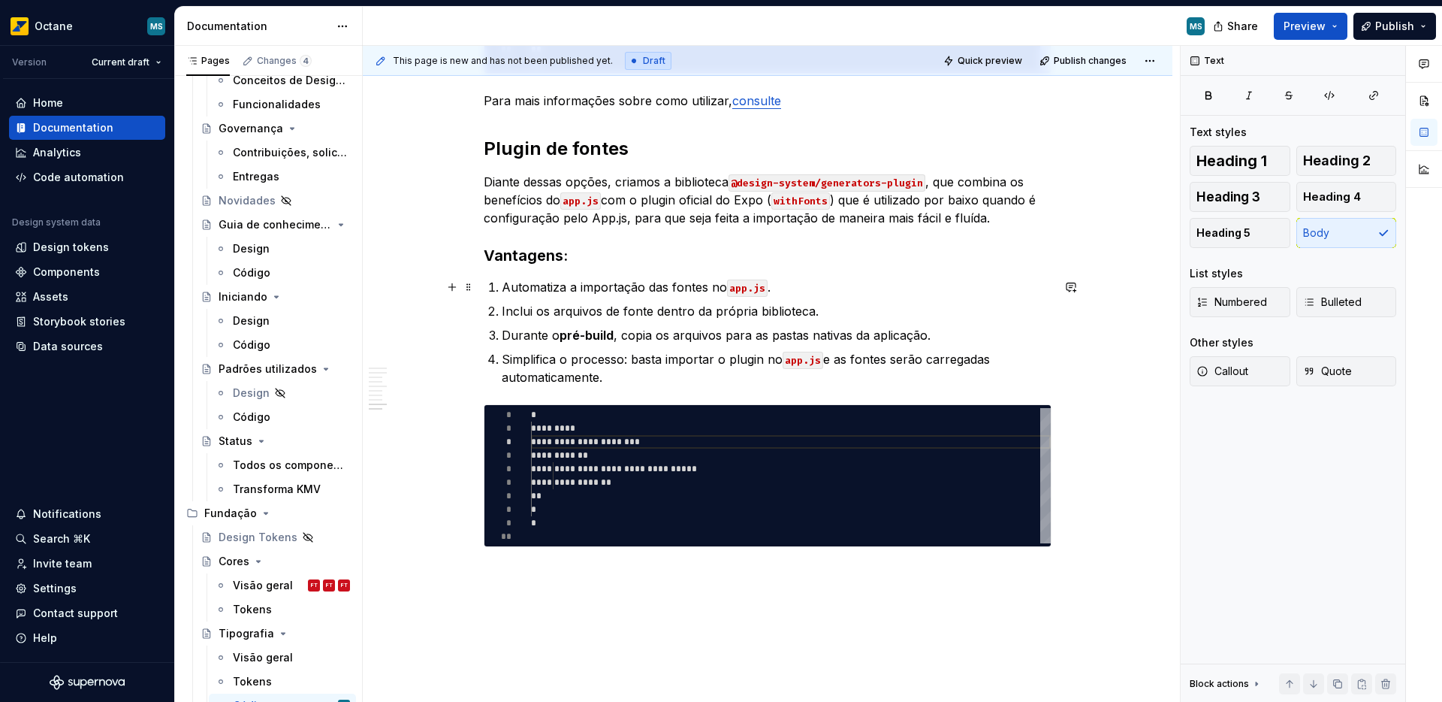
scroll to position [1377, 0]
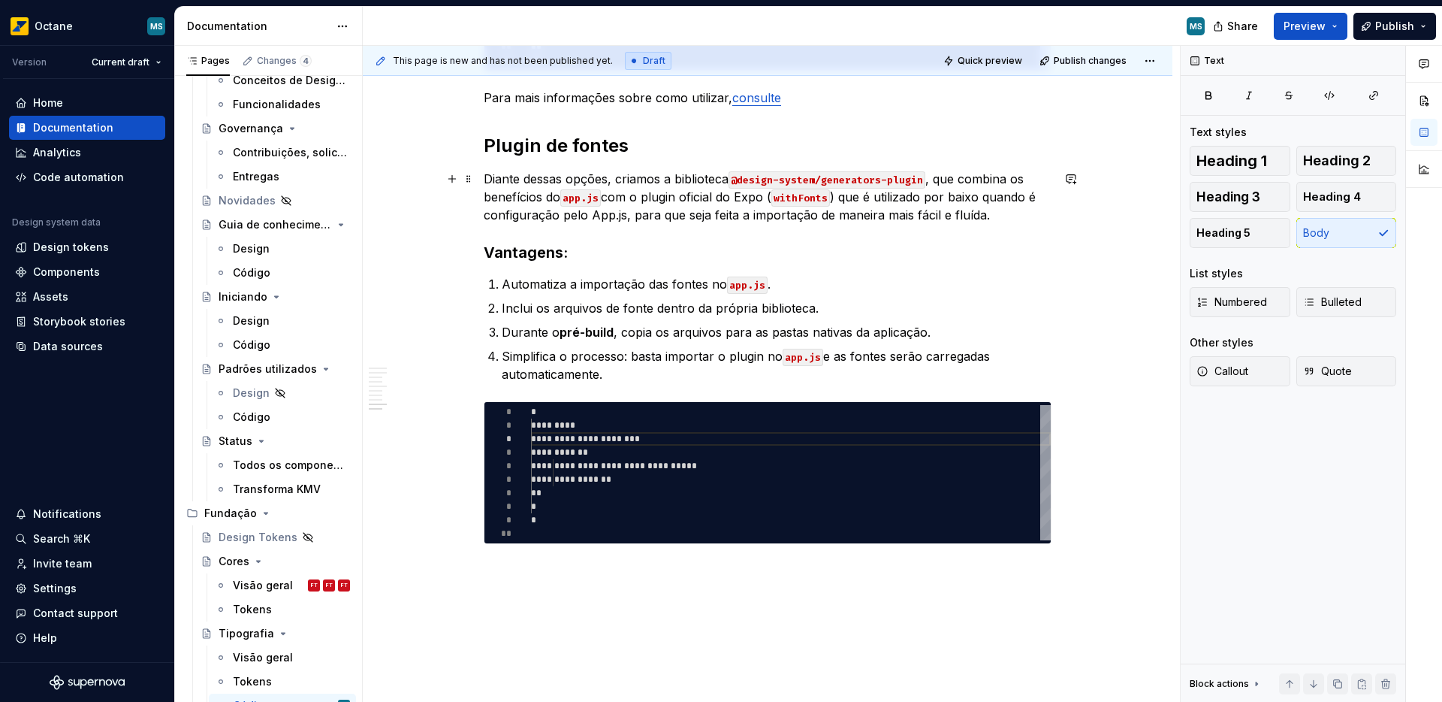
click at [705, 216] on p "Diante dessas opções, criamos a biblioteca @design-system/generators-plugin , q…" at bounding box center [768, 197] width 568 height 54
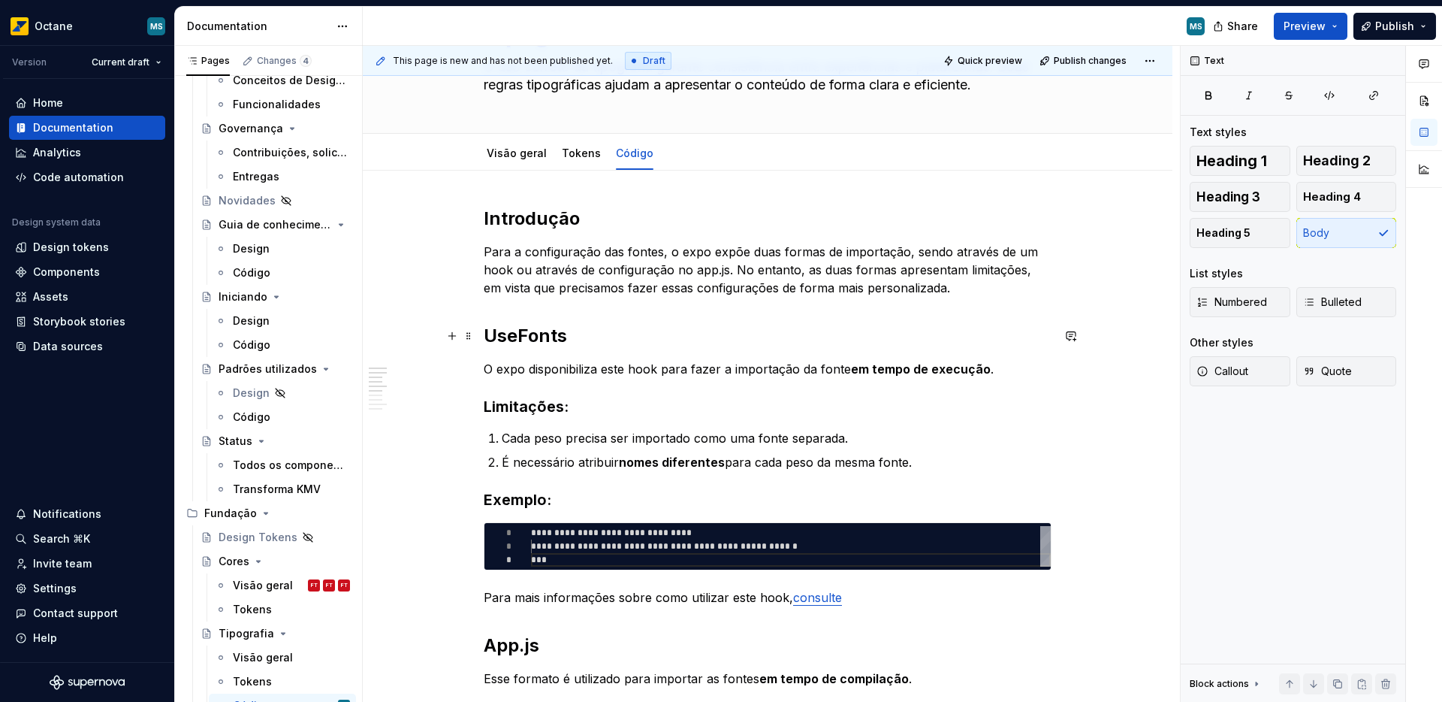
scroll to position [0, 0]
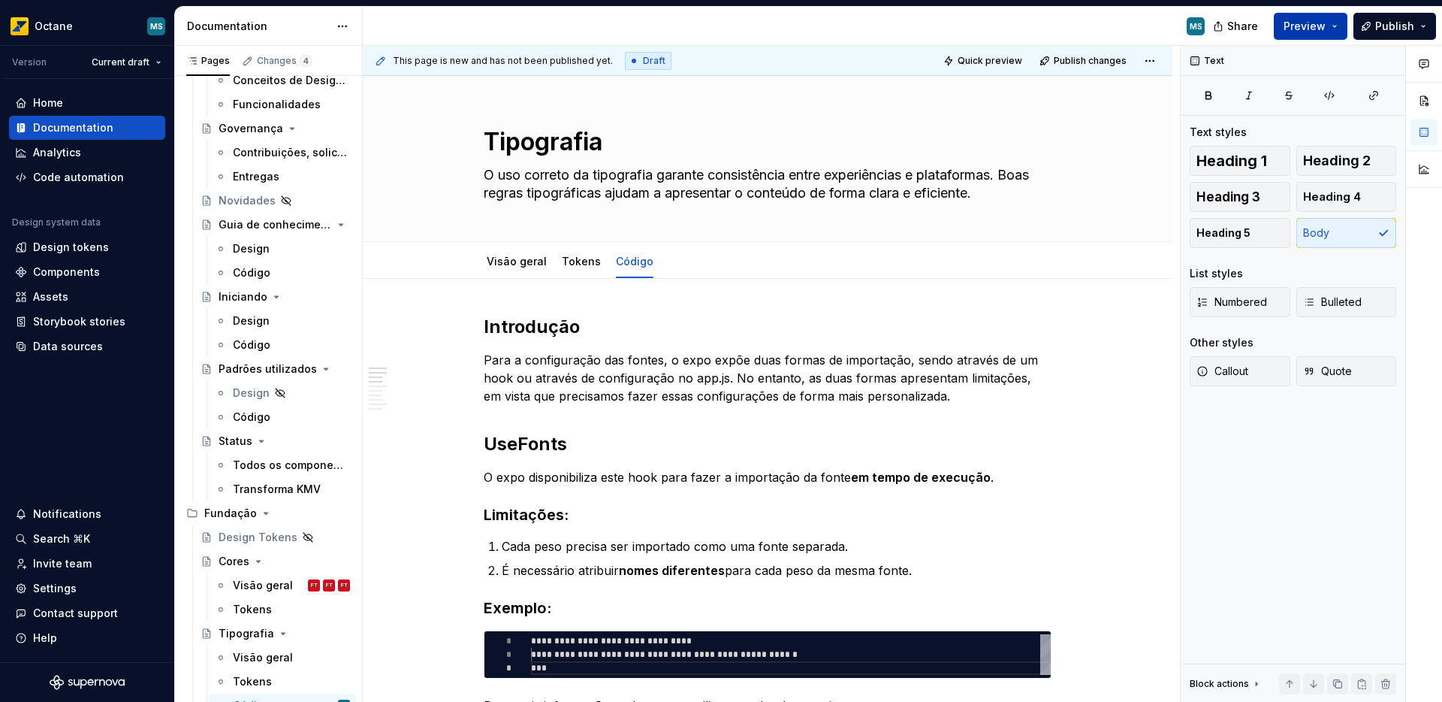
click at [1300, 32] on span "Preview" at bounding box center [1305, 26] width 42 height 15
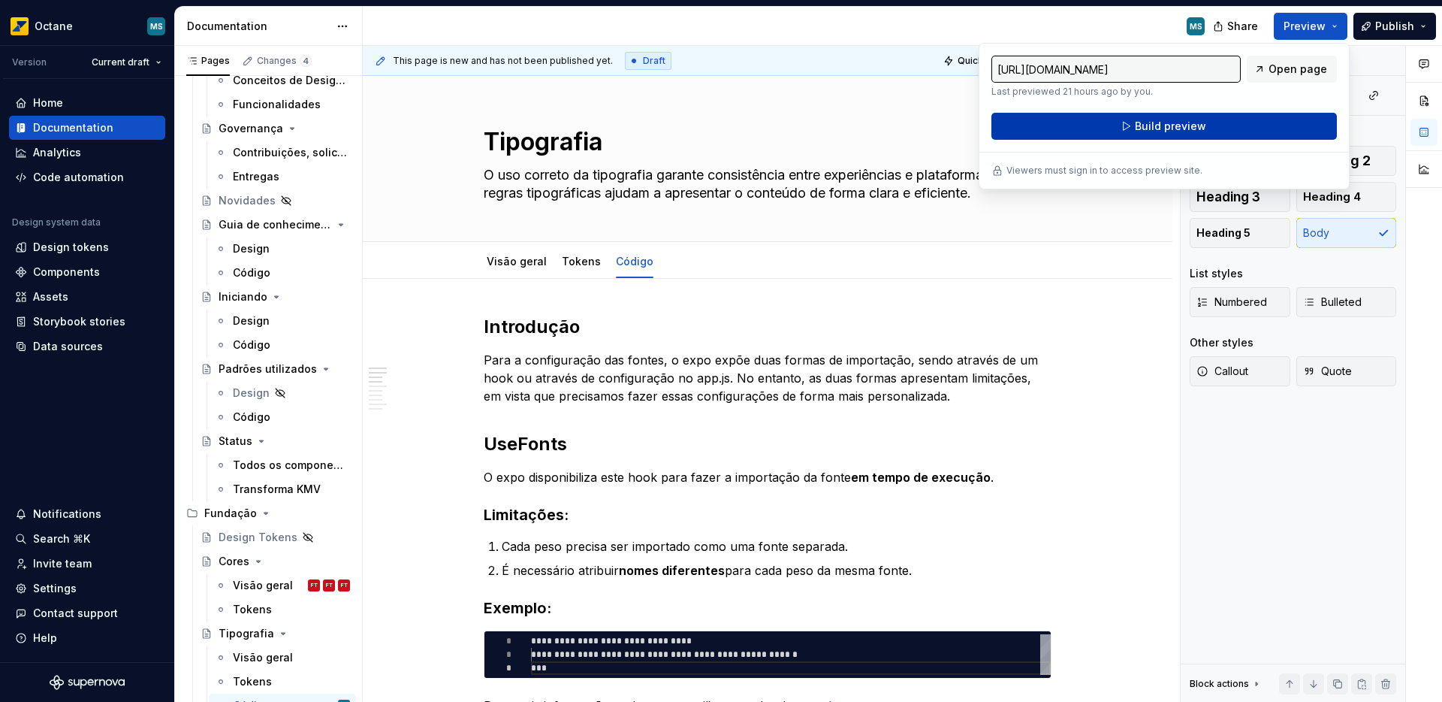
click at [1185, 134] on button "Build preview" at bounding box center [1164, 126] width 346 height 27
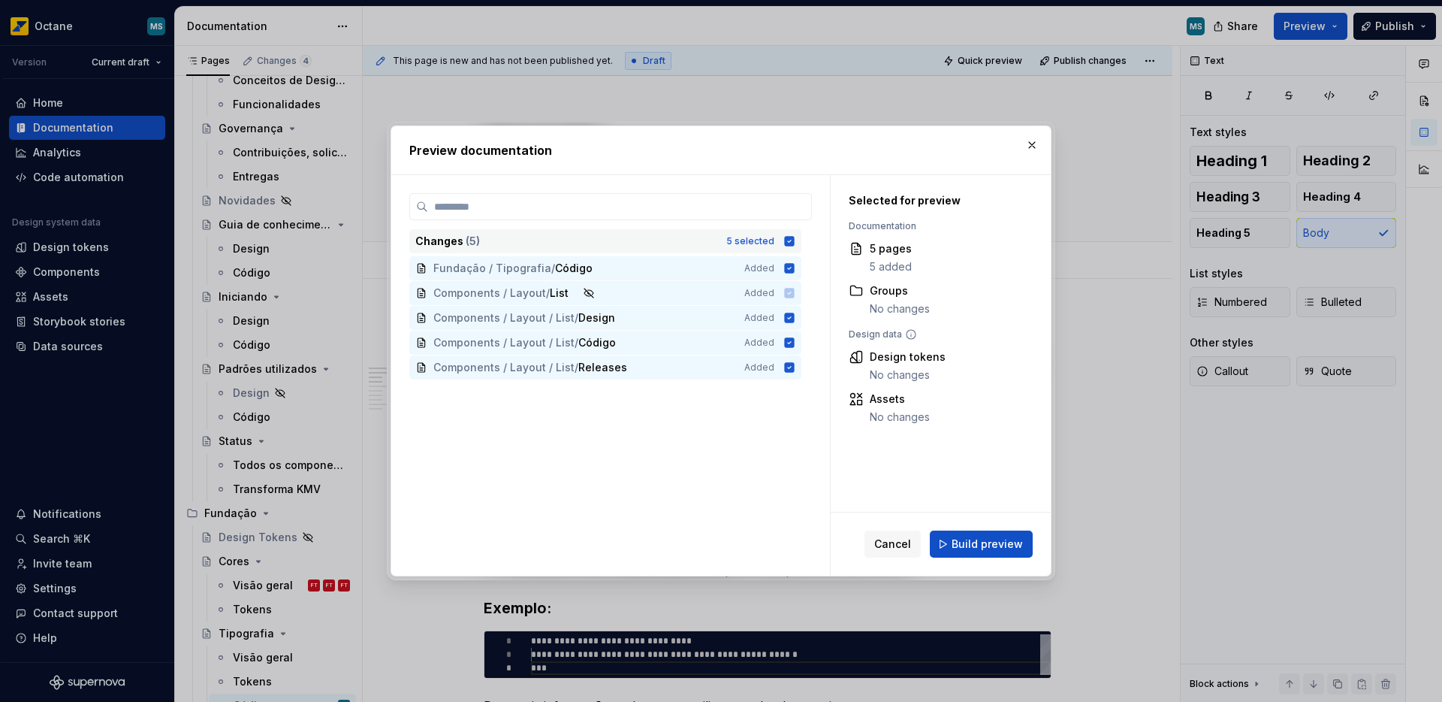
click at [788, 244] on icon at bounding box center [790, 241] width 10 height 10
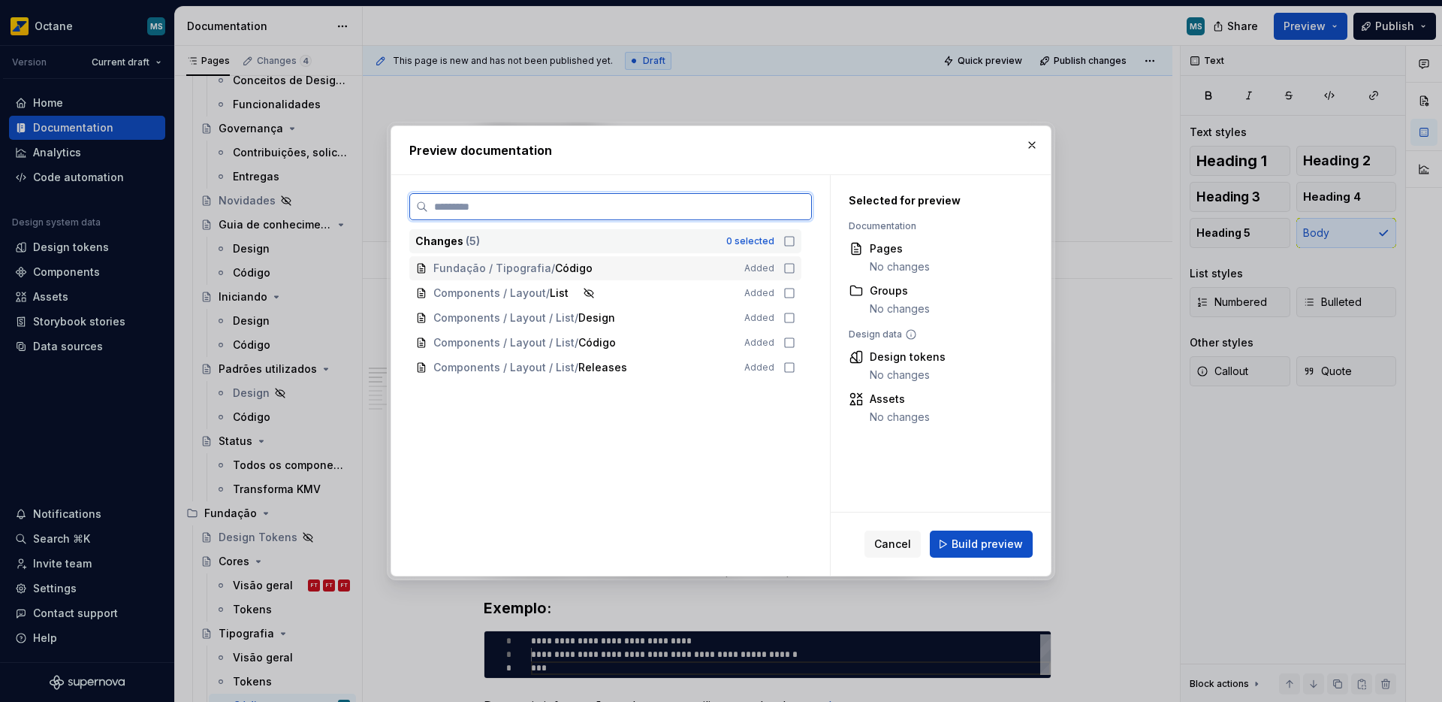
click at [786, 271] on icon at bounding box center [789, 268] width 12 height 12
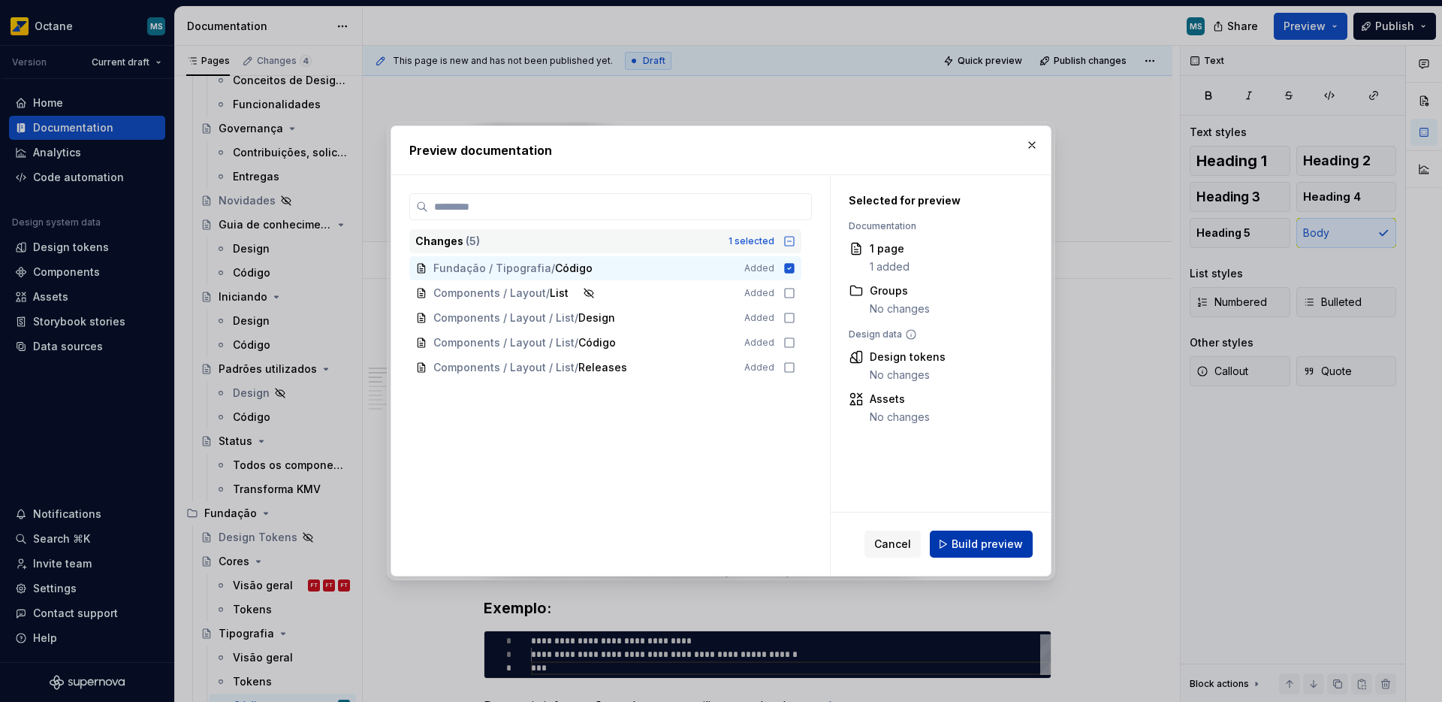
click at [1005, 536] on button "Build preview" at bounding box center [981, 543] width 103 height 27
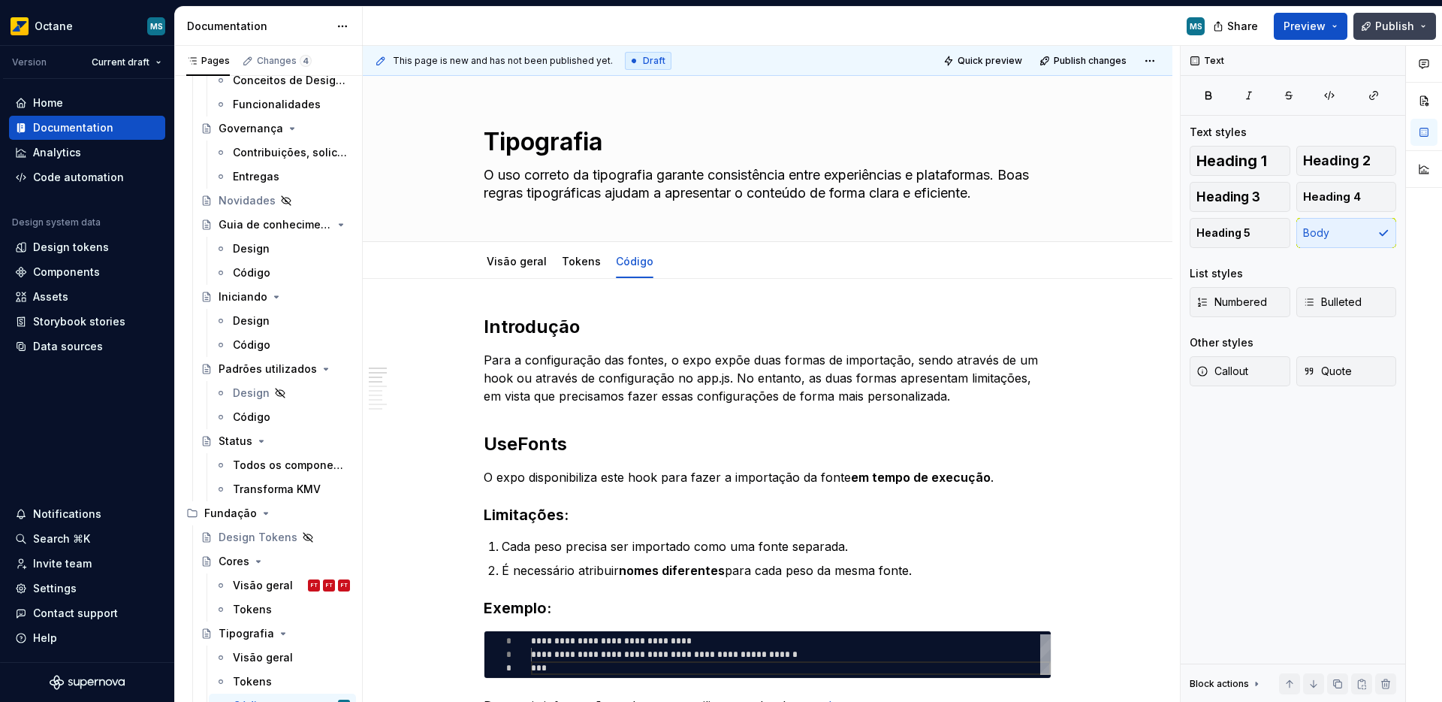
click at [1378, 27] on span "Publish" at bounding box center [1394, 26] width 39 height 15
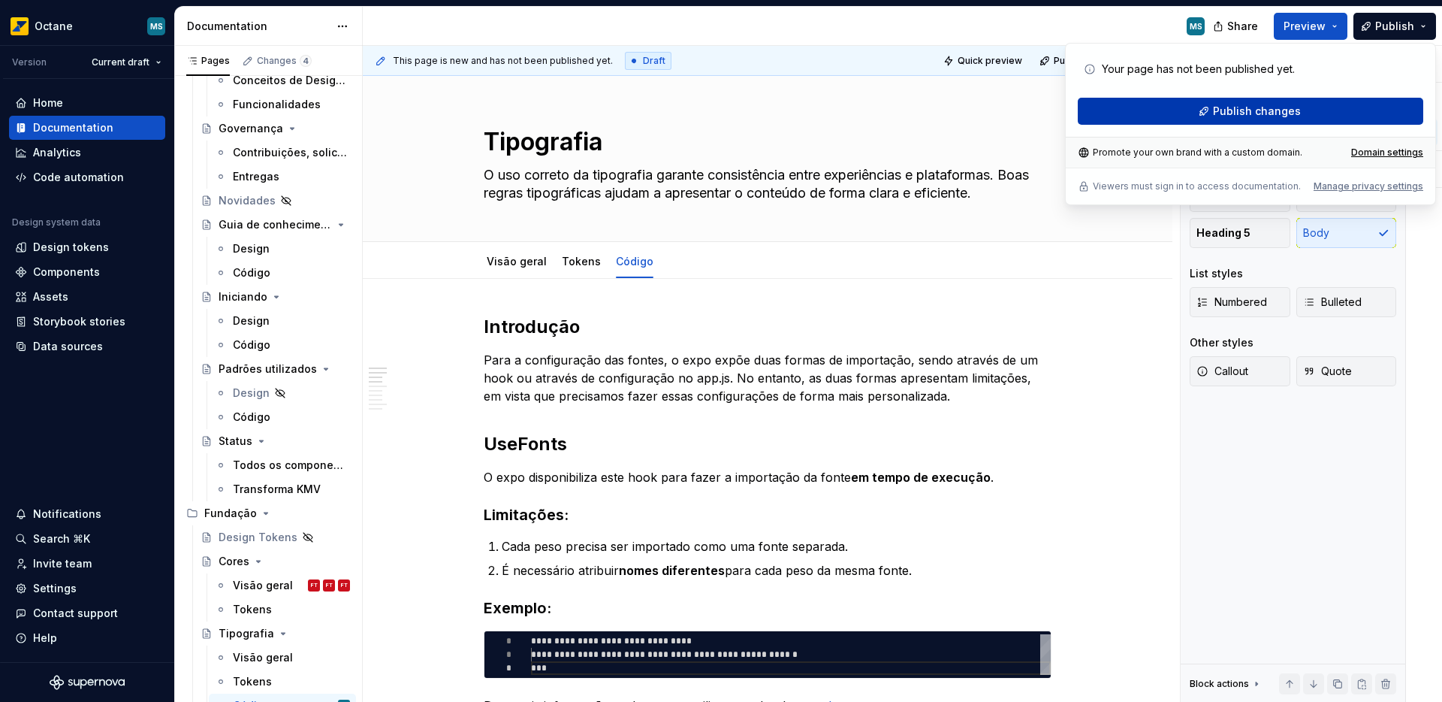
click at [1254, 116] on span "Publish changes" at bounding box center [1257, 111] width 88 height 15
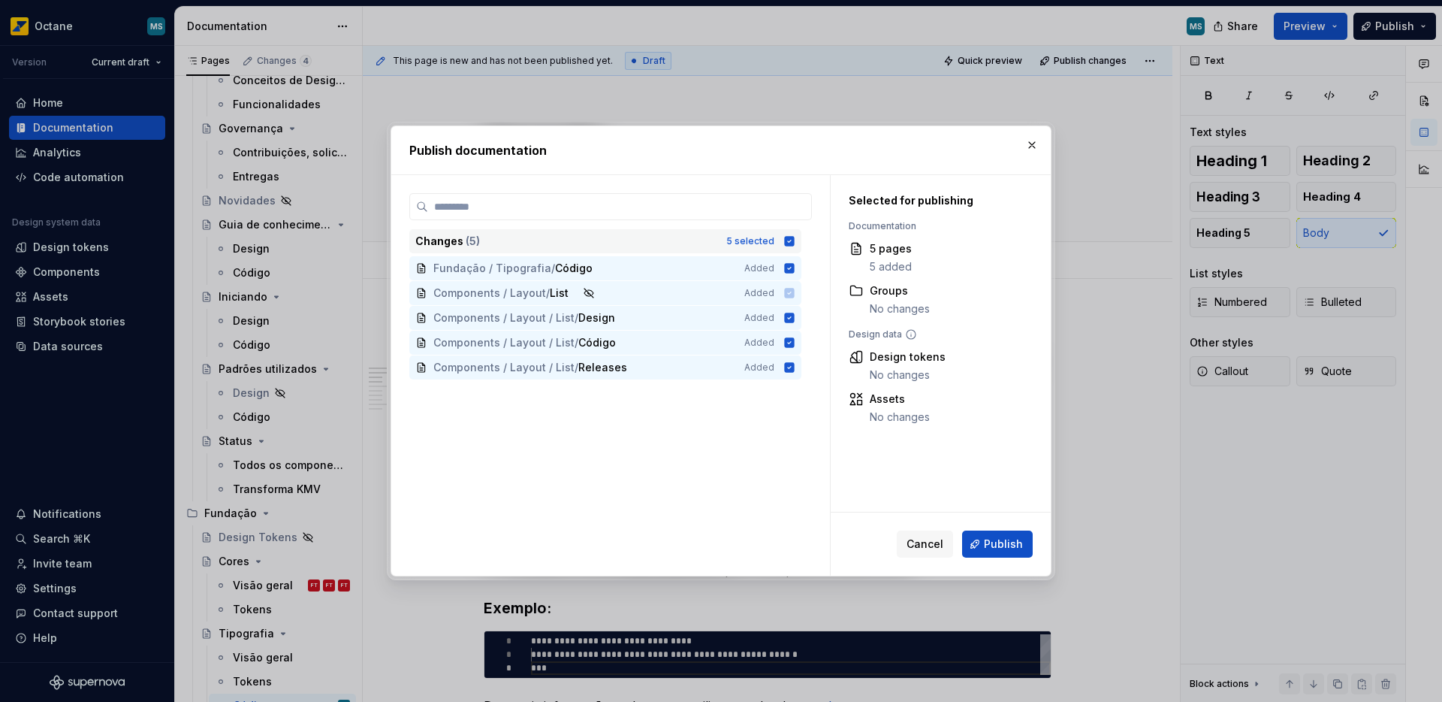
click at [785, 243] on icon at bounding box center [790, 241] width 10 height 10
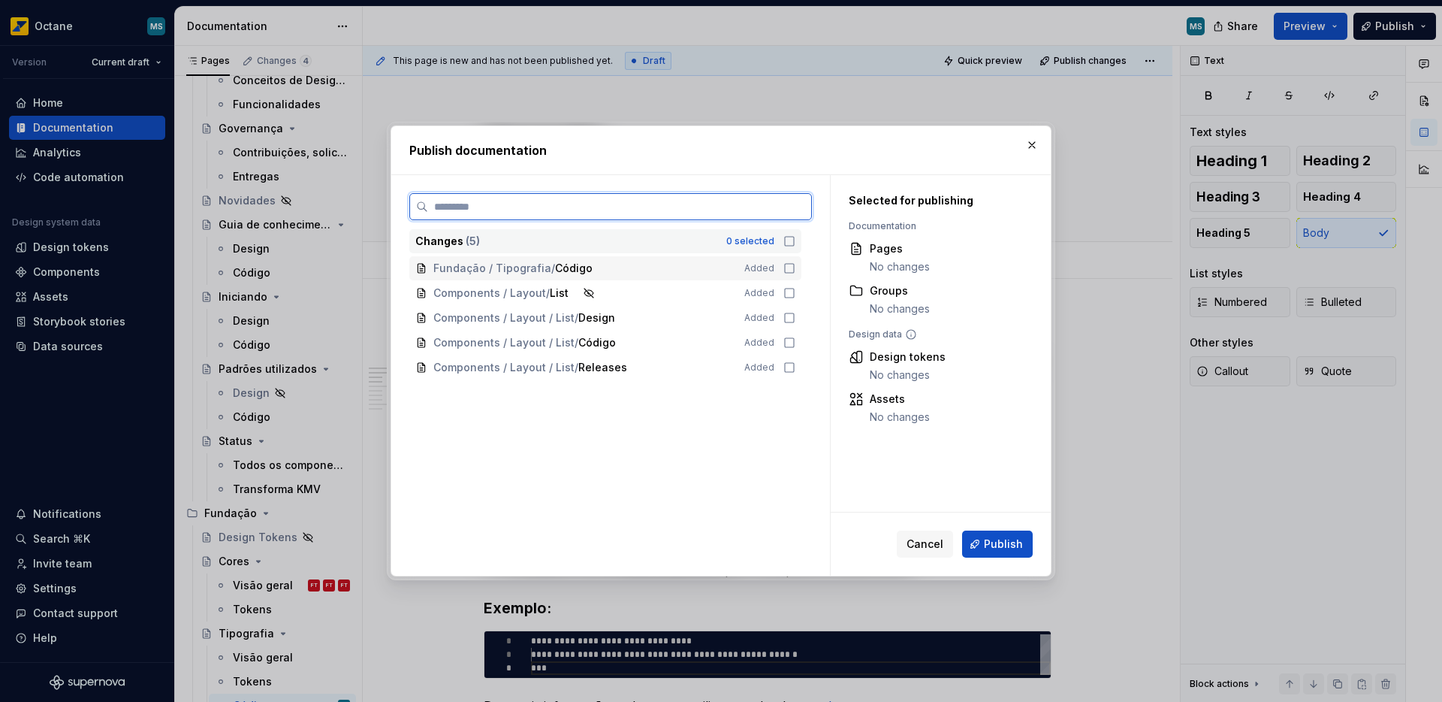
click at [792, 269] on icon at bounding box center [789, 268] width 12 height 12
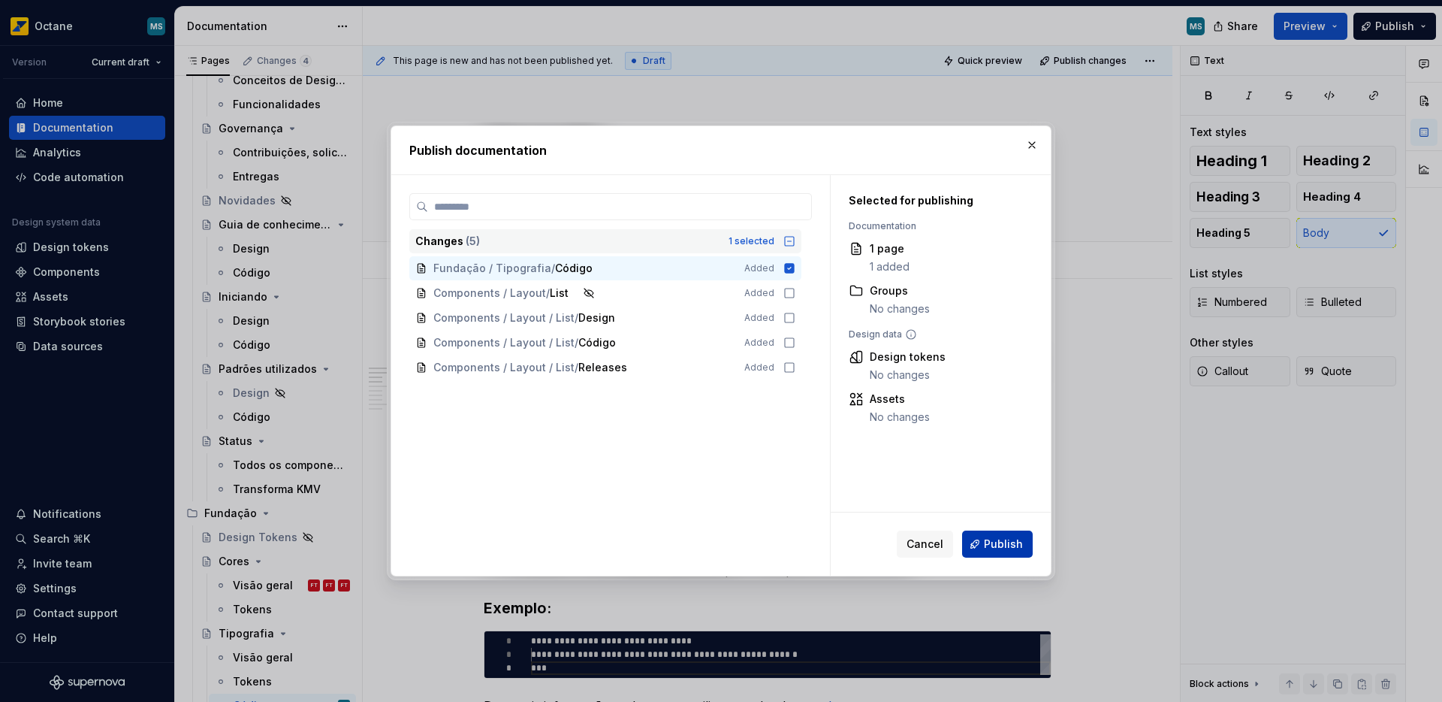
click at [991, 544] on span "Publish" at bounding box center [1003, 543] width 39 height 15
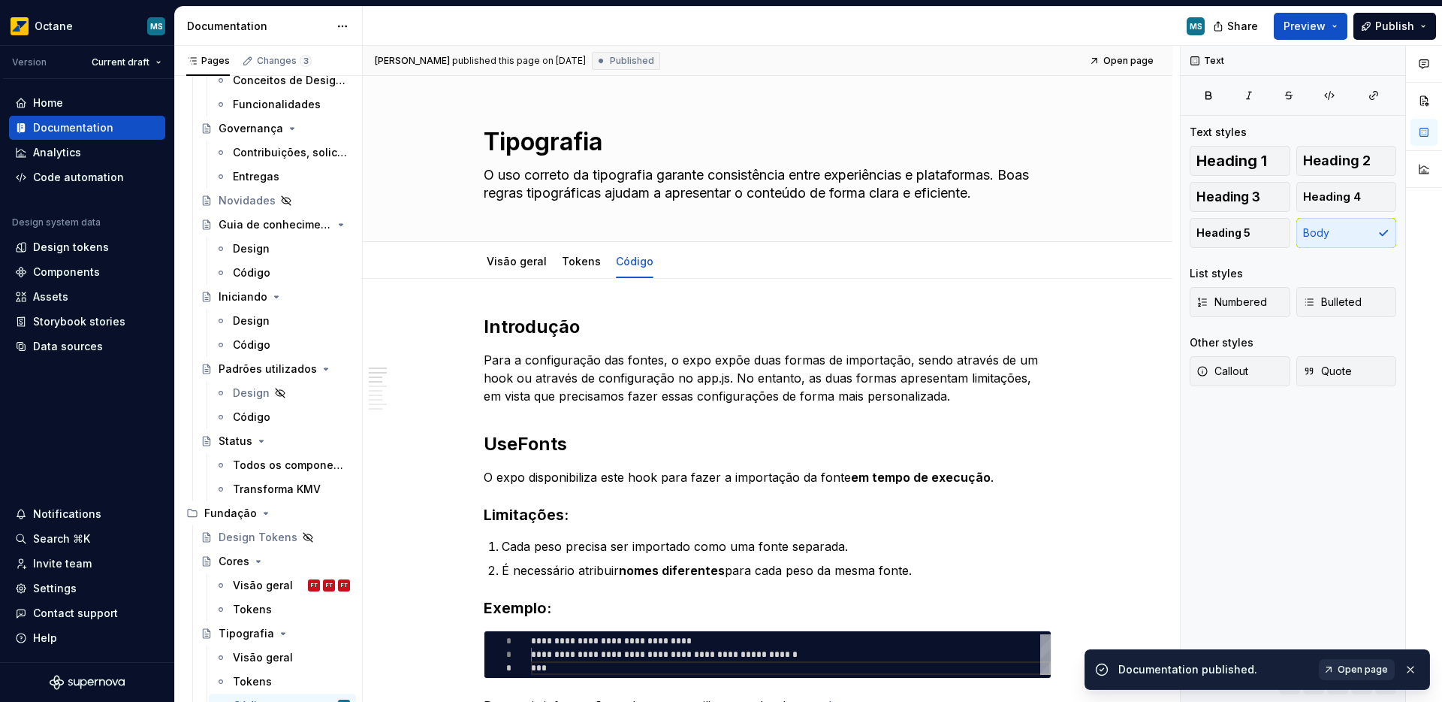
click at [1334, 672] on link "Open page" at bounding box center [1357, 669] width 76 height 21
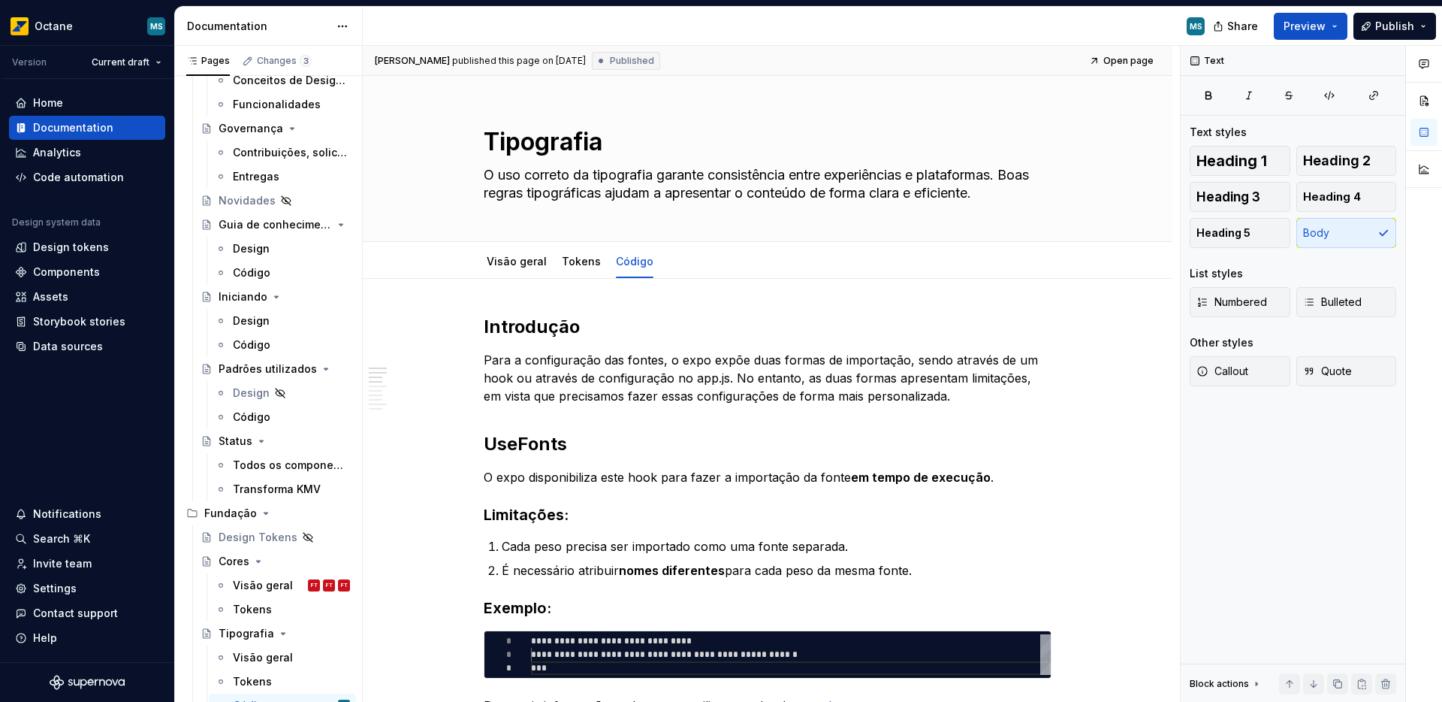
type textarea "*"
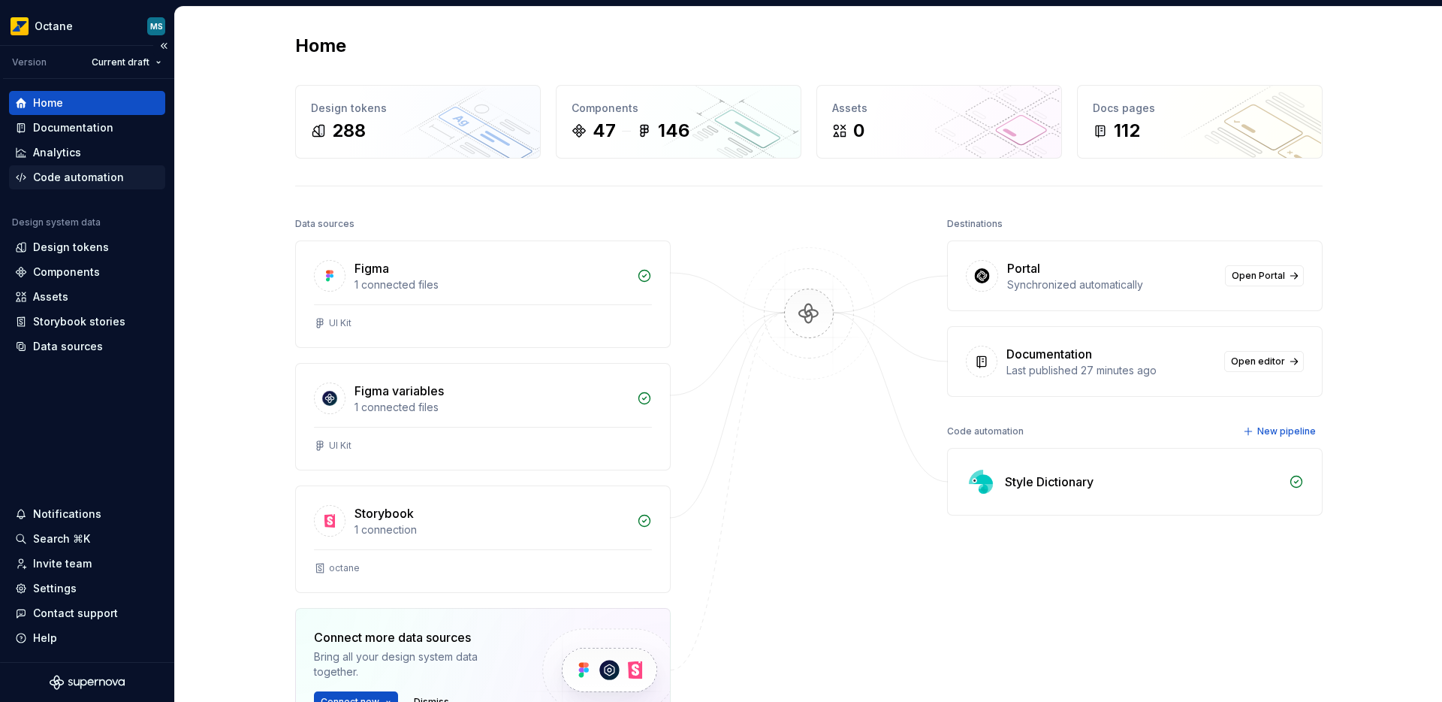
click at [80, 181] on div "Code automation" at bounding box center [78, 177] width 91 height 15
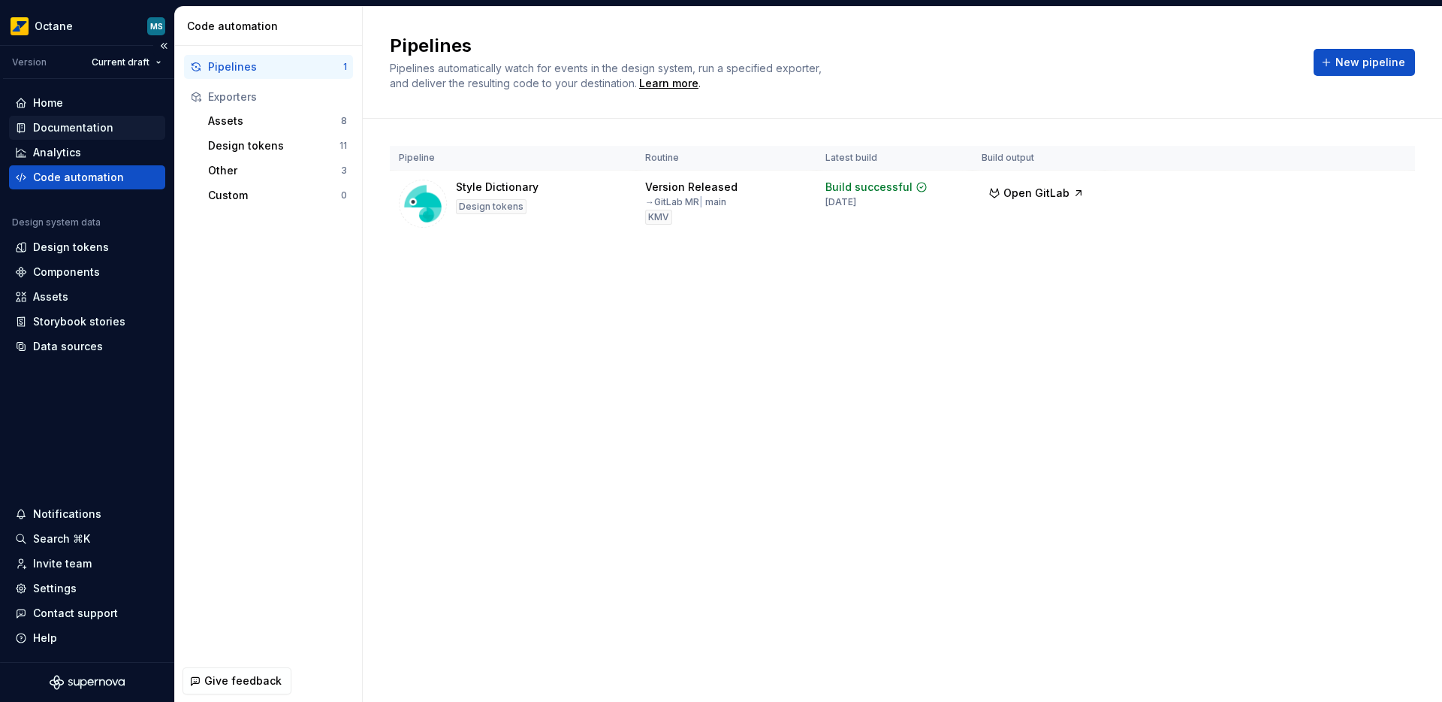
click at [75, 135] on div "Documentation" at bounding box center [87, 128] width 156 height 24
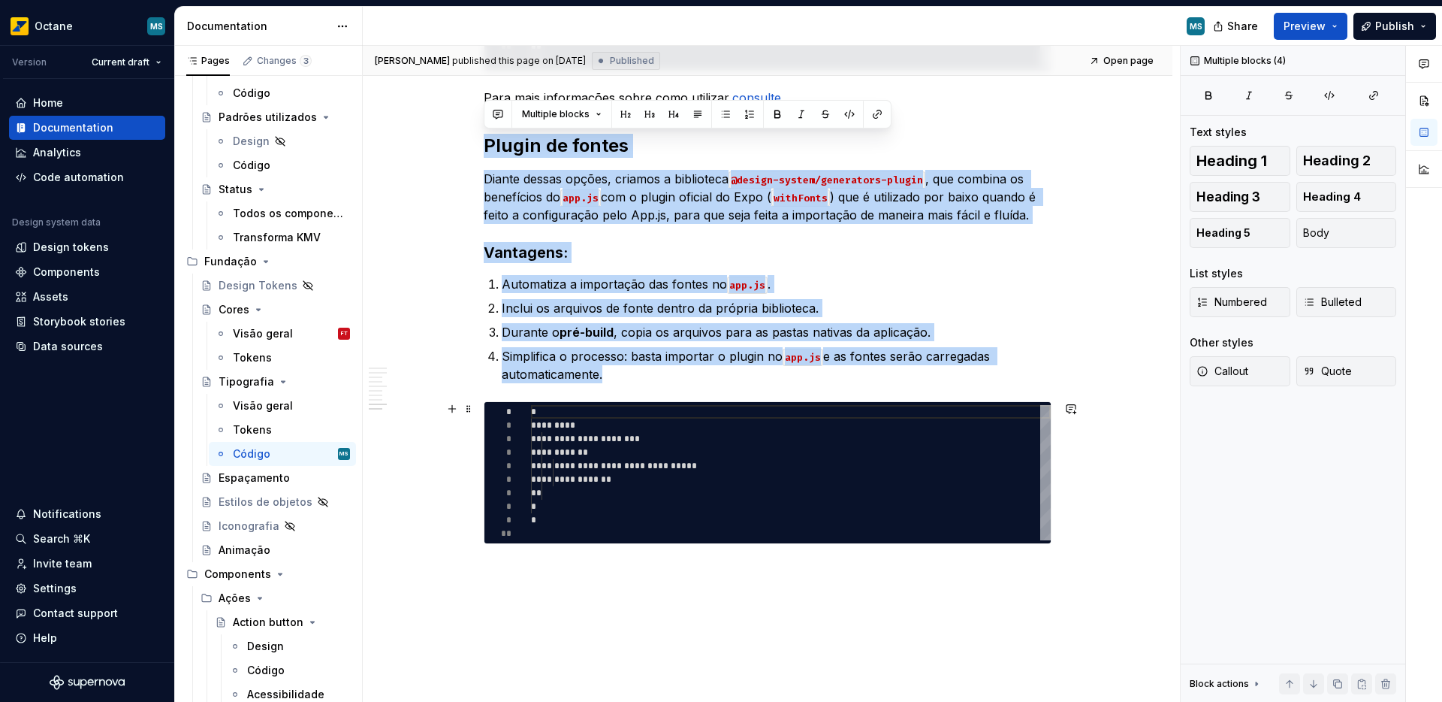
scroll to position [1447, 0]
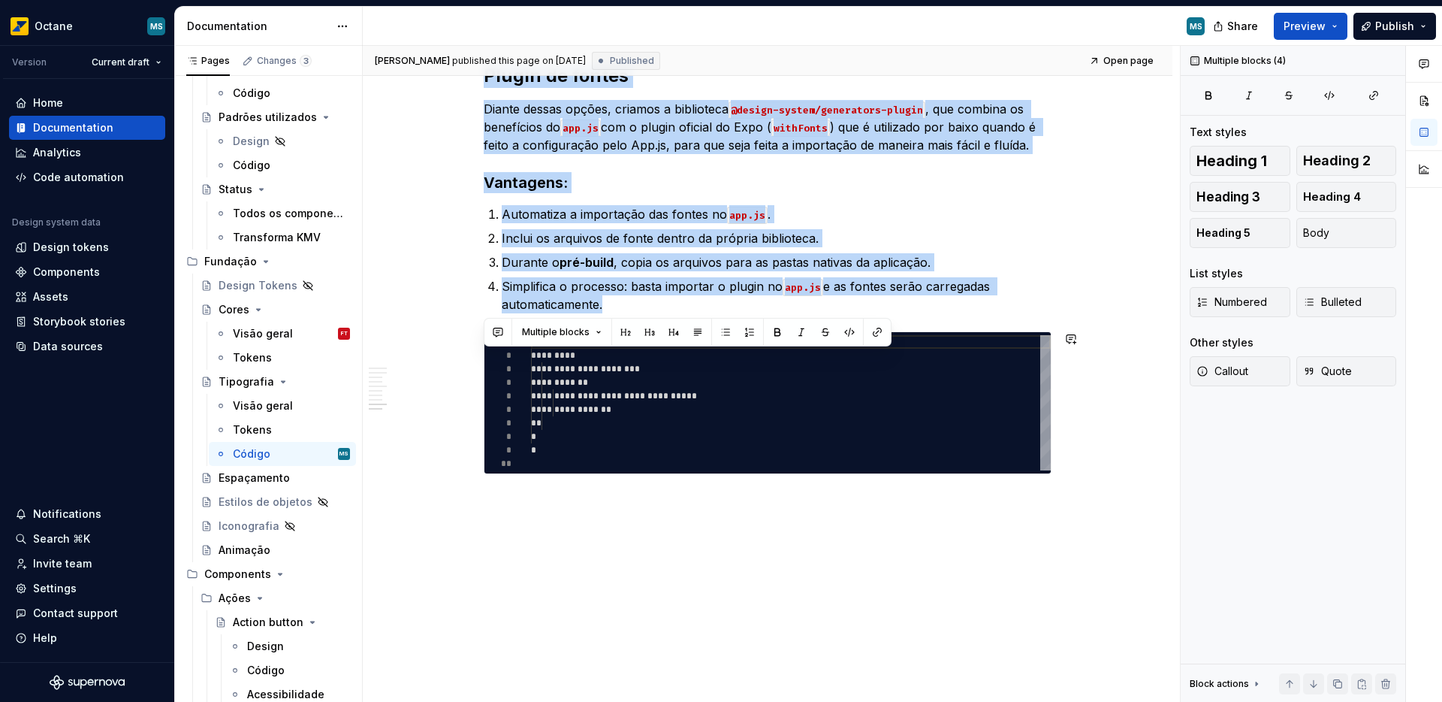
drag, startPoint x: 484, startPoint y: 261, endPoint x: 674, endPoint y: 554, distance: 349.2
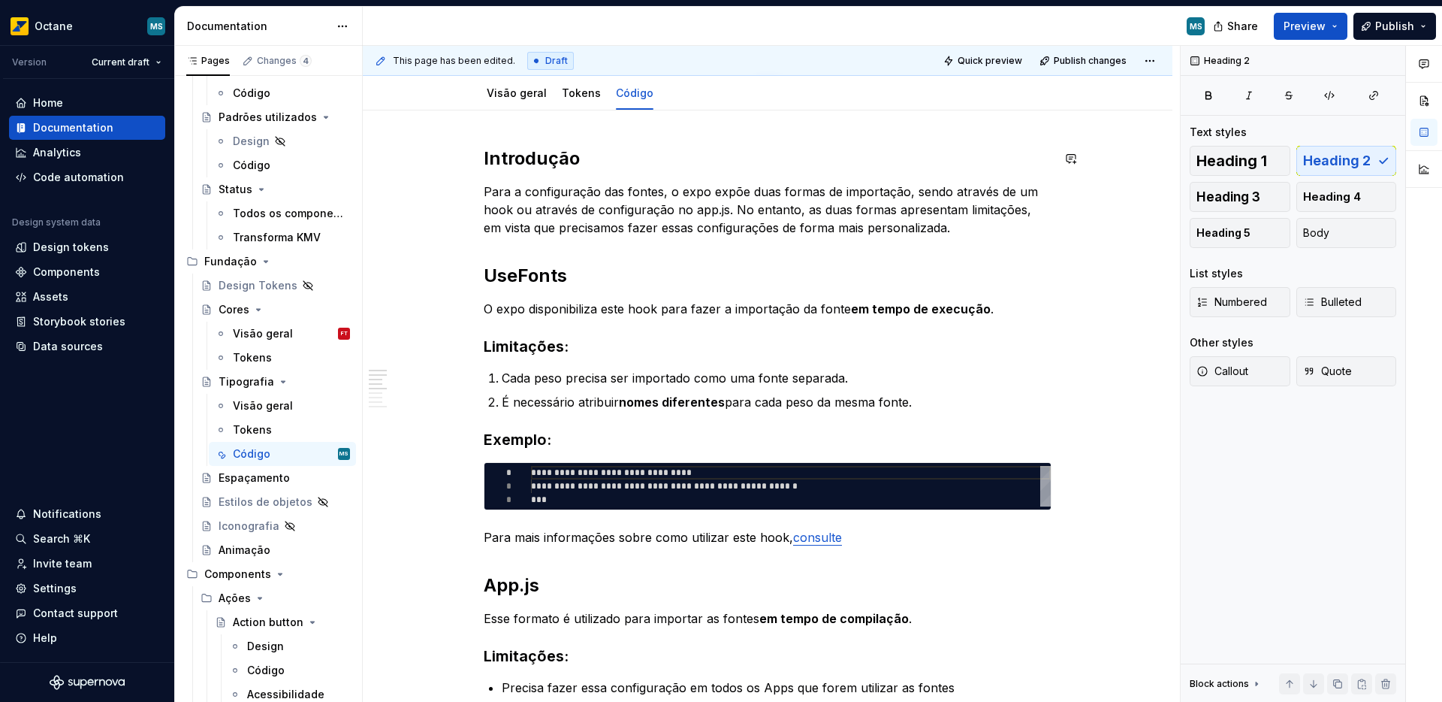
scroll to position [0, 0]
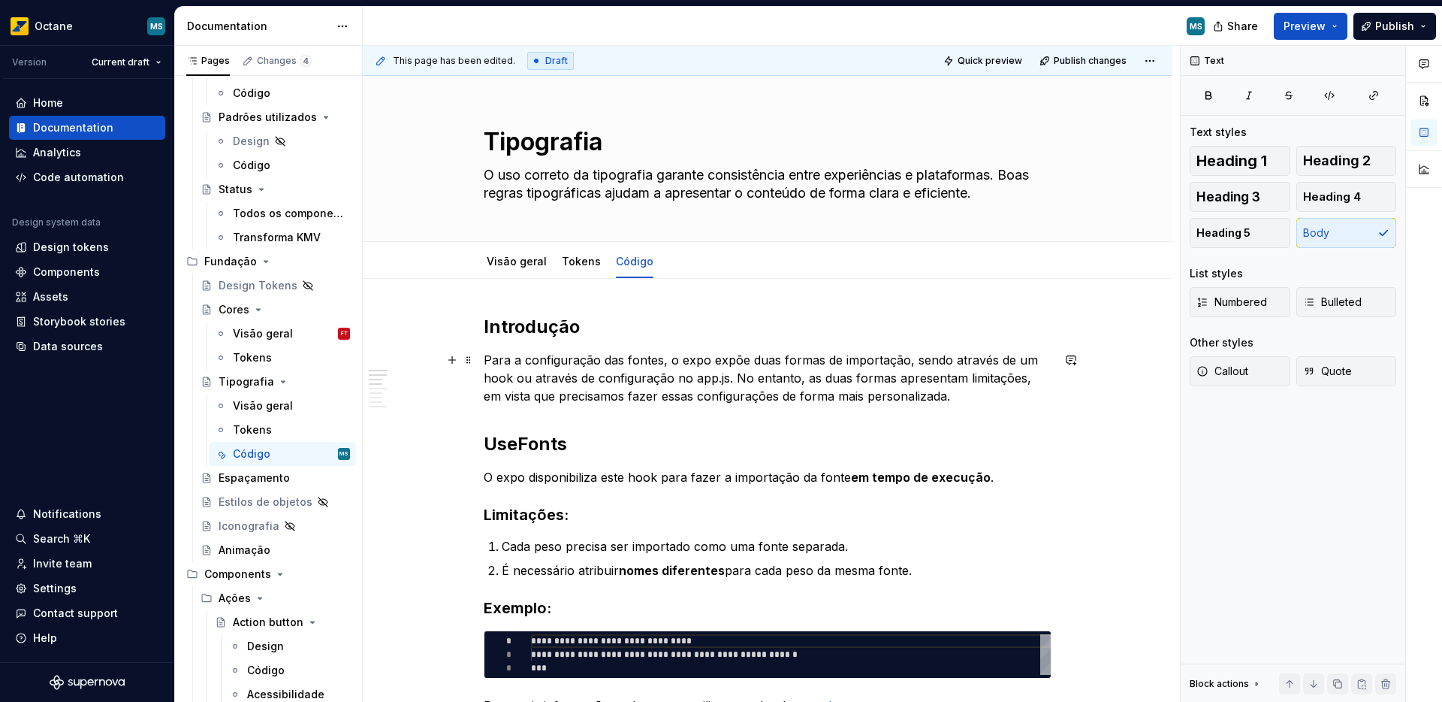
click at [955, 393] on p "Para a configuração das fontes, o expo expõe duas formas de importação, sendo a…" at bounding box center [768, 378] width 568 height 54
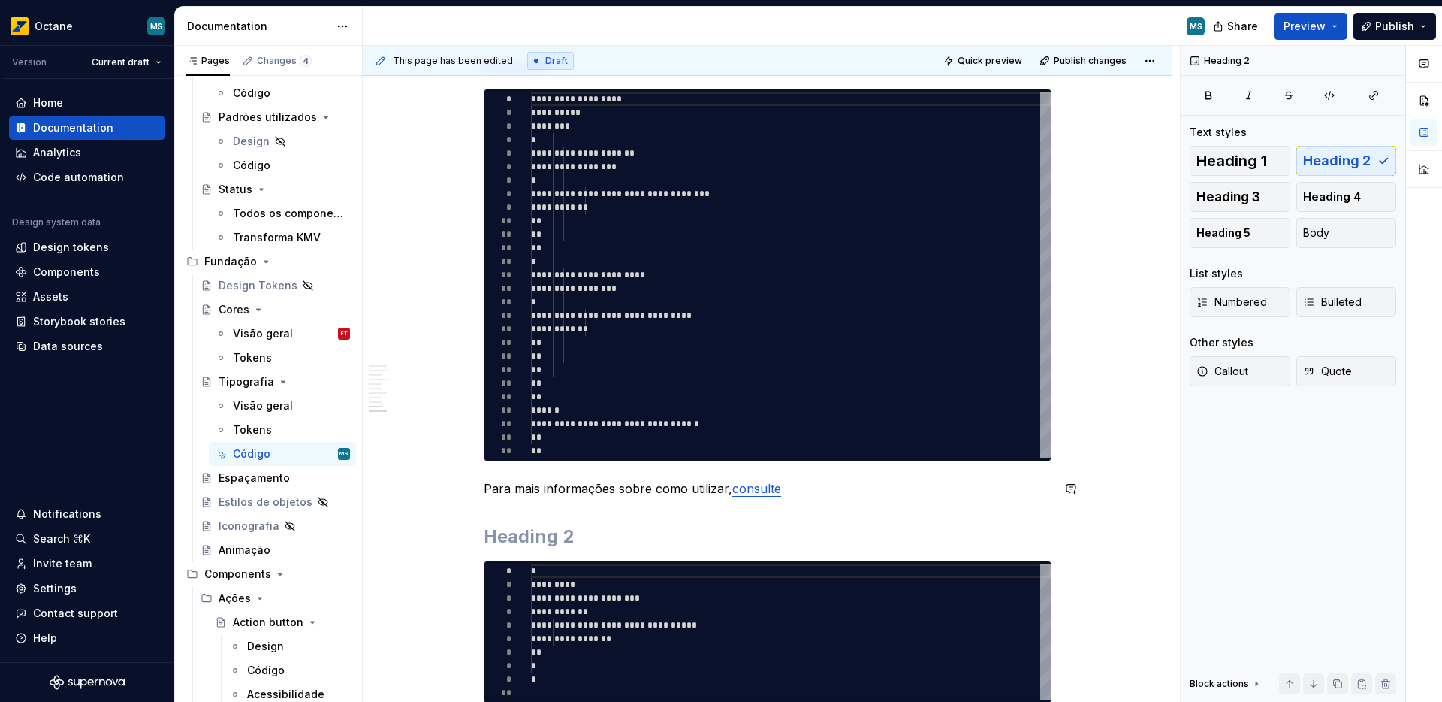
scroll to position [1266, 0]
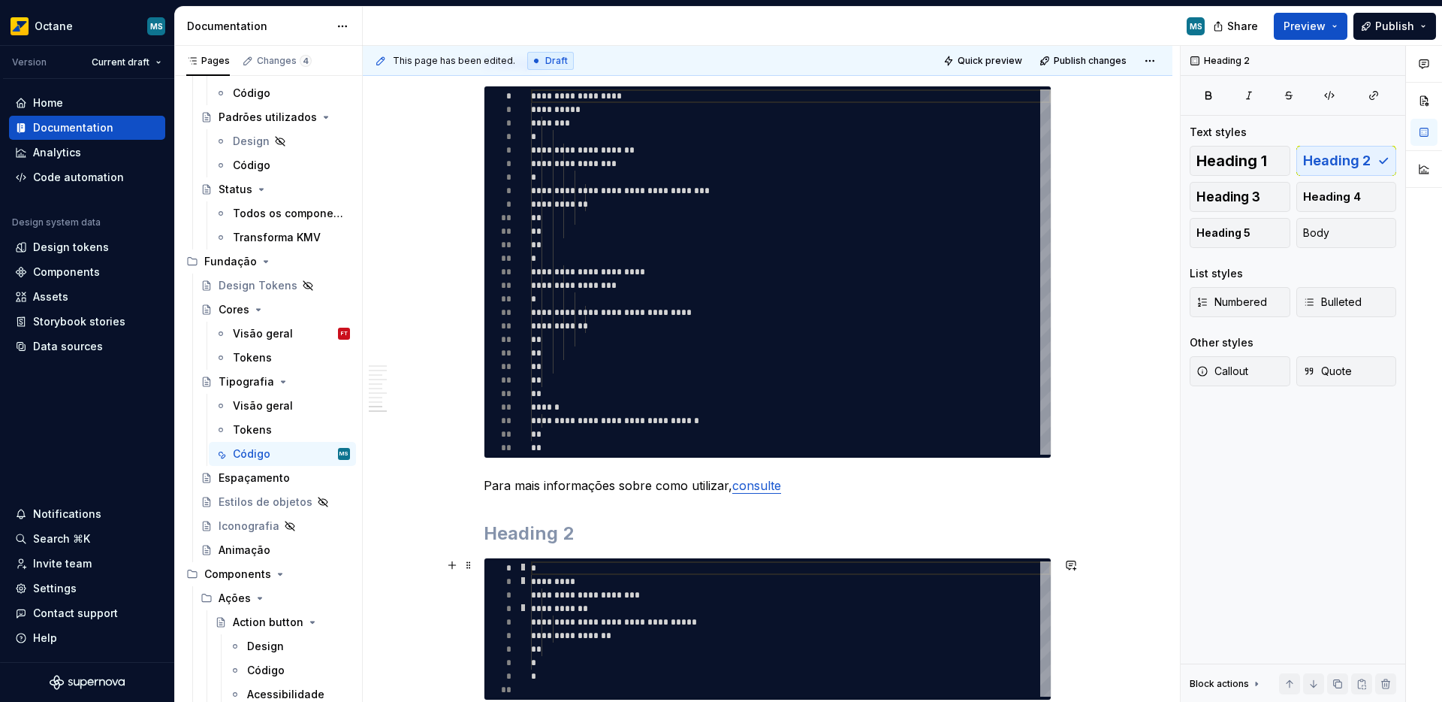
click at [515, 564] on div at bounding box center [523, 568] width 20 height 14
type textarea "*"
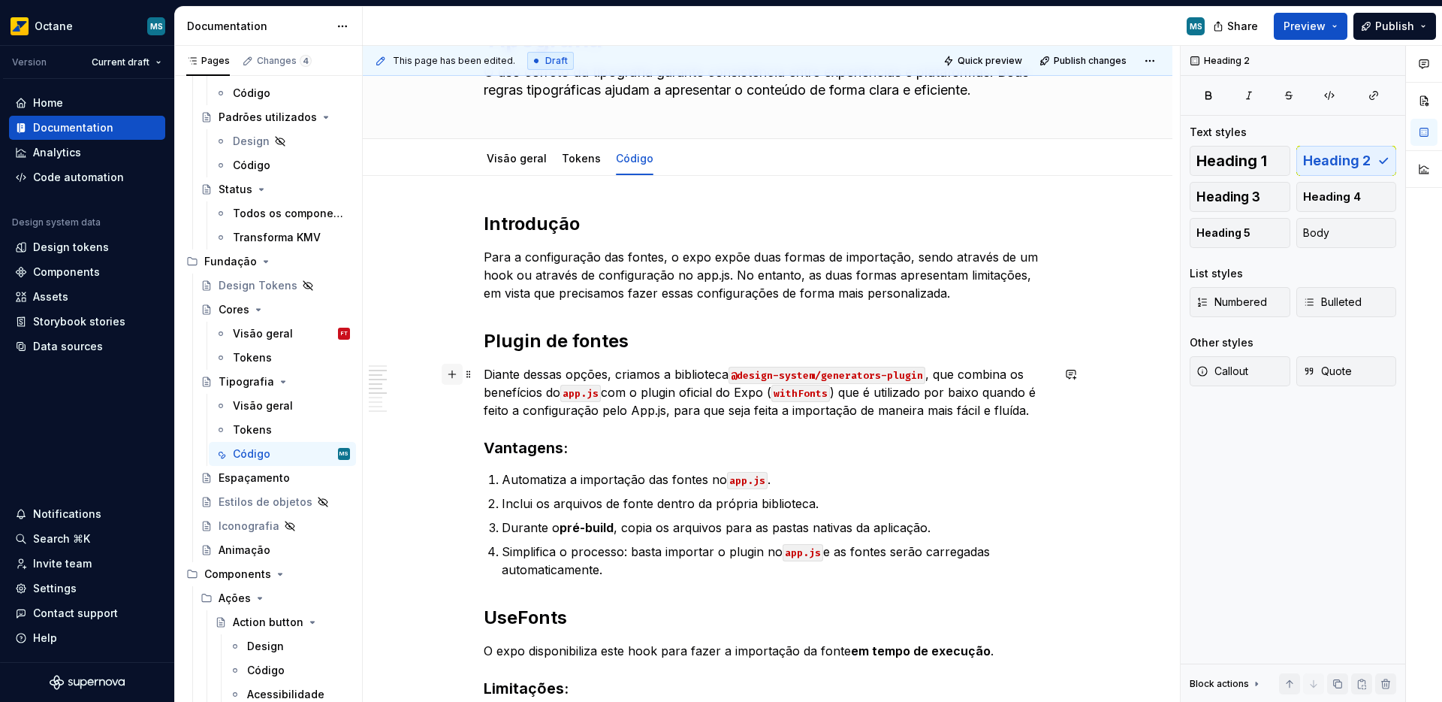
scroll to position [457, 0]
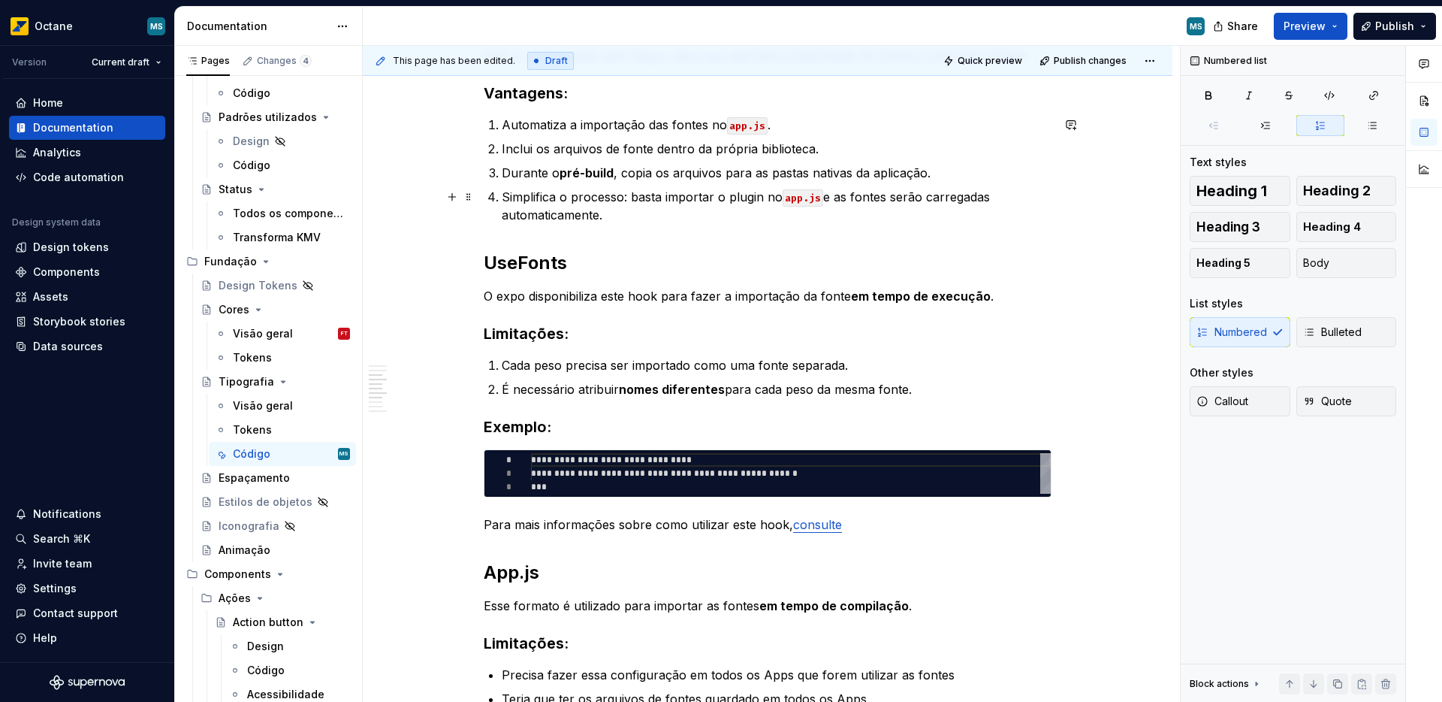
click at [671, 219] on p "Simplifica o processo: basta importar o plugin no app.js e as fontes serão carr…" at bounding box center [777, 206] width 550 height 36
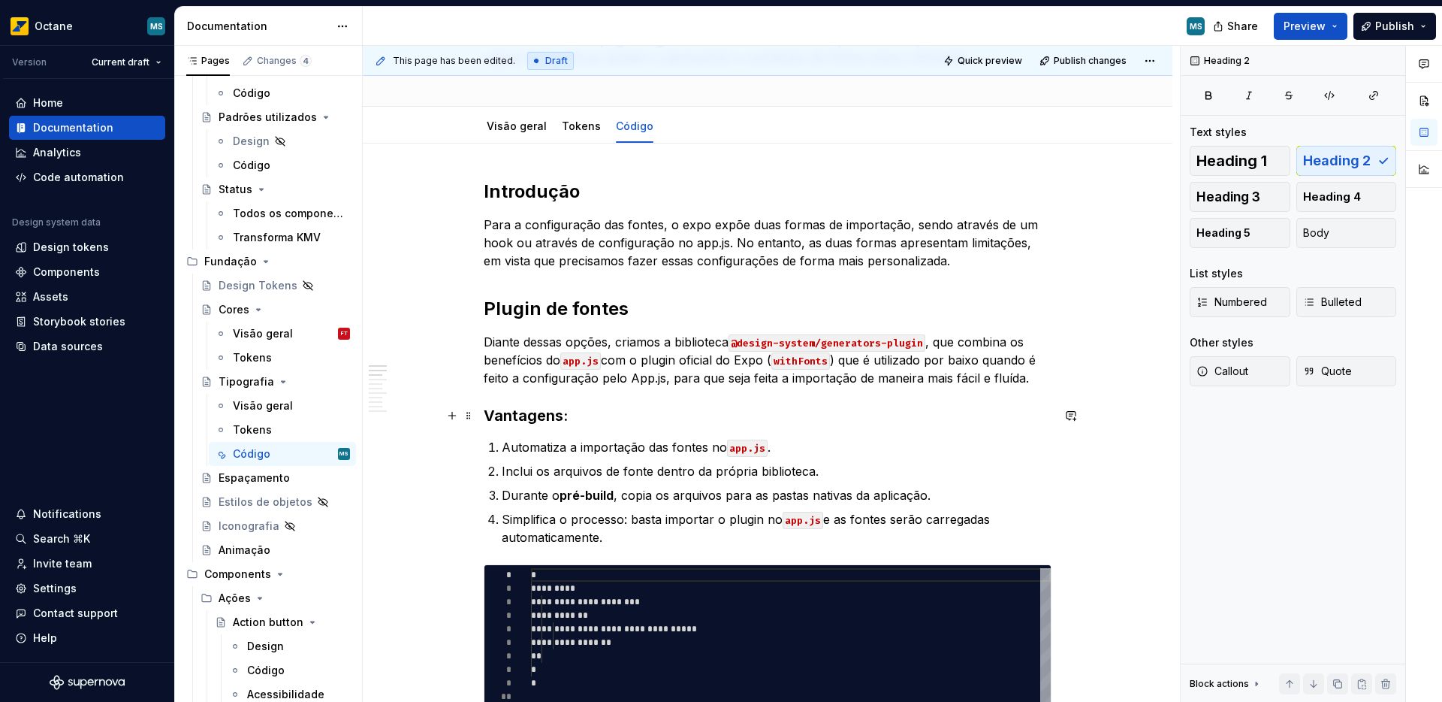
scroll to position [317, 0]
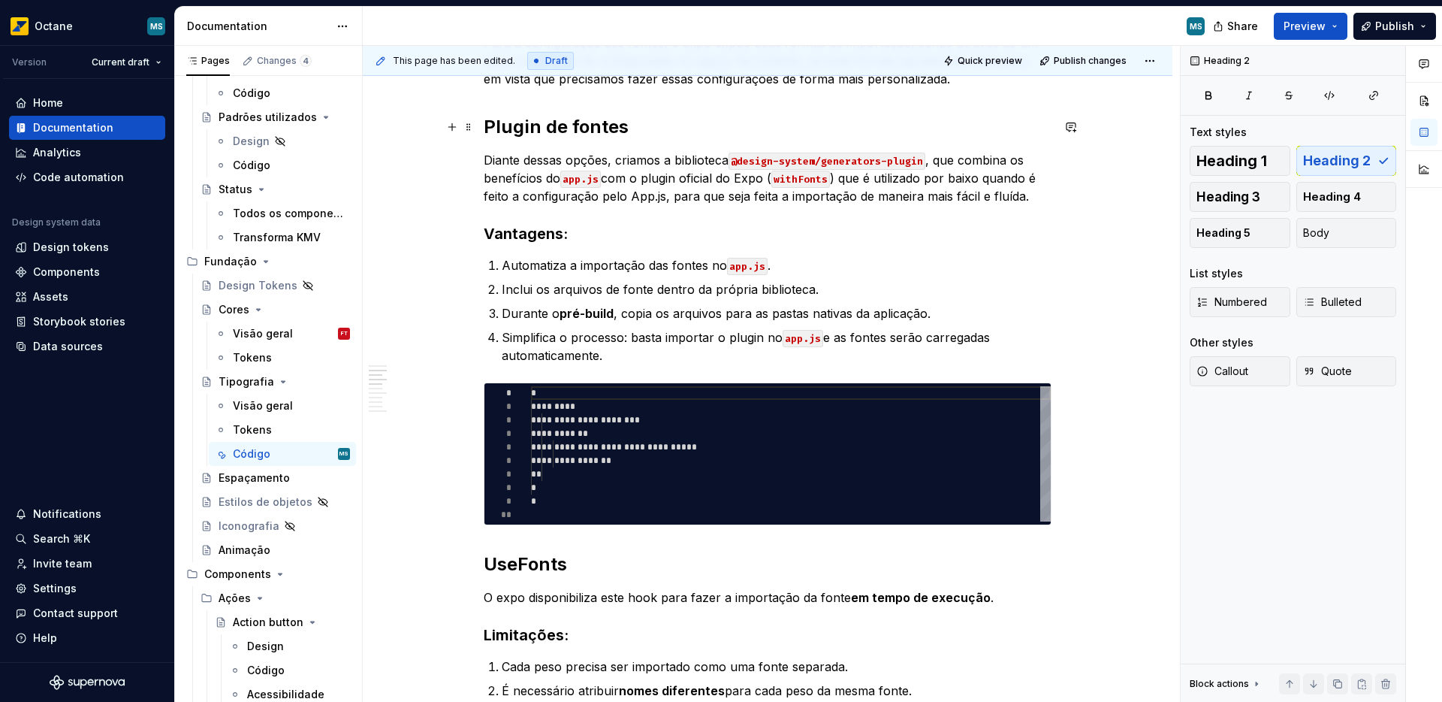
click at [526, 136] on h2 "Plugin de fontes" at bounding box center [768, 127] width 568 height 24
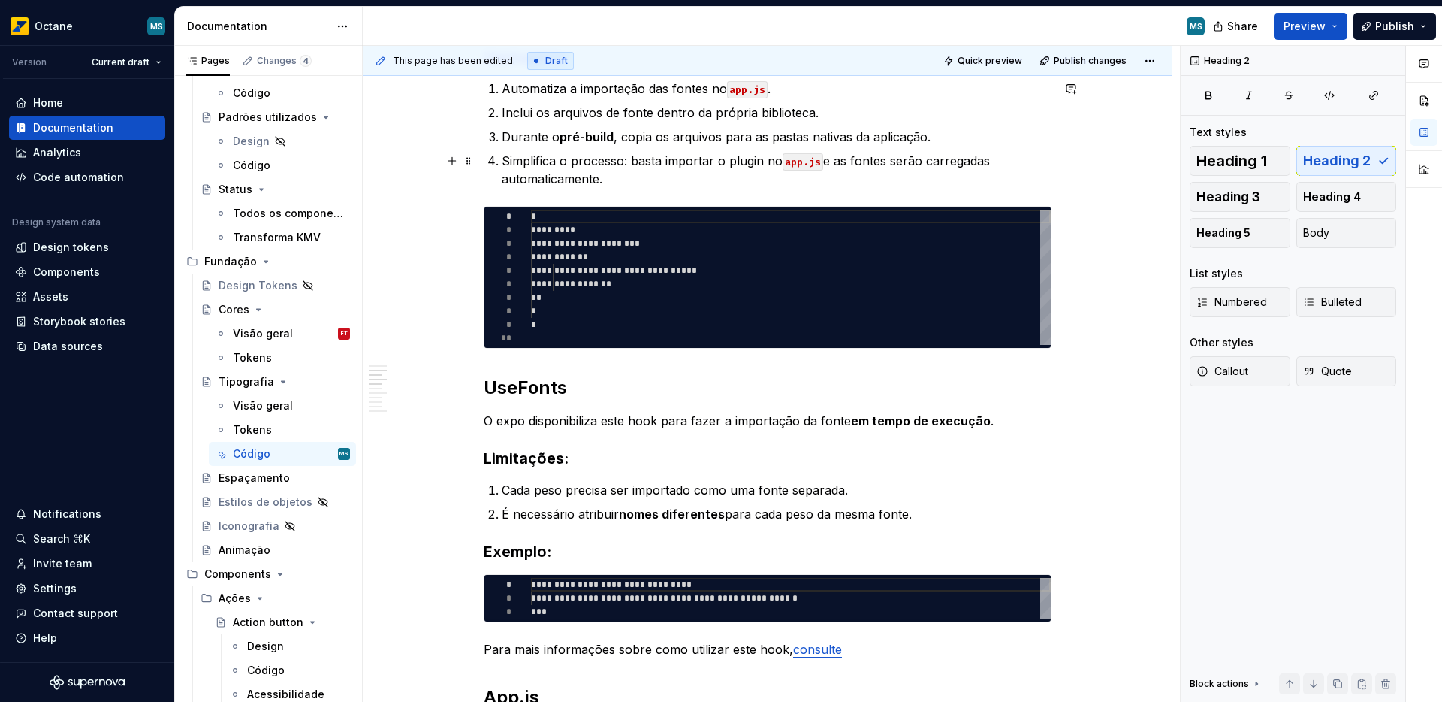
scroll to position [515, 0]
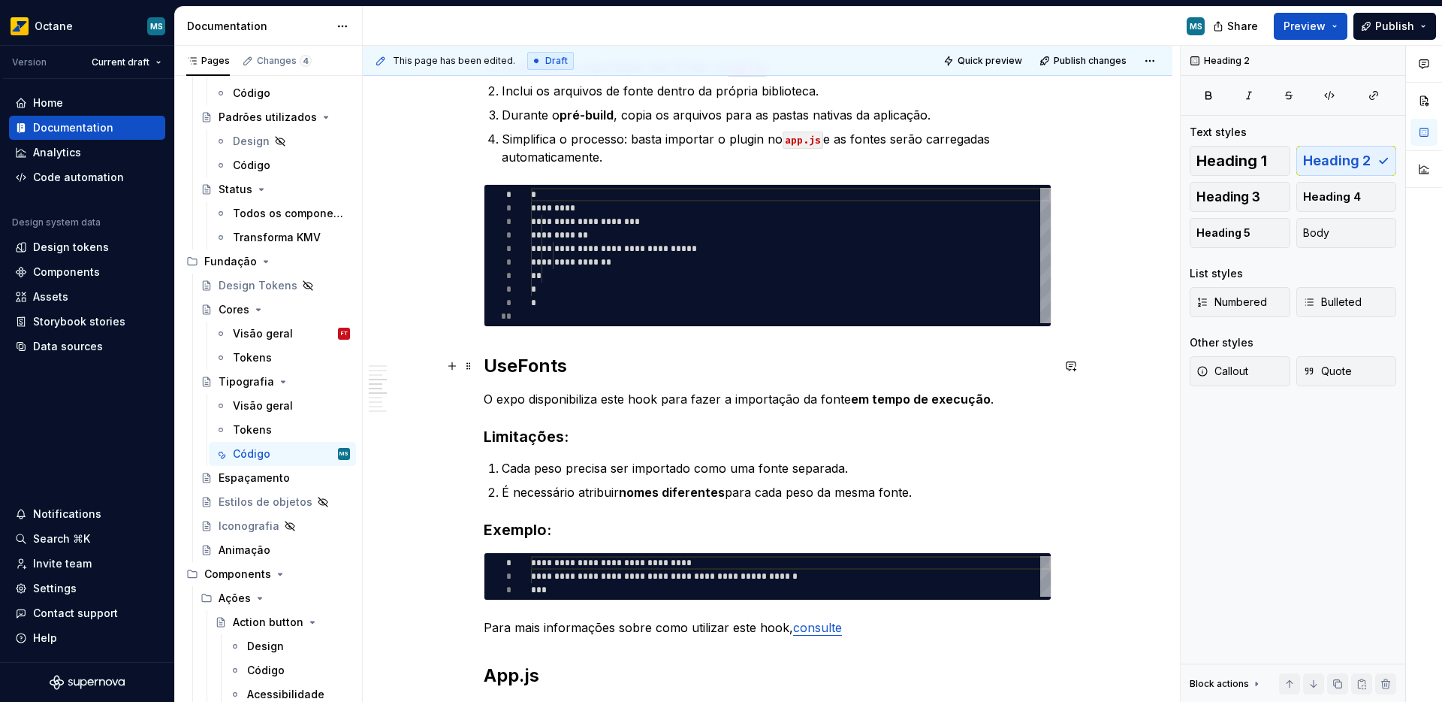
click at [493, 361] on h2 "UseFonts" at bounding box center [768, 366] width 568 height 24
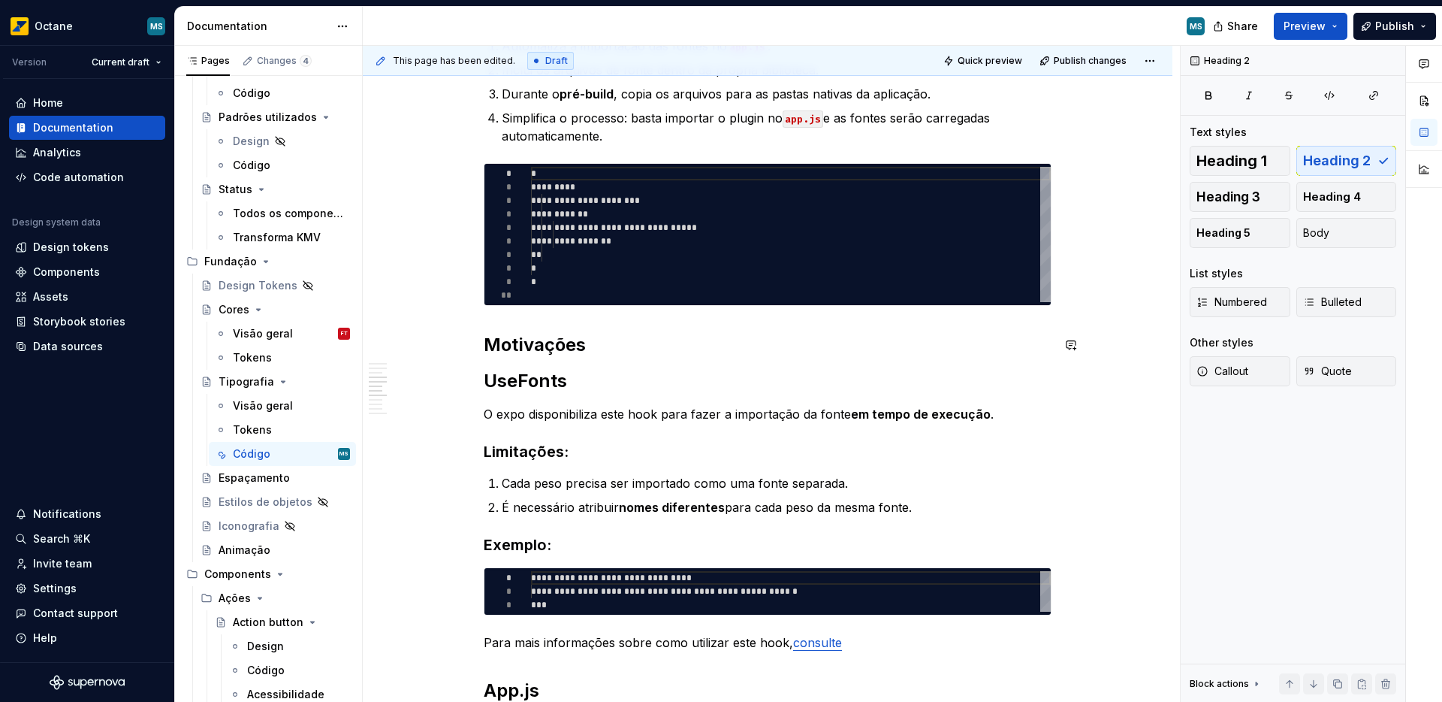
scroll to position [575, 0]
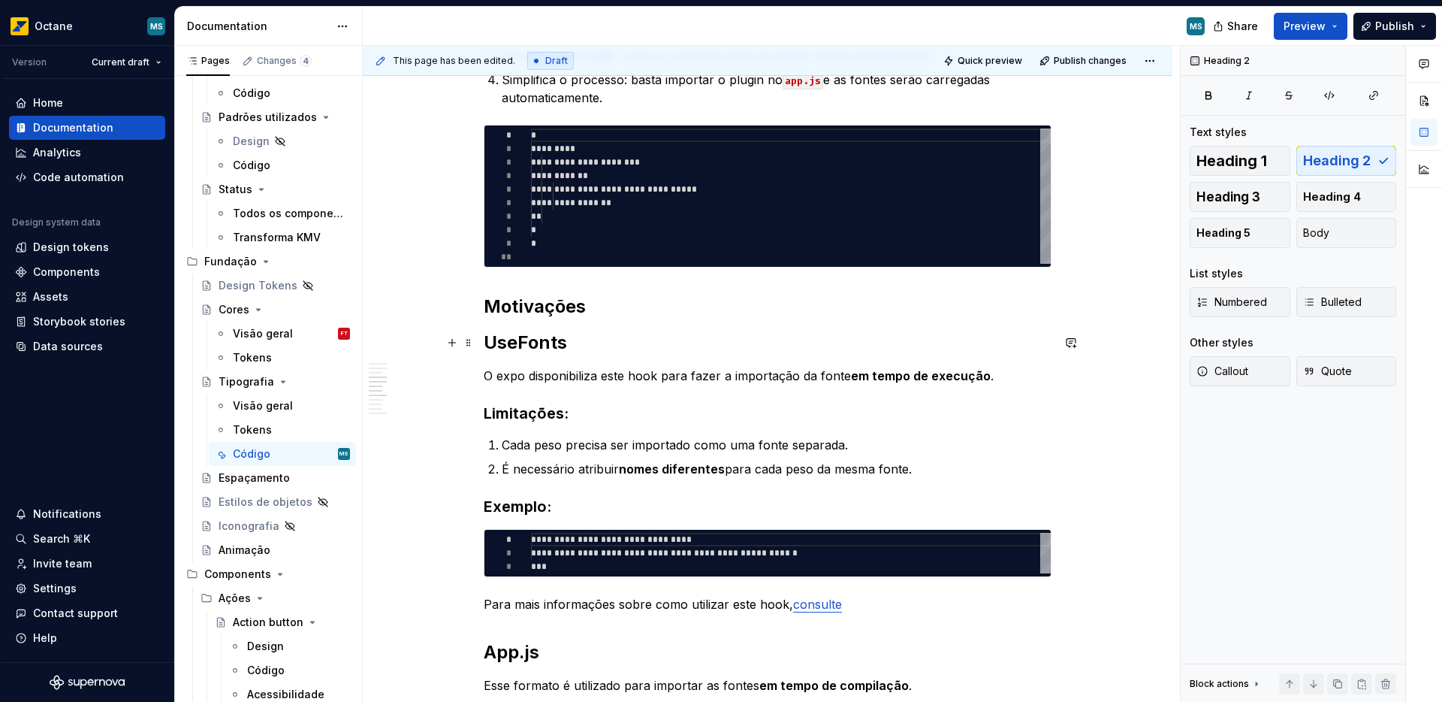
click at [522, 345] on h2 "UseFonts" at bounding box center [768, 342] width 568 height 24
click at [524, 345] on h2 "UseFonts" at bounding box center [768, 342] width 568 height 24
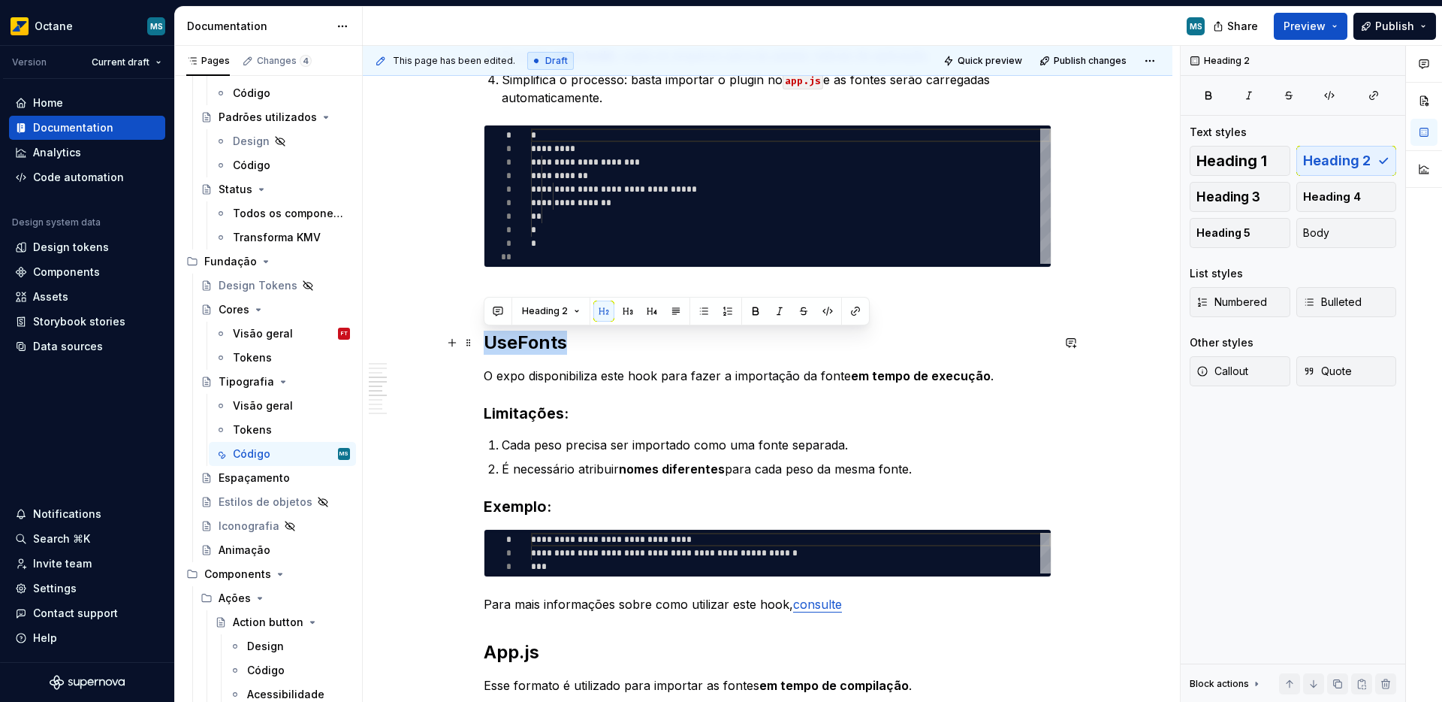
click at [524, 345] on h2 "UseFonts" at bounding box center [768, 342] width 568 height 24
click at [1216, 192] on span "Heading 3" at bounding box center [1228, 196] width 64 height 15
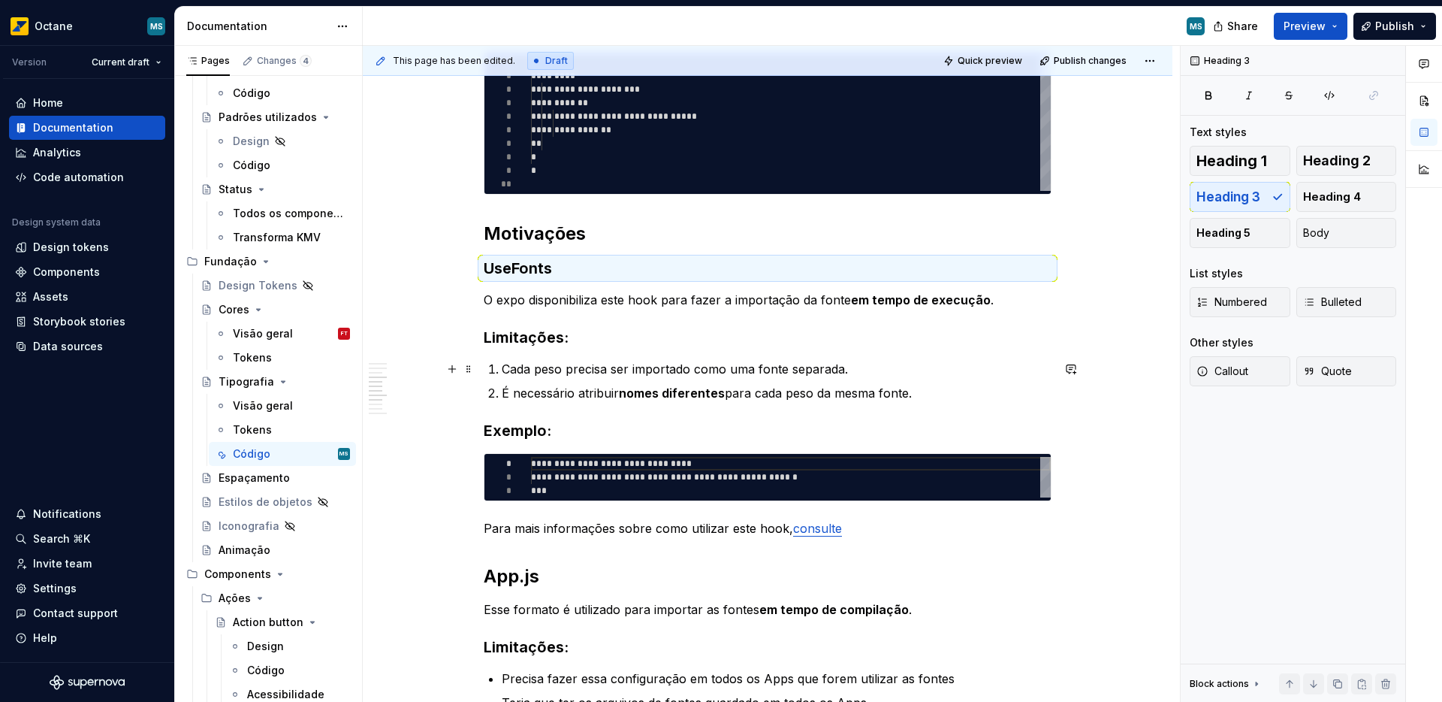
scroll to position [659, 0]
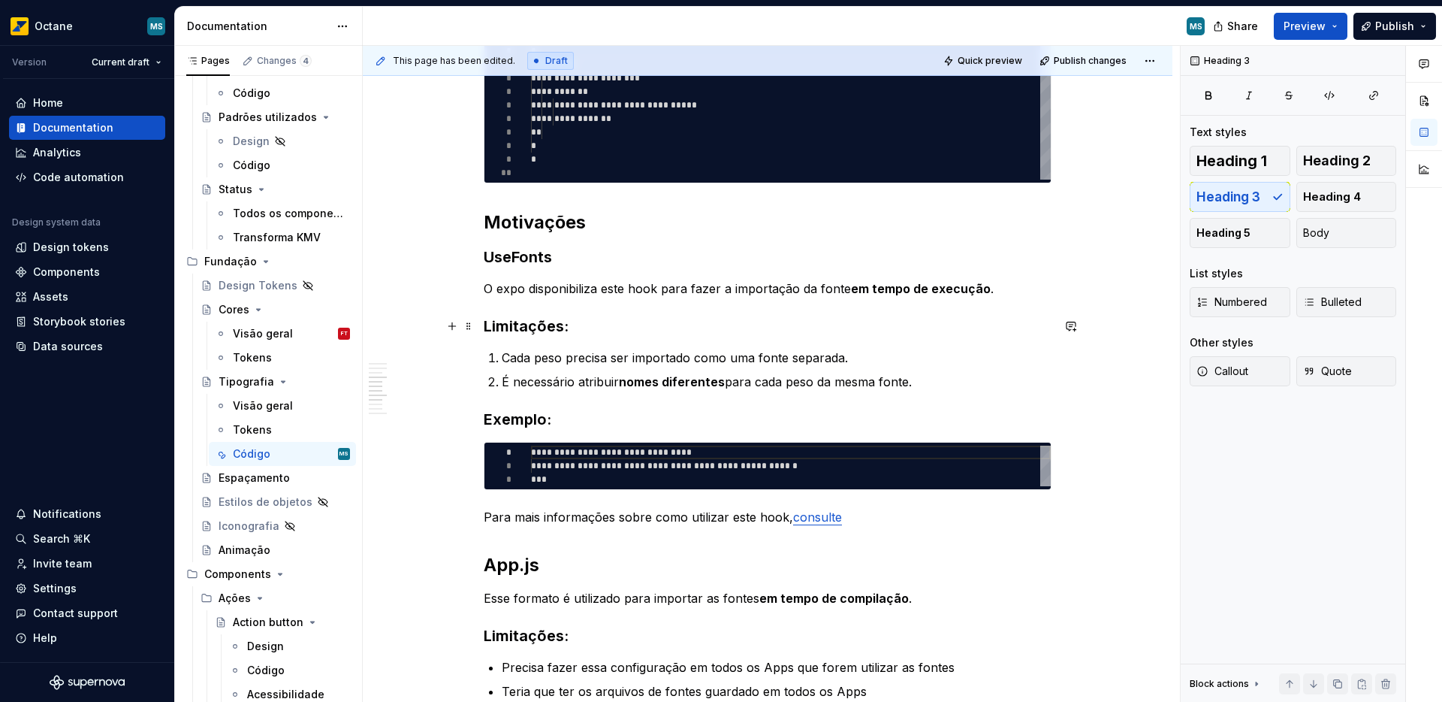
click at [511, 326] on h3 "Limitações:" at bounding box center [768, 325] width 568 height 21
click at [524, 258] on h3 "UseFonts" at bounding box center [768, 256] width 568 height 21
click at [492, 332] on h3 "Limitações:" at bounding box center [768, 325] width 568 height 21
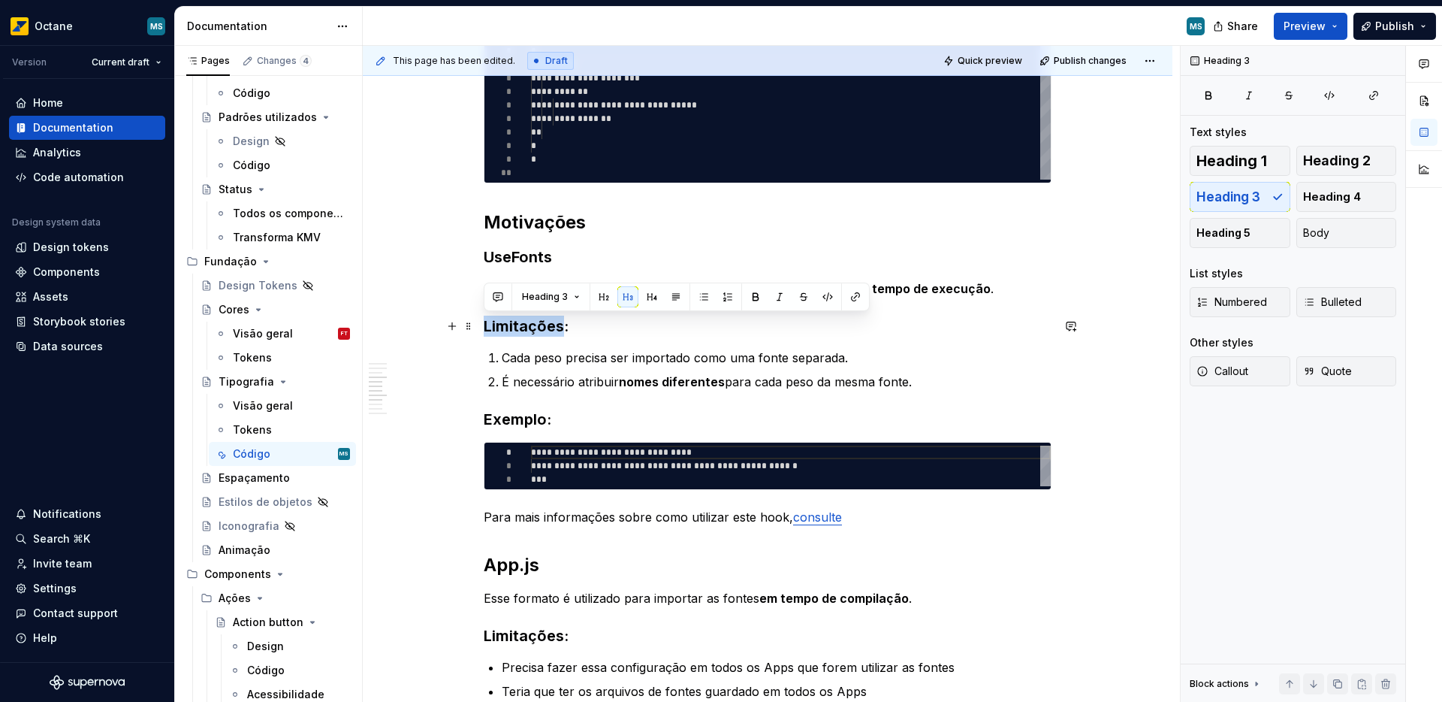
click at [492, 332] on h3 "Limitações:" at bounding box center [768, 325] width 568 height 21
click at [1335, 200] on span "Heading 4" at bounding box center [1332, 196] width 58 height 15
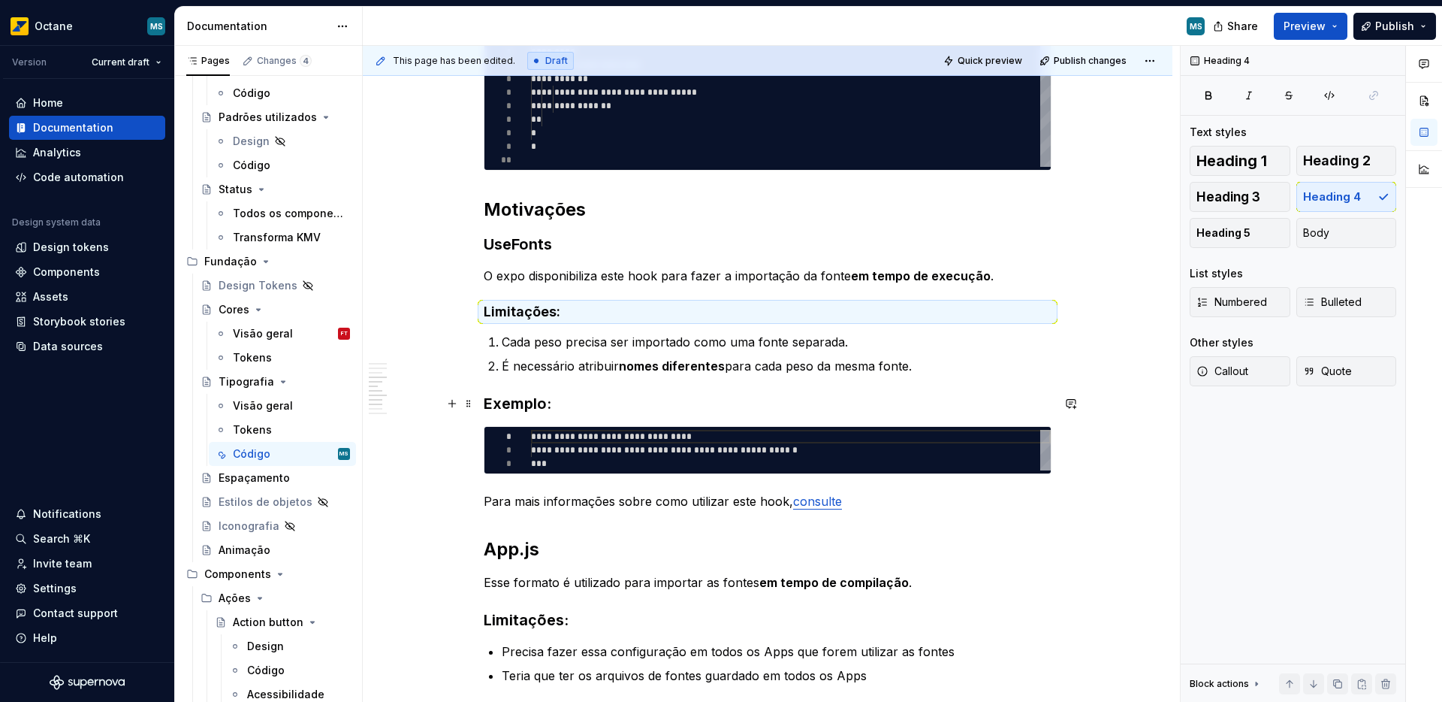
scroll to position [683, 0]
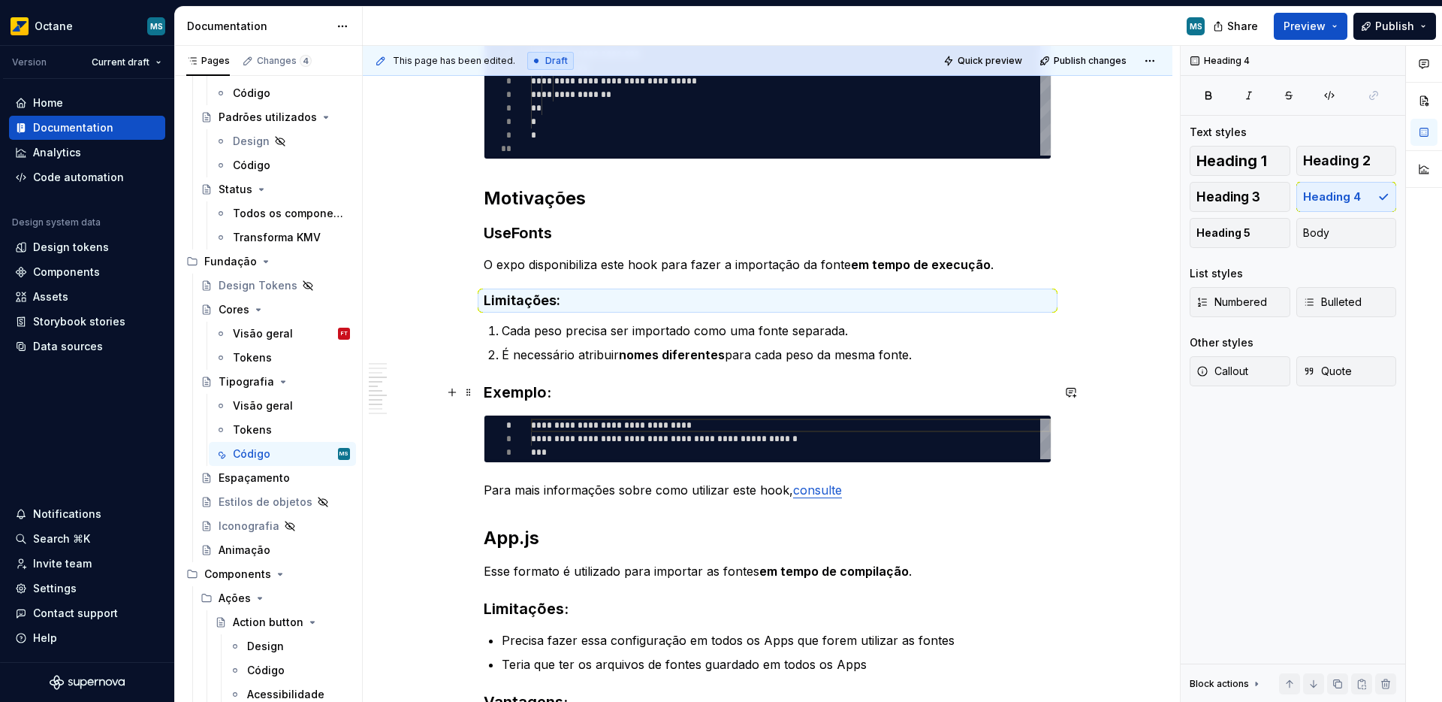
click at [520, 389] on h3 "Exemplo:" at bounding box center [768, 392] width 568 height 21
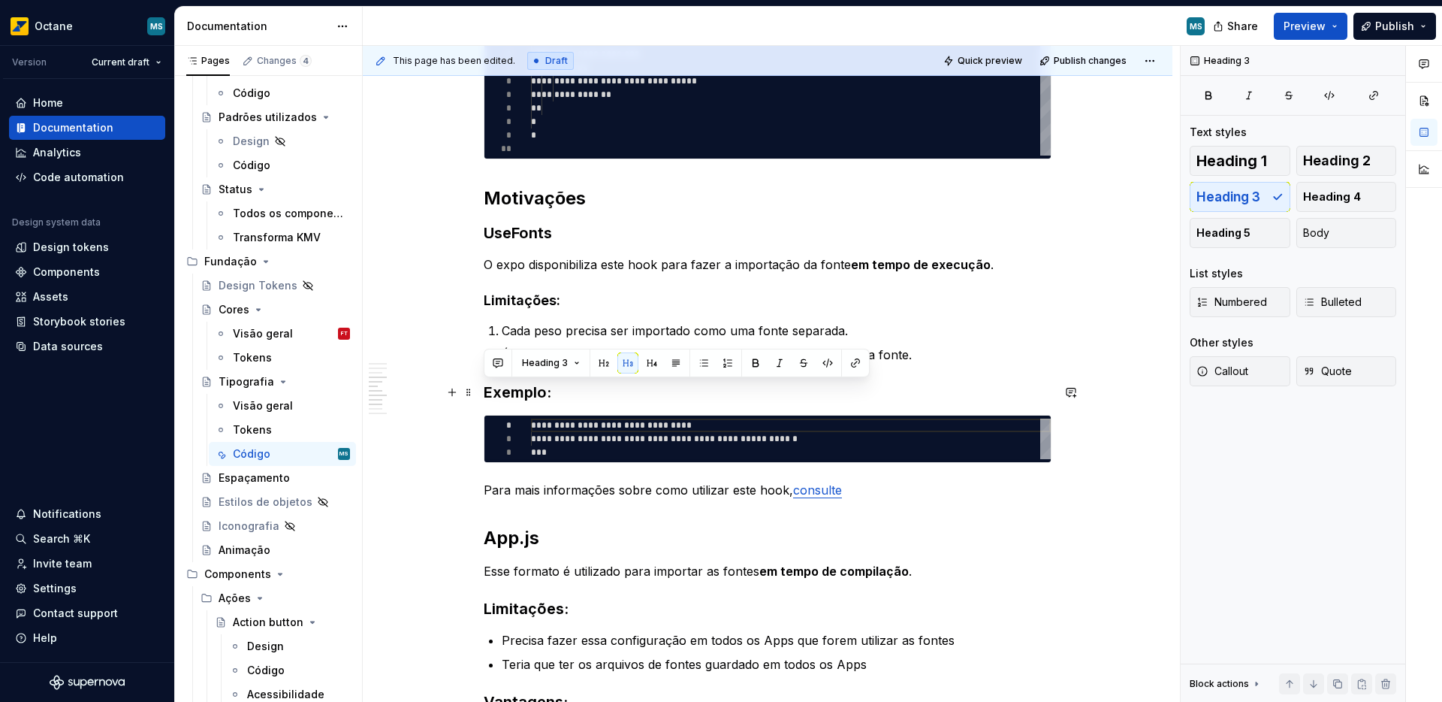
click at [520, 389] on h3 "Exemplo:" at bounding box center [768, 392] width 568 height 21
click at [1317, 195] on span "Heading 4" at bounding box center [1332, 196] width 58 height 15
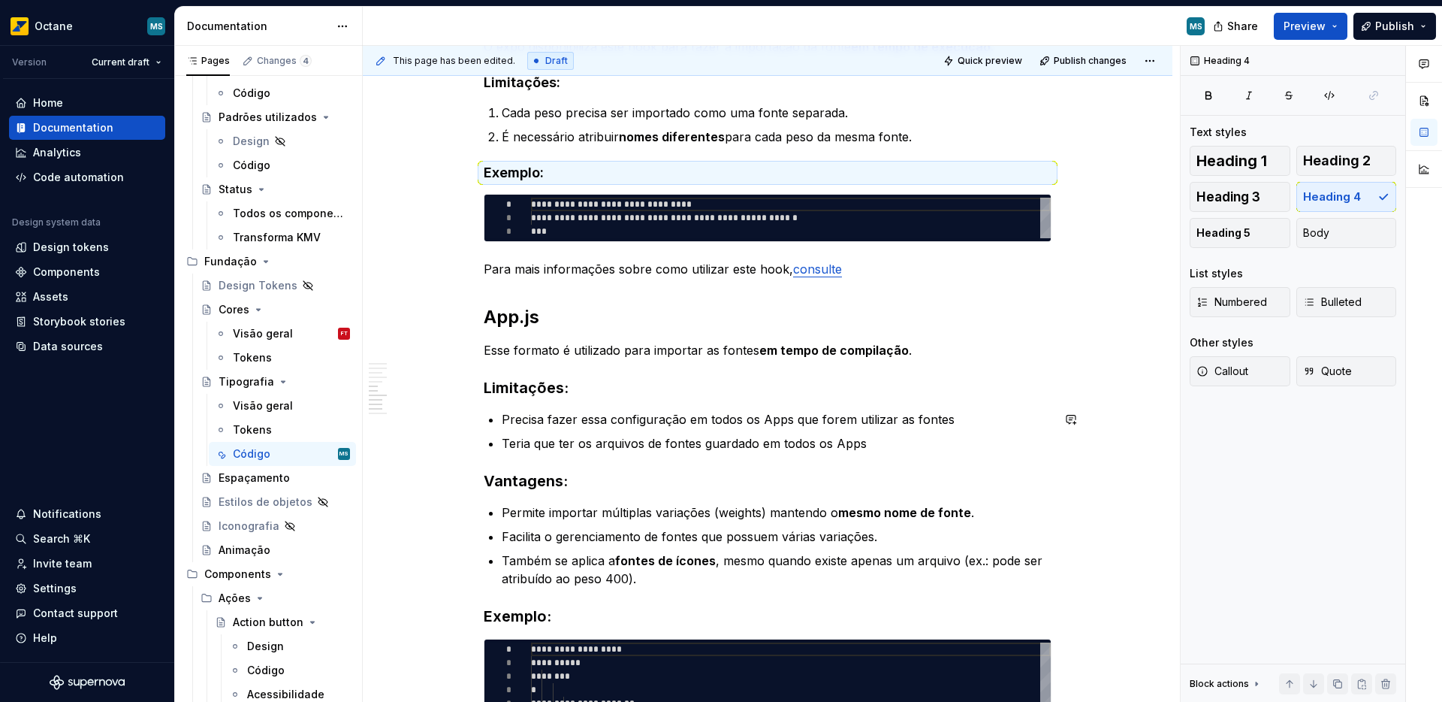
scroll to position [901, 0]
click at [520, 320] on h2 "App.js" at bounding box center [768, 316] width 568 height 24
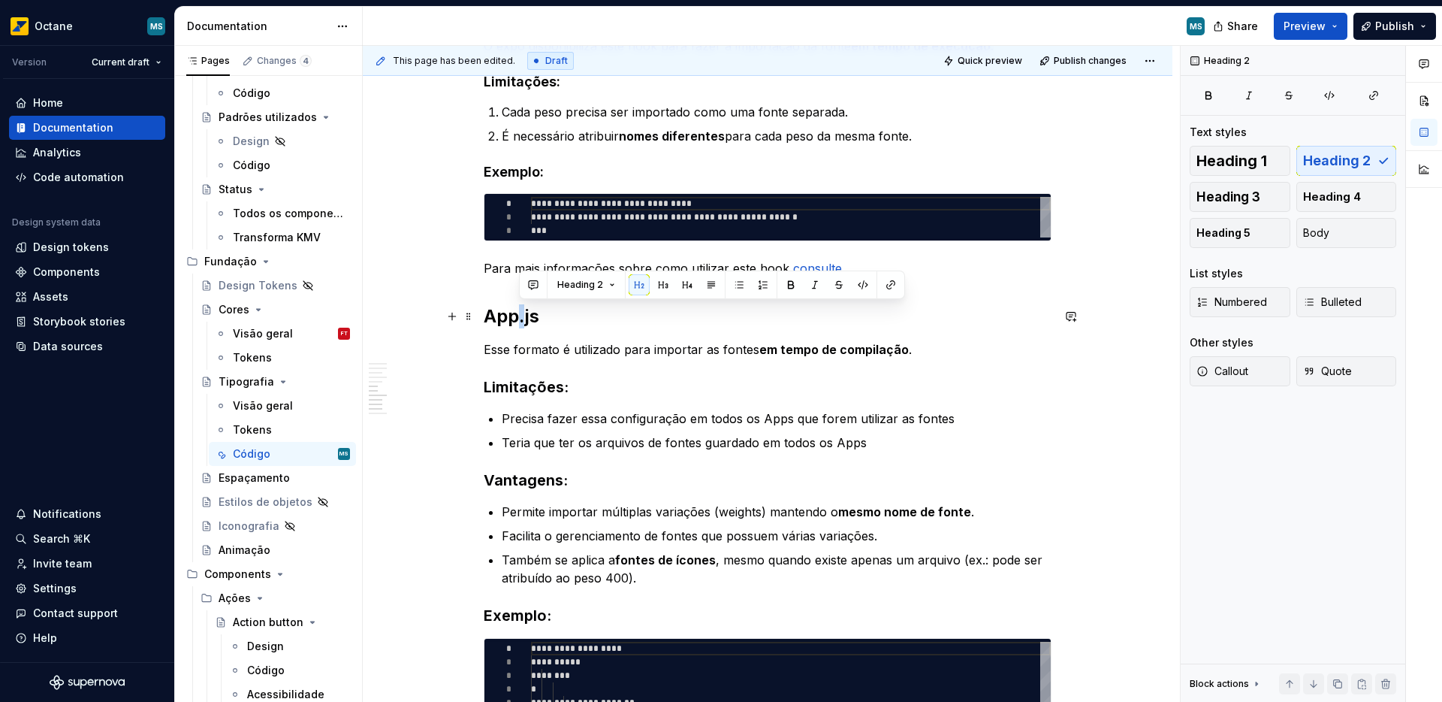
click at [520, 320] on h2 "App.js" at bounding box center [768, 316] width 568 height 24
click at [1225, 194] on span "Heading 3" at bounding box center [1228, 196] width 64 height 15
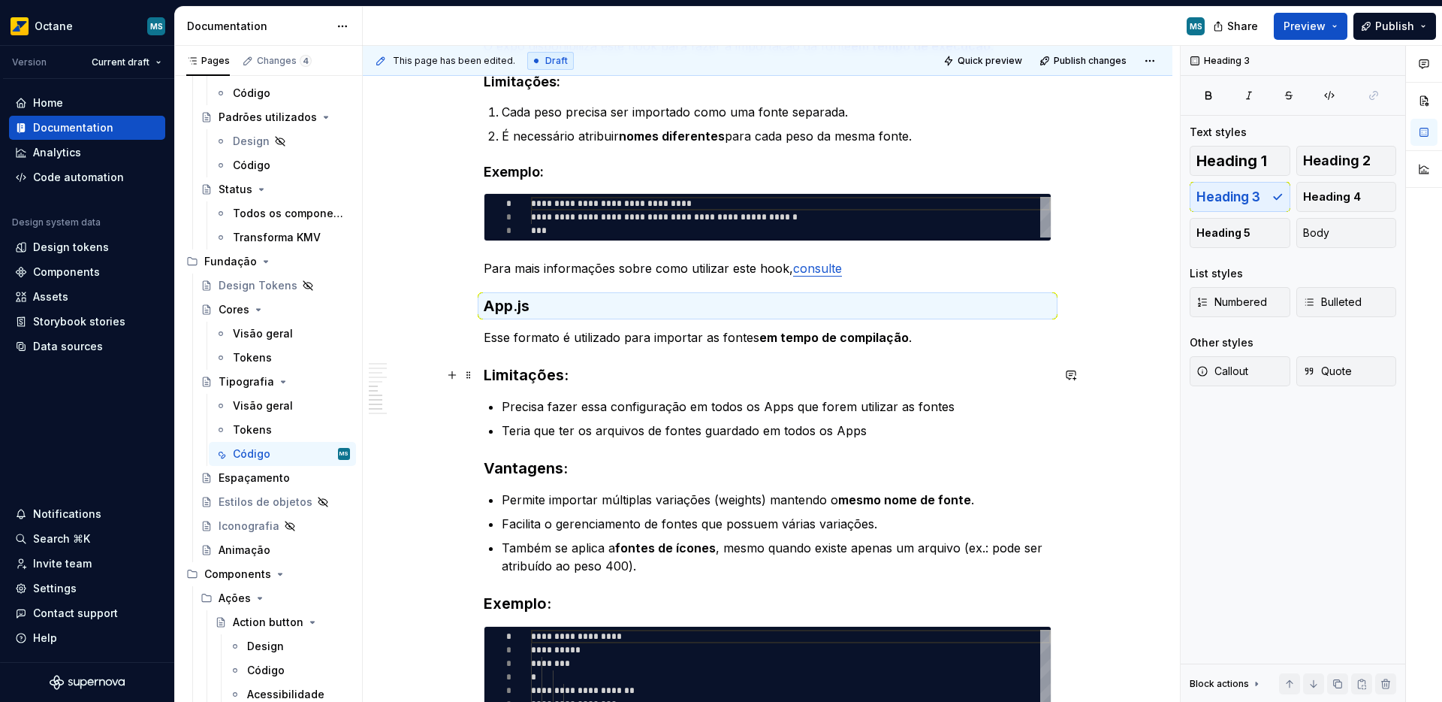
click at [503, 373] on h3 "Limitações:" at bounding box center [768, 374] width 568 height 21
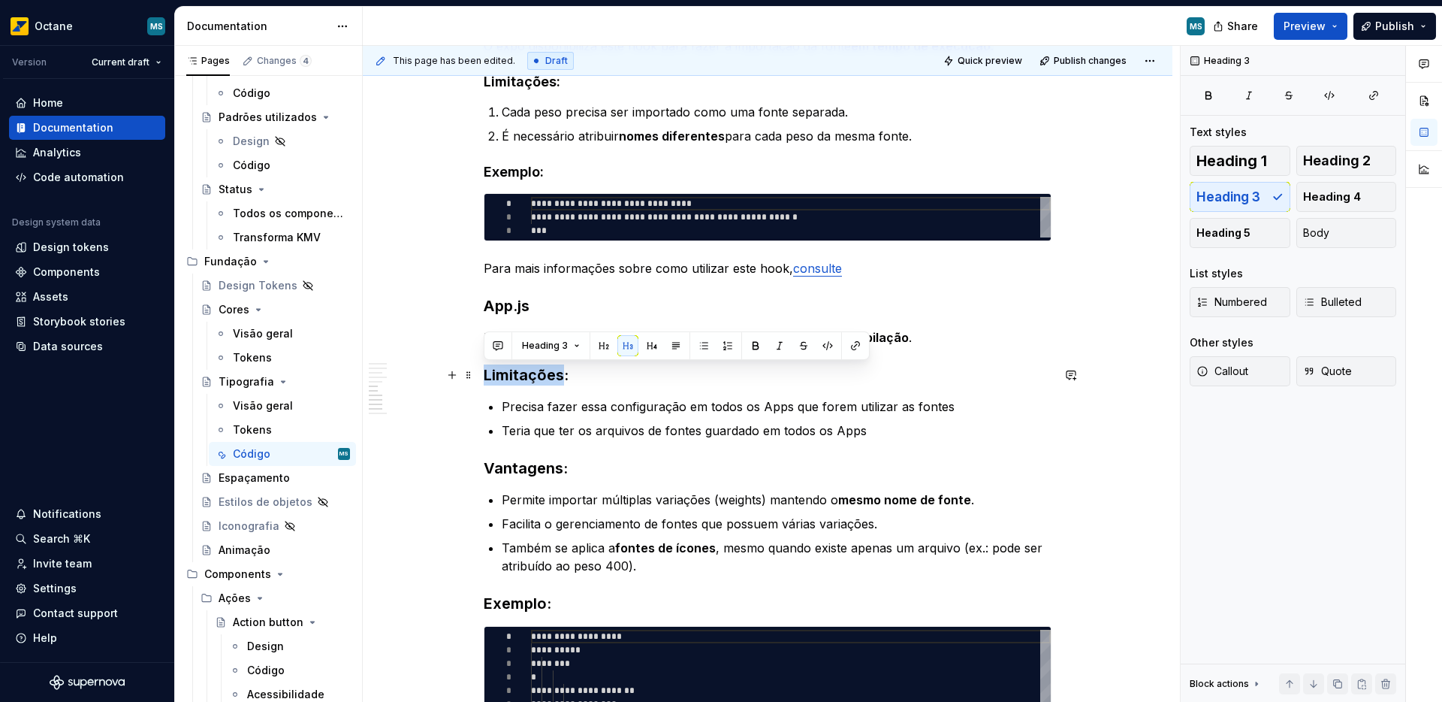
click at [503, 373] on h3 "Limitações:" at bounding box center [768, 374] width 568 height 21
click at [1347, 195] on span "Heading 4" at bounding box center [1332, 196] width 58 height 15
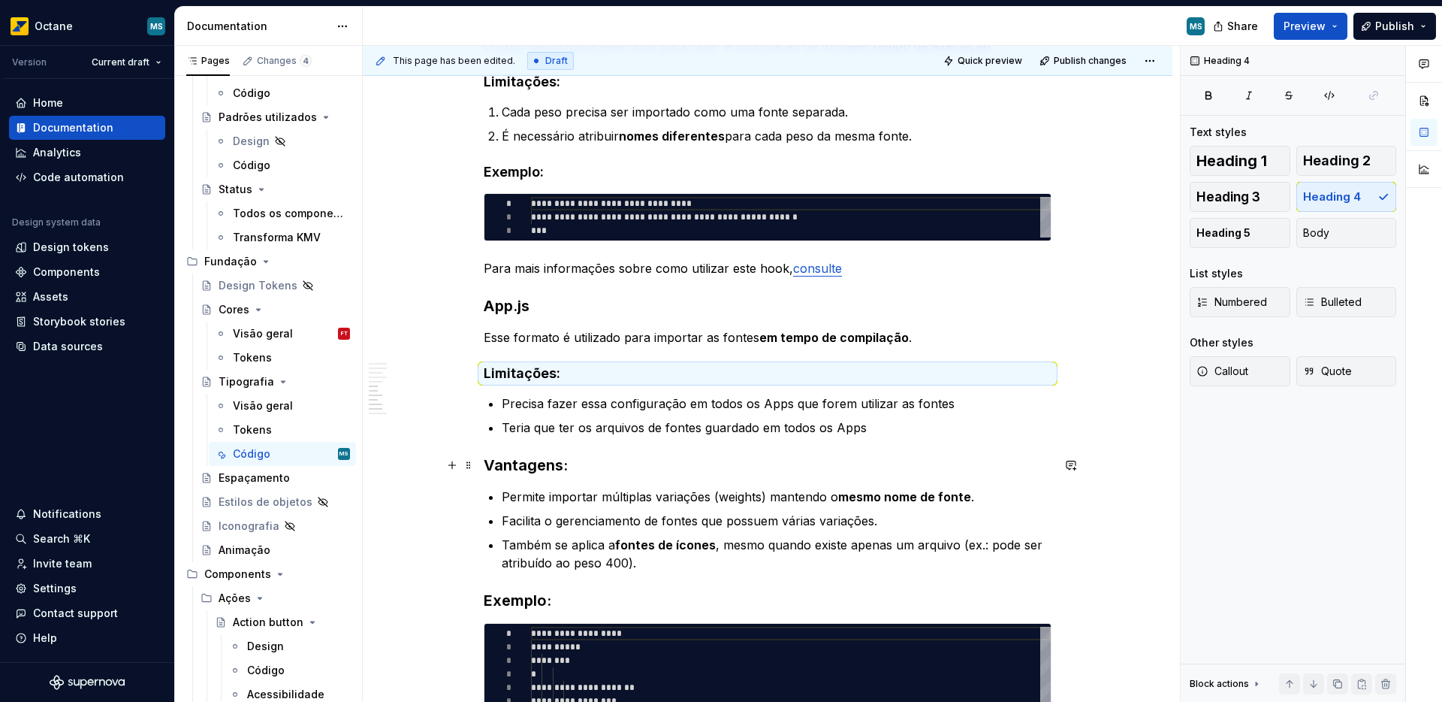
click at [543, 460] on h3 "Vantagens:" at bounding box center [768, 464] width 568 height 21
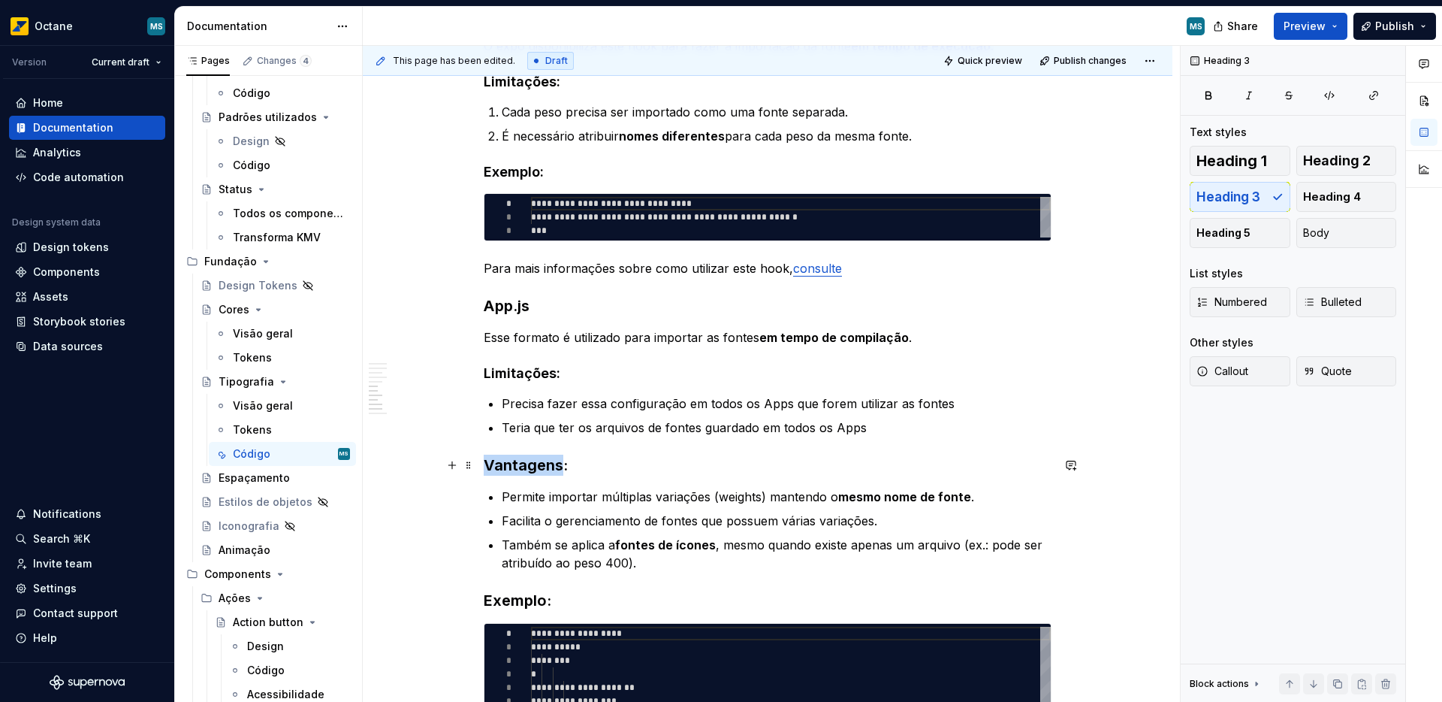
click at [543, 460] on h3 "Vantagens:" at bounding box center [768, 464] width 568 height 21
click at [544, 460] on h3 "Vantagens:" at bounding box center [768, 464] width 568 height 21
click at [1328, 186] on button "Heading 4" at bounding box center [1346, 197] width 101 height 30
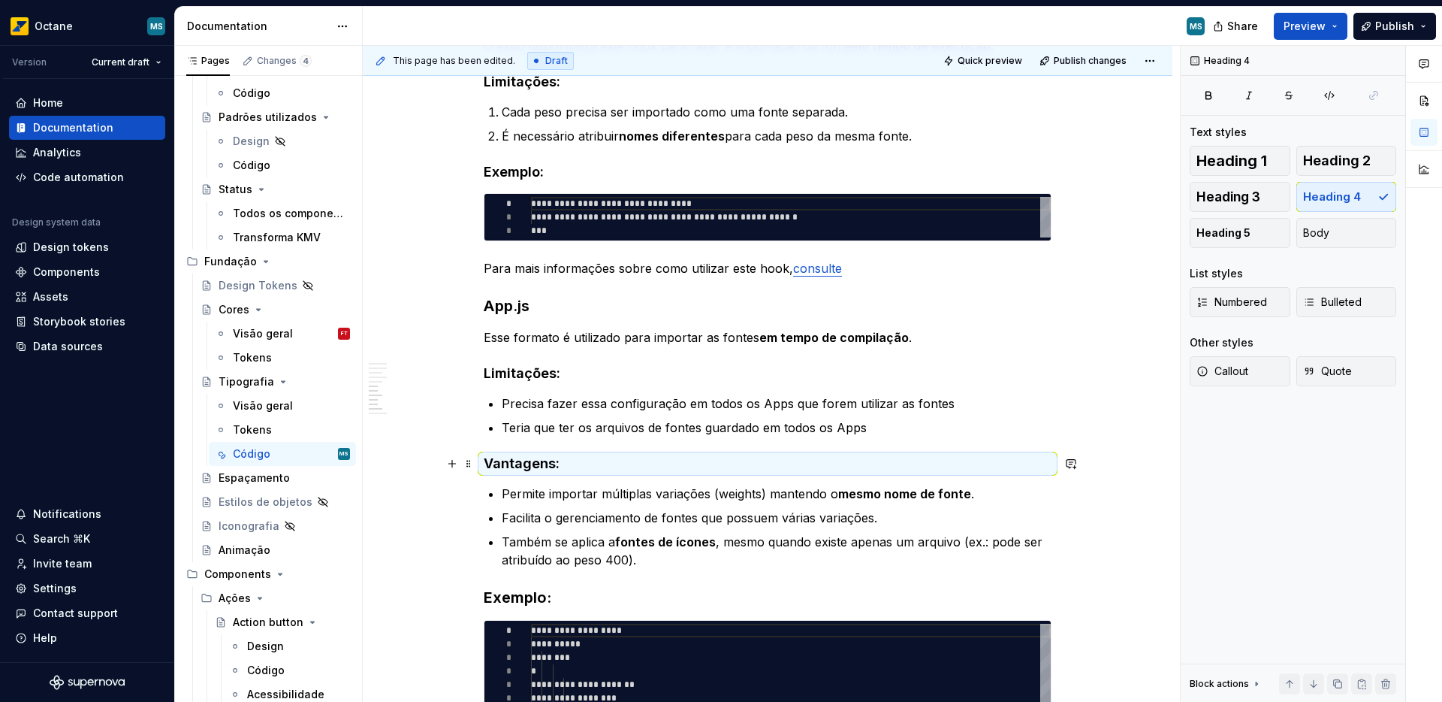
scroll to position [1138, 0]
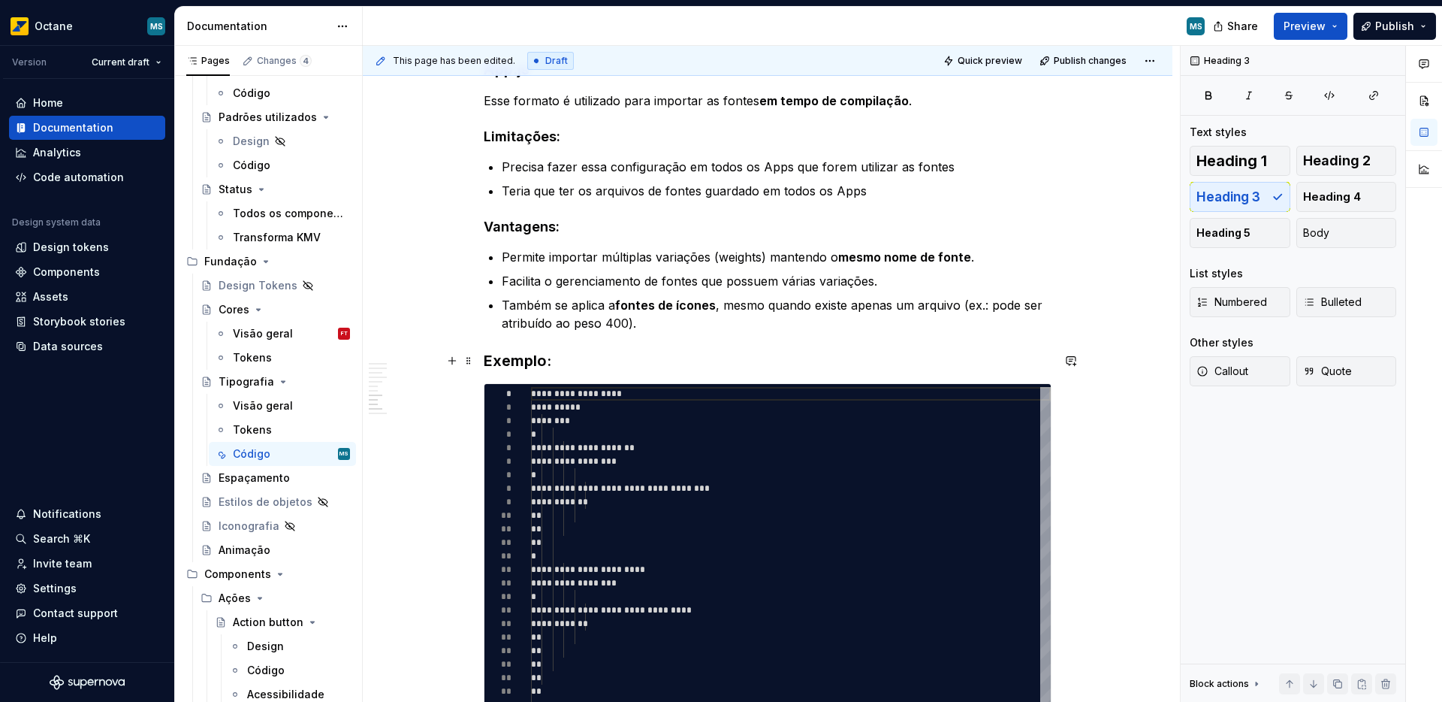
click at [533, 362] on h3 "Exemplo:" at bounding box center [768, 360] width 568 height 21
click at [1330, 196] on span "Heading 4" at bounding box center [1332, 196] width 58 height 15
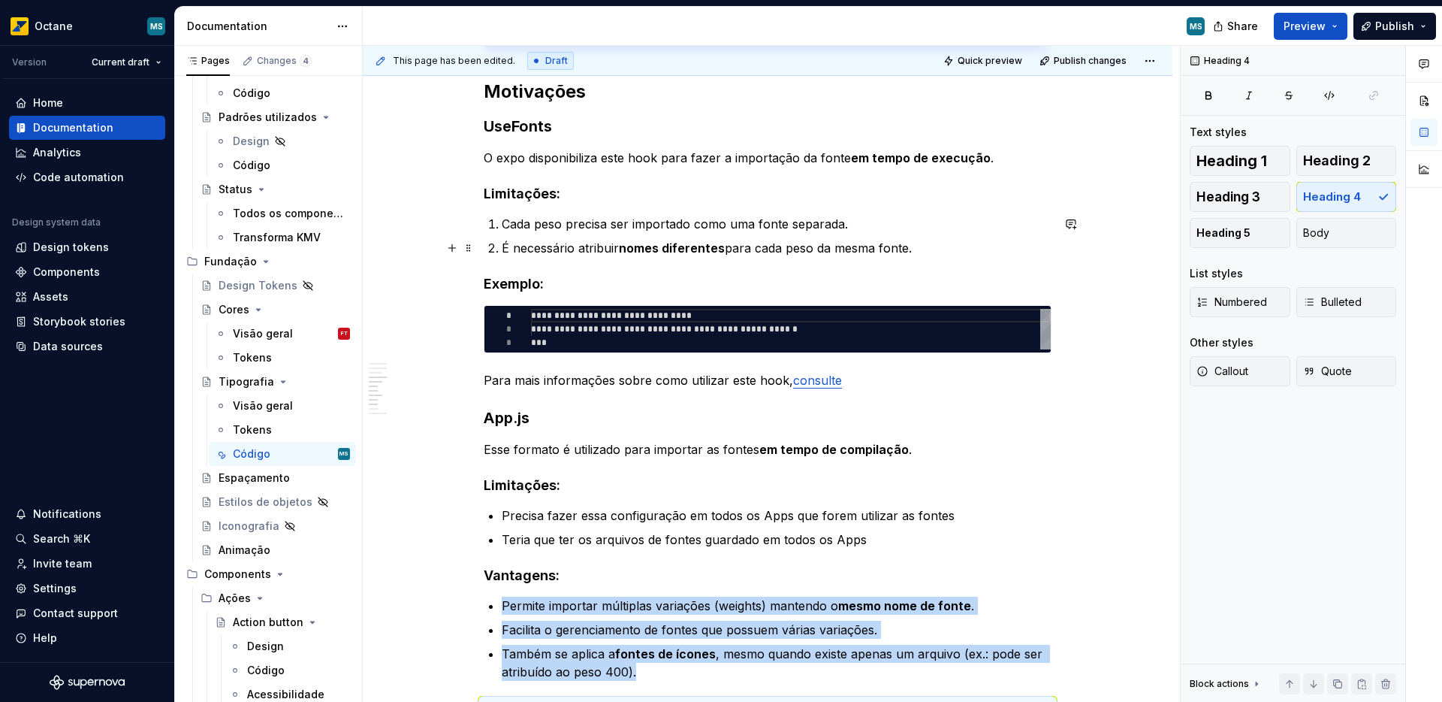
scroll to position [763, 0]
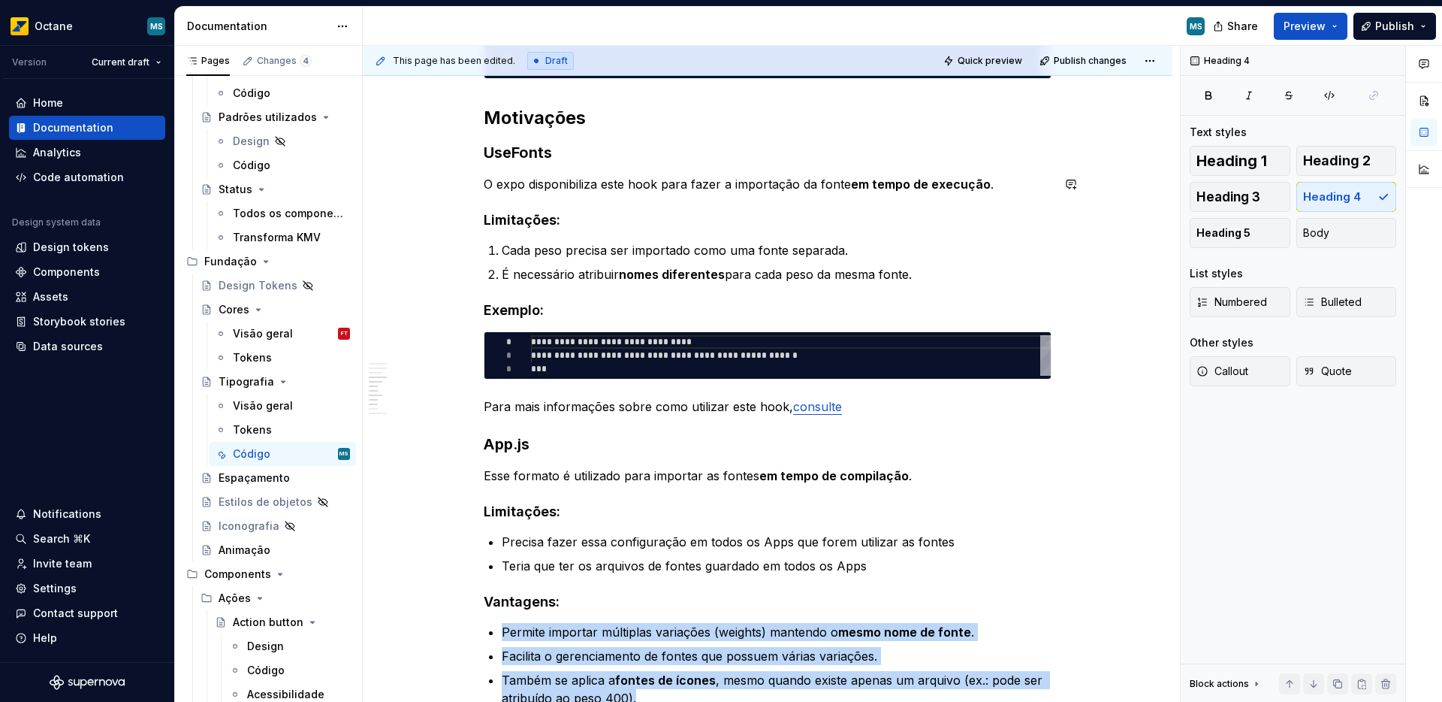
click at [578, 163] on div "**********" at bounding box center [768, 383] width 568 height 1663
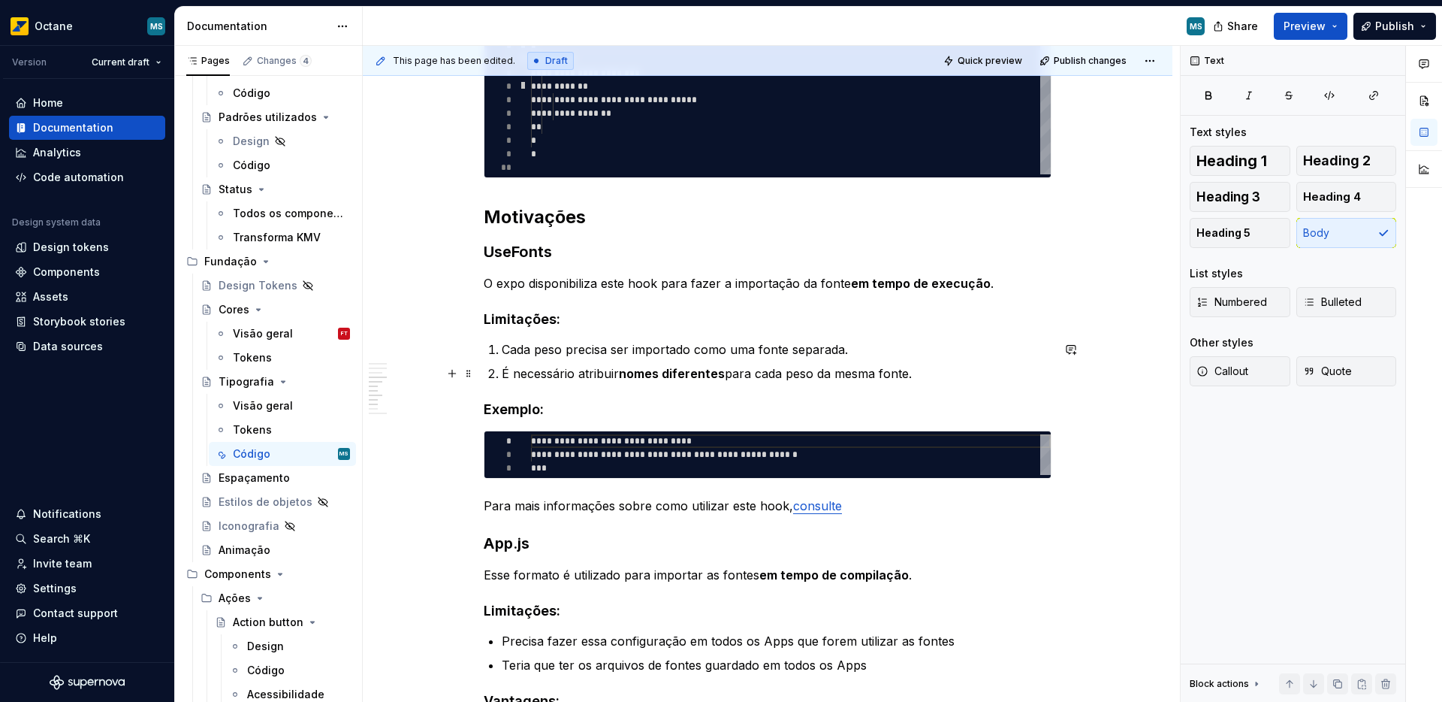
scroll to position [601, 0]
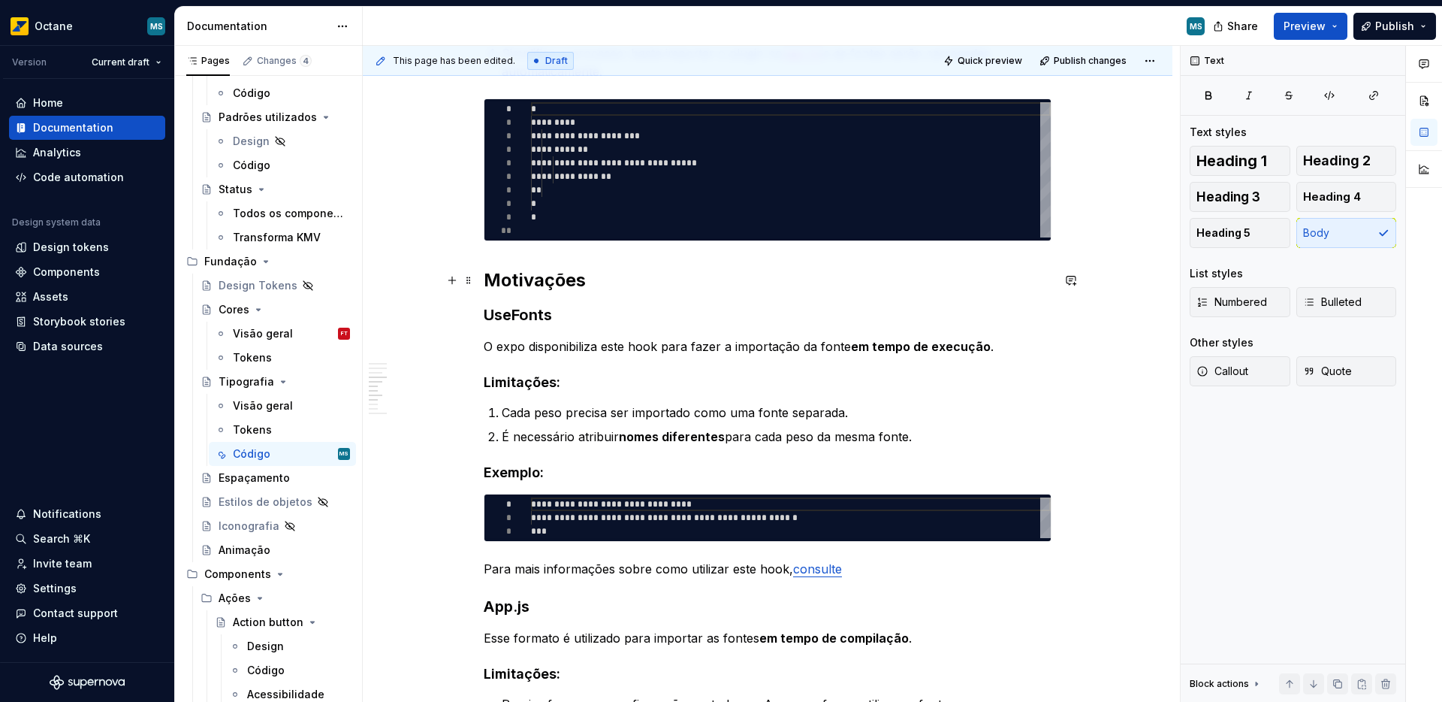
click at [496, 282] on h2 "Motivações" at bounding box center [768, 280] width 568 height 24
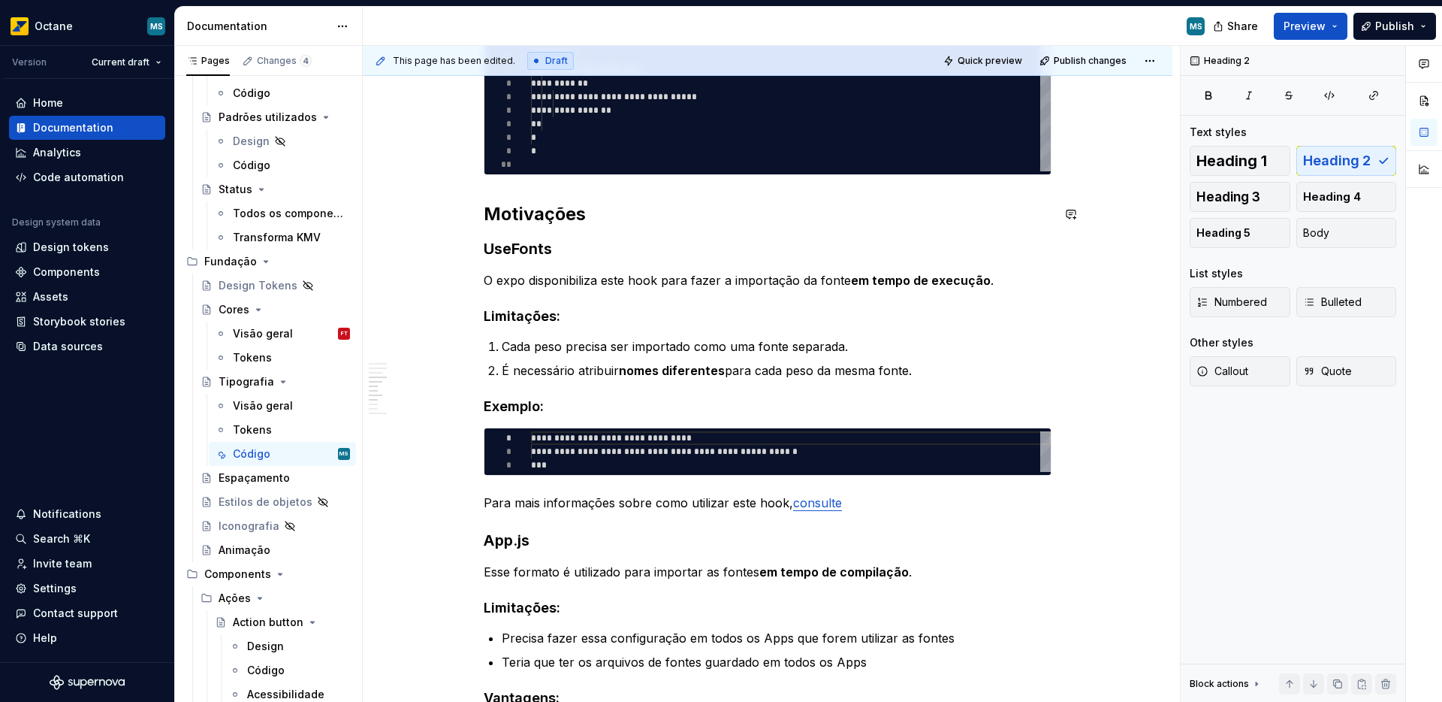
scroll to position [674, 0]
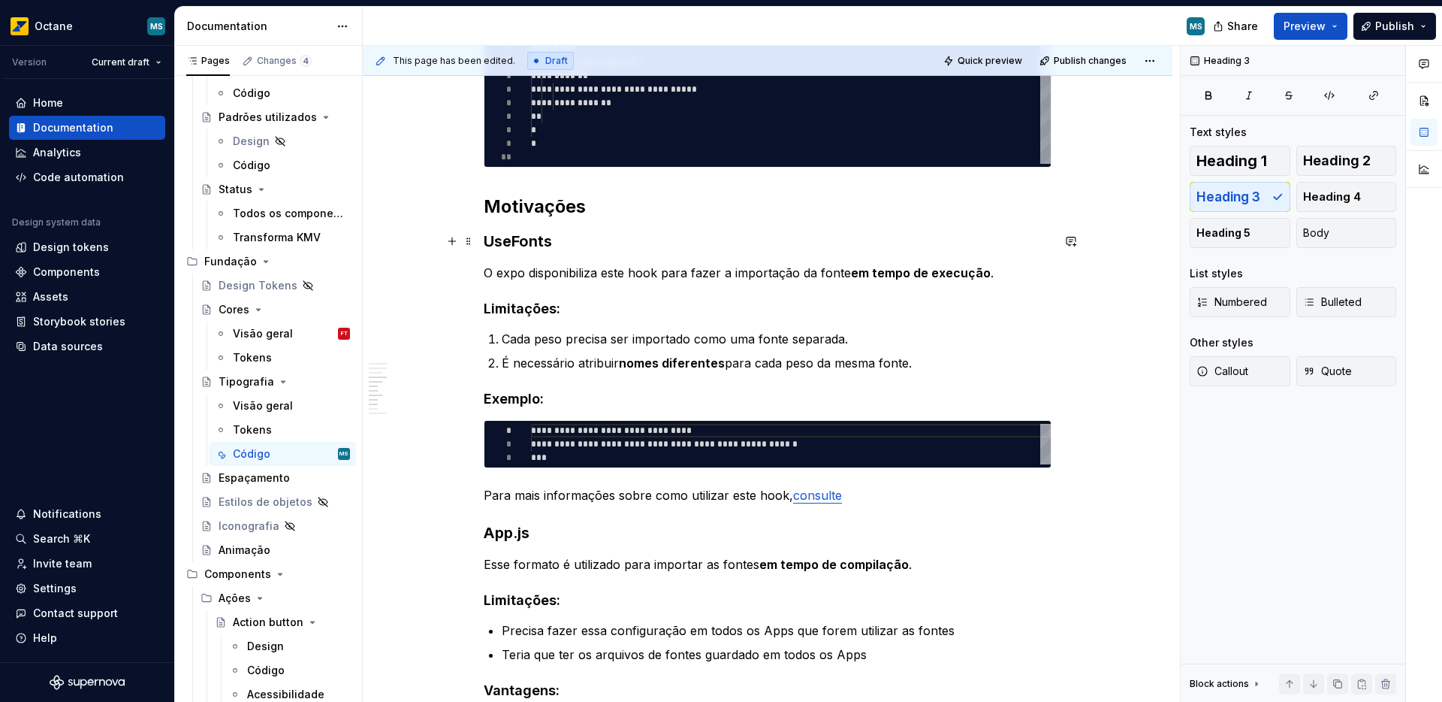
click at [511, 239] on h3 "UseFonts" at bounding box center [768, 241] width 568 height 21
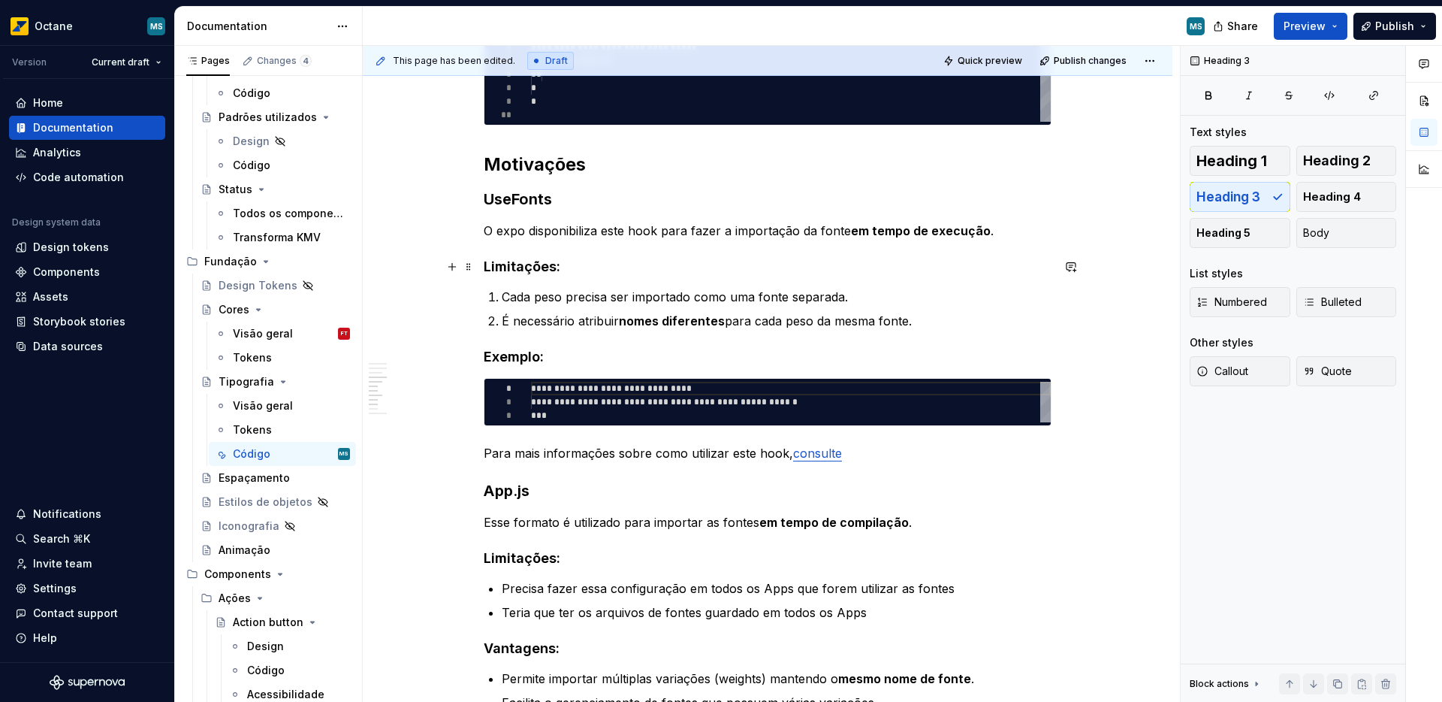
scroll to position [729, 0]
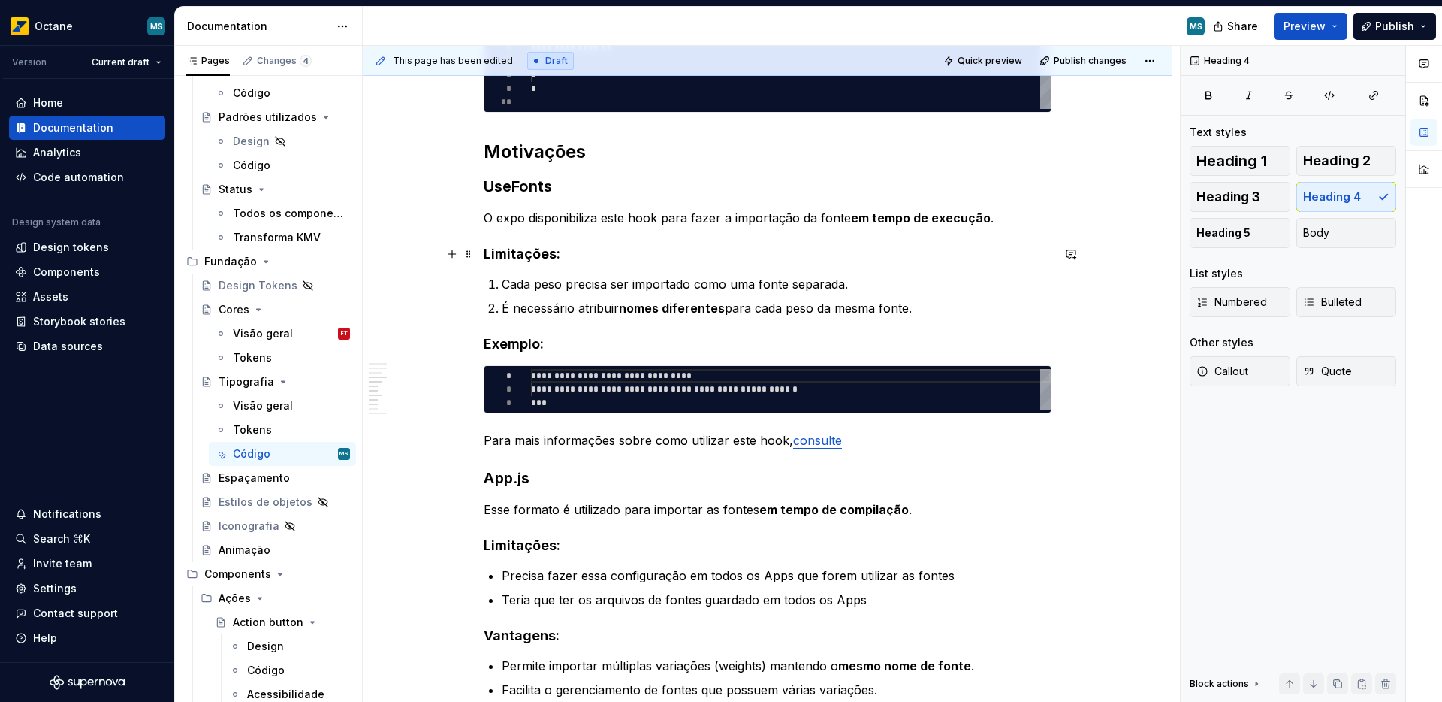
click at [521, 255] on h4 "Limitações:" at bounding box center [768, 254] width 568 height 18
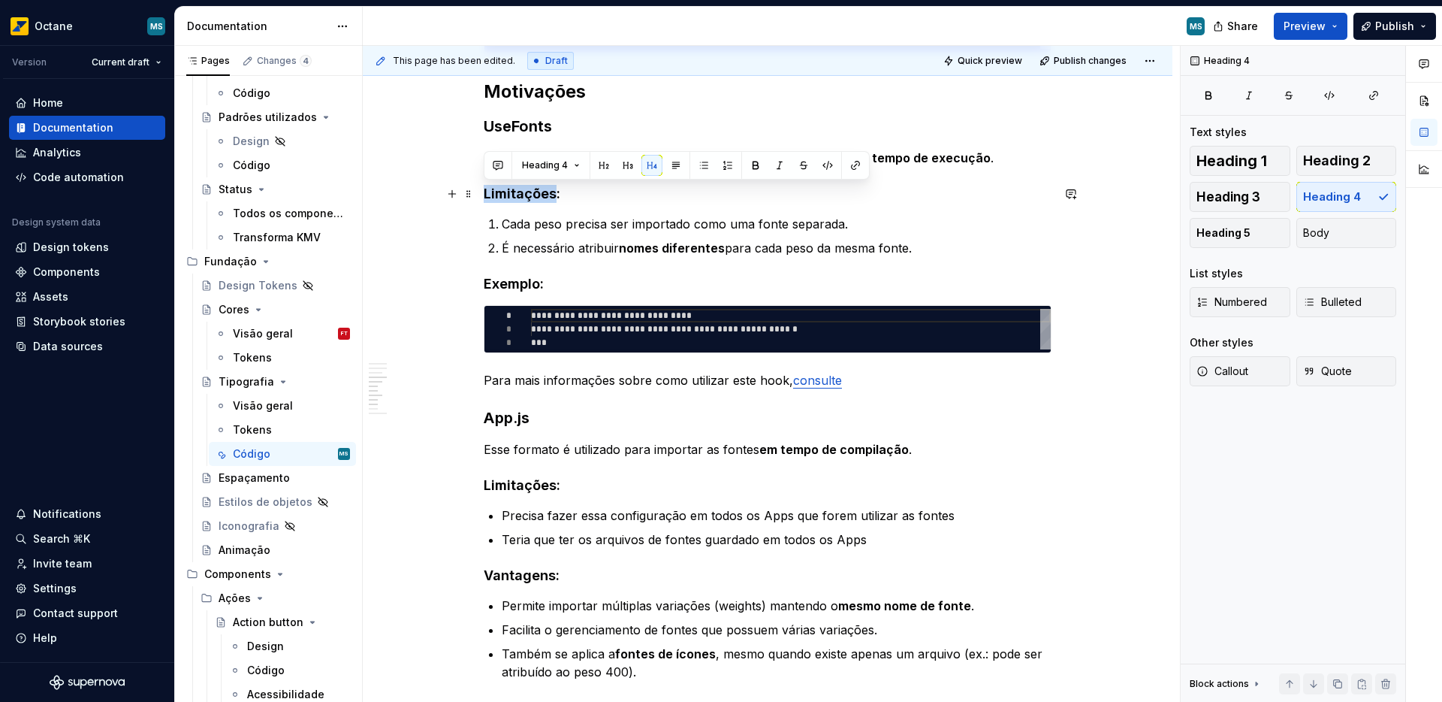
scroll to position [801, 0]
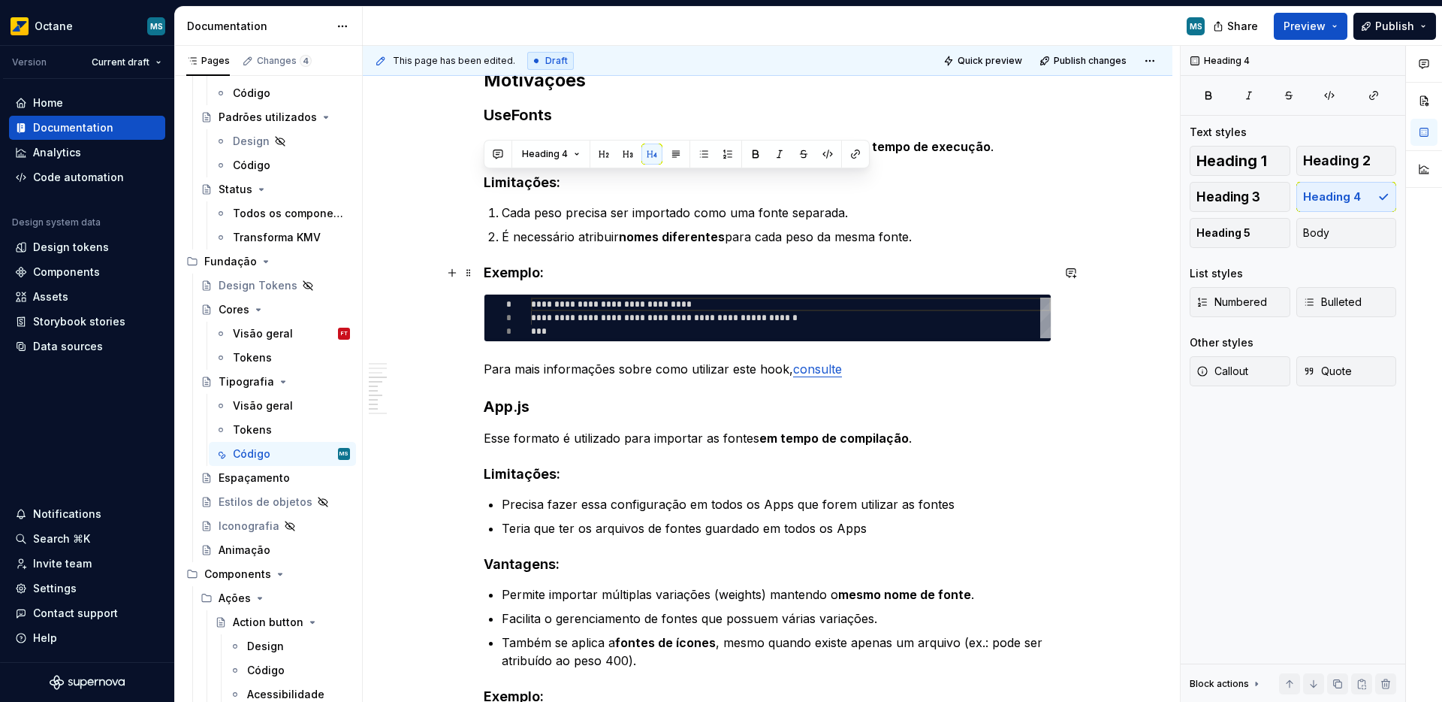
click at [514, 273] on h4 "Exemplo:" at bounding box center [768, 273] width 568 height 18
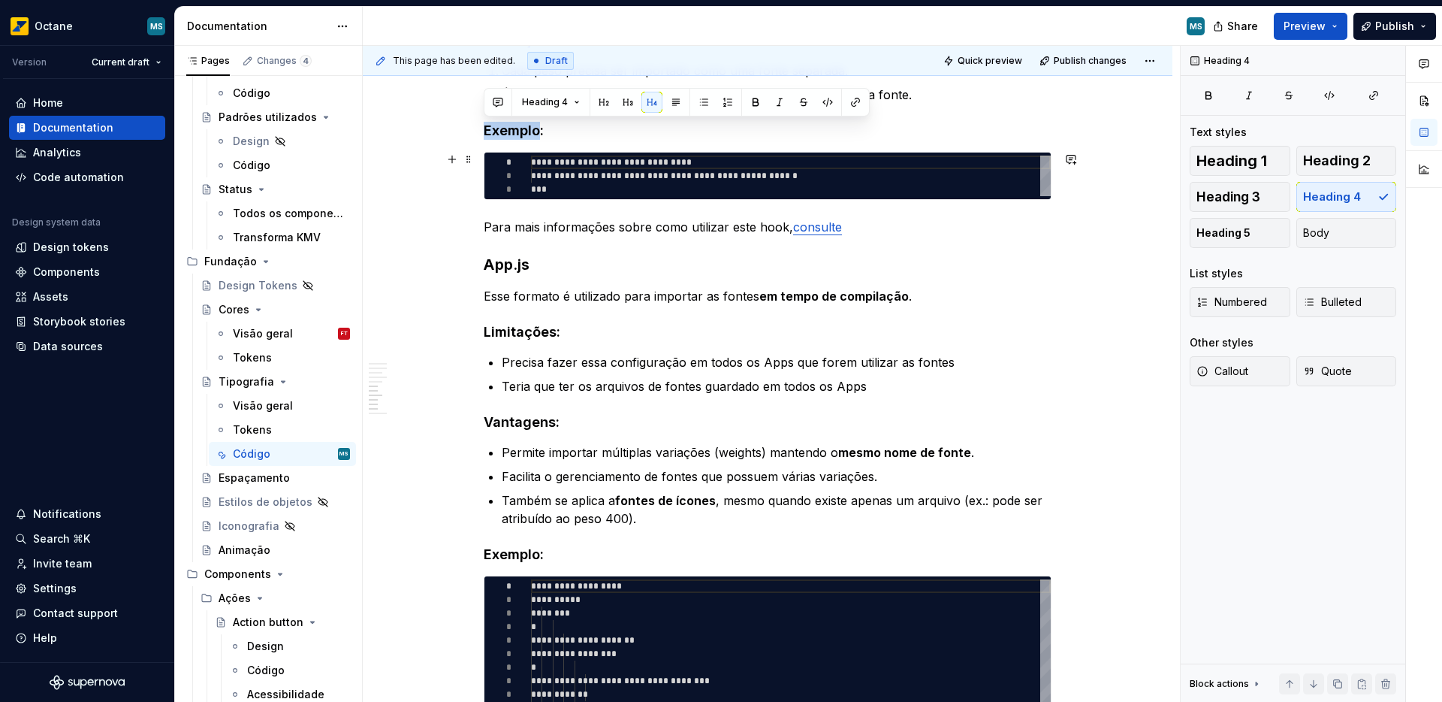
scroll to position [1003, 0]
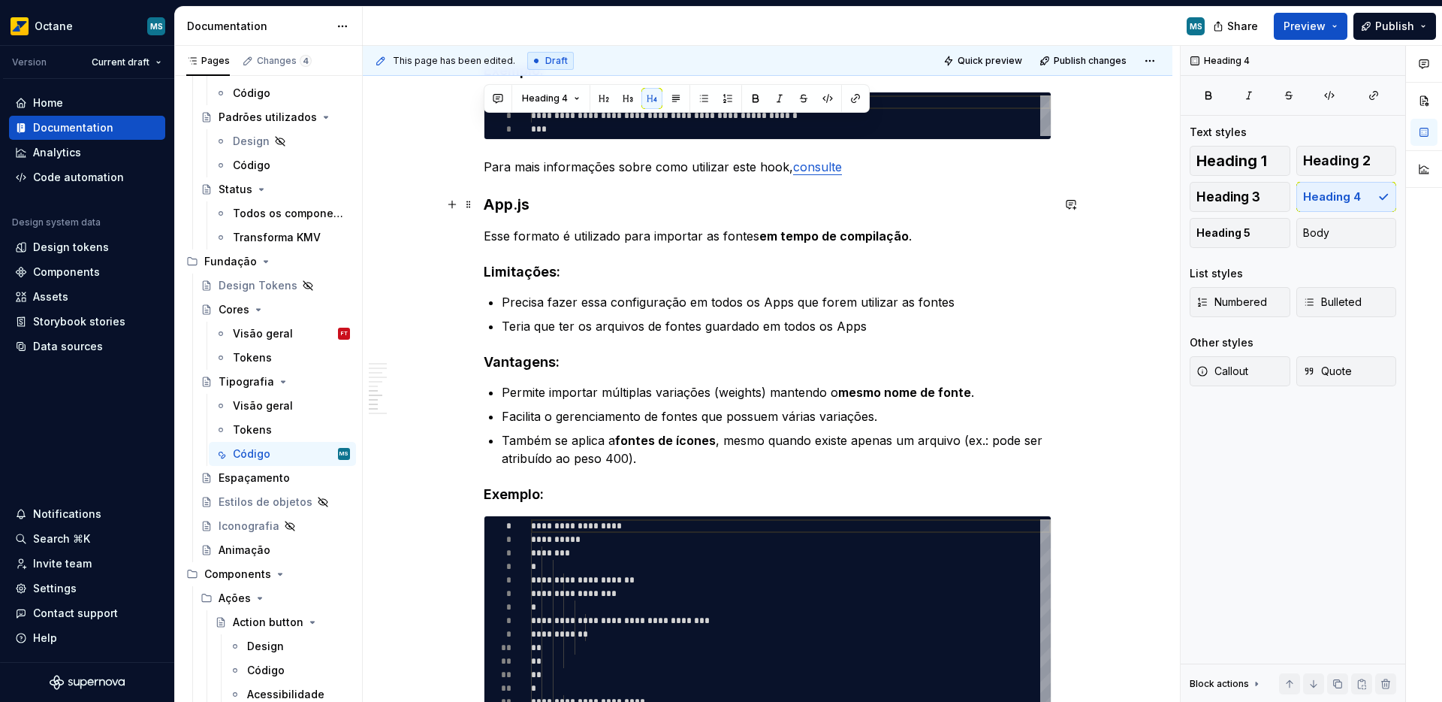
click at [506, 204] on h3 "App.js" at bounding box center [768, 204] width 568 height 21
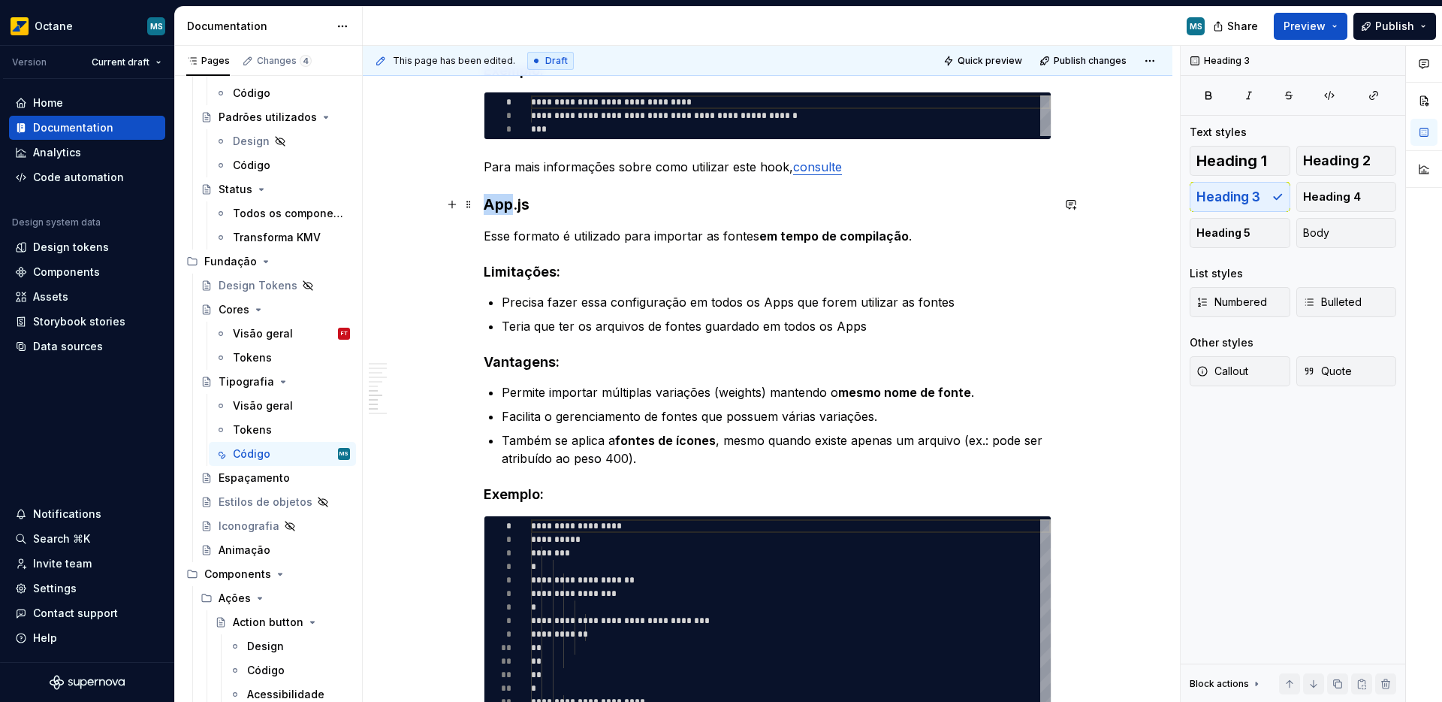
click at [506, 204] on h3 "App.js" at bounding box center [768, 204] width 568 height 21
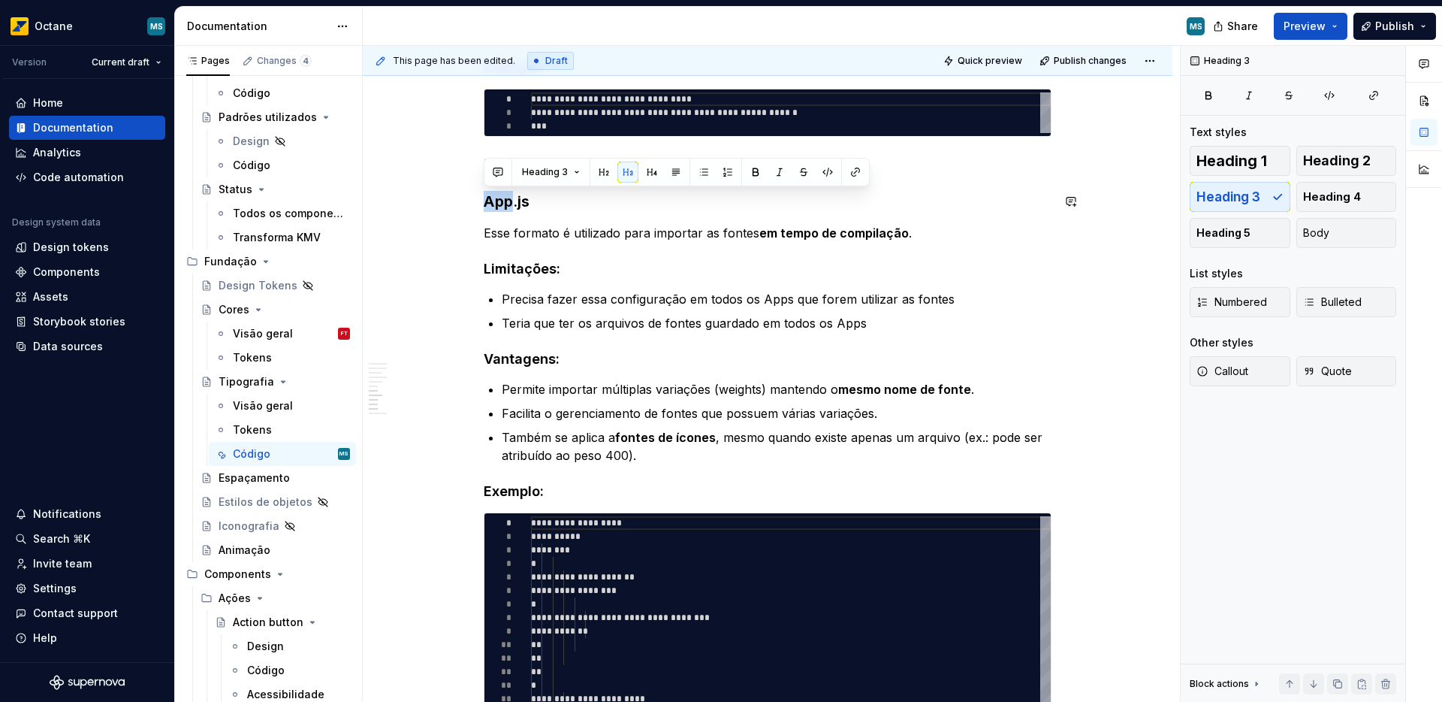
scroll to position [1009, 0]
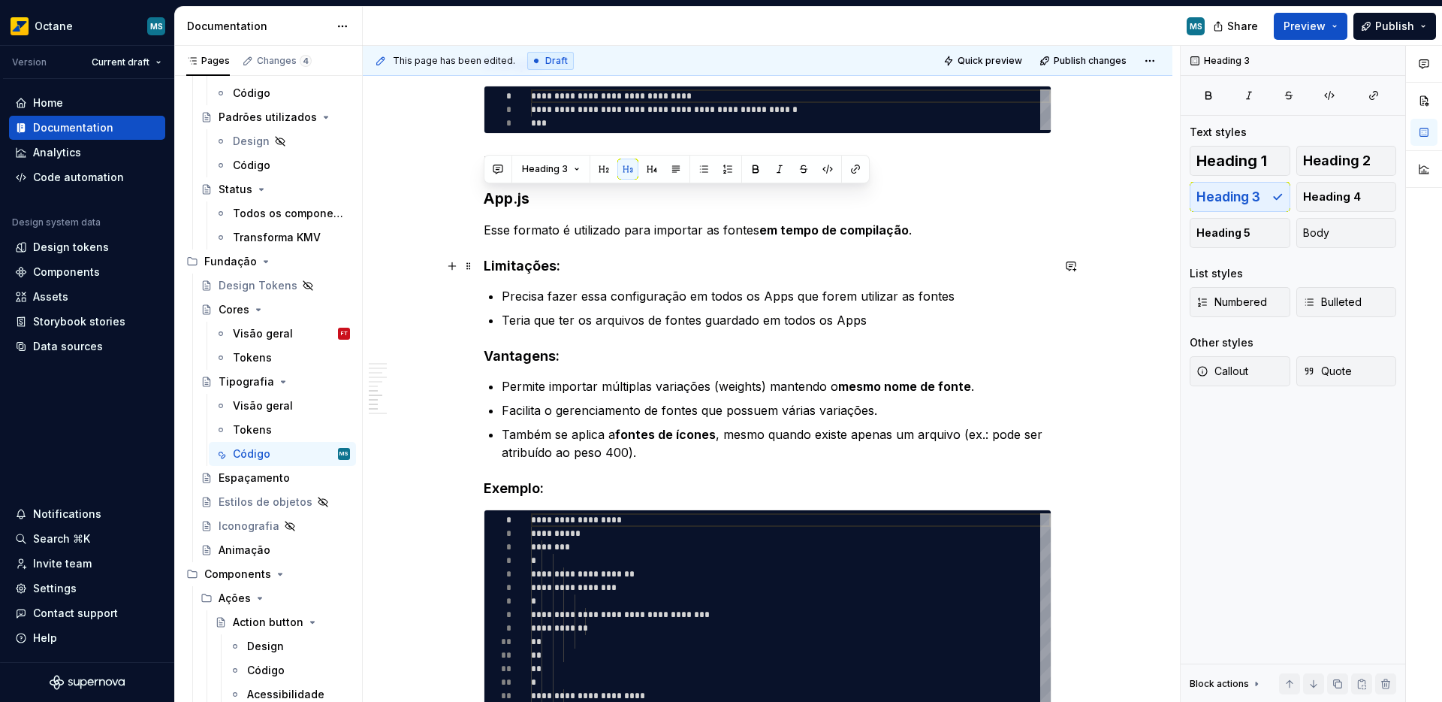
click at [521, 270] on h4 "Limitações:" at bounding box center [768, 266] width 568 height 18
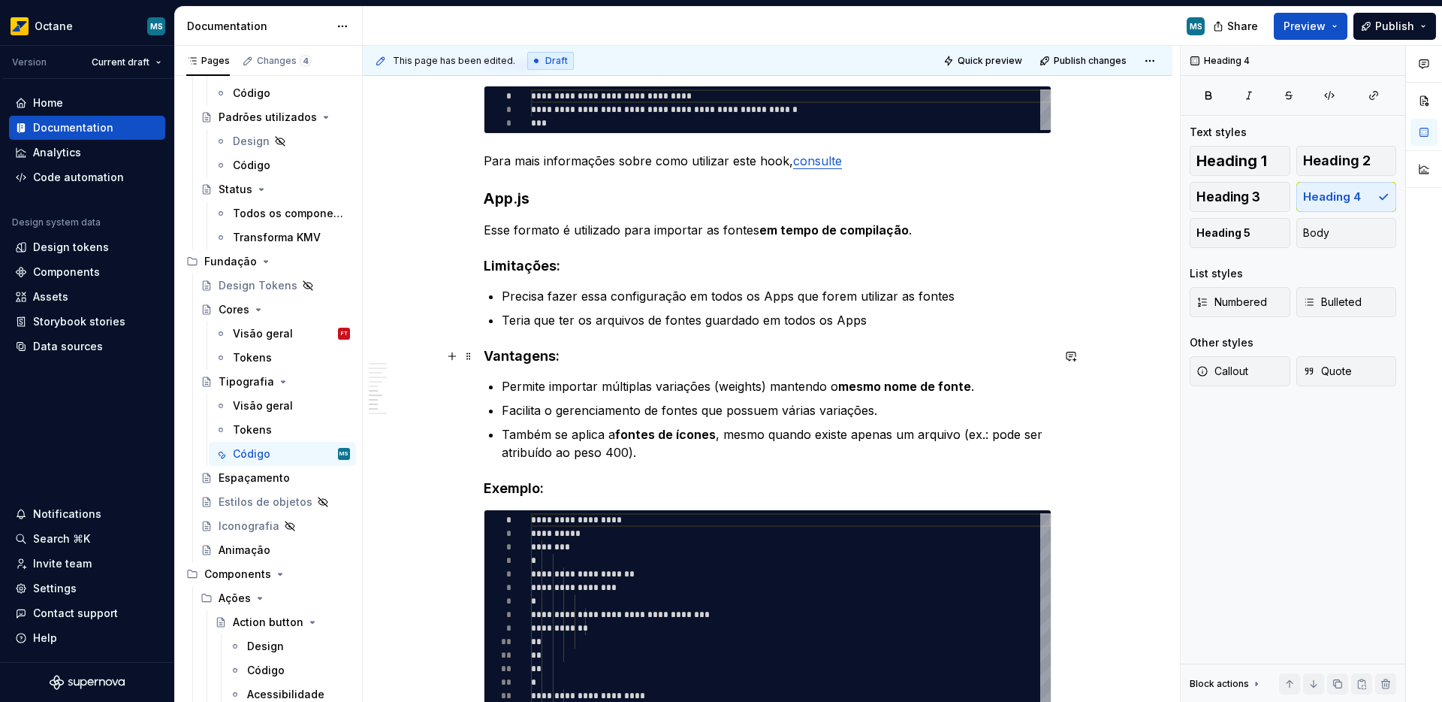
click at [502, 359] on h4 "Vantagens:" at bounding box center [768, 356] width 568 height 18
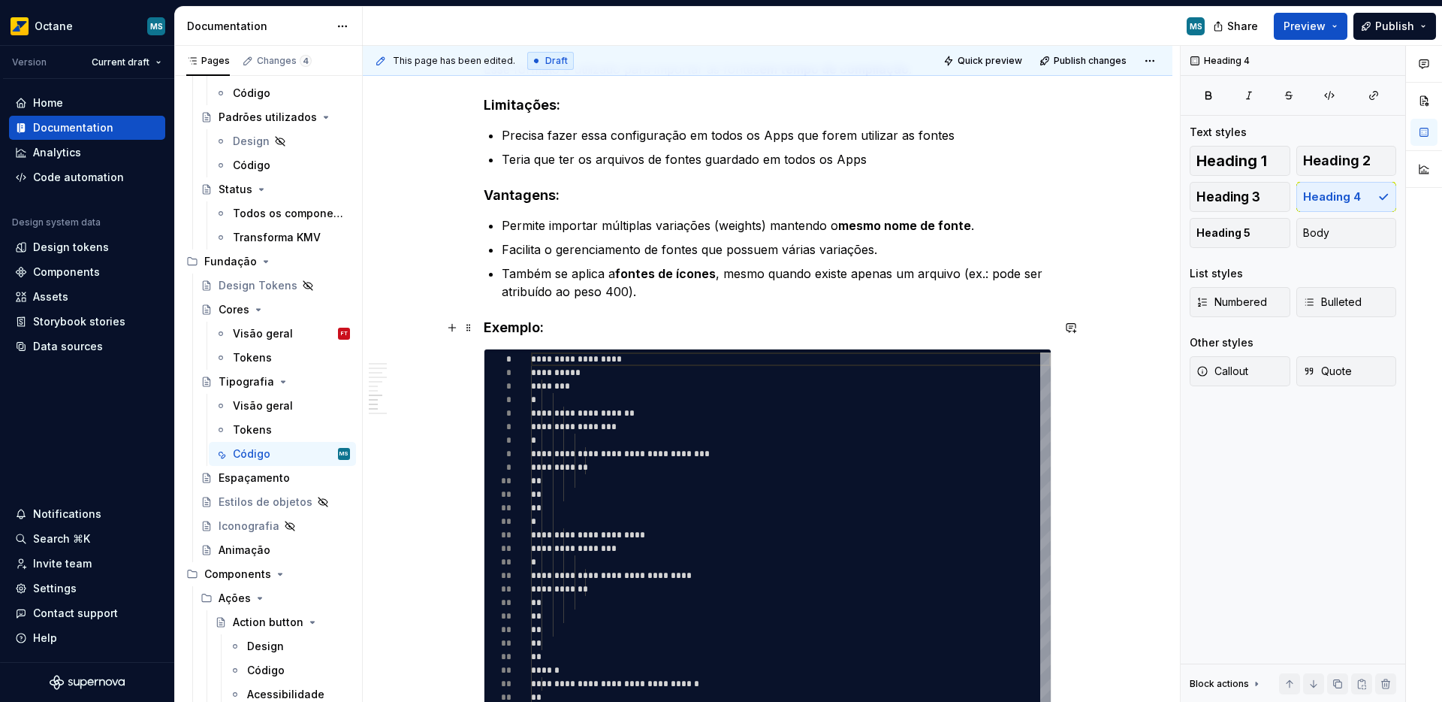
click at [511, 330] on h4 "Exemplo:" at bounding box center [768, 327] width 568 height 18
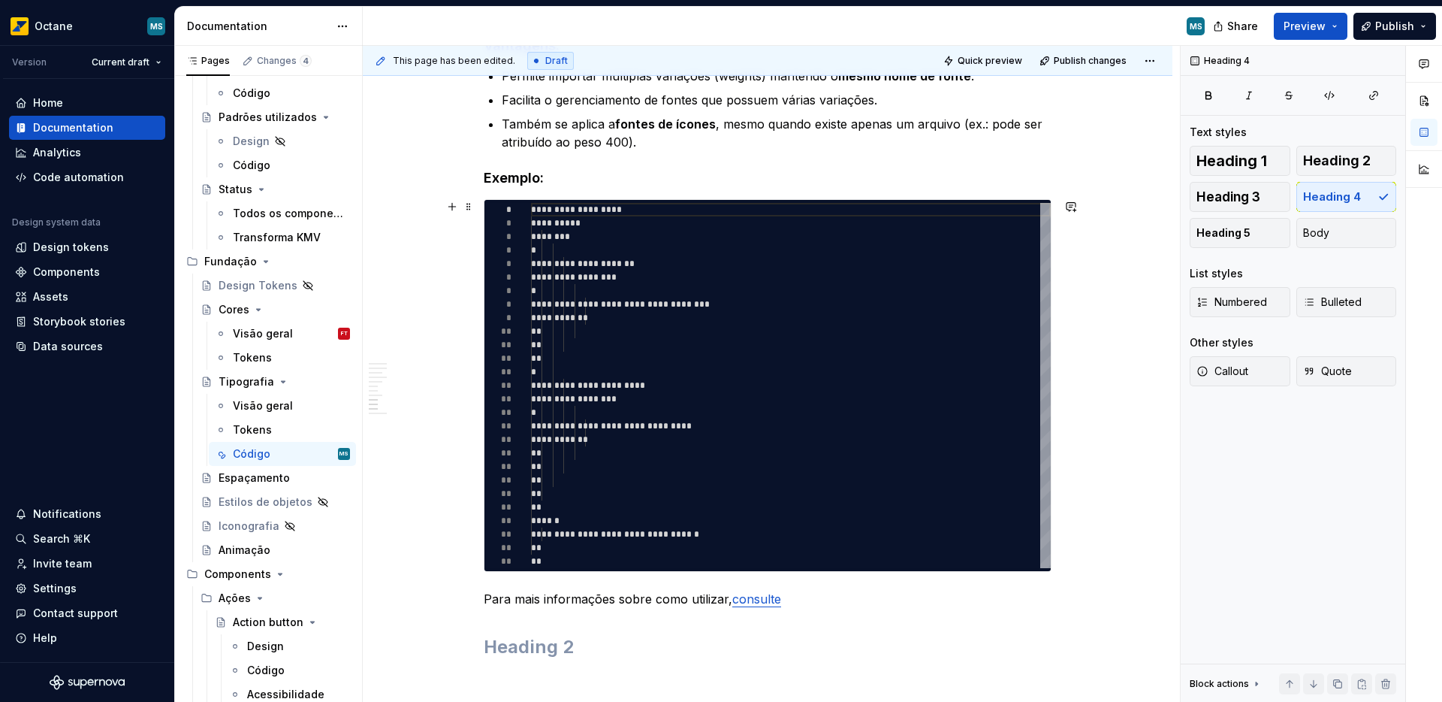
scroll to position [1504, 0]
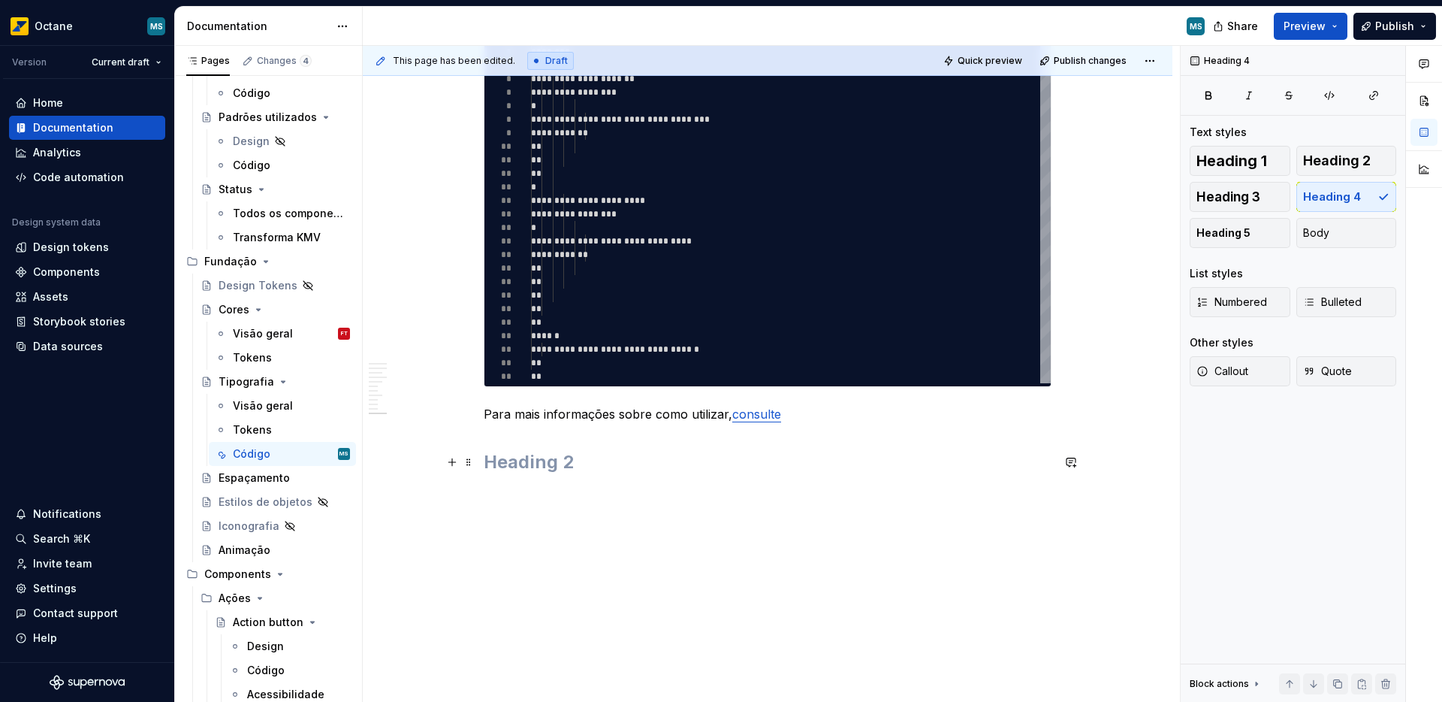
click at [559, 457] on h2 at bounding box center [768, 462] width 568 height 24
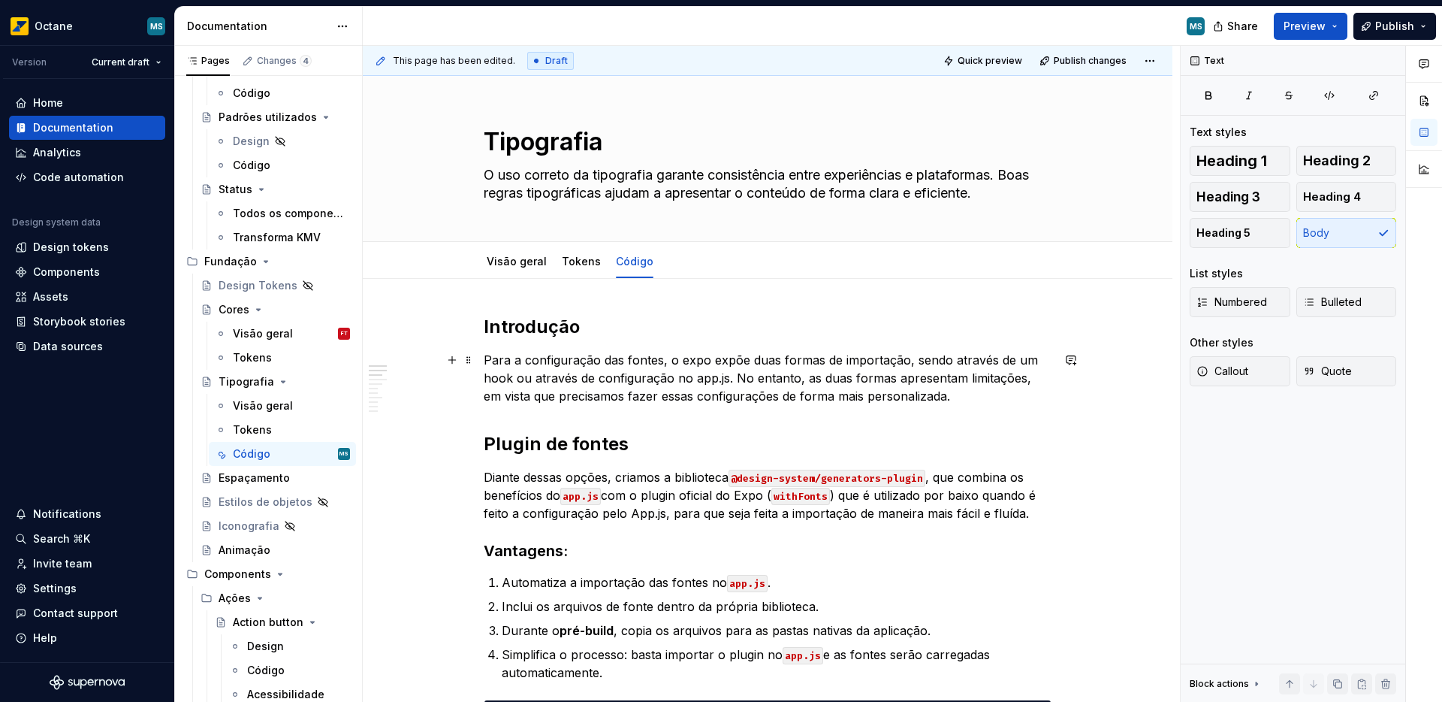
scroll to position [3, 0]
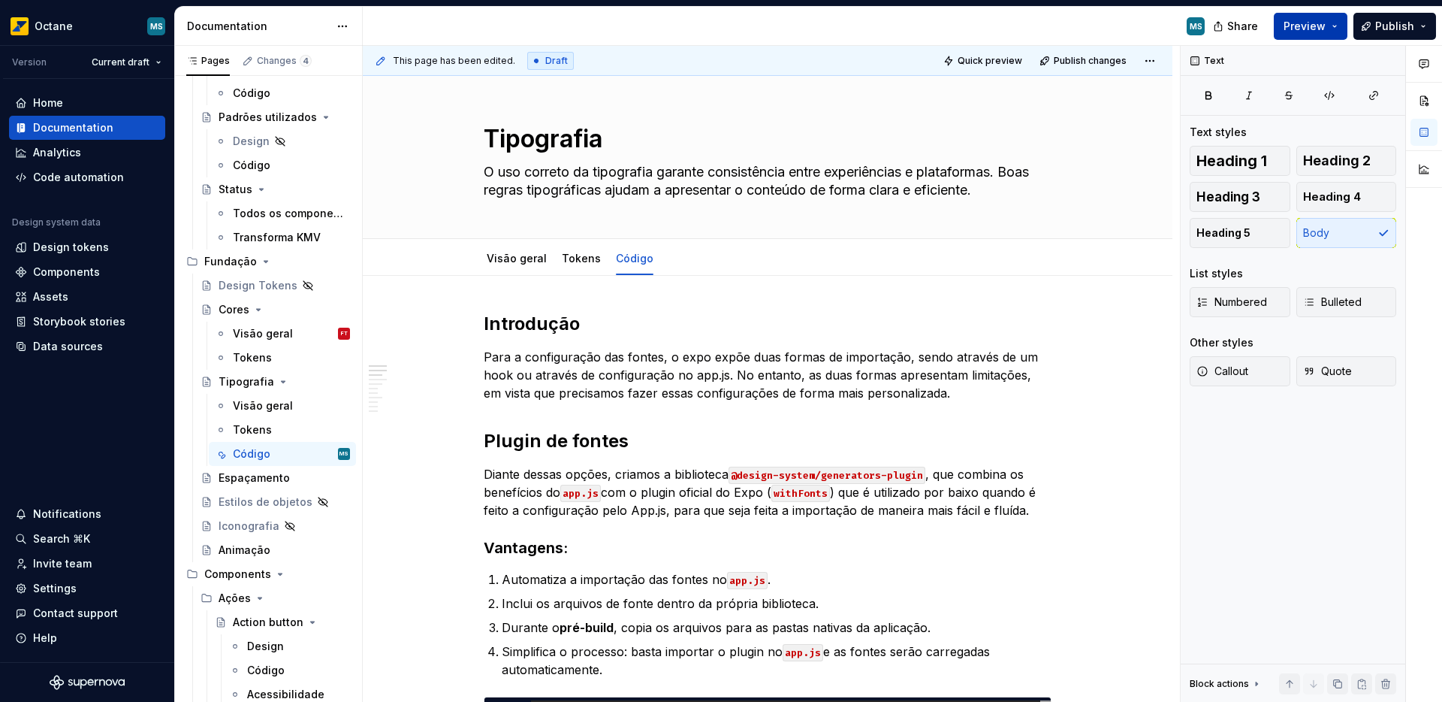
click at [1335, 29] on button "Preview" at bounding box center [1311, 26] width 74 height 27
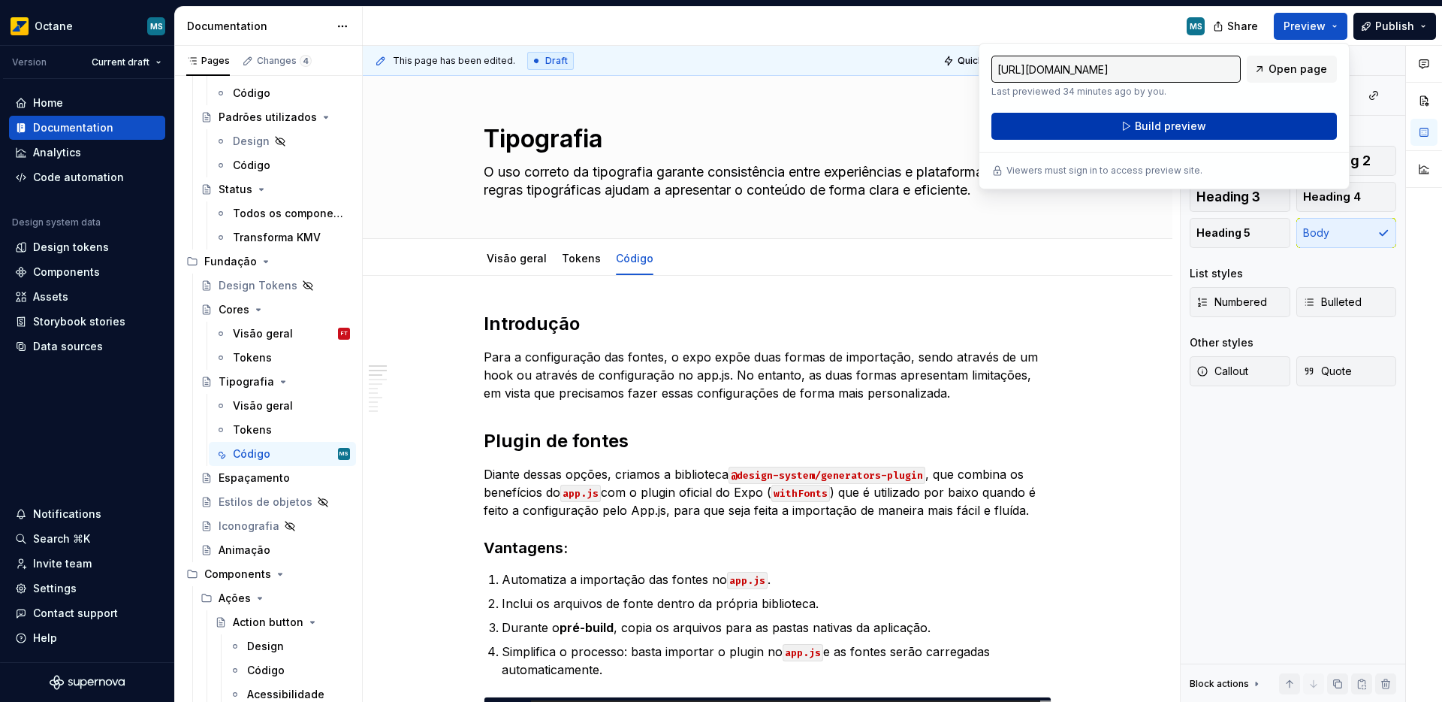
click at [1140, 129] on span "Build preview" at bounding box center [1170, 126] width 71 height 15
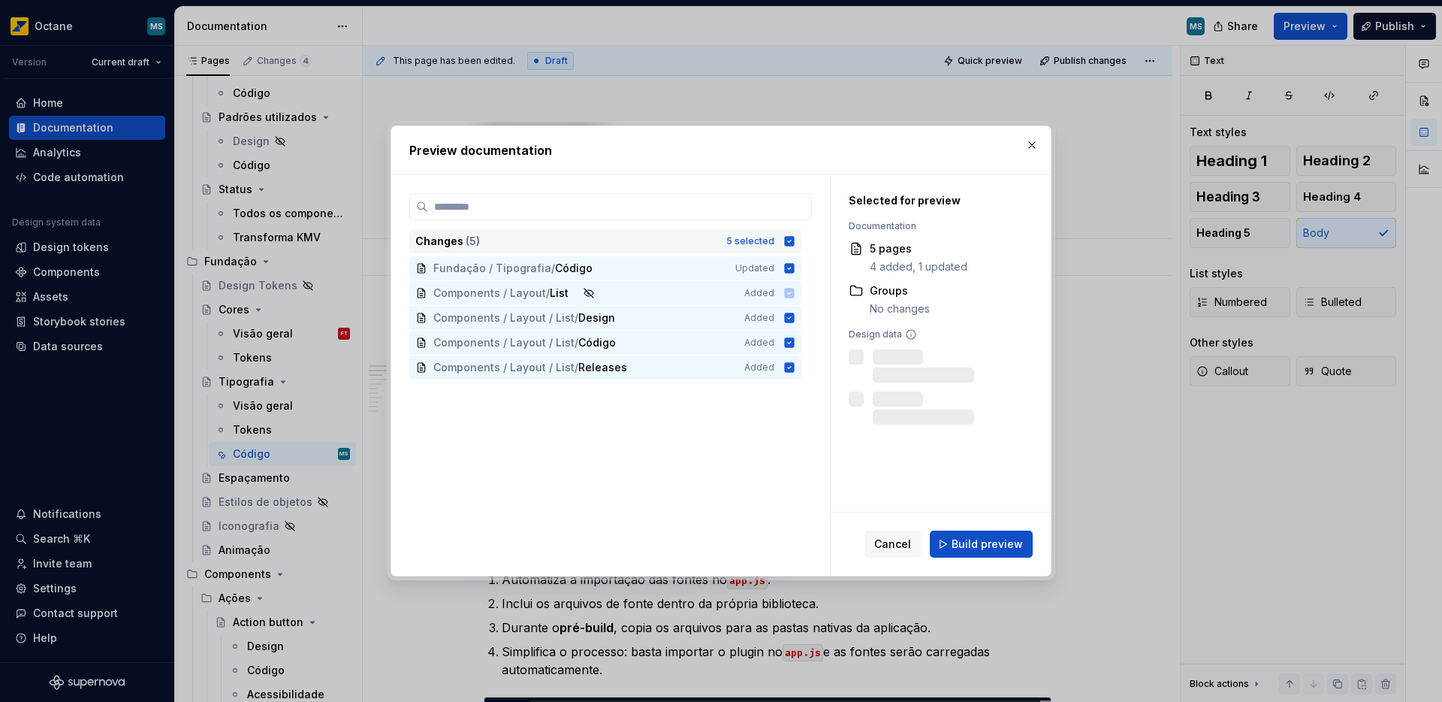
click at [791, 243] on icon at bounding box center [790, 241] width 10 height 10
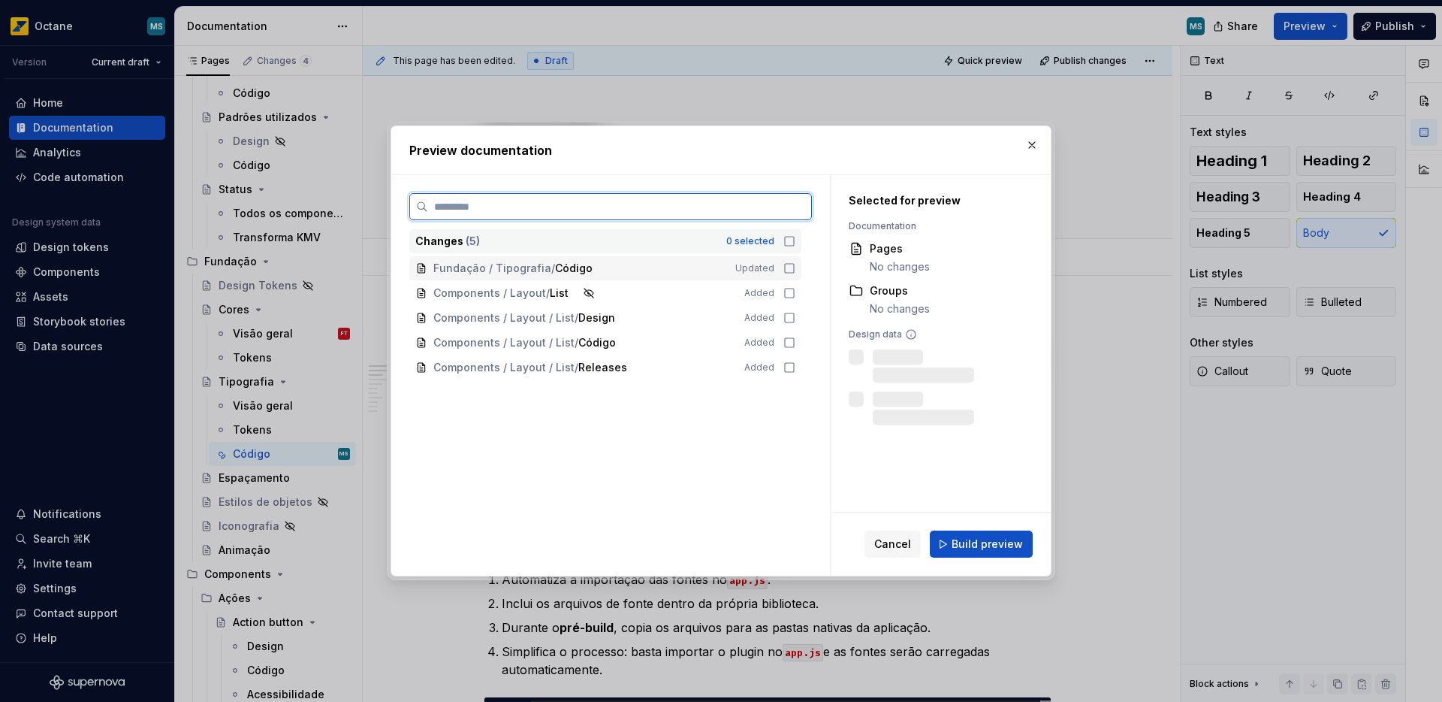
click at [785, 269] on icon at bounding box center [789, 268] width 12 height 12
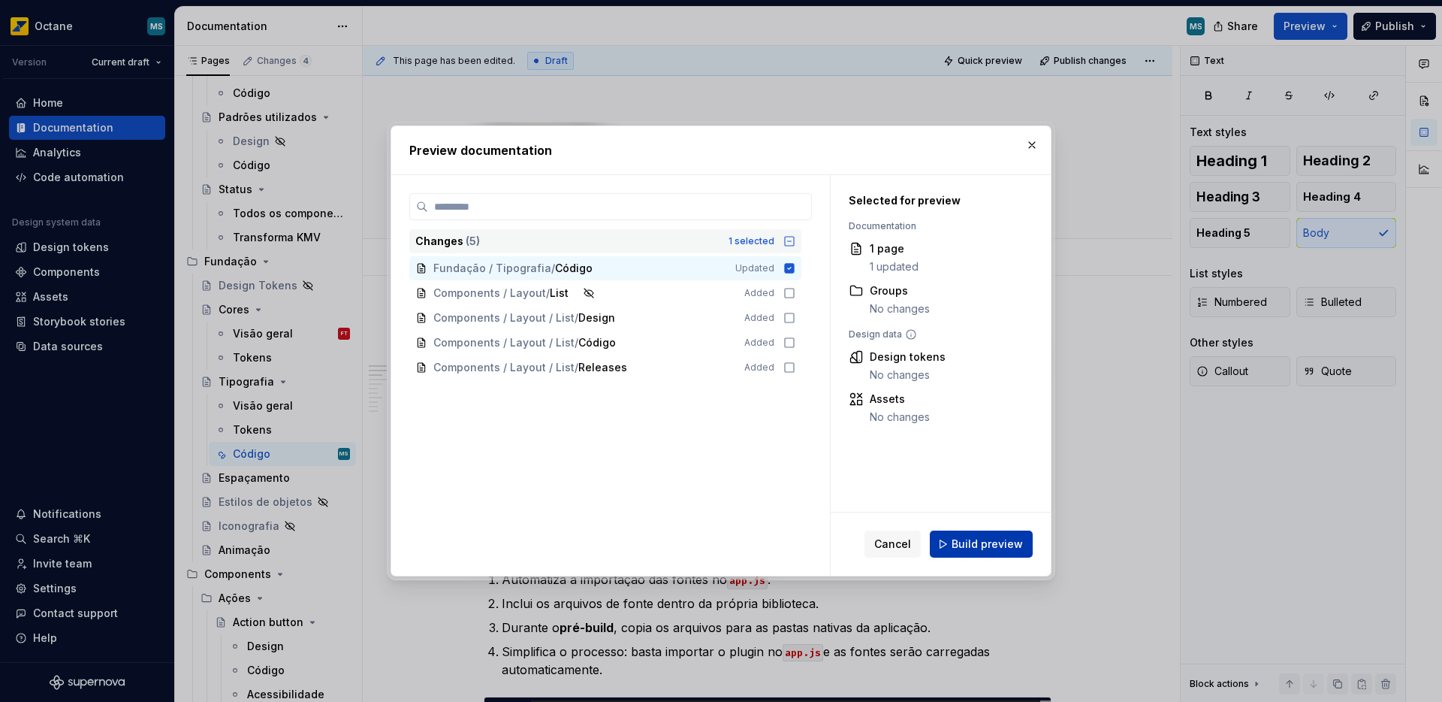
click at [971, 539] on span "Build preview" at bounding box center [987, 543] width 71 height 15
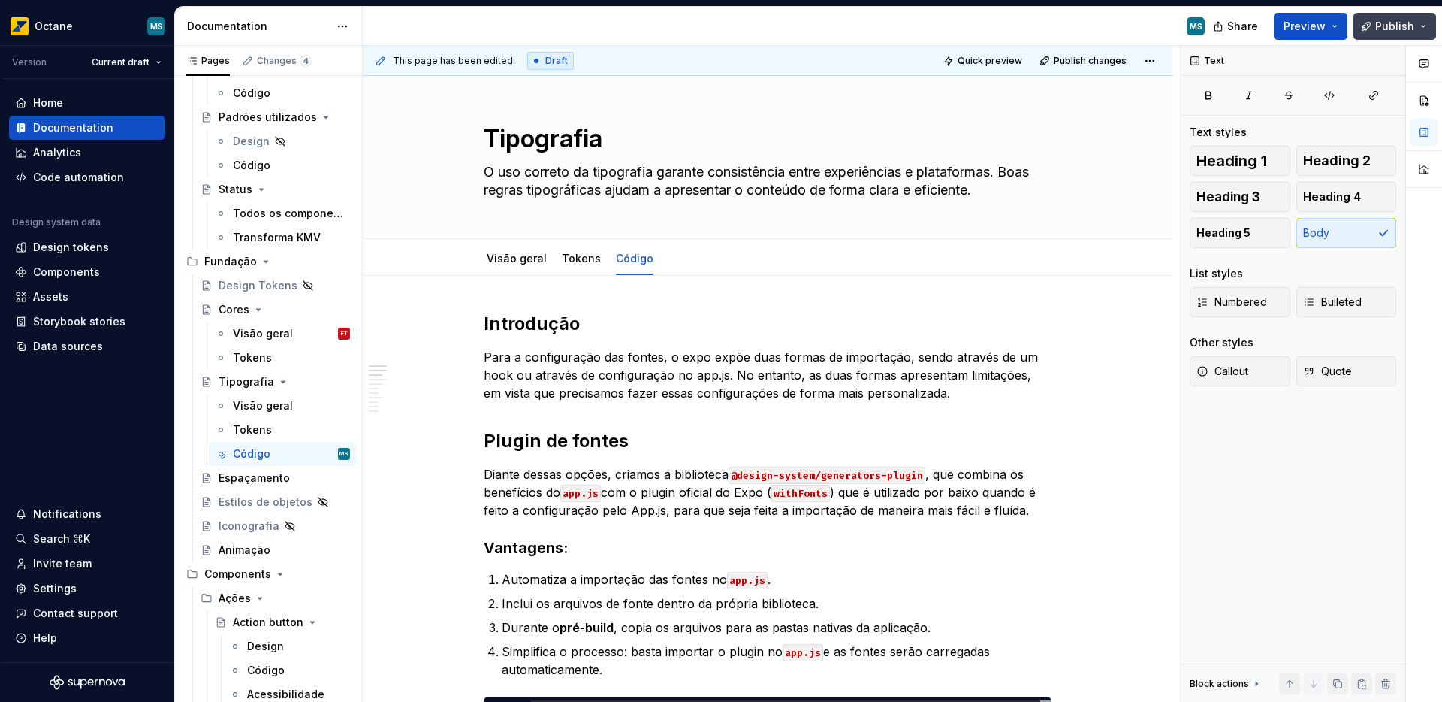
click at [1385, 25] on span "Publish" at bounding box center [1394, 26] width 39 height 15
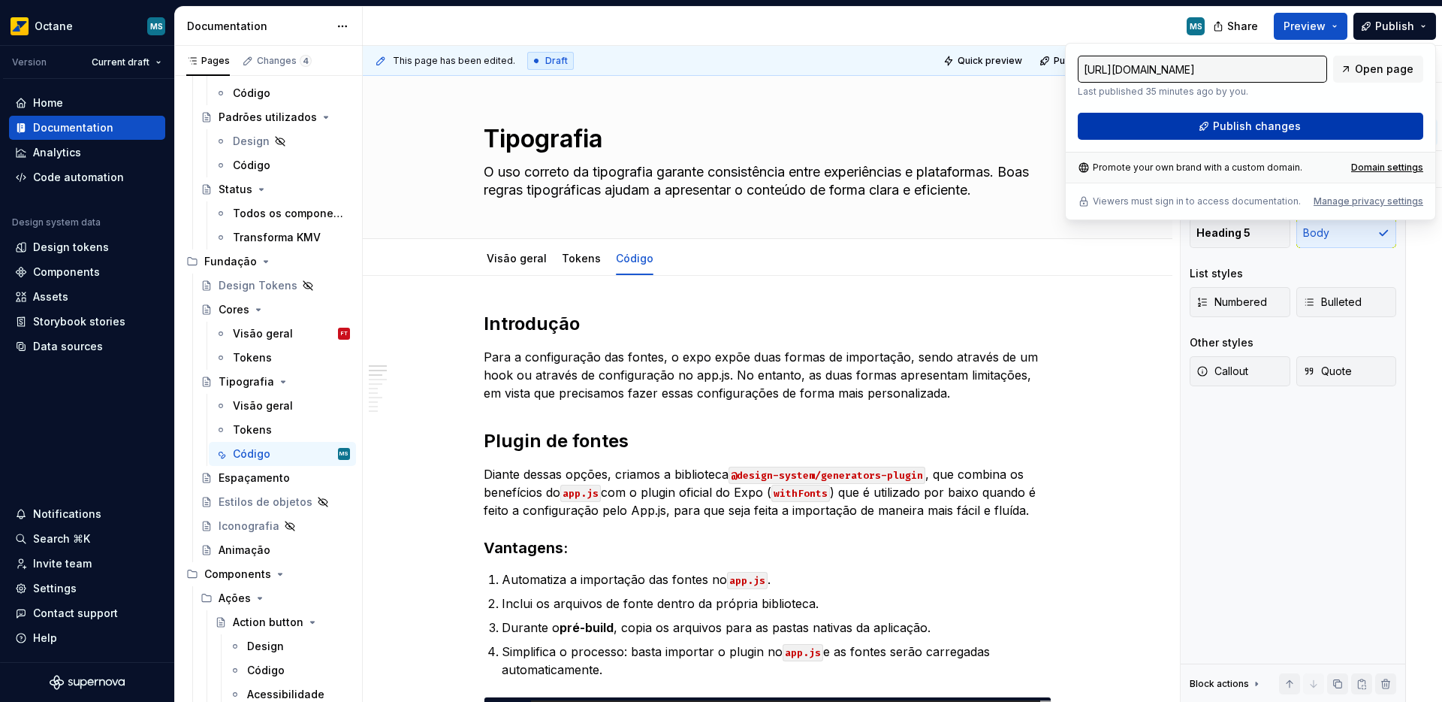
click at [1262, 128] on span "Publish changes" at bounding box center [1257, 126] width 88 height 15
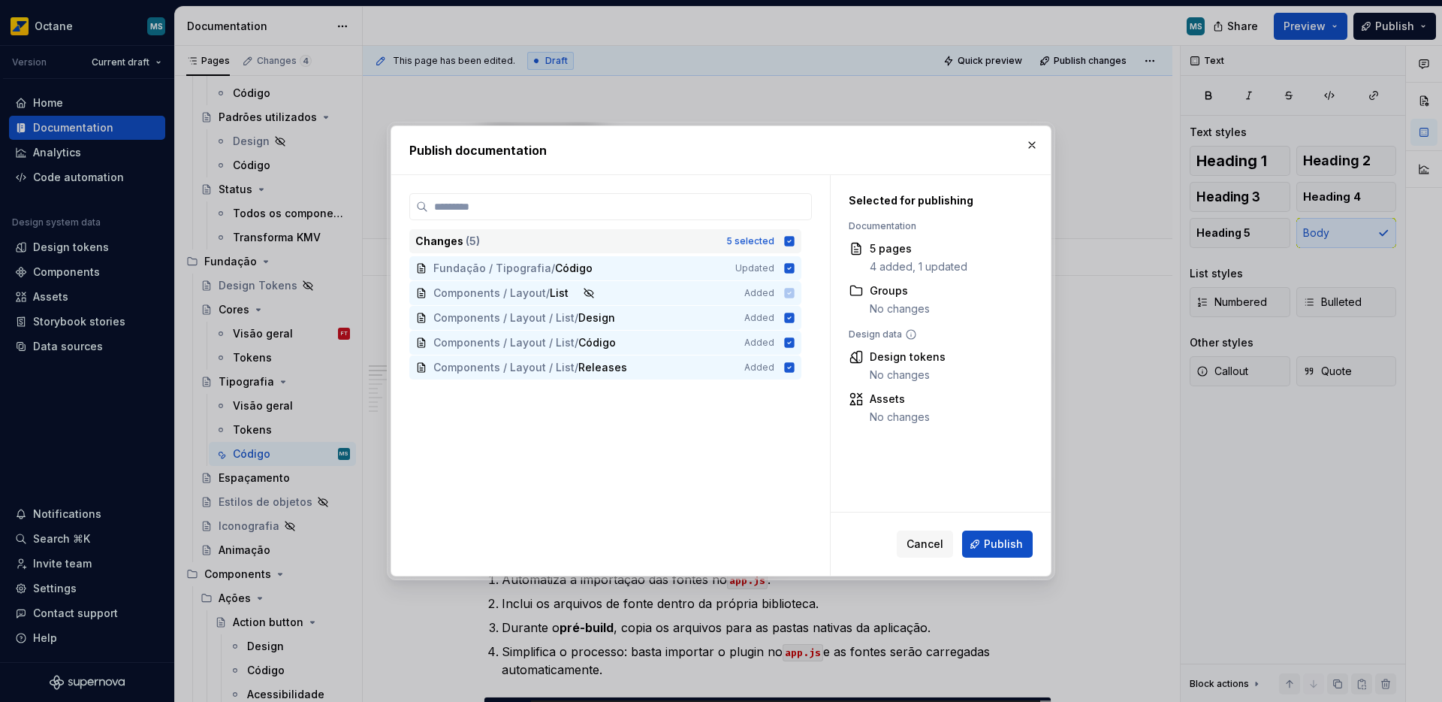
click at [789, 238] on icon at bounding box center [790, 241] width 10 height 10
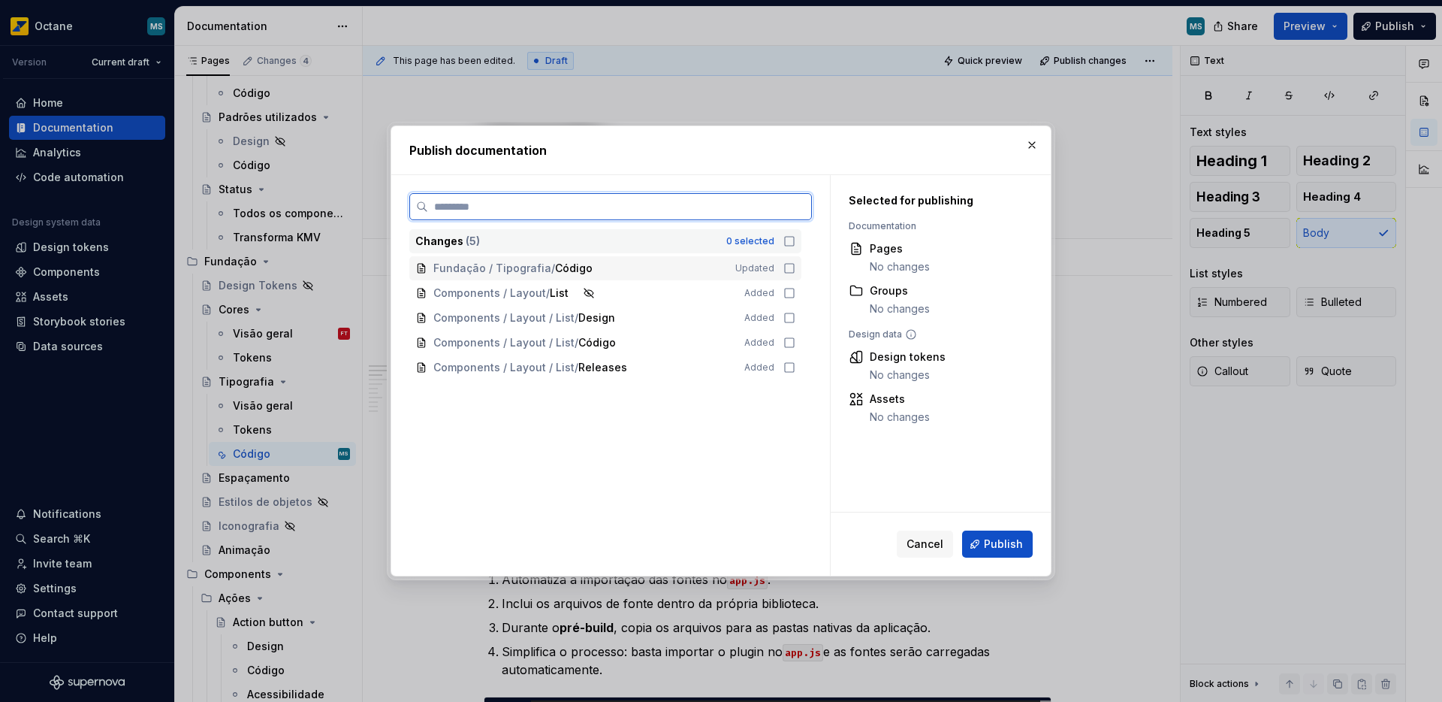
click at [647, 265] on div "Fundação / Tipografia / Código" at bounding box center [575, 268] width 284 height 15
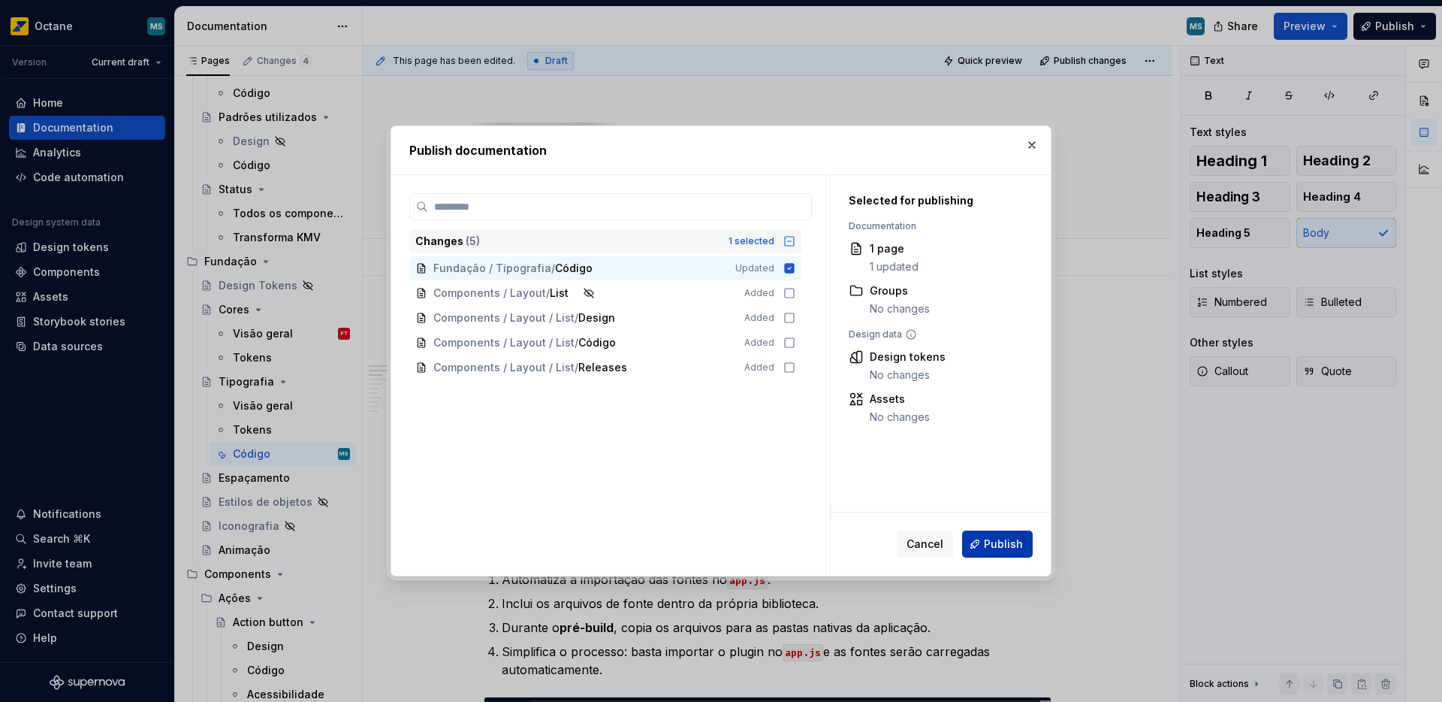
click at [995, 545] on span "Publish" at bounding box center [1003, 543] width 39 height 15
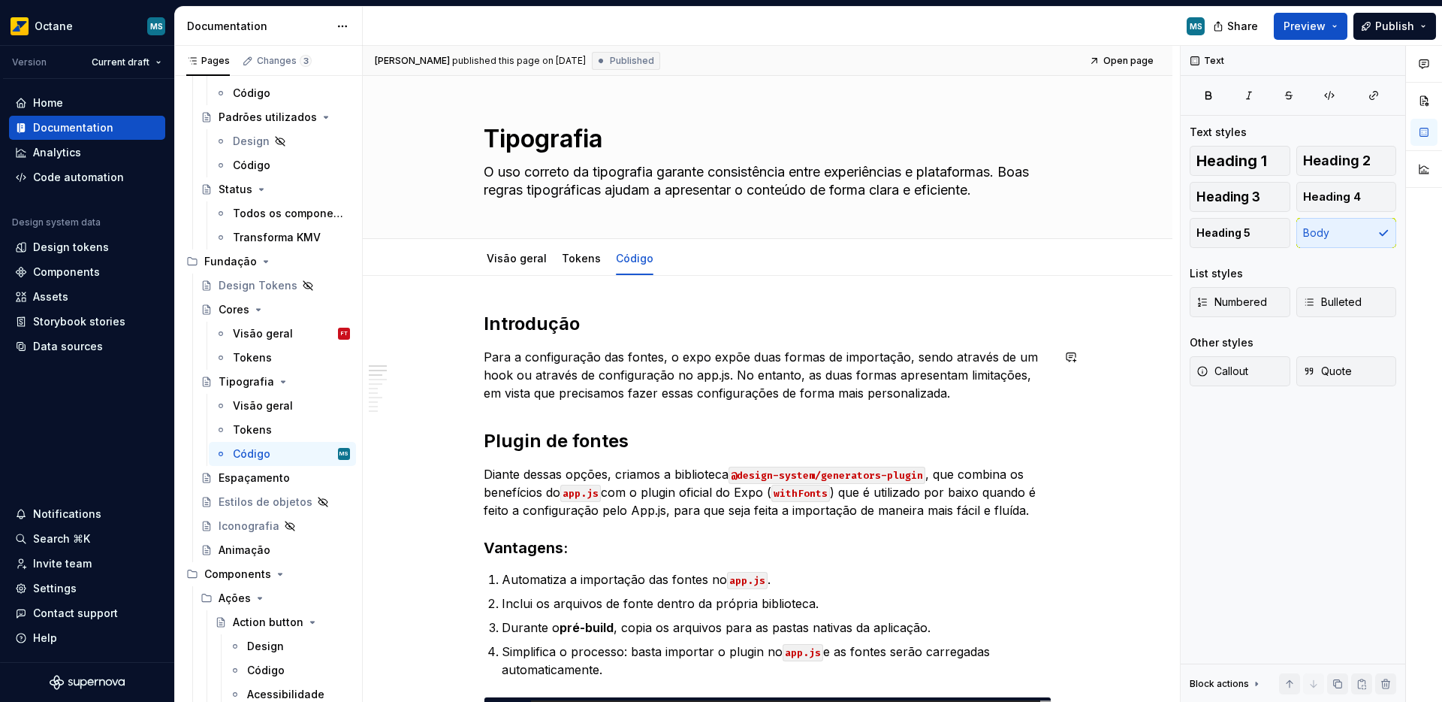
scroll to position [6, 0]
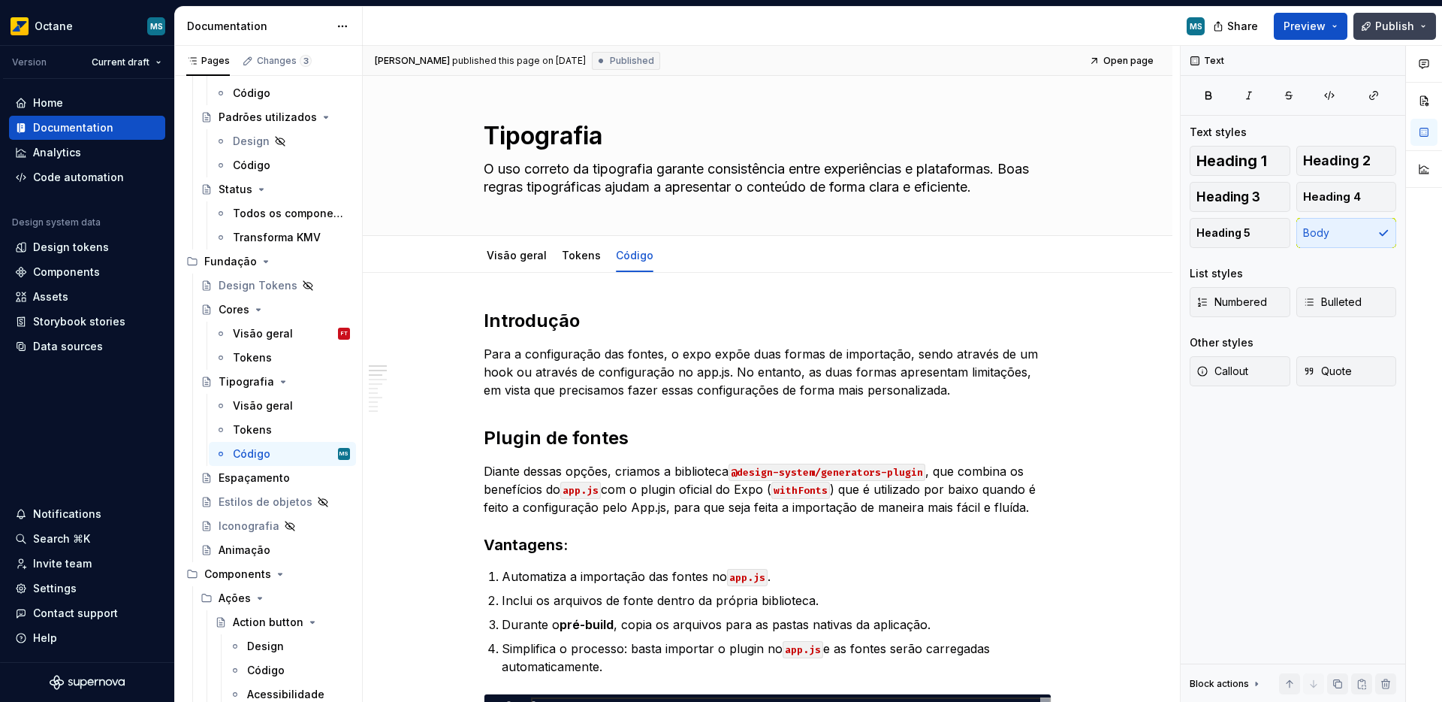
click at [1396, 28] on span "Publish" at bounding box center [1394, 26] width 39 height 15
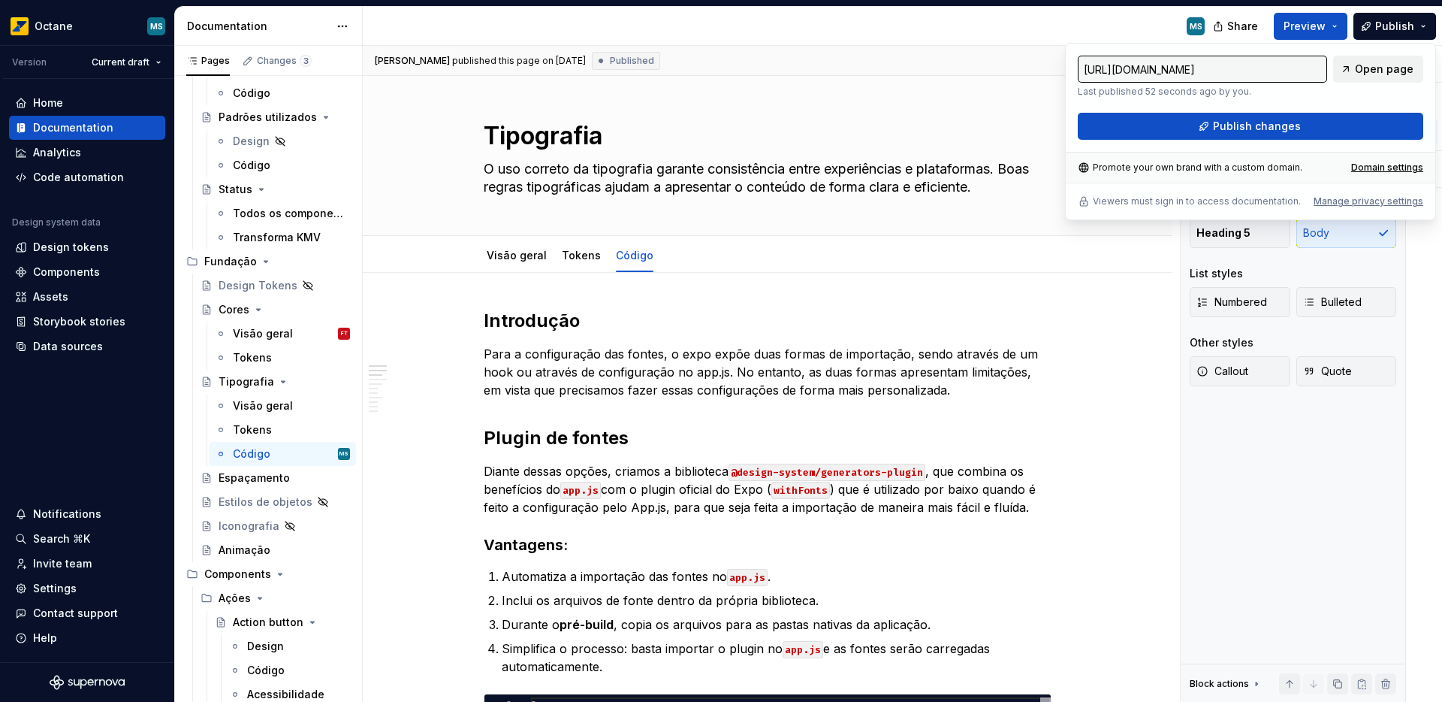
click at [1372, 71] on span "Open page" at bounding box center [1384, 69] width 59 height 15
type textarea "*"
